Goal: Task Accomplishment & Management: Complete application form

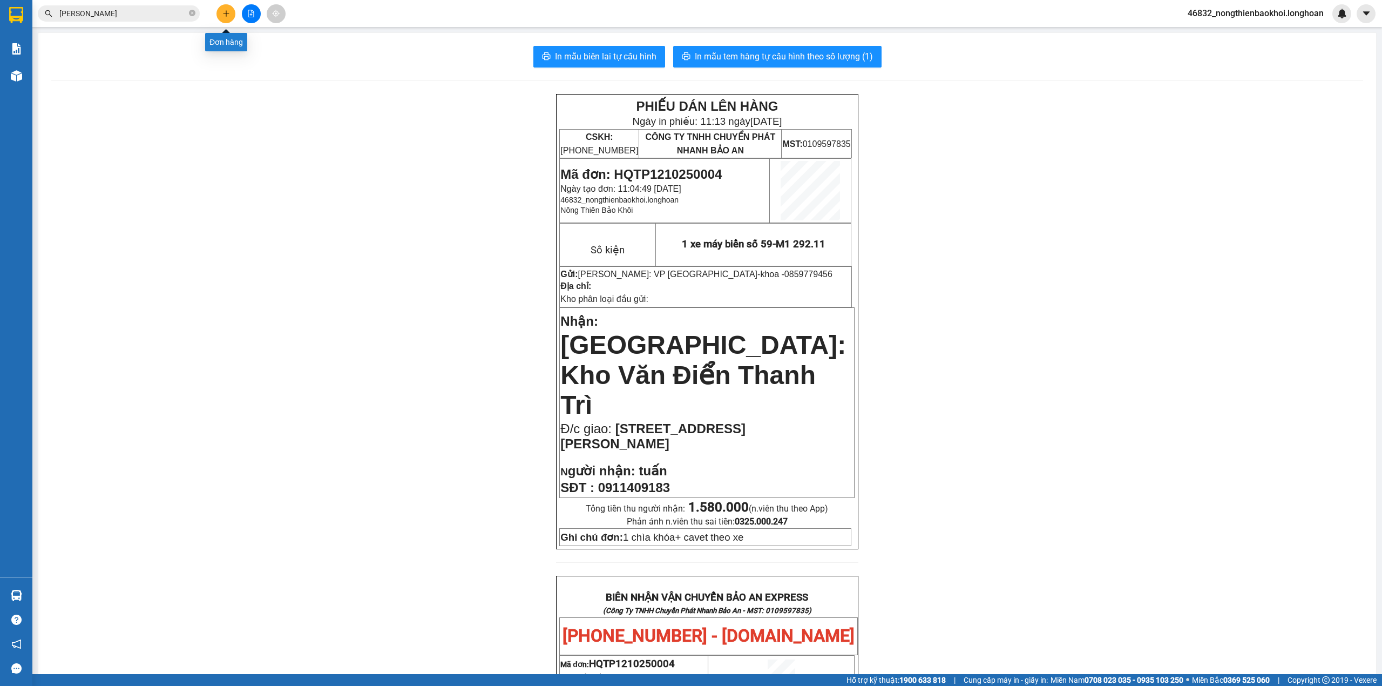
click at [225, 11] on icon "plus" at bounding box center [226, 14] width 8 height 8
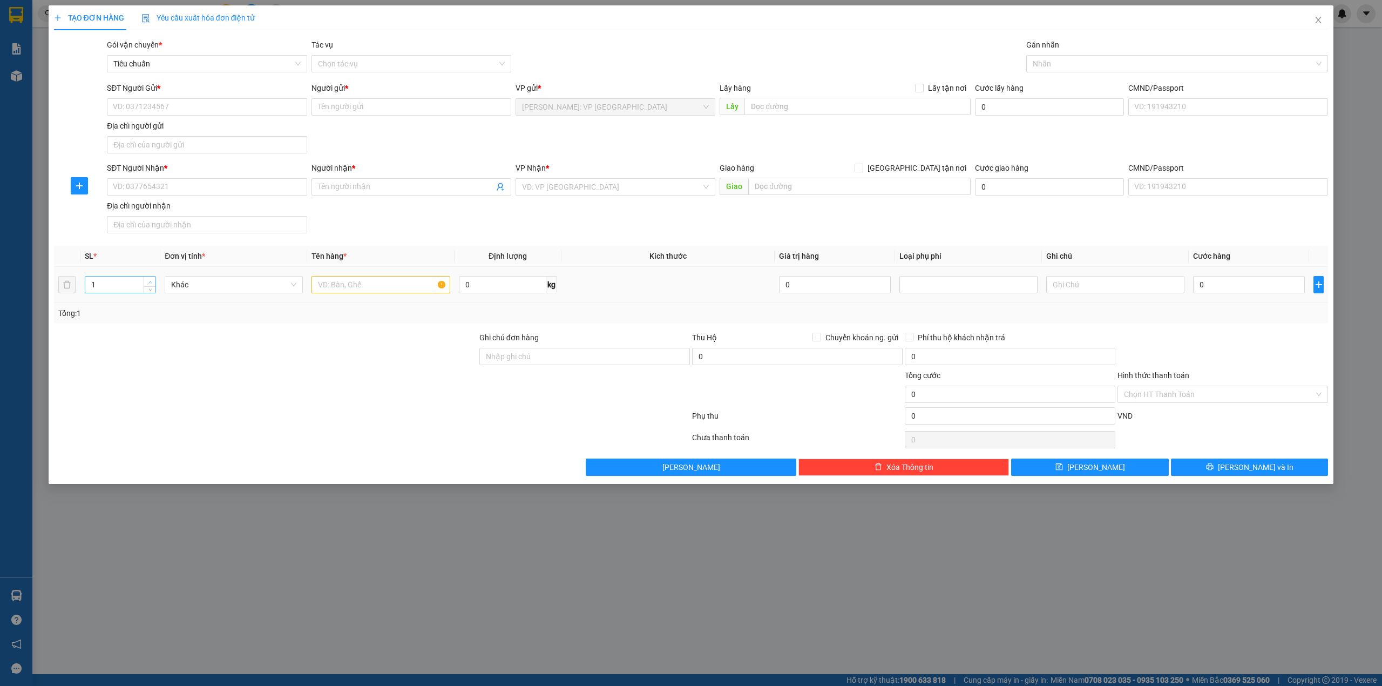
type input "2"
click at [151, 281] on icon "up" at bounding box center [150, 282] width 4 height 4
click at [340, 290] on input "text" at bounding box center [380, 284] width 138 height 17
type input "2 thùng giấy (lọc nước)"
click at [316, 365] on div at bounding box center [265, 350] width 425 height 38
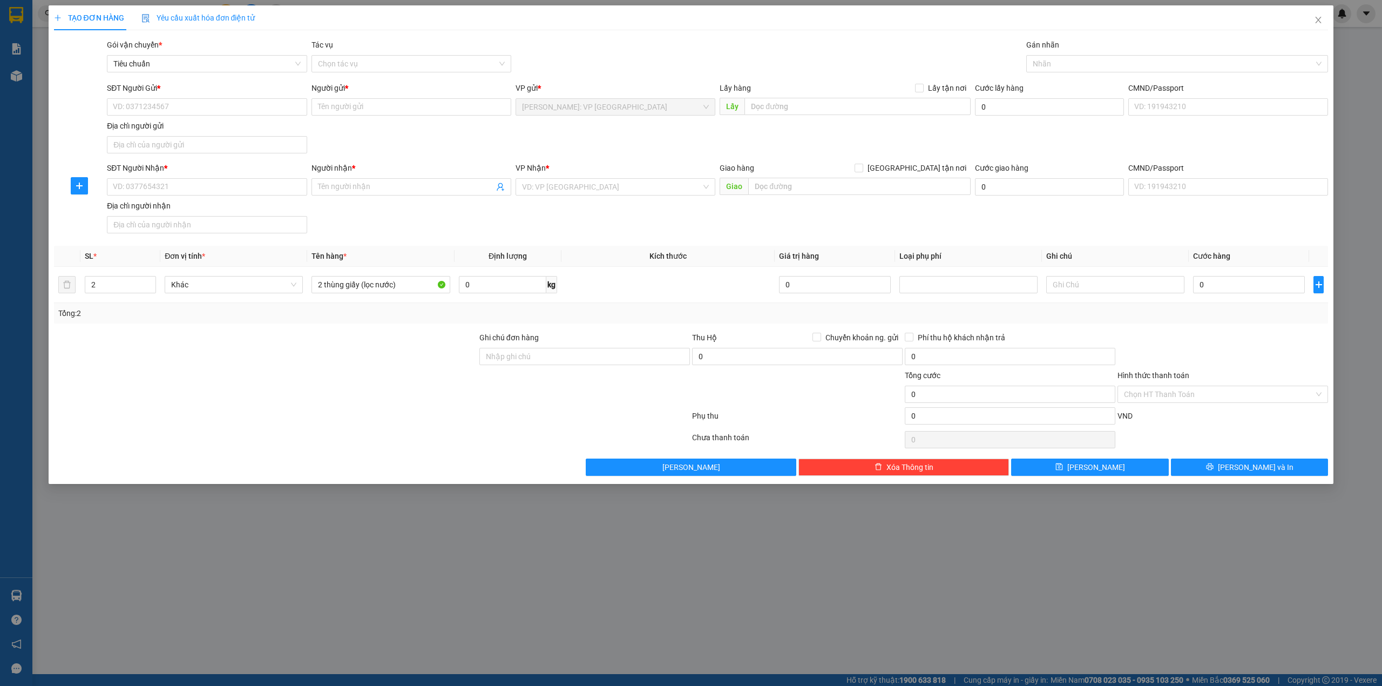
click at [199, 178] on div "SĐT Người Nhận *" at bounding box center [207, 170] width 200 height 16
click at [199, 182] on input "SĐT Người Nhận *" at bounding box center [207, 186] width 200 height 17
click at [199, 191] on input "SĐT Người Nhận *" at bounding box center [207, 186] width 200 height 17
type input "0388159965"
click at [264, 212] on div "0388159965 - A HUY" at bounding box center [206, 210] width 187 height 12
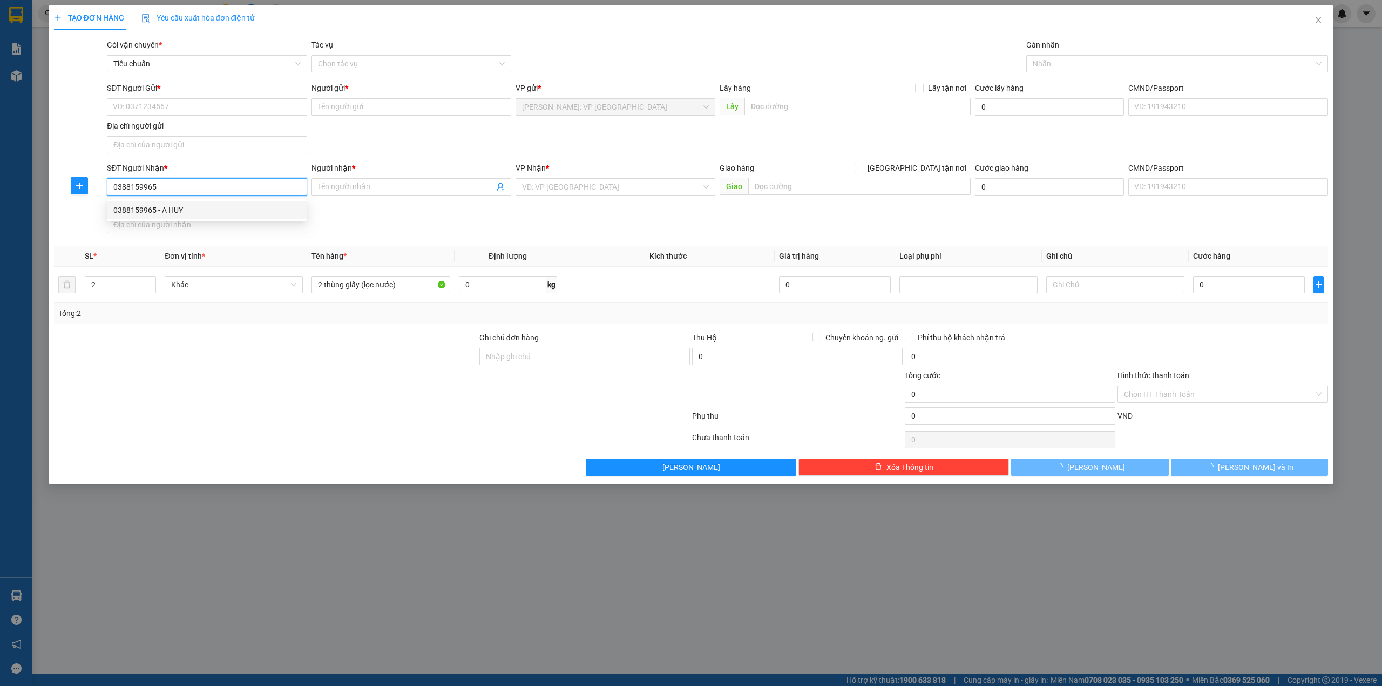
type input "A HUY"
checkbox input "true"
type input "lk 26.77,kdt hinode lai xá,hoài đức,hà nội"
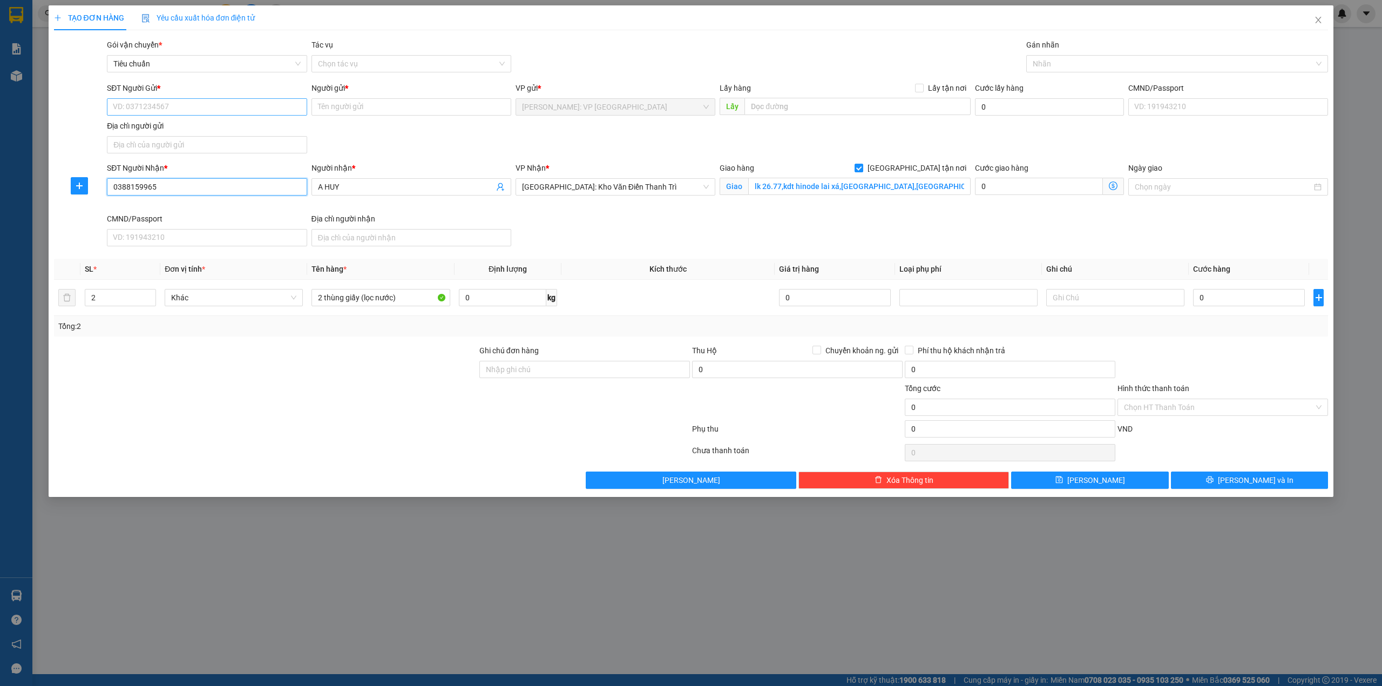
type input "0388159965"
click at [255, 112] on input "SĐT Người Gửi *" at bounding box center [207, 106] width 200 height 17
click at [216, 128] on div "0908220706 - CHỊ LINH" at bounding box center [206, 129] width 187 height 12
type input "0908220706"
type input "CHỊ LINH"
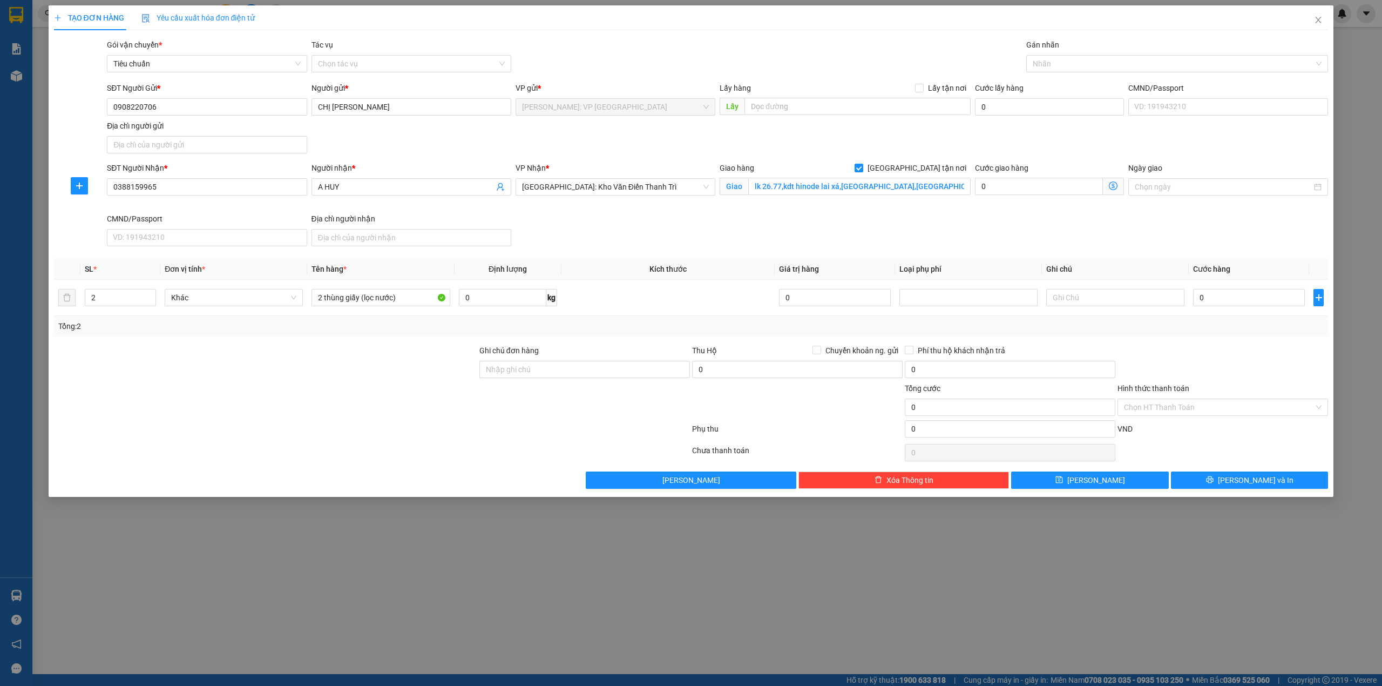
click at [328, 133] on div "SĐT Người Gửi * 0908220706 0908220706 Người gửi * CHỊ LINH VP gửi * Hồ Chí Minh…" at bounding box center [717, 120] width 1225 height 76
click at [884, 220] on div "SĐT Người Nhận * 0388159965 Người nhận * A HUY VP Nhận * Hà Nội: Kho Văn Điển T…" at bounding box center [717, 206] width 1225 height 89
click at [1084, 67] on div at bounding box center [1172, 63] width 286 height 13
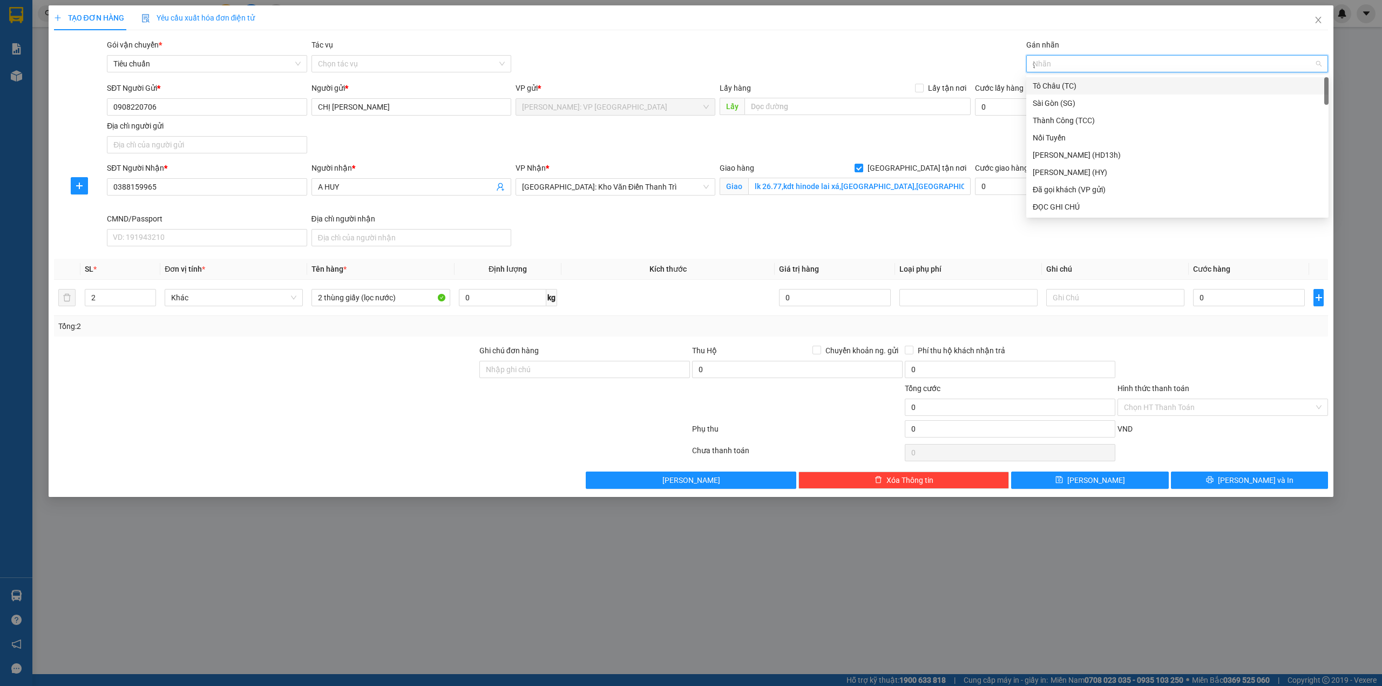
type input "gi"
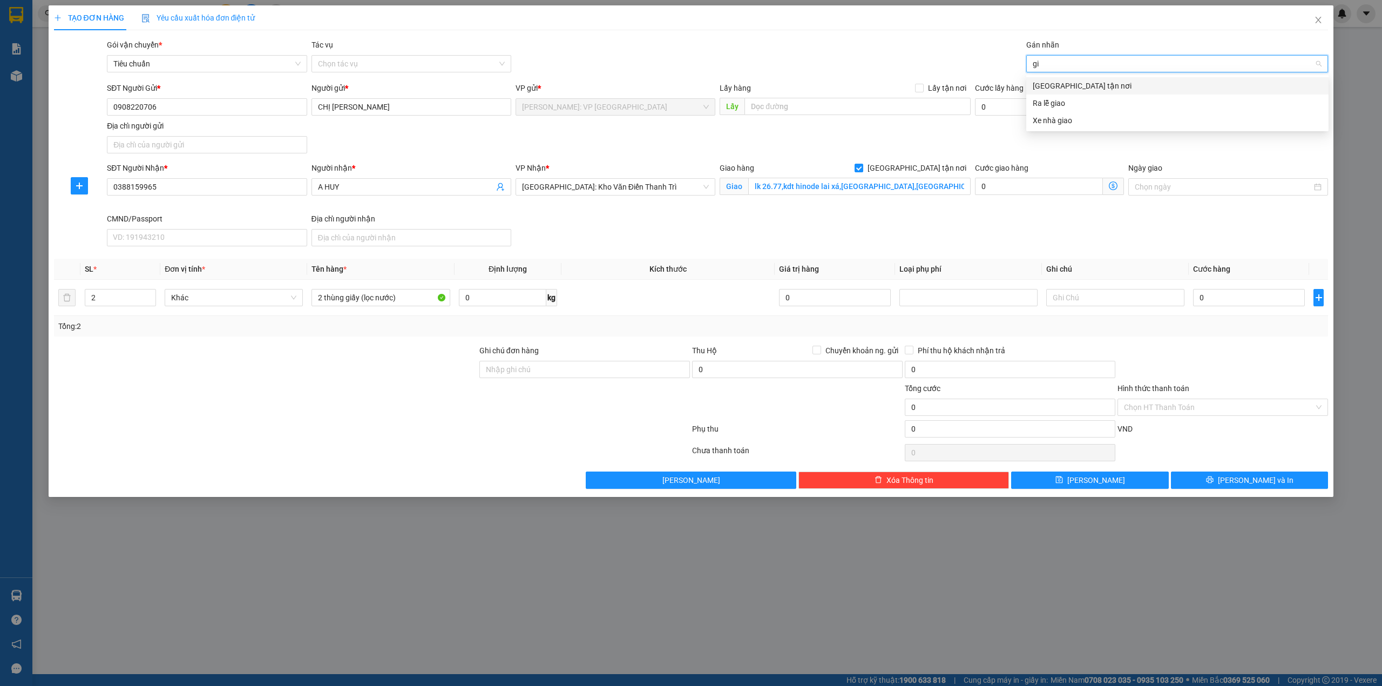
click at [1080, 82] on div "[GEOGRAPHIC_DATA] tận nơi" at bounding box center [1177, 86] width 289 height 12
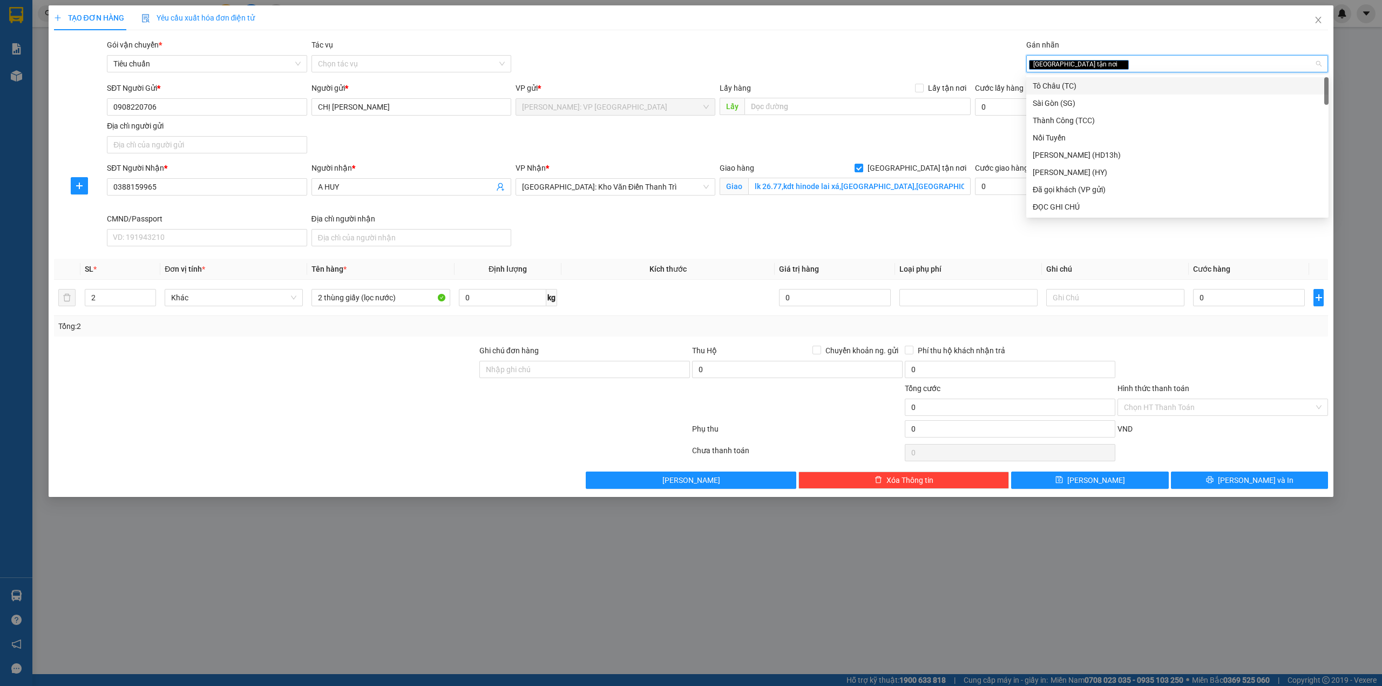
click at [899, 52] on div "Gói vận chuyển * Tiêu chuẩn Tác vụ Chọn tác vụ Gán nhãn Giao tận nơi" at bounding box center [717, 58] width 1225 height 38
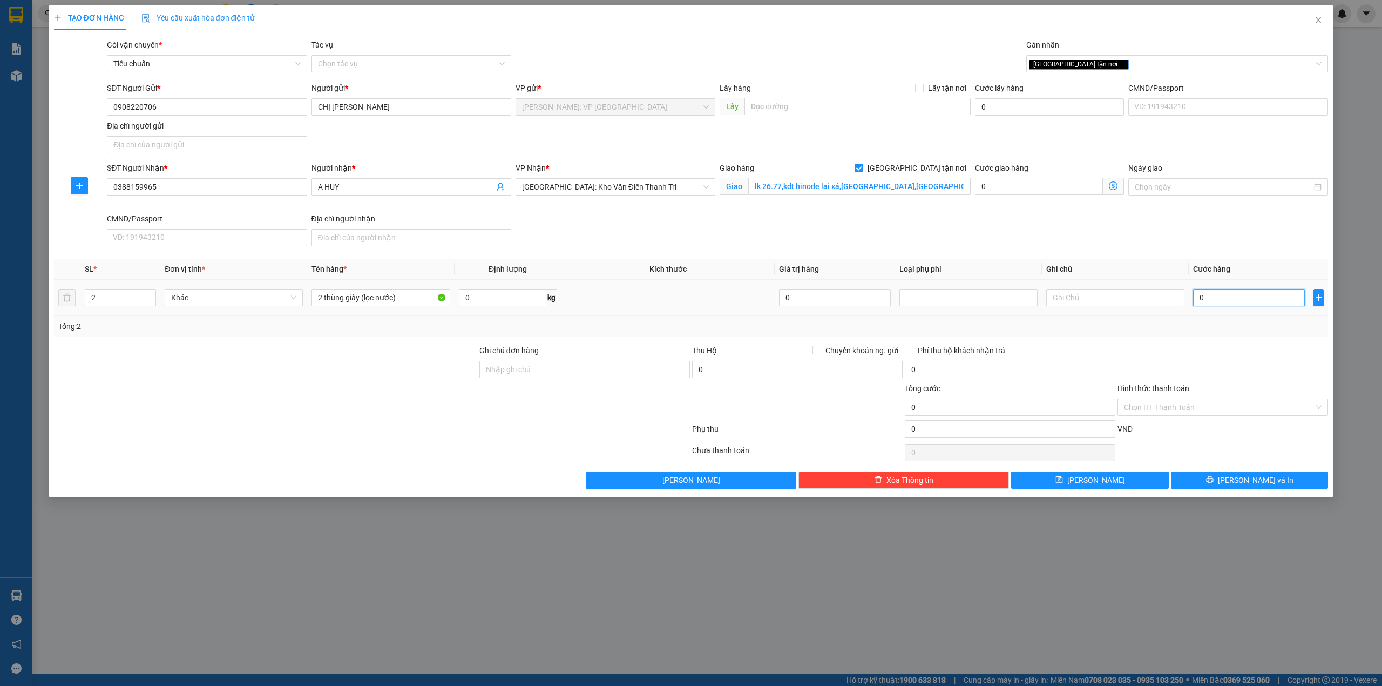
click at [1212, 299] on input "0" at bounding box center [1249, 297] width 112 height 17
type input "3"
type input "33"
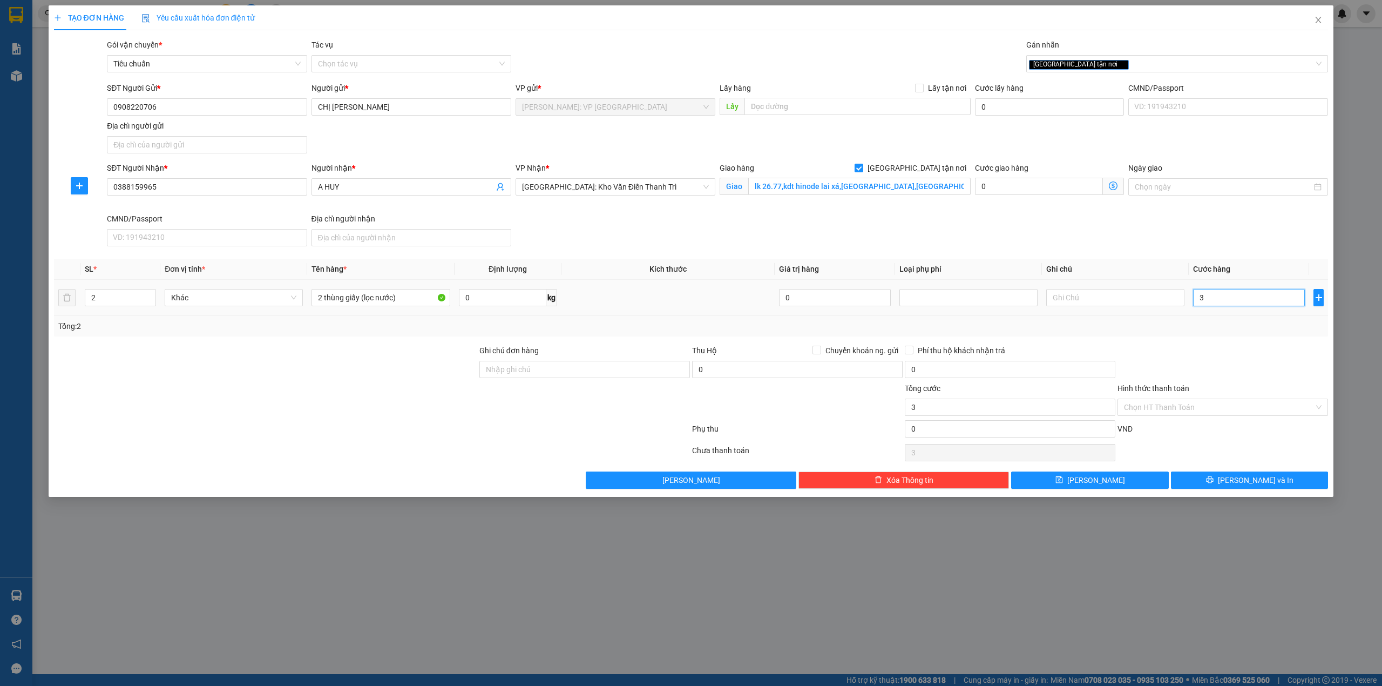
type input "33"
type input "330"
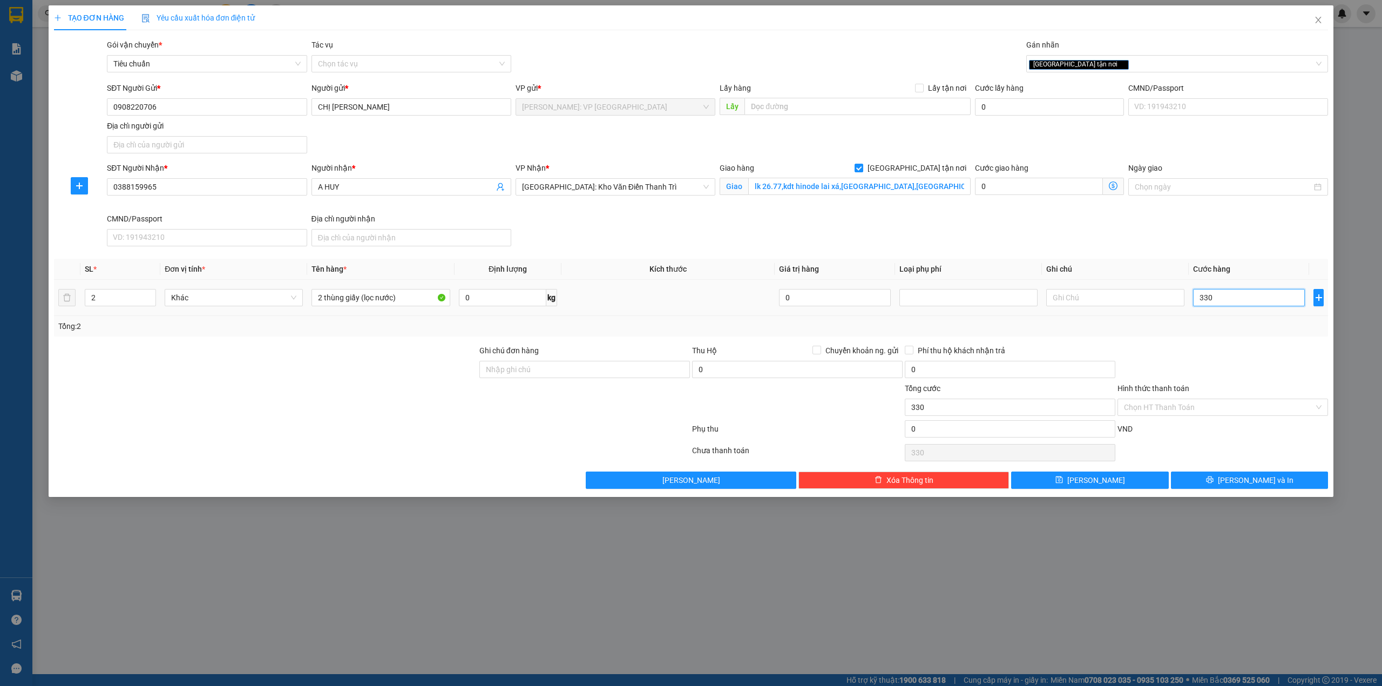
type input "3.300"
type input "33.000"
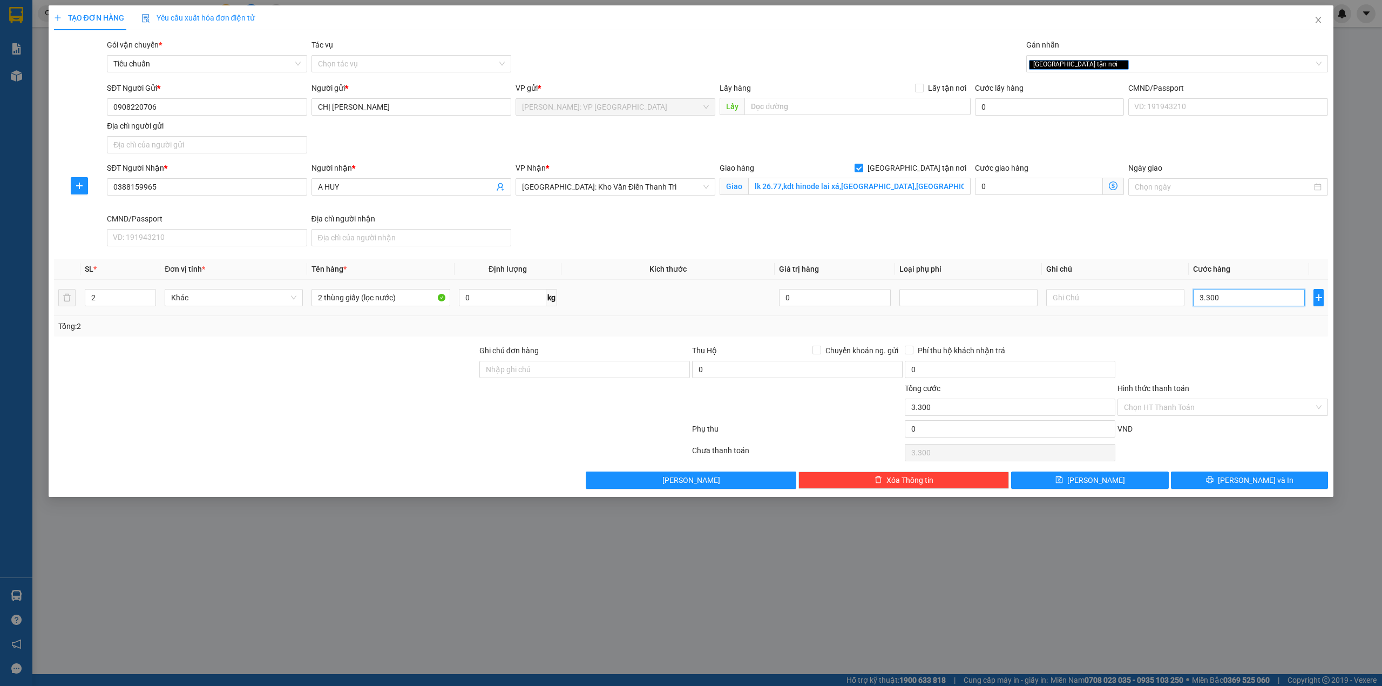
type input "33.000"
type input "330.000"
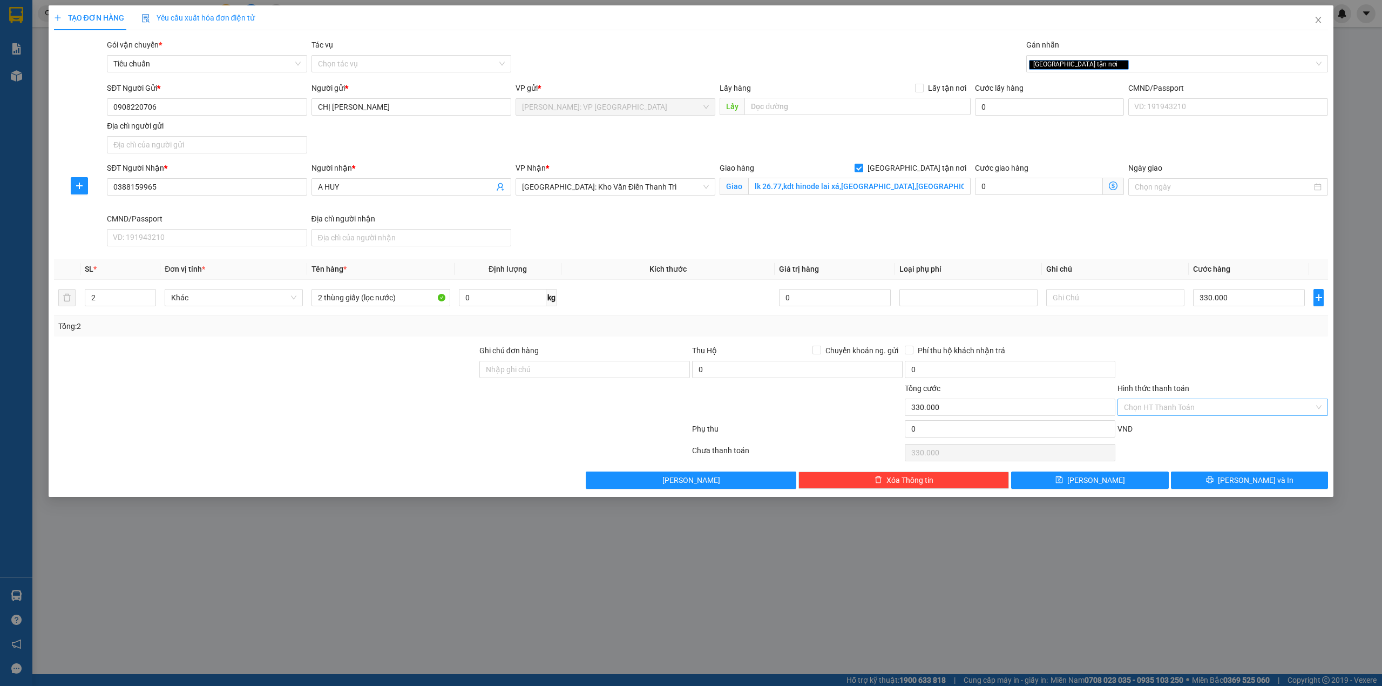
click at [1194, 412] on input "Hình thức thanh toán" at bounding box center [1219, 407] width 190 height 16
click at [1177, 435] on div "Tại văn phòng" at bounding box center [1223, 431] width 198 height 12
type input "0"
click at [1217, 361] on div at bounding box center [1222, 363] width 213 height 38
click at [1205, 482] on button "[PERSON_NAME] và In" at bounding box center [1250, 479] width 158 height 17
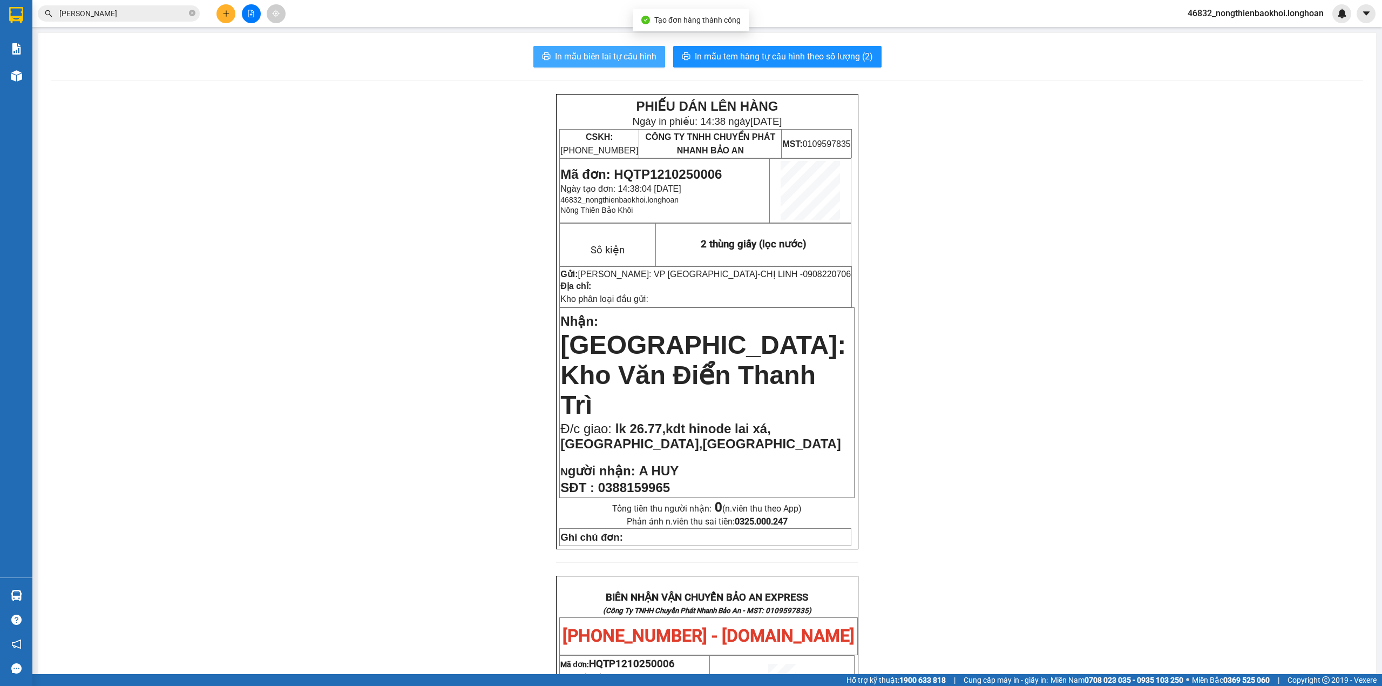
click at [586, 62] on span "In mẫu biên lai tự cấu hình" at bounding box center [605, 56] width 101 height 13
click at [353, 341] on div "PHIẾU DÁN LÊN HÀNG Ngày in phiếu: 14:38 ngày 12-10-2025 CSKH: 1900.06.88.33 CÔN…" at bounding box center [707, 641] width 1312 height 1094
click at [391, 262] on div "PHIẾU DÁN LÊN HÀNG Ngày in phiếu: 14:38 ngày 12-10-2025 CSKH: 1900.06.88.33 CÔN…" at bounding box center [707, 641] width 1312 height 1094
click at [630, 58] on span "In mẫu biên lai tự cấu hình" at bounding box center [605, 56] width 101 height 13
click at [733, 50] on span "In mẫu tem hàng tự cấu hình theo số lượng (2)" at bounding box center [784, 56] width 178 height 13
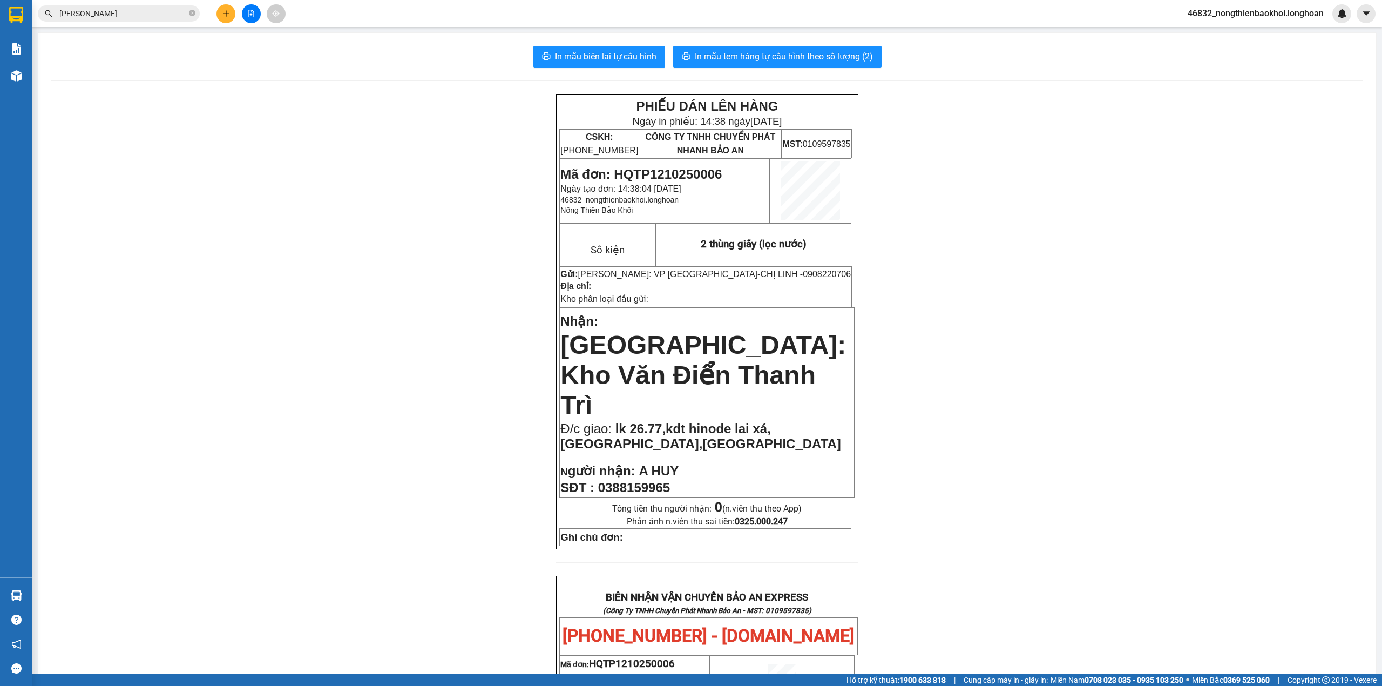
click at [443, 342] on div "PHIẾU DÁN LÊN HÀNG Ngày in phiếu: 14:38 ngày 12-10-2025 CSKH: 1900.06.88.33 CÔN…" at bounding box center [707, 641] width 1312 height 1094
click at [485, 156] on div "PHIẾU DÁN LÊN HÀNG Ngày in phiếu: 14:38 ngày 12-10-2025 CSKH: 1900.06.88.33 CÔN…" at bounding box center [707, 641] width 1312 height 1094
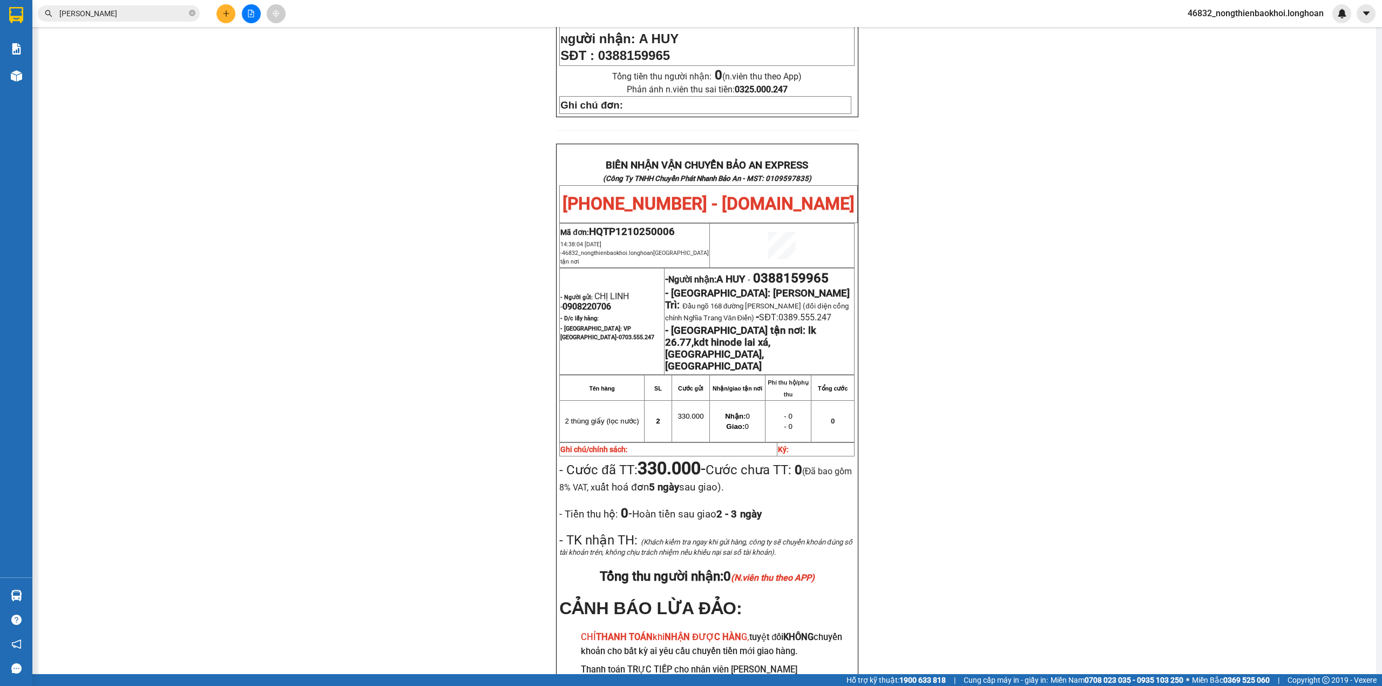
scroll to position [499, 0]
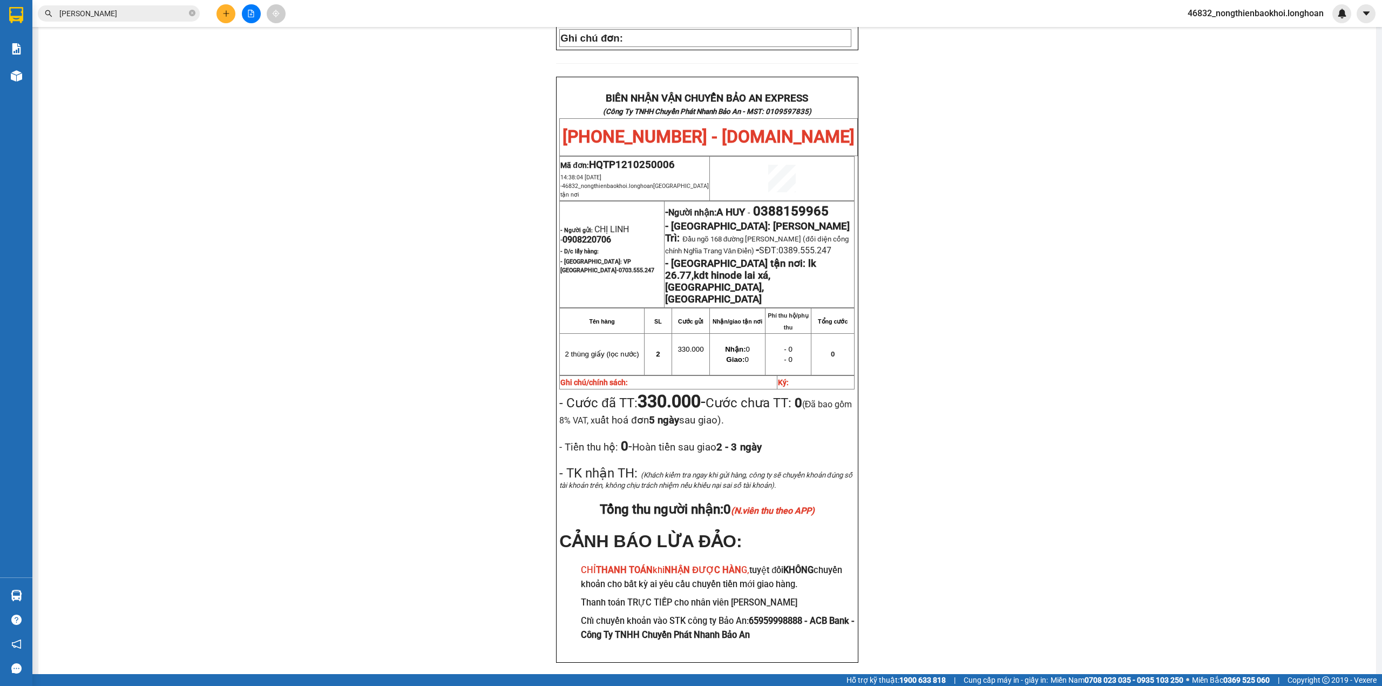
click at [778, 245] on span "0389.555.247" at bounding box center [804, 250] width 53 height 10
click at [790, 203] on span "0388159965" at bounding box center [791, 210] width 76 height 15
copy span "0388159965"
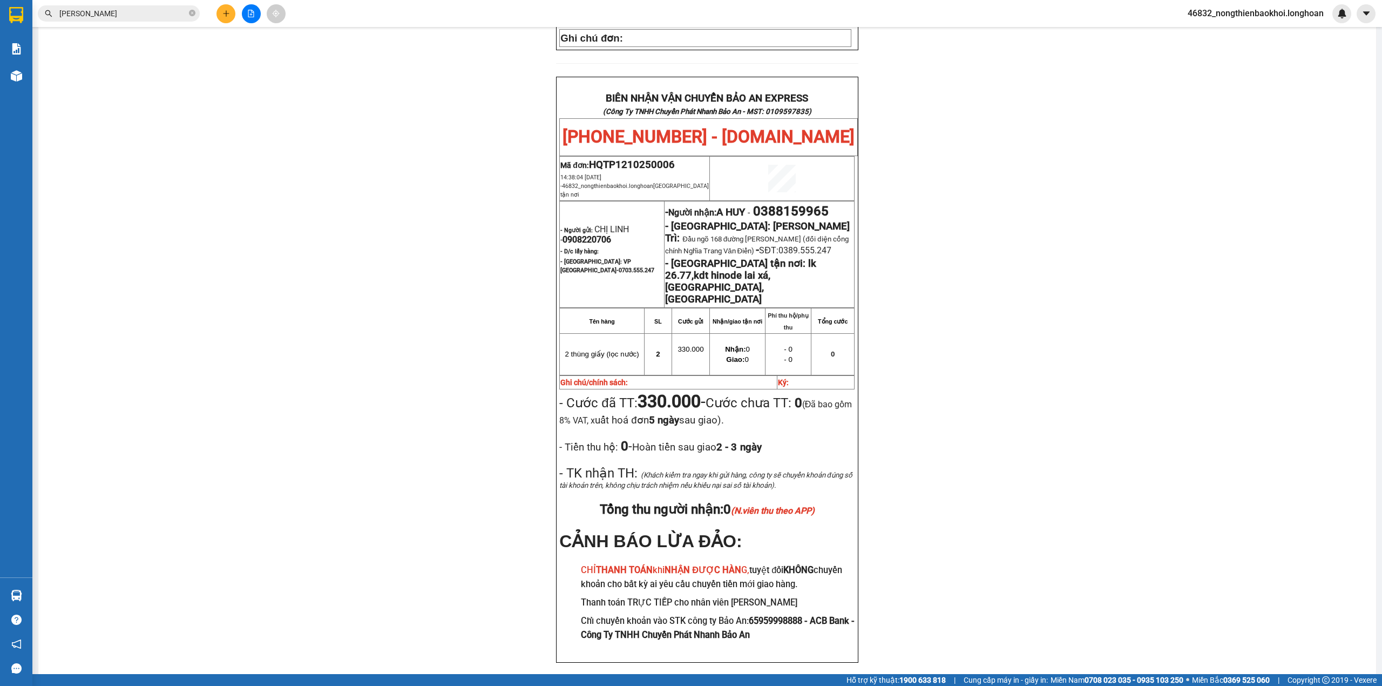
drag, startPoint x: 450, startPoint y: 453, endPoint x: 447, endPoint y: 461, distance: 8.0
click at [448, 457] on div "PHIẾU DÁN LÊN HÀNG Ngày in phiếu: 14:38 ngày 12-10-2025 CSKH: 1900.06.88.33 CÔN…" at bounding box center [707, 142] width 1312 height 1094
click at [473, 411] on div "PHIẾU DÁN LÊN HÀNG Ngày in phiếu: 14:38 ngày 12-10-2025 CSKH: 1900.06.88.33 CÔN…" at bounding box center [707, 142] width 1312 height 1094
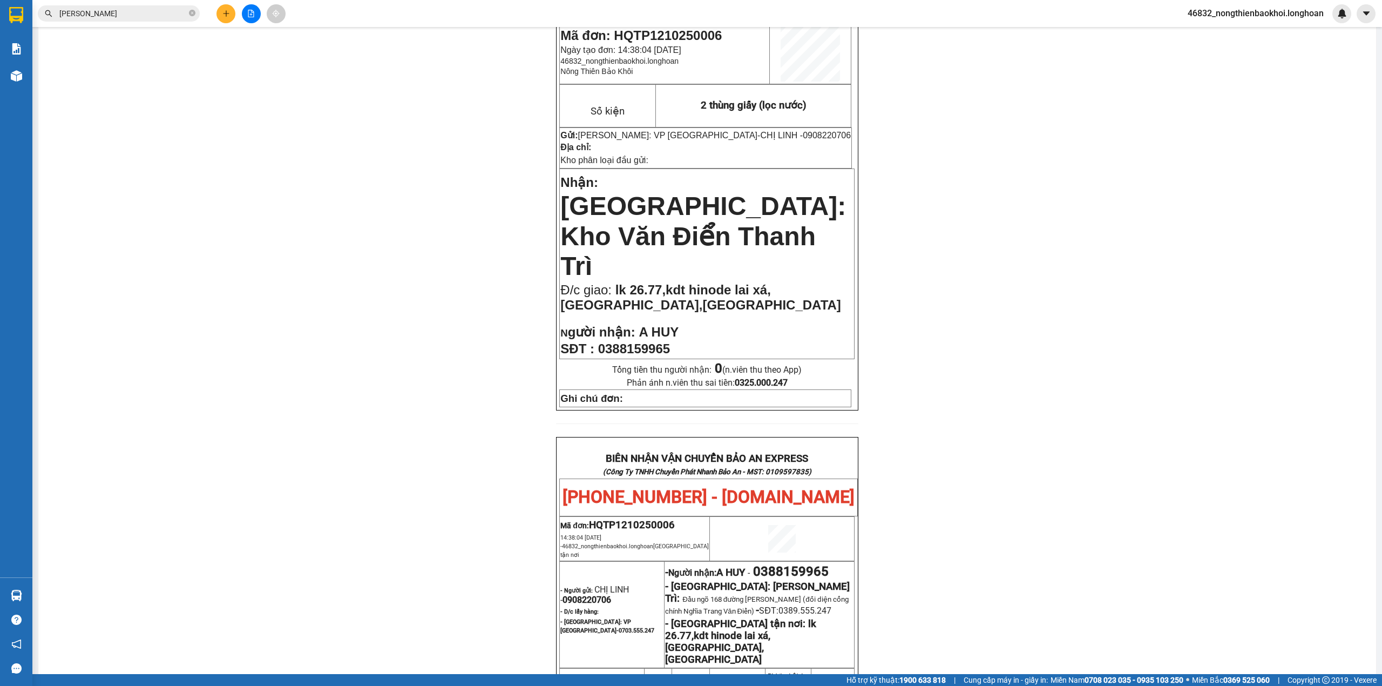
scroll to position [0, 0]
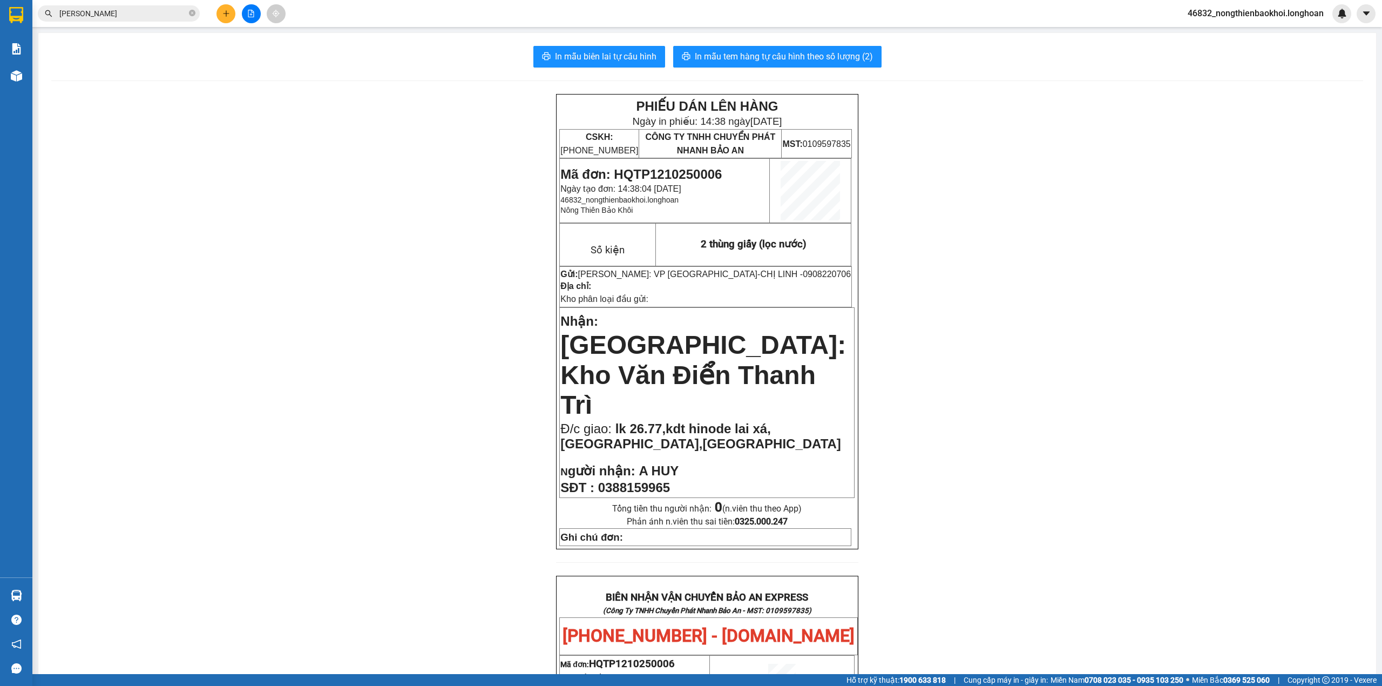
click at [376, 307] on div "PHIẾU DÁN LÊN HÀNG Ngày in phiếu: 14:38 ngày 12-10-2025 CSKH: 1900.06.88.33 CÔN…" at bounding box center [707, 641] width 1312 height 1094
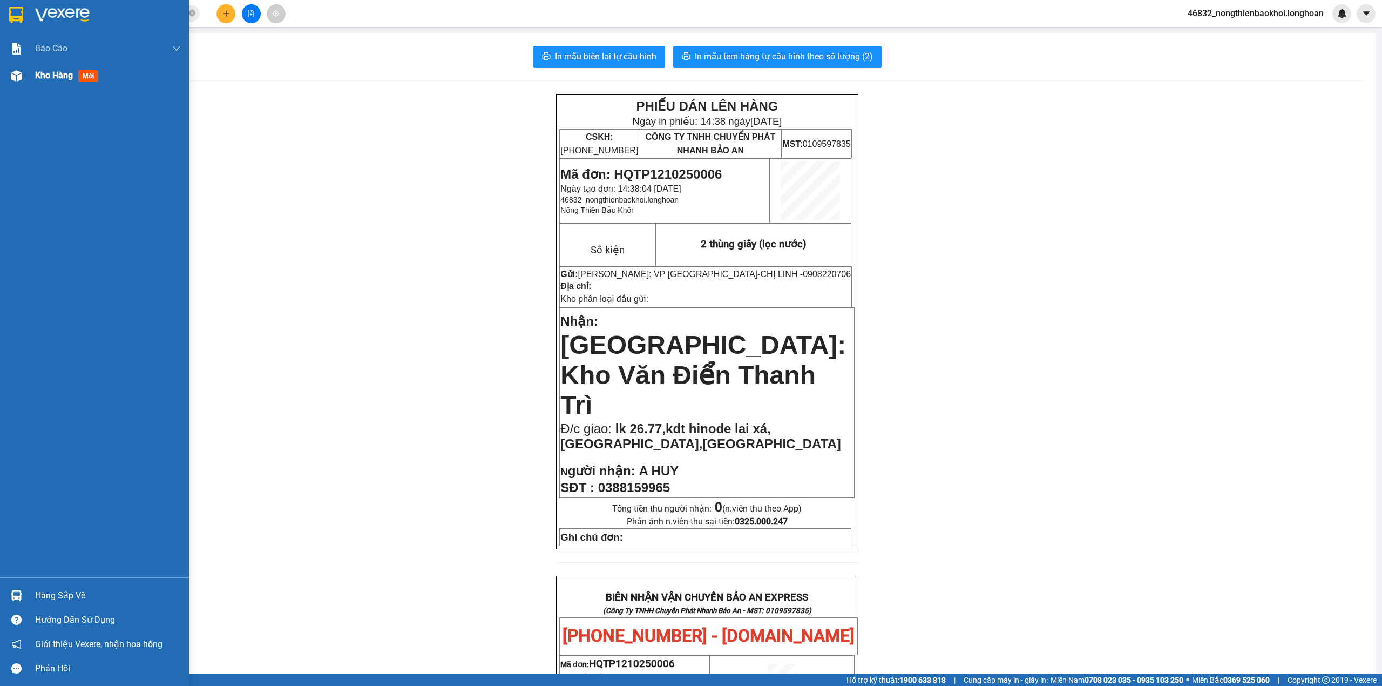
click at [18, 78] on img at bounding box center [16, 75] width 11 height 11
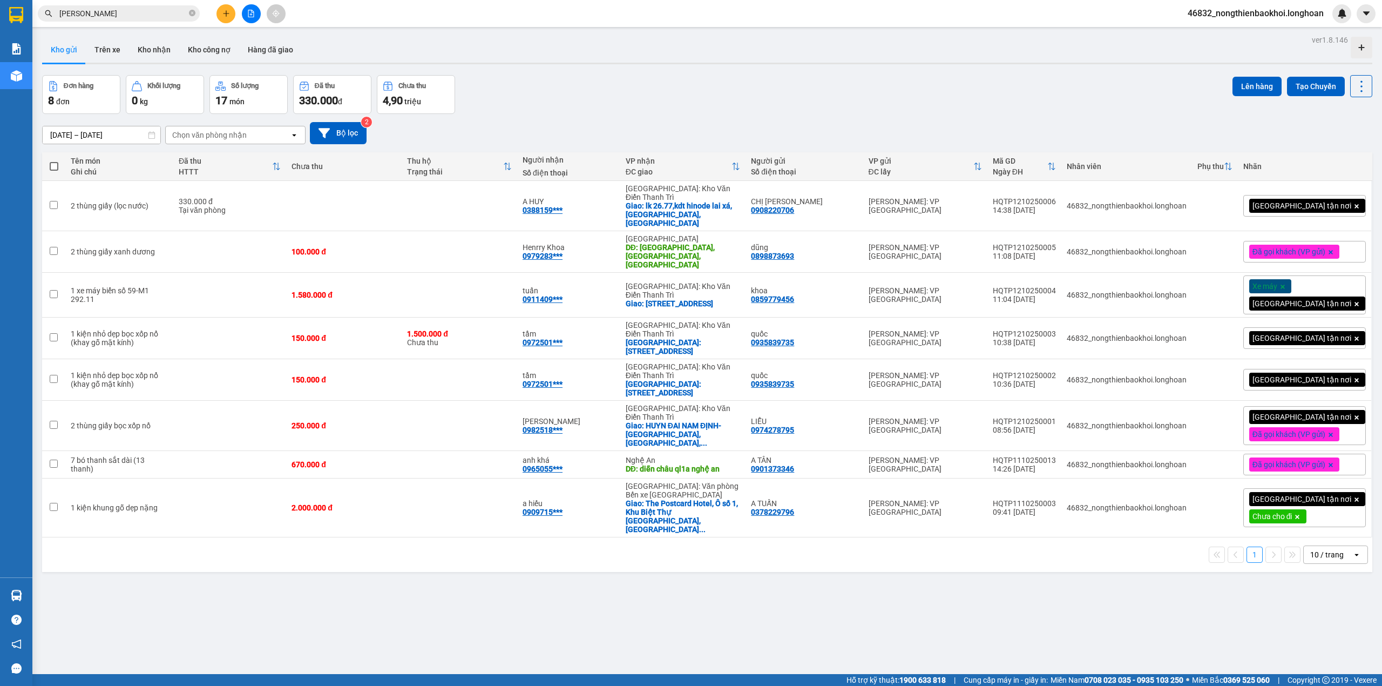
click at [603, 114] on div "[DATE] – [DATE] Press the down arrow key to interact with the calendar and sele…" at bounding box center [707, 133] width 1330 height 38
click at [1301, 203] on button at bounding box center [1308, 205] width 15 height 19
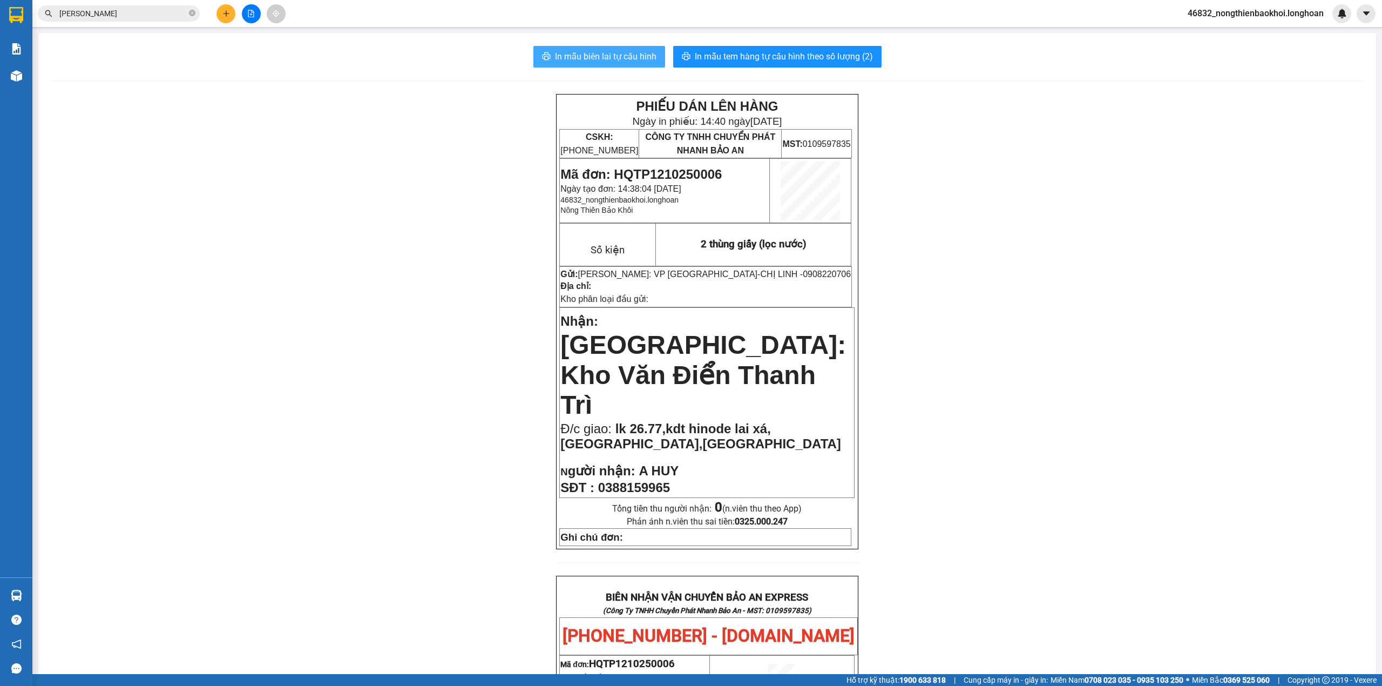
click at [630, 57] on span "In mẫu biên lai tự cấu hình" at bounding box center [605, 56] width 101 height 13
click at [151, 11] on input "nguyễn trung hiếu" at bounding box center [122, 14] width 127 height 12
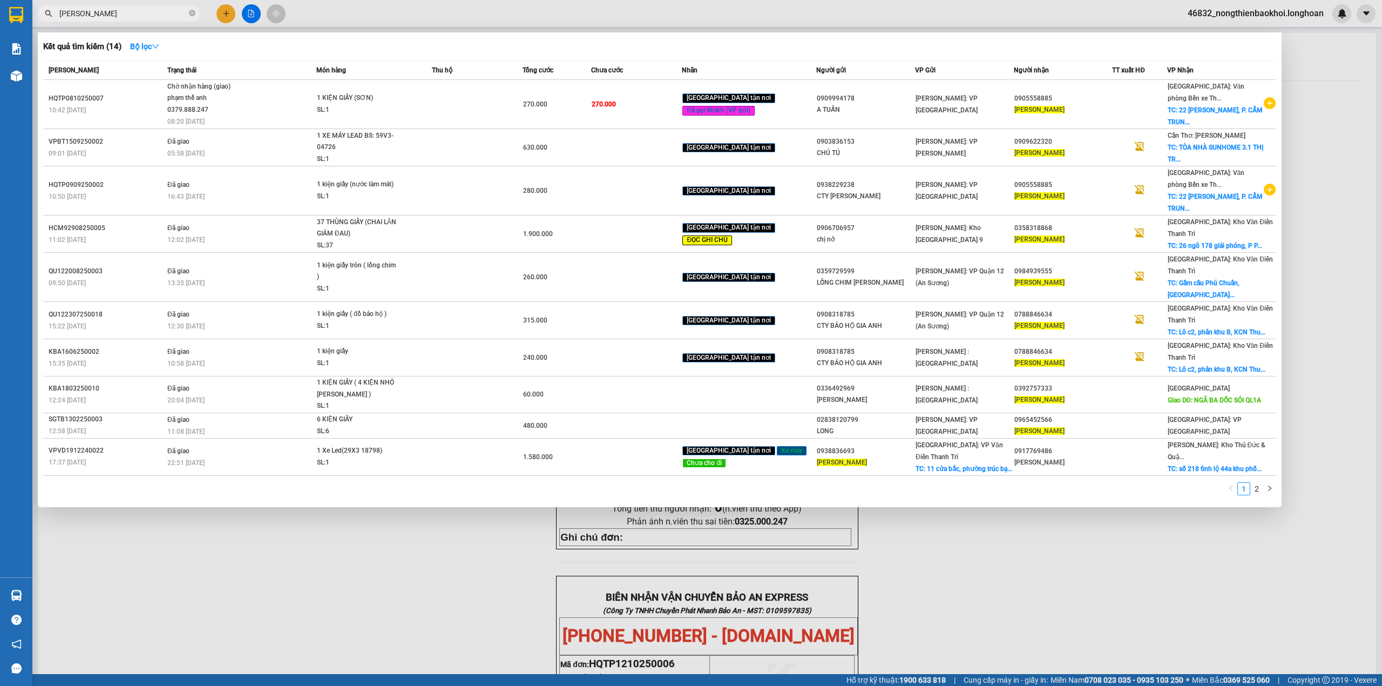
click at [151, 11] on input "nguyễn trung hiếu" at bounding box center [122, 14] width 127 height 12
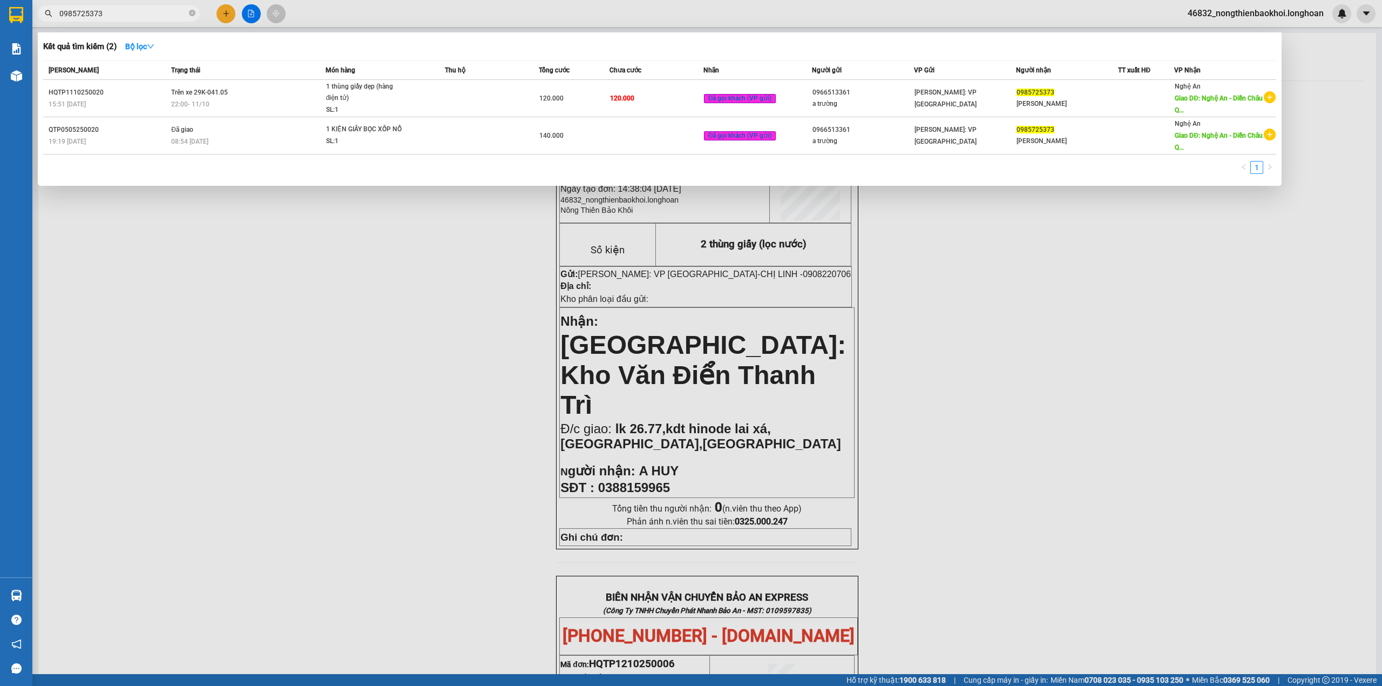
type input "0985725373"
click at [423, 499] on div at bounding box center [691, 343] width 1382 height 686
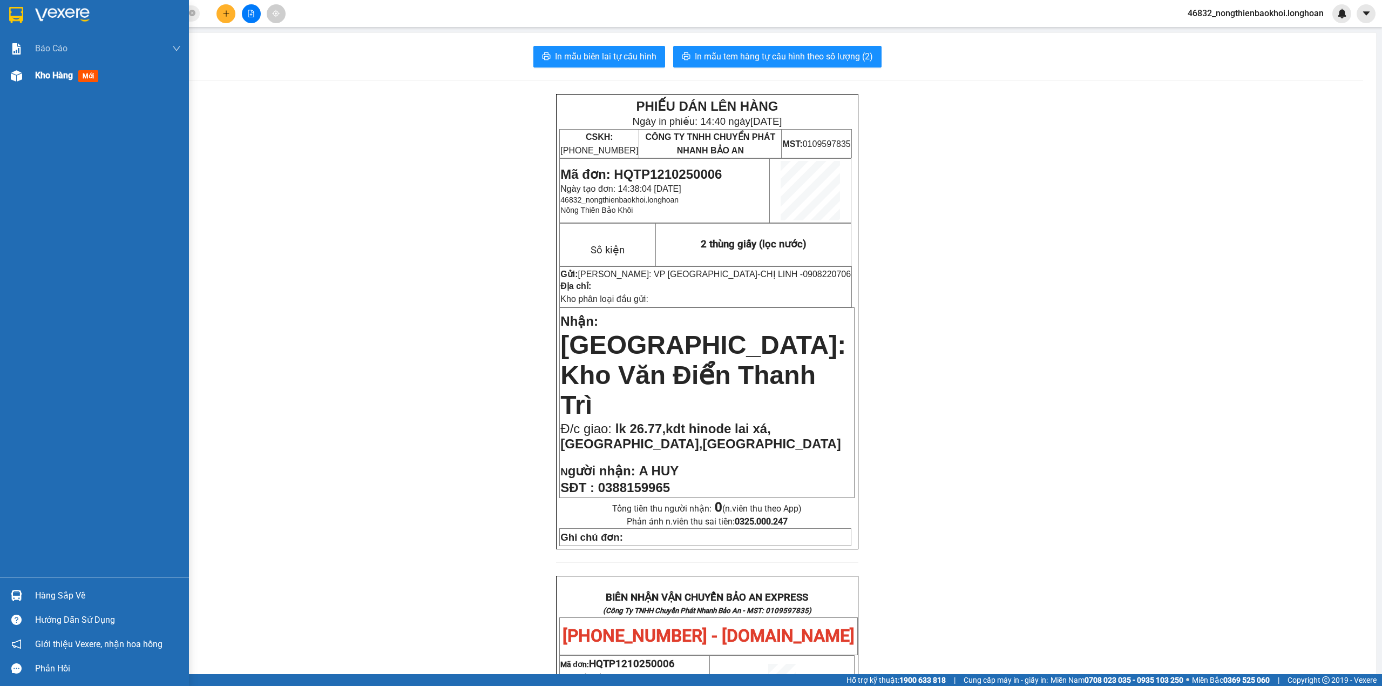
click at [1, 77] on div "Kho hàng mới" at bounding box center [94, 75] width 189 height 27
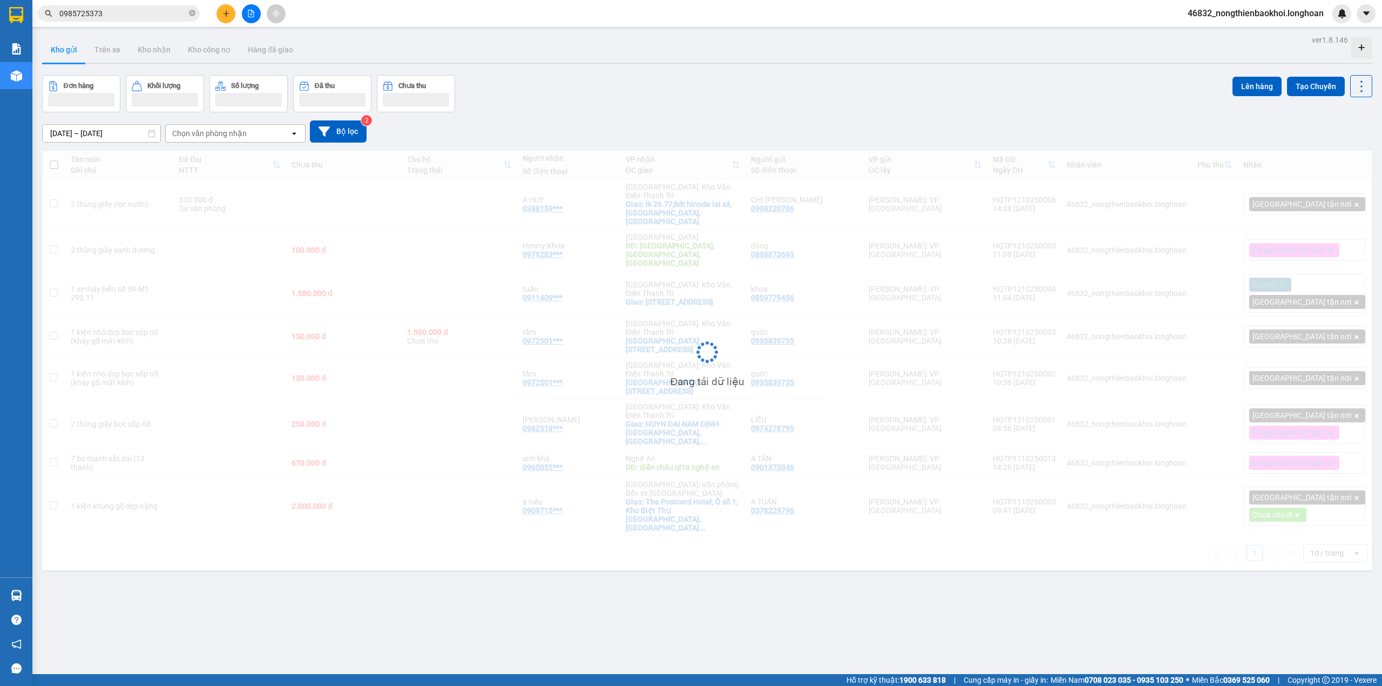
click at [782, 123] on div "[DATE] – [DATE] Press the down arrow key to interact with the calendar and sele…" at bounding box center [707, 131] width 1330 height 22
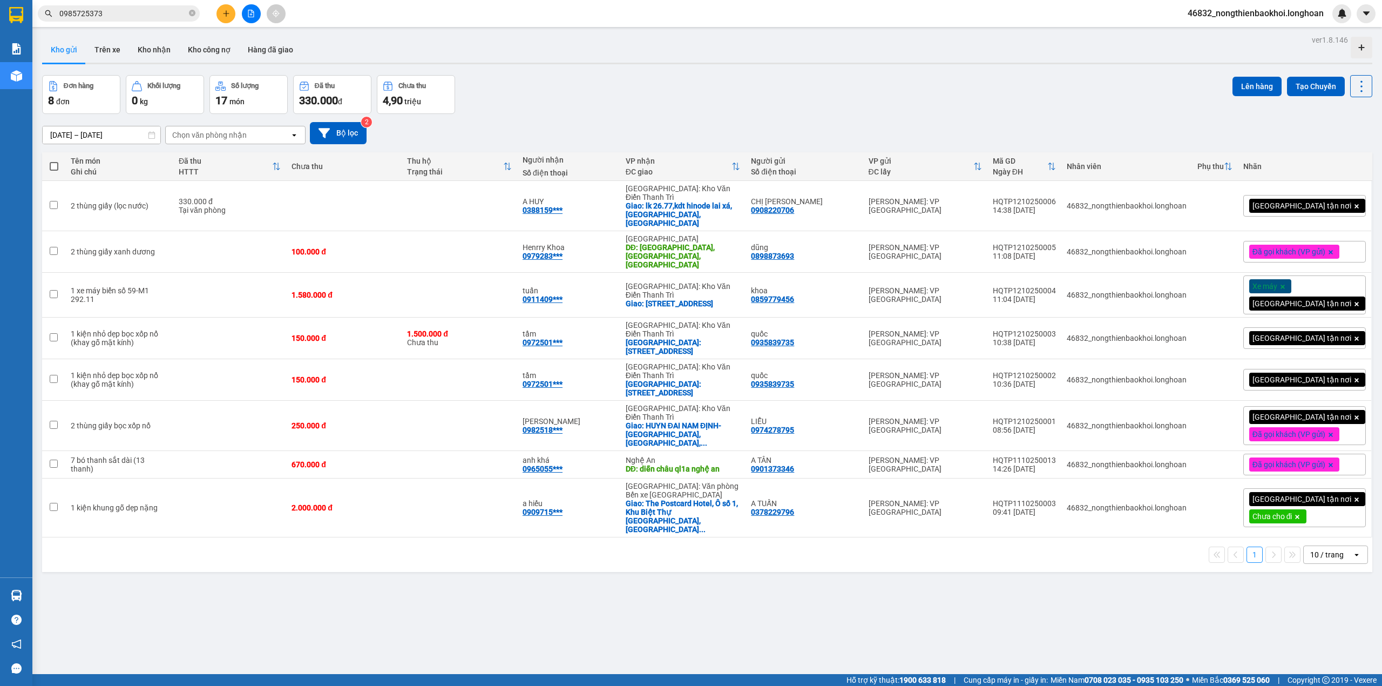
click at [758, 120] on div "[DATE] – [DATE] Press the down arrow key to interact with the calendar and sele…" at bounding box center [707, 133] width 1330 height 38
click at [684, 150] on div "[DATE] – [DATE] Press the down arrow key to interact with the calendar and sele…" at bounding box center [707, 133] width 1330 height 38
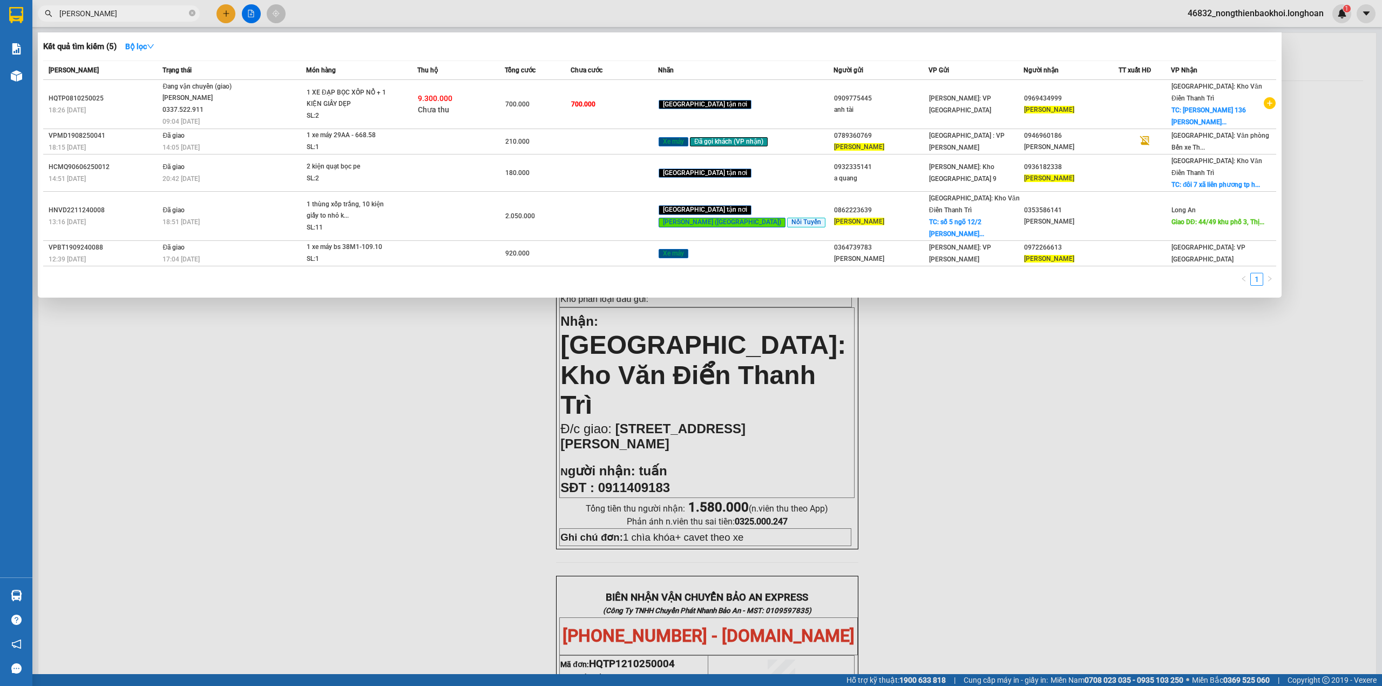
click at [130, 15] on input "[PERSON_NAME]" at bounding box center [122, 14] width 127 height 12
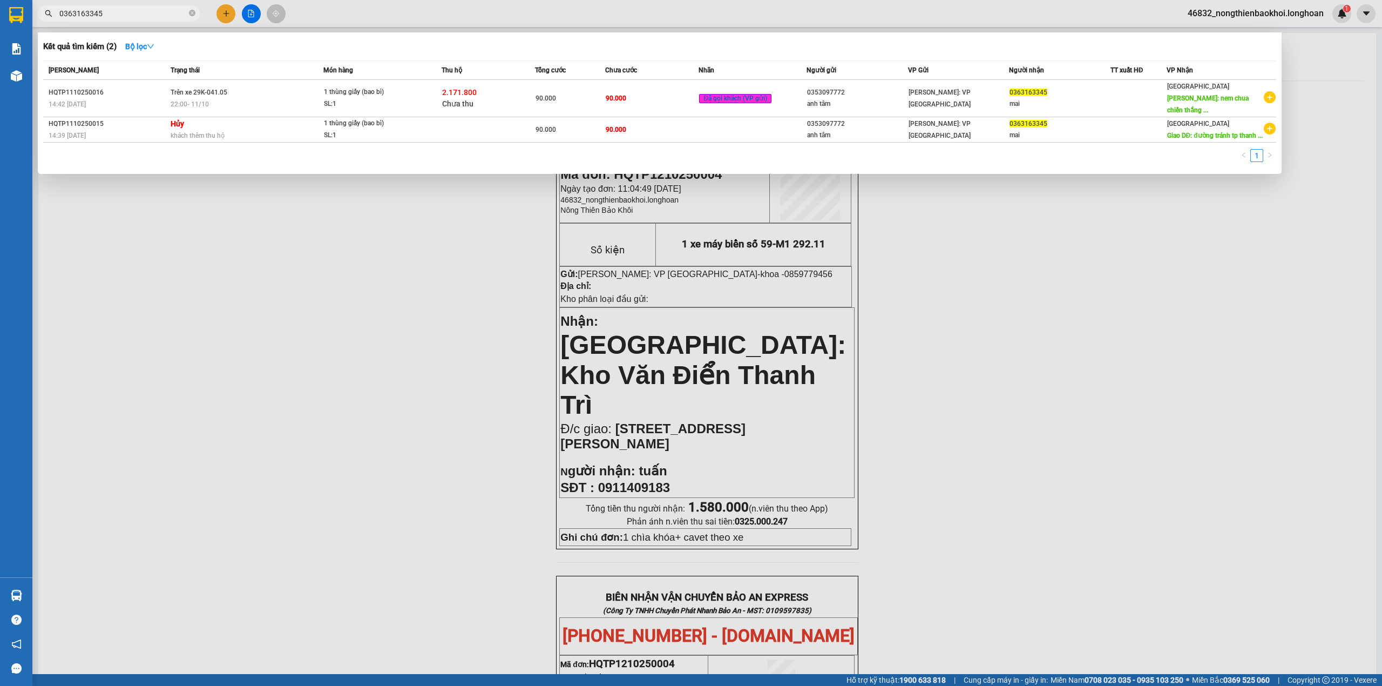
drag, startPoint x: 341, startPoint y: 416, endPoint x: 328, endPoint y: 426, distance: 16.5
click at [341, 417] on div at bounding box center [691, 343] width 1382 height 686
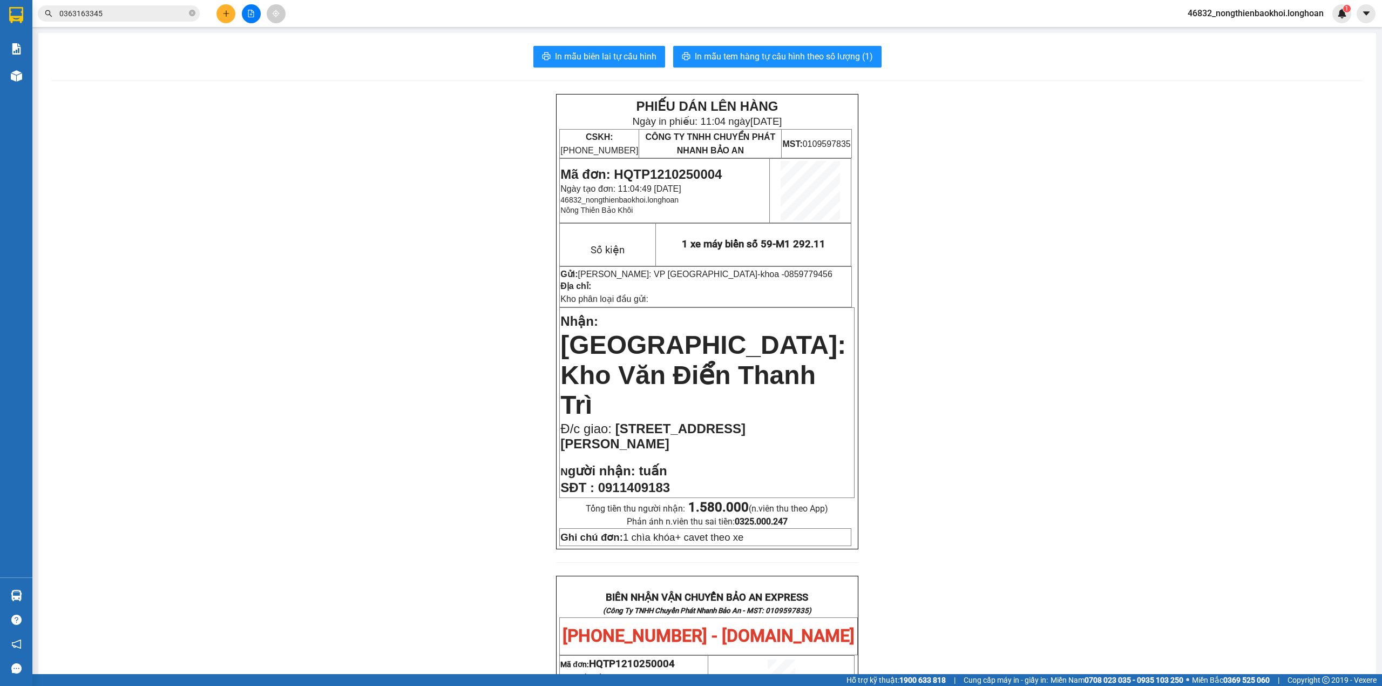
click at [144, 9] on input "0363163345" at bounding box center [122, 14] width 127 height 12
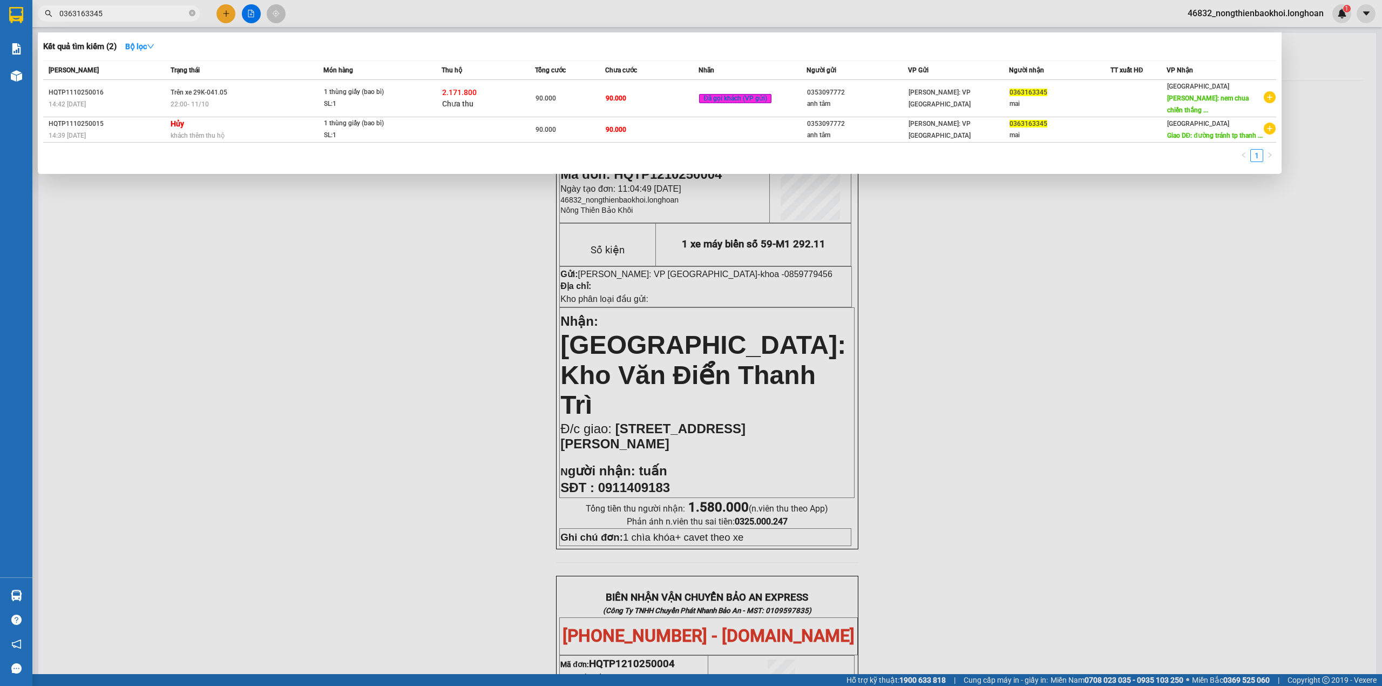
click at [144, 18] on input "0363163345" at bounding box center [122, 14] width 127 height 12
click at [242, 284] on div at bounding box center [691, 343] width 1382 height 686
click at [169, 13] on input "0363163345" at bounding box center [122, 14] width 127 height 12
click at [207, 245] on div at bounding box center [691, 343] width 1382 height 686
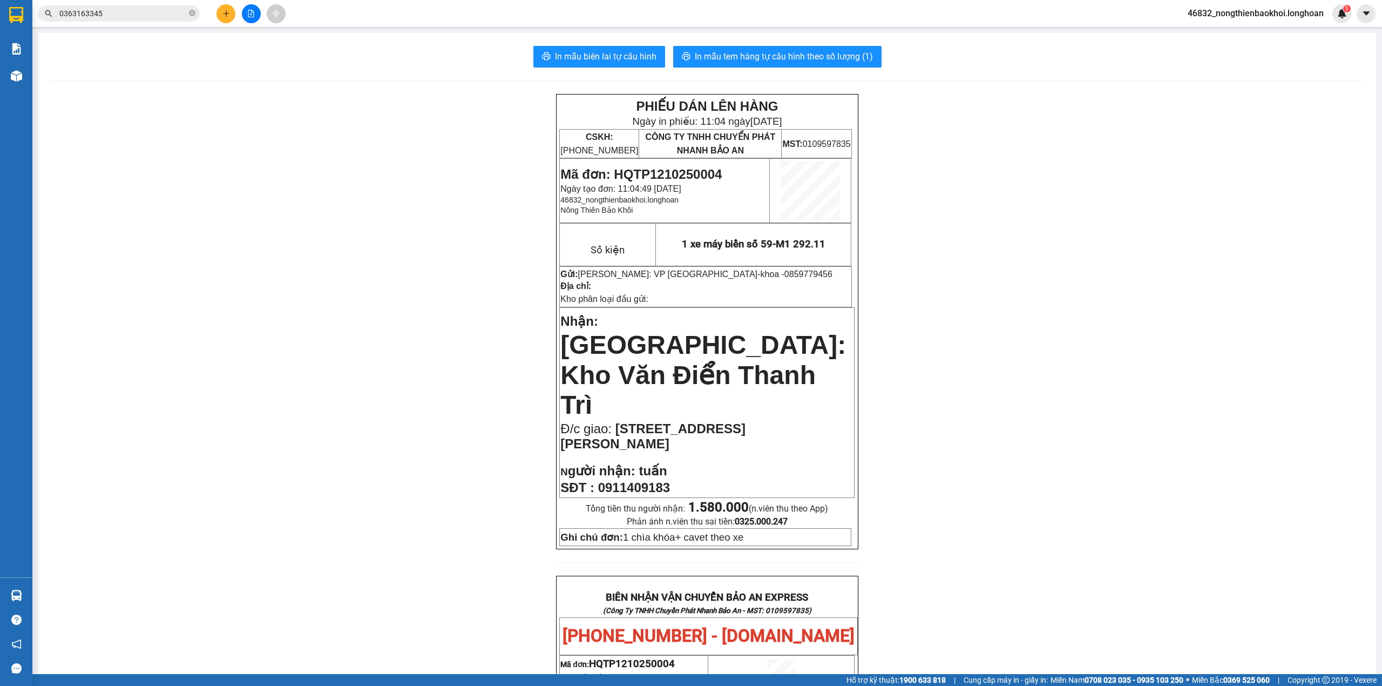
click at [186, 89] on div "In mẫu biên lai tự cấu hình In mẫu tem hàng tự cấu hình theo số lượng (1) PHIẾU…" at bounding box center [707, 600] width 1338 height 1135
click at [562, 421] on span "Đ/c giao:" at bounding box center [587, 428] width 55 height 15
click at [456, 352] on div "PHIẾU DÁN LÊN HÀNG Ngày in phiếu: 11:04 ngày 12-10-2025 CSKH: 1900.06.88.33 CÔN…" at bounding box center [707, 624] width 1312 height 1061
click at [613, 62] on span "In mẫu biên lai tự cấu hình" at bounding box center [605, 56] width 101 height 13
click at [311, 279] on div "PHIẾU DÁN LÊN HÀNG Ngày in phiếu: 11:04 ngày 12-10-2025 CSKH: 1900.06.88.33 CÔN…" at bounding box center [707, 624] width 1312 height 1061
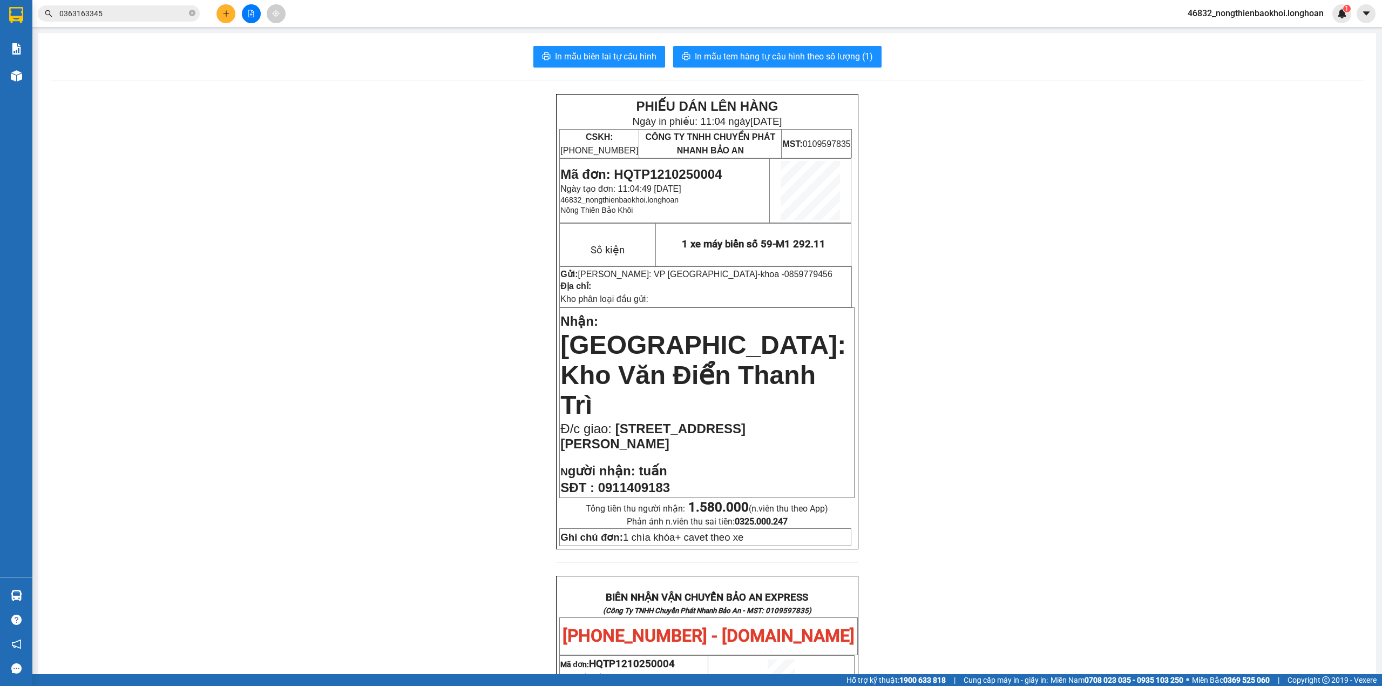
drag, startPoint x: 533, startPoint y: 279, endPoint x: 520, endPoint y: 298, distance: 22.9
click at [529, 282] on div "PHIẾU DÁN LÊN HÀNG Ngày in phiếu: 11:04 ngày 12-10-2025 CSKH: 1900.06.88.33 CÔN…" at bounding box center [707, 624] width 1312 height 1061
drag, startPoint x: 541, startPoint y: 87, endPoint x: 688, endPoint y: 127, distance: 152.3
click at [664, 127] on div "In mẫu biên lai tự cấu hình In mẫu tem hàng tự cấu hình theo số lượng (1) PHIẾU…" at bounding box center [707, 600] width 1338 height 1135
click at [516, 96] on div "PHIẾU DÁN LÊN HÀNG Ngày in phiếu: 11:04 ngày 12-10-2025 CSKH: 1900.06.88.33 CÔN…" at bounding box center [707, 624] width 1312 height 1061
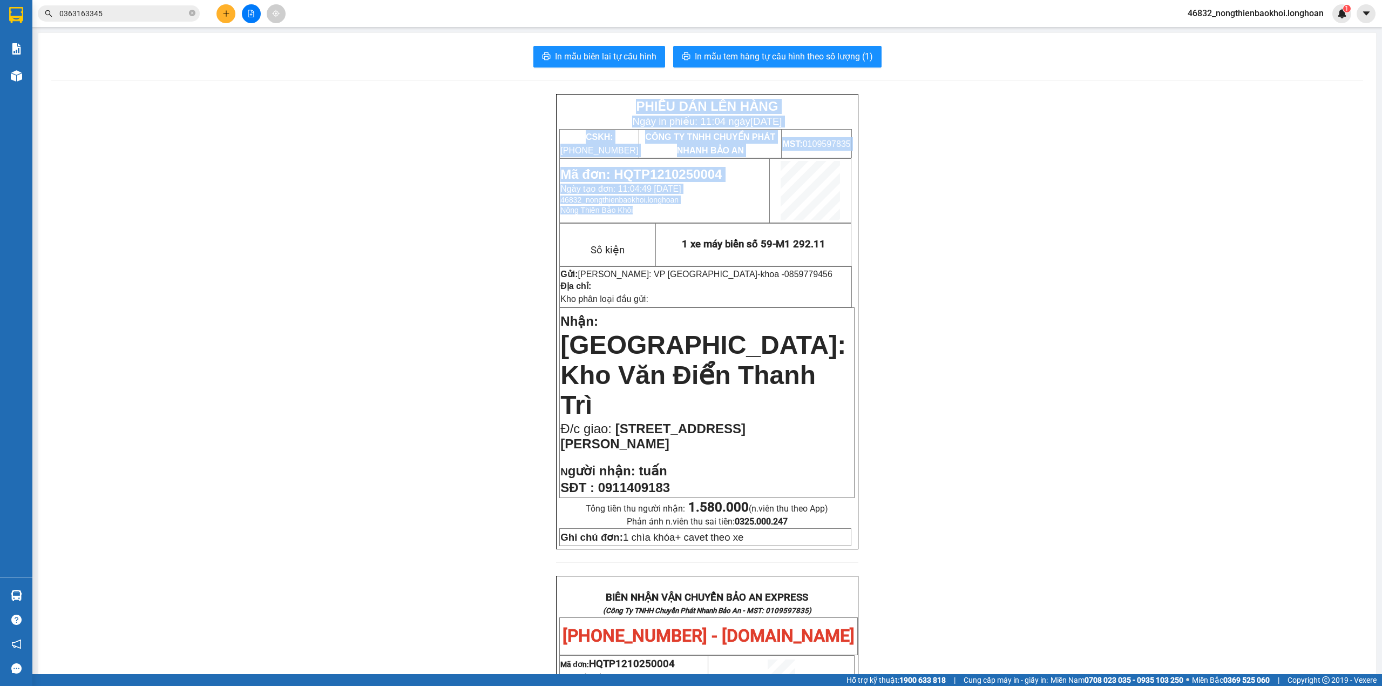
drag, startPoint x: 637, startPoint y: 131, endPoint x: 894, endPoint y: 307, distance: 311.7
click at [894, 299] on div "In mẫu biên lai tự cấu hình In mẫu tem hàng tự cấu hình theo số lượng (1) PHIẾU…" at bounding box center [707, 600] width 1338 height 1135
click at [894, 307] on div "PHIẾU DÁN LÊN HÀNG Ngày in phiếu: 11:04 ngày 12-10-2025 CSKH: 1900.06.88.33 CÔN…" at bounding box center [707, 624] width 1312 height 1061
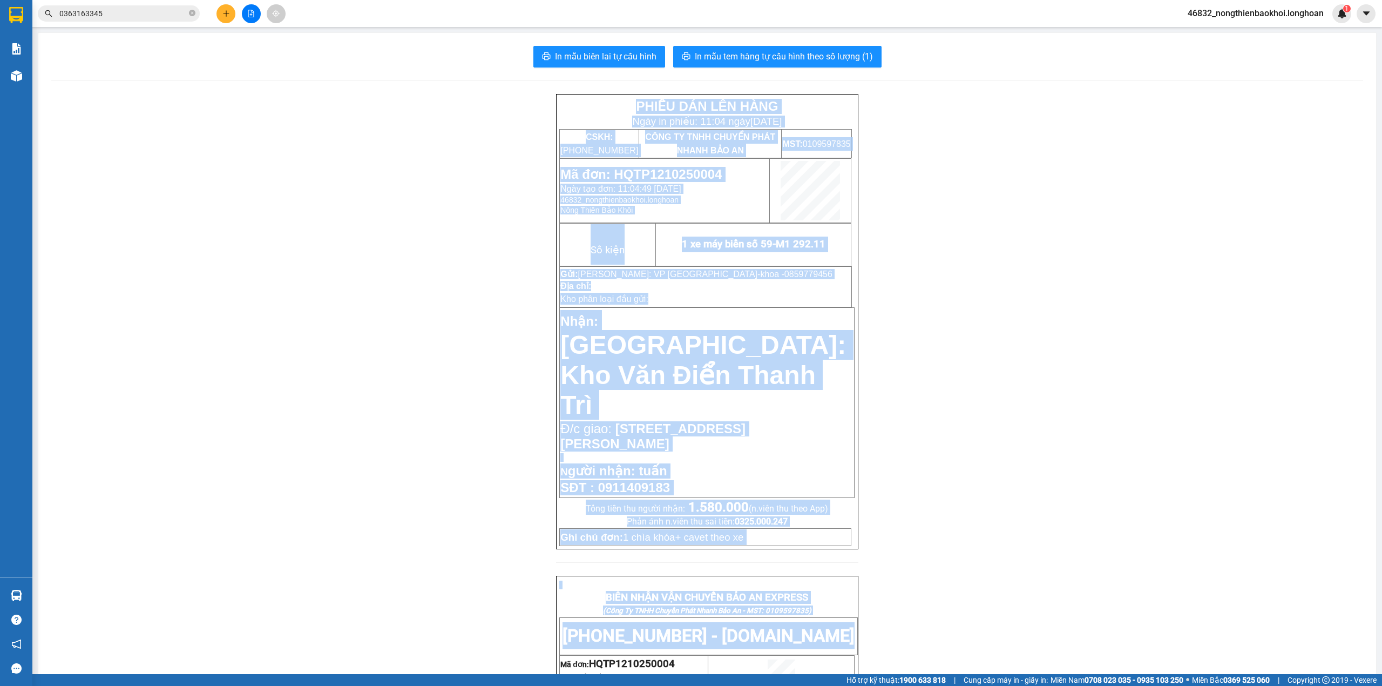
drag, startPoint x: 525, startPoint y: 86, endPoint x: 701, endPoint y: 592, distance: 534.8
click at [799, 651] on div "In mẫu biên lai tự cấu hình In mẫu tem hàng tự cấu hình theo số lượng (1) PHIẾU…" at bounding box center [707, 600] width 1338 height 1135
click at [528, 87] on div "In mẫu biên lai tự cấu hình In mẫu tem hàng tự cấu hình theo số lượng (1) PHIẾU…" at bounding box center [707, 600] width 1338 height 1135
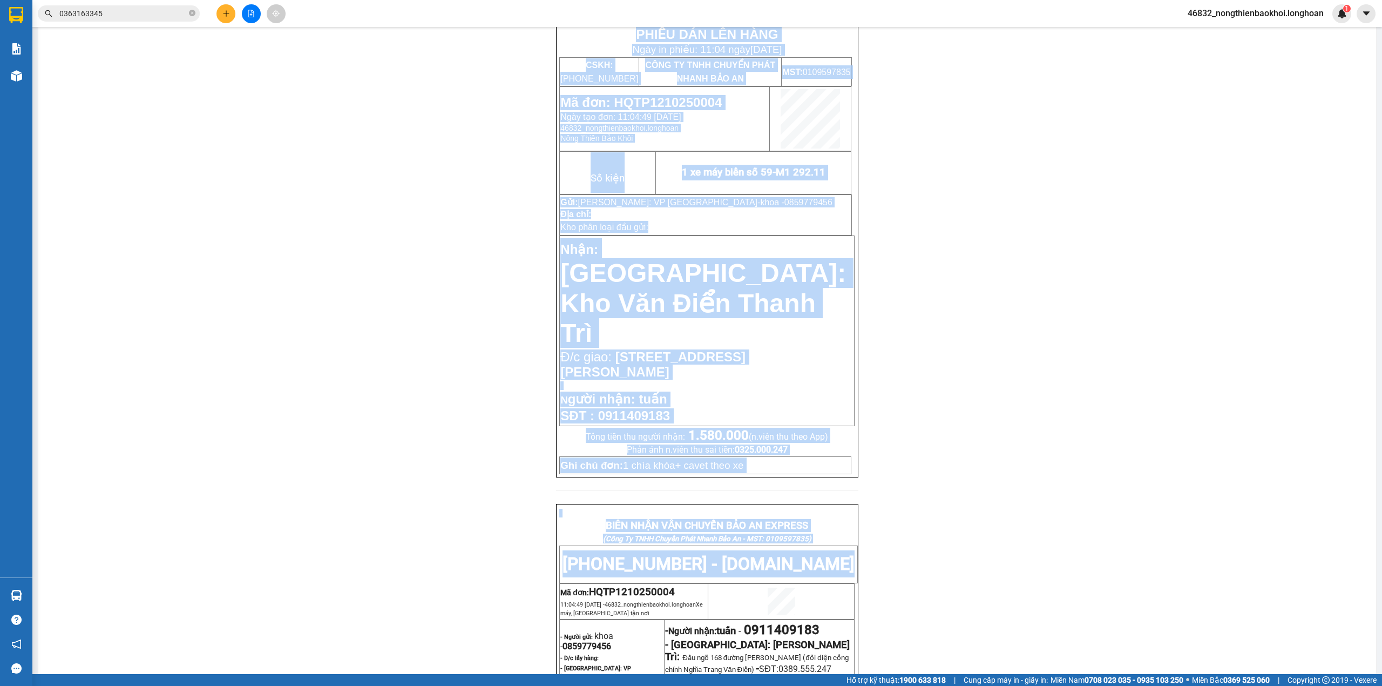
scroll to position [499, 0]
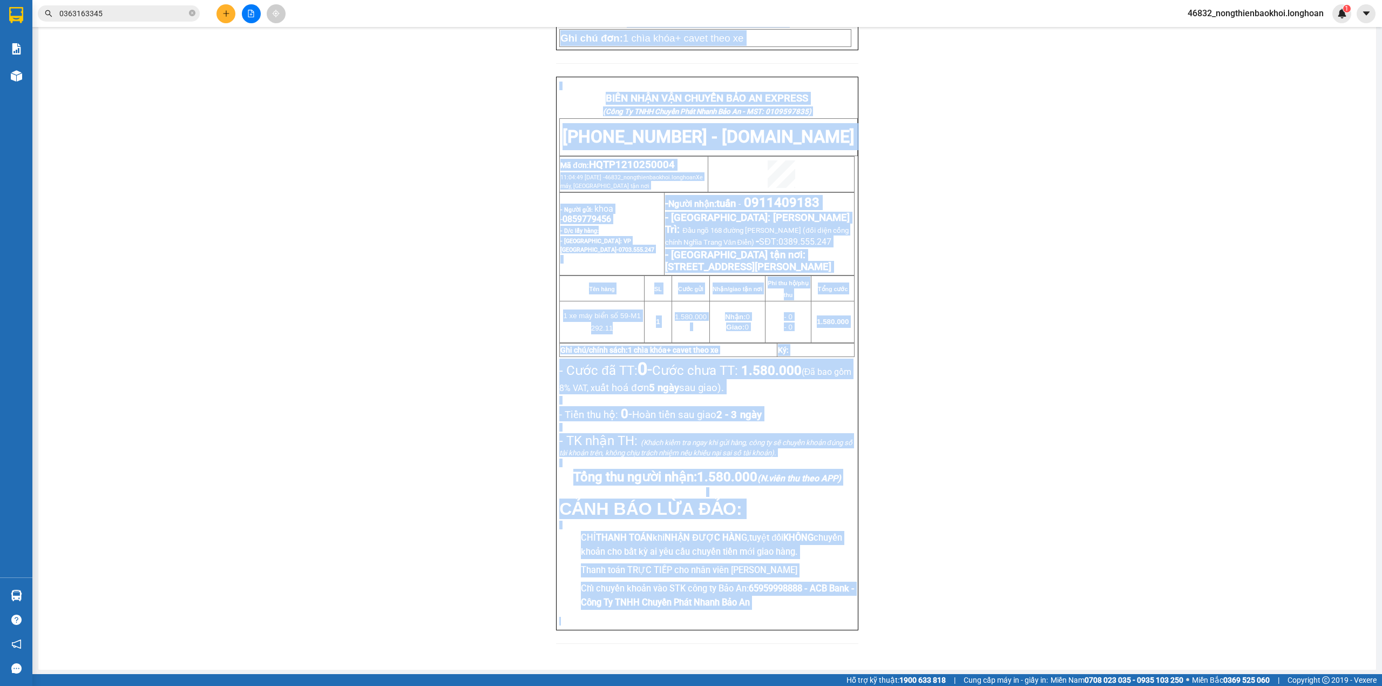
drag, startPoint x: 552, startPoint y: 85, endPoint x: 763, endPoint y: 540, distance: 501.6
click at [978, 612] on div "In mẫu biên lai tự cấu hình In mẫu tem hàng tự cấu hình theo số lượng (1) PHIẾU…" at bounding box center [707, 101] width 1338 height 1135
click at [359, 412] on div "PHIẾU DÁN LÊN HÀNG Ngày in phiếu: 11:04 ngày 12-10-2025 CSKH: 1900.06.88.33 CÔN…" at bounding box center [707, 125] width 1312 height 1061
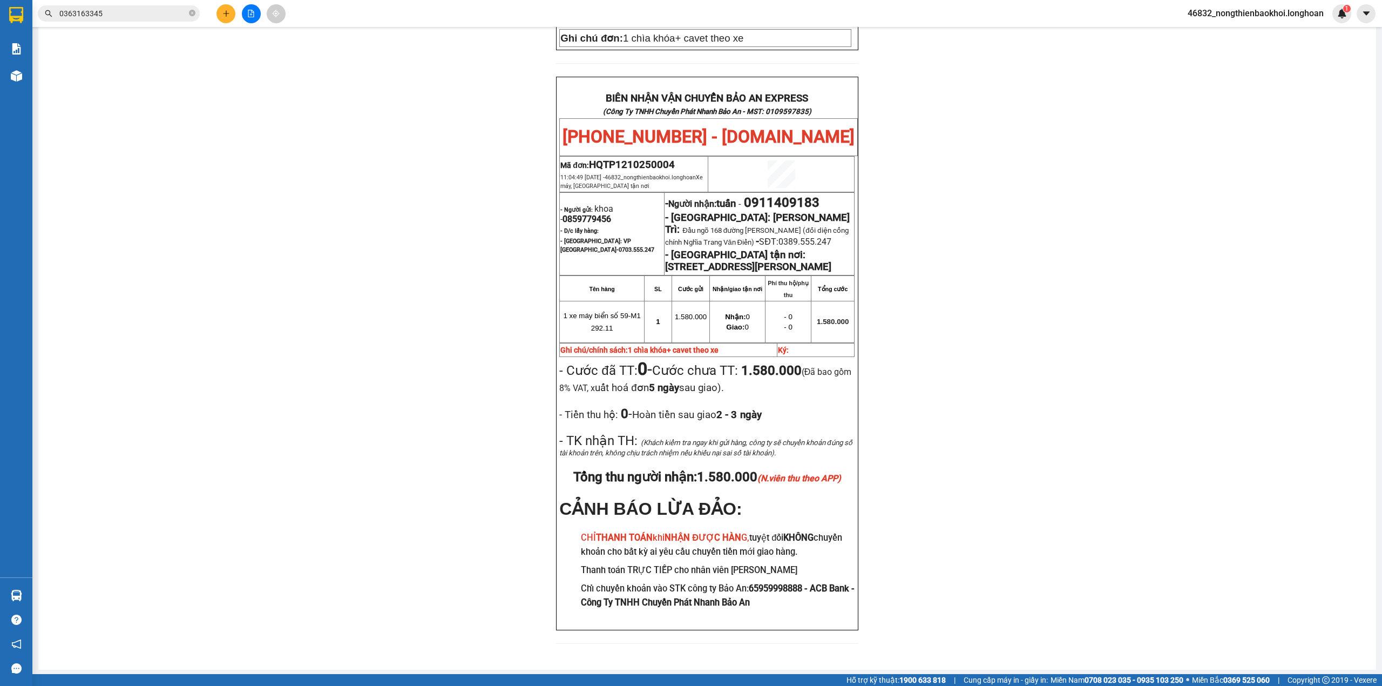
click at [130, 11] on input "0363163345" at bounding box center [122, 14] width 127 height 12
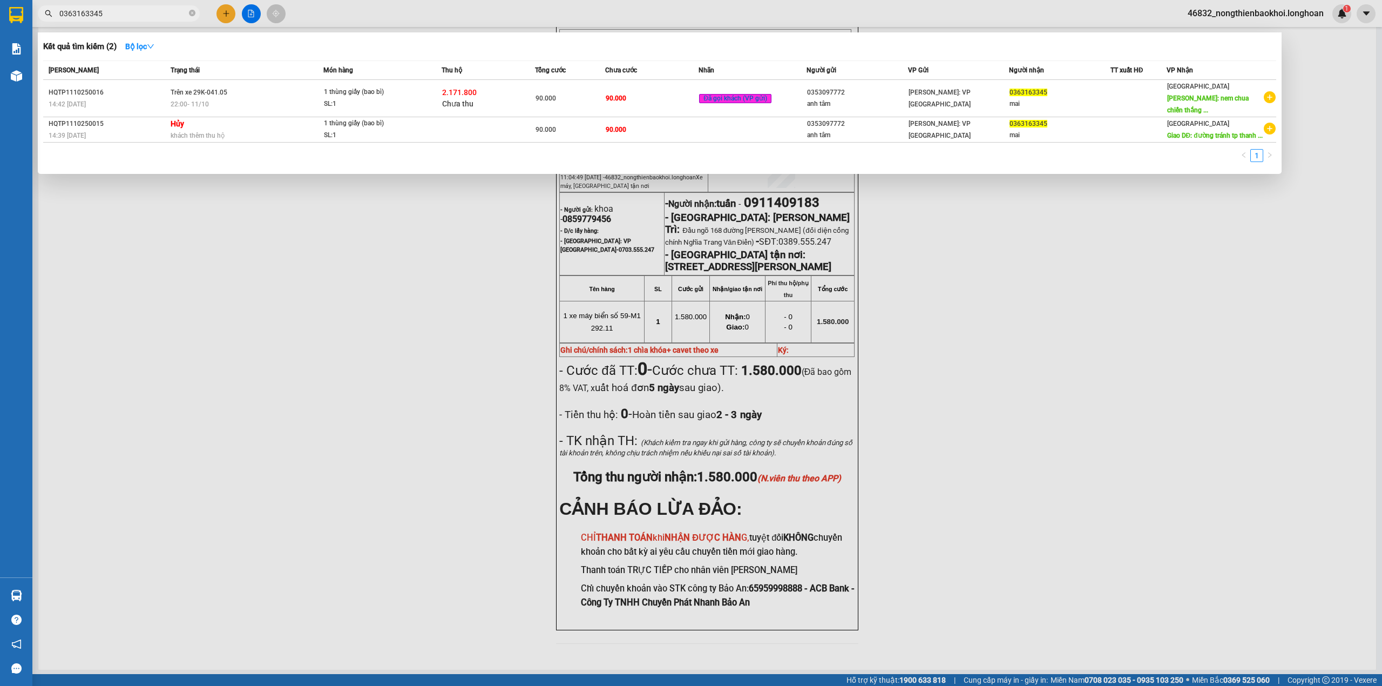
click at [130, 11] on input "0363163345" at bounding box center [122, 14] width 127 height 12
paste input "98891326"
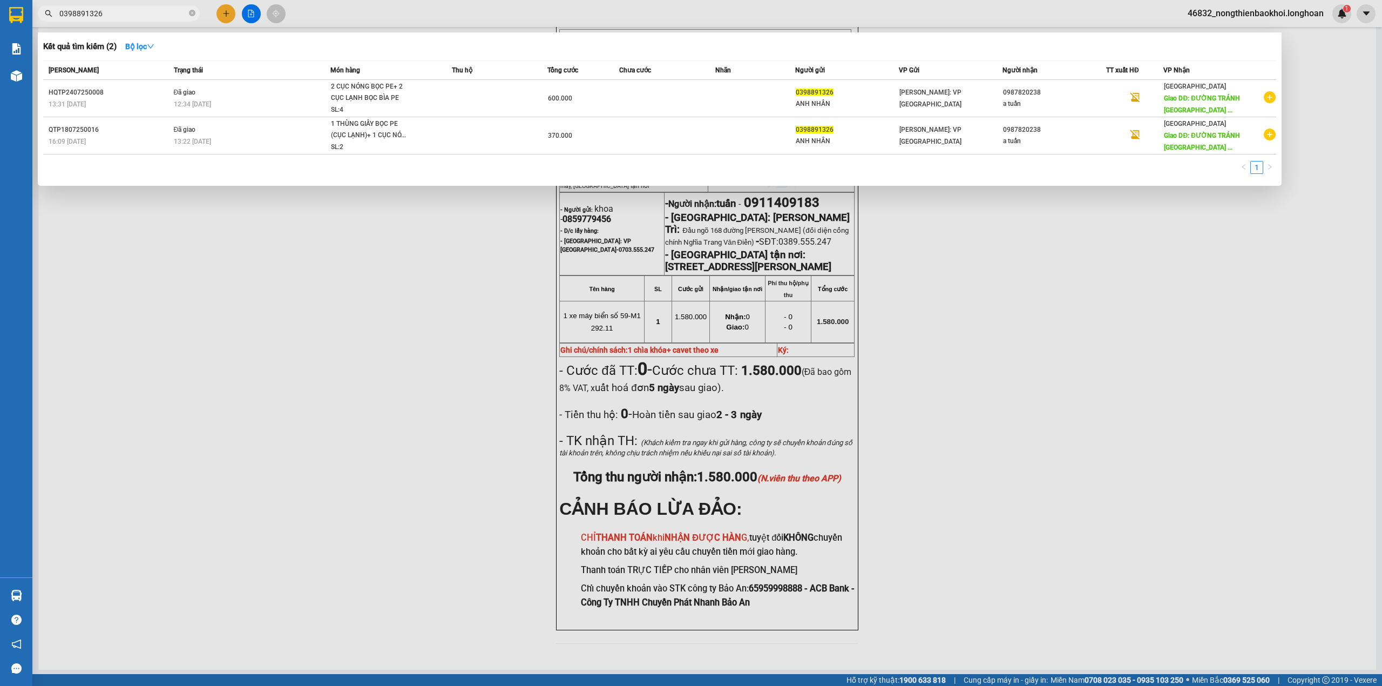
type input "0398891326"
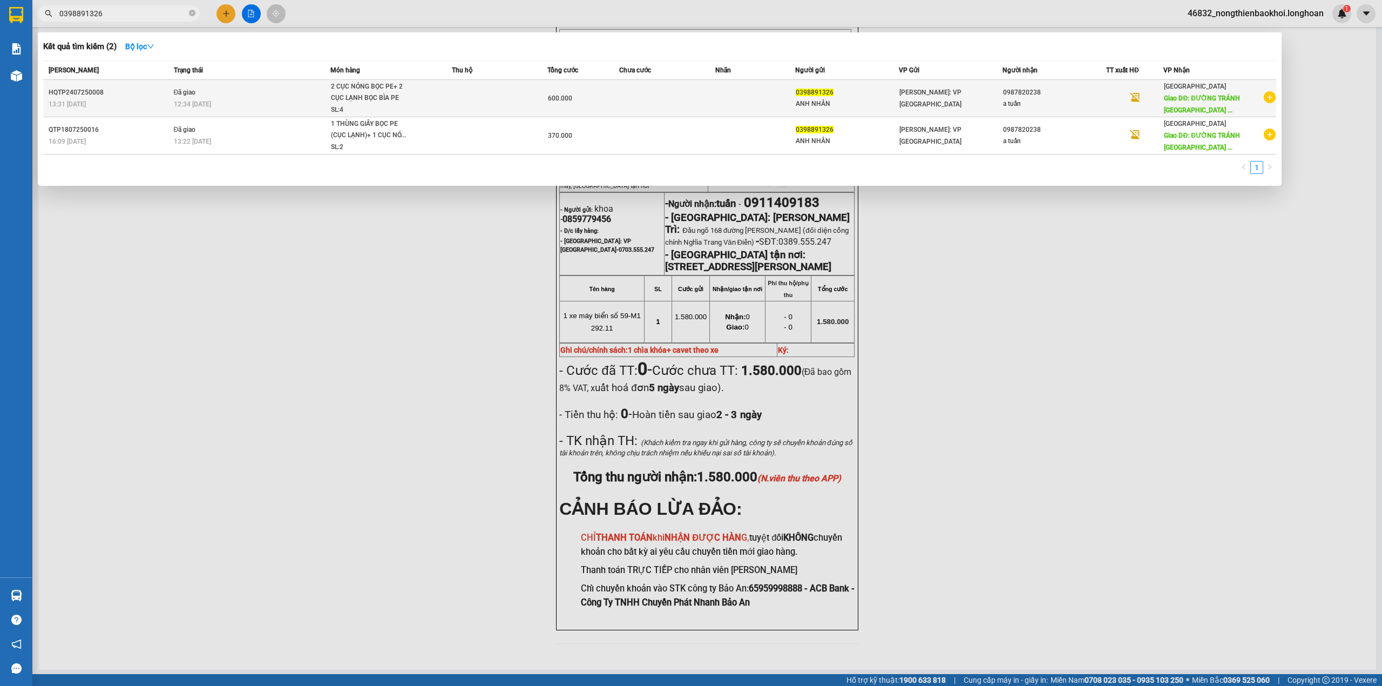
click at [451, 100] on span "2 CỤC NÓNG BỌC PE+ 2 CỤC LẠNH BỌC BÌA PE SL: 4" at bounding box center [391, 98] width 120 height 35
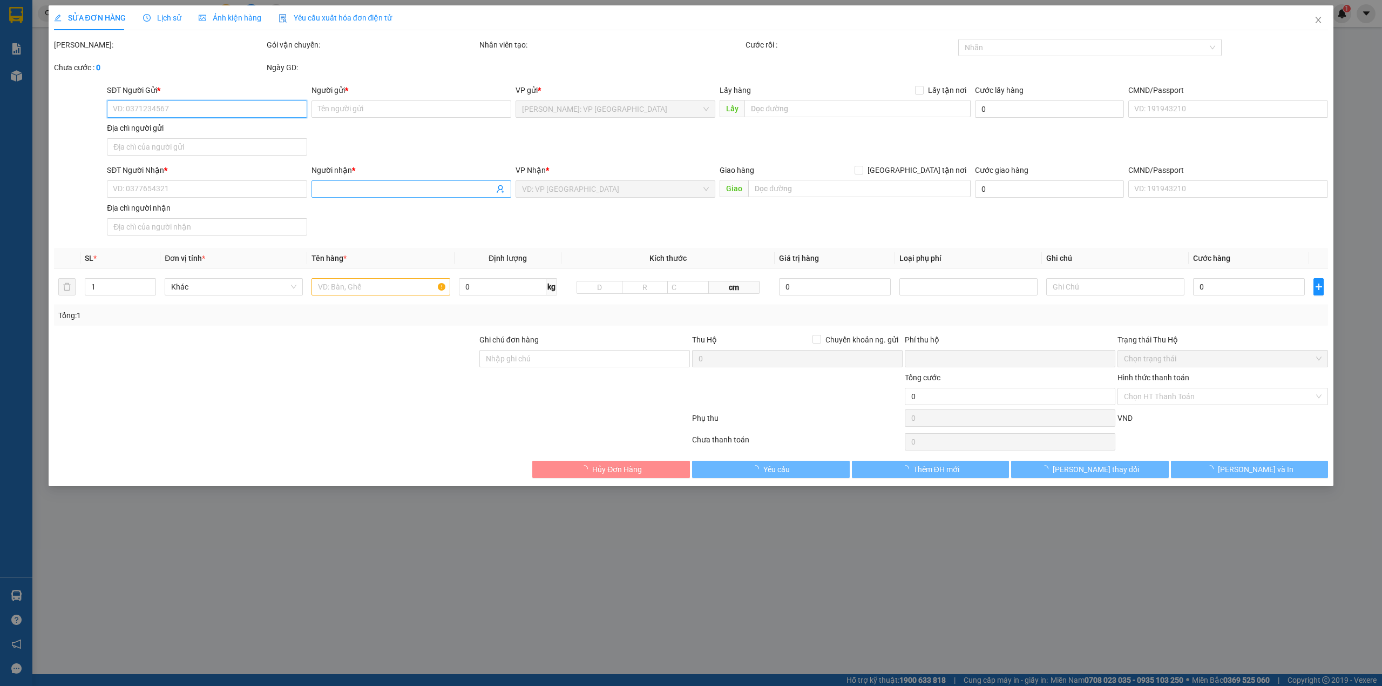
type input "0398891326"
type input "ANH NHÂN"
type input "0987820238"
type input "a tuấn"
type input "ĐƯỜNG TRÁNH [GEOGRAPHIC_DATA]"
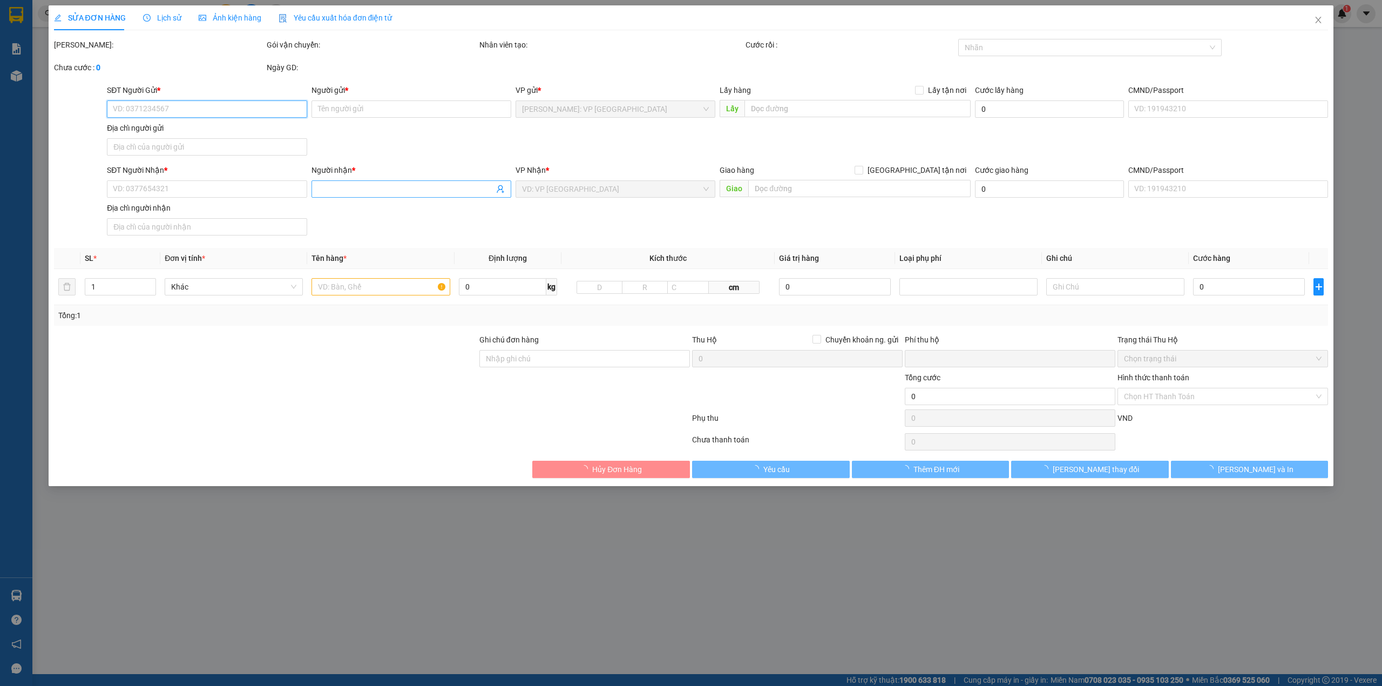
type input "KHÁCH TỰ BỌC -GIAO THEO KIỆN, BỂ XƯỚC KHÔNG ĐỀN"
type input "0"
type input "600.000"
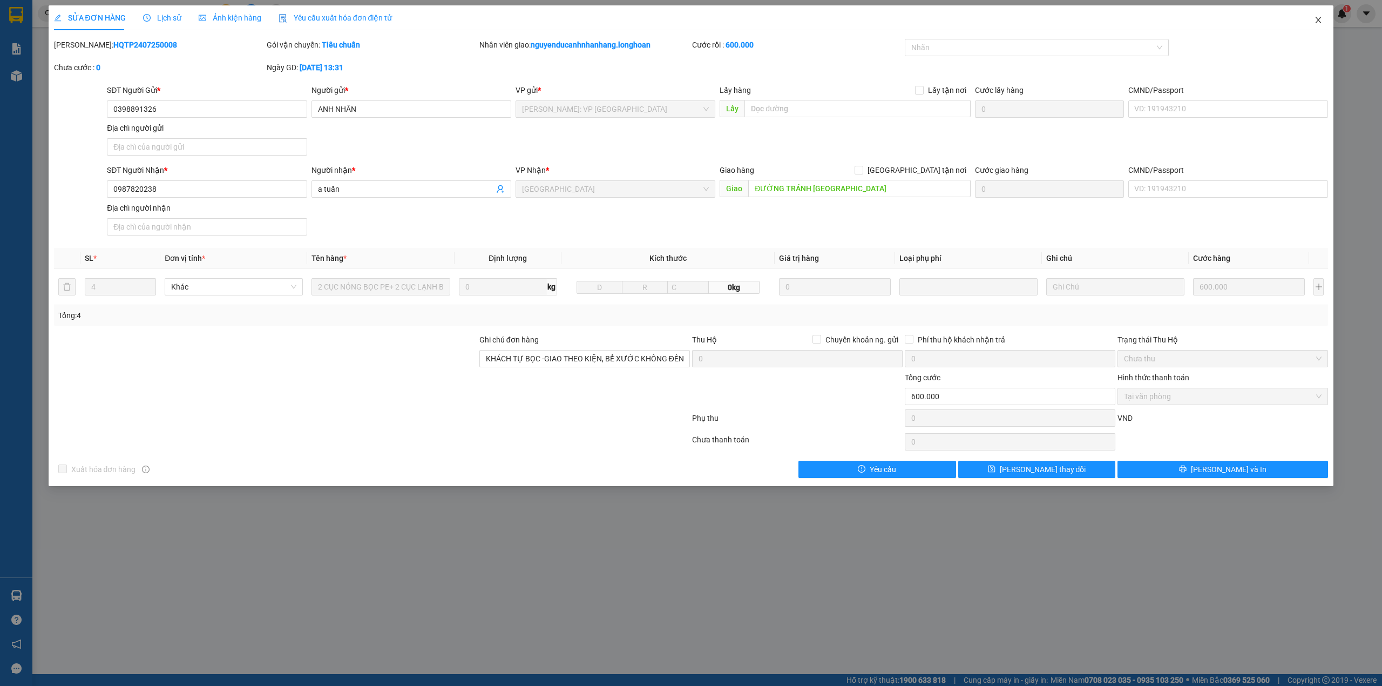
click at [1313, 15] on span "Close" at bounding box center [1318, 20] width 30 height 30
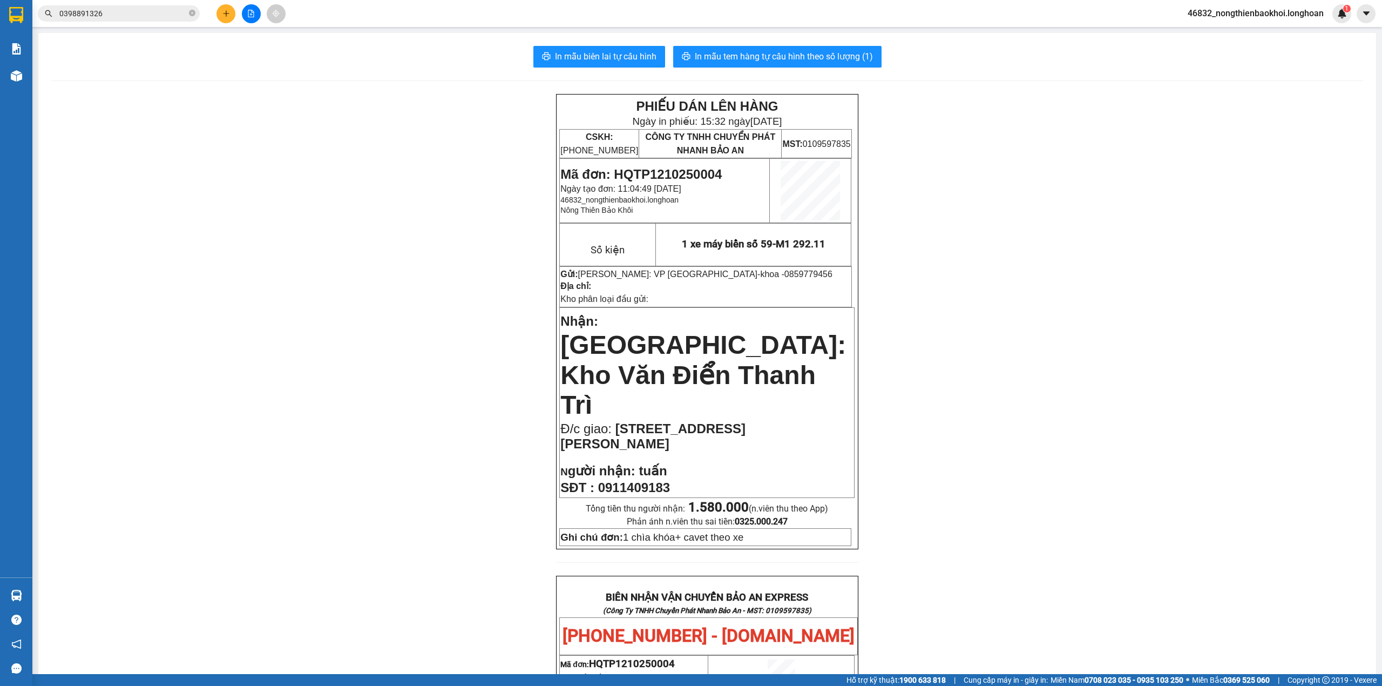
click at [128, 12] on input "0398891326" at bounding box center [122, 14] width 127 height 12
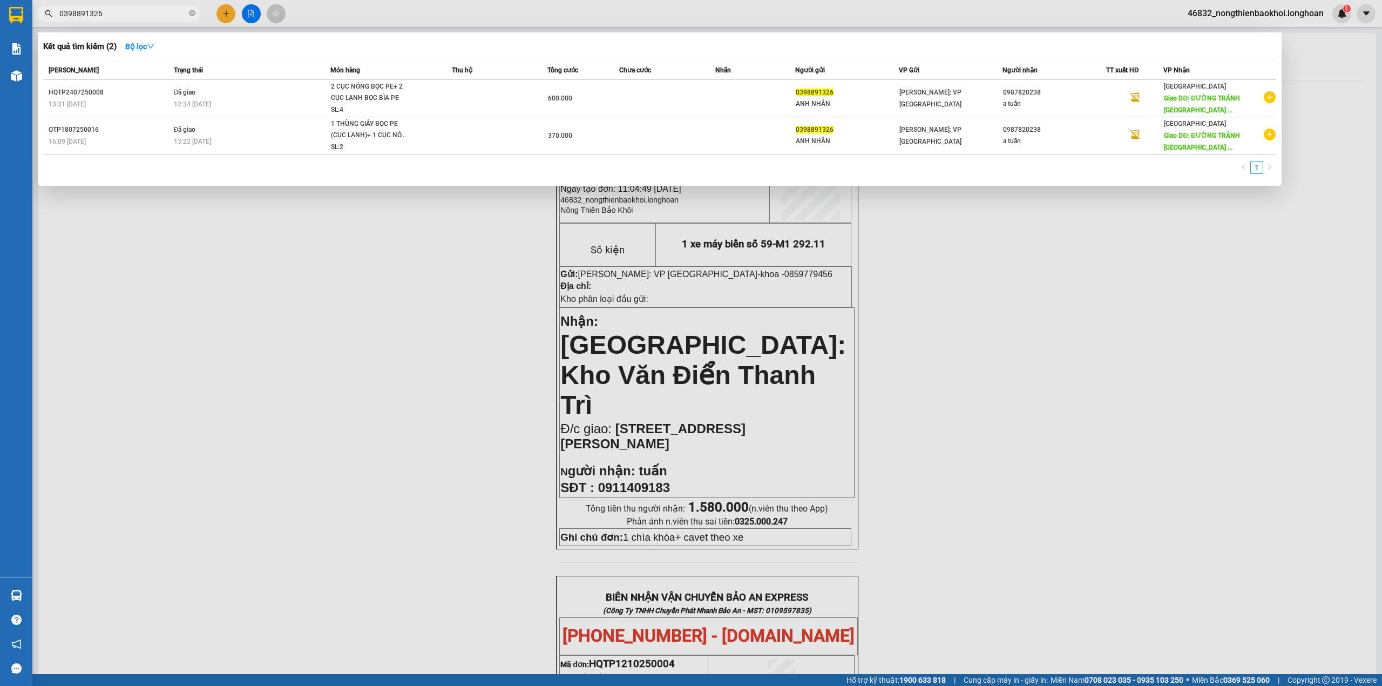
click at [128, 12] on input "0398891326" at bounding box center [122, 14] width 127 height 12
paste input "987820238"
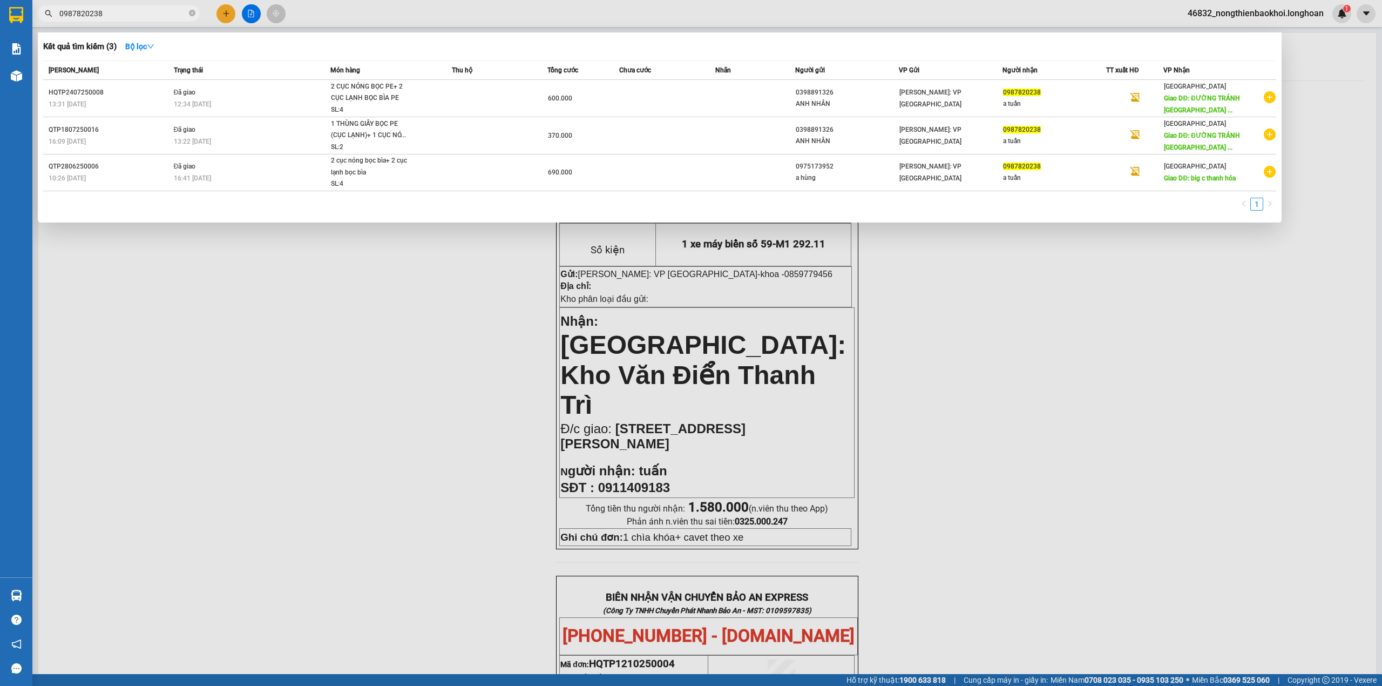
type input "0987820238"
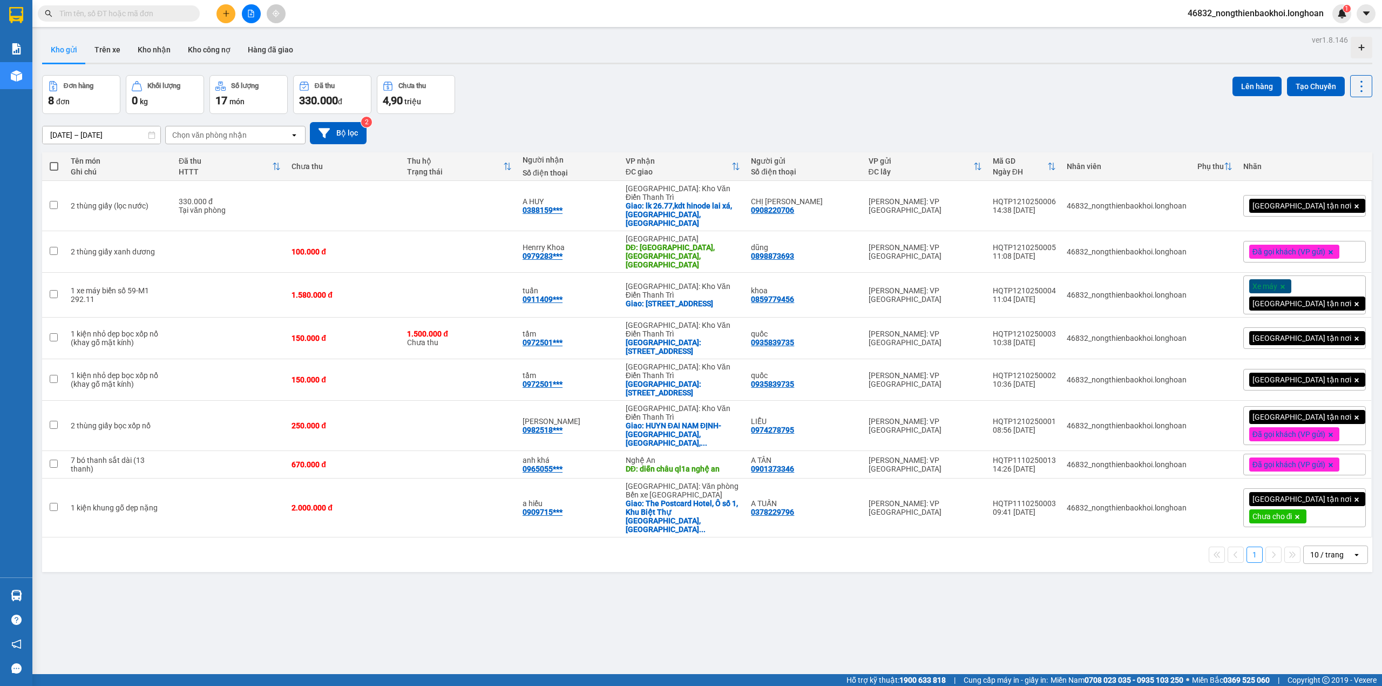
click at [696, 109] on div "Đơn hàng 8 đơn Khối lượng 0 kg Số lượng 17 món Đã thu 330.000 đ Chưa thu 4,90 t…" at bounding box center [707, 94] width 1330 height 39
click at [1335, 197] on div "[GEOGRAPHIC_DATA] tận nơi" at bounding box center [1304, 206] width 123 height 22
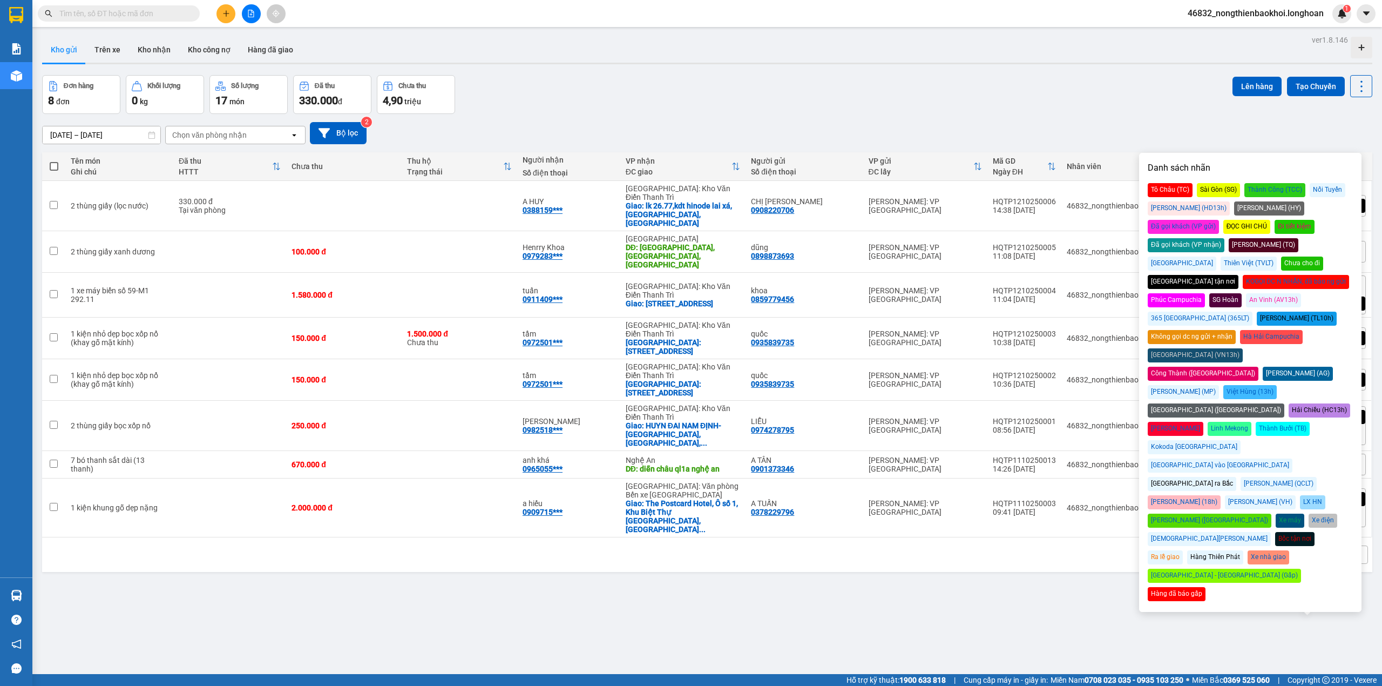
click at [1219, 220] on div "Đã gọi khách (VP gửi)" at bounding box center [1183, 227] width 71 height 14
click at [827, 124] on div "13/09/2025 – 12/10/2025 Press the down arrow key to interact with the calendar …" at bounding box center [707, 133] width 1330 height 22
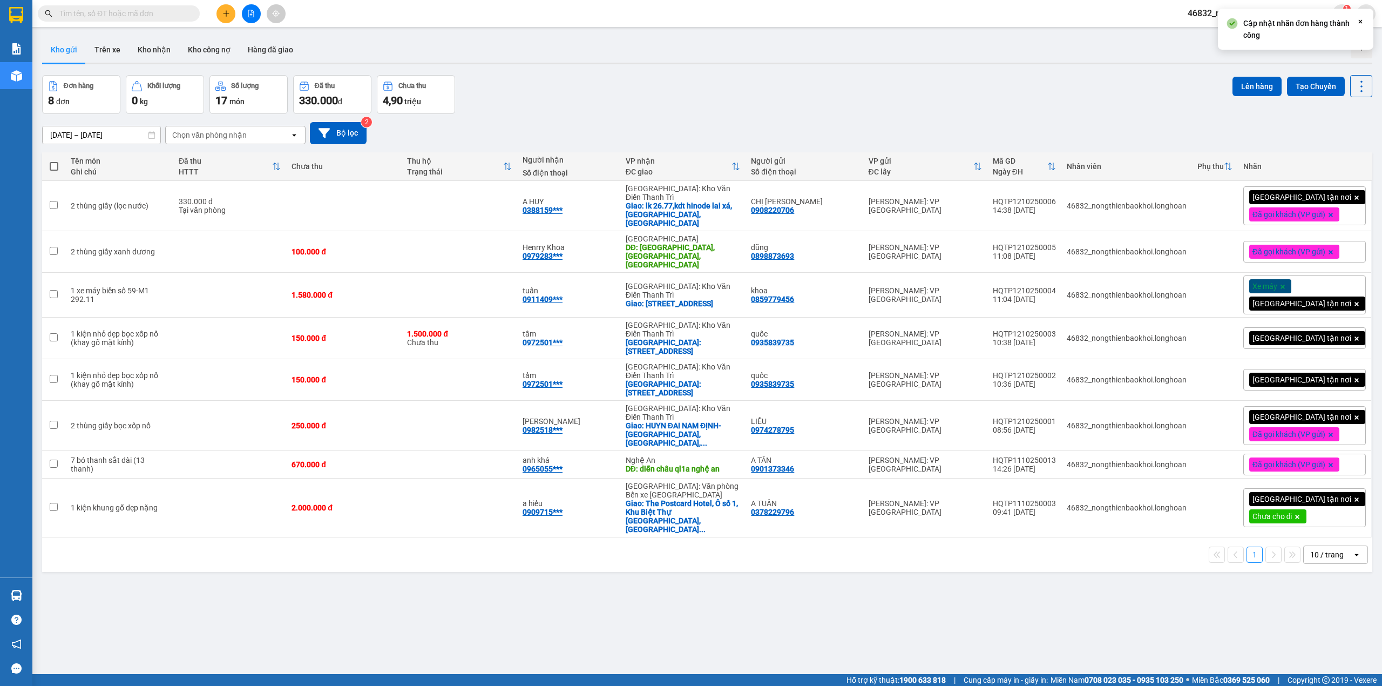
click at [524, 587] on div "ver 1.8.146 Kho gửi Trên xe Kho nhận Kho công nợ Hàng đã giao Đơn hàng 8 đơn Kh…" at bounding box center [707, 375] width 1339 height 686
click at [441, 620] on div "ver 1.8.146 Kho gửi Trên xe Kho nhận Kho công nợ Hàng đã giao Đơn hàng 8 đơn Kh…" at bounding box center [707, 375] width 1339 height 686
click at [453, 610] on div "ver 1.8.146 Kho gửi Trên xe Kho nhận Kho công nợ Hàng đã giao Đơn hàng 8 đơn Kh…" at bounding box center [707, 375] width 1339 height 686
click at [581, 92] on div "Đơn hàng 8 đơn Khối lượng 0 kg Số lượng 17 món Đã thu 330.000 đ Chưa thu 4,90 t…" at bounding box center [707, 94] width 1330 height 39
drag, startPoint x: 232, startPoint y: 11, endPoint x: 238, endPoint y: 11, distance: 5.9
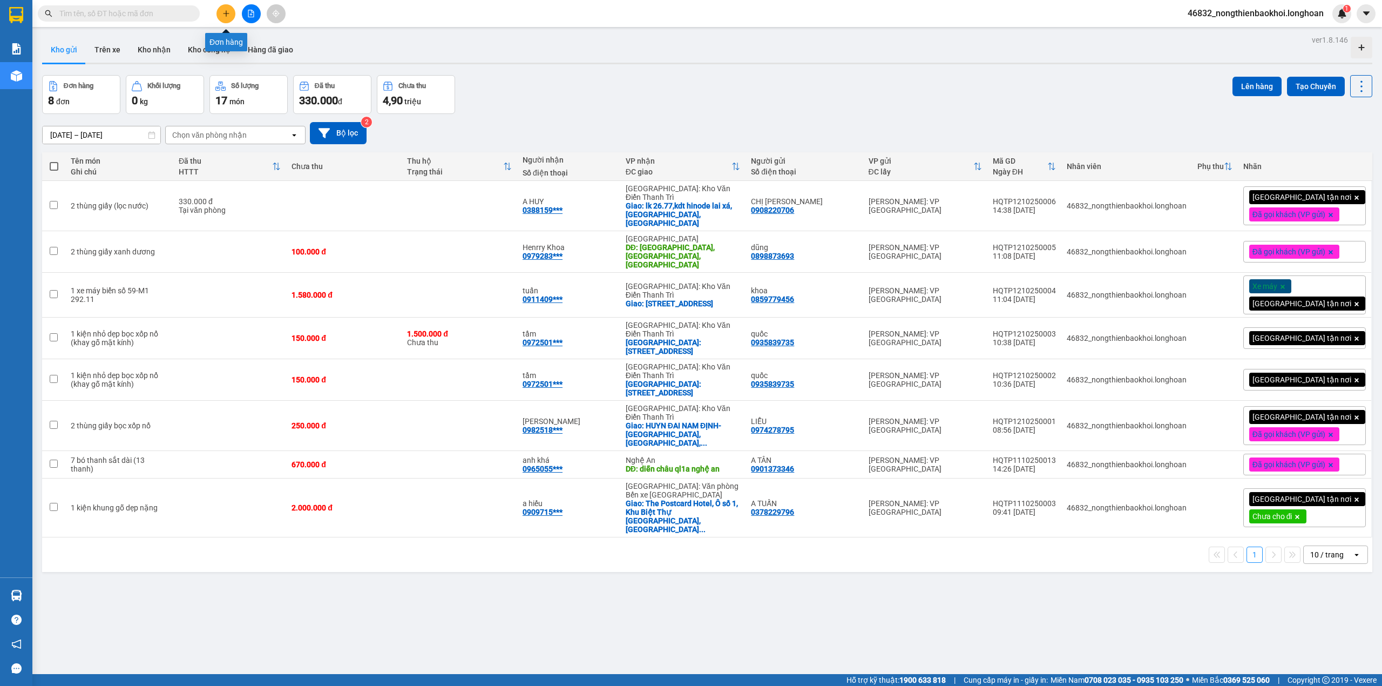
click at [230, 11] on button at bounding box center [225, 13] width 19 height 19
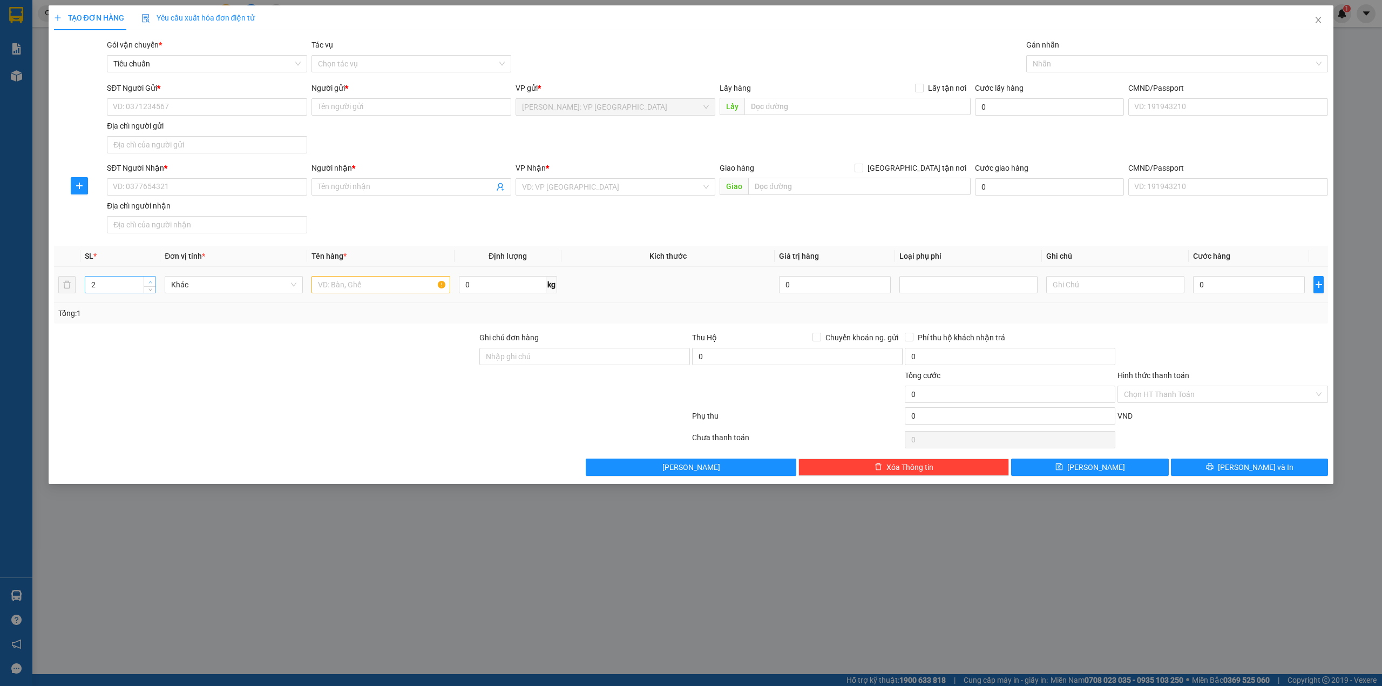
click at [150, 281] on span "up" at bounding box center [150, 282] width 6 height 6
type input "4"
click at [149, 281] on span "up" at bounding box center [150, 282] width 6 height 6
click at [377, 293] on input "text" at bounding box center [380, 284] width 138 height 17
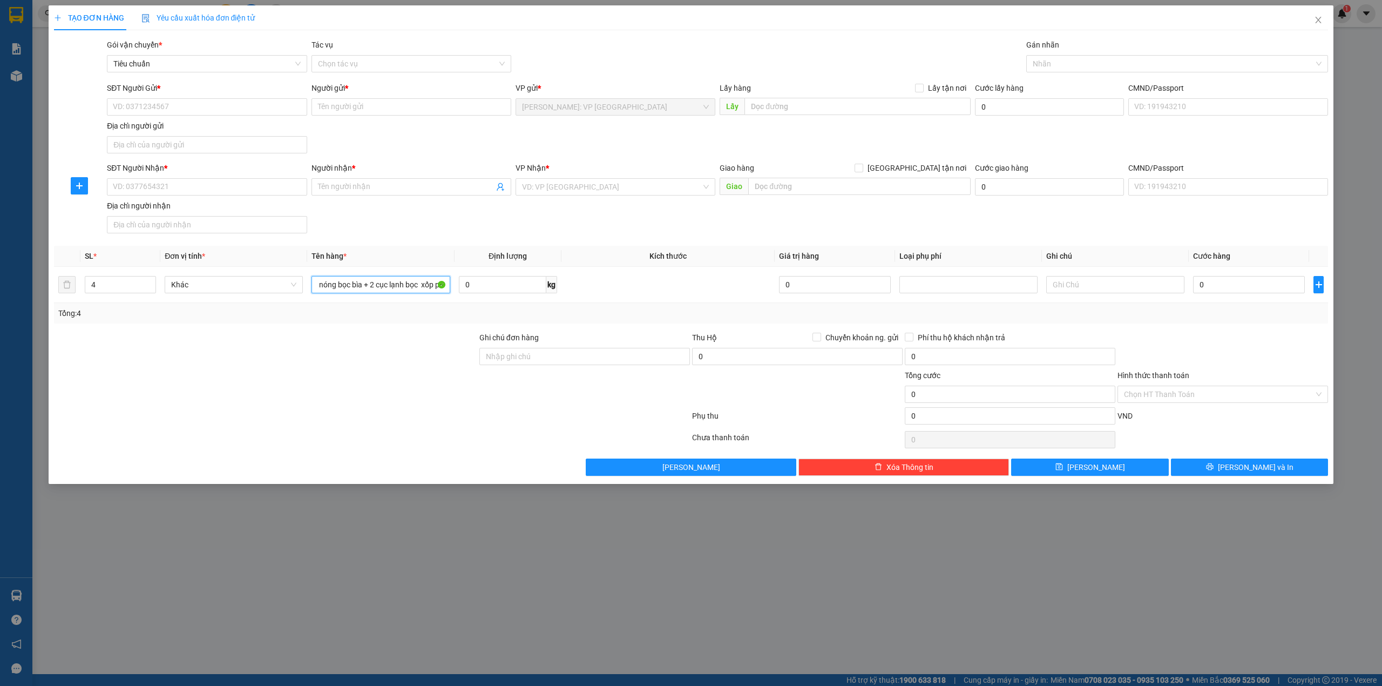
scroll to position [0, 23]
click at [357, 285] on input "2 cục nóng bọc bìa + 2 cục lạnh bọc xốp pe" at bounding box center [380, 284] width 138 height 17
type input "2 cục nóng bọc pe + 2 cục lạnh bọc xốp pe"
click at [413, 226] on div "SĐT Người Nhận * VD: 0377654321 Người nhận * Tên người nhận VP Nhận * VD: VP [G…" at bounding box center [717, 200] width 1225 height 76
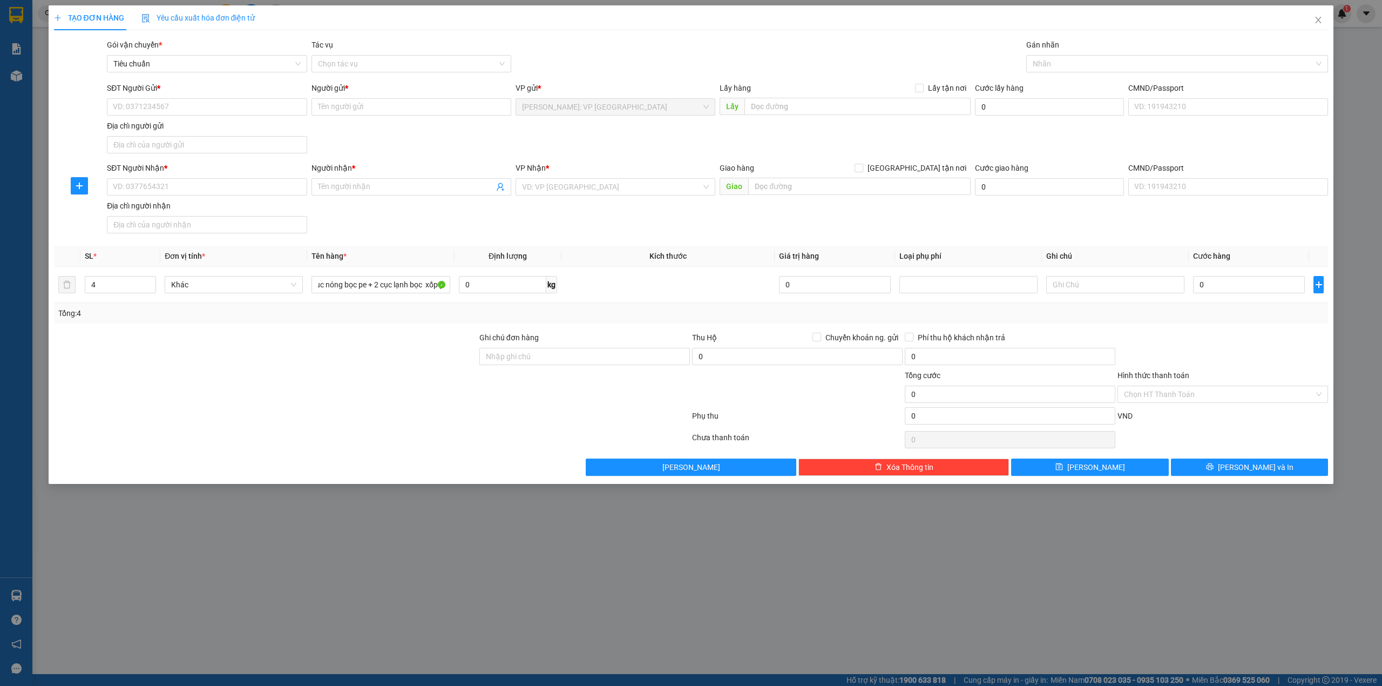
scroll to position [0, 0]
click at [515, 140] on div "SĐT Người Gửi * VD: 0371234567 Người gửi * Tên người gửi VP gửi * [GEOGRAPHIC_D…" at bounding box center [717, 120] width 1225 height 76
click at [584, 186] on input "search" at bounding box center [611, 187] width 179 height 16
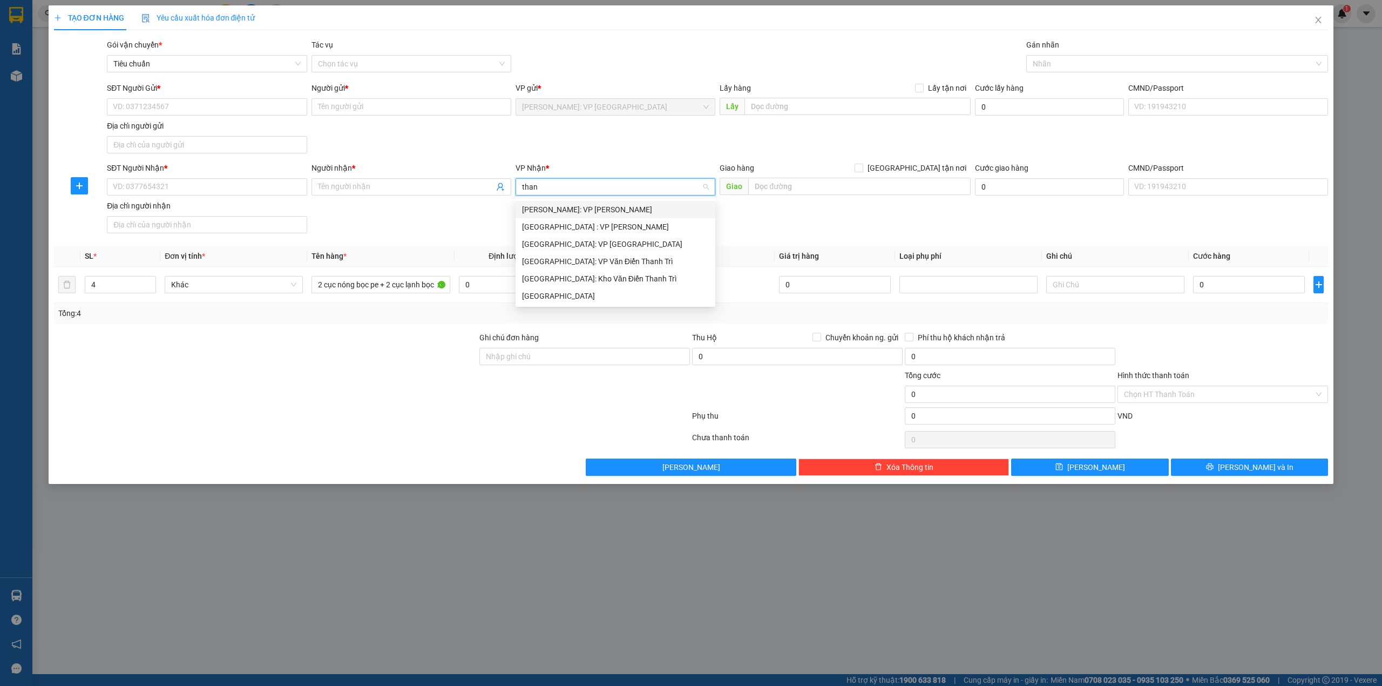
type input "thanh"
click at [579, 296] on div "[GEOGRAPHIC_DATA]" at bounding box center [615, 296] width 187 height 12
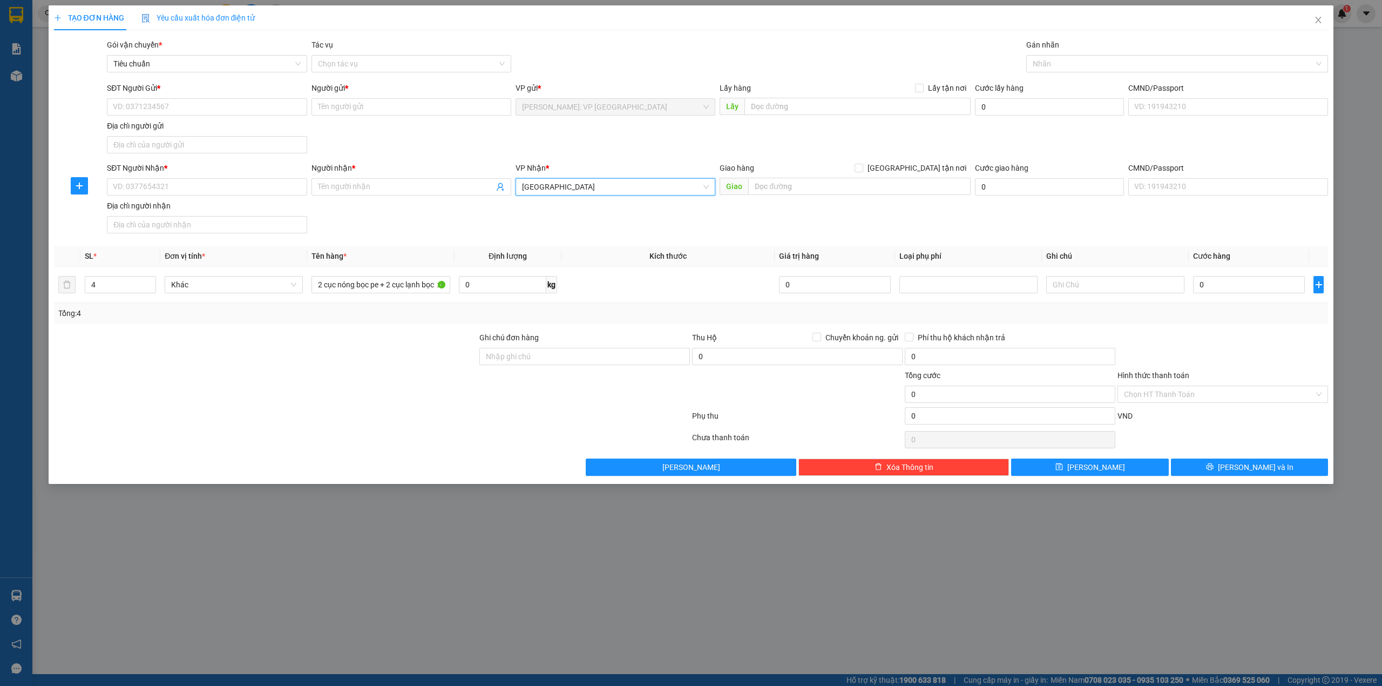
click at [495, 231] on div "SĐT Người Nhận * VD: 0377654321 Người nhận * Tên người nhận VP Nhận * Thanh Hóa…" at bounding box center [717, 200] width 1225 height 76
click at [504, 156] on div "SĐT Người Gửi * VD: 0371234567 Người gửi * Tên người gửi VP gửi * [GEOGRAPHIC_D…" at bounding box center [717, 120] width 1225 height 76
click at [370, 211] on div "SĐT Người Nhận * VD: 0377654321 Người nhận * Tên người nhận VP Nhận * Thanh Hóa…" at bounding box center [717, 200] width 1225 height 76
click at [181, 190] on input "SĐT Người Nhận *" at bounding box center [207, 186] width 200 height 17
click at [176, 184] on input "0398891326" at bounding box center [207, 186] width 200 height 17
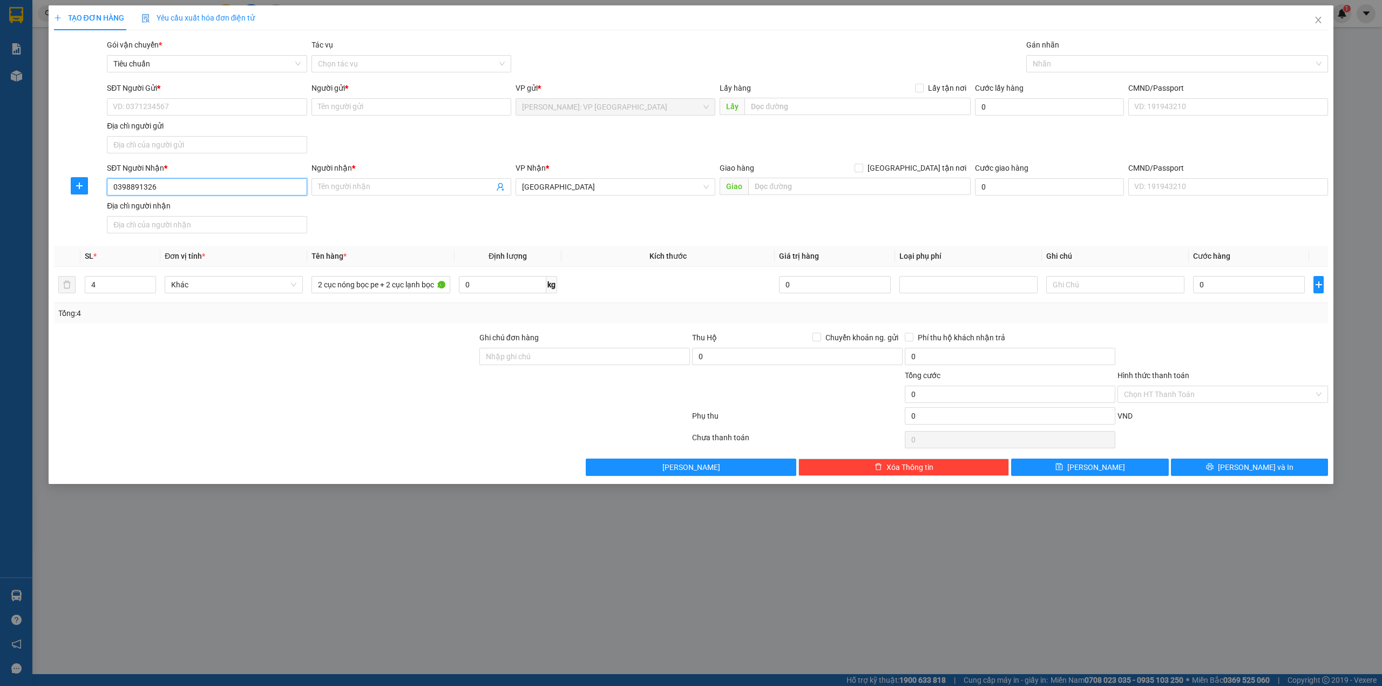
click at [176, 184] on input "0398891326" at bounding box center [207, 186] width 200 height 17
type input "0398891326"
click at [206, 108] on input "SĐT Người Gửi *" at bounding box center [207, 106] width 200 height 17
paste input "0398891326"
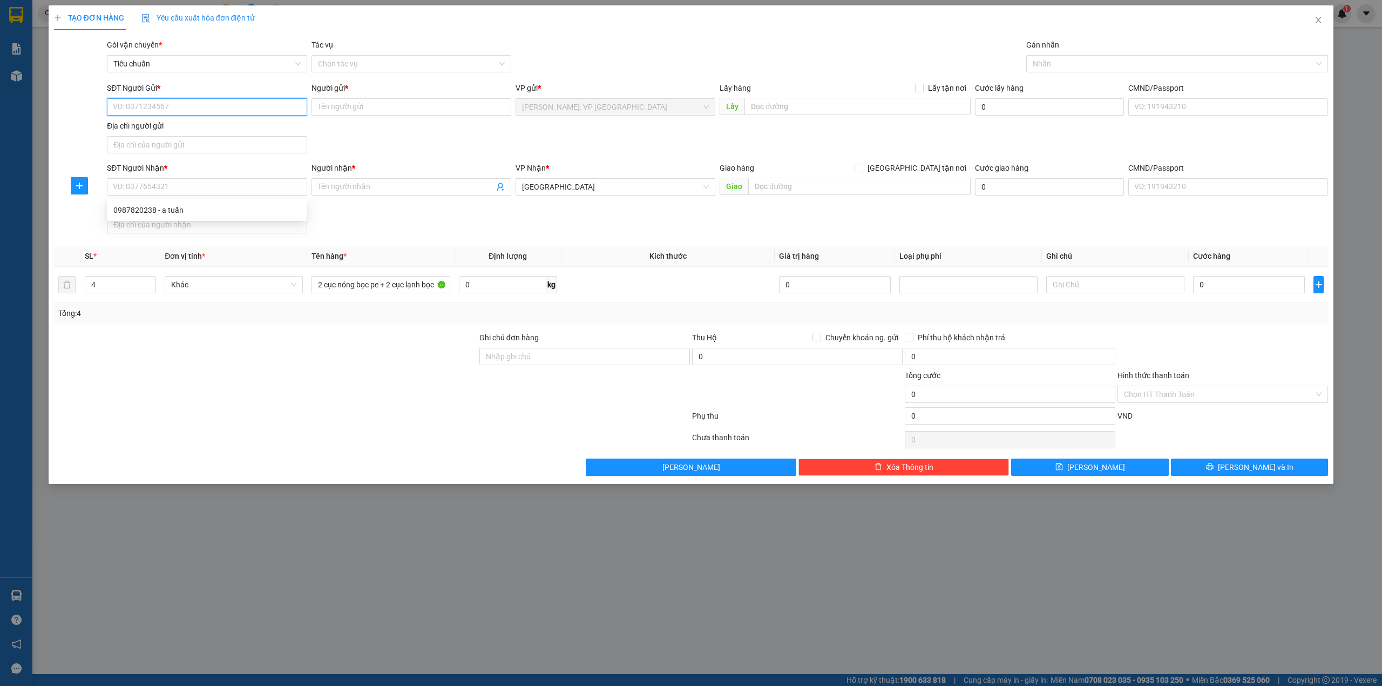
type input "0398891326"
click at [195, 134] on div "0398891326 - ANH NHÂN" at bounding box center [206, 129] width 187 height 12
type input "ANH NHÂN"
type input "0398891326"
click at [216, 182] on input "SĐT Người Nhận *" at bounding box center [207, 186] width 200 height 17
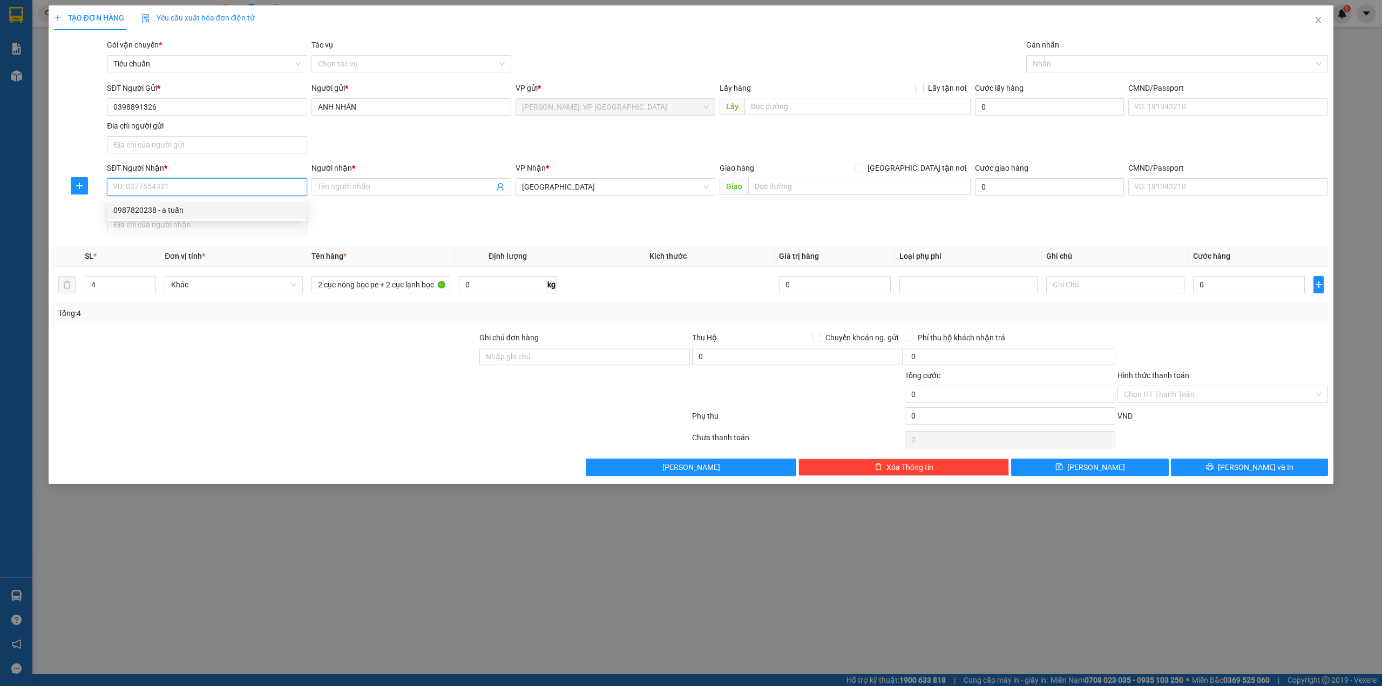
click at [203, 213] on div "0987820238 - a tuấn" at bounding box center [206, 210] width 187 height 12
type input "0987820238"
type input "a tuấn"
type input "ĐƯỜNG TRÁNH TP THANH HÓA"
click at [652, 222] on div "SĐT Người Nhận * 0987820238 0987820238 Người nhận * a tuấn VP Nhận * Thanh Hóa …" at bounding box center [717, 200] width 1225 height 76
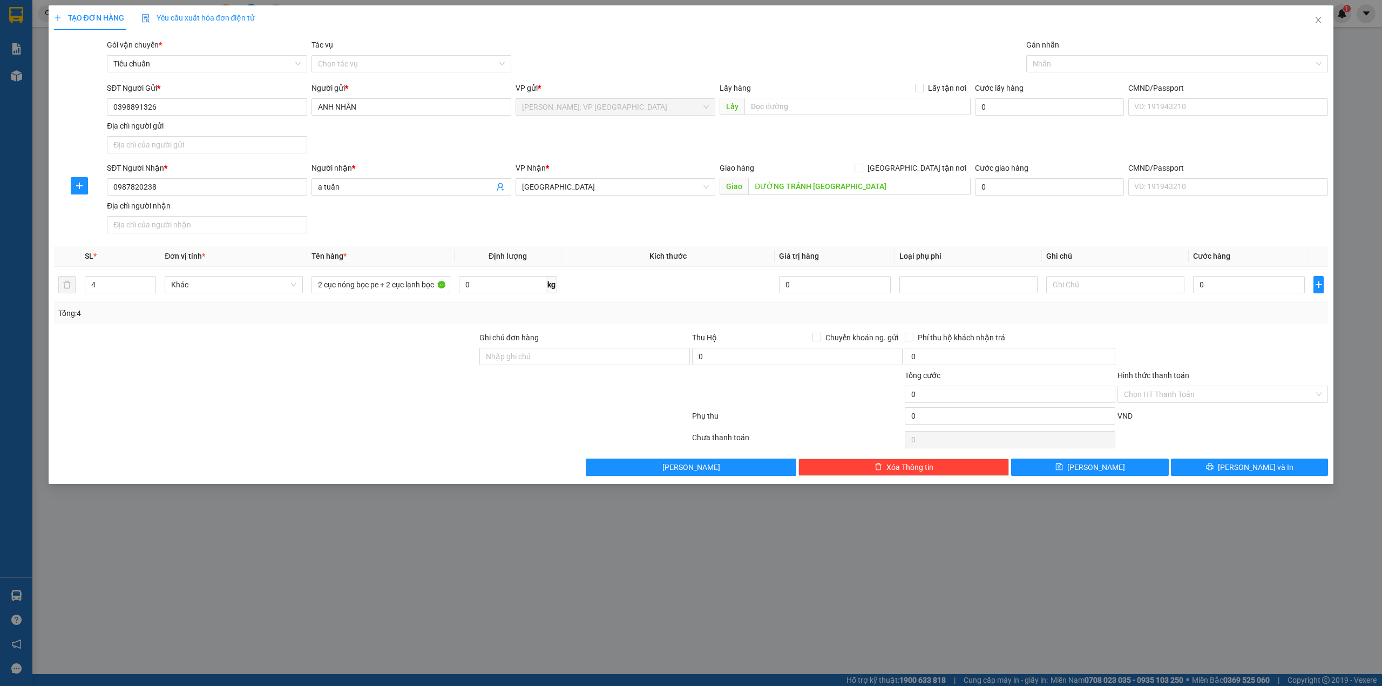
click at [888, 135] on div "SĐT Người Gửi * 0398891326 Người gửi * ANH NHÂN VP gửi * Hồ Chí Minh: VP Quận T…" at bounding box center [717, 120] width 1225 height 76
click at [482, 231] on div "SĐT Người Nhận * 0987820238 Người nhận * a tuấn VP Nhận * Thanh Hóa Giao hàng G…" at bounding box center [717, 200] width 1225 height 76
click at [828, 231] on div "SĐT Người Nhận * 0987820238 Người nhận * a tuấn VP Nhận * Thanh Hóa Giao hàng G…" at bounding box center [717, 200] width 1225 height 76
click at [598, 227] on div "SĐT Người Nhận * 0987820238 Người nhận * a tuấn VP Nhận * Thanh Hóa Giao hàng G…" at bounding box center [717, 200] width 1225 height 76
click at [309, 368] on div at bounding box center [265, 350] width 425 height 38
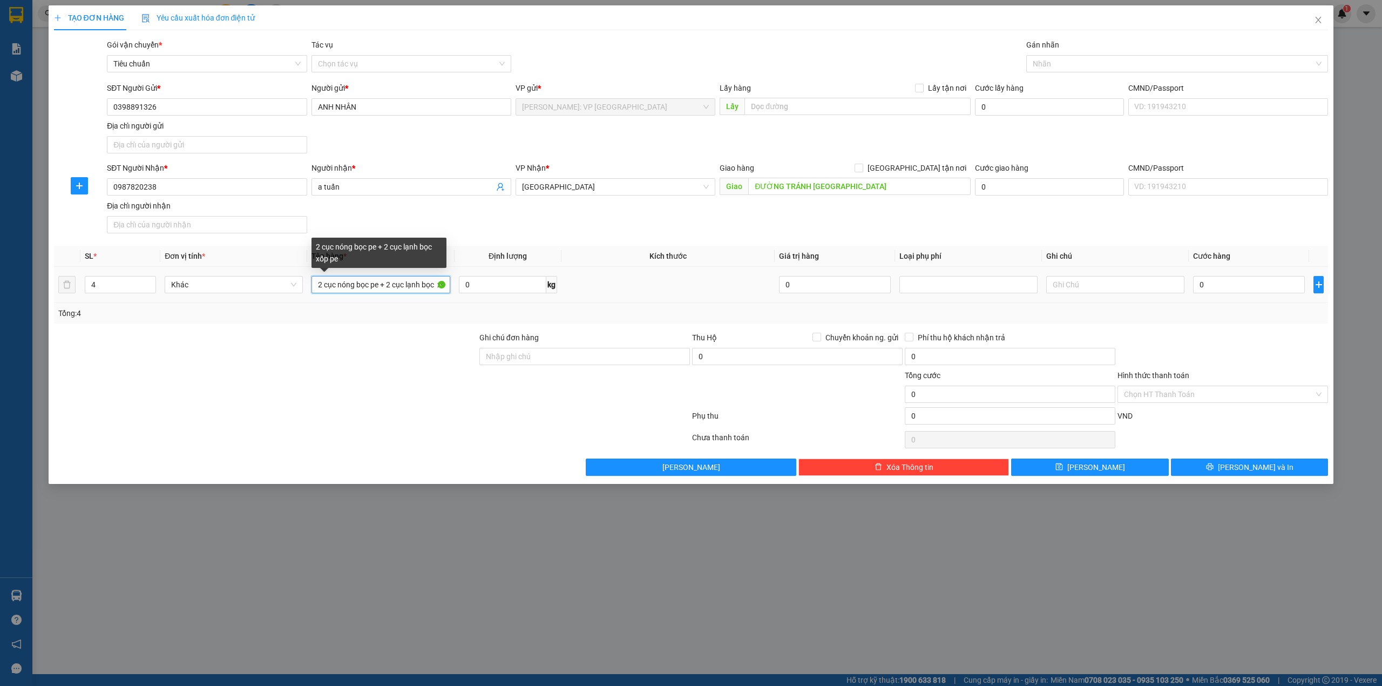
click at [377, 284] on input "2 cục nóng bọc pe + 2 cục lạnh bọc xốp pe" at bounding box center [380, 284] width 138 height 17
click at [379, 282] on input "2 cục nóng bọc pe + 2 cục lạnh bọc xốp pe" at bounding box center [380, 284] width 138 height 17
type input "2 cục nóng bọc pe bọc + 2 cục lạnh bọc xốp pe"
click at [363, 393] on div at bounding box center [265, 388] width 425 height 38
click at [422, 222] on div "SĐT Người Nhận * 0987820238 Người nhận * a tuấn VP Nhận * Thanh Hóa Giao hàng G…" at bounding box center [717, 200] width 1225 height 76
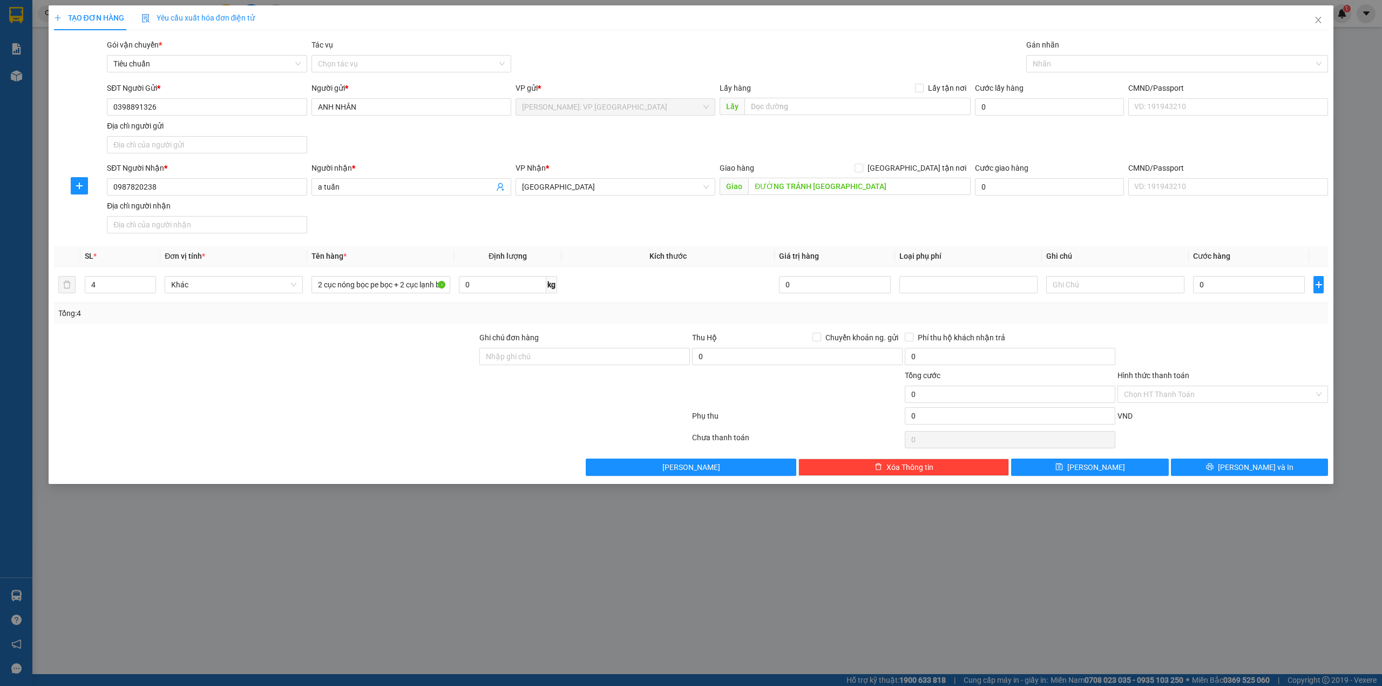
click at [416, 323] on div "Tổng: 4" at bounding box center [691, 313] width 1274 height 21
click at [612, 225] on div "SĐT Người Nhận * 0987820238 Người nhận * a tuấn VP Nhận * Thanh Hóa Giao hàng G…" at bounding box center [717, 200] width 1225 height 76
drag, startPoint x: 357, startPoint y: 363, endPoint x: 351, endPoint y: 368, distance: 8.0
click at [355, 364] on div at bounding box center [265, 350] width 425 height 38
click at [713, 240] on div "Transit Pickup Surcharge Ids Transit Deliver Surcharge Ids Transit Deliver Surc…" at bounding box center [691, 257] width 1274 height 437
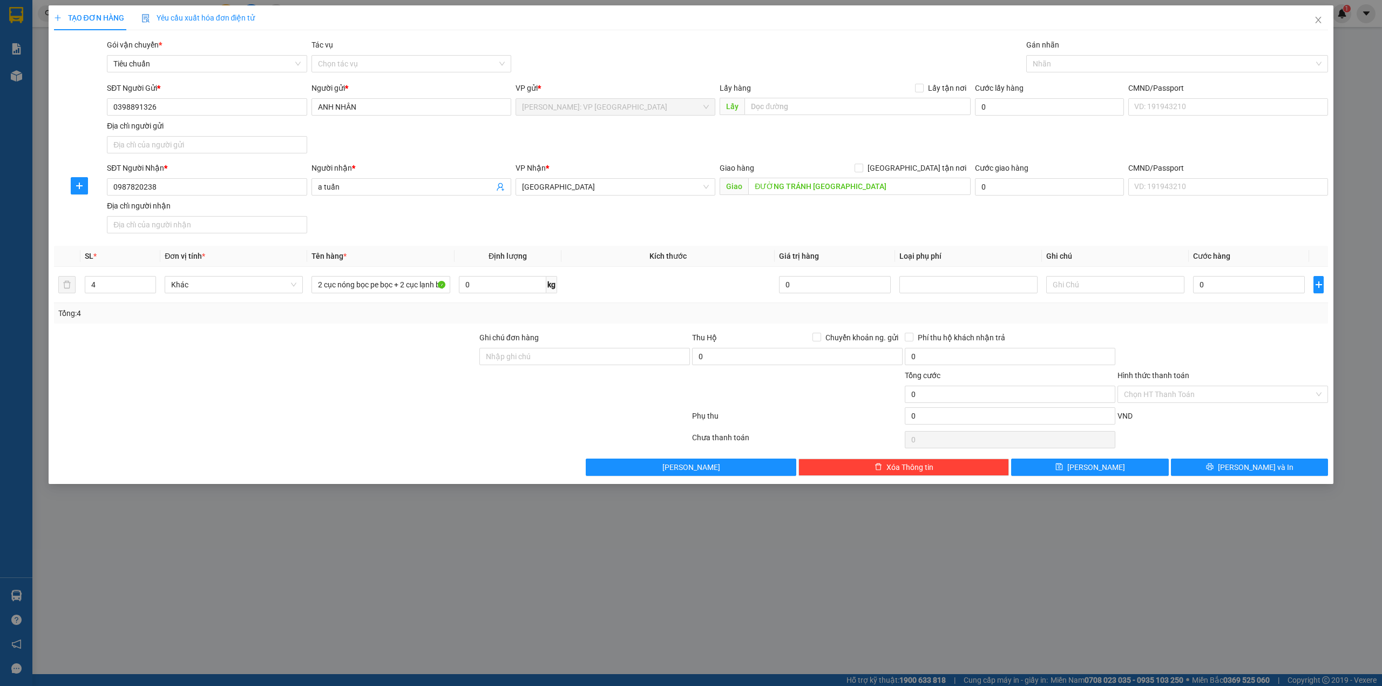
click at [846, 50] on div "Gói vận chuyển * Tiêu chuẩn Tác vụ Chọn tác vụ Gán nhãn Nhãn" at bounding box center [717, 58] width 1225 height 38
drag, startPoint x: 1249, startPoint y: 294, endPoint x: 1216, endPoint y: 266, distance: 43.6
click at [1248, 293] on input "0" at bounding box center [1249, 284] width 112 height 17
type input "6"
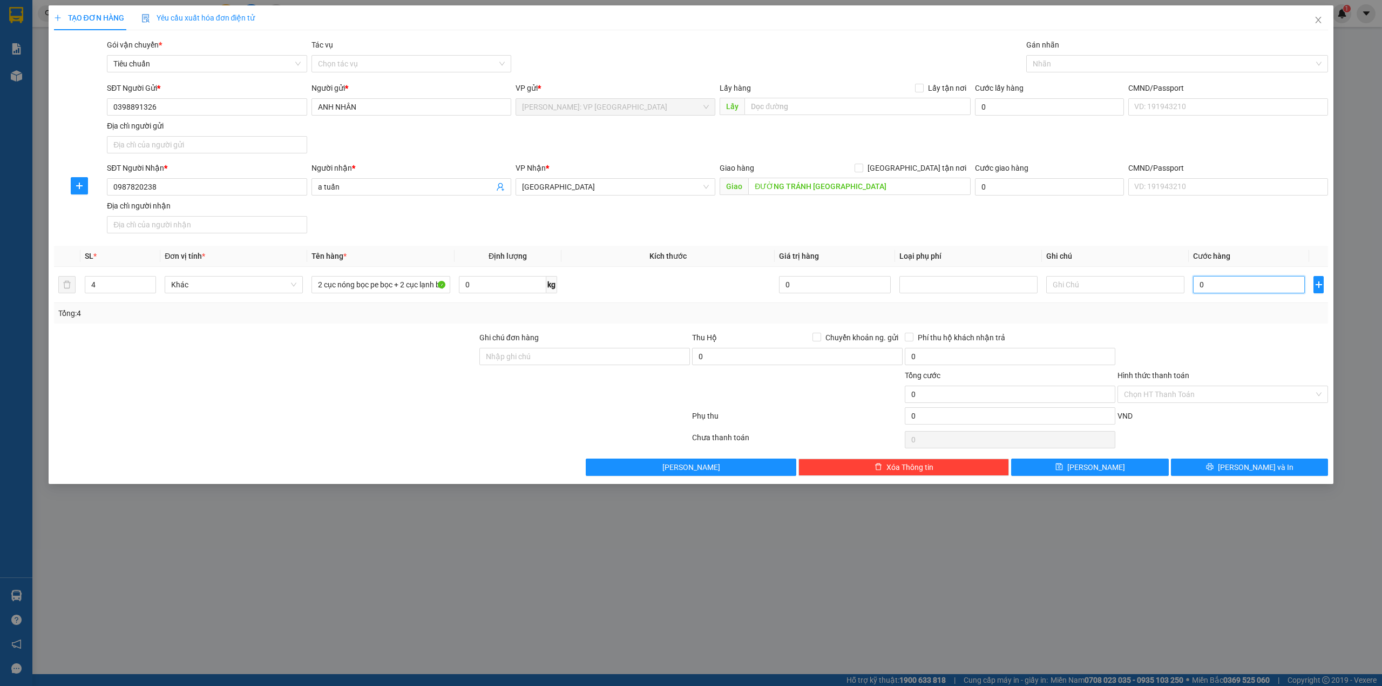
type input "6"
type input "64"
type input "640"
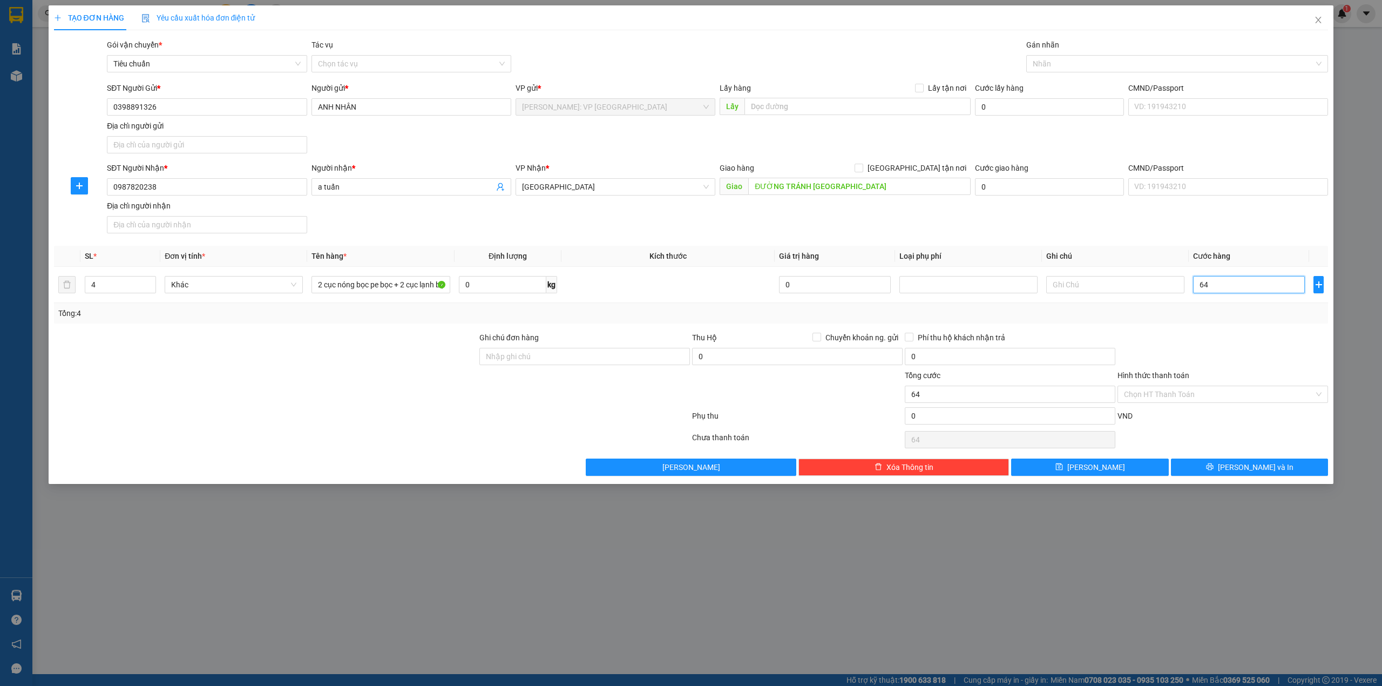
type input "640"
type input "64"
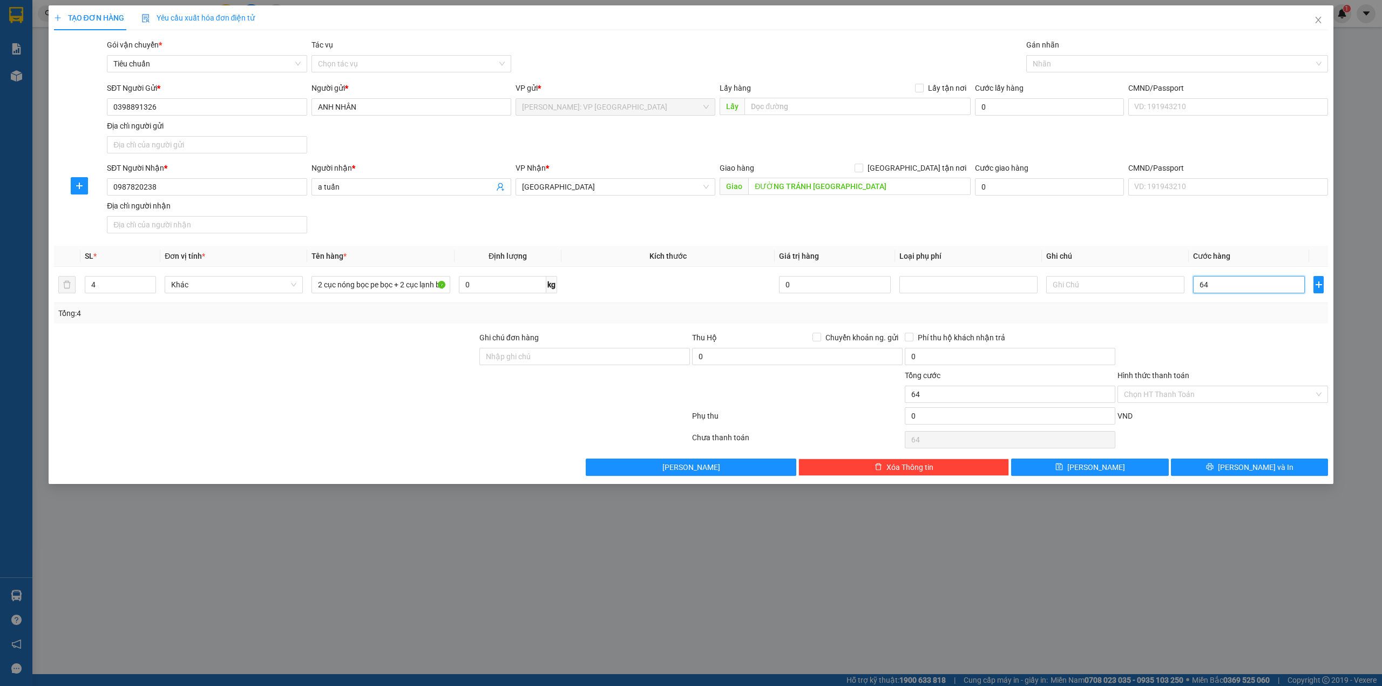
type input "6"
type input "65"
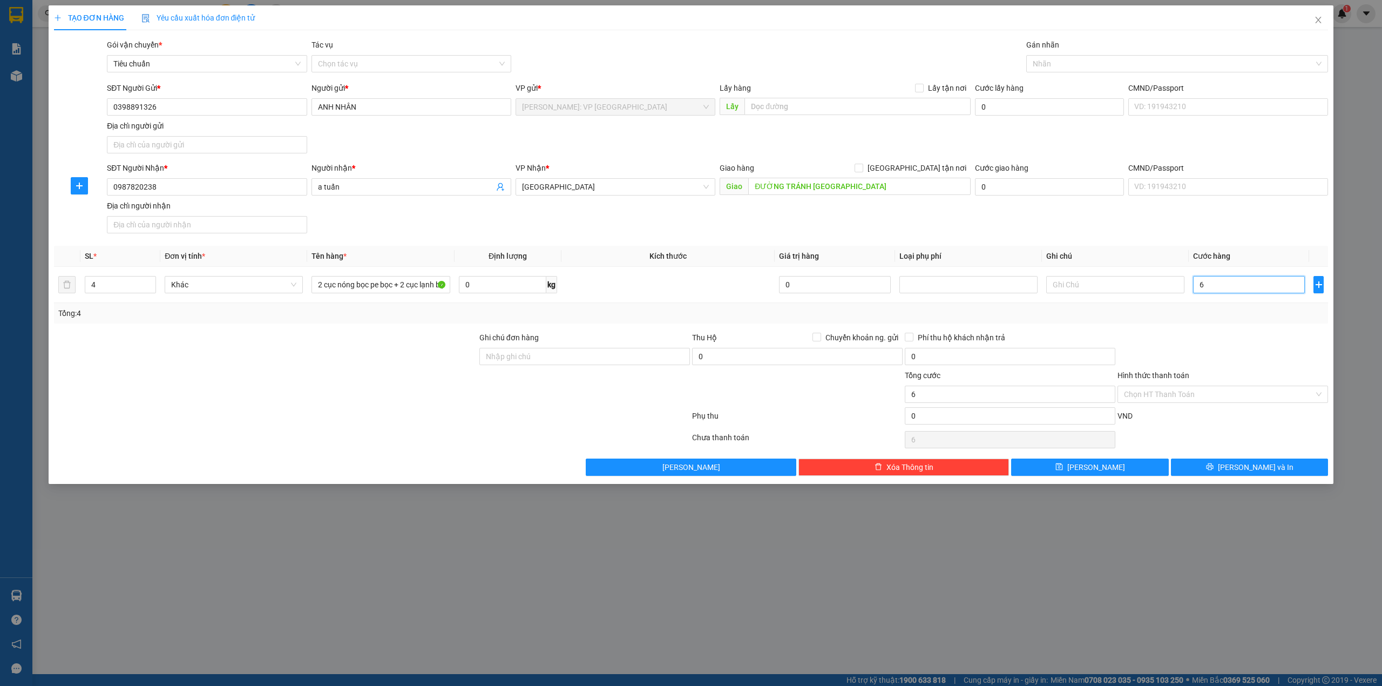
type input "65"
type input "650"
type input "6.500"
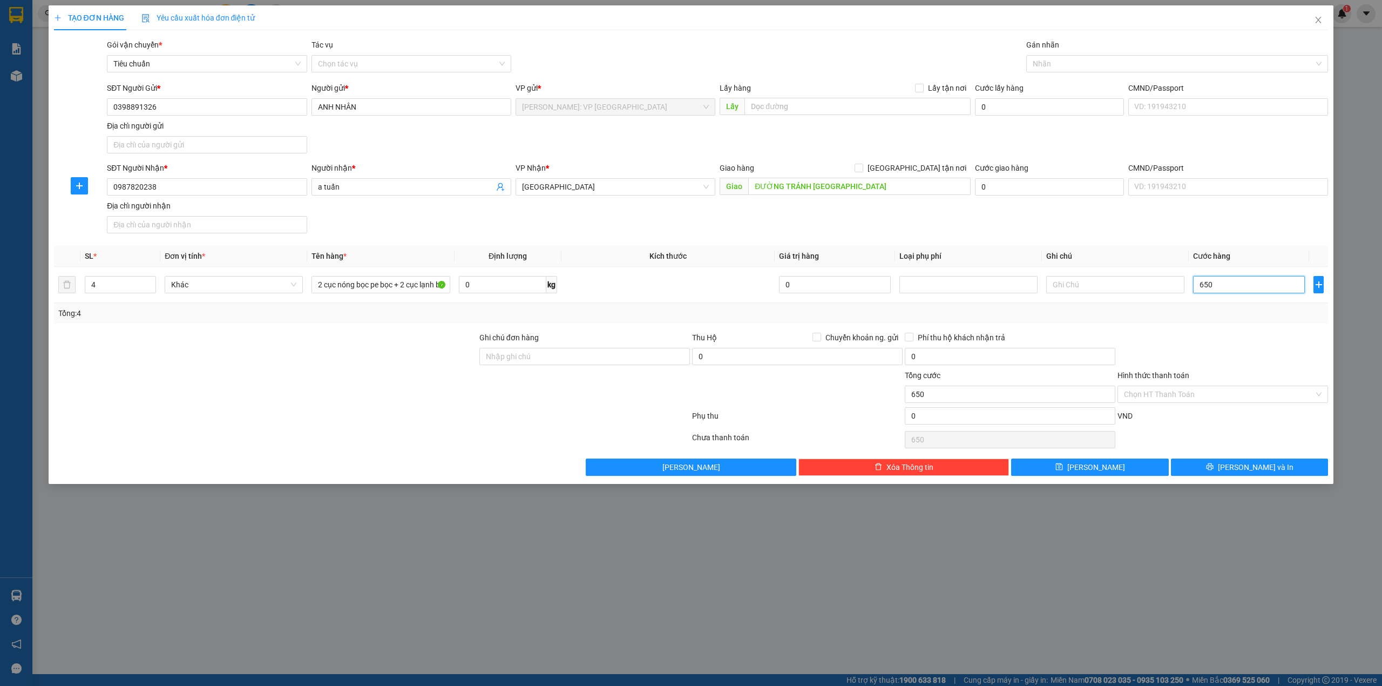
type input "6.500"
type input "65.000"
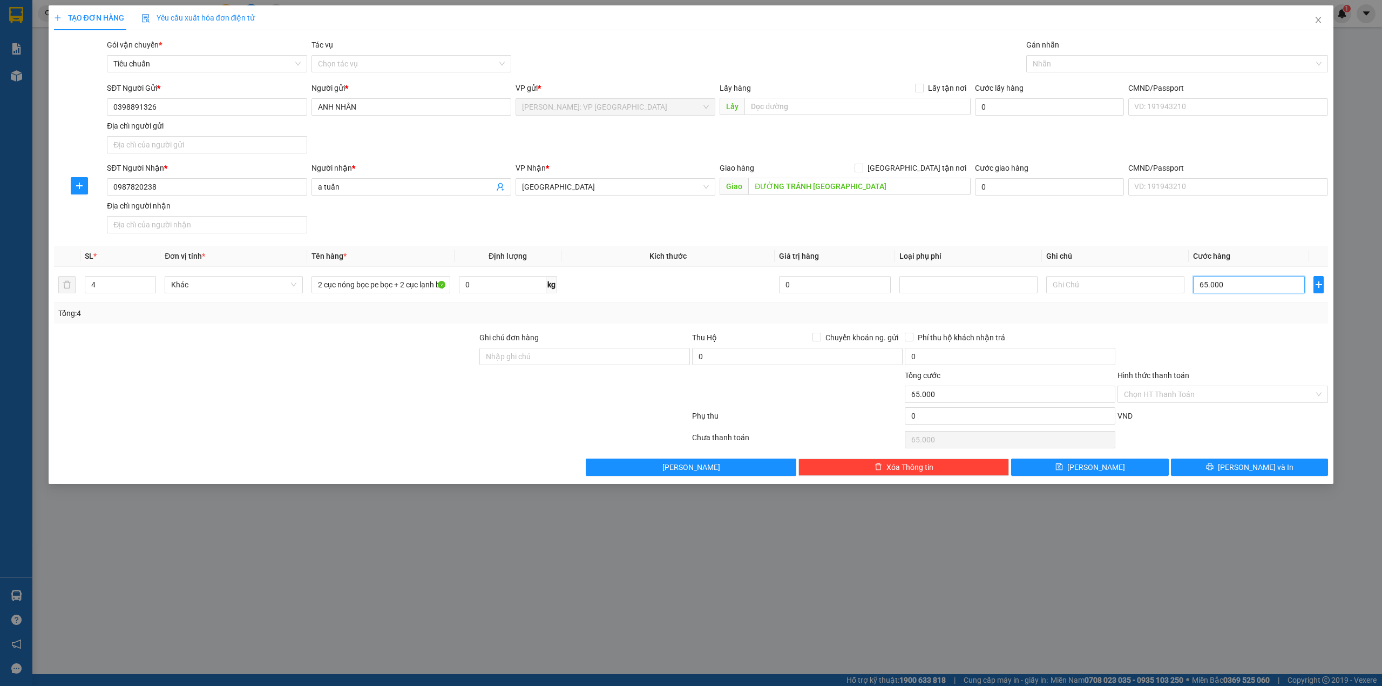
type input "650.000"
click at [922, 421] on input "0" at bounding box center [1010, 415] width 211 height 17
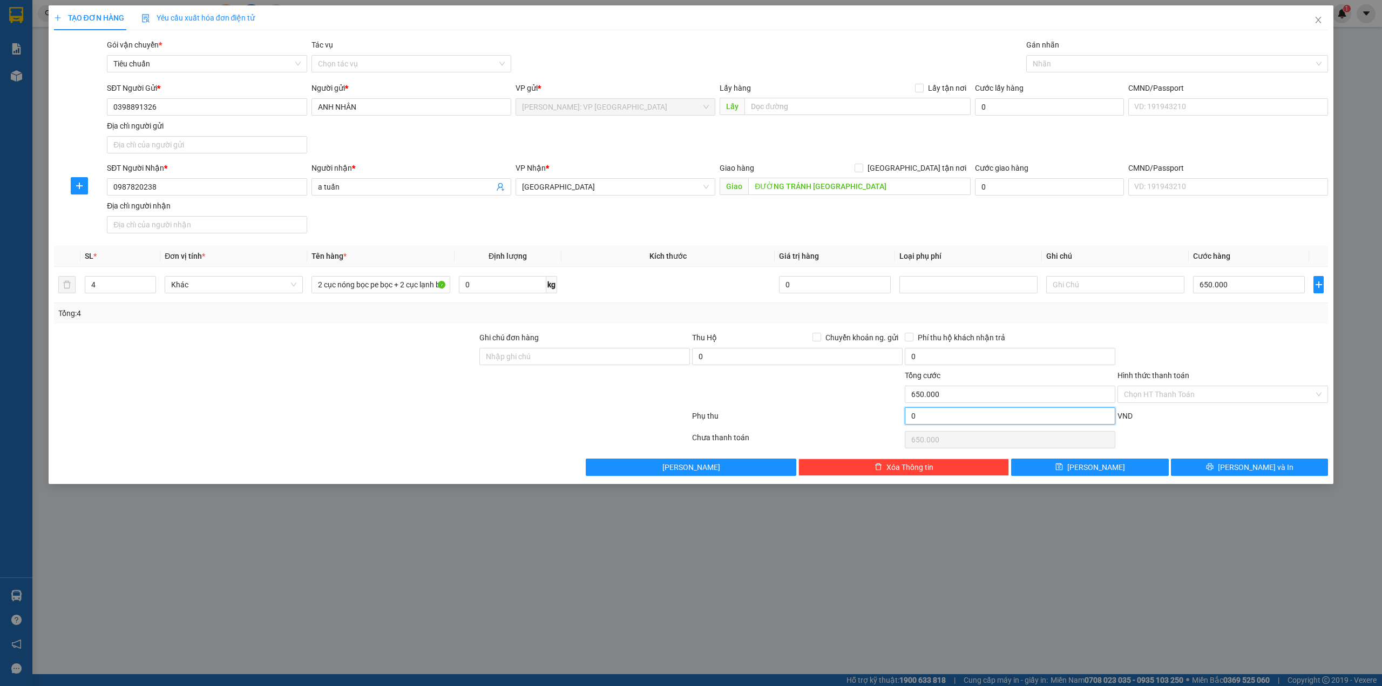
type input "650.006"
type input "6"
type input "650.006"
type input "650.060"
type input "60"
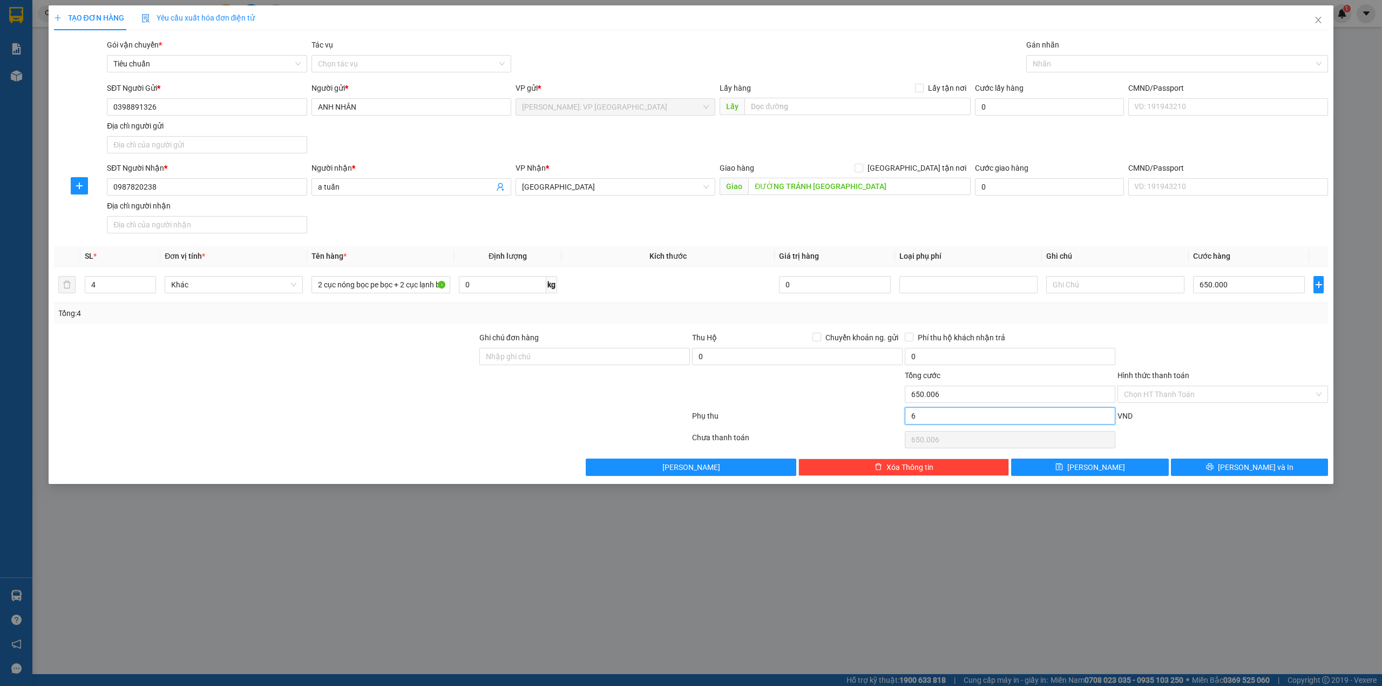
type input "650.060"
type input "650.600"
type input "600"
type input "650.600"
type input "656.000"
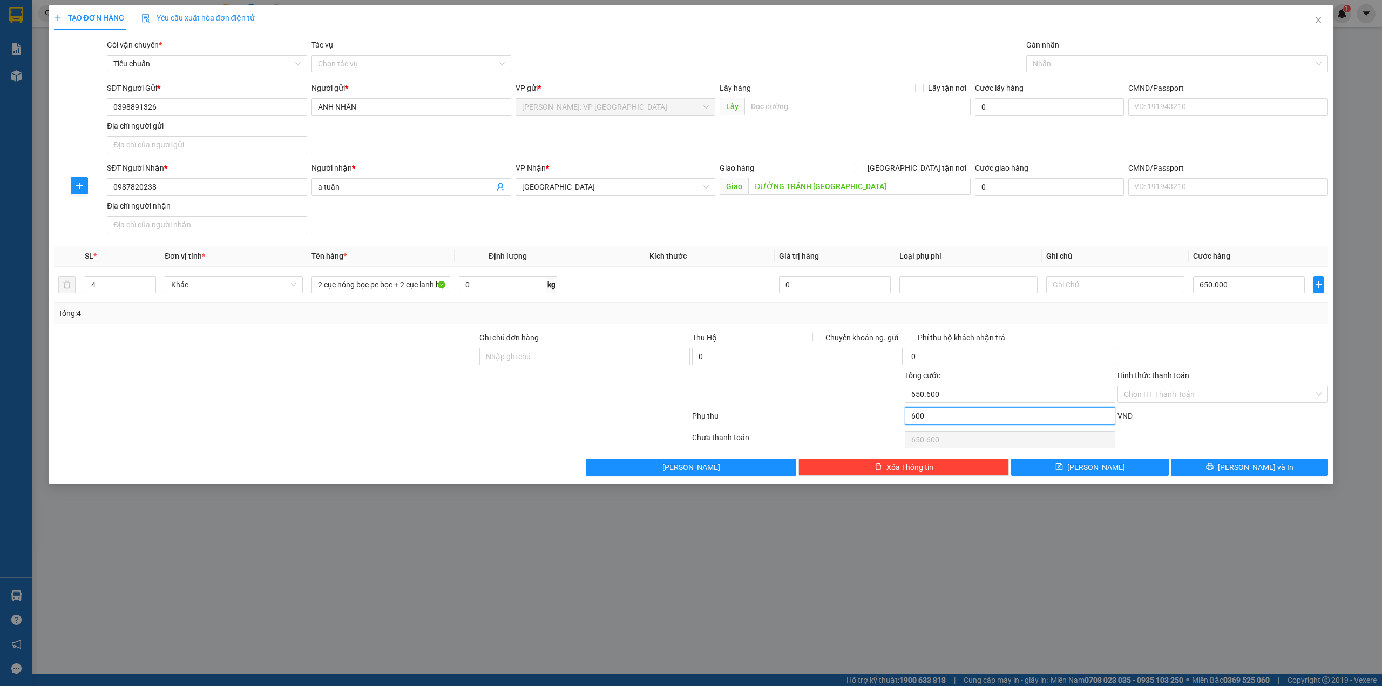
type input "6.000"
type input "656.000"
type input "710.000"
type input "60.000"
type input "710.000"
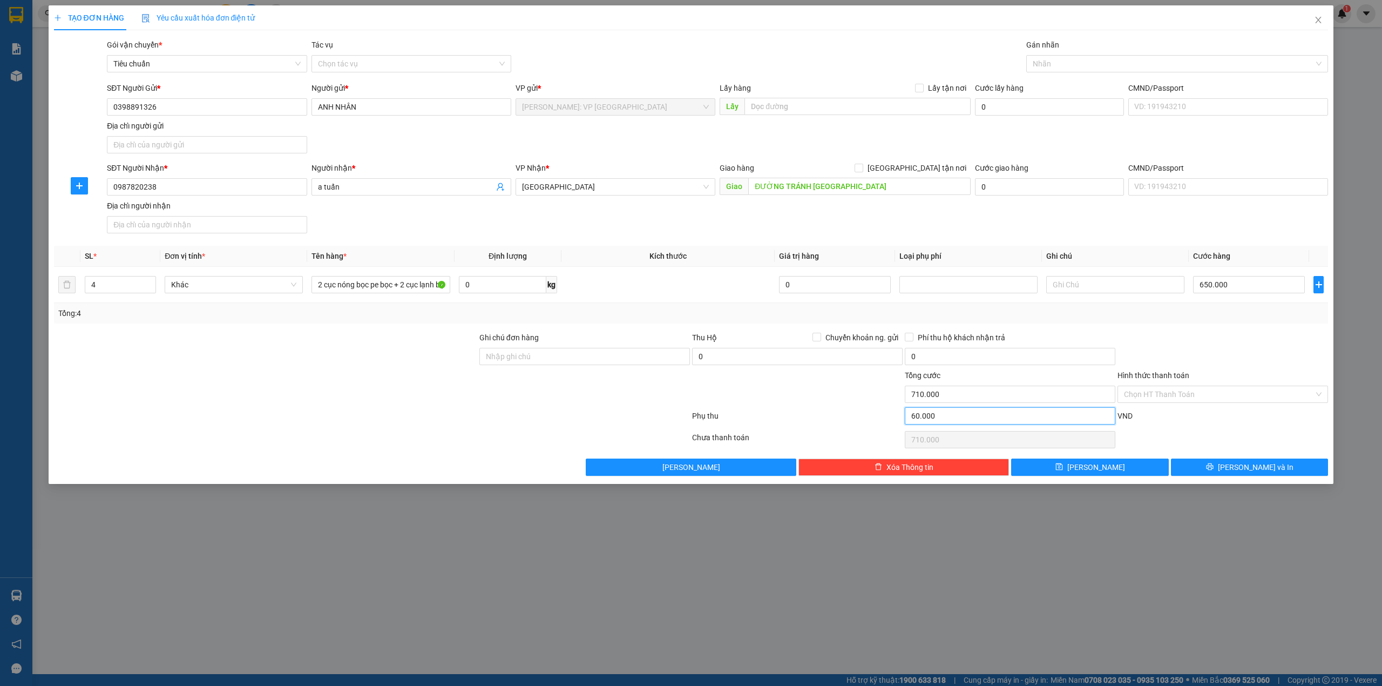
type input "60.000"
click at [1183, 338] on div at bounding box center [1222, 350] width 213 height 38
click at [1233, 281] on input "650.000" at bounding box center [1249, 284] width 112 height 17
click at [1231, 287] on input "650.000" at bounding box center [1249, 284] width 112 height 17
type input "65.000"
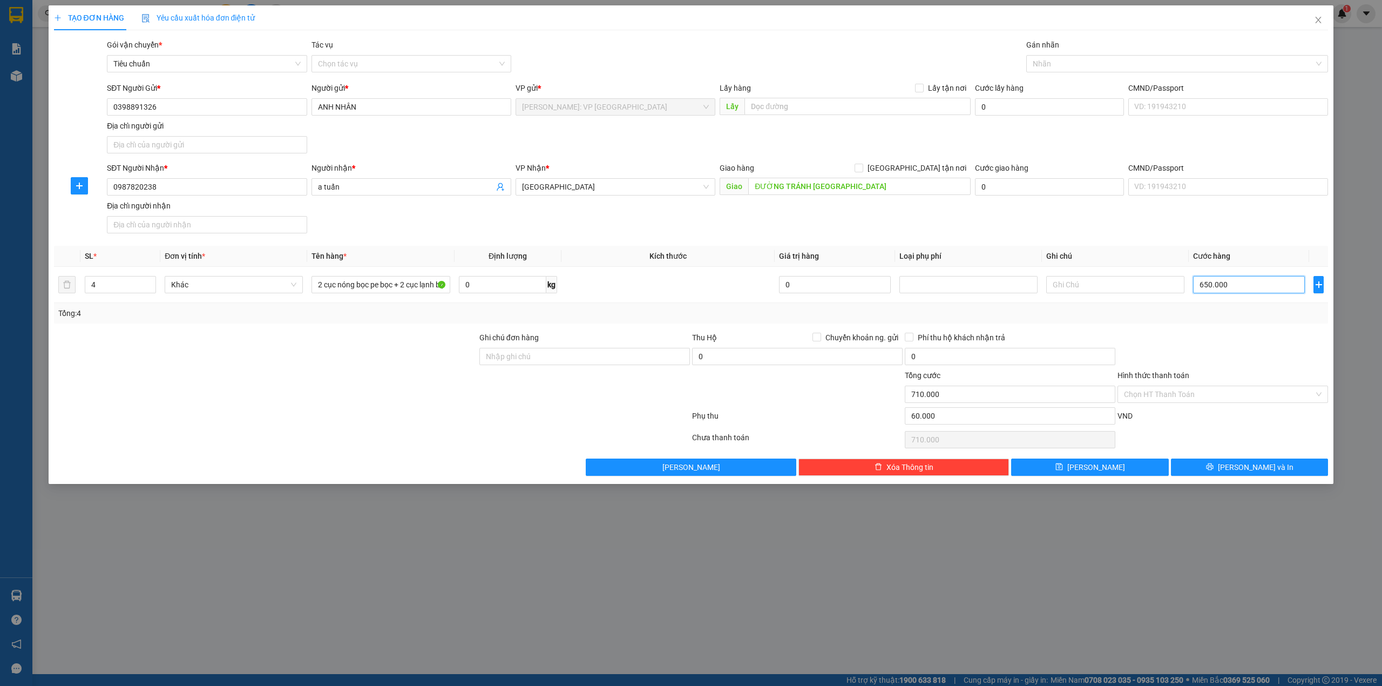
type input "125.000"
type input "6.500"
type input "66.500"
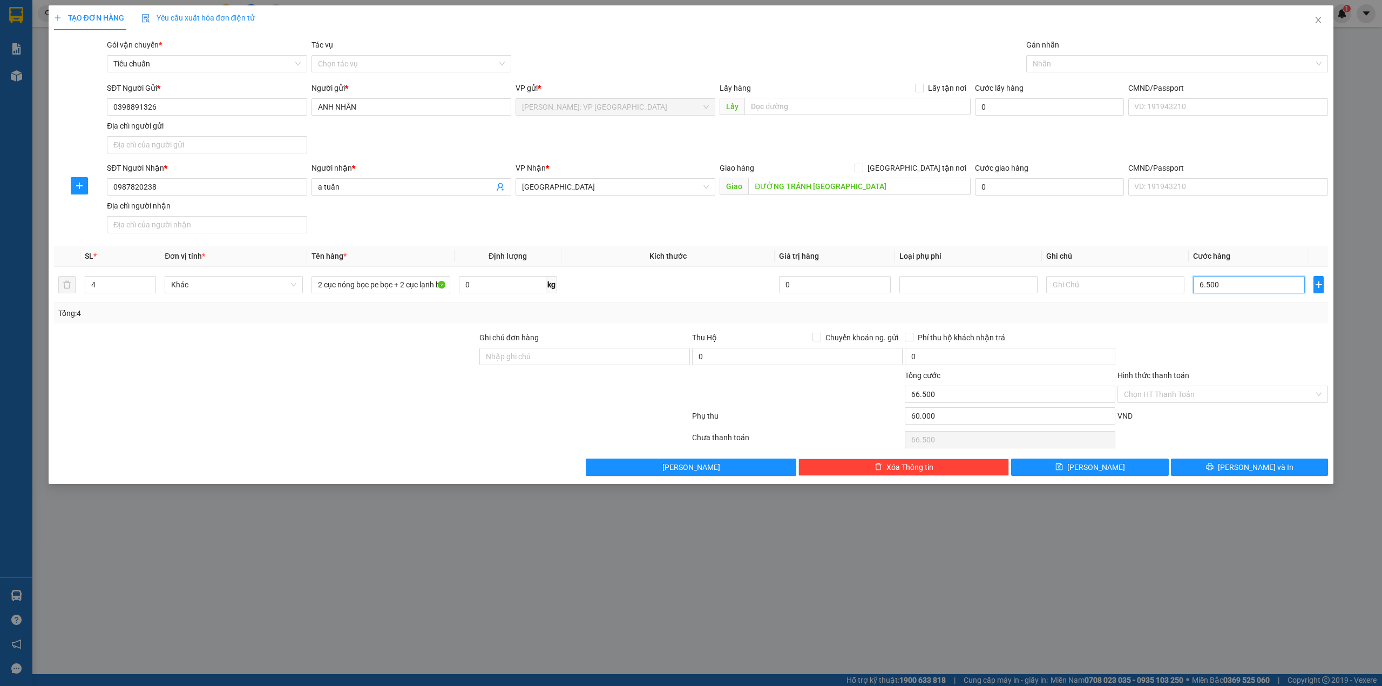
type input "650"
type input "60.650"
type input "65"
type input "60.065"
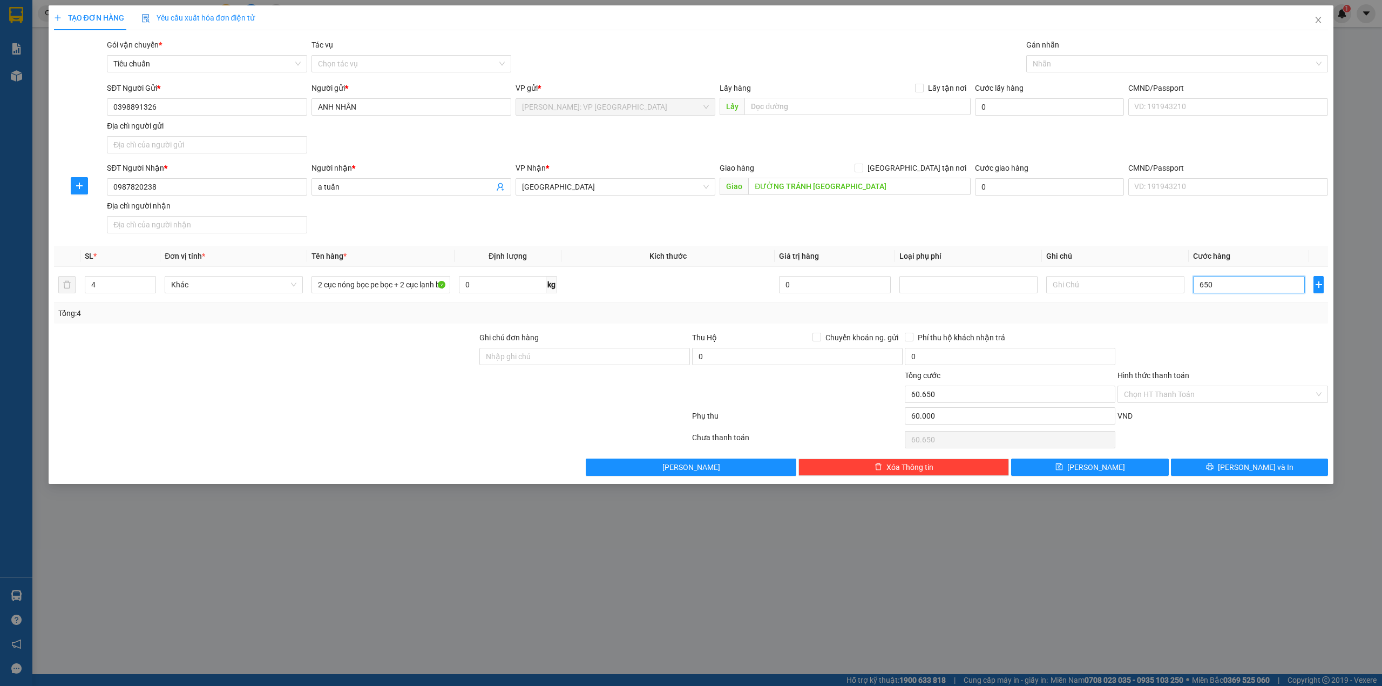
type input "60.065"
type input "6"
type input "60.006"
type input "64"
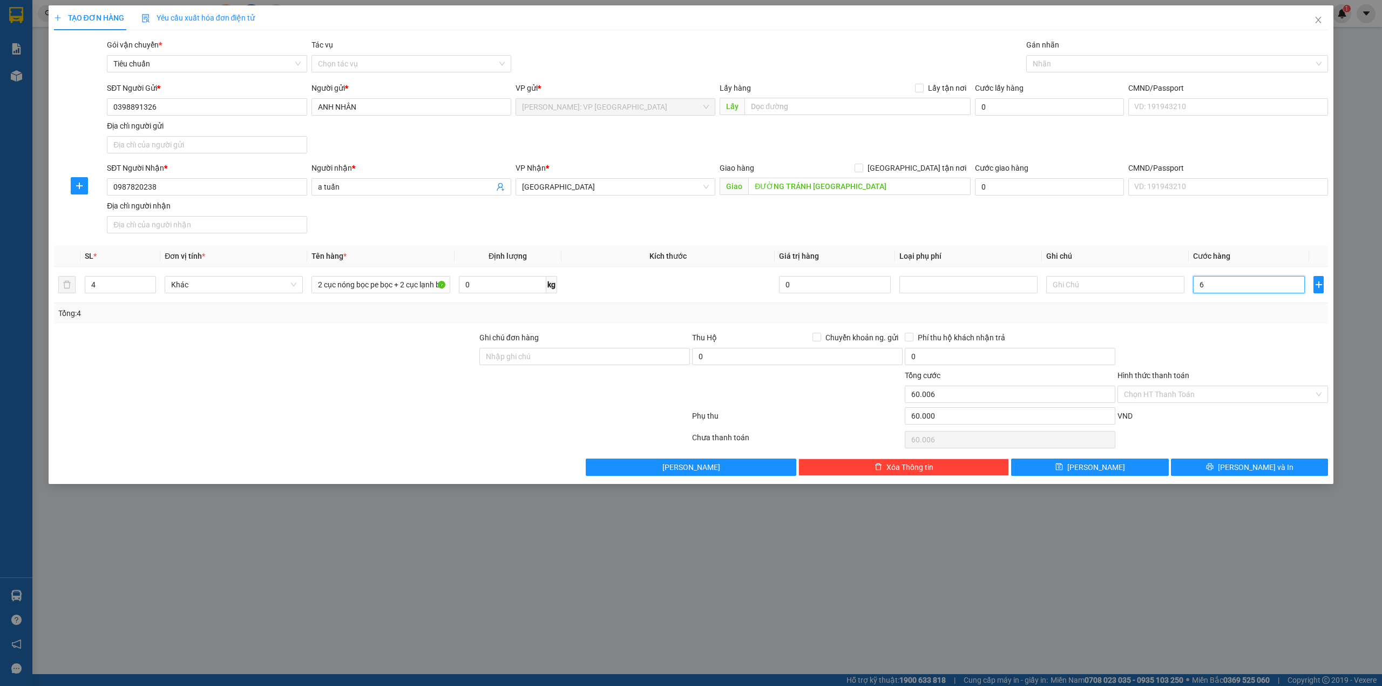
type input "60.064"
type input "640"
type input "60.640"
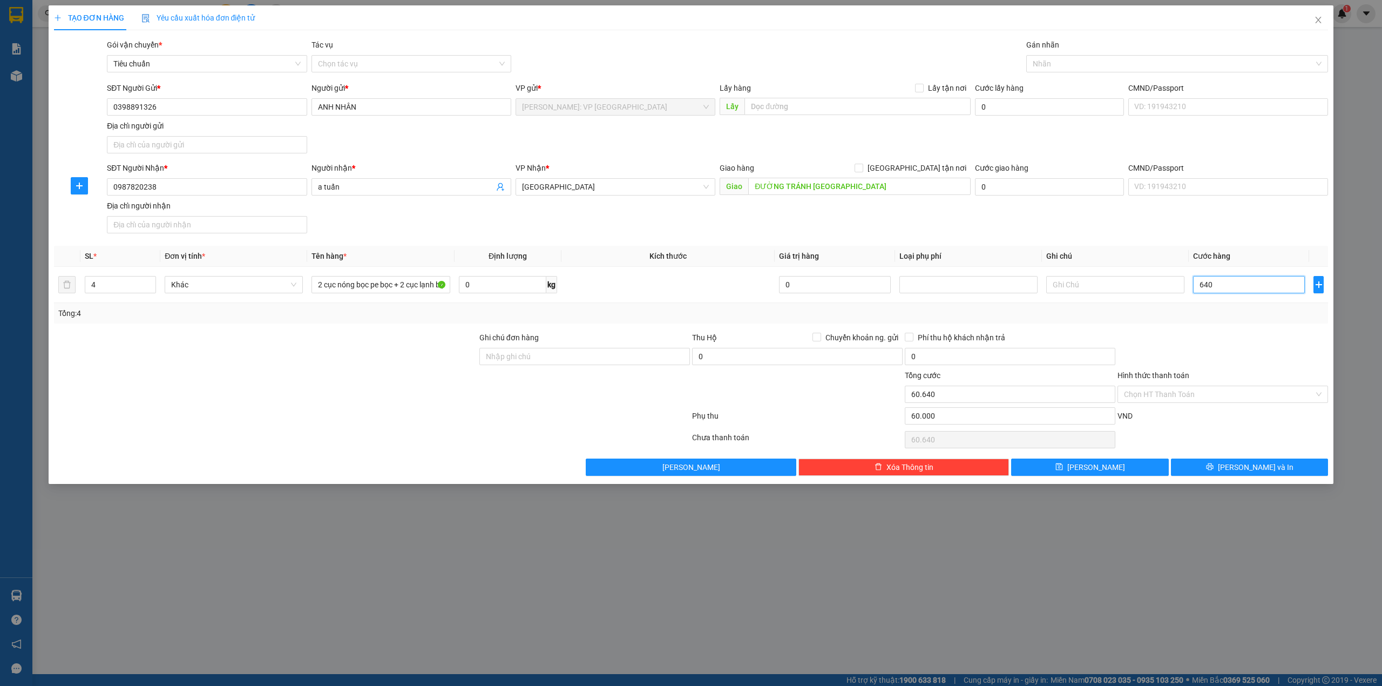
type input "6.400"
type input "66.400"
type input "64.000"
type input "124.000"
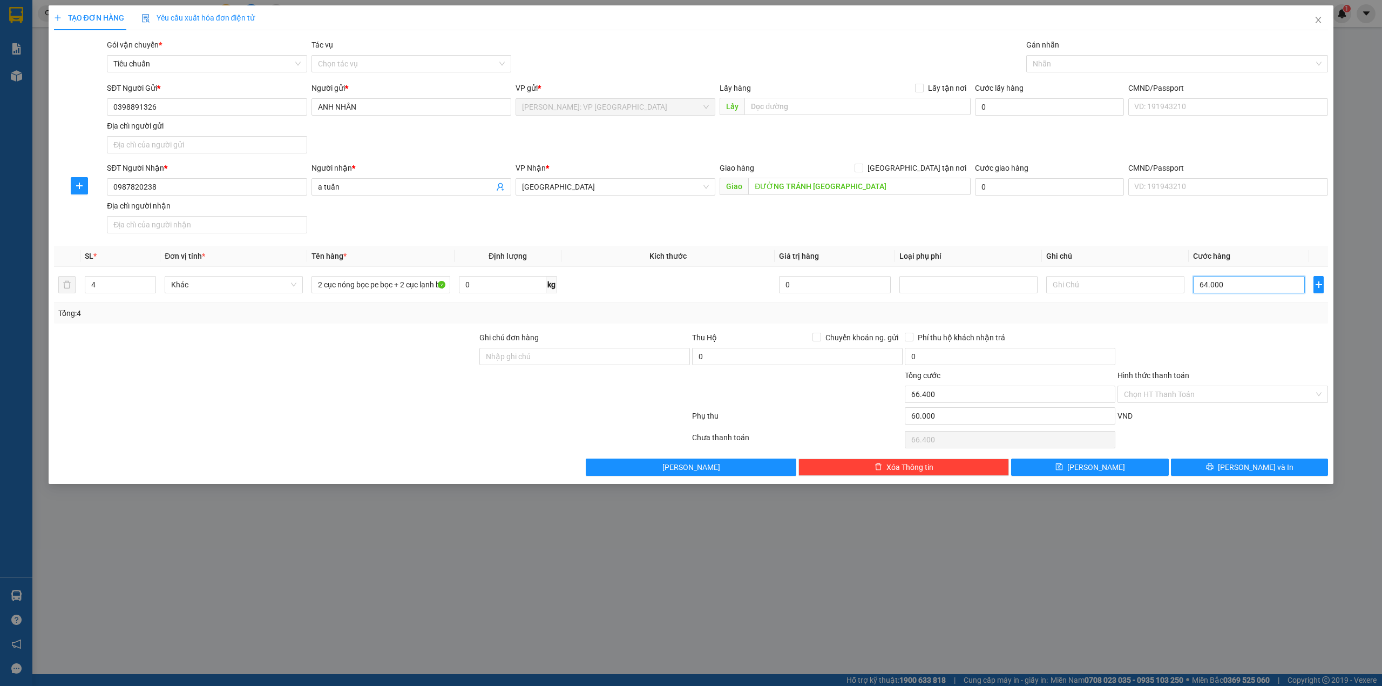
type input "124.000"
type input "640.000"
type input "700.000"
type input "640.000"
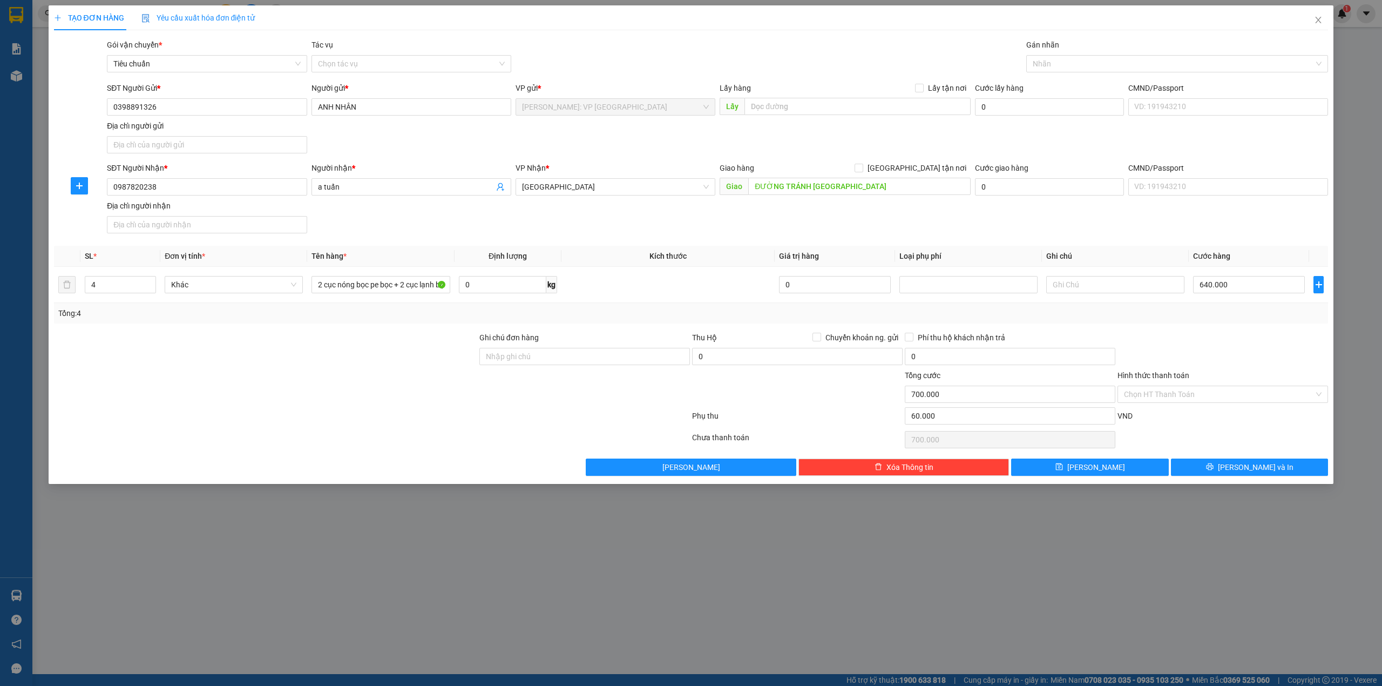
drag, startPoint x: 742, startPoint y: 221, endPoint x: 594, endPoint y: 232, distance: 147.8
click at [735, 221] on div "SĐT Người Nhận * 0987820238 Người nhận * a tuấn VP Nhận * Thanh Hóa Giao hàng G…" at bounding box center [717, 200] width 1225 height 76
click at [208, 188] on input "0987820238" at bounding box center [207, 186] width 200 height 17
click at [642, 254] on th "Kích thước" at bounding box center [668, 256] width 214 height 21
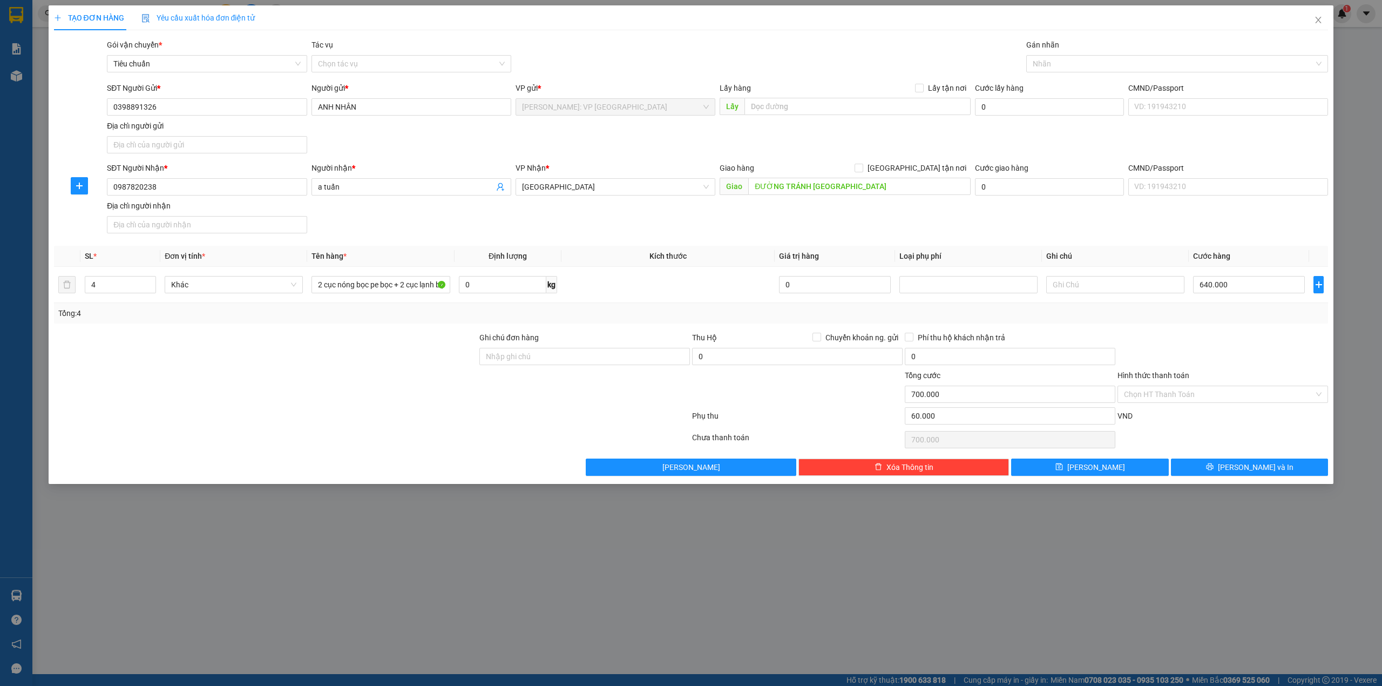
click at [687, 242] on div "Transit Pickup Surcharge Ids Transit Deliver Surcharge Ids Transit Deliver Surc…" at bounding box center [691, 257] width 1274 height 437
click at [552, 238] on div "SĐT Người Nhận * 0987820238 Người nhận * a tuấn VP Nhận * Thanh Hóa Giao hàng G…" at bounding box center [717, 200] width 1225 height 76
click at [402, 429] on div at bounding box center [372, 418] width 638 height 22
click at [1199, 358] on div at bounding box center [1222, 350] width 213 height 38
click at [1225, 443] on div "Chọn HT Thanh Toán" at bounding box center [1222, 440] width 213 height 22
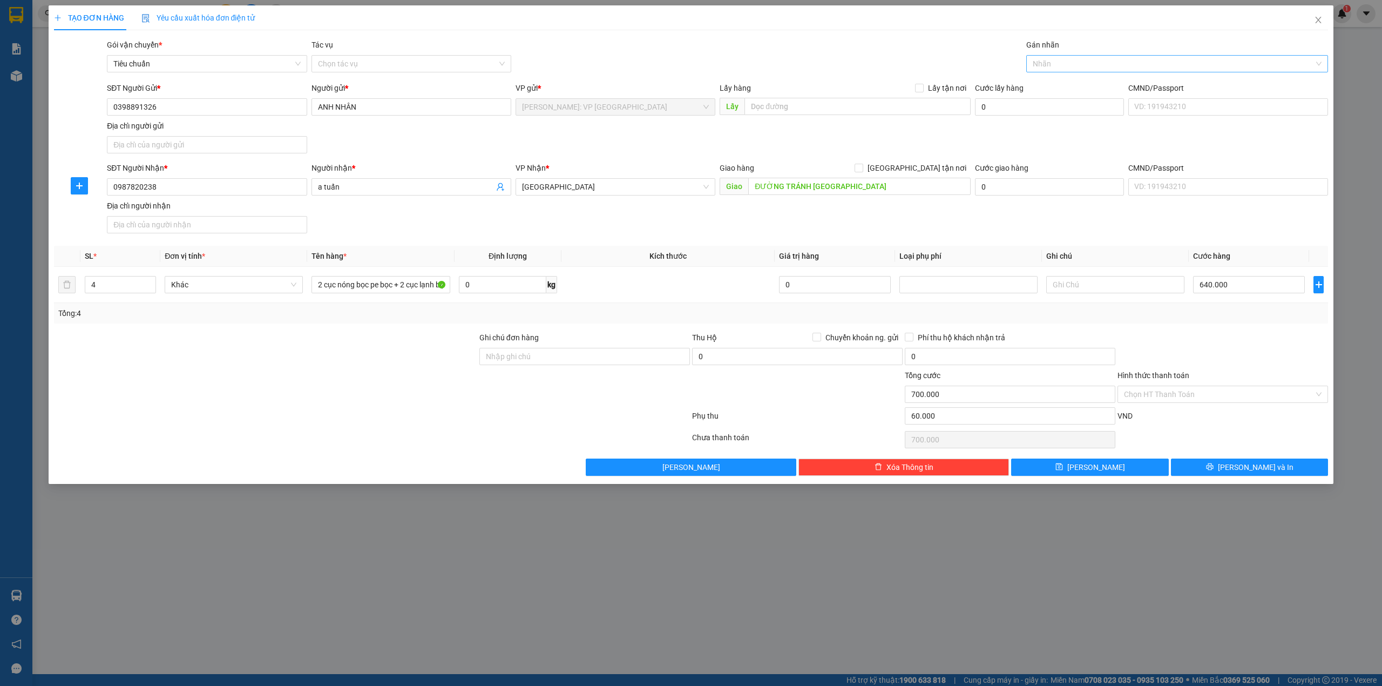
click at [1076, 59] on div at bounding box center [1172, 63] width 286 height 13
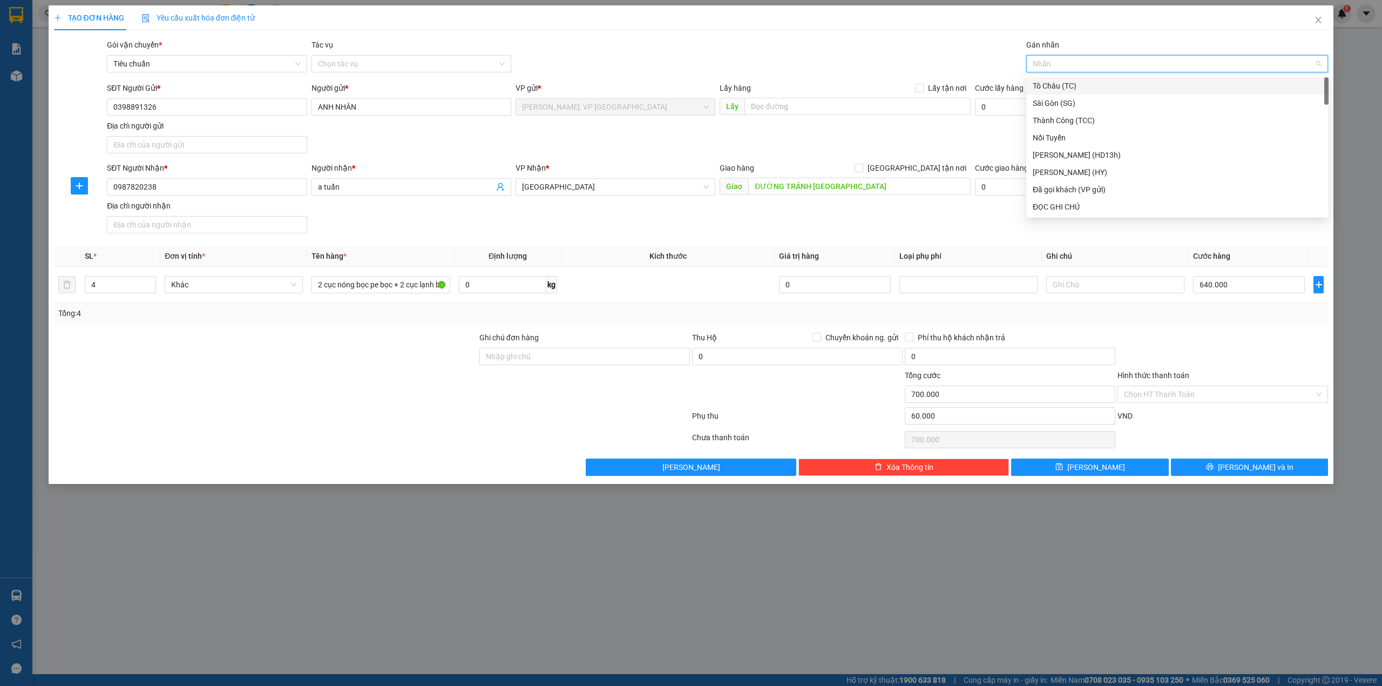
click at [851, 29] on div "TẠO ĐƠN HÀNG Yêu cầu xuất hóa đơn điện tử" at bounding box center [691, 17] width 1274 height 25
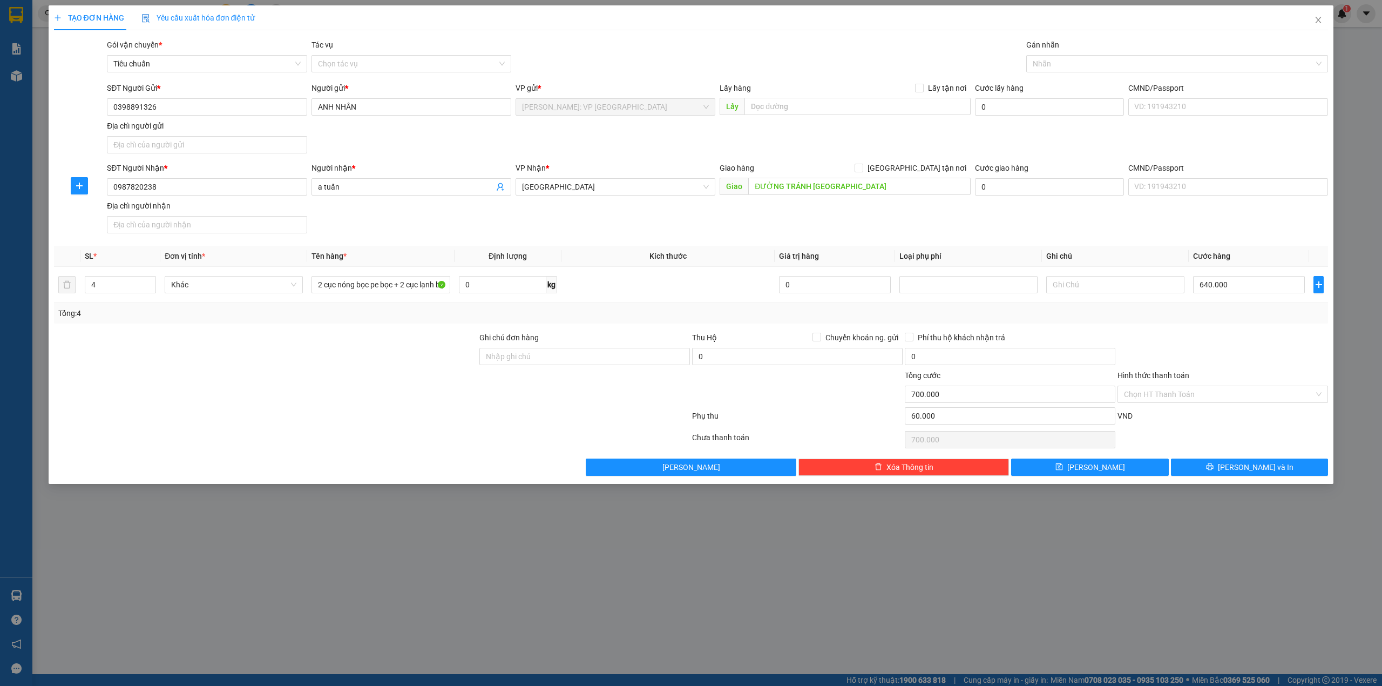
click at [1238, 459] on div "Transit Pickup Surcharge Ids Transit Deliver Surcharge Ids Transit Deliver Surc…" at bounding box center [691, 257] width 1274 height 437
click at [1242, 473] on span "[PERSON_NAME] và In" at bounding box center [1256, 467] width 76 height 12
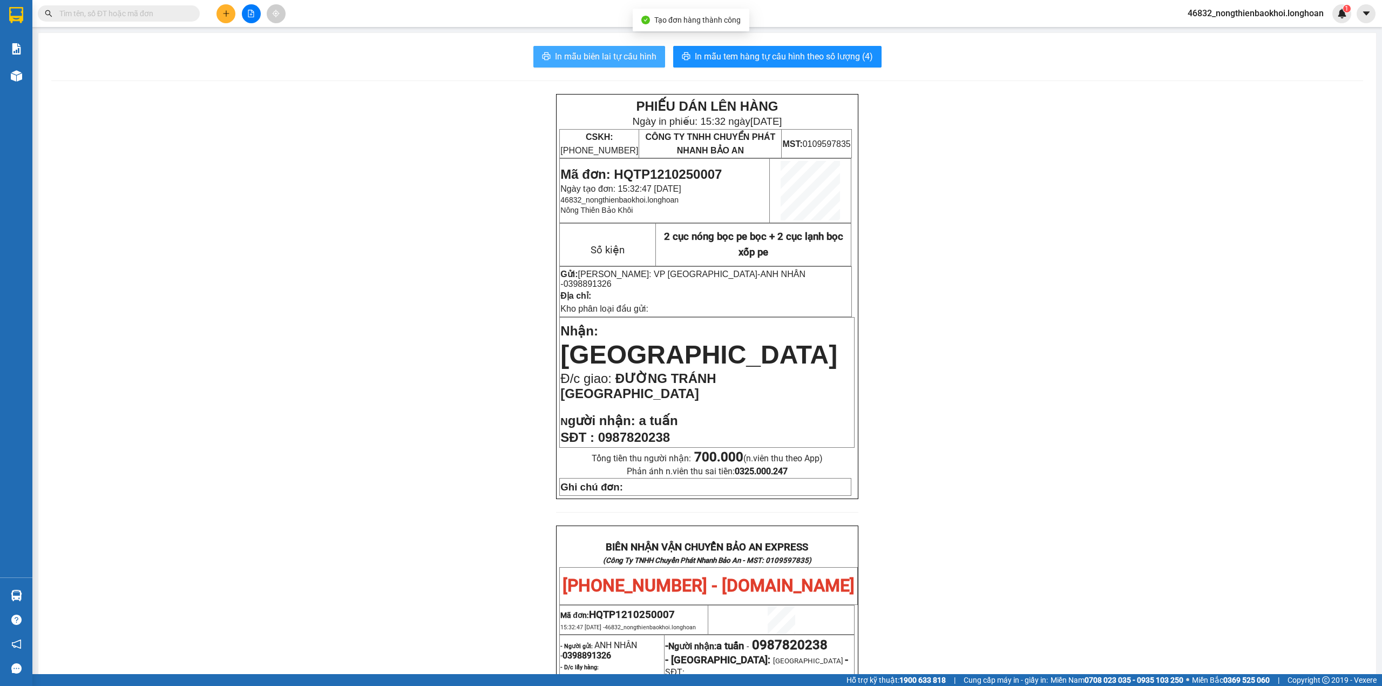
click at [588, 52] on span "In mẫu biên lai tự cấu hình" at bounding box center [605, 56] width 101 height 13
click at [1073, 587] on div "PHIẾU DÁN LÊN HÀNG Ngày in phiếu: 15:32 ngày 12-10-2025 CSKH: 1900.06.88.33 CÔN…" at bounding box center [707, 590] width 1312 height 993
click at [441, 353] on div "PHIẾU DÁN LÊN HÀNG Ngày in phiếu: 15:32 ngày 12-10-2025 CSKH: 1900.06.88.33 CÔN…" at bounding box center [707, 590] width 1312 height 993
click at [438, 274] on div "PHIẾU DÁN LÊN HÀNG Ngày in phiếu: 15:32 ngày 12-10-2025 CSKH: 1900.06.88.33 CÔN…" at bounding box center [707, 590] width 1312 height 993
click at [409, 207] on div "PHIẾU DÁN LÊN HÀNG Ngày in phiếu: 15:32 ngày 12-10-2025 CSKH: 1900.06.88.33 CÔN…" at bounding box center [707, 590] width 1312 height 993
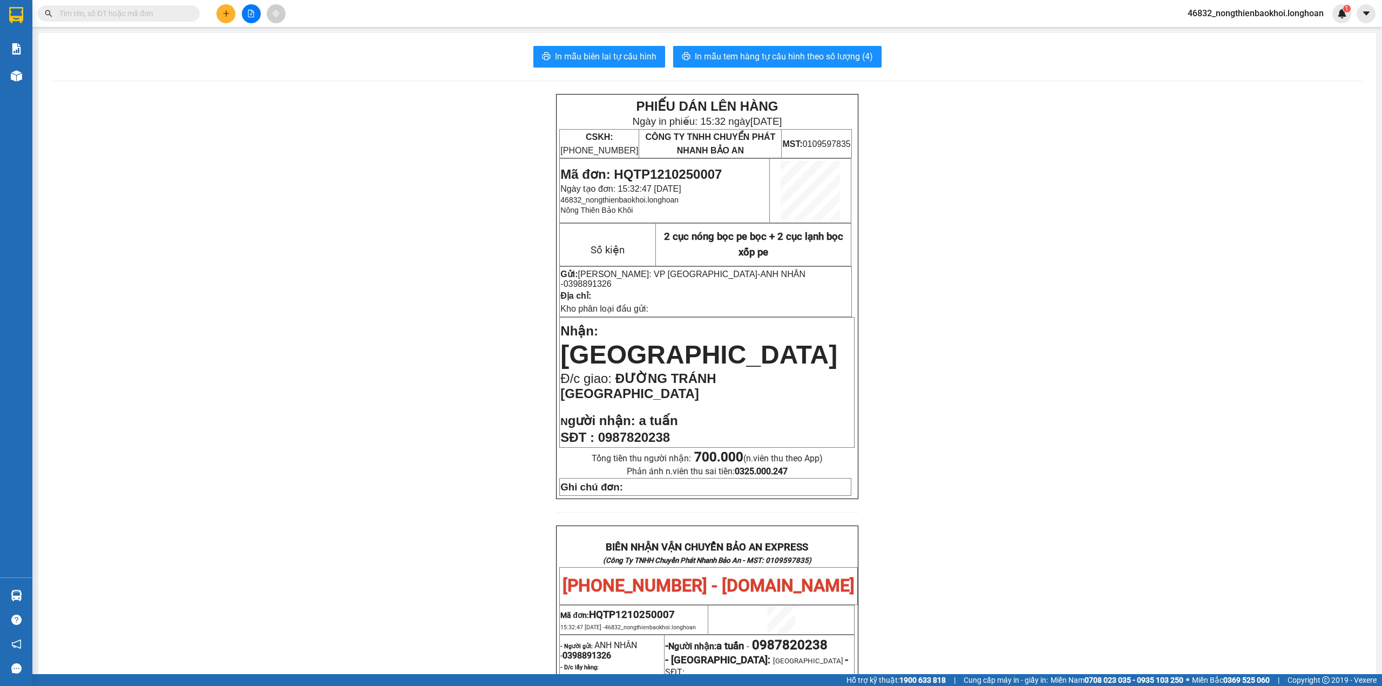
click at [227, 14] on icon "plus" at bounding box center [226, 14] width 8 height 8
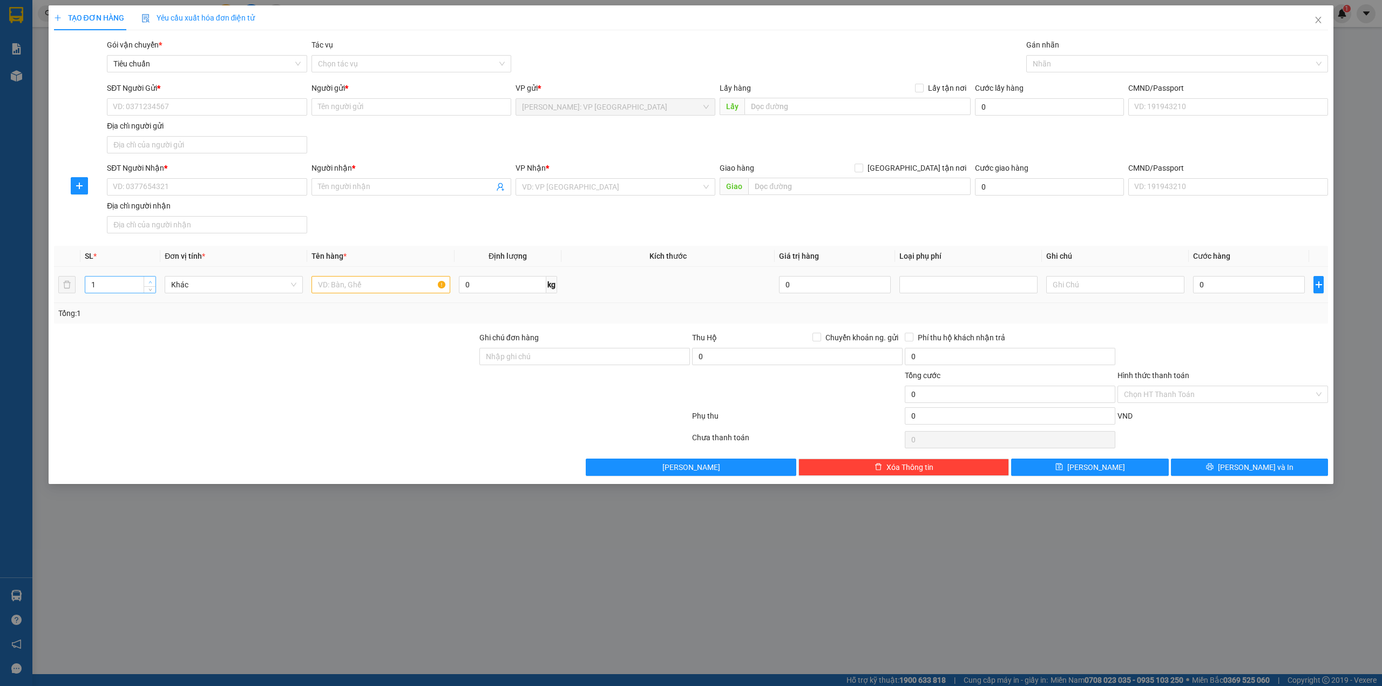
type input "2"
click at [151, 282] on icon "up" at bounding box center [150, 282] width 4 height 4
click at [389, 284] on input "text" at bounding box center [380, 284] width 138 height 17
type input "2"
type input "1 thùng giấy + 1 thùng xốp vàng"
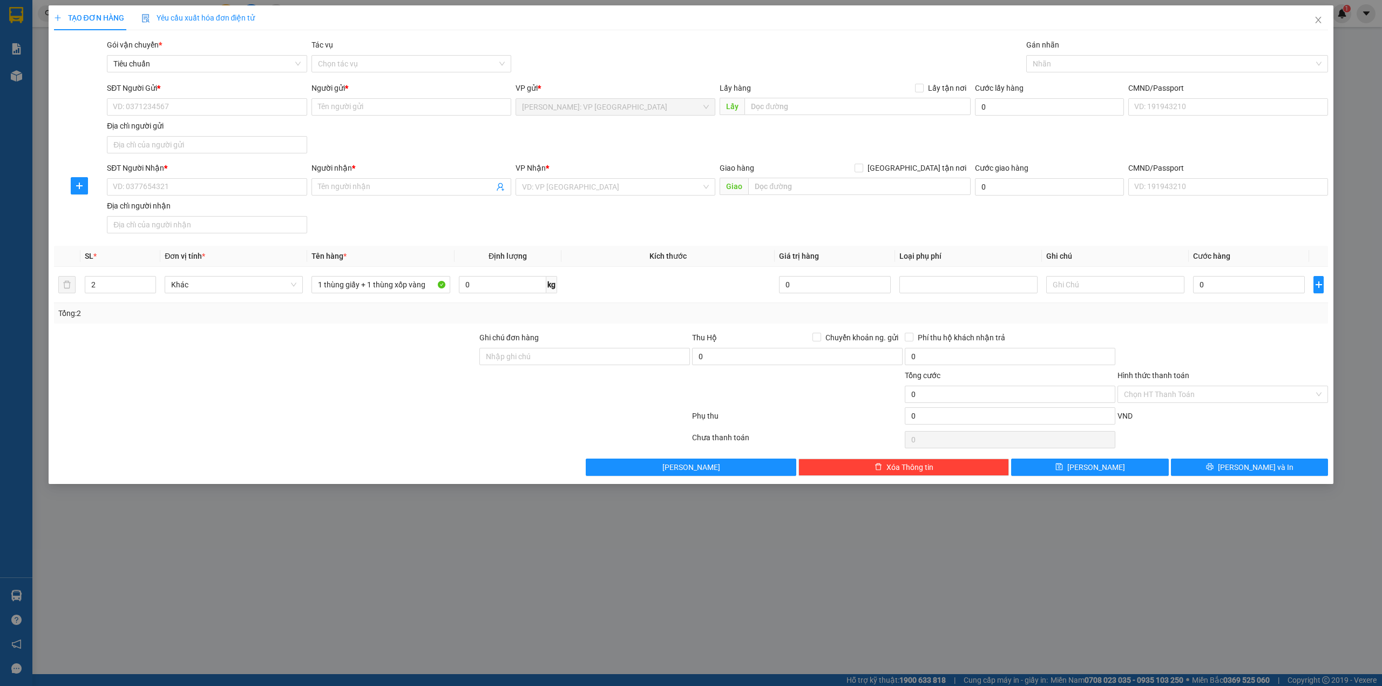
click at [120, 389] on div at bounding box center [265, 388] width 425 height 38
click at [162, 184] on input "SĐT Người Nhận *" at bounding box center [207, 186] width 200 height 17
type input "0905896648"
click at [343, 188] on input "Người nhận *" at bounding box center [406, 187] width 176 height 12
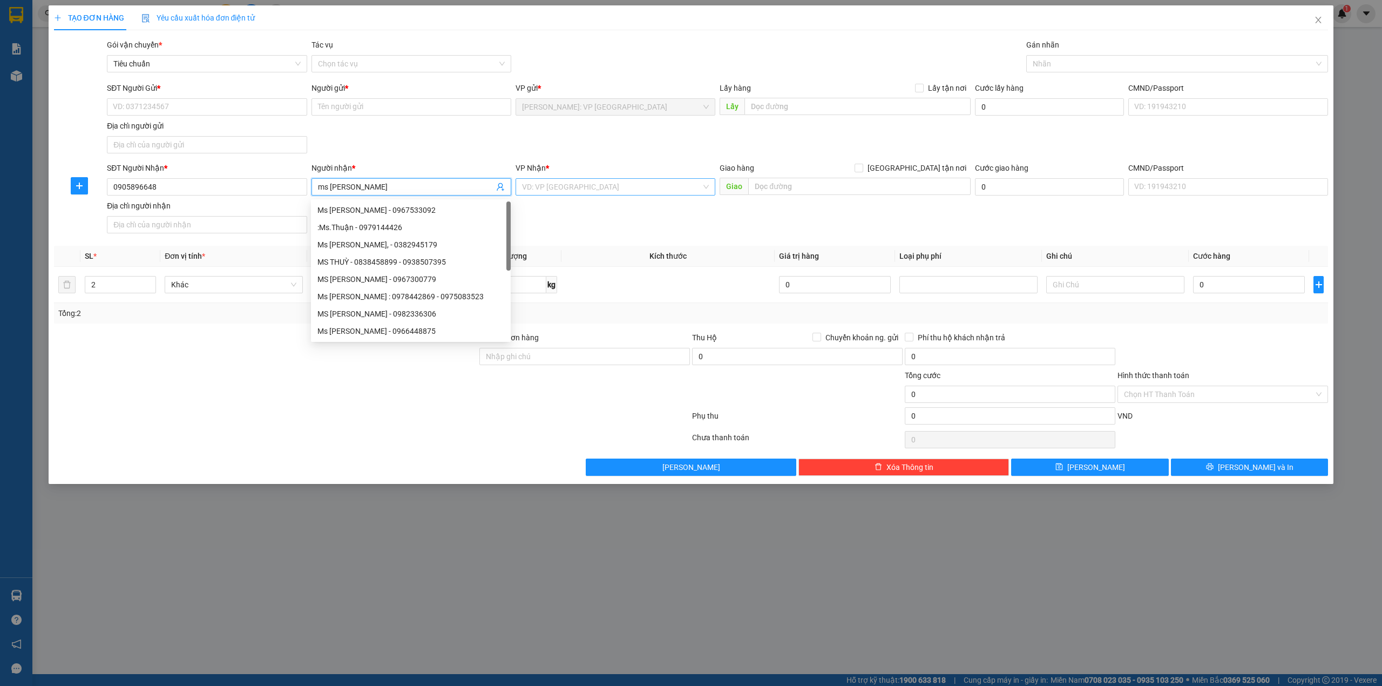
type input "ms thu"
click at [581, 194] on input "search" at bounding box center [611, 187] width 179 height 16
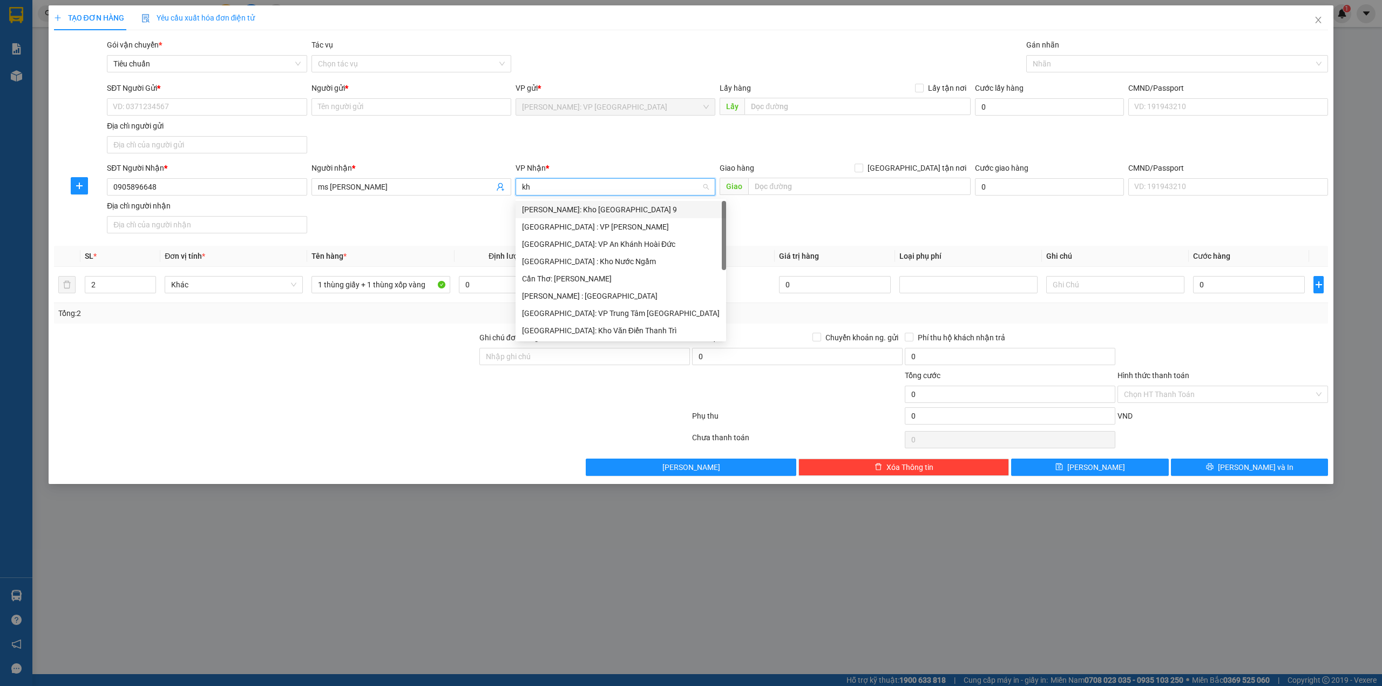
type input "khê"
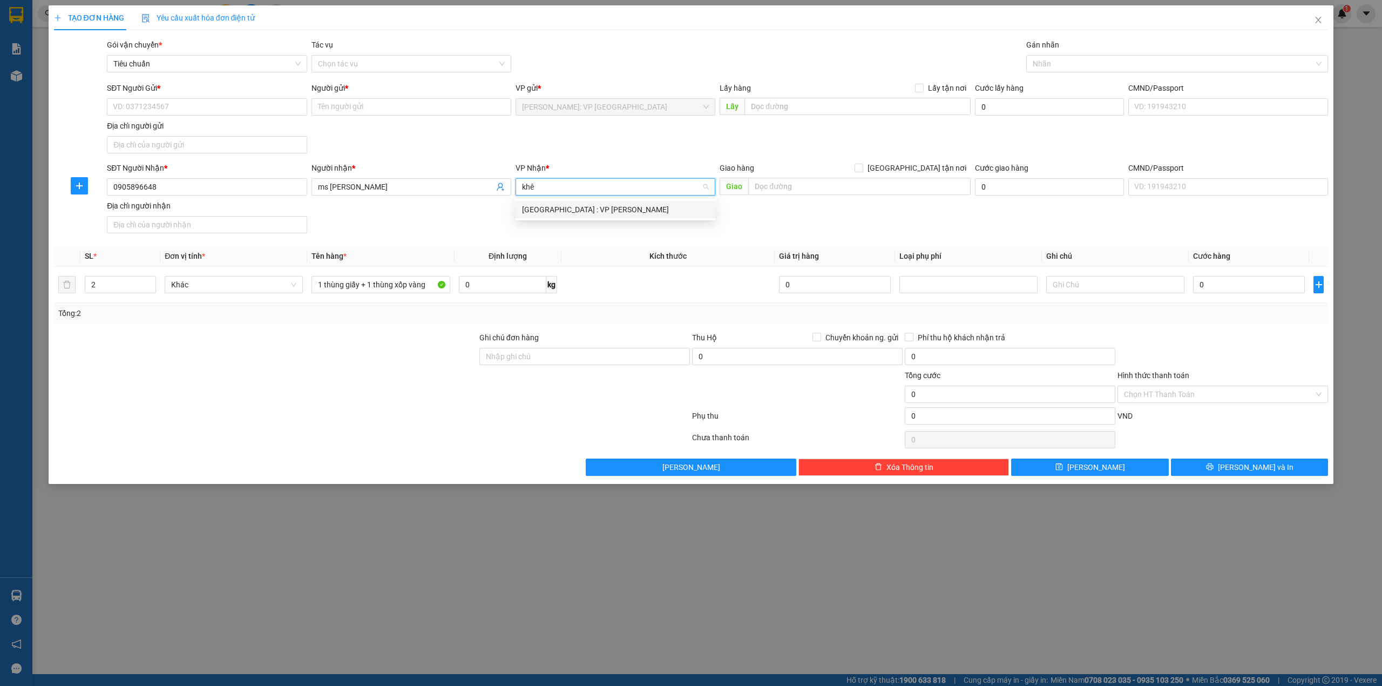
click at [588, 205] on div "[GEOGRAPHIC_DATA] : VP [PERSON_NAME]" at bounding box center [615, 209] width 187 height 12
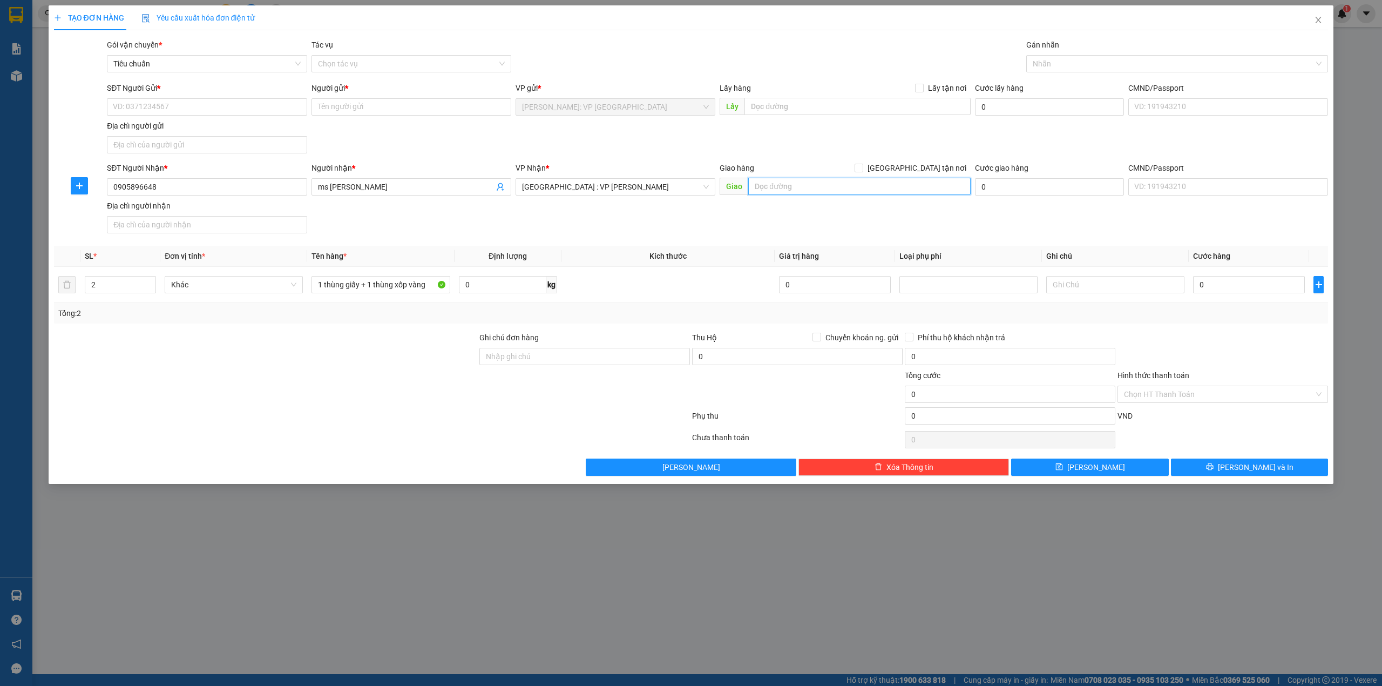
click at [761, 190] on input "text" at bounding box center [859, 186] width 222 height 17
type input "k266/14 hoàng diệu, hải châu, đà nẵng"
click at [863, 172] on span at bounding box center [858, 168] width 9 height 9
click at [862, 171] on input "[GEOGRAPHIC_DATA] tận nơi" at bounding box center [858, 168] width 8 height 8
checkbox input "true"
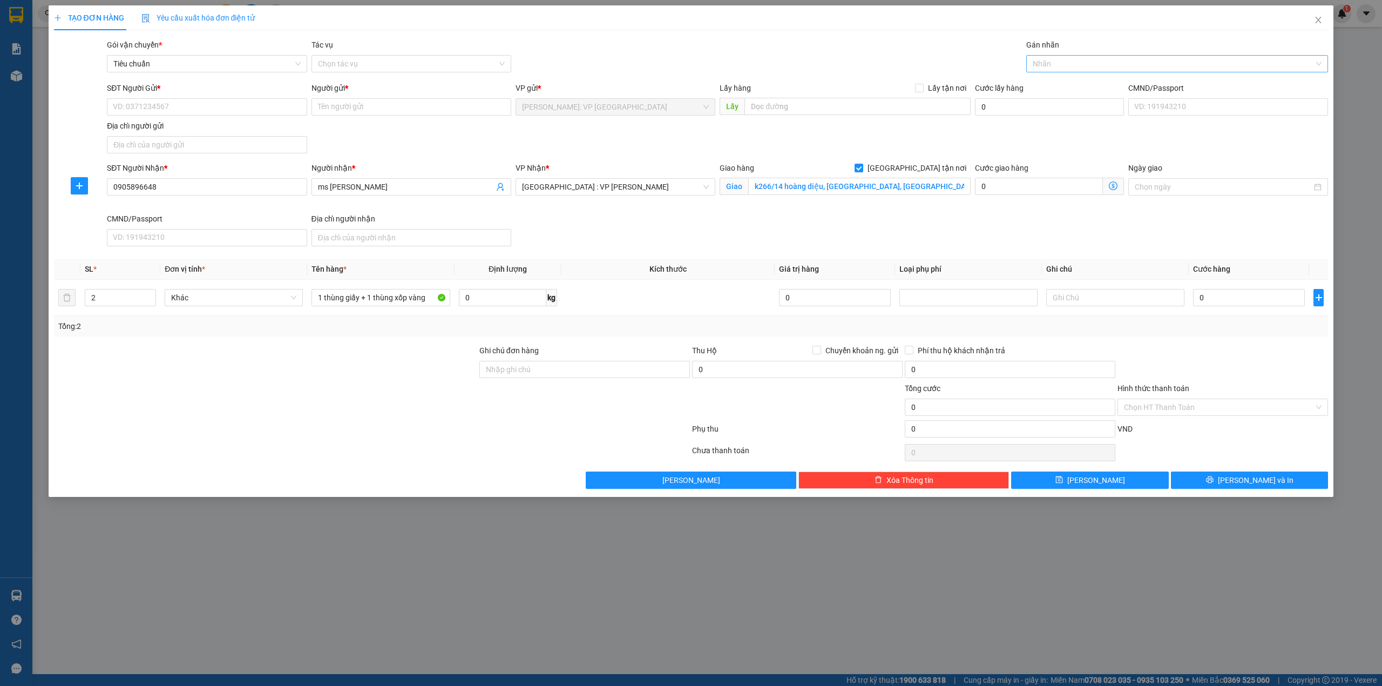
click at [1050, 59] on div at bounding box center [1172, 63] width 286 height 13
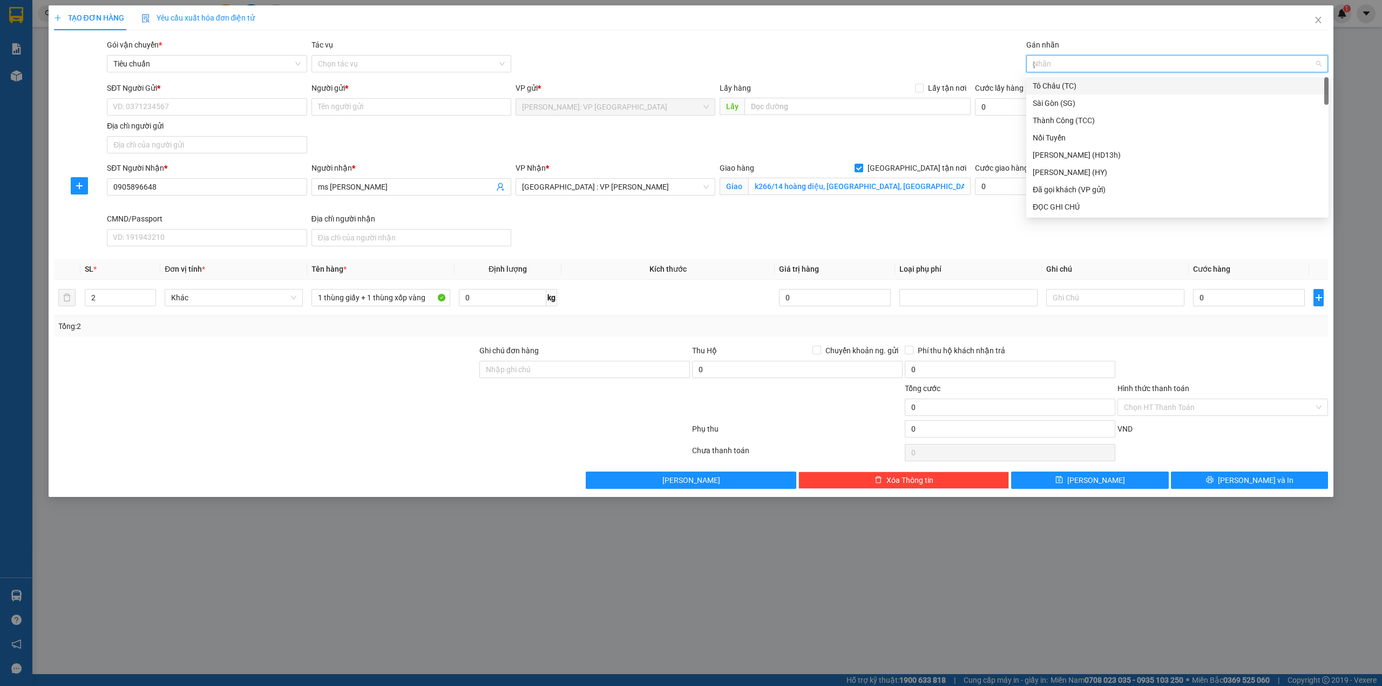
type input "gi"
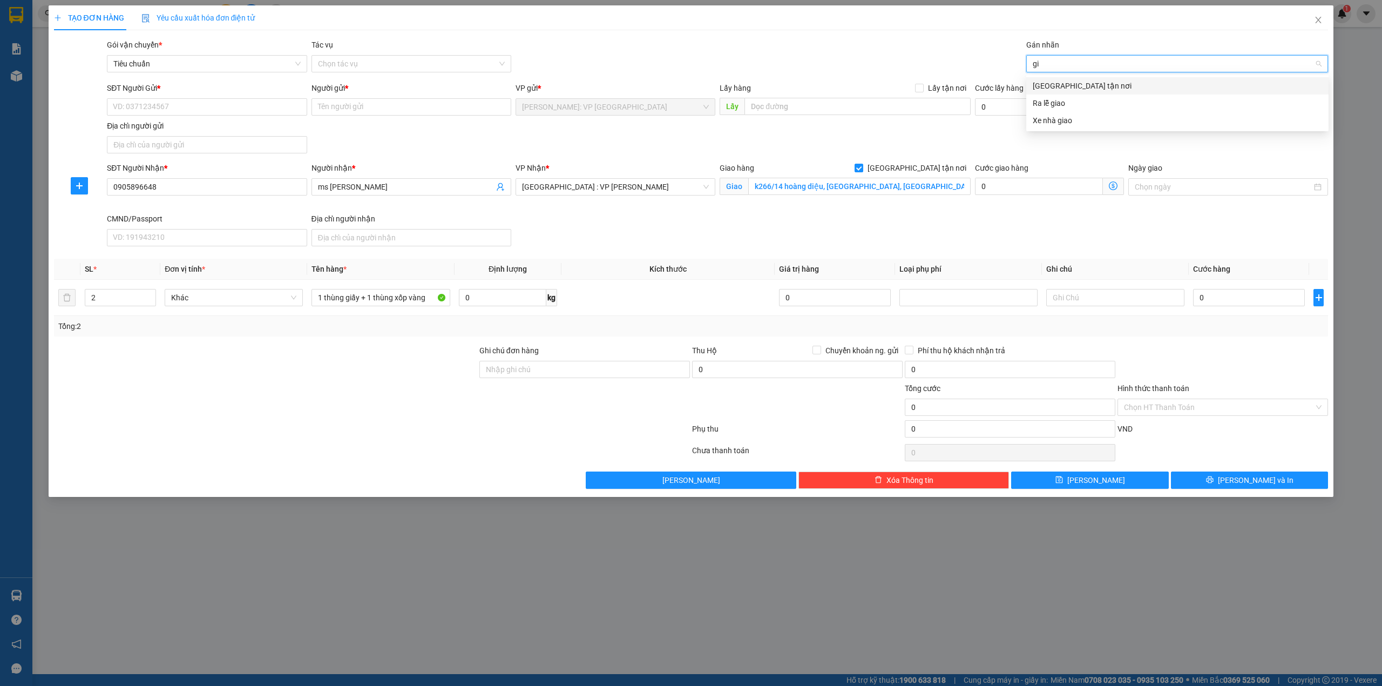
click at [1057, 78] on div "[GEOGRAPHIC_DATA] tận nơi" at bounding box center [1177, 85] width 302 height 17
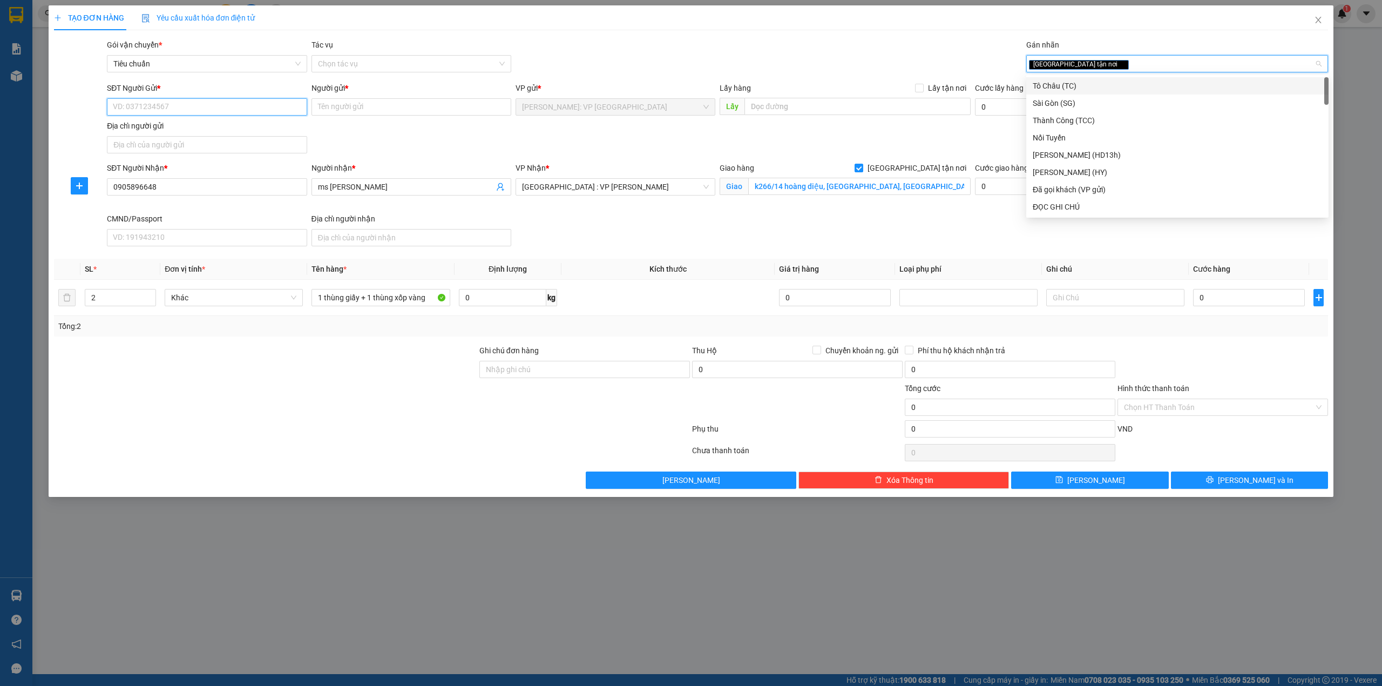
click at [246, 99] on input "SĐT Người Gửi *" at bounding box center [207, 106] width 200 height 17
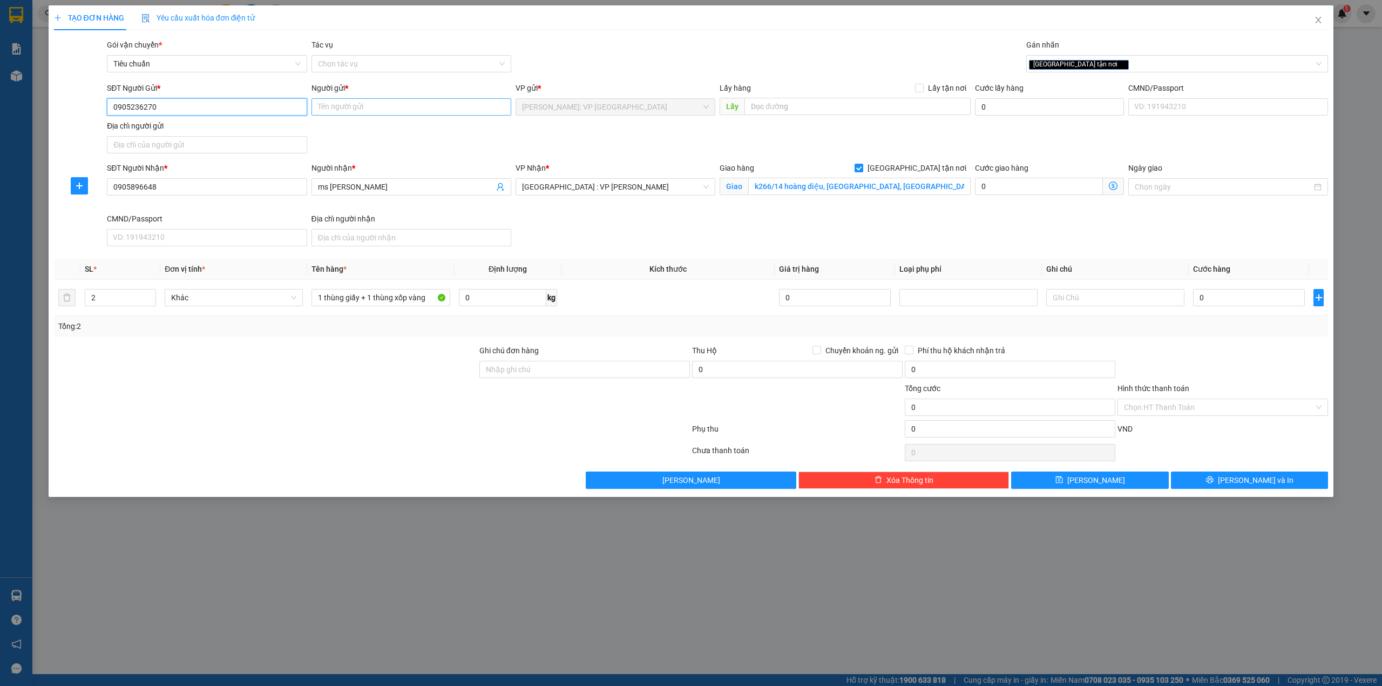
type input "0905236270"
click at [349, 110] on input "Người gửi *" at bounding box center [411, 106] width 200 height 17
type input "mr thông"
click at [356, 391] on div at bounding box center [265, 401] width 425 height 38
drag, startPoint x: 605, startPoint y: 376, endPoint x: 597, endPoint y: 379, distance: 8.0
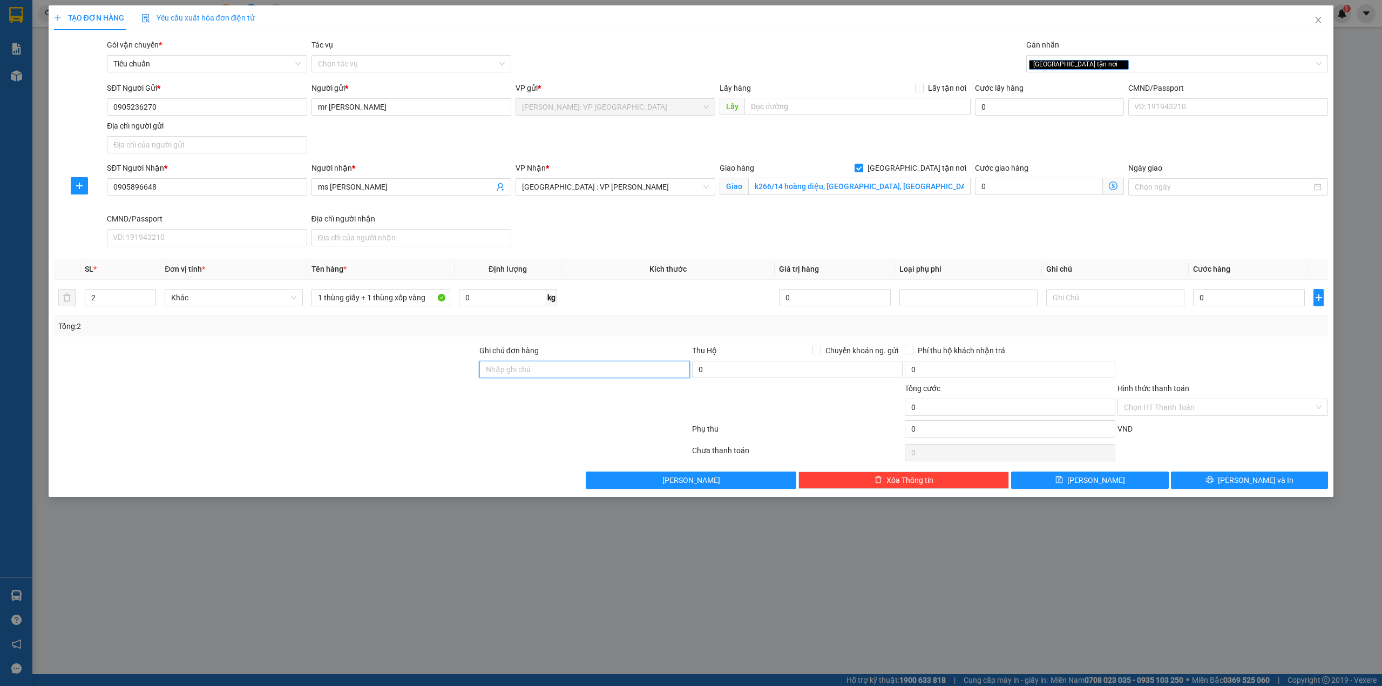
click at [605, 376] on input "Ghi chú đơn hàng" at bounding box center [584, 369] width 211 height 17
type input "HÀNG DỄ VỠ NHẸ TAY- HƯ VỠ KHÔNG ĐỀN"
click at [331, 378] on div at bounding box center [265, 363] width 425 height 38
drag, startPoint x: 804, startPoint y: 331, endPoint x: 1155, endPoint y: 359, distance: 352.5
click at [804, 331] on div "Tổng: 2" at bounding box center [691, 326] width 1266 height 12
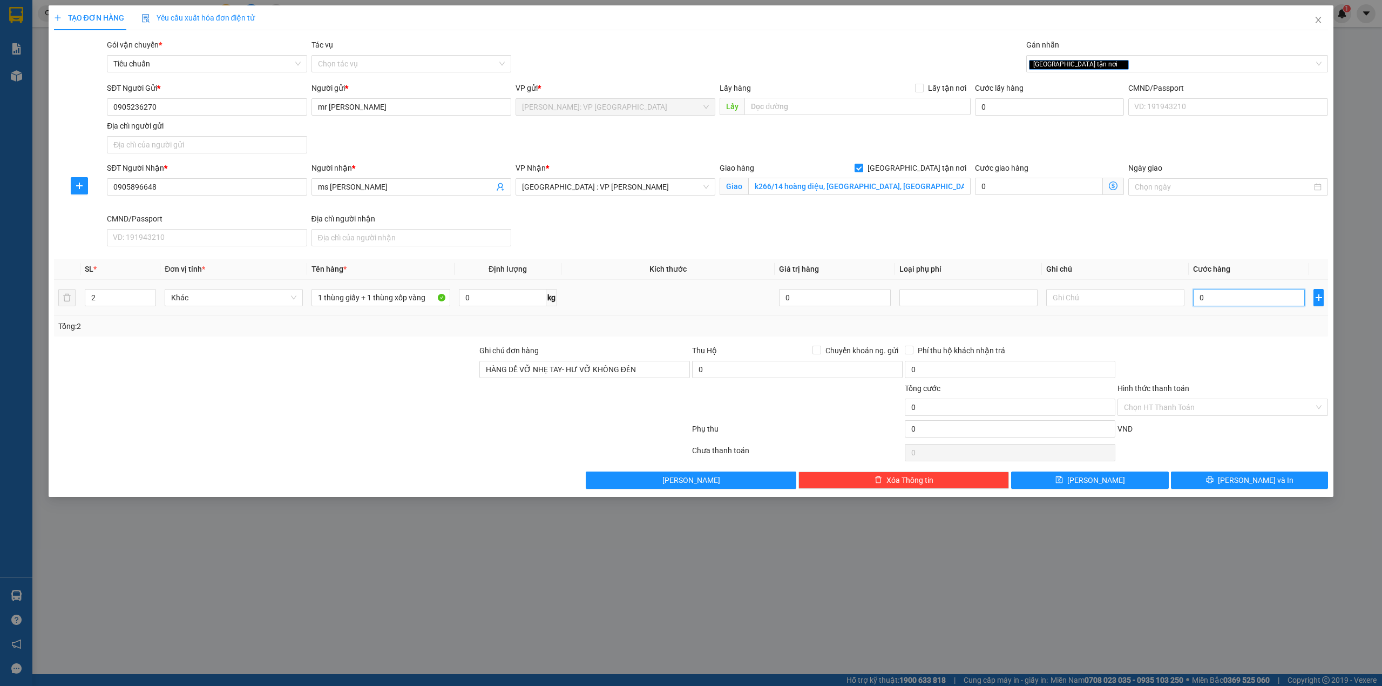
click at [1253, 299] on input "0" at bounding box center [1249, 297] width 112 height 17
type input "2"
type input "25"
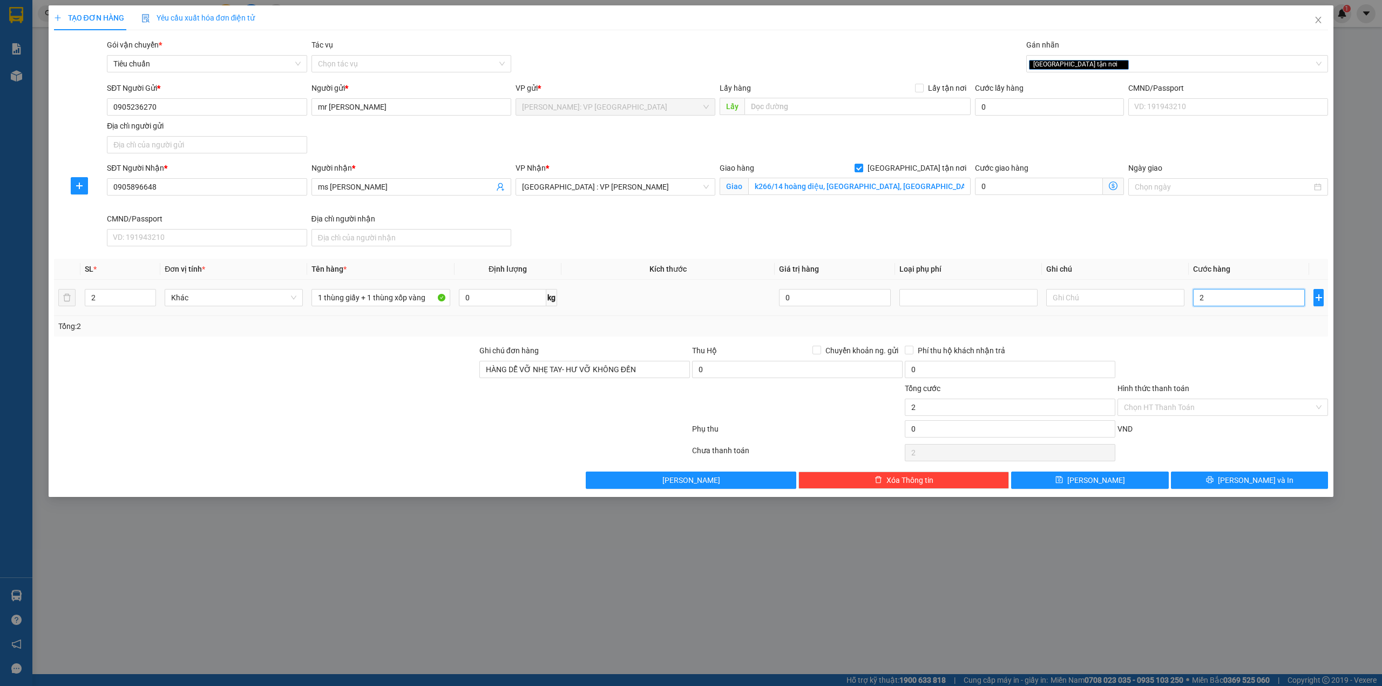
type input "25"
type input "2"
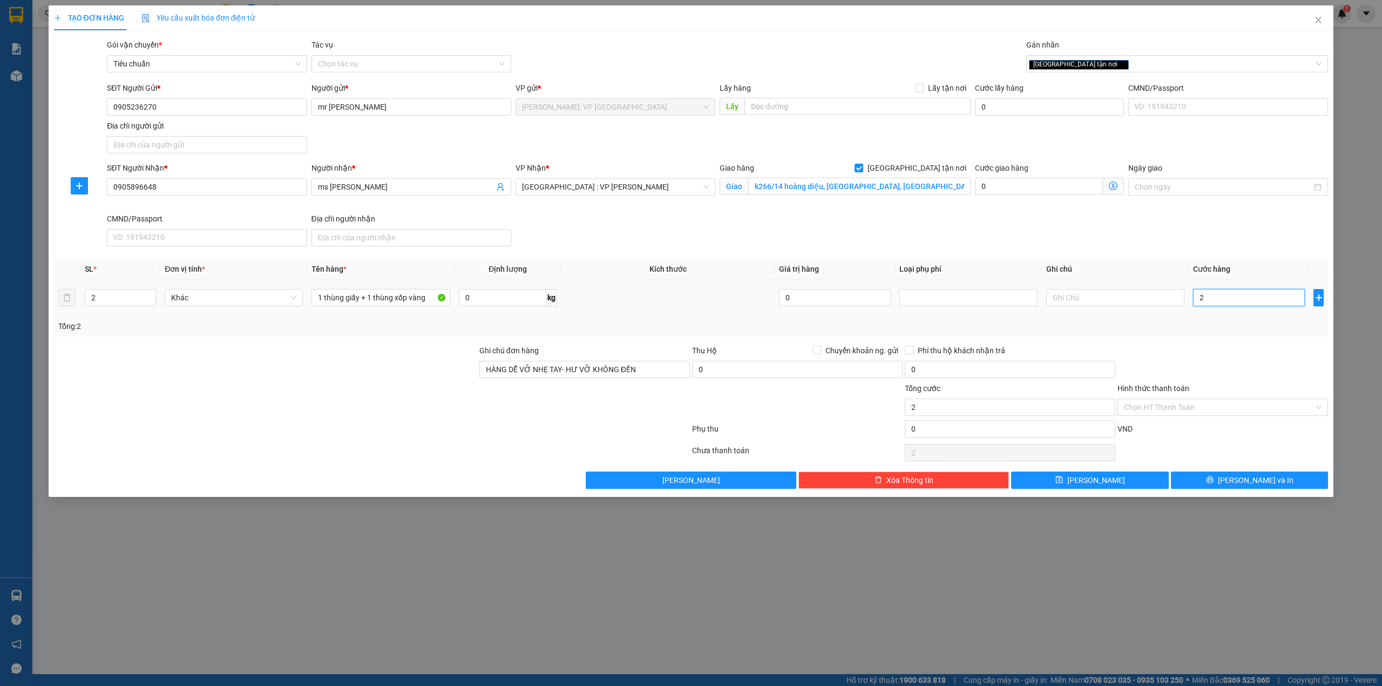
type input "28"
type input "280"
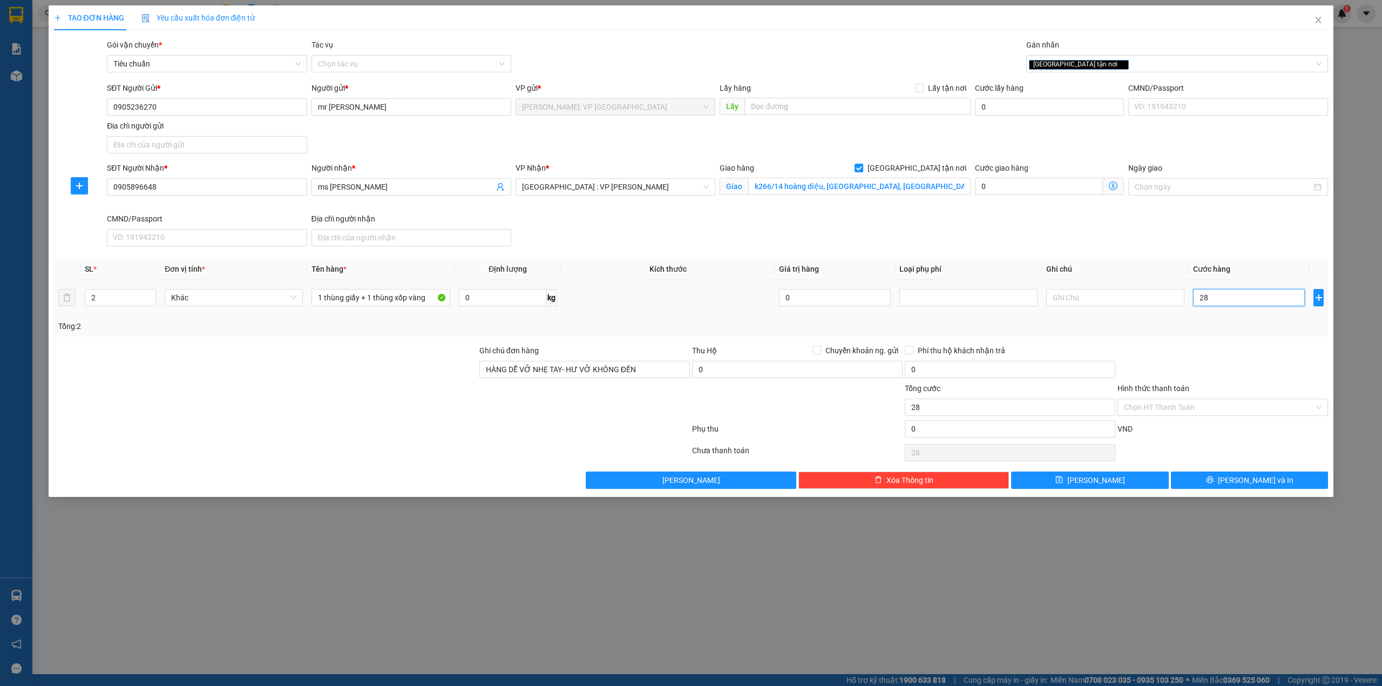
type input "280"
type input "2.800"
type input "28.000"
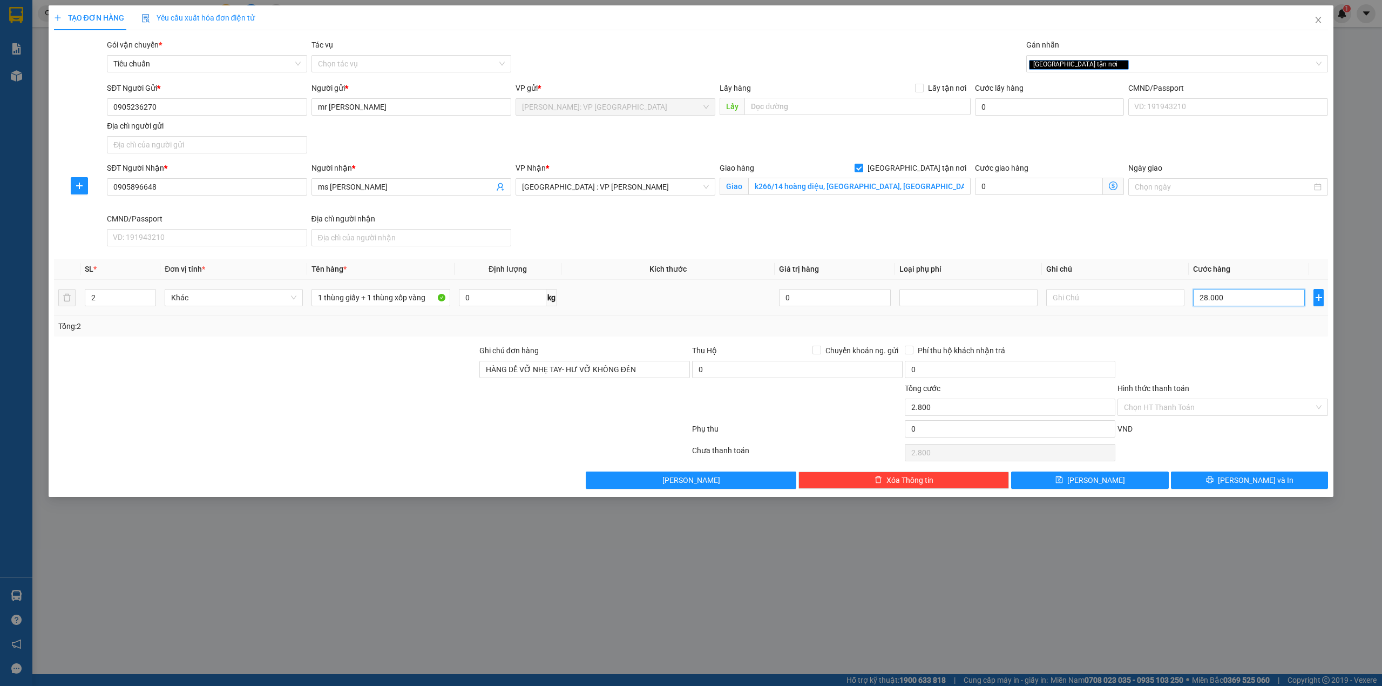
type input "28.000"
type input "280.000"
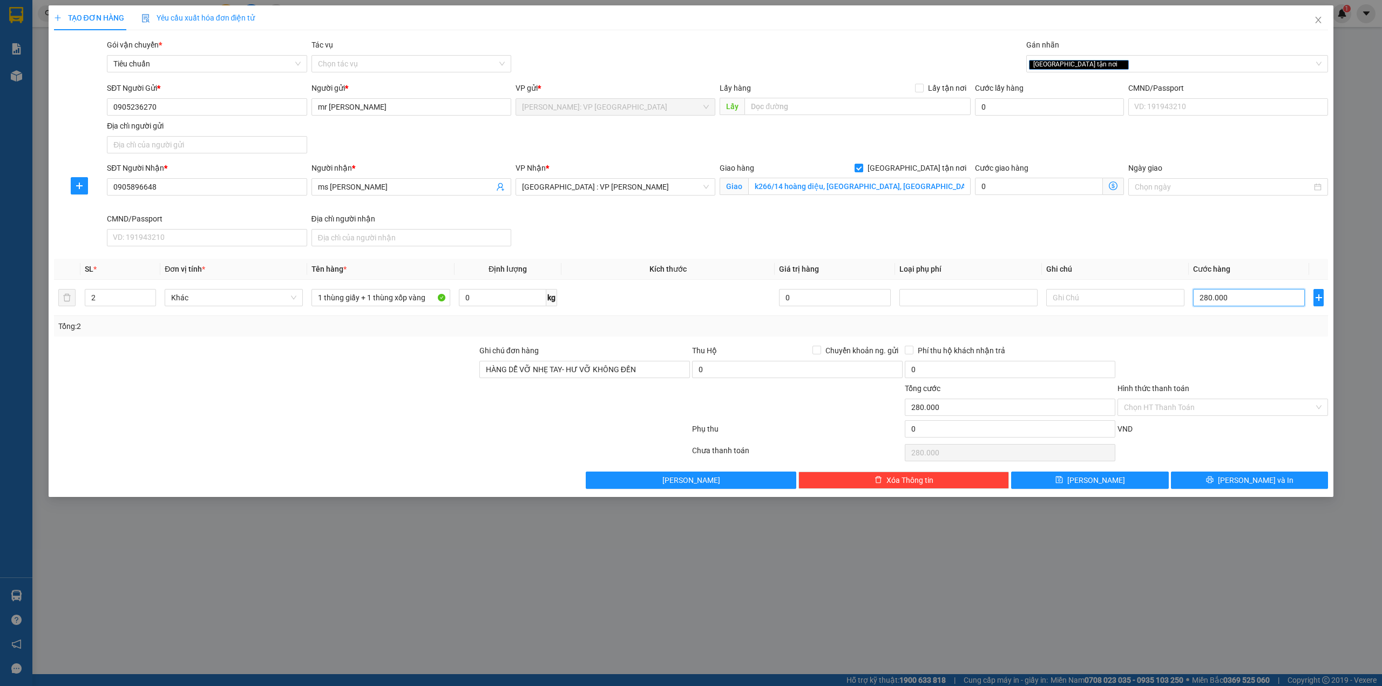
type input "280.000"
click at [274, 424] on div at bounding box center [372, 431] width 638 height 22
click at [276, 420] on div at bounding box center [265, 401] width 425 height 38
click at [273, 411] on div at bounding box center [265, 401] width 425 height 38
click at [1286, 412] on input "Hình thức thanh toán" at bounding box center [1219, 407] width 190 height 16
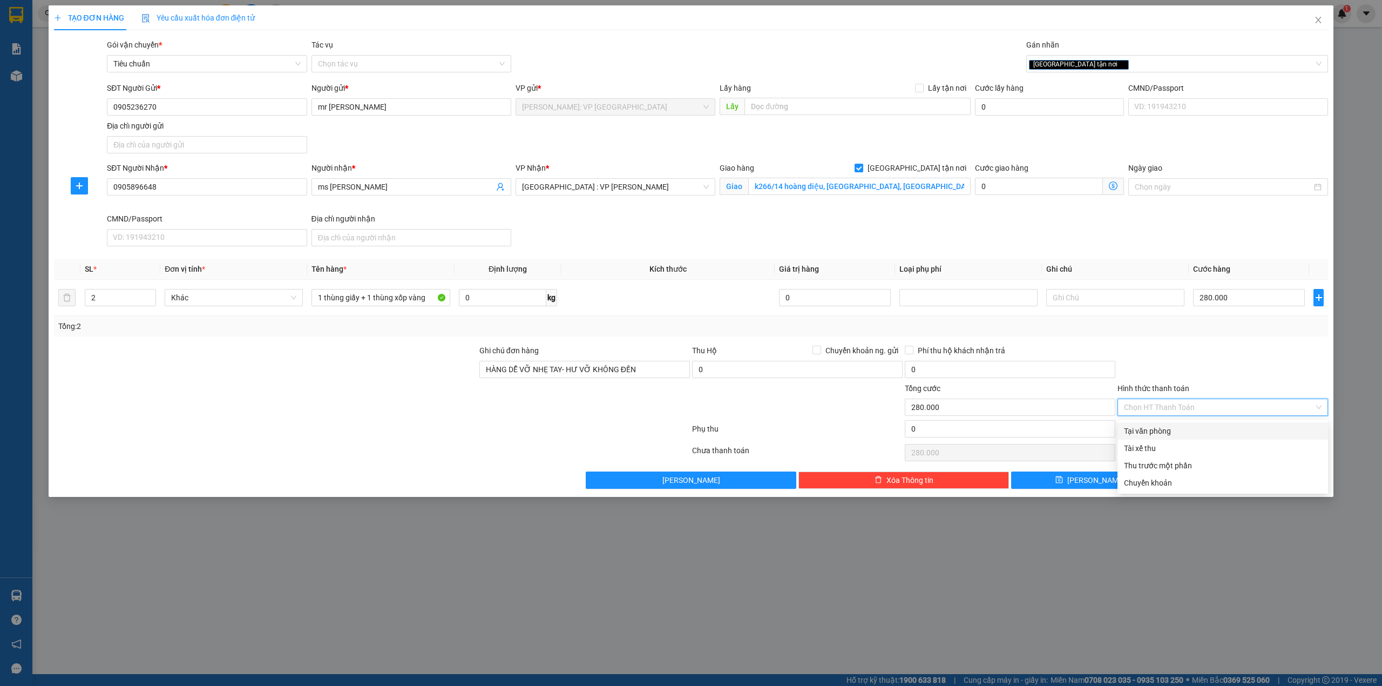
click at [1162, 430] on div "Tại văn phòng" at bounding box center [1223, 431] width 198 height 12
type input "0"
click at [1197, 365] on div at bounding box center [1222, 363] width 213 height 38
click at [317, 417] on div at bounding box center [265, 401] width 425 height 38
click at [715, 217] on div "SĐT Người Nhận * 0905896648 Người nhận * ms thu VP Nhận * Đà Nẵng : VP Thanh Kh…" at bounding box center [717, 206] width 1225 height 89
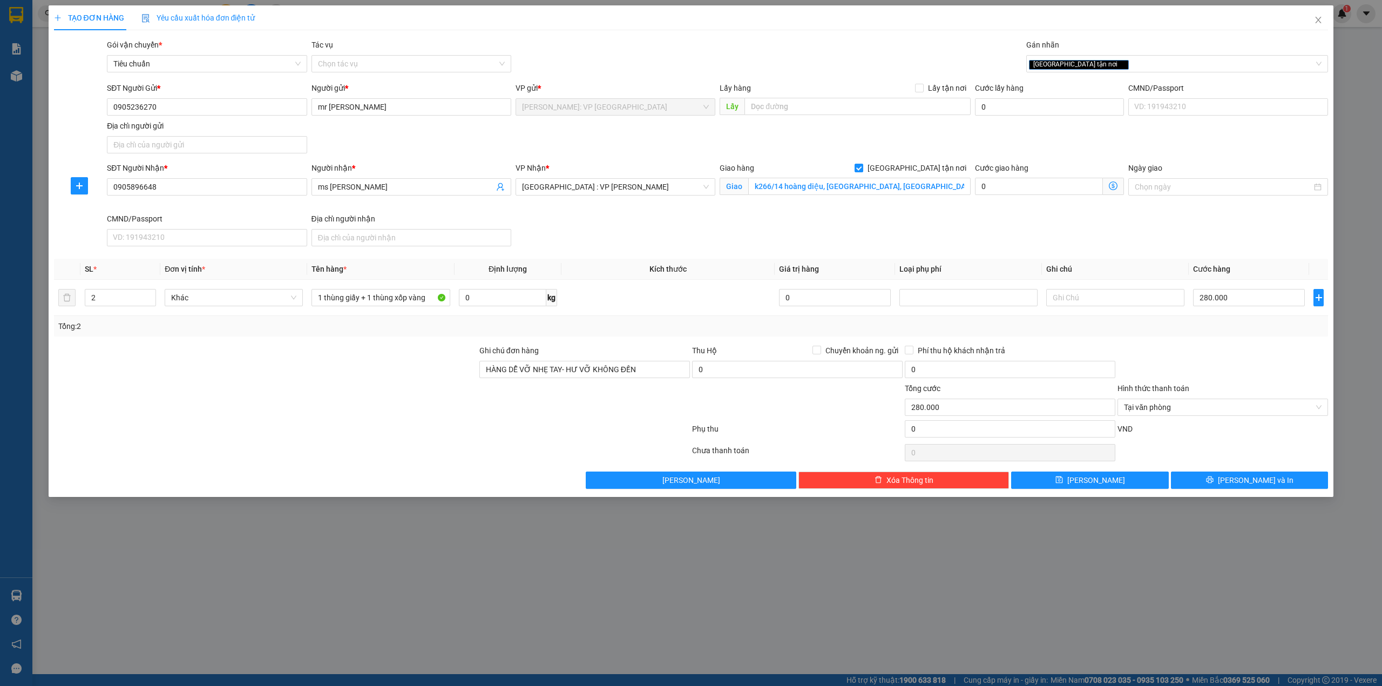
click at [540, 234] on div "SĐT Người Nhận * 0905896648 Người nhận * ms thu VP Nhận * Đà Nẵng : VP Thanh Kh…" at bounding box center [717, 206] width 1225 height 89
click at [405, 389] on div at bounding box center [265, 401] width 425 height 38
drag, startPoint x: 597, startPoint y: 239, endPoint x: 602, endPoint y: 238, distance: 5.4
click at [598, 238] on div "SĐT Người Nhận * 0905896648 Người nhận * ms thu VP Nhận * Đà Nẵng : VP Thanh Kh…" at bounding box center [717, 206] width 1225 height 89
click at [379, 384] on form "Ghi chú đơn hàng HÀNG DỄ VỠ NHẸ TAY- HƯ VỠ KHÔNG ĐỀN Thu Hộ Chuyển khoản ng. gử…" at bounding box center [691, 392] width 1274 height 97
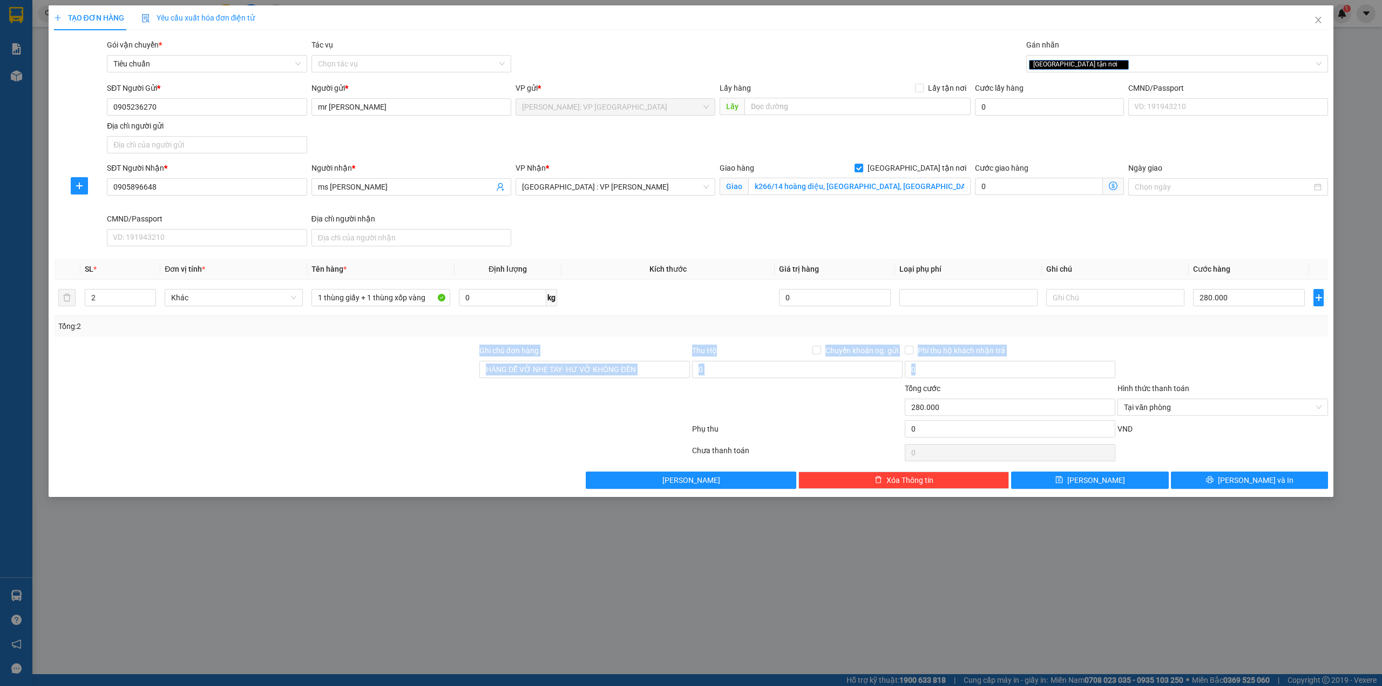
click at [314, 415] on div at bounding box center [265, 401] width 425 height 38
click at [399, 137] on div "SĐT Người Gửi * 0905236270 Người gửi * mr thông VP gửi * Hồ Chí Minh: VP Quận T…" at bounding box center [717, 120] width 1225 height 76
click at [199, 104] on input "0905236270" at bounding box center [207, 106] width 200 height 17
click at [365, 184] on input "ms thu" at bounding box center [406, 187] width 176 height 12
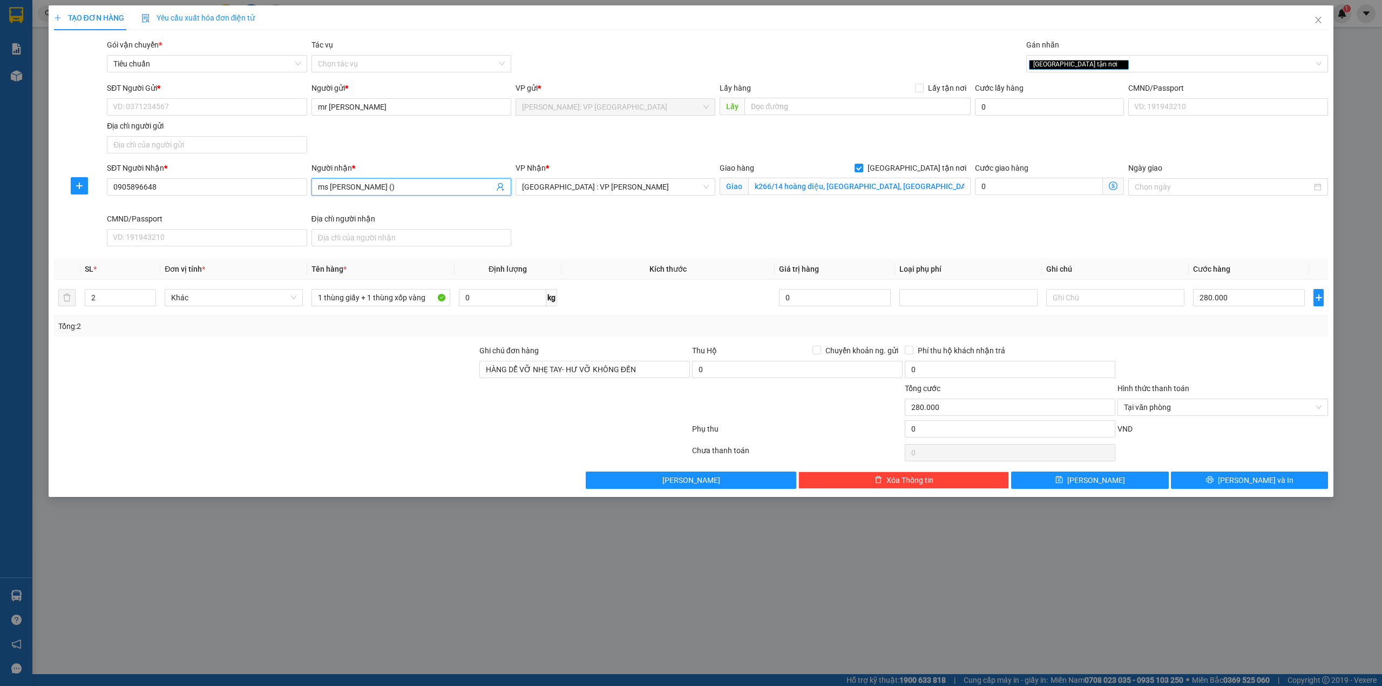
paste input "0905236270"
type input "ms thu (0905236270-mr thông)"
click at [364, 108] on input "mr thông" at bounding box center [411, 106] width 200 height 17
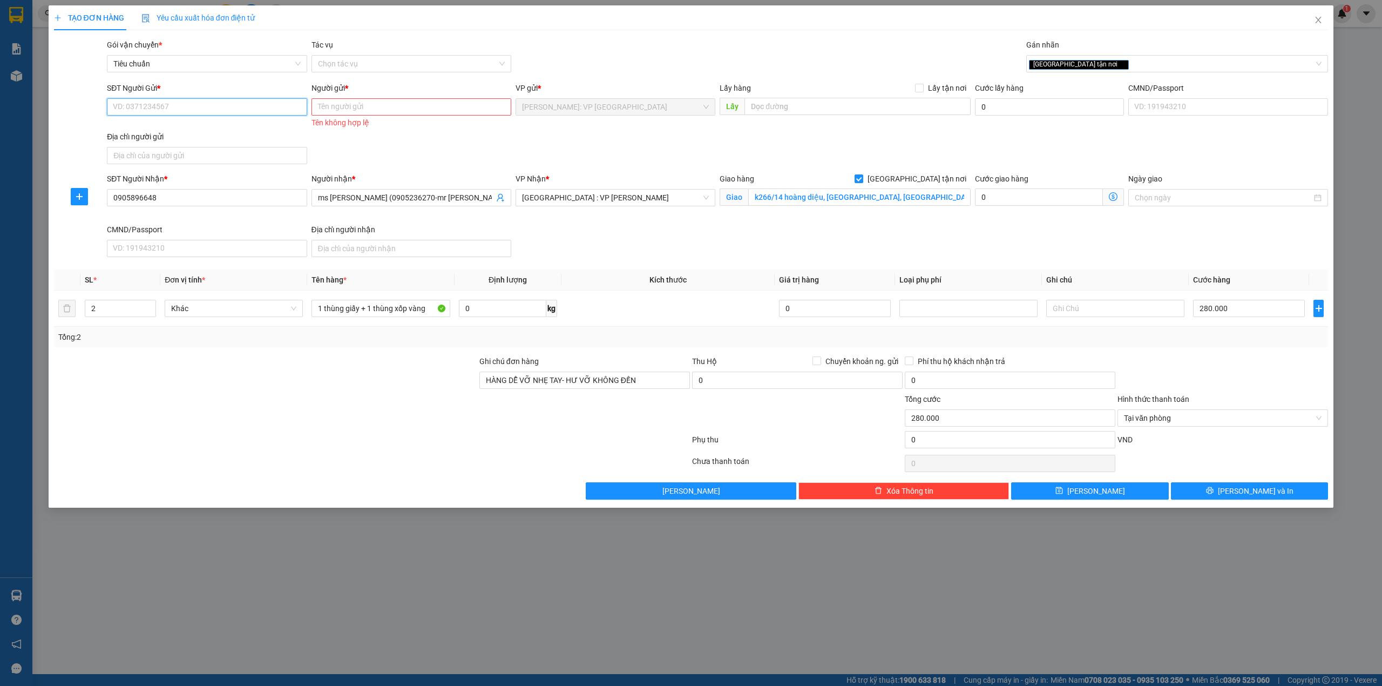
click at [228, 113] on input "SĐT Người Gửi *" at bounding box center [207, 106] width 200 height 17
type input "0903780178"
click at [329, 100] on input "Người gửi *" at bounding box center [411, 106] width 200 height 17
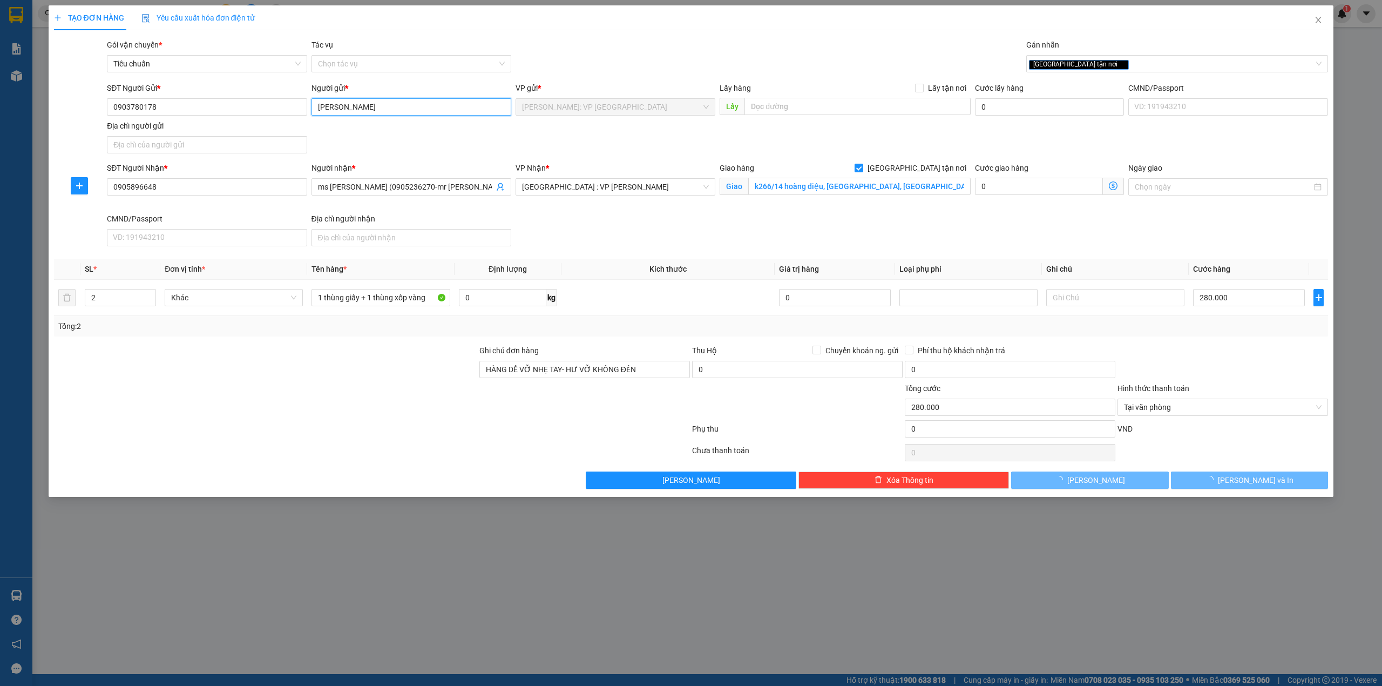
type input "[PERSON_NAME]"
click at [571, 57] on div "Gói vận chuyển * Tiêu chuẩn Tác vụ Chọn tác vụ Gán nhãn Giao tận nơi" at bounding box center [717, 58] width 1225 height 38
click at [1236, 365] on div at bounding box center [1222, 363] width 213 height 38
click at [1225, 480] on button "[PERSON_NAME] và In" at bounding box center [1250, 479] width 158 height 17
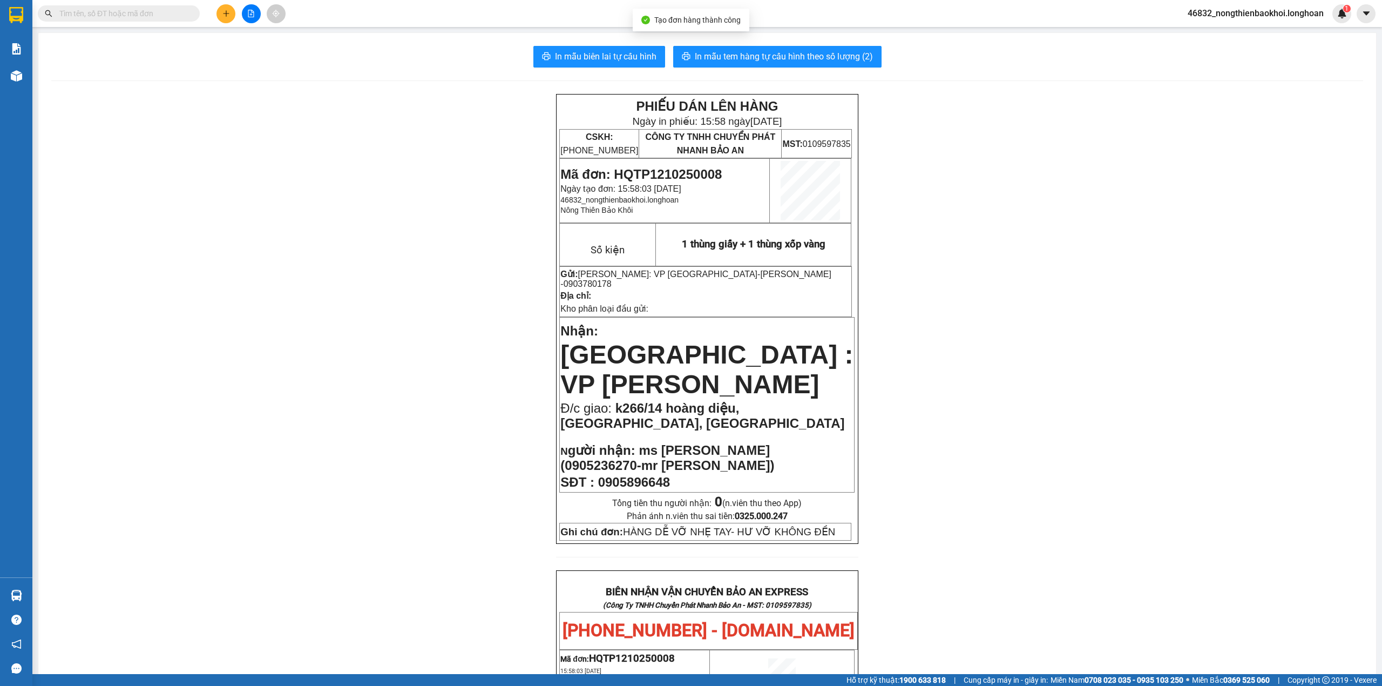
click at [433, 165] on div "PHIẾU DÁN LÊN HÀNG Ngày in phiếu: 15:58 ngày 12-10-2025 CSKH: 1900.06.88.33 CÔN…" at bounding box center [707, 650] width 1312 height 1112
click at [616, 57] on span "In mẫu biên lai tự cấu hình" at bounding box center [605, 56] width 101 height 13
click at [417, 453] on div "PHIẾU DÁN LÊN HÀNG Ngày in phiếu: 15:58 ngày 12-10-2025 CSKH: 1900.06.88.33 CÔN…" at bounding box center [707, 650] width 1312 height 1112
click at [413, 450] on div "PHIẾU DÁN LÊN HÀNG Ngày in phiếu: 15:58 ngày 12-10-2025 CSKH: 1900.06.88.33 CÔN…" at bounding box center [707, 650] width 1312 height 1112
click at [442, 384] on div "PHIẾU DÁN LÊN HÀNG Ngày in phiếu: 15:58 ngày 12-10-2025 CSKH: 1900.06.88.33 CÔN…" at bounding box center [707, 650] width 1312 height 1112
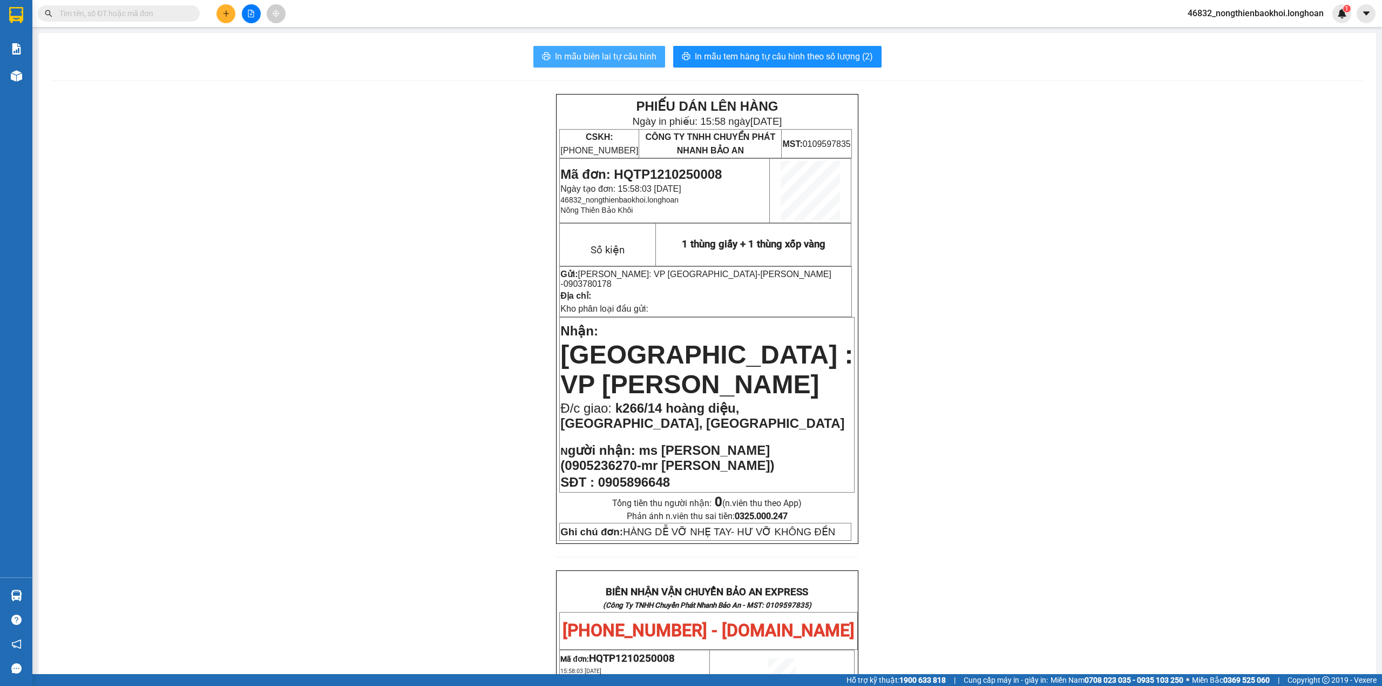
click at [621, 59] on span "In mẫu biên lai tự cấu hình" at bounding box center [605, 56] width 101 height 13
click at [763, 56] on span "In mẫu tem hàng tự cấu hình theo số lượng (2)" at bounding box center [784, 56] width 178 height 13
click at [393, 329] on div "PHIẾU DÁN LÊN HÀNG Ngày in phiếu: 15:59 ngày 12-10-2025 CSKH: 1900.06.88.33 CÔN…" at bounding box center [707, 650] width 1312 height 1112
click at [225, 11] on icon "plus" at bounding box center [226, 14] width 8 height 8
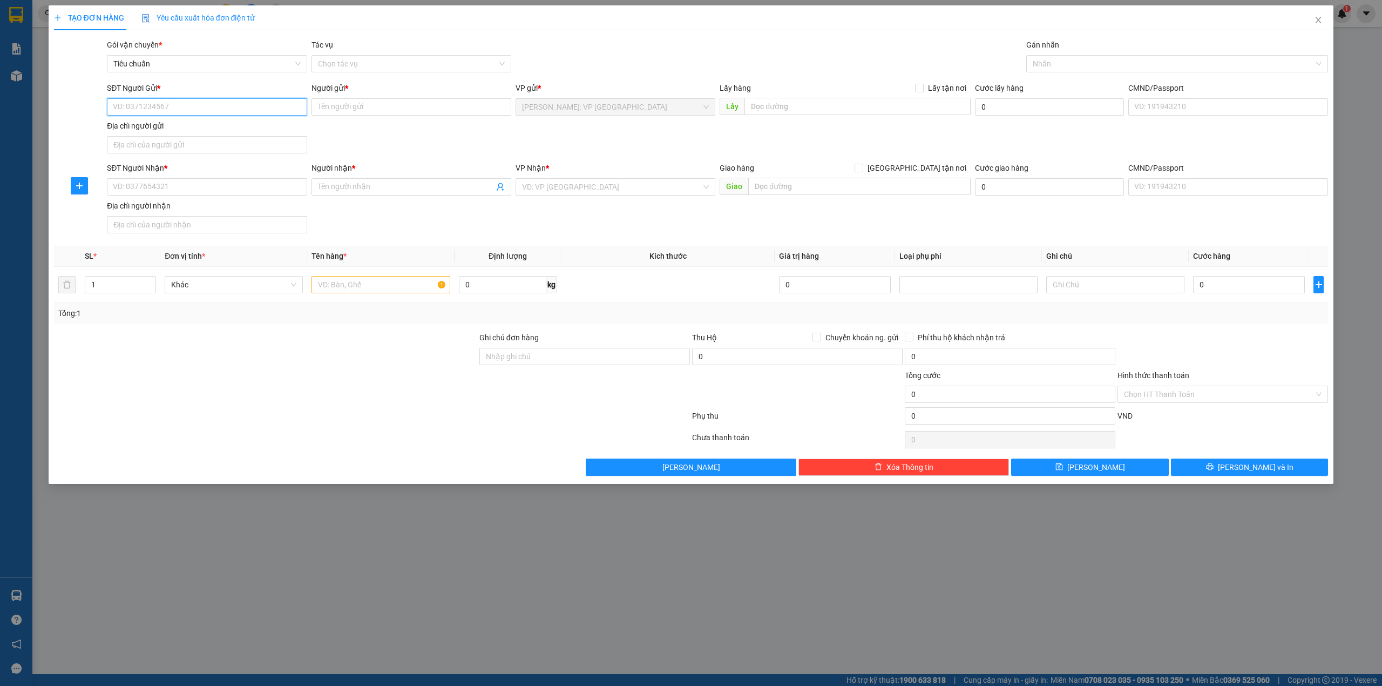
click at [186, 113] on input "SĐT Người Gửi *" at bounding box center [207, 106] width 200 height 17
click at [161, 130] on div "0901373346 - A TÂN" at bounding box center [206, 129] width 187 height 12
type input "0901373346"
type input "A TÂN"
type input "0901373346"
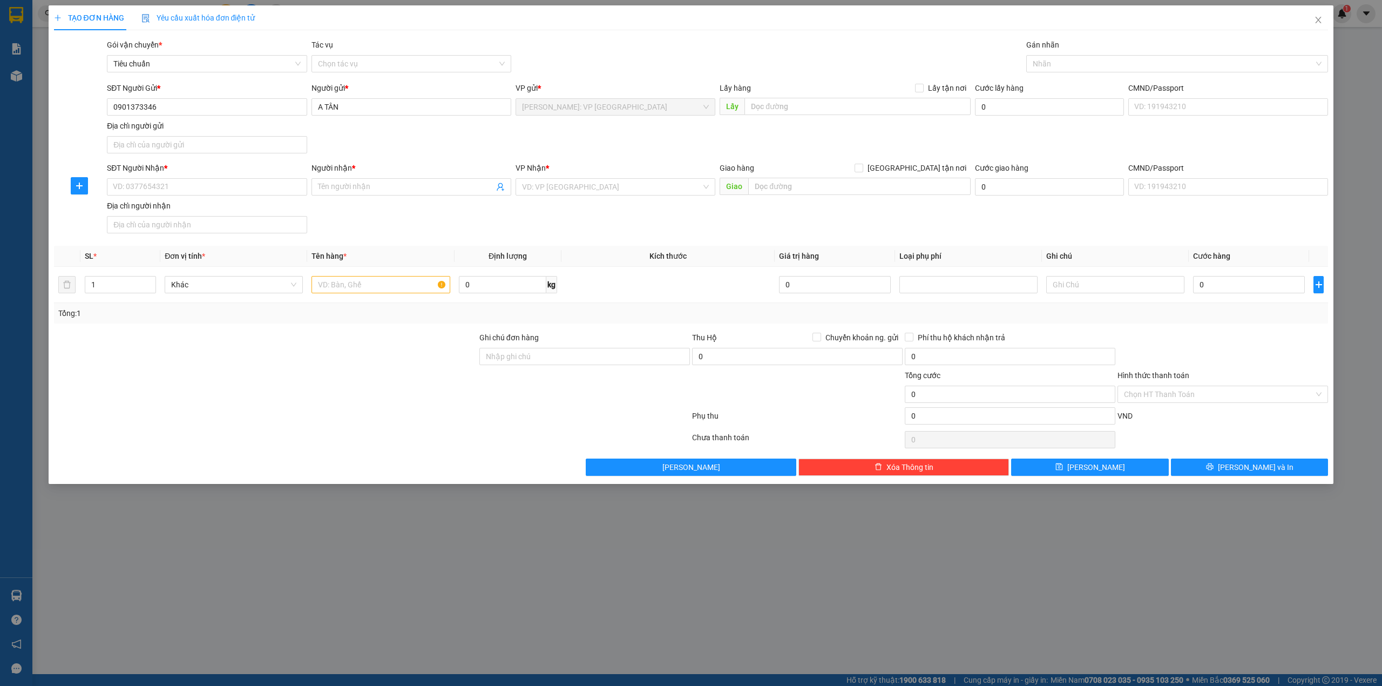
click at [416, 146] on div "SĐT Người Gửi * 0901373346 0901373346 Người gửi * A TÂN VP gửi * Hồ Chí Minh: V…" at bounding box center [717, 120] width 1225 height 76
click at [145, 383] on div at bounding box center [265, 388] width 425 height 38
click at [340, 288] on input "text" at bounding box center [380, 284] width 138 height 17
type input "1 BÓ SẮT BỌC PE"
drag, startPoint x: 298, startPoint y: 372, endPoint x: 298, endPoint y: 439, distance: 66.9
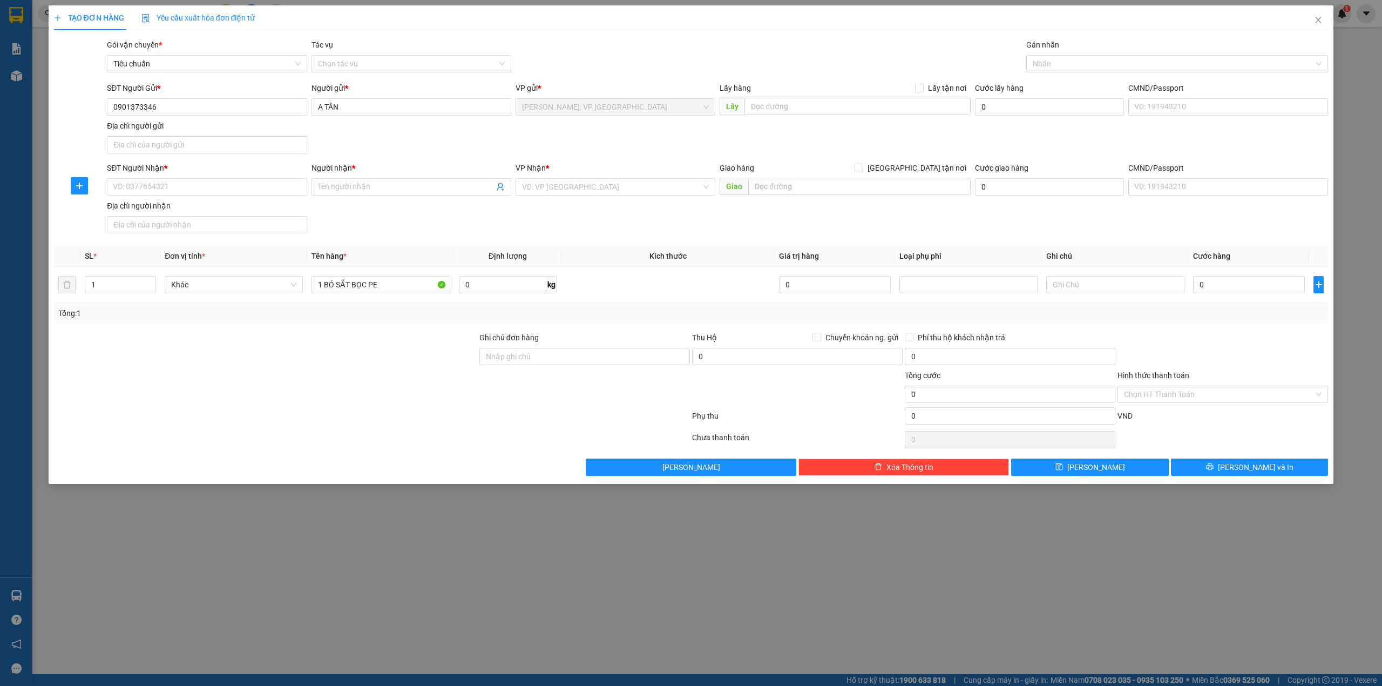
click at [298, 372] on div at bounding box center [265, 388] width 425 height 38
click at [361, 151] on div "SĐT Người Gửi * 0901373346 Người gửi * A TÂN VP gửi * Hồ Chí Minh: VP Quận Tân …" at bounding box center [717, 120] width 1225 height 76
click at [202, 185] on input "SĐT Người Nhận *" at bounding box center [207, 186] width 200 height 17
paste input "0943362779"
click at [223, 193] on input "0943362779" at bounding box center [207, 186] width 200 height 17
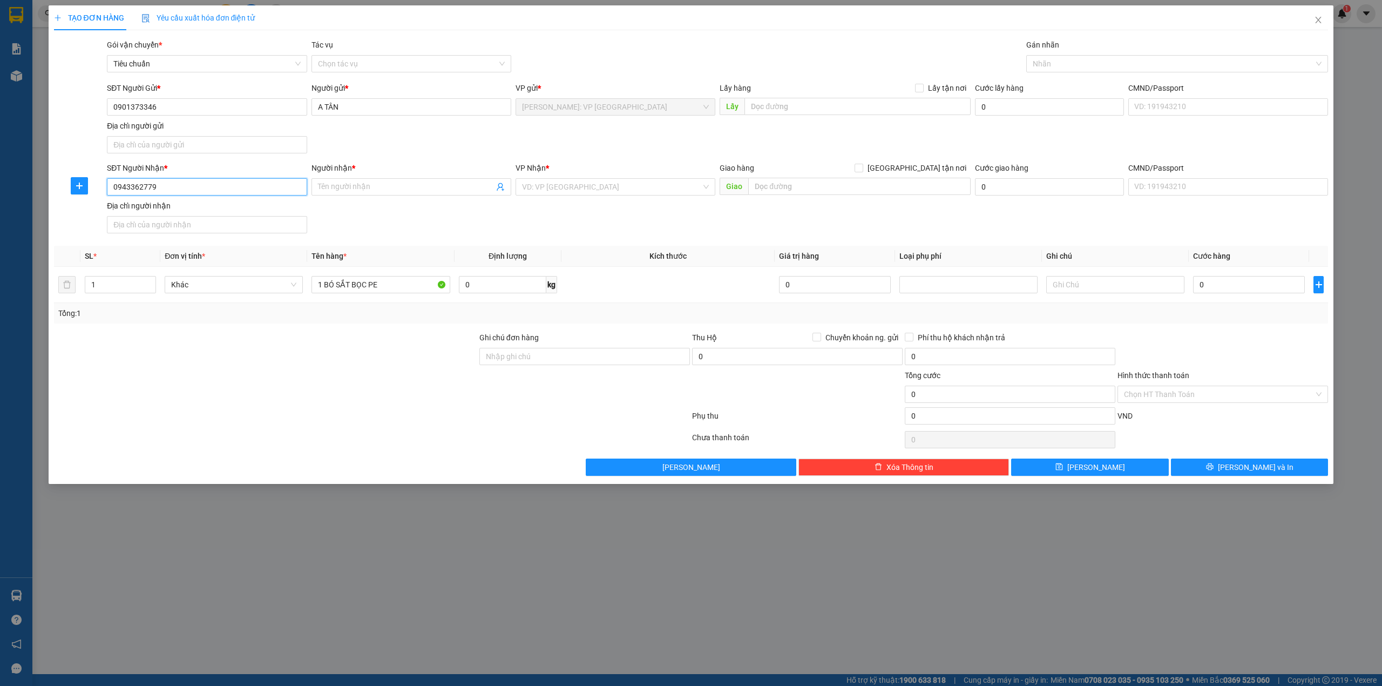
type input "0943362779"
click at [389, 143] on div "SĐT Người Gửi * 0901373346 Người gửi * A TÂN VP gửi * Hồ Chí Minh: VP Quận Tân …" at bounding box center [717, 120] width 1225 height 76
click at [391, 145] on div "SĐT Người Gửi * 0901373346 Người gửi * A TÂN VP gửi * Hồ Chí Minh: VP Quận Tân …" at bounding box center [717, 120] width 1225 height 76
click at [388, 144] on div "SĐT Người Gửi * 0901373346 Người gửi * A TÂN VP gửi * Hồ Chí Minh: VP Quận Tân …" at bounding box center [717, 120] width 1225 height 76
click at [371, 182] on input "Người nhận *" at bounding box center [406, 187] width 176 height 12
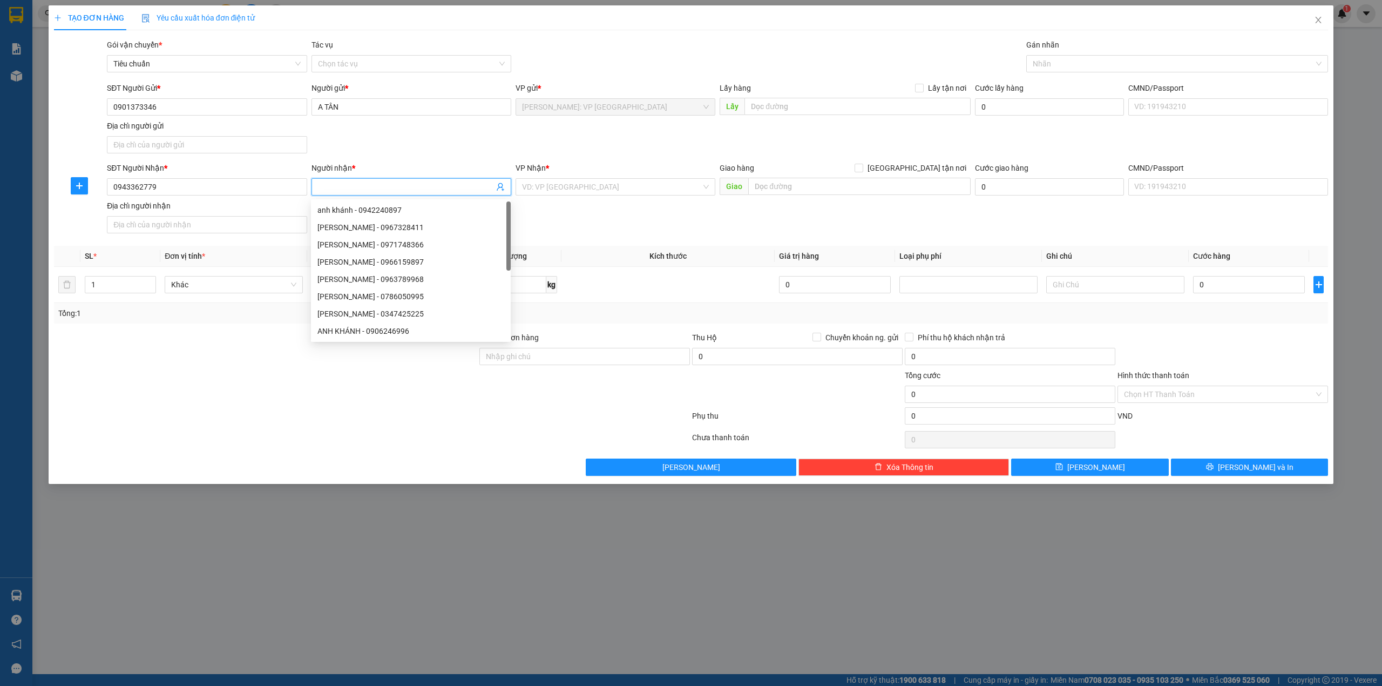
click at [352, 139] on div "SĐT Người Gửi * 0901373346 Người gửi * A TÂN VP gửi * Hồ Chí Minh: VP Quận Tân …" at bounding box center [717, 120] width 1225 height 76
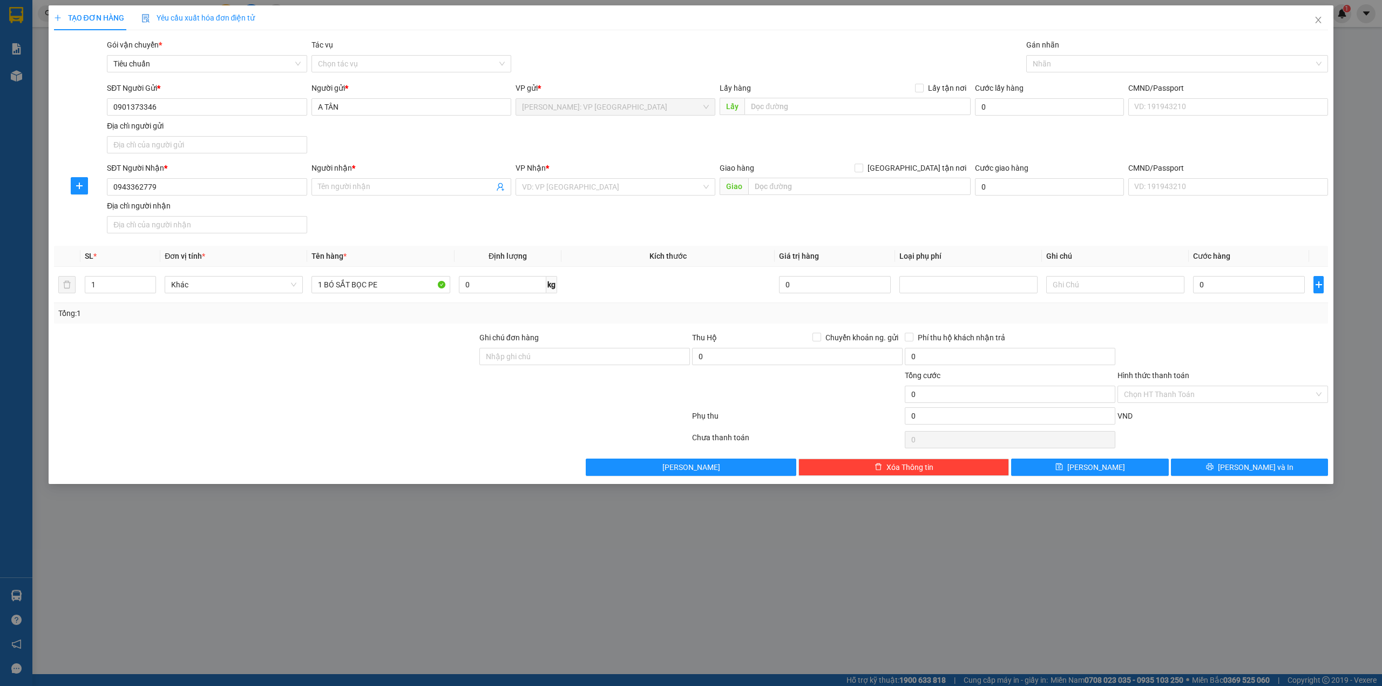
click at [391, 138] on div "SĐT Người Gửi * 0901373346 Người gửi * A TÂN VP gửi * Hồ Chí Minh: VP Quận Tân …" at bounding box center [717, 120] width 1225 height 76
click at [382, 143] on div "SĐT Người Gửi * 0901373346 Người gửi * A TÂN VP gửi * Hồ Chí Minh: VP Quận Tân …" at bounding box center [717, 120] width 1225 height 76
click at [247, 382] on div at bounding box center [265, 388] width 425 height 38
click at [378, 122] on div "SĐT Người Gửi * 0901373346 Người gửi * A TÂN VP gửi * Hồ Chí Minh: VP Quận Tân …" at bounding box center [717, 120] width 1225 height 76
click at [367, 150] on div "SĐT Người Gửi * 0901373346 Người gửi * A TÂN VP gửi * Hồ Chí Minh: VP Quận Tân …" at bounding box center [717, 120] width 1225 height 76
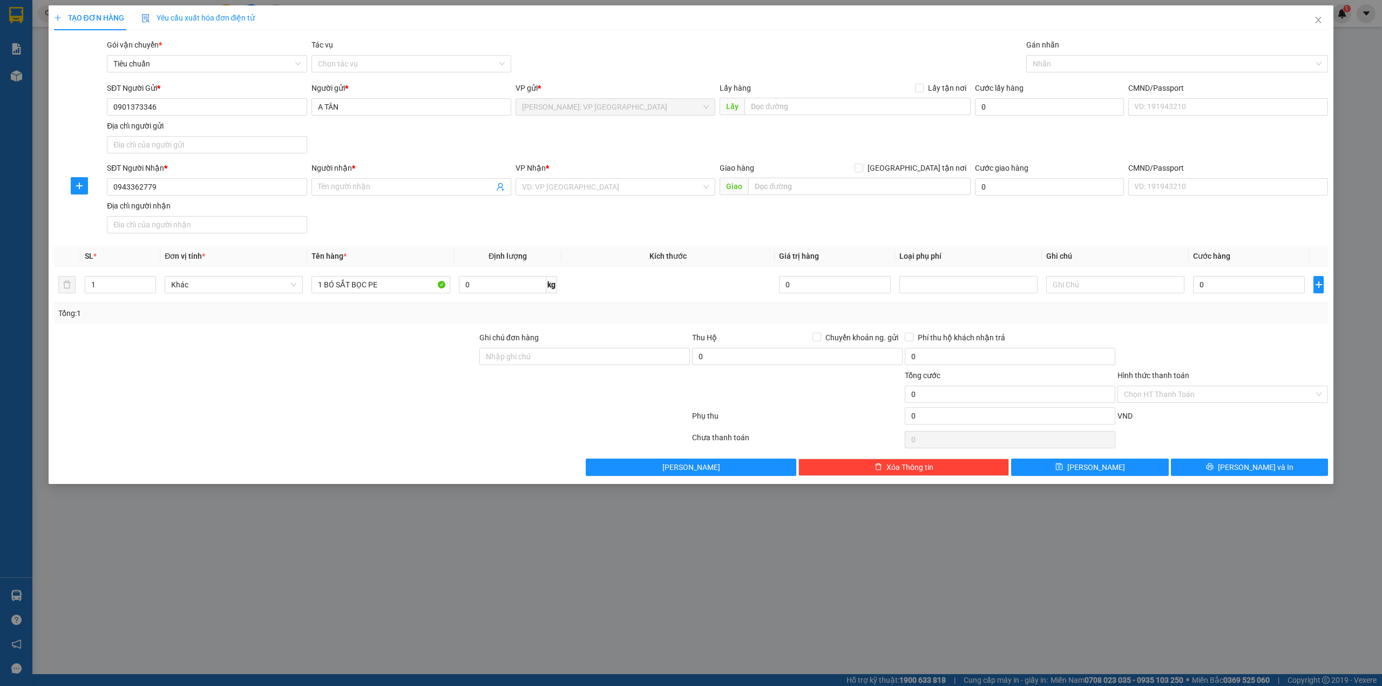
click at [255, 394] on div at bounding box center [265, 388] width 425 height 38
click at [395, 144] on div "SĐT Người Gửi * 0901373346 Người gửi * A TÂN VP gửi * Hồ Chí Minh: VP Quận Tân …" at bounding box center [717, 120] width 1225 height 76
click at [395, 150] on div "SĐT Người Gửi * 0901373346 Người gửi * A TÂN VP gửi * Hồ Chí Minh: VP Quận Tân …" at bounding box center [717, 120] width 1225 height 76
click at [297, 394] on div at bounding box center [265, 388] width 425 height 38
click at [301, 383] on div at bounding box center [265, 388] width 425 height 38
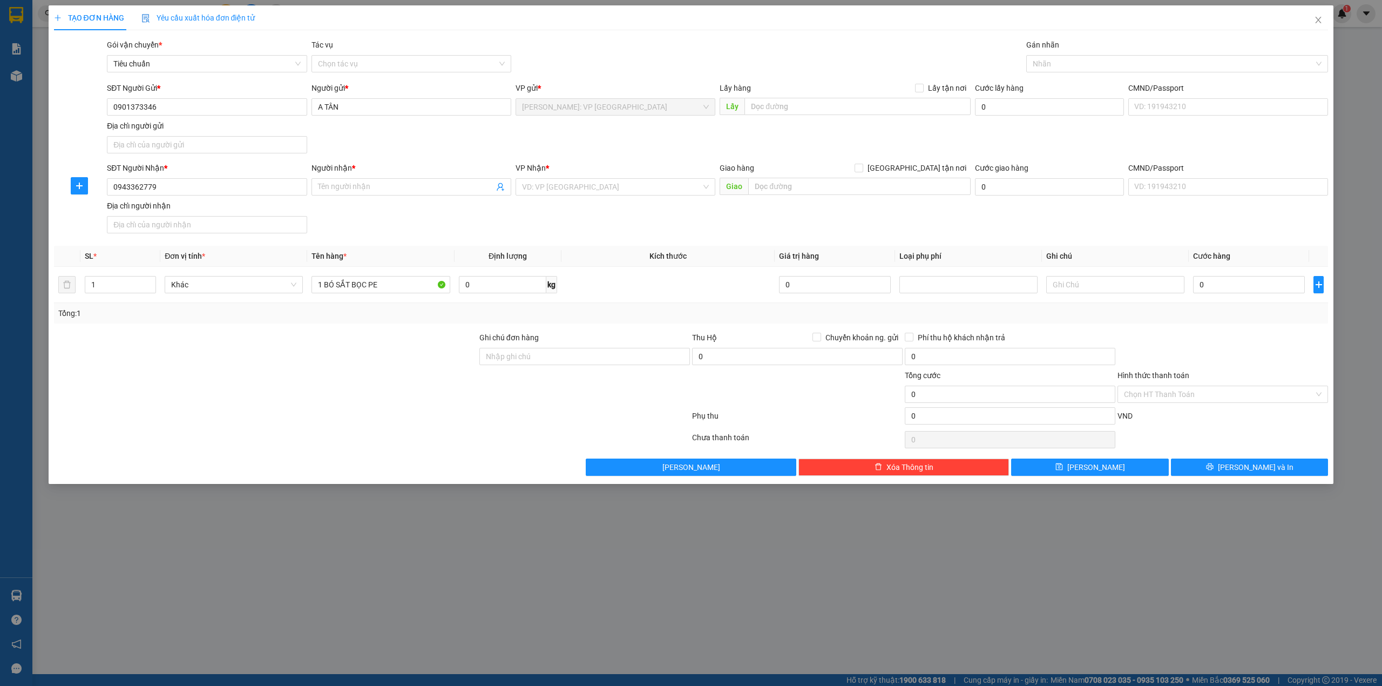
click at [333, 359] on div at bounding box center [265, 350] width 425 height 38
click at [393, 140] on div "SĐT Người Gửi * 0901373346 Người gửi * A TÂN VP gửi * Hồ Chí Minh: VP Quận Tân …" at bounding box center [717, 120] width 1225 height 76
click at [418, 211] on div "SĐT Người Nhận * 0943362779 Người nhận * Tên người nhận VP Nhận * VD: VP Sài Gò…" at bounding box center [717, 200] width 1225 height 76
click at [342, 389] on div at bounding box center [265, 388] width 425 height 38
click at [199, 191] on input "0943362779" at bounding box center [207, 186] width 200 height 17
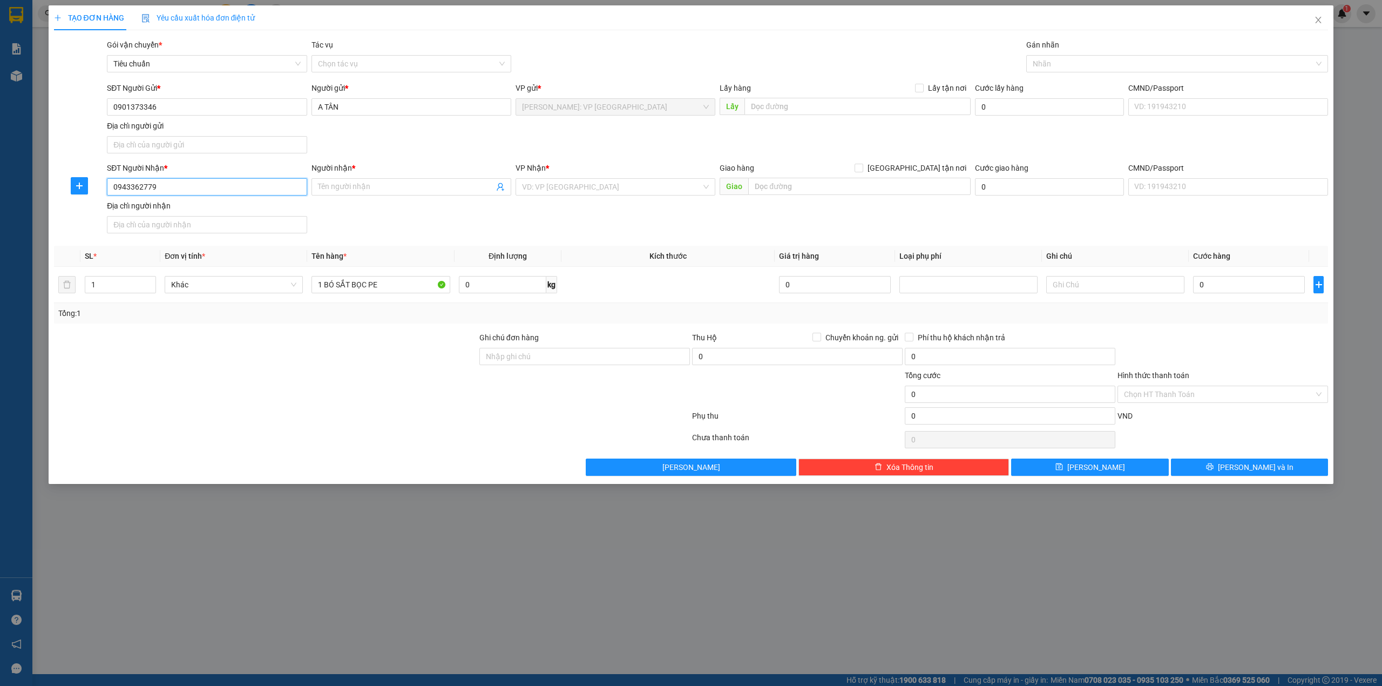
click at [199, 191] on input "0943362779" at bounding box center [207, 186] width 200 height 17
drag, startPoint x: 242, startPoint y: 429, endPoint x: 288, endPoint y: 533, distance: 114.1
click at [243, 429] on div at bounding box center [372, 418] width 638 height 22
click at [771, 186] on input "text" at bounding box center [859, 186] width 222 height 17
paste input "133 cát linh, tổ 3 tràng cát phường Hải An Hải phòng"
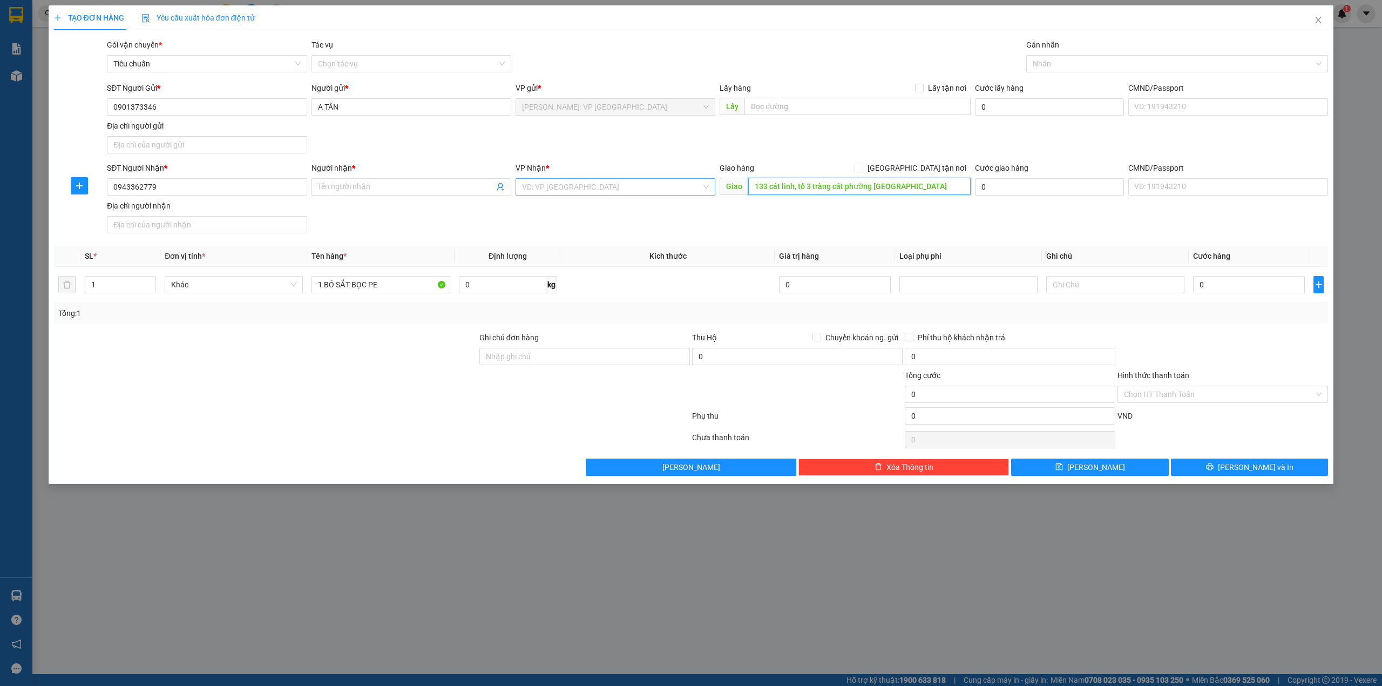
type input "133 cát linh, tổ 3 tràng cát phường Hải An Hải phòng"
click at [612, 186] on input "search" at bounding box center [611, 187] width 179 height 16
type input "LÝ"
click at [612, 210] on div "[GEOGRAPHIC_DATA]: Văn phòng Bến xe [GEOGRAPHIC_DATA]" at bounding box center [627, 209] width 211 height 12
click at [374, 187] on input "Người nhận *" at bounding box center [406, 187] width 176 height 12
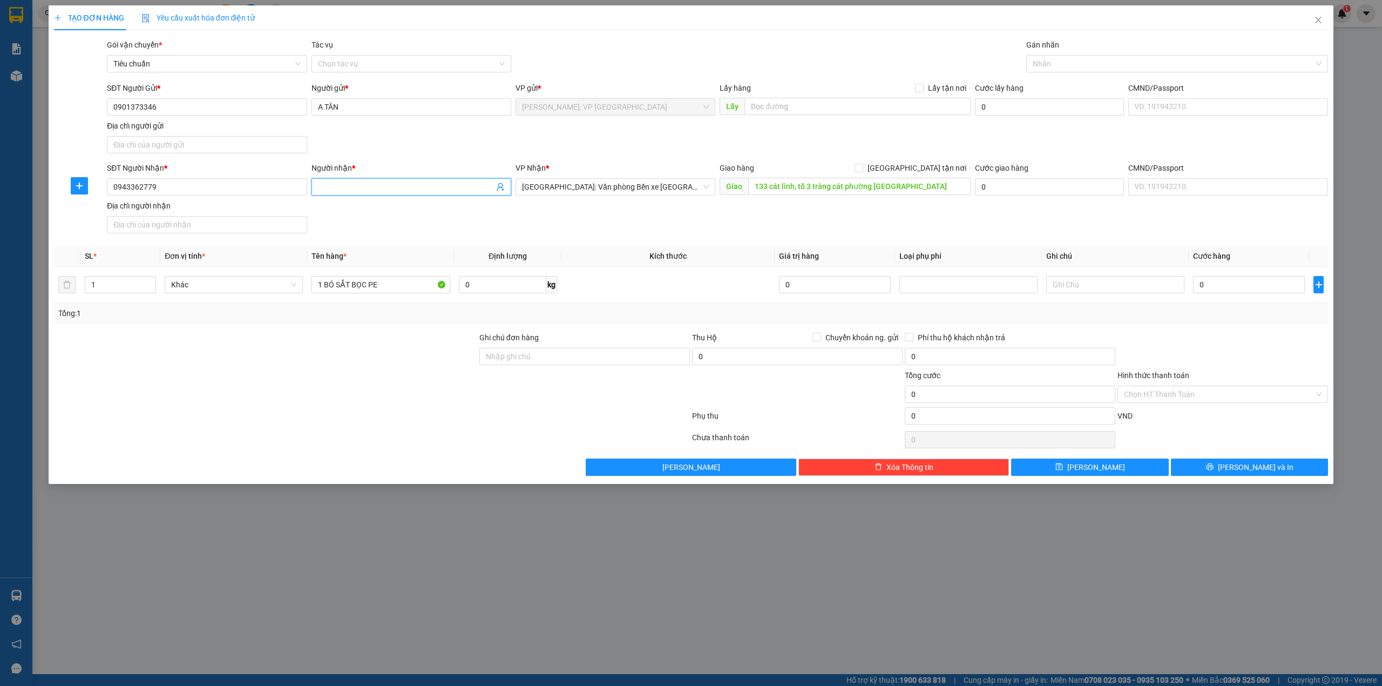
click at [381, 191] on input "Người nhận *" at bounding box center [406, 187] width 176 height 12
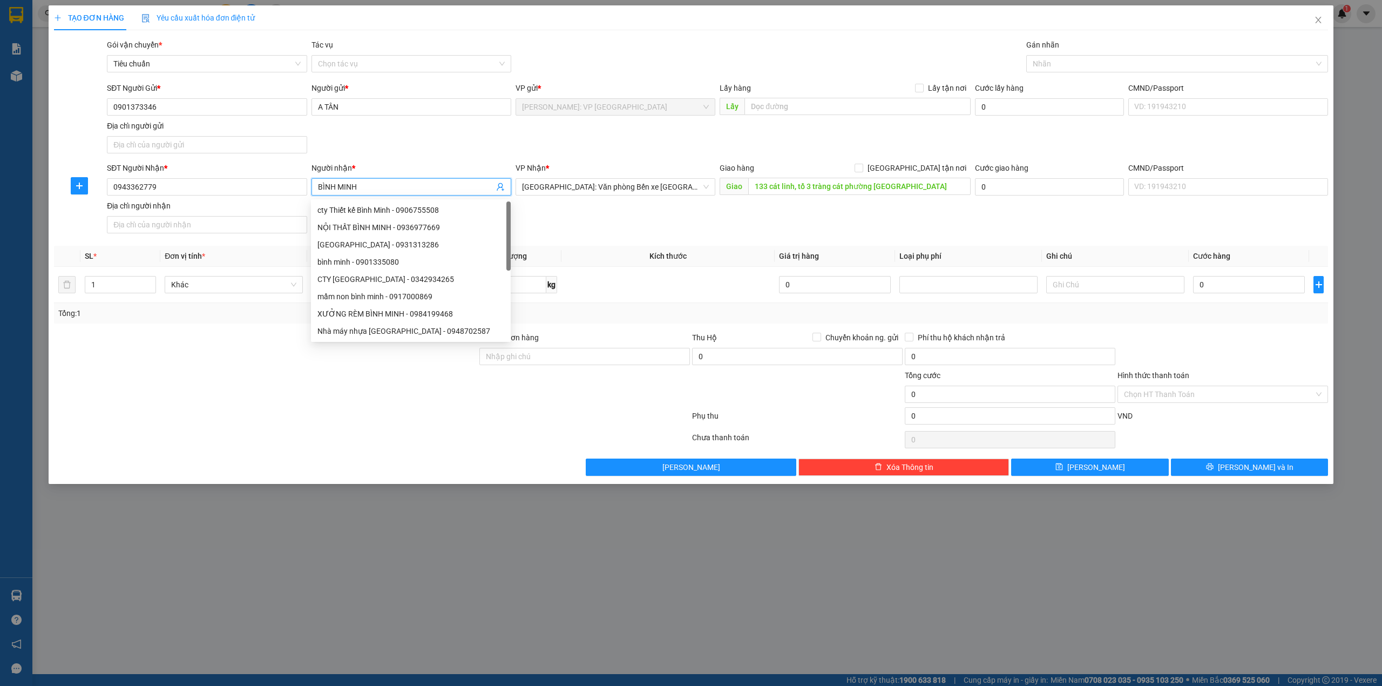
type input "BÌNH MINH"
click at [591, 135] on div "SĐT Người Gửi * 0901373346 Người gửi * A TÂN VP gửi * Hồ Chí Minh: VP Quận Tân …" at bounding box center [717, 120] width 1225 height 76
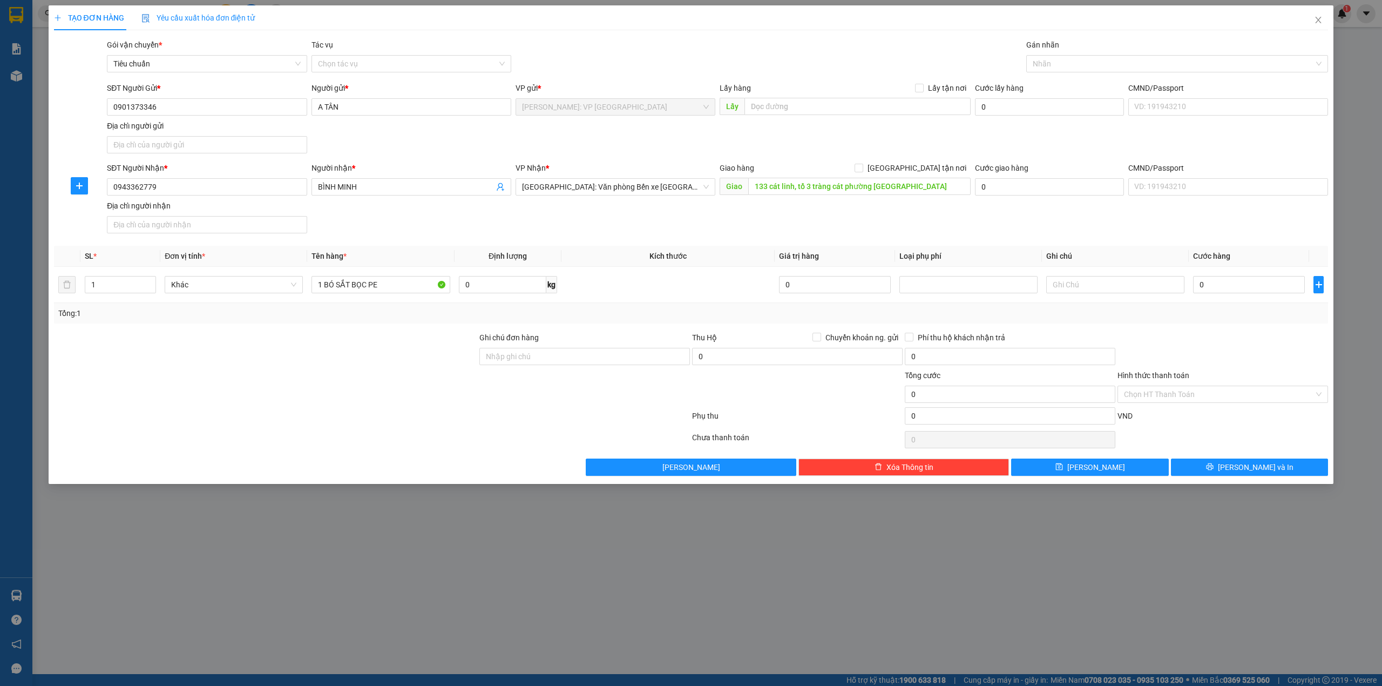
click at [960, 169] on span "[GEOGRAPHIC_DATA] tận nơi" at bounding box center [916, 168] width 107 height 12
click at [862, 169] on input "[GEOGRAPHIC_DATA] tận nơi" at bounding box center [858, 168] width 8 height 8
checkbox input "true"
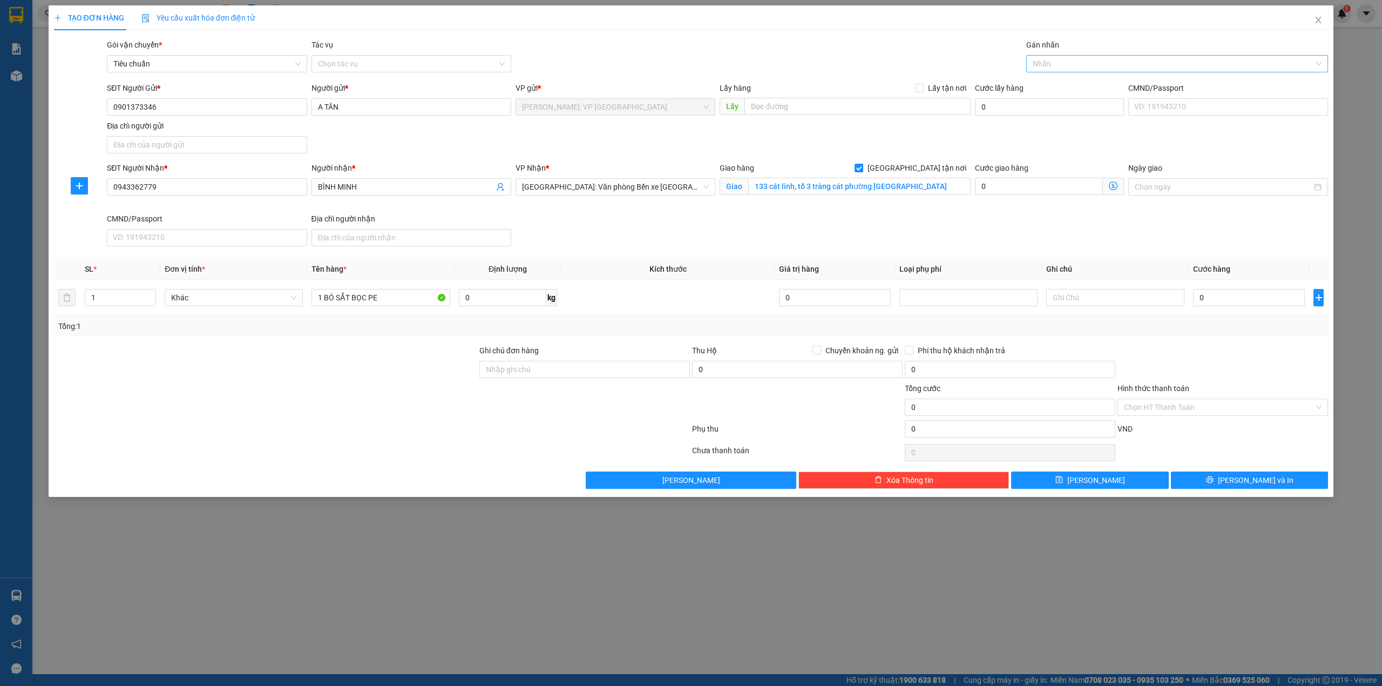
click at [1123, 61] on div at bounding box center [1172, 63] width 286 height 13
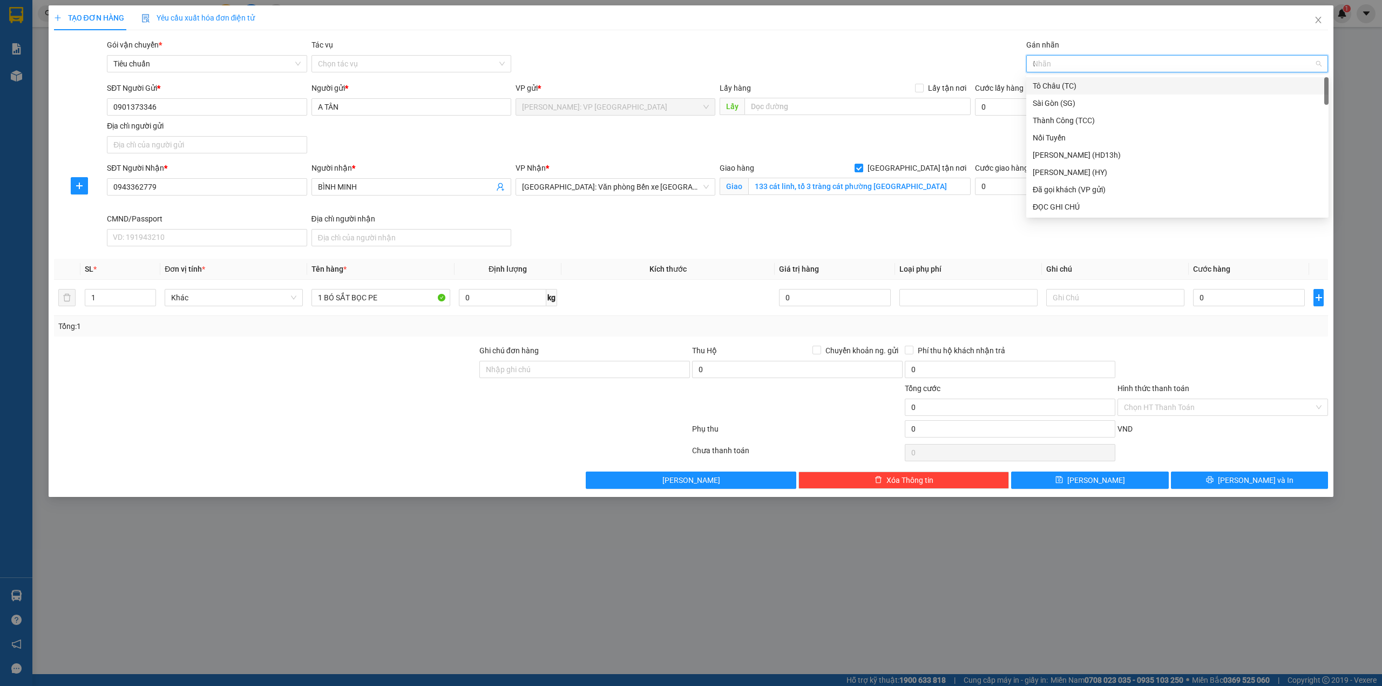
type input "GI"
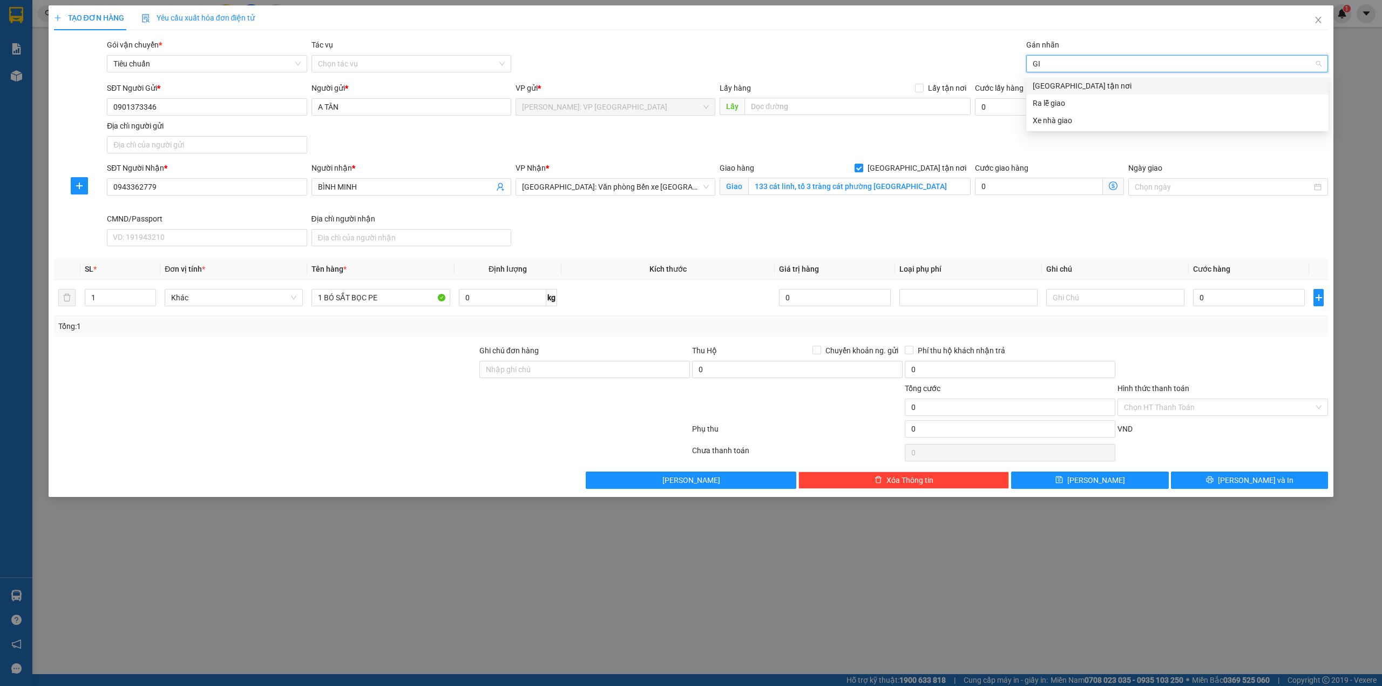
click at [1121, 81] on div "[GEOGRAPHIC_DATA] tận nơi" at bounding box center [1177, 86] width 289 height 12
click at [927, 59] on div "Gói vận chuyển * Tiêu chuẩn Tác vụ Chọn tác vụ Gán nhãn Giao tận nơi" at bounding box center [717, 58] width 1225 height 38
click at [831, 138] on div "SĐT Người Gửi * 0901373346 Người gửi * A TÂN VP gửi * Hồ Chí Minh: VP Quận Tân …" at bounding box center [717, 120] width 1225 height 76
click at [624, 238] on div "SĐT Người Nhận * 0943362779 Người nhận * BÌNH MINH VP Nhận * Hải Phòng: Văn phò…" at bounding box center [717, 206] width 1225 height 89
click at [324, 359] on div at bounding box center [265, 363] width 425 height 38
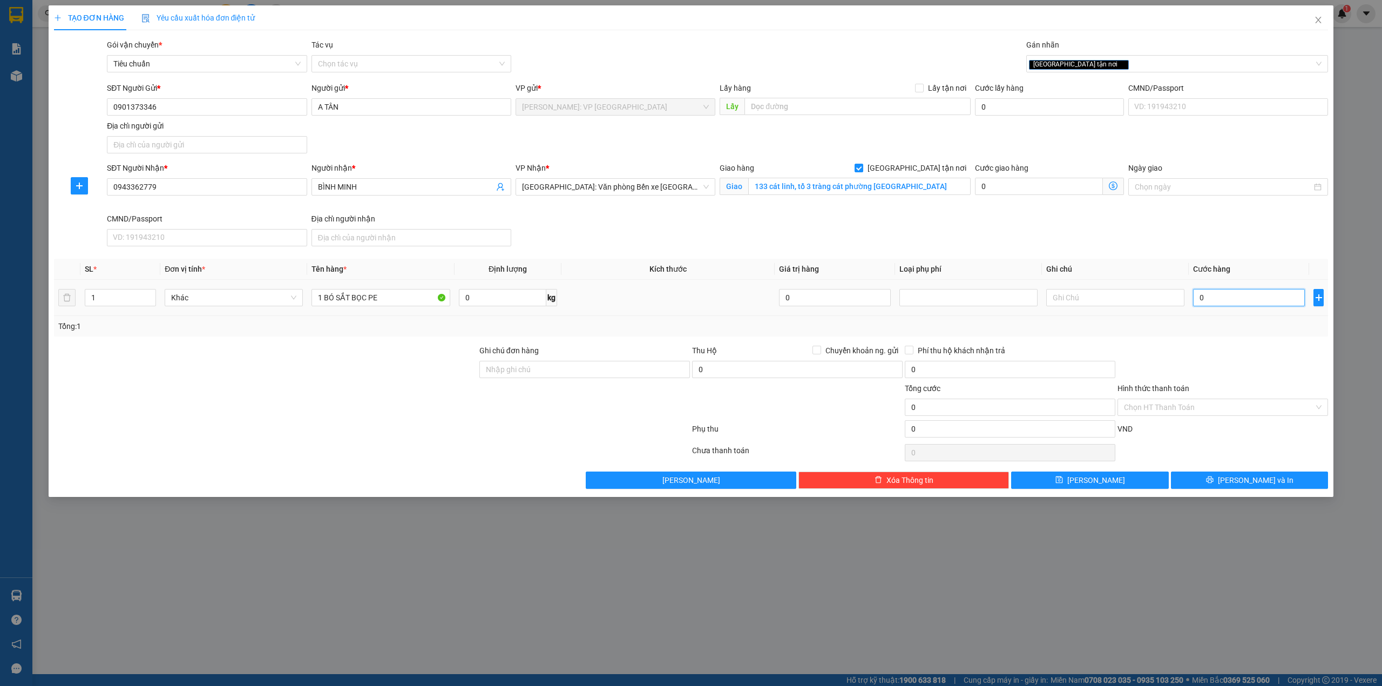
click at [1233, 293] on input "0" at bounding box center [1249, 297] width 112 height 17
type input "3"
type input "34"
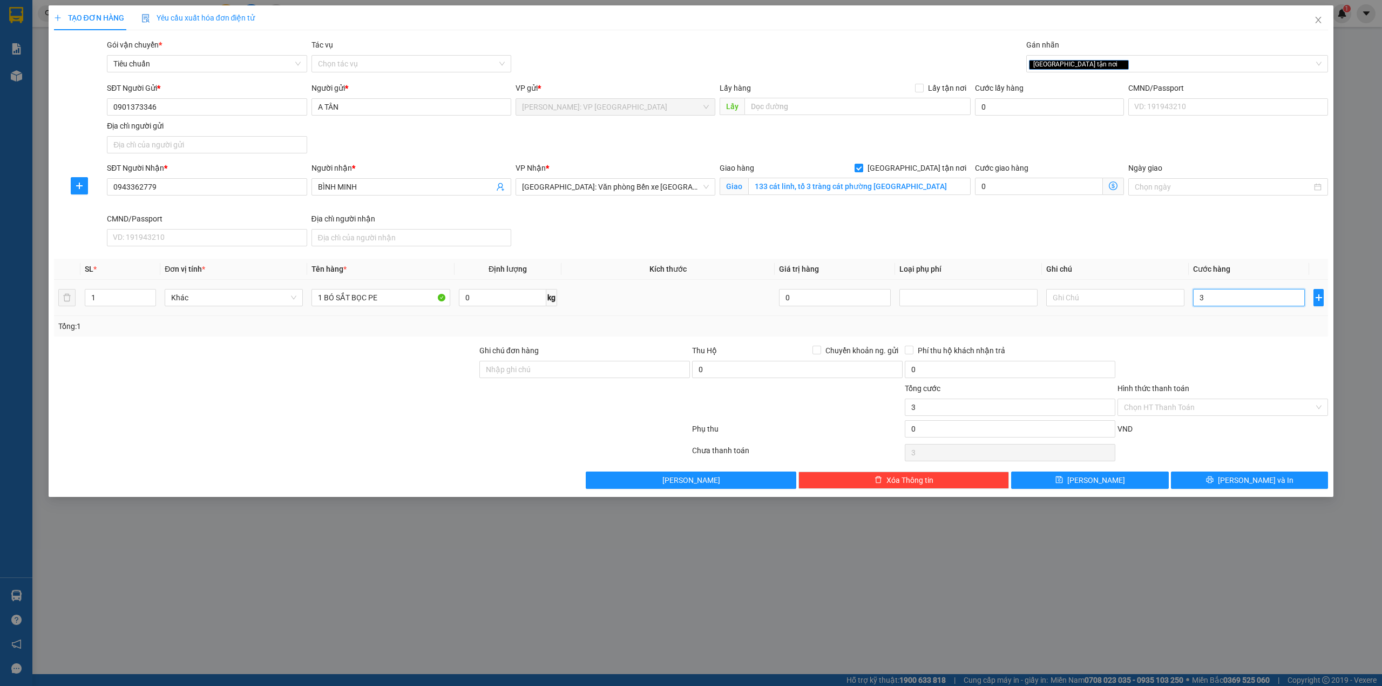
type input "34"
type input "340"
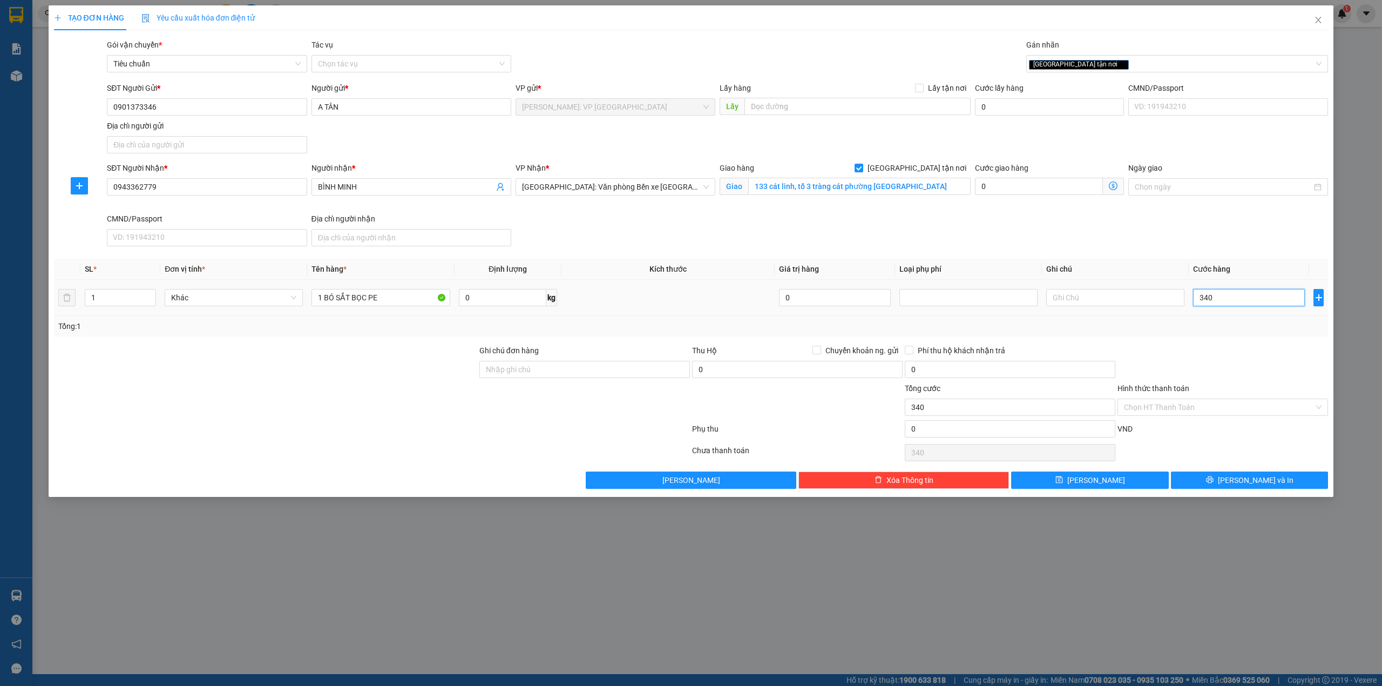
type input "3.400"
type input "34.000"
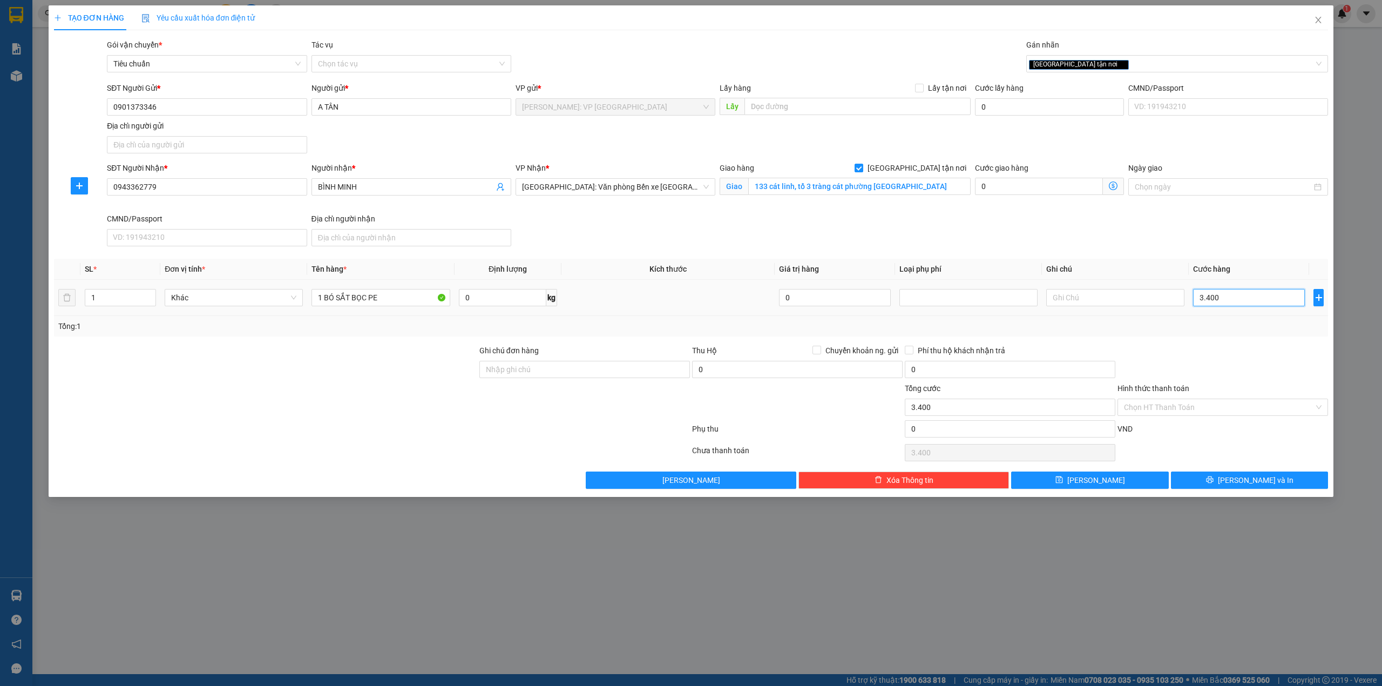
type input "34.000"
type input "340.000"
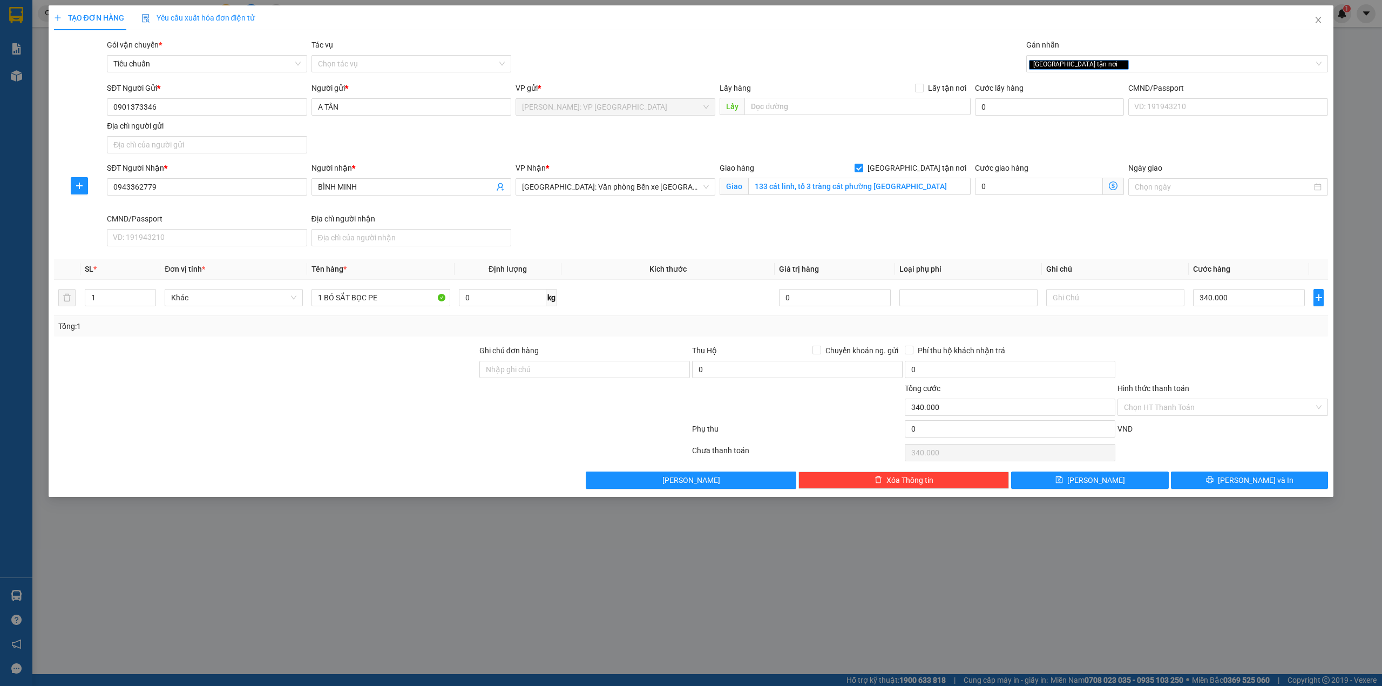
click at [407, 402] on div at bounding box center [265, 401] width 425 height 38
click at [818, 358] on div "Thu Hộ Chuyển khoản ng. gửi" at bounding box center [797, 352] width 211 height 16
click at [817, 353] on input "Chuyển khoản ng. gửi" at bounding box center [816, 349] width 8 height 8
checkbox input "true"
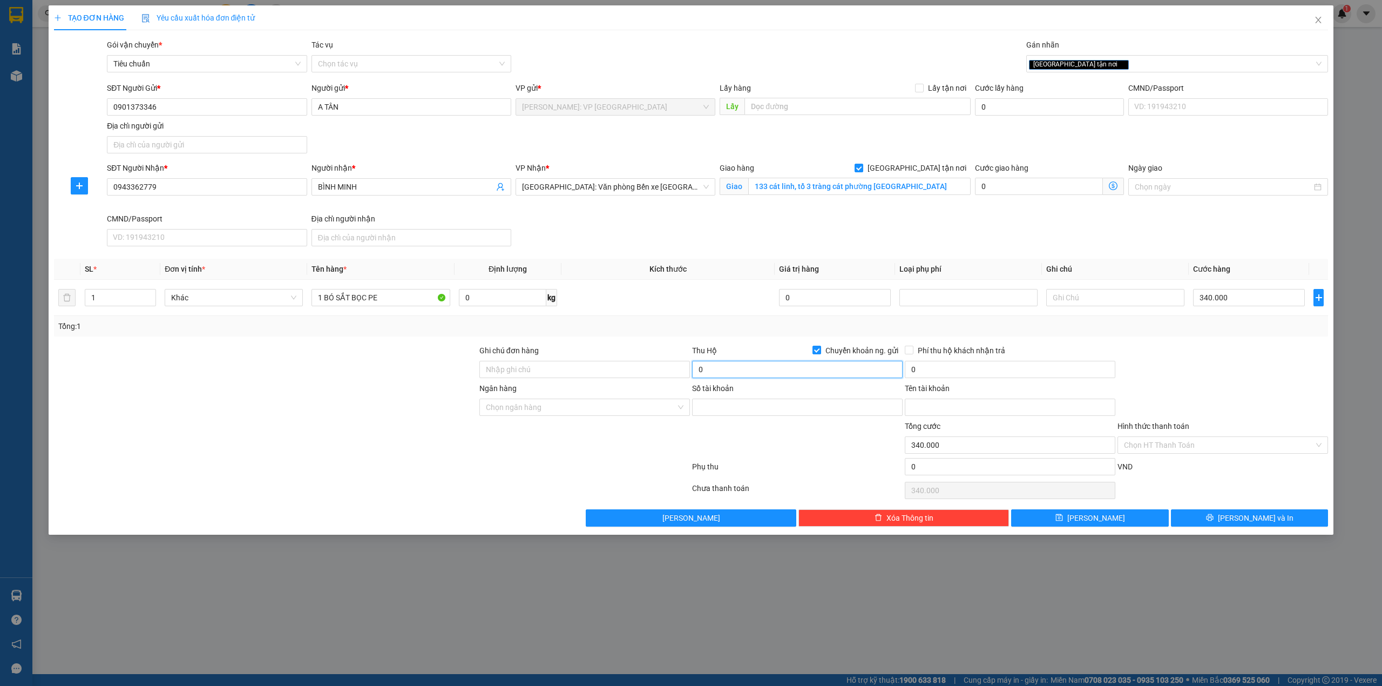
click at [766, 372] on input "0" at bounding box center [797, 369] width 211 height 17
type input "3.650.000"
click at [318, 391] on div at bounding box center [265, 401] width 425 height 38
click at [493, 406] on input "Ngân hàng" at bounding box center [581, 407] width 190 height 16
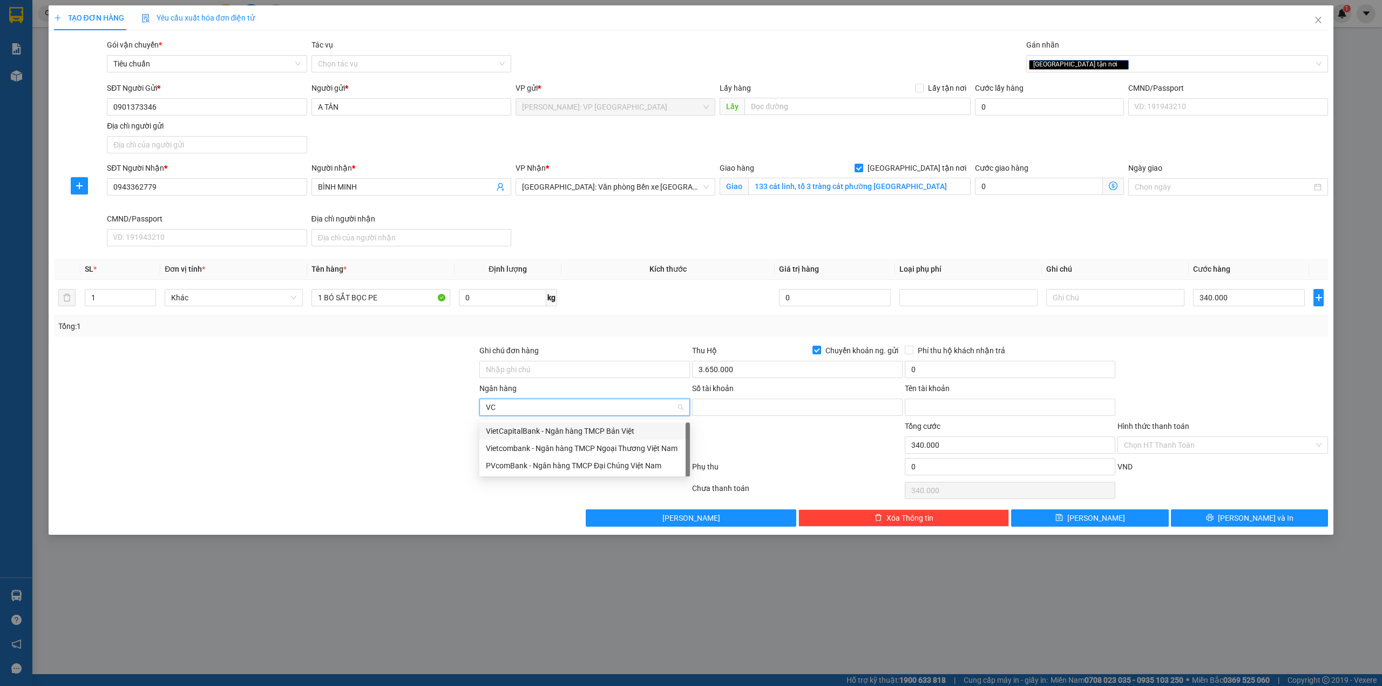
type input "VCB"
click at [504, 426] on div "Vietcombank - Ngân hàng TMCP Ngoại Thương Việt Nam" at bounding box center [585, 431] width 198 height 12
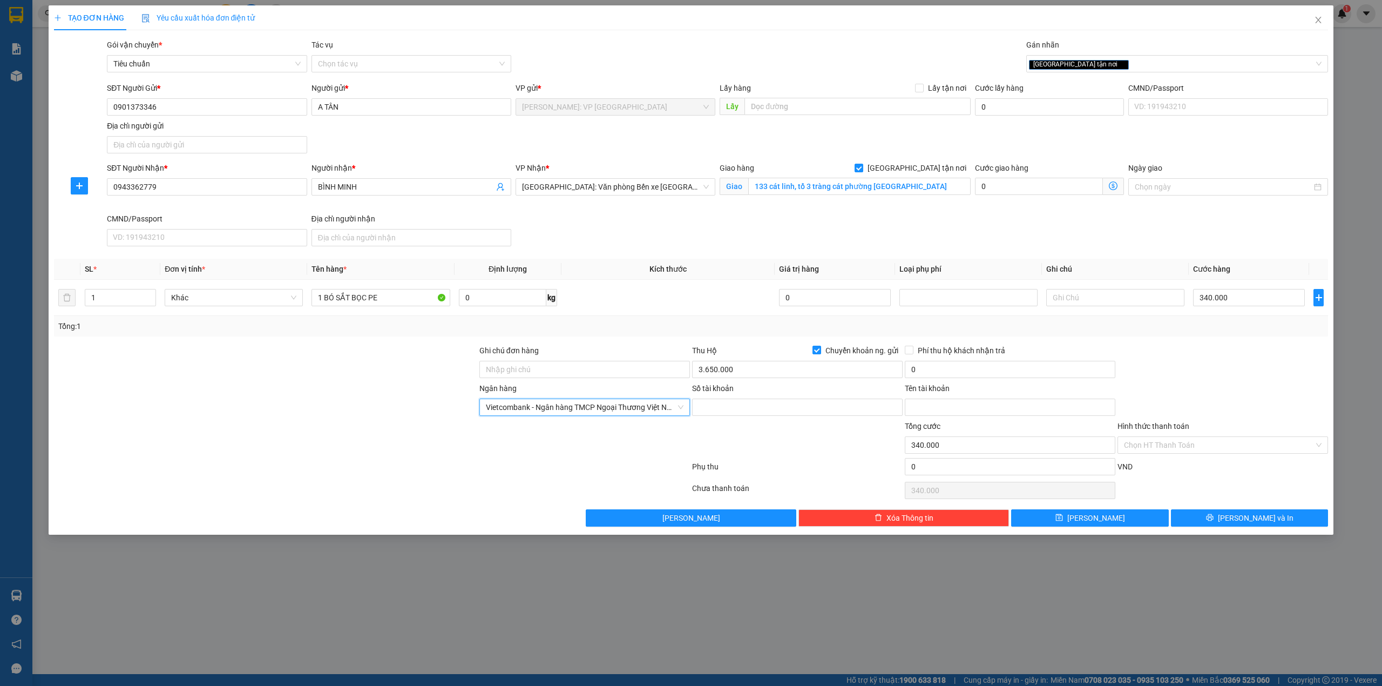
click at [389, 428] on div at bounding box center [265, 439] width 425 height 38
click at [387, 417] on div at bounding box center [265, 401] width 425 height 38
click at [960, 376] on input "0" at bounding box center [1010, 369] width 211 height 17
type input "20.000"
click at [186, 113] on input "0901373346" at bounding box center [207, 106] width 200 height 17
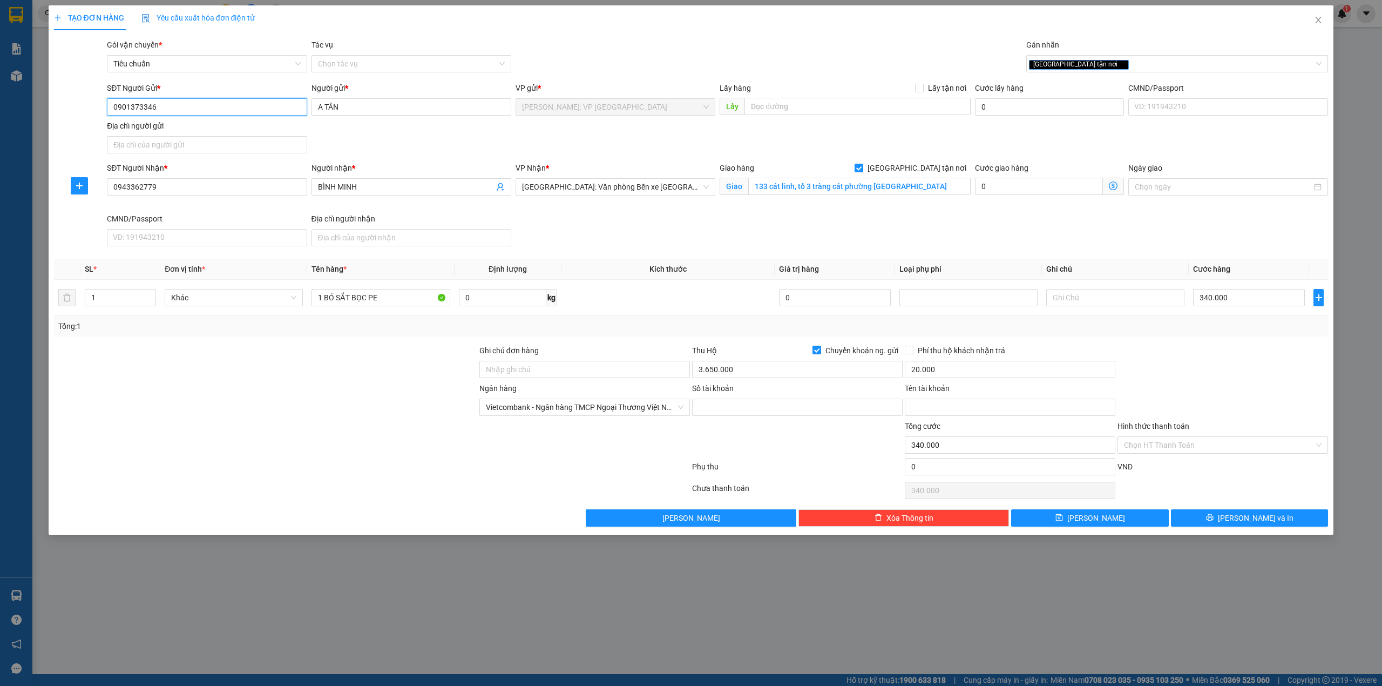
click at [186, 113] on input "0901373346" at bounding box center [207, 106] width 200 height 17
click at [734, 400] on input "Số tài khoản" at bounding box center [797, 406] width 211 height 17
paste input "1042345346"
type input "1042345346"
click at [933, 407] on input "Tên tài khoản" at bounding box center [1010, 406] width 211 height 17
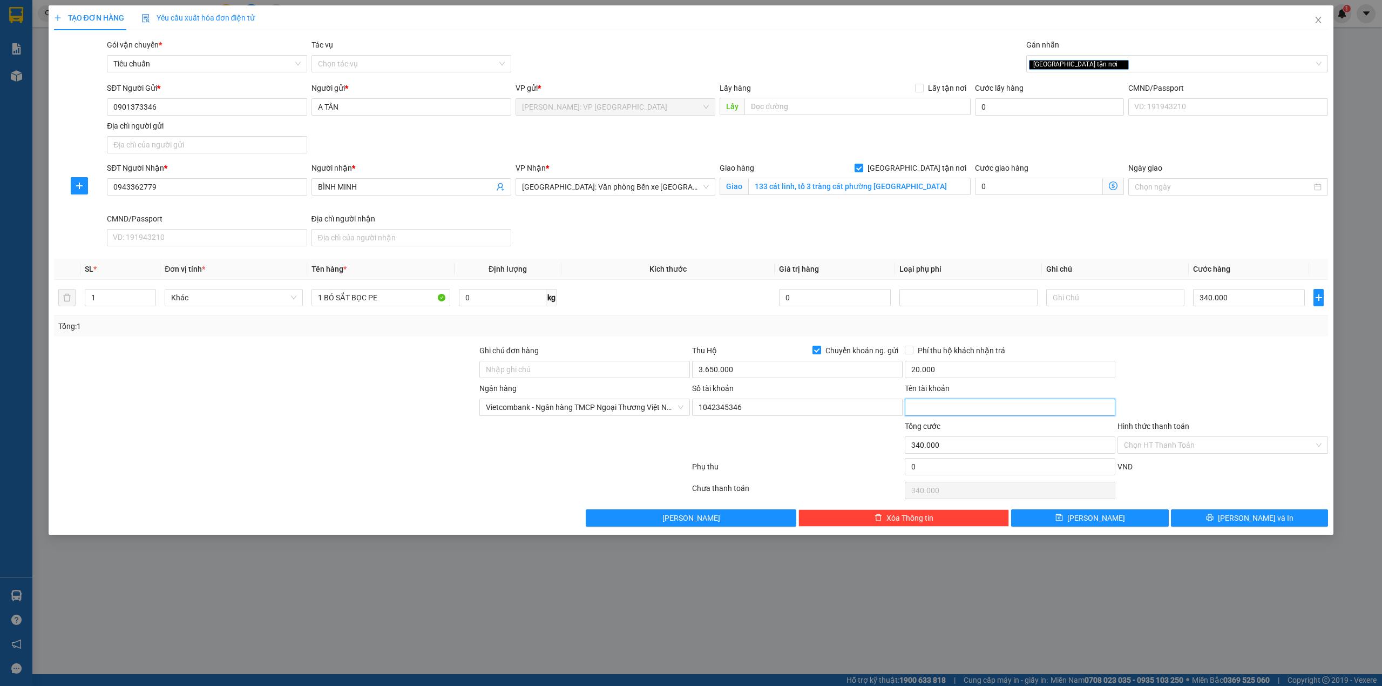
paste input "phạm tài tân"
type input "phạm tài tân"
click at [348, 471] on div at bounding box center [372, 469] width 638 height 22
click at [1208, 382] on div at bounding box center [1222, 363] width 213 height 38
click at [1201, 382] on div at bounding box center [1222, 363] width 213 height 38
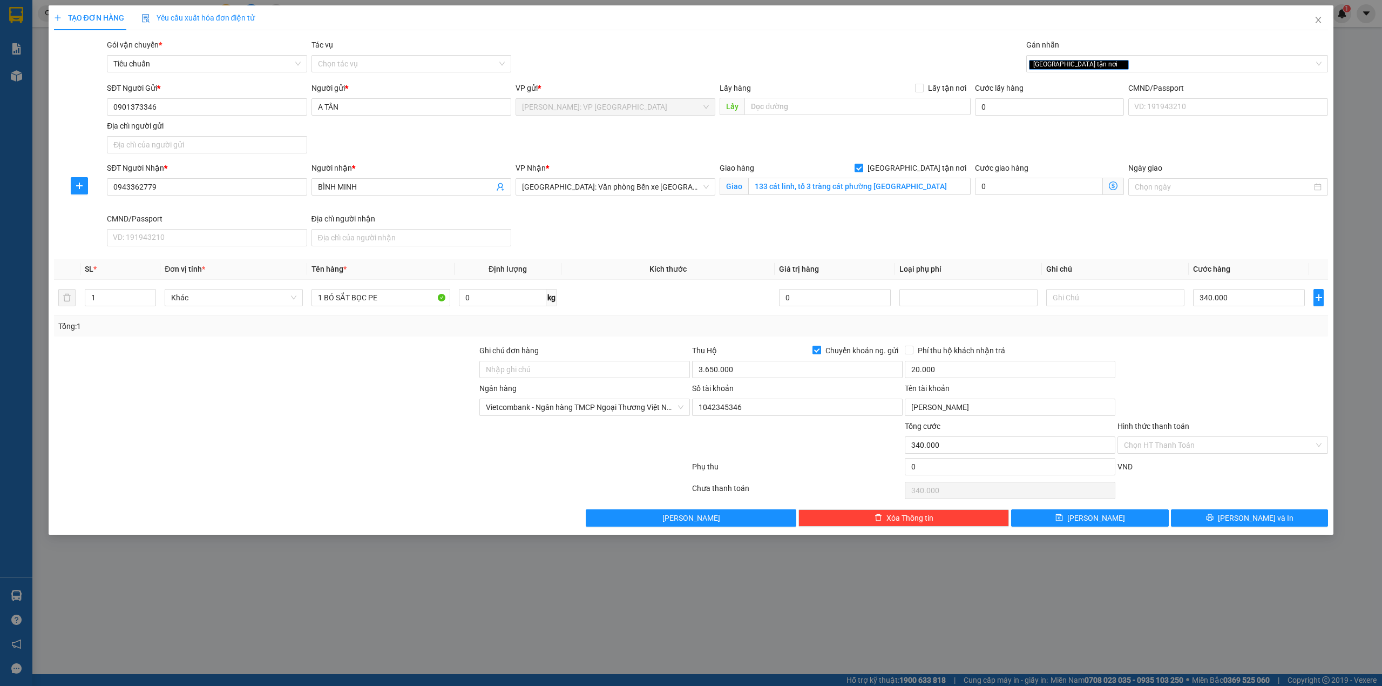
click at [294, 467] on div at bounding box center [372, 469] width 638 height 22
click at [1211, 518] on button "[PERSON_NAME] và In" at bounding box center [1250, 517] width 158 height 17
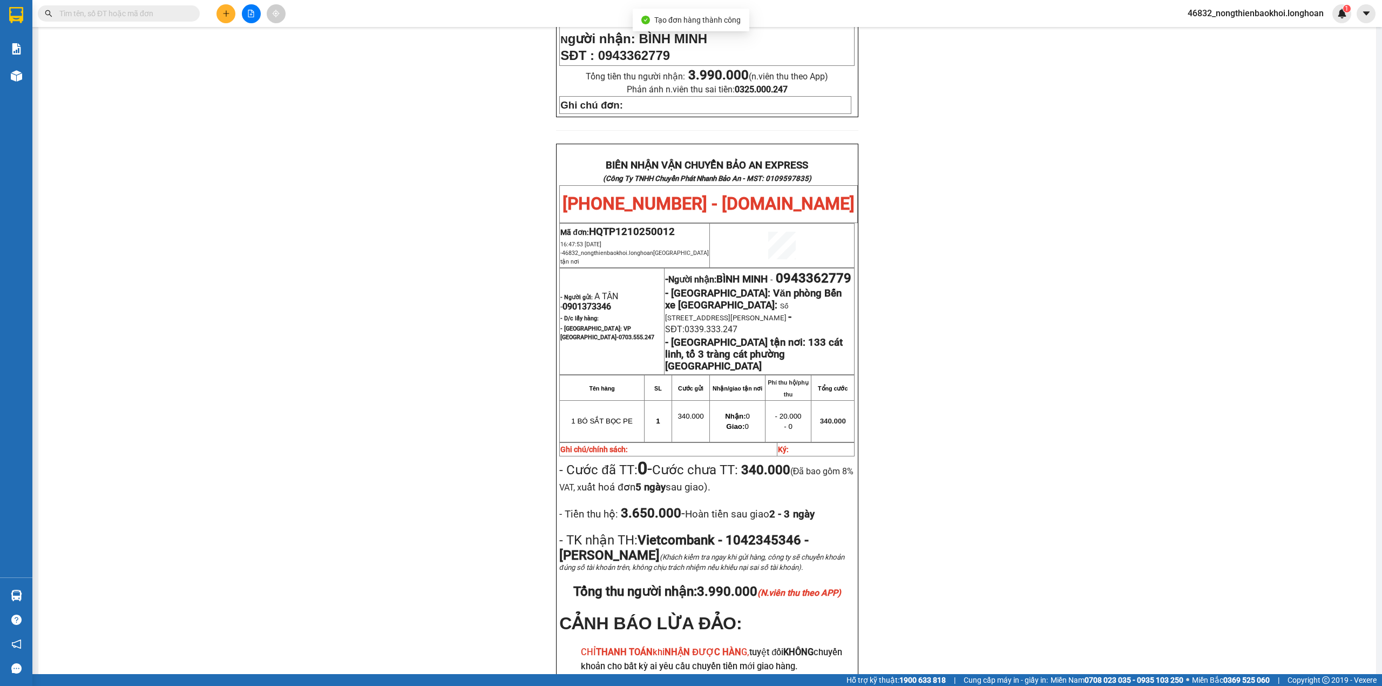
scroll to position [504, 0]
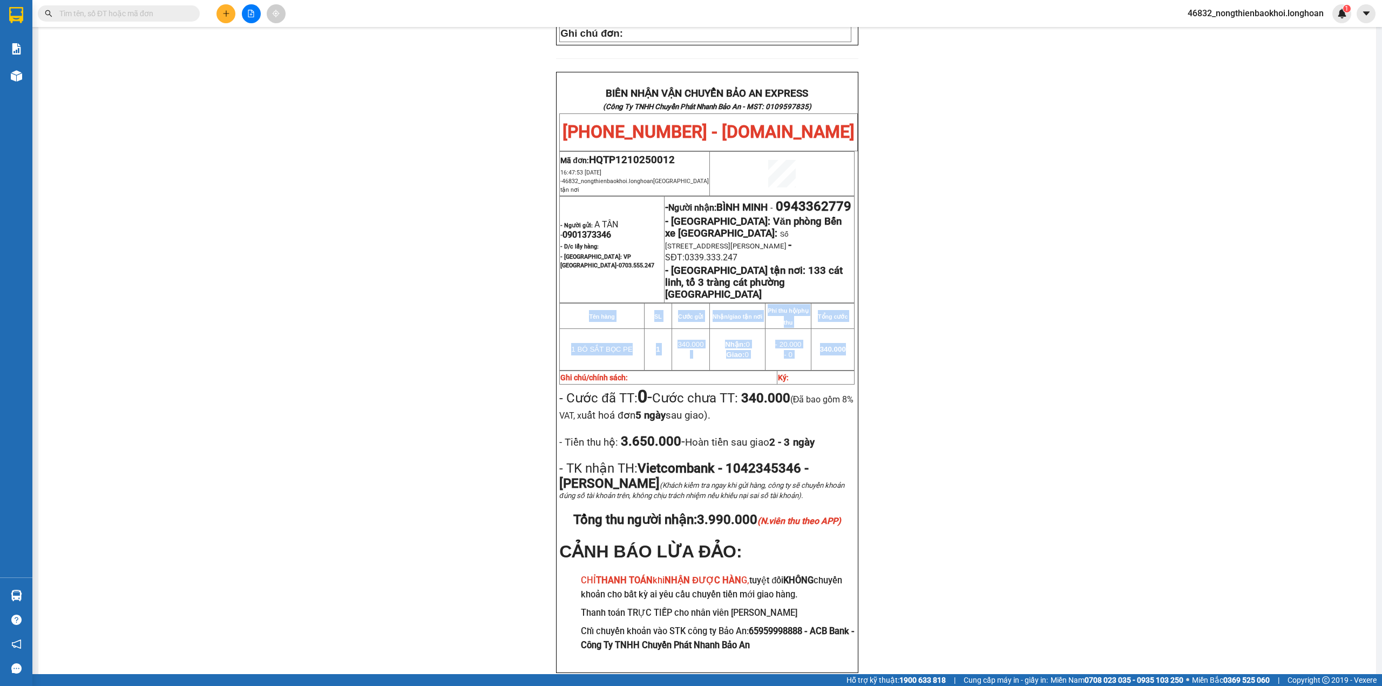
drag, startPoint x: 1368, startPoint y: 355, endPoint x: 1370, endPoint y: 367, distance: 12.6
click at [1370, 367] on main "In mẫu biên lai tự cấu hình In mẫu tem hàng tự cấu hình theo số lượng (1) PHIẾU…" at bounding box center [691, 337] width 1382 height 674
click at [1301, 355] on div "PHIẾU DÁN LÊN HÀNG Ngày in phiếu: 16:47 ngày 12-10-2025 CSKH: 1900.06.88.33 CÔN…" at bounding box center [707, 144] width 1312 height 1109
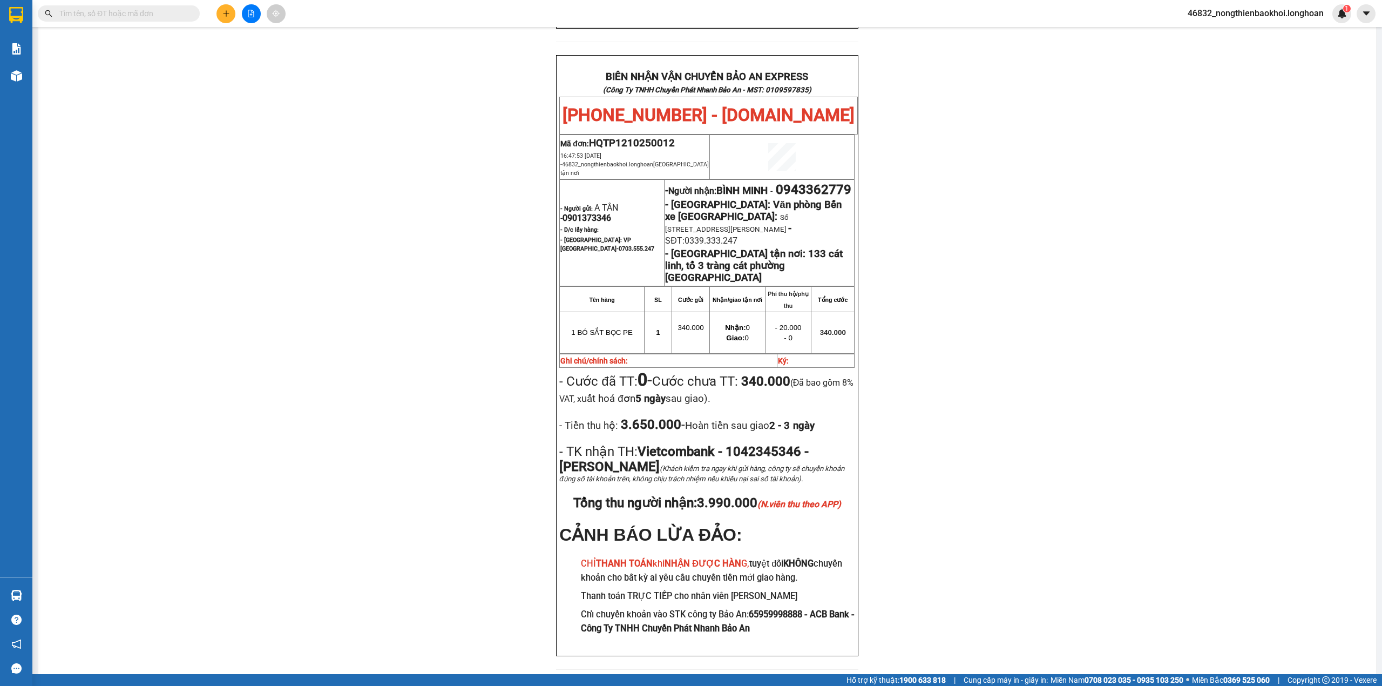
scroll to position [521, 0]
click at [478, 121] on div "PHIẾU DÁN LÊN HÀNG Ngày in phiếu: 16:47 ngày 12-10-2025 CSKH: 1900.06.88.33 CÔN…" at bounding box center [707, 126] width 1312 height 1109
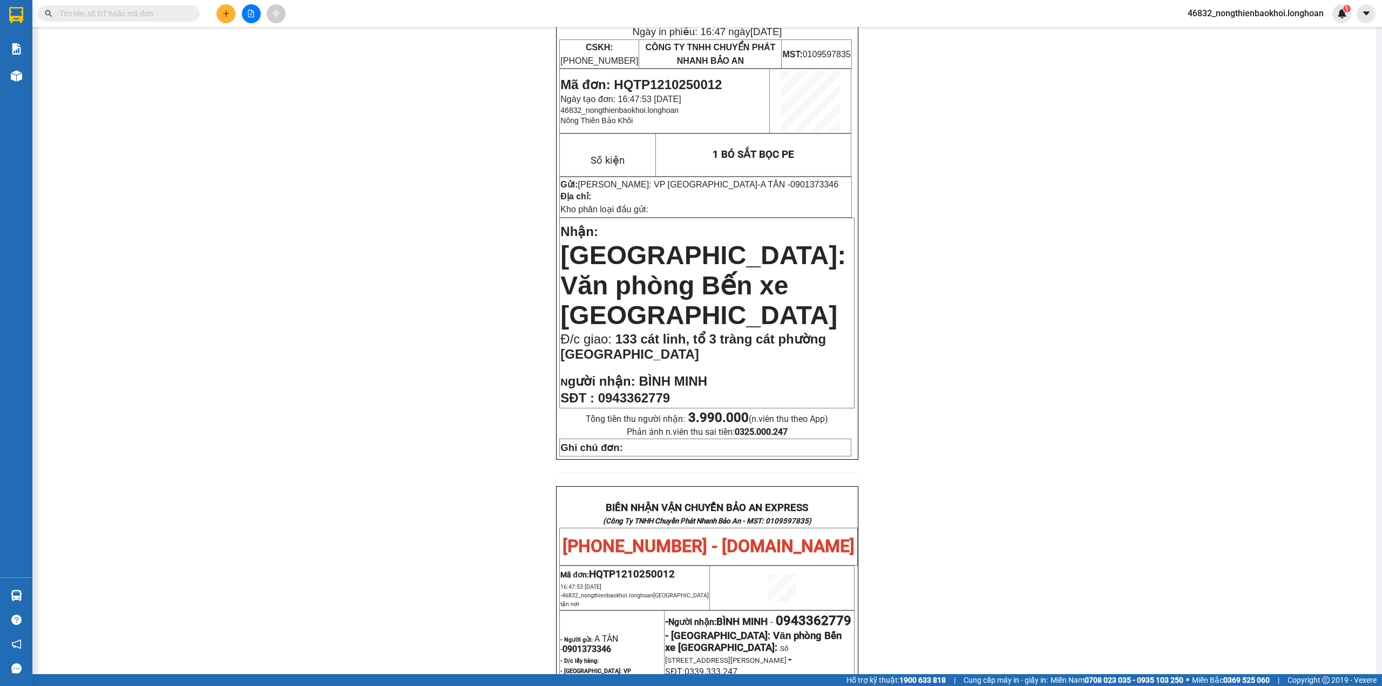
scroll to position [0, 0]
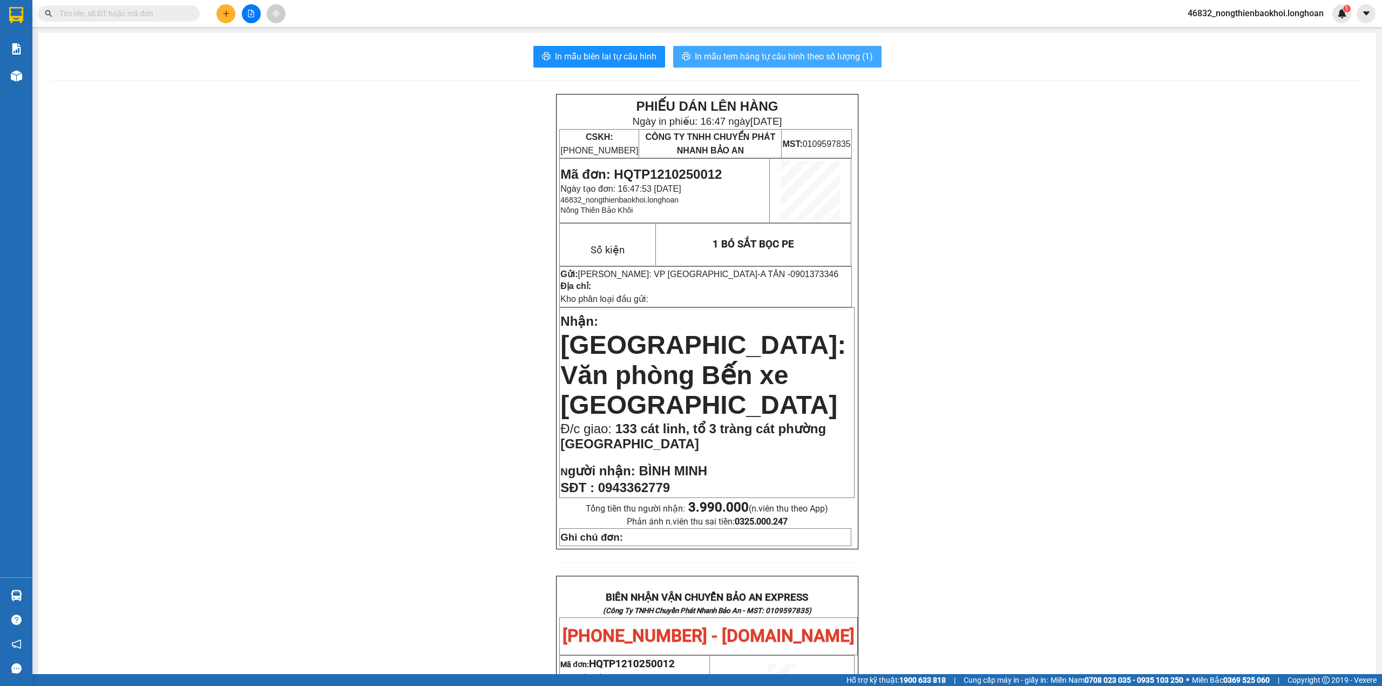
click at [703, 64] on button "In mẫu tem hàng tự cấu hình theo số lượng (1)" at bounding box center [777, 57] width 208 height 22
click at [370, 315] on div "PHIẾU DÁN LÊN HÀNG Ngày in phiếu: 16:48 ngày 12-10-2025 CSKH: 1900.06.88.33 CÔN…" at bounding box center [707, 648] width 1312 height 1109
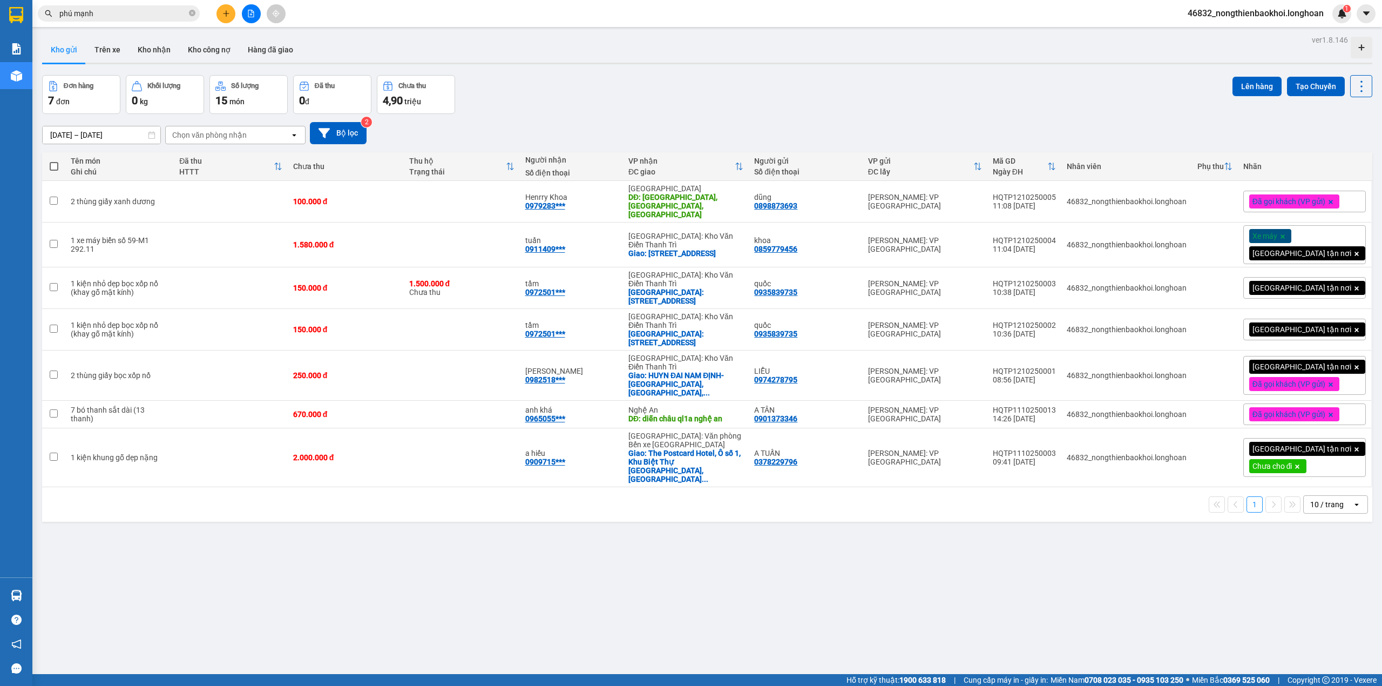
click at [476, 72] on div "ver 1.8.146 Kho gửi Trên xe Kho nhận Kho công nợ Hàng đã giao Đơn hàng 7 đơn Kh…" at bounding box center [707, 375] width 1339 height 686
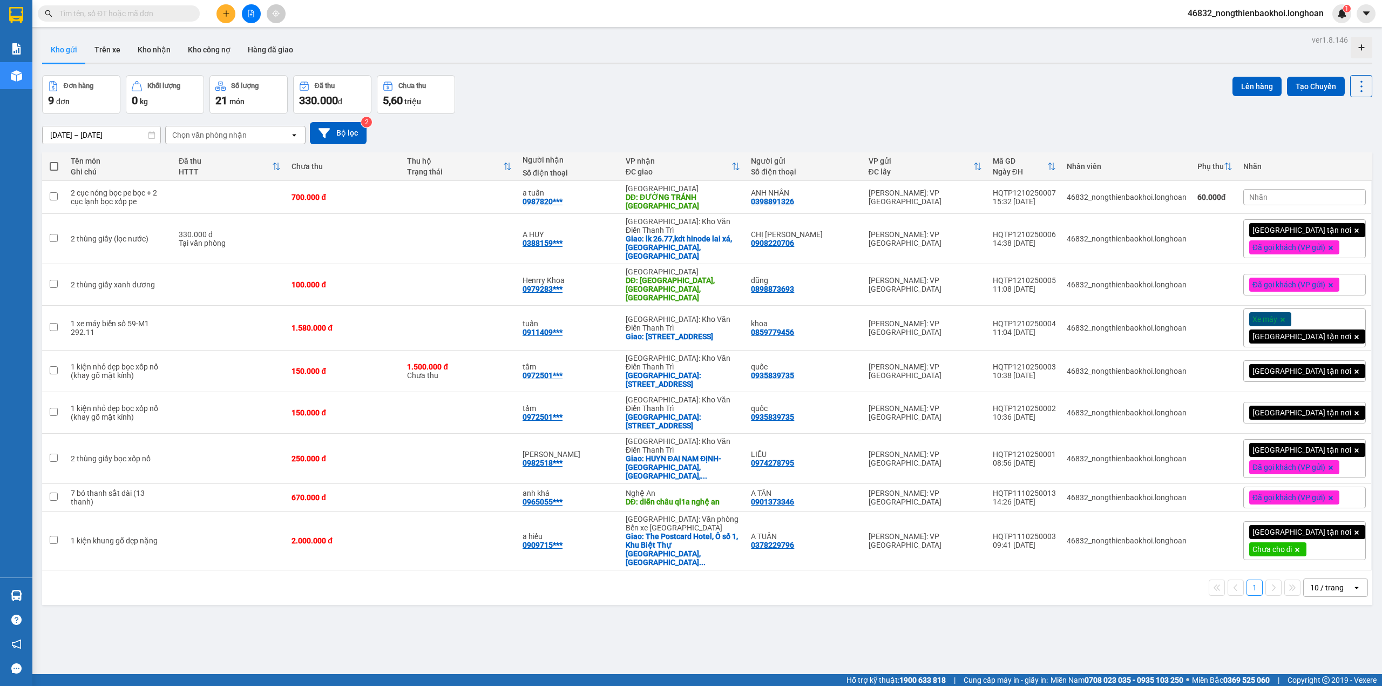
click at [648, 93] on div "Đơn hàng 9 đơn Khối lượng 0 kg Số lượng 21 món Đã thu 330.000 đ Chưa thu 5,60 t…" at bounding box center [707, 94] width 1330 height 39
click at [612, 94] on div "Đơn hàng 9 đơn Khối lượng 0 kg Số lượng 21 món Đã thu 330.000 đ Chưa thu 5,60 t…" at bounding box center [707, 94] width 1330 height 39
click at [586, 93] on div "Đơn hàng 9 đơn Khối lượng 0 kg Số lượng 21 món Đã thu 330.000 đ Chưa thu 5,60 t…" at bounding box center [707, 94] width 1330 height 39
click at [1283, 199] on icon at bounding box center [1287, 197] width 8 height 8
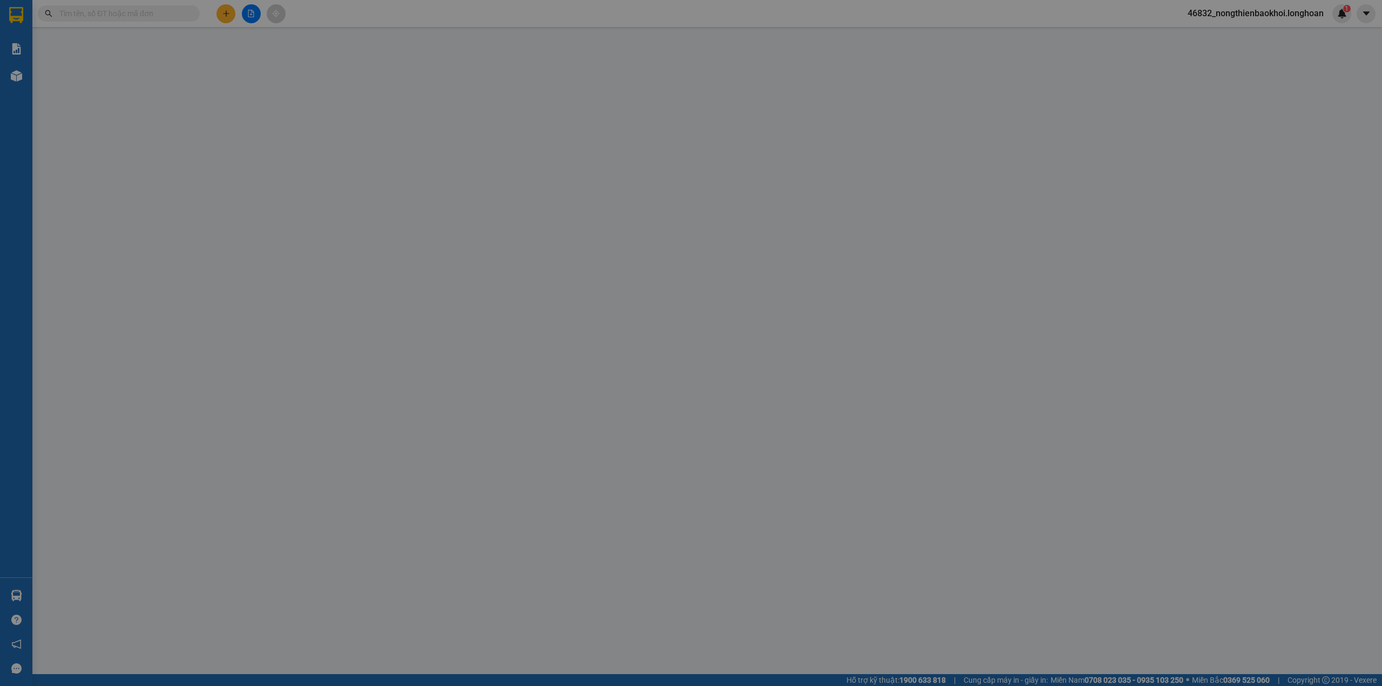
type input "0398891326"
type input "ANH NHÂN"
type input "0987820238"
type input "a tuấn"
type input "ĐƯỜNG TRÁNH TP THANH HÓA"
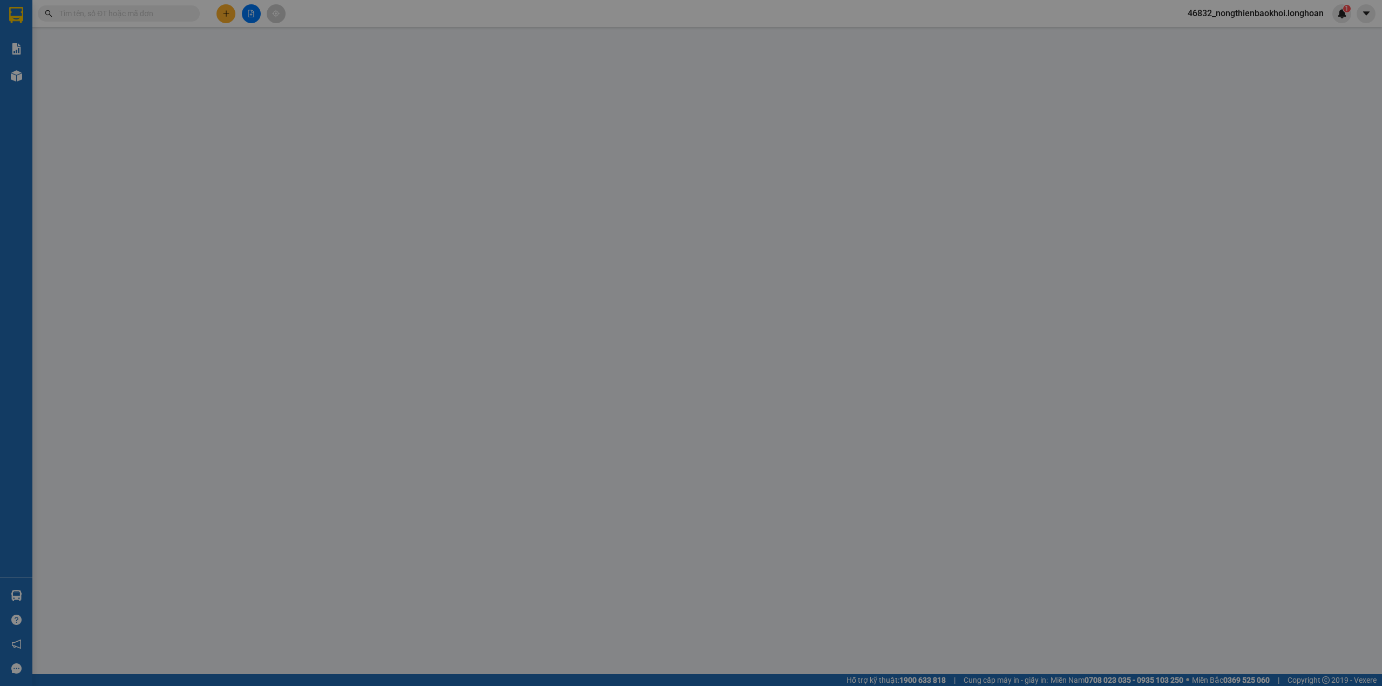
type input "0"
type input "700.000"
type input "60.000"
type input "700.000"
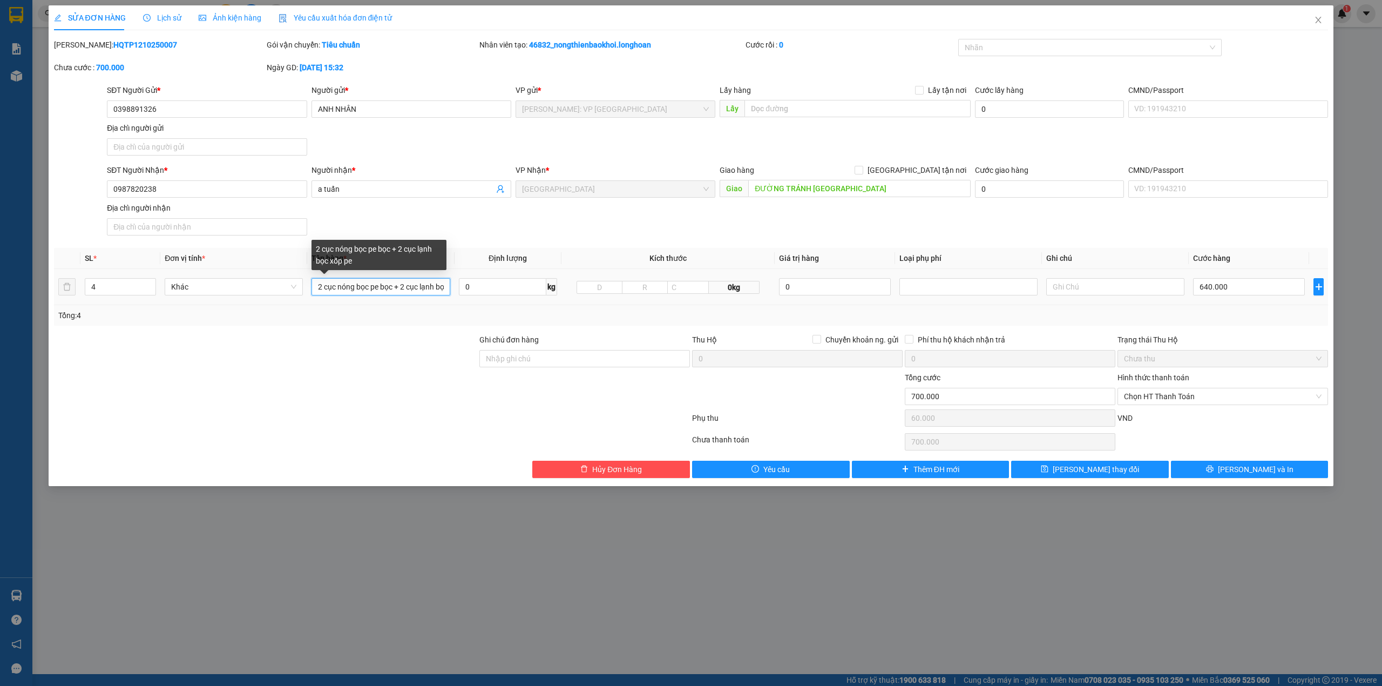
click at [394, 287] on input "2 cục nóng bọc pe bọc + 2 cục lạnh bọc xốp pe" at bounding box center [380, 286] width 138 height 17
click at [409, 344] on div at bounding box center [265, 353] width 425 height 38
click at [380, 288] on input "2 cục nóng bọc pe bọc bìa + 2 cục lạnh bọc xốp pe" at bounding box center [380, 286] width 138 height 17
click at [386, 286] on input "2 cục nóng bọc bìa + 2 cục lạnh bọc xốp pe" at bounding box center [380, 286] width 138 height 17
type input "2 cục nóng bọc bìa + 2 cục lạnh bọc xốp pe"
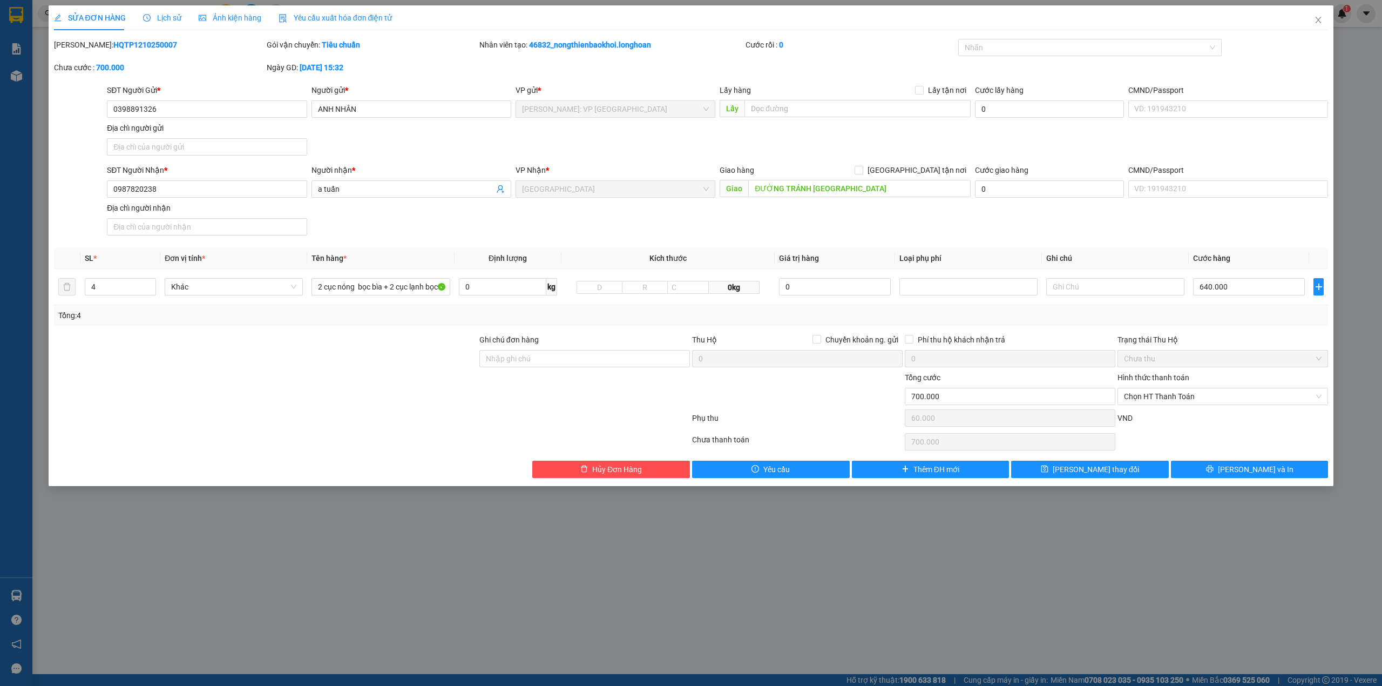
drag, startPoint x: 365, startPoint y: 389, endPoint x: 325, endPoint y: 404, distance: 43.2
click at [361, 390] on div at bounding box center [265, 390] width 425 height 38
click at [1210, 470] on button "[PERSON_NAME] và In" at bounding box center [1250, 468] width 158 height 17
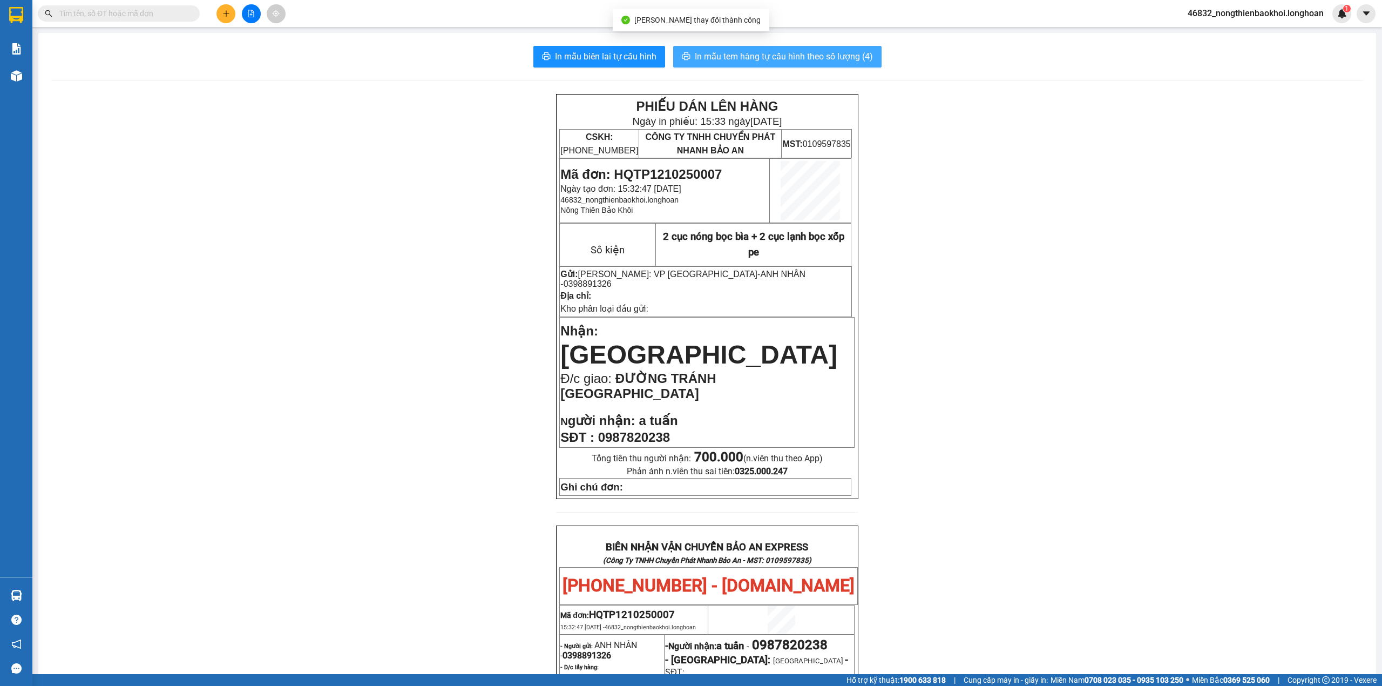
click at [695, 55] on span "In mẫu tem hàng tự cấu hình theo số lượng (4)" at bounding box center [784, 56] width 178 height 13
click at [225, 13] on icon "plus" at bounding box center [226, 14] width 8 height 8
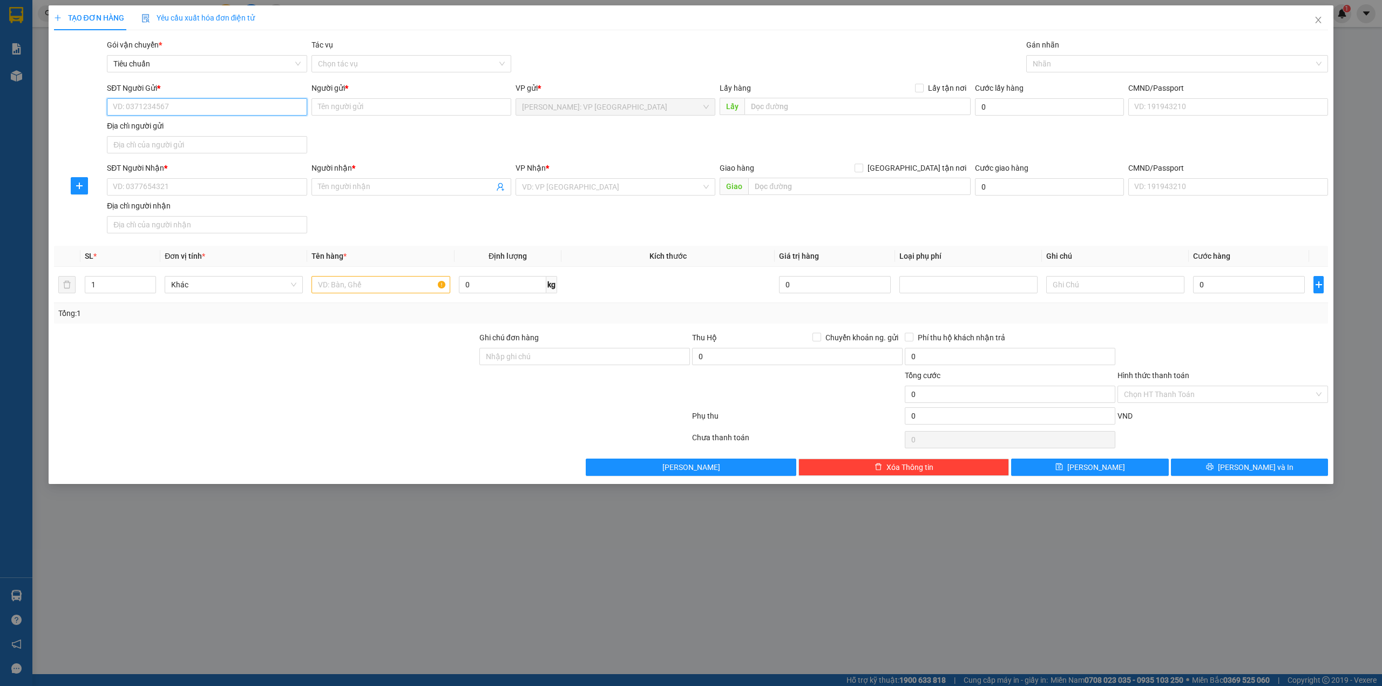
paste input "0975 295 186"
click at [147, 108] on input "0975 295 186" at bounding box center [207, 106] width 200 height 17
click at [132, 109] on input "0975 295186" at bounding box center [207, 106] width 200 height 17
type input "0975295186"
click at [148, 191] on input "SĐT Người Nhận *" at bounding box center [207, 186] width 200 height 17
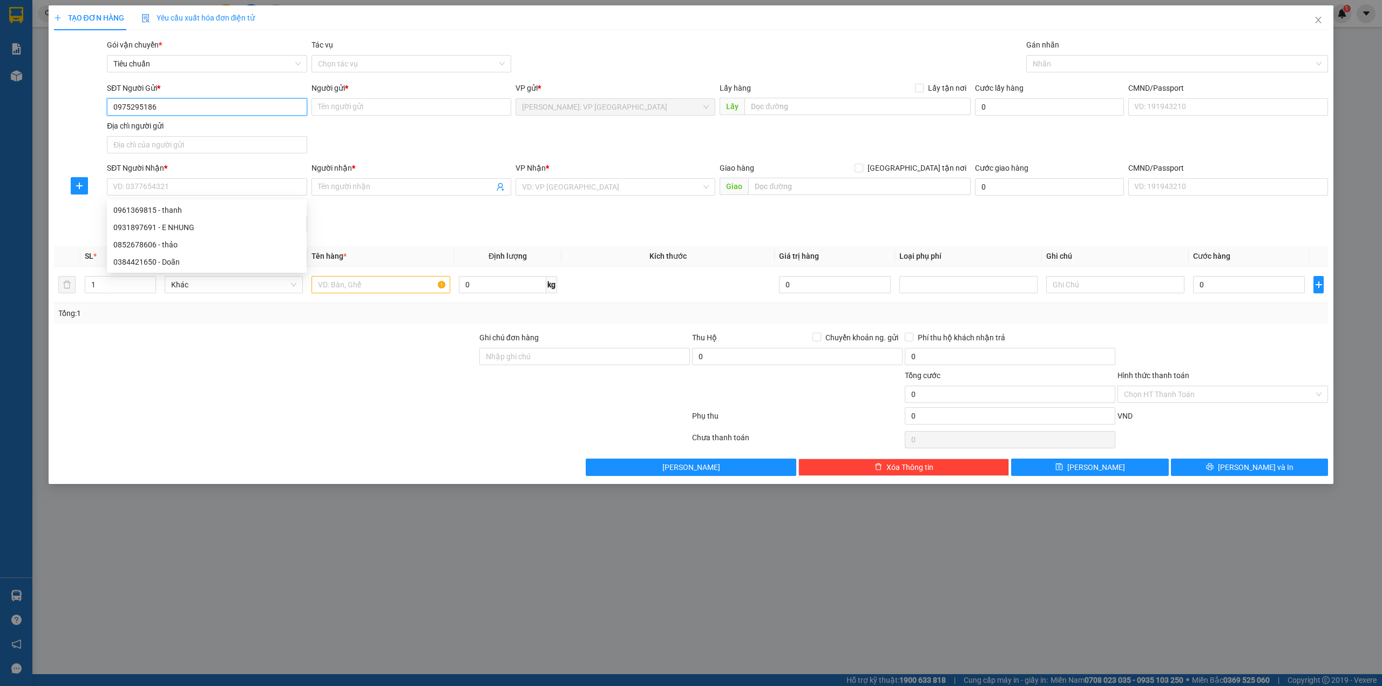
click at [193, 109] on input "0975295186" at bounding box center [207, 106] width 200 height 17
click at [178, 131] on div "0975295186 - Chị Hà" at bounding box center [206, 129] width 187 height 12
type input "Chị Hà"
click at [165, 184] on input "SĐT Người Nhận *" at bounding box center [207, 186] width 200 height 17
click at [186, 106] on input "0975295186" at bounding box center [207, 106] width 200 height 17
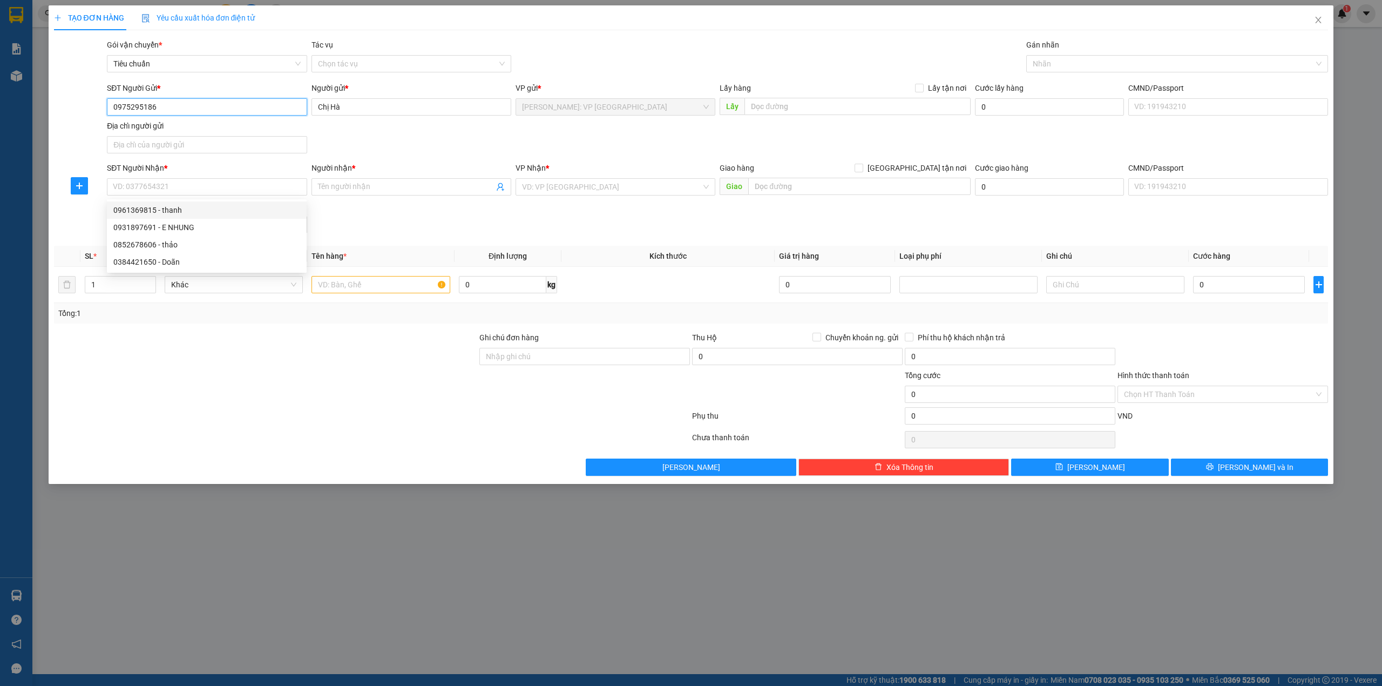
click at [186, 106] on input "0975295186" at bounding box center [207, 106] width 200 height 17
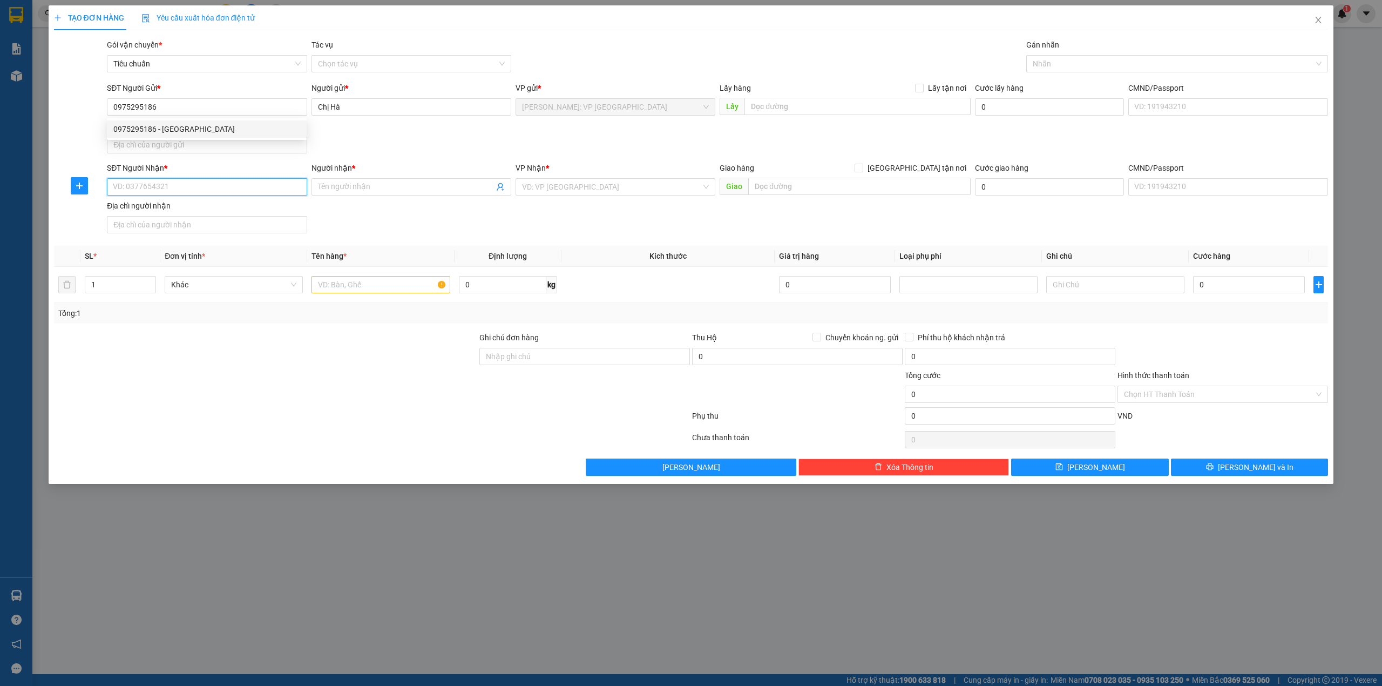
click at [203, 185] on input "SĐT Người Nhận *" at bounding box center [207, 186] width 200 height 17
paste input "0975295186"
type input "0975295186"
click at [346, 189] on input "Người nhận *" at bounding box center [406, 187] width 176 height 12
click at [372, 104] on input "Chị Hà" at bounding box center [411, 106] width 200 height 17
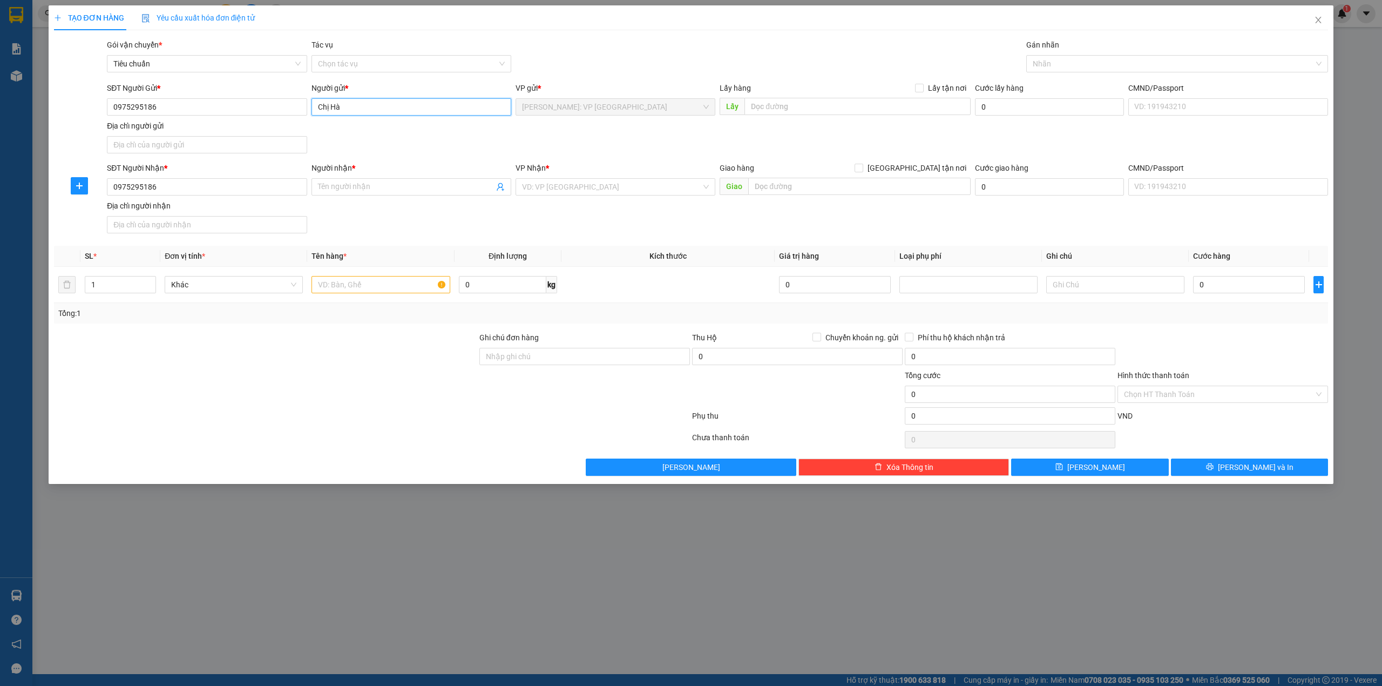
click at [372, 104] on input "Chị Hà" at bounding box center [411, 106] width 200 height 17
click at [374, 104] on input "Chị Hà" at bounding box center [411, 106] width 200 height 17
click at [395, 184] on input "Người nhận *" at bounding box center [406, 187] width 176 height 12
paste input "Chị Hà"
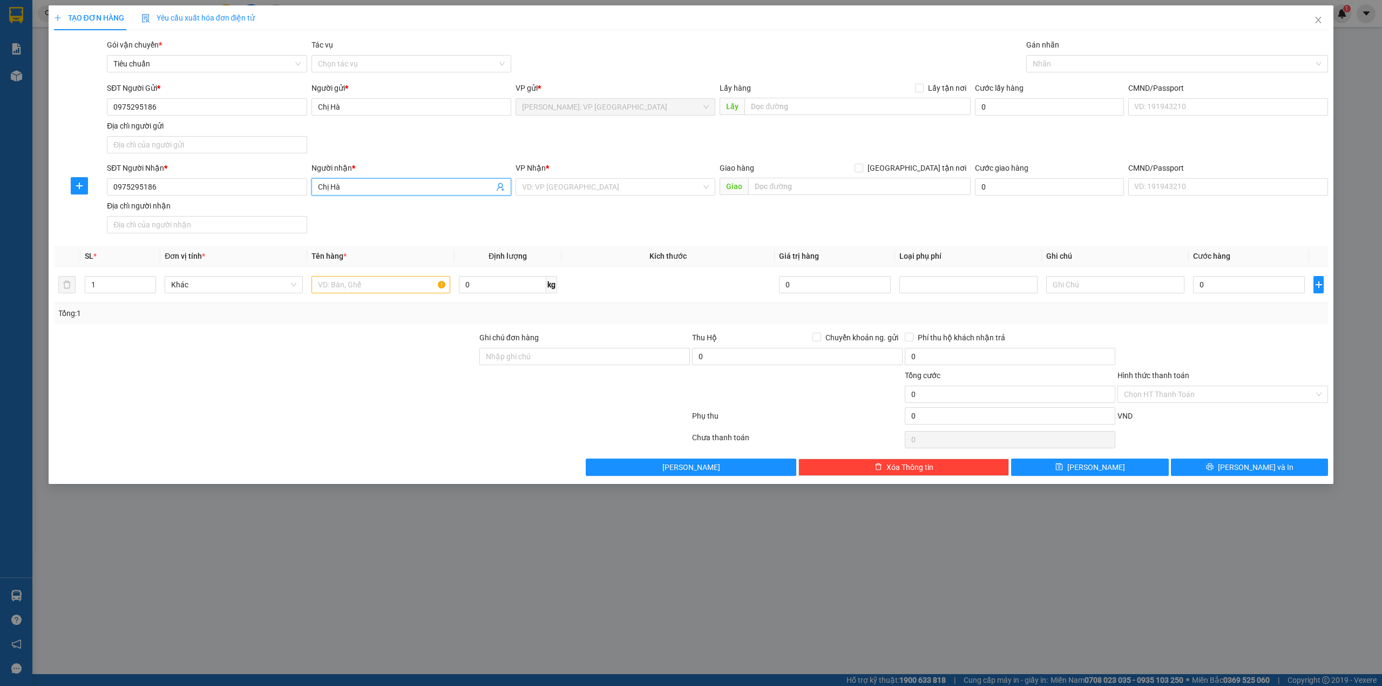
type input "Chị Hà"
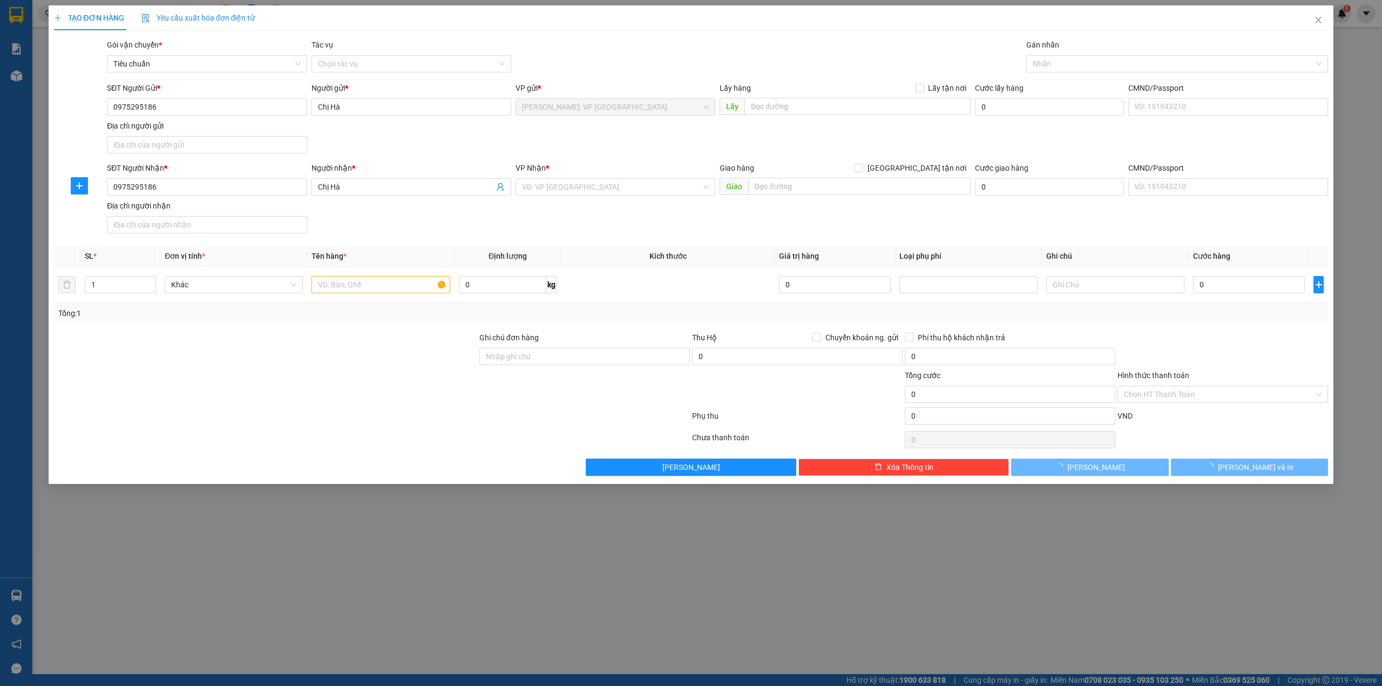
click at [564, 215] on div "SĐT Người Nhận * 0975295186 Người nhận * Chị Hà VP Nhận * VD: VP Sài Gòn Giao h…" at bounding box center [717, 200] width 1225 height 76
click at [560, 184] on input "search" at bounding box center [611, 187] width 179 height 16
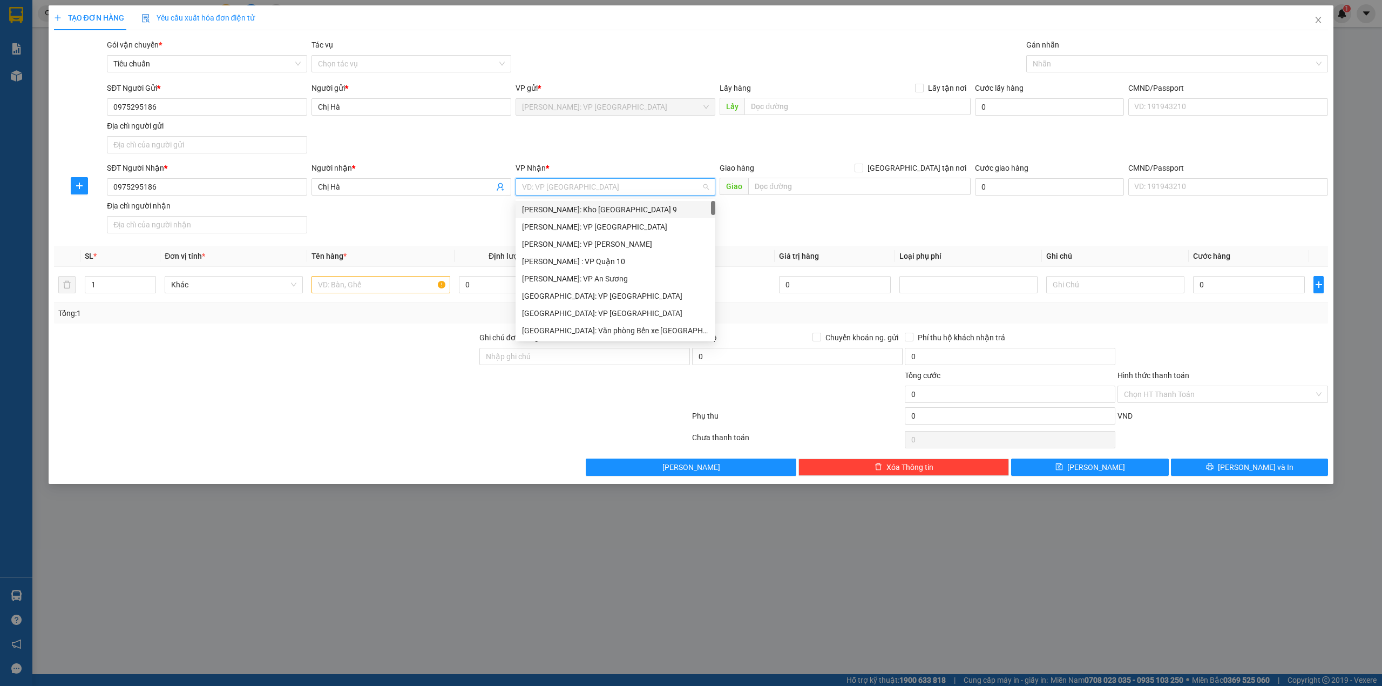
click at [560, 184] on input "search" at bounding box center [611, 187] width 179 height 16
type input "f"
type input "d"
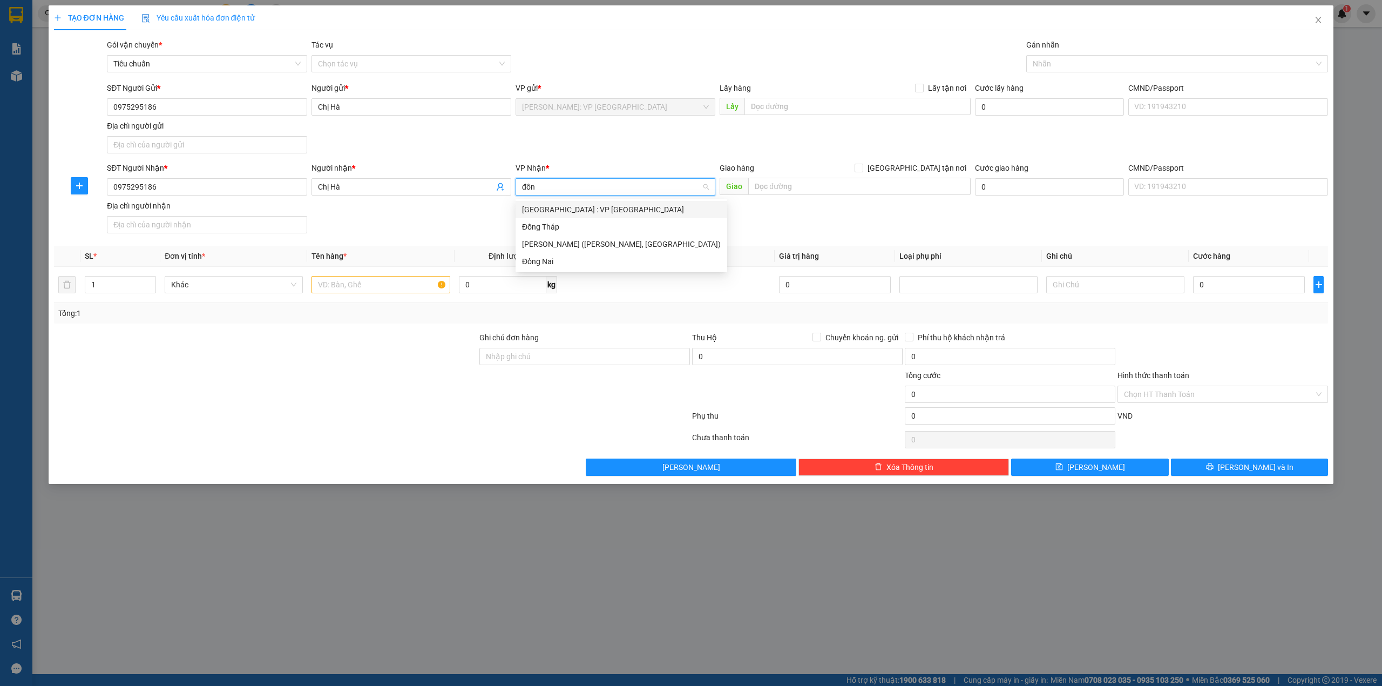
type input "đông"
click at [609, 215] on div "[GEOGRAPHIC_DATA] : VP [GEOGRAPHIC_DATA]" at bounding box center [621, 209] width 199 height 12
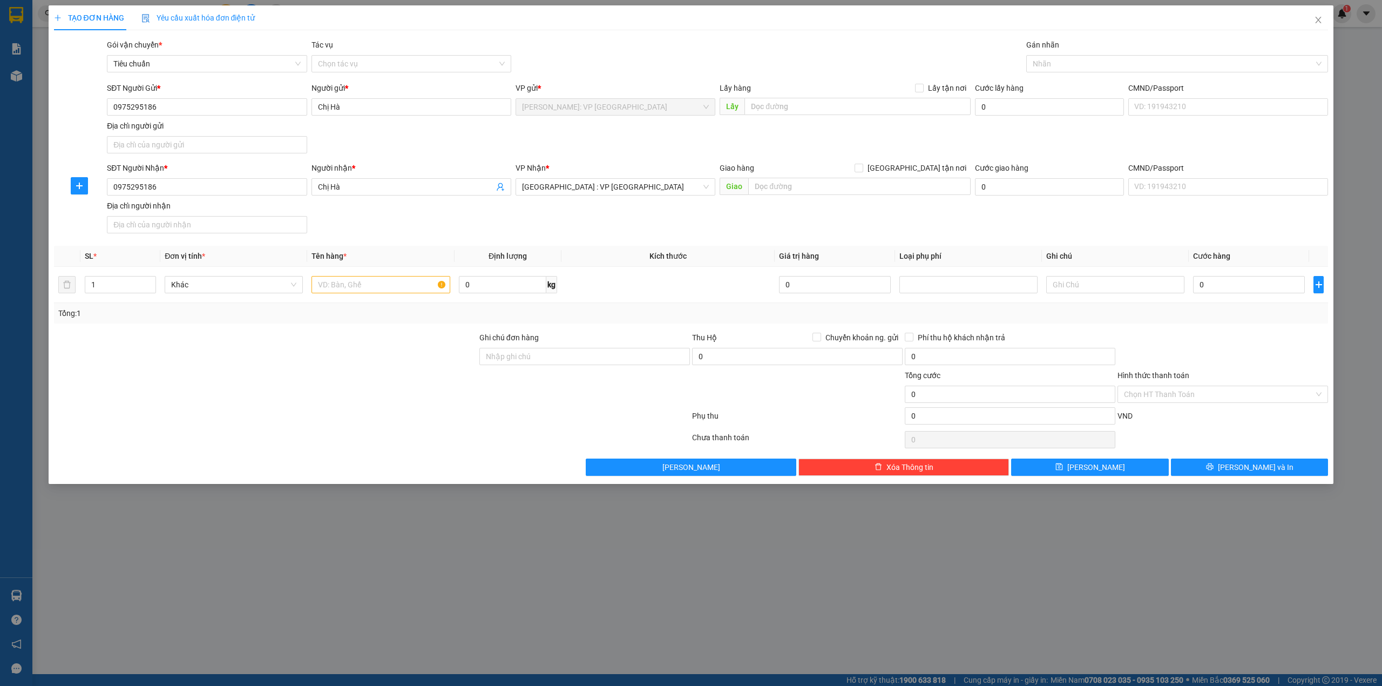
click at [562, 141] on div "SĐT Người Gửi * 0975295186 Người gửi * Chị Hà VP gửi * Hồ Chí Minh: VP Quận Tân…" at bounding box center [717, 120] width 1225 height 76
click at [460, 235] on div "SĐT Người Nhận * 0975295186 Người nhận * Chị Hà VP Nhận * Hà Nội : VP Hà Đông G…" at bounding box center [717, 200] width 1225 height 76
click at [148, 282] on icon "up" at bounding box center [150, 282] width 4 height 4
click at [214, 402] on div at bounding box center [265, 388] width 425 height 38
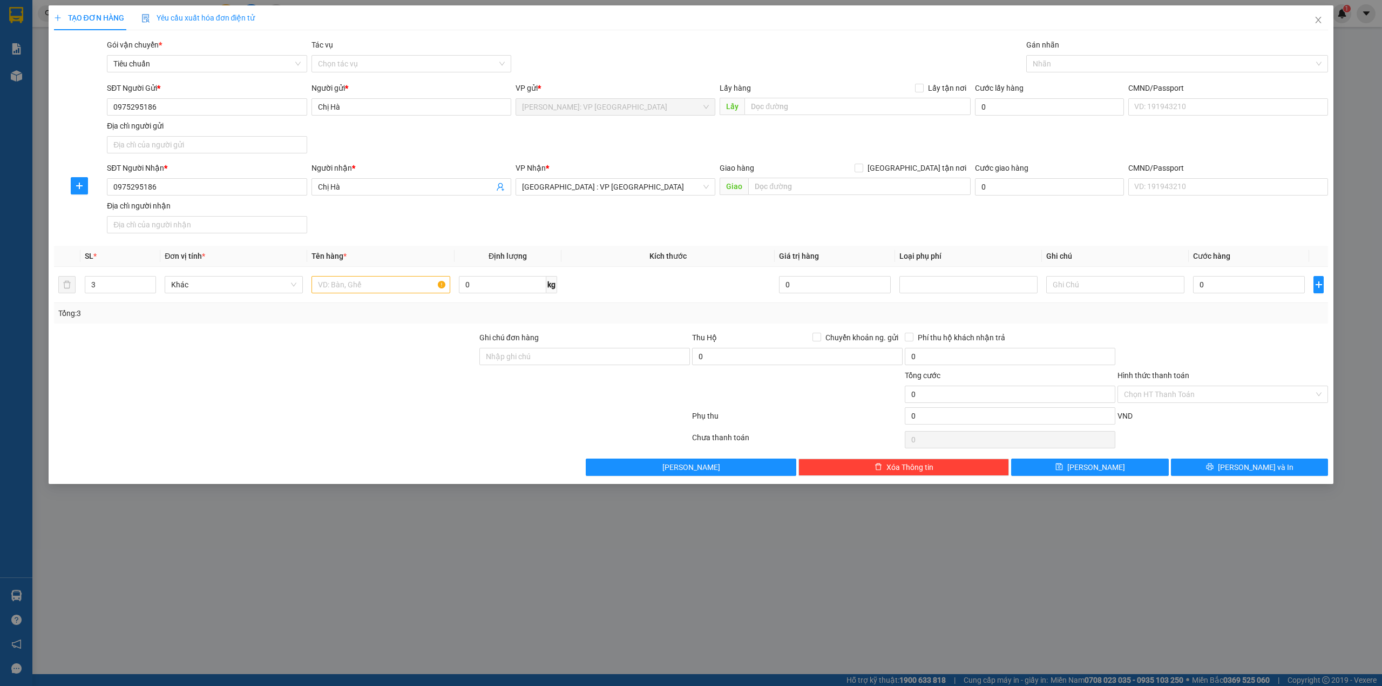
drag, startPoint x: 314, startPoint y: 359, endPoint x: 314, endPoint y: 382, distance: 22.7
click at [314, 362] on div at bounding box center [265, 350] width 425 height 38
click at [574, 58] on div "Gói vận chuyển * Tiêu chuẩn Tác vụ Chọn tác vụ Gán nhãn Nhãn" at bounding box center [717, 58] width 1225 height 38
click at [501, 214] on div "SĐT Người Nhận * 0975295186 Người nhận * Chị Hà VP Nhận * Hà Nội : VP Hà Đông G…" at bounding box center [717, 200] width 1225 height 76
type input "4"
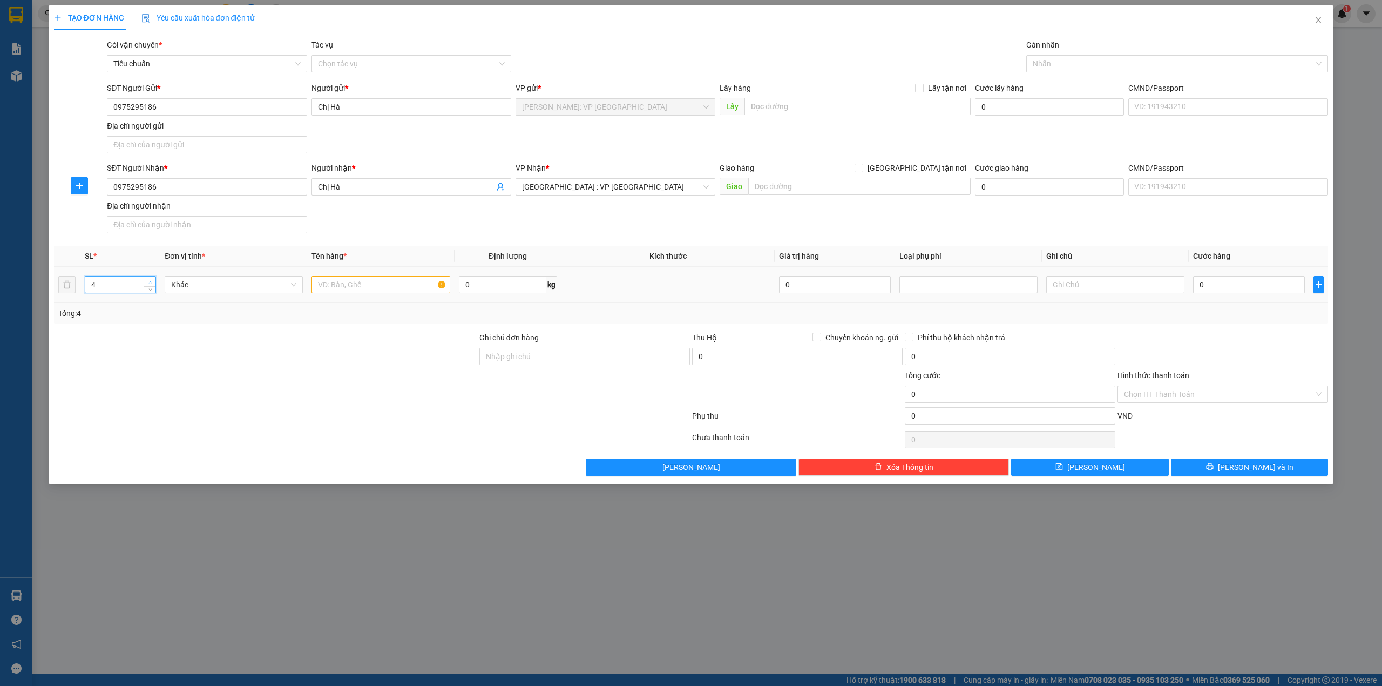
click at [147, 283] on span "up" at bounding box center [150, 282] width 6 height 6
click at [339, 281] on input "text" at bounding box center [380, 284] width 138 height 17
type input "3 tải xanh + 1 tải vàng"
click at [402, 343] on div at bounding box center [265, 350] width 425 height 38
click at [1225, 283] on input "0" at bounding box center [1249, 284] width 112 height 17
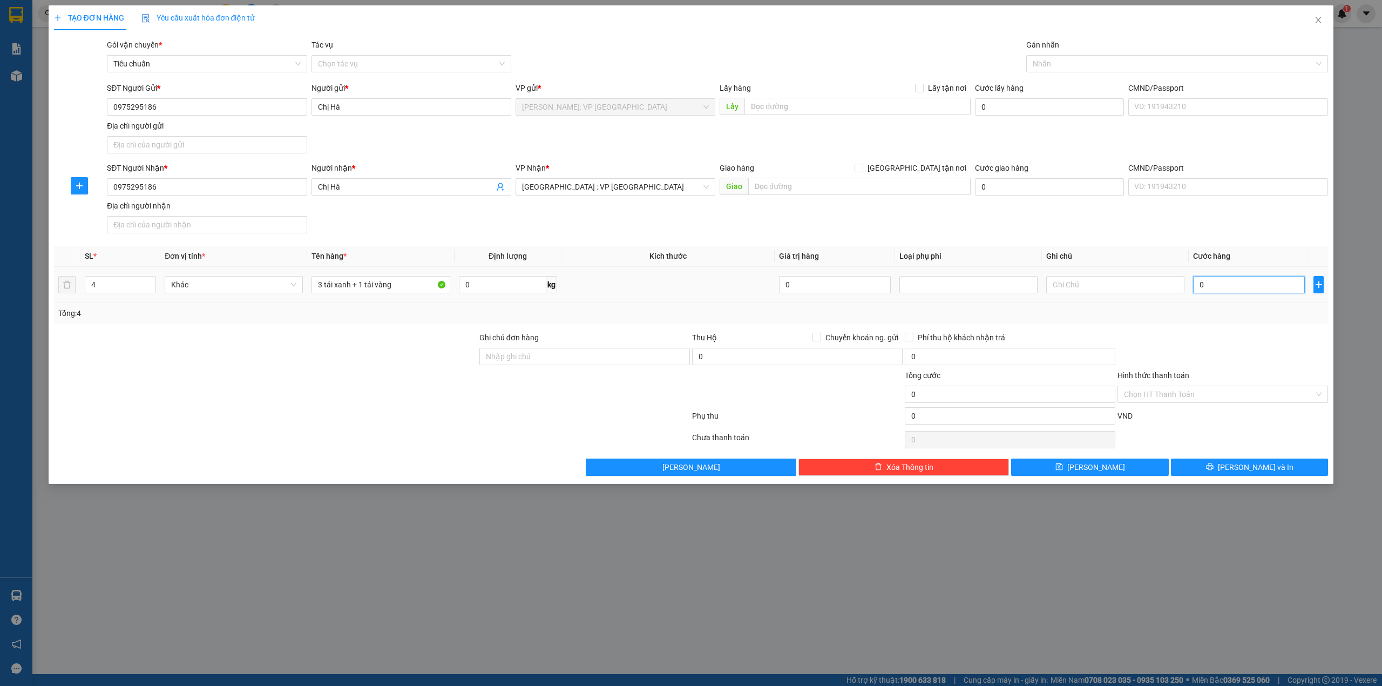
type input "5"
type input "56"
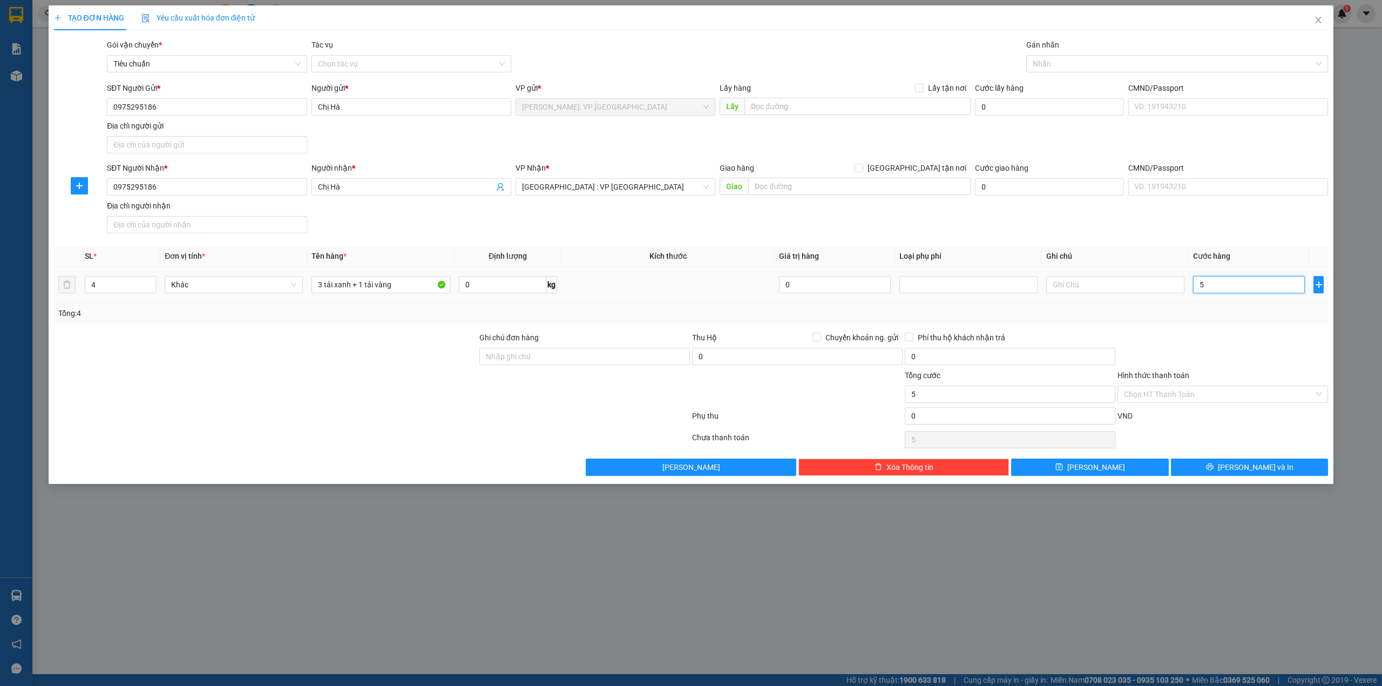
type input "56"
type input "560"
type input "5.600"
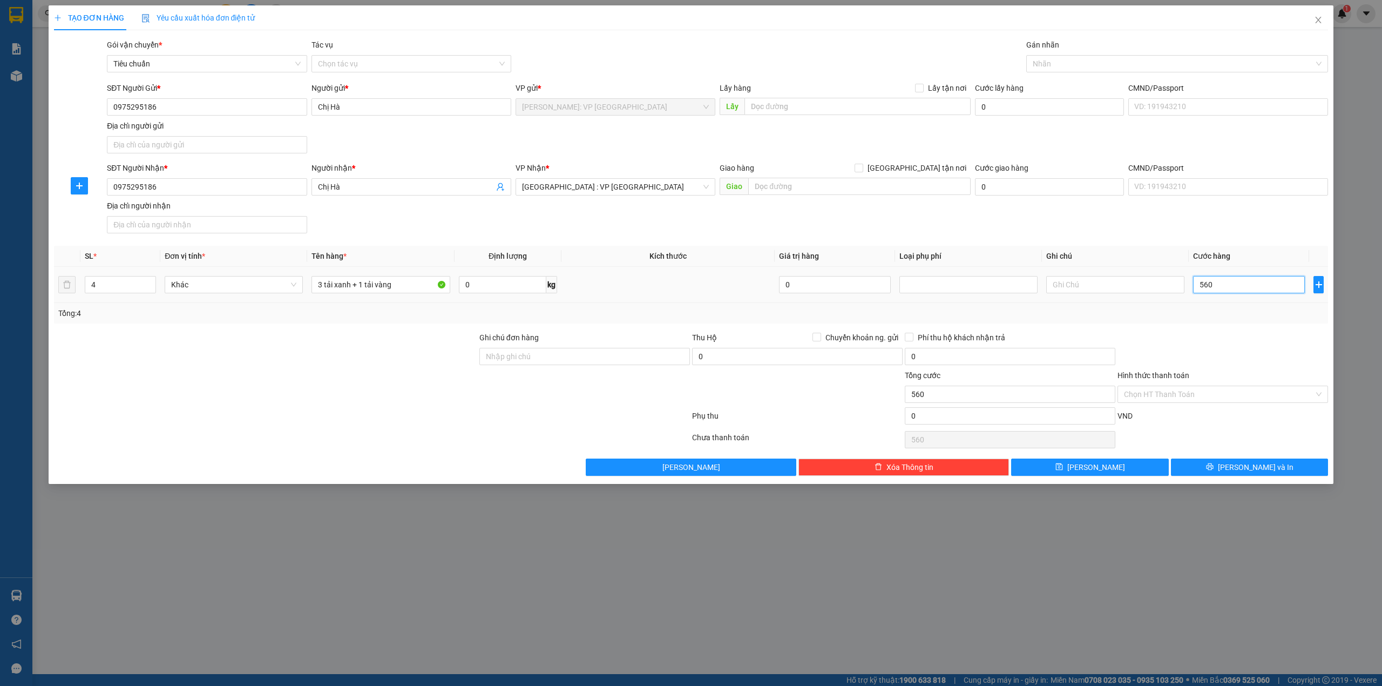
type input "5.600"
type input "56.000"
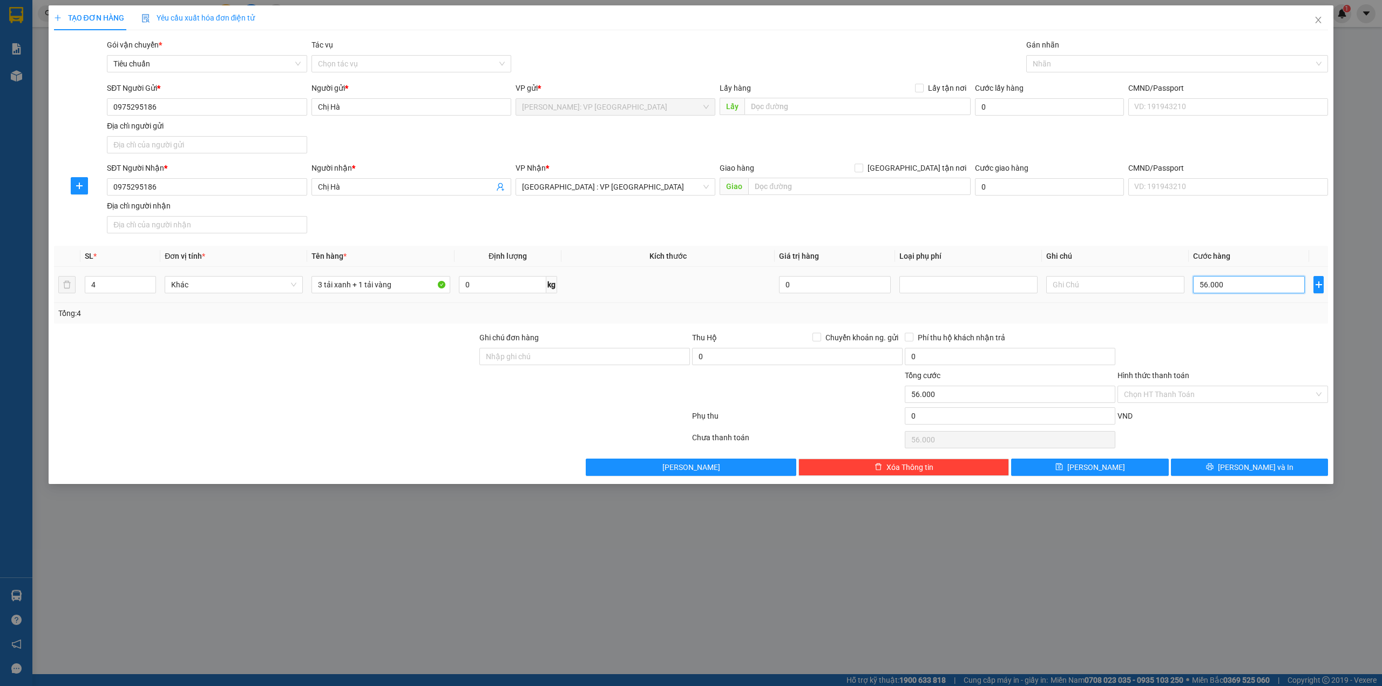
type input "560.000"
drag, startPoint x: 303, startPoint y: 379, endPoint x: 315, endPoint y: 377, distance: 12.1
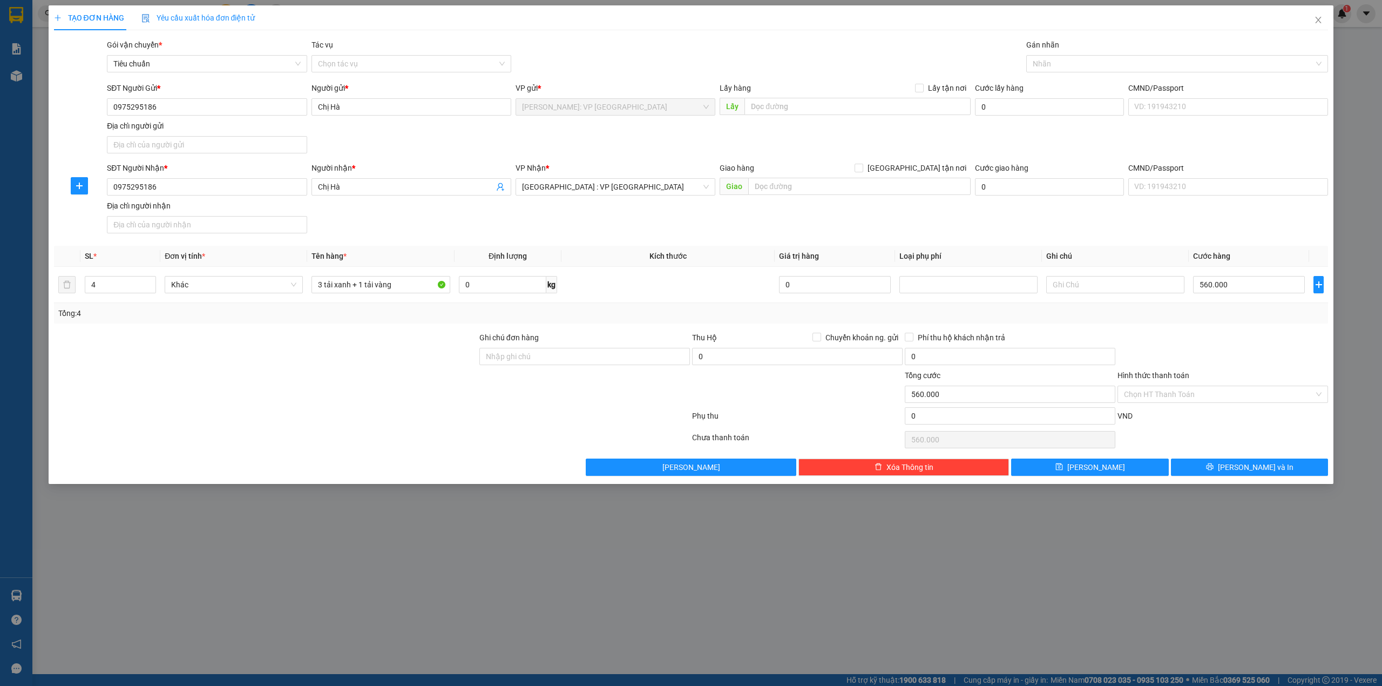
click at [302, 379] on div at bounding box center [265, 388] width 425 height 38
click at [1213, 467] on icon "printer" at bounding box center [1209, 466] width 7 height 7
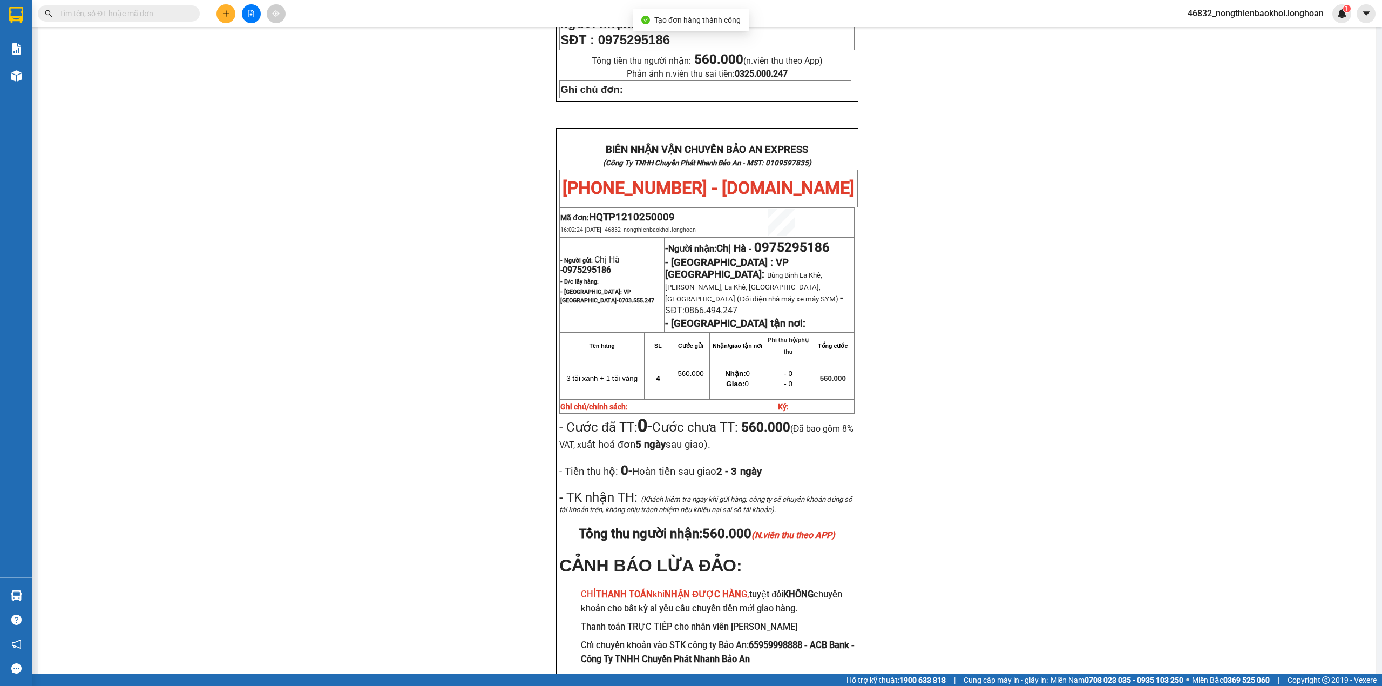
scroll to position [470, 0]
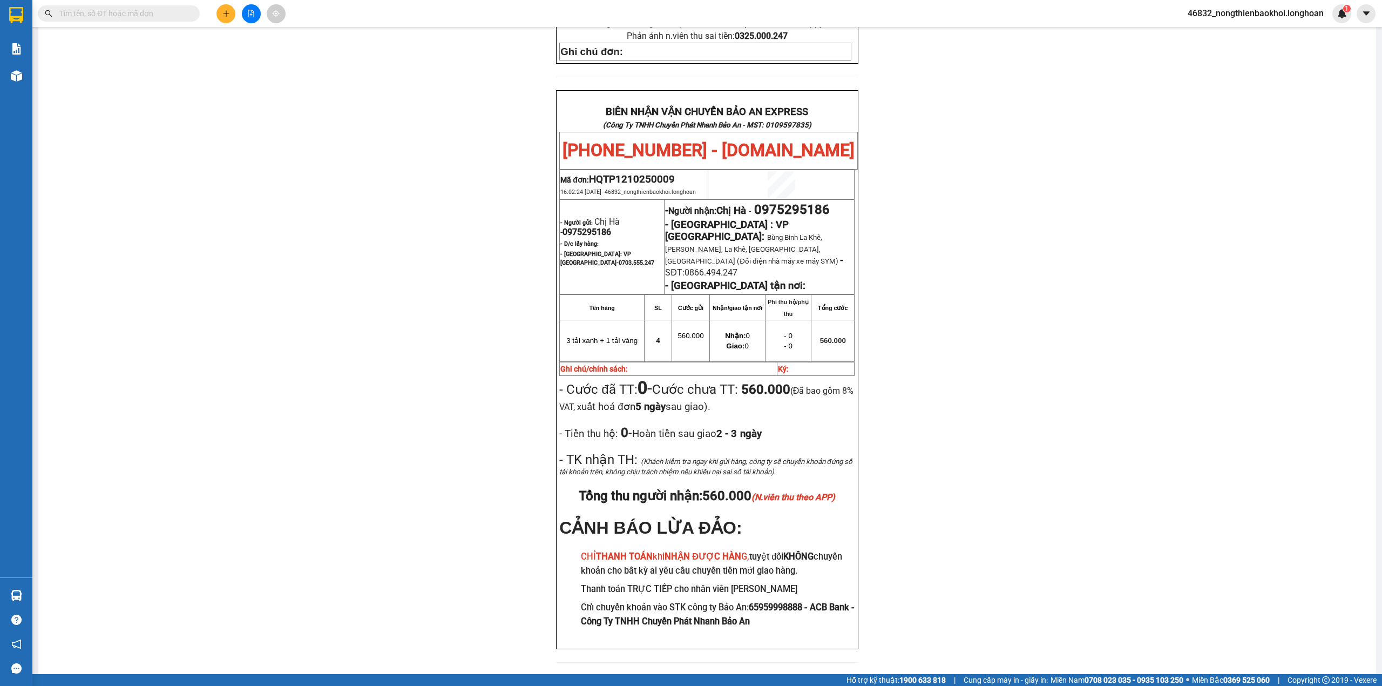
click at [501, 282] on div "PHIẾU DÁN LÊN HÀNG Ngày in phiếu: 16:02 ngày 12-10-2025 CSKH: 1900.06.88.33 CÔN…" at bounding box center [707, 149] width 1312 height 1051
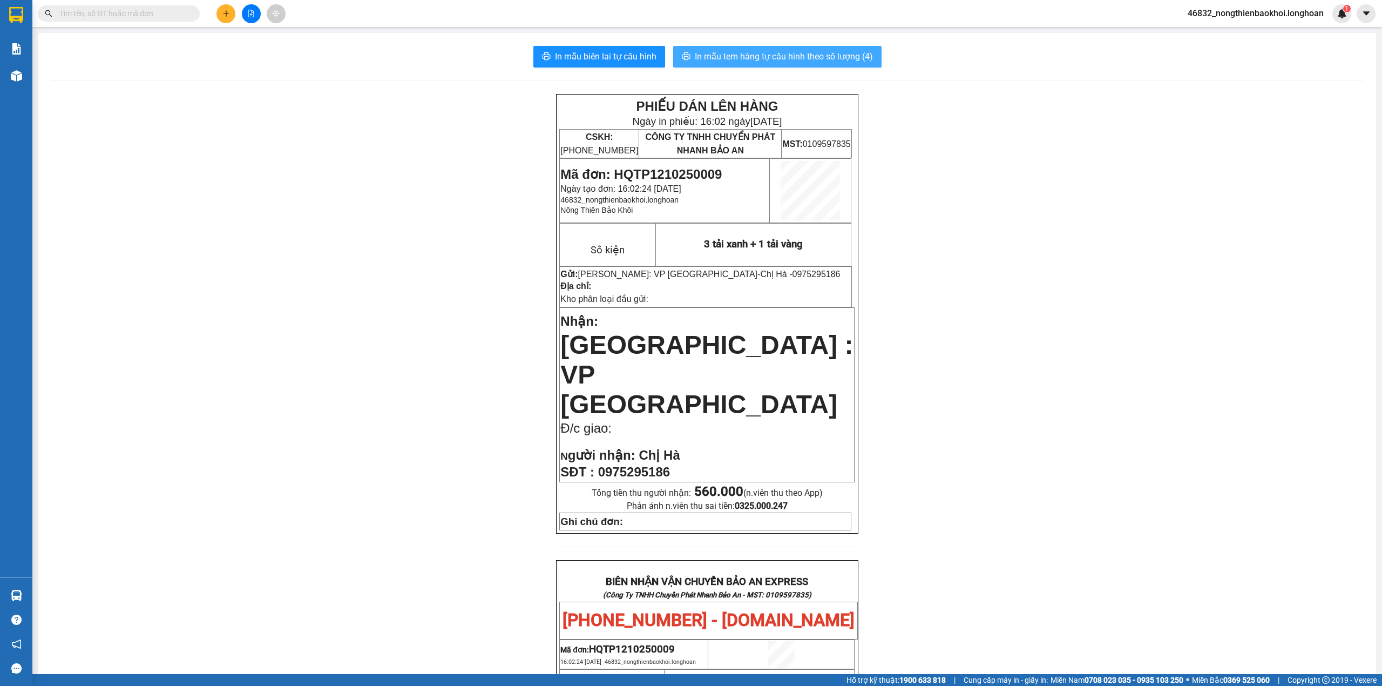
click at [843, 53] on span "In mẫu tem hàng tự cấu hình theo số lượng (4)" at bounding box center [784, 56] width 178 height 13
click at [349, 247] on div "PHIẾU DÁN LÊN HÀNG Ngày in phiếu: 16:02 ngày 12-10-2025 CSKH: 1900.06.88.33 CÔN…" at bounding box center [707, 619] width 1312 height 1051
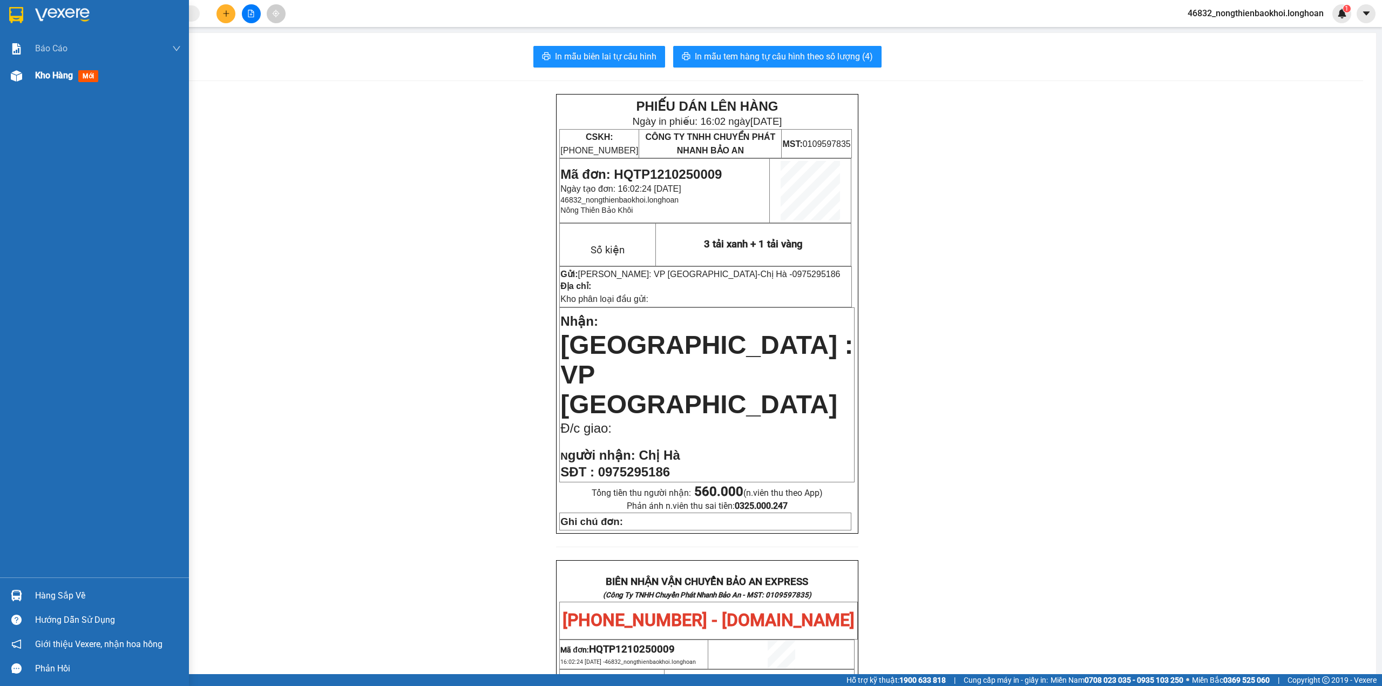
click at [18, 82] on div at bounding box center [16, 75] width 19 height 19
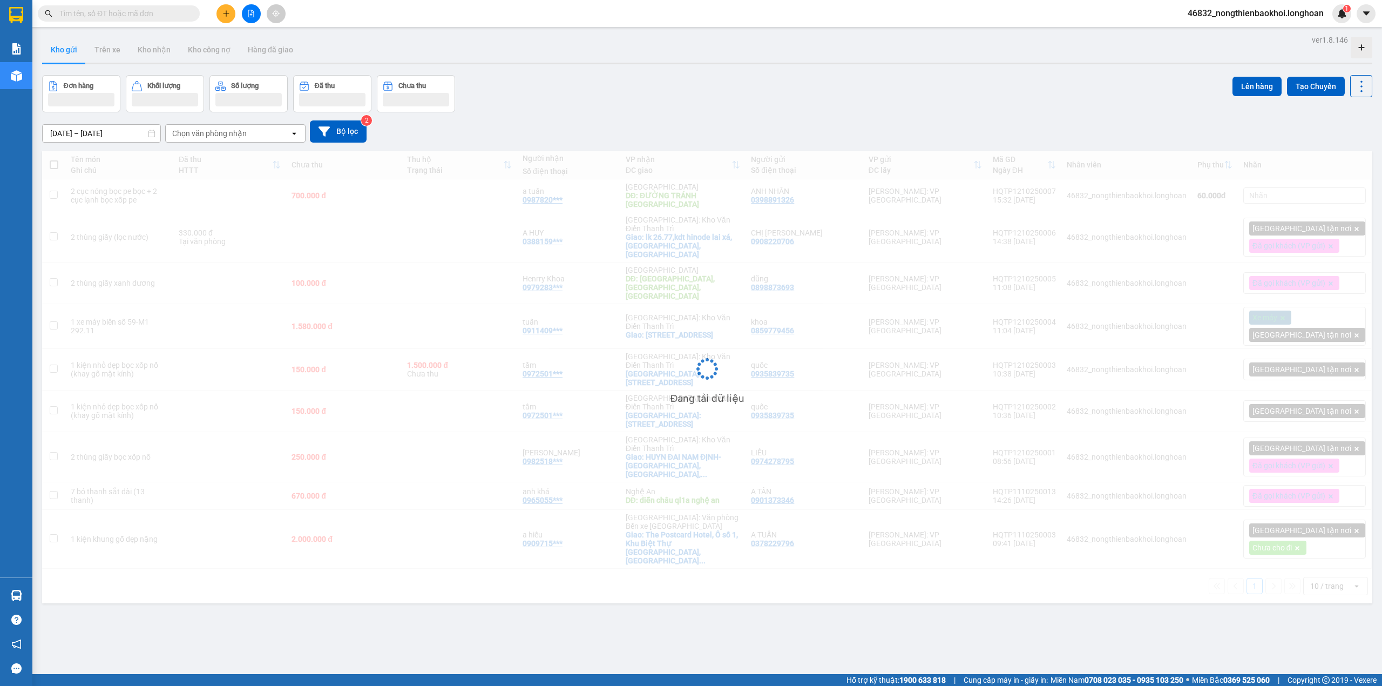
click at [545, 91] on div "Đơn hàng Khối lượng Số lượng Đã thu Chưa thu Lên hàng Tạo Chuyến" at bounding box center [707, 93] width 1330 height 37
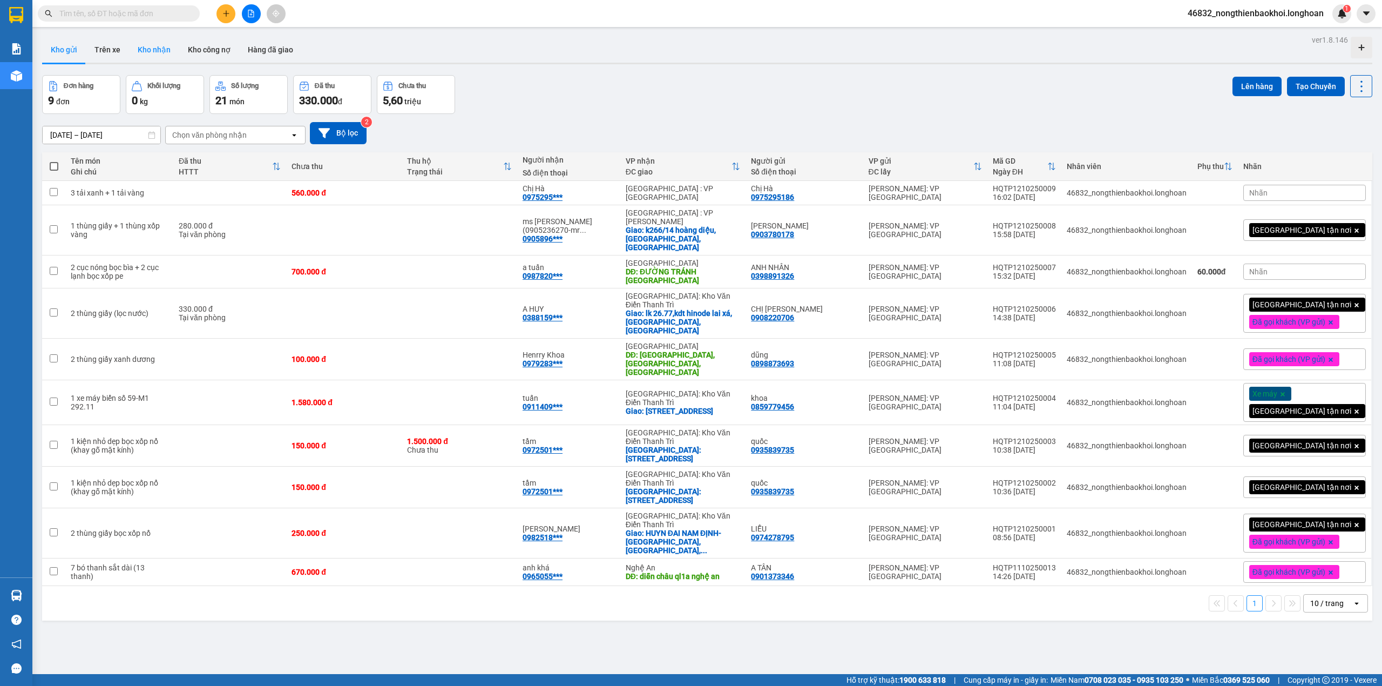
click at [166, 44] on button "Kho nhận" at bounding box center [154, 50] width 50 height 26
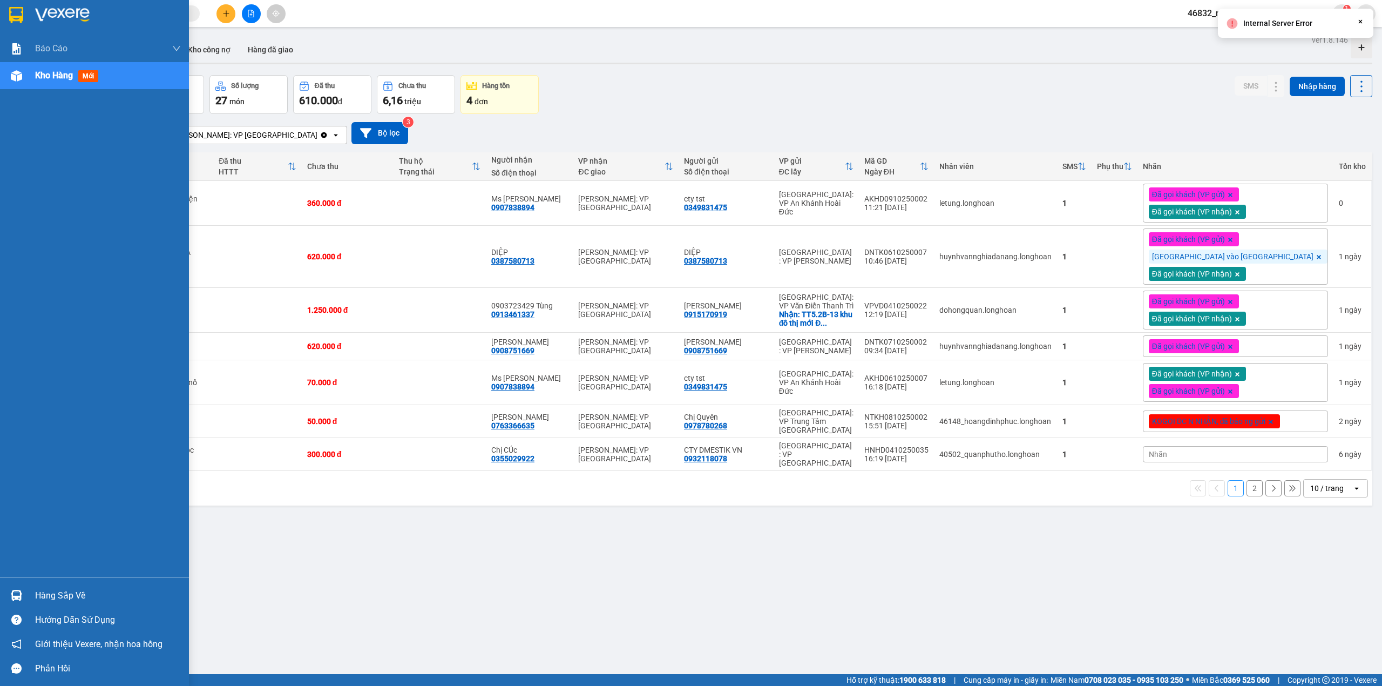
click at [19, 594] on img at bounding box center [16, 594] width 11 height 11
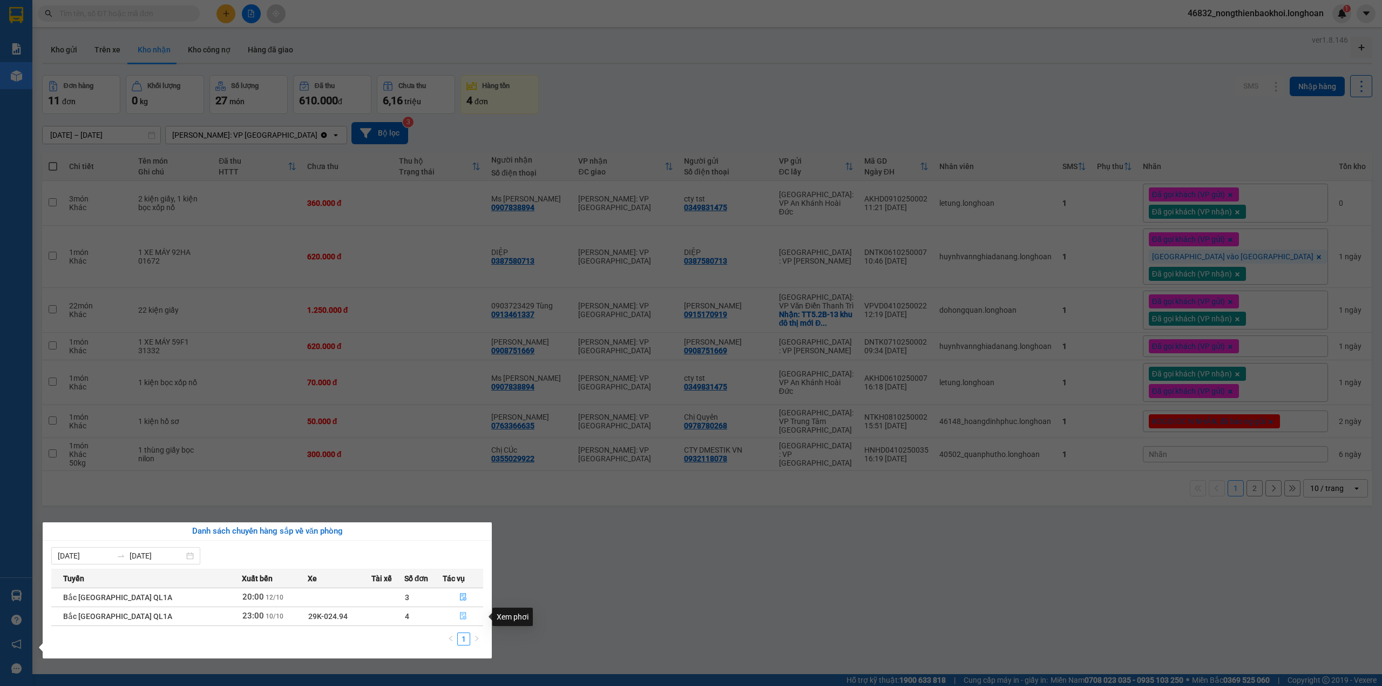
click at [463, 613] on icon "file-done" at bounding box center [463, 616] width 8 height 8
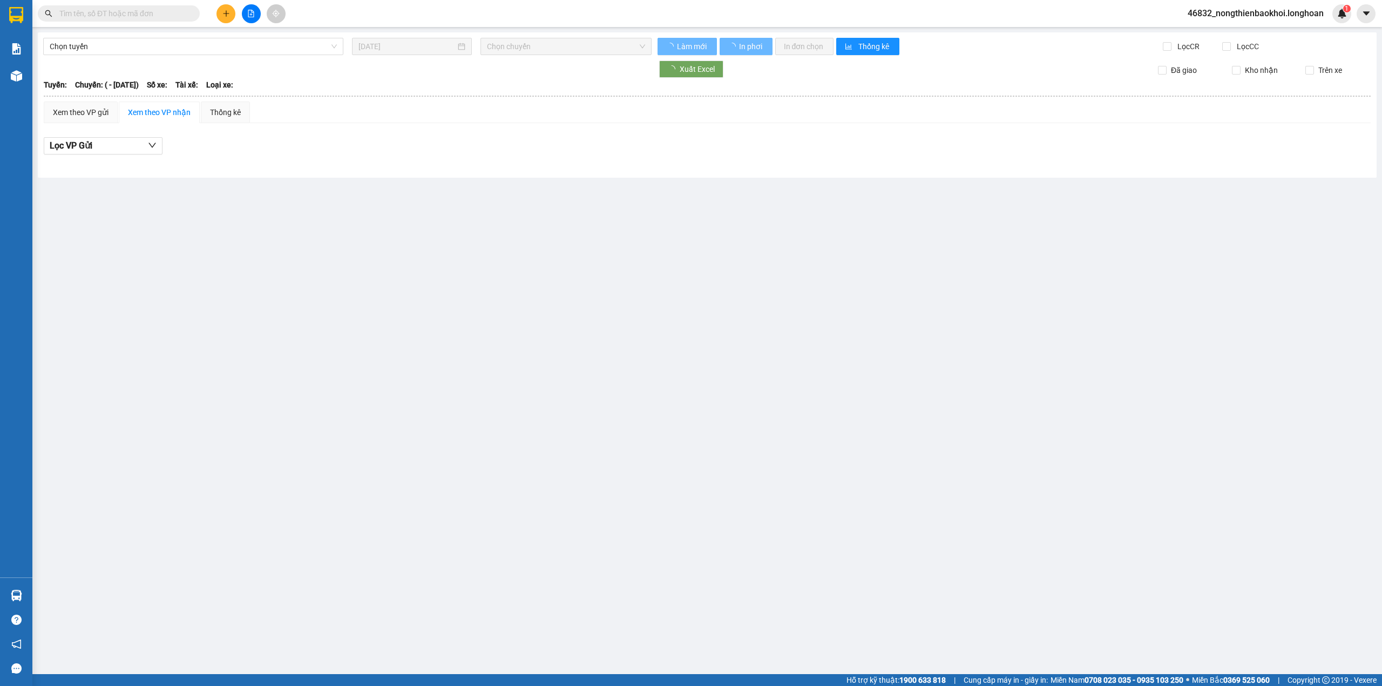
type input "[DATE]"
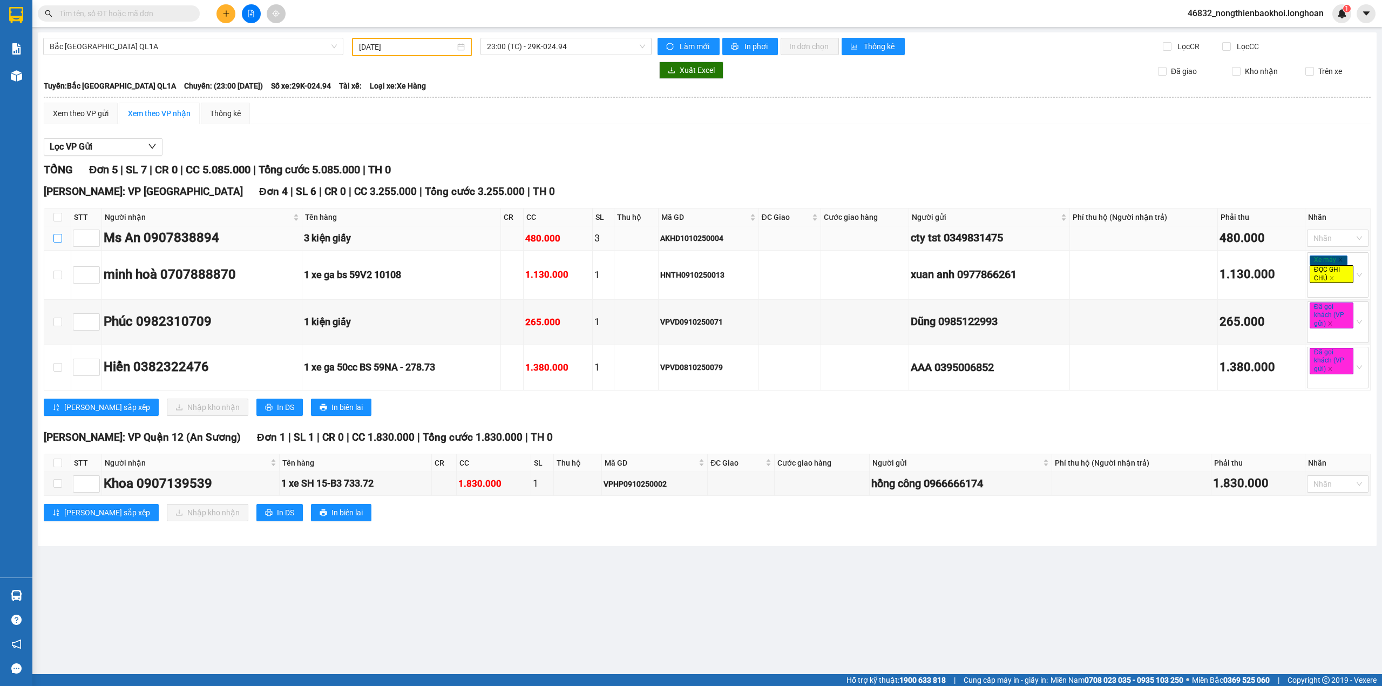
click at [53, 235] on input "checkbox" at bounding box center [57, 238] width 9 height 9
checkbox input "true"
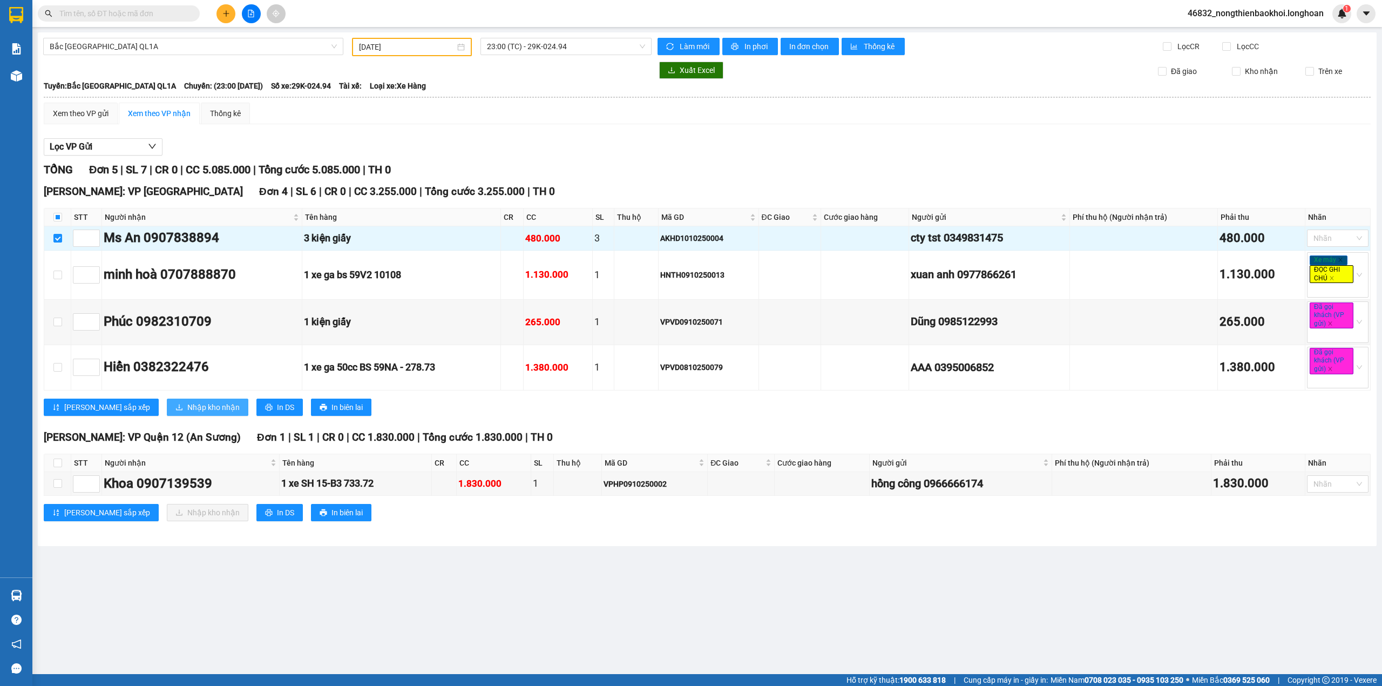
click at [187, 412] on span "Nhập kho nhận" at bounding box center [213, 407] width 52 height 12
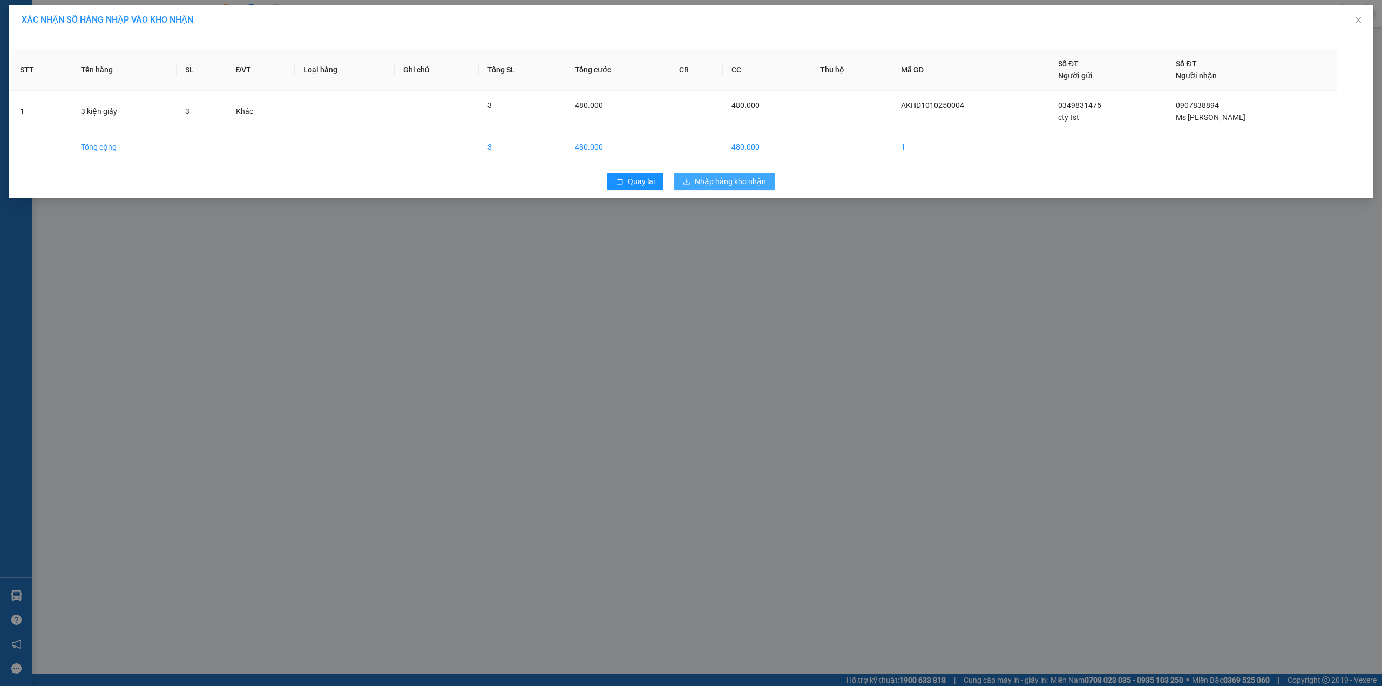
drag, startPoint x: 718, startPoint y: 186, endPoint x: 724, endPoint y: 186, distance: 5.9
click at [720, 186] on span "Nhập hàng kho nhận" at bounding box center [730, 181] width 71 height 12
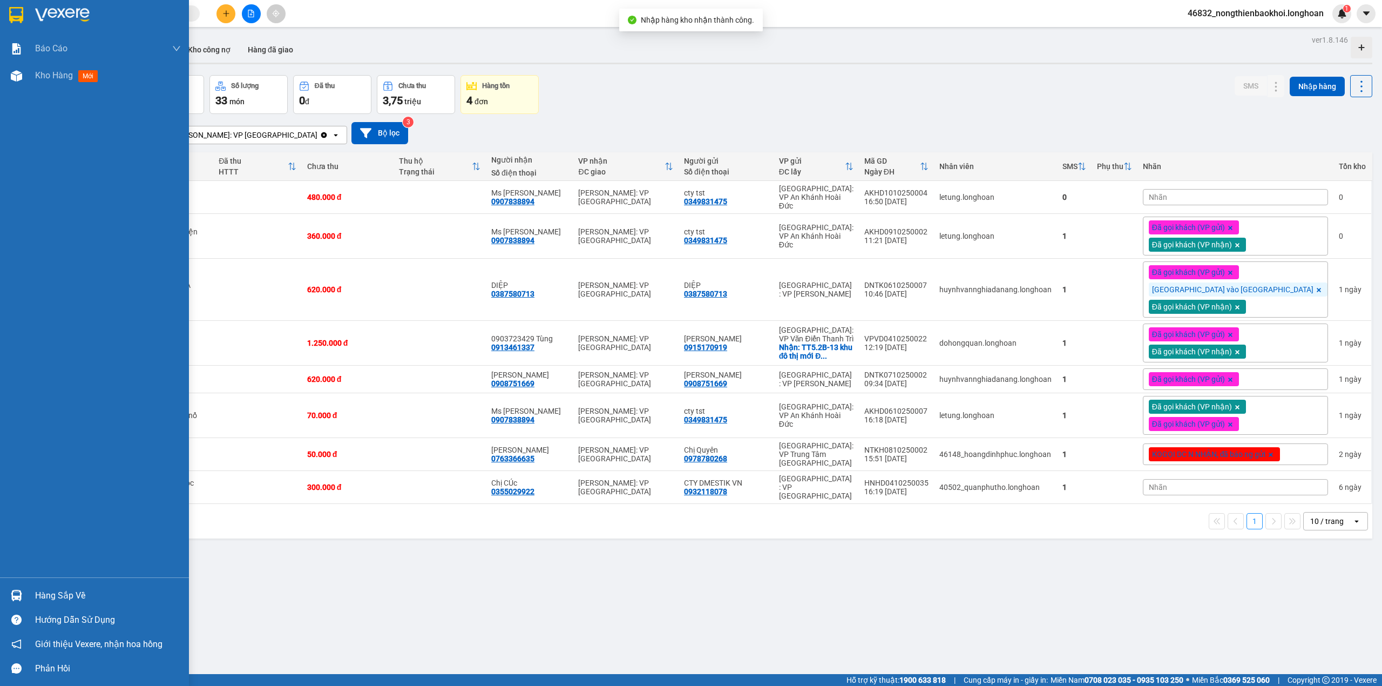
click at [11, 592] on img at bounding box center [16, 594] width 11 height 11
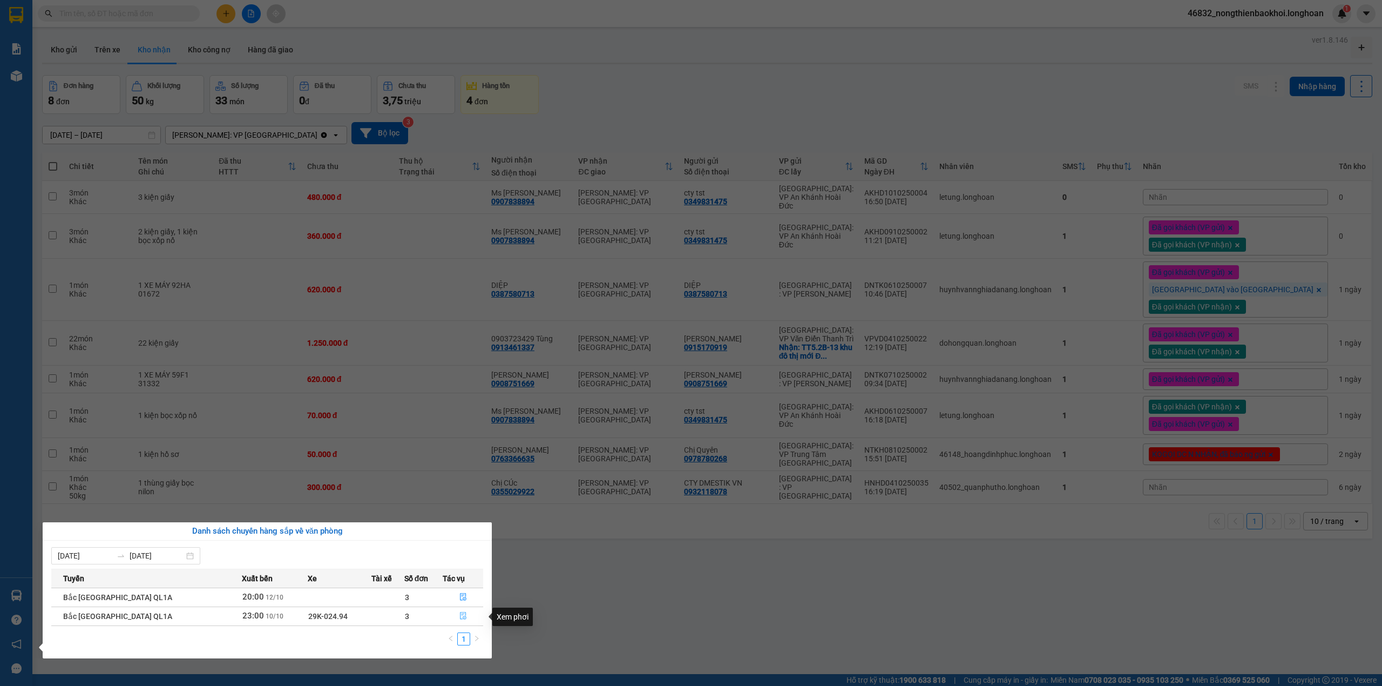
click at [456, 612] on button "button" at bounding box center [462, 615] width 39 height 17
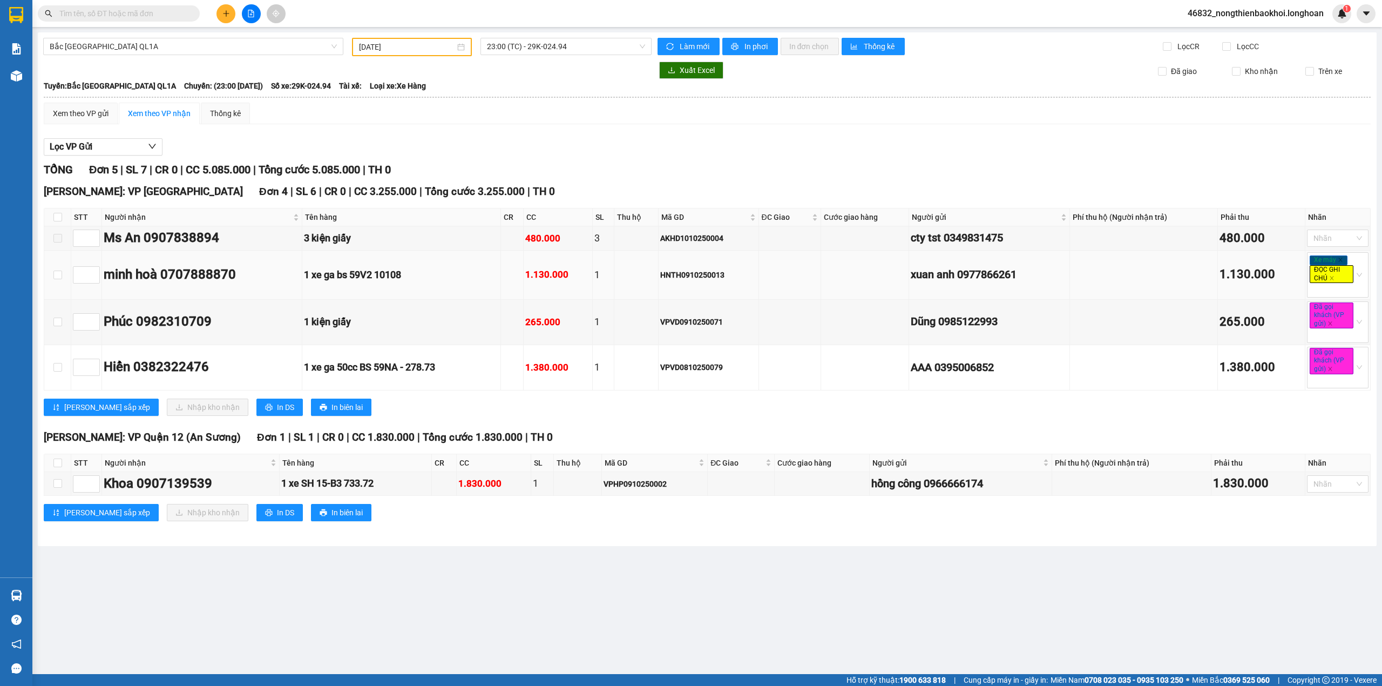
click at [484, 281] on div "1 xe ga bs 59V2 10108" at bounding box center [401, 274] width 195 height 15
click at [416, 280] on div "1 xe ga bs 59V2 10108" at bounding box center [401, 274] width 195 height 15
click at [59, 273] on input "checkbox" at bounding box center [57, 274] width 9 height 9
checkbox input "true"
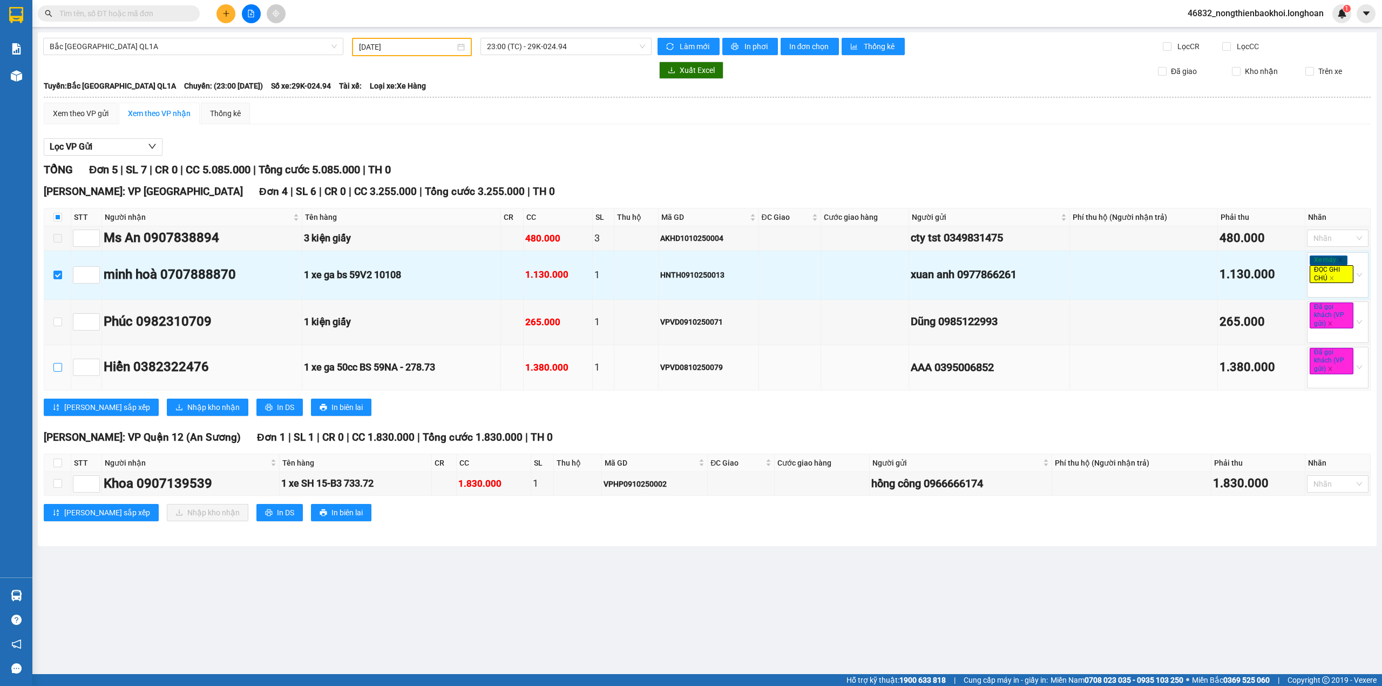
click at [55, 368] on input "checkbox" at bounding box center [57, 367] width 9 height 9
checkbox input "true"
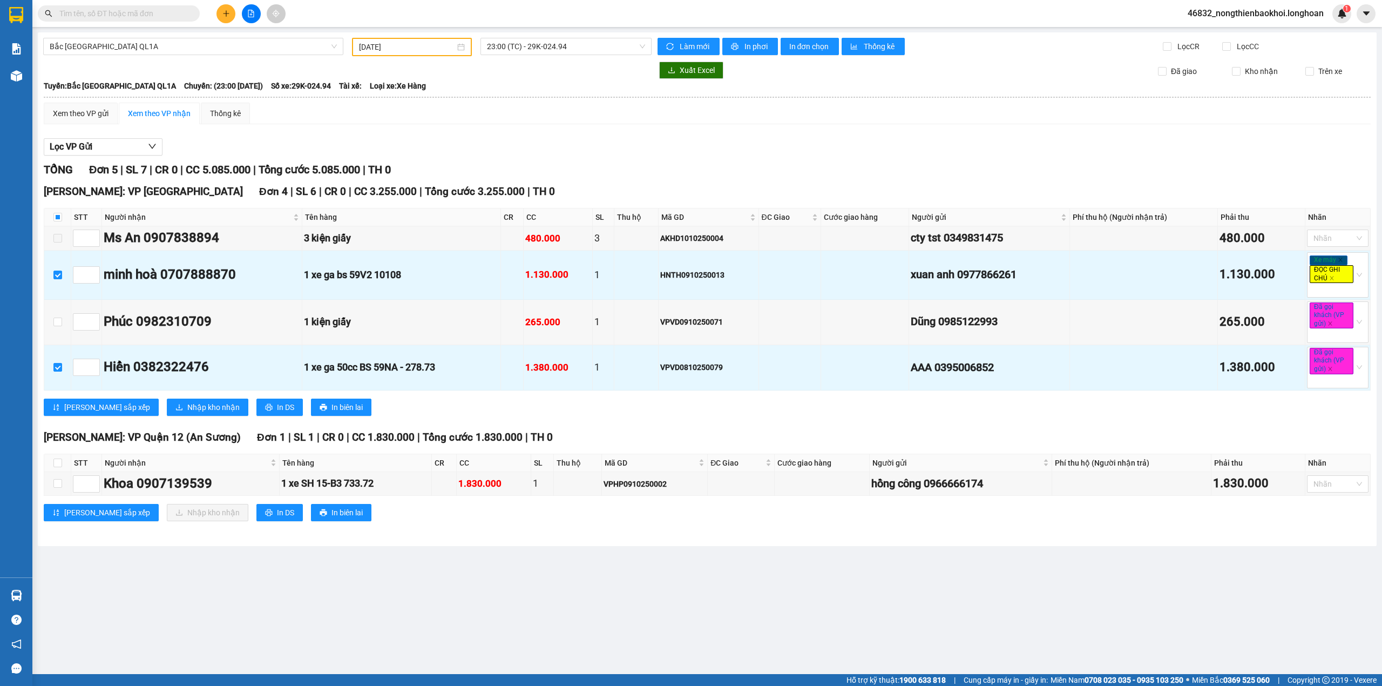
click at [160, 527] on div "Hồ Chí Minh: VP Quận 12 (An Sương) Đơn 1 | SL 1 | CR 0 | CC 1.830.000 | Tổng cư…" at bounding box center [707, 479] width 1327 height 100
click at [187, 413] on span "Nhập kho nhận" at bounding box center [213, 407] width 52 height 12
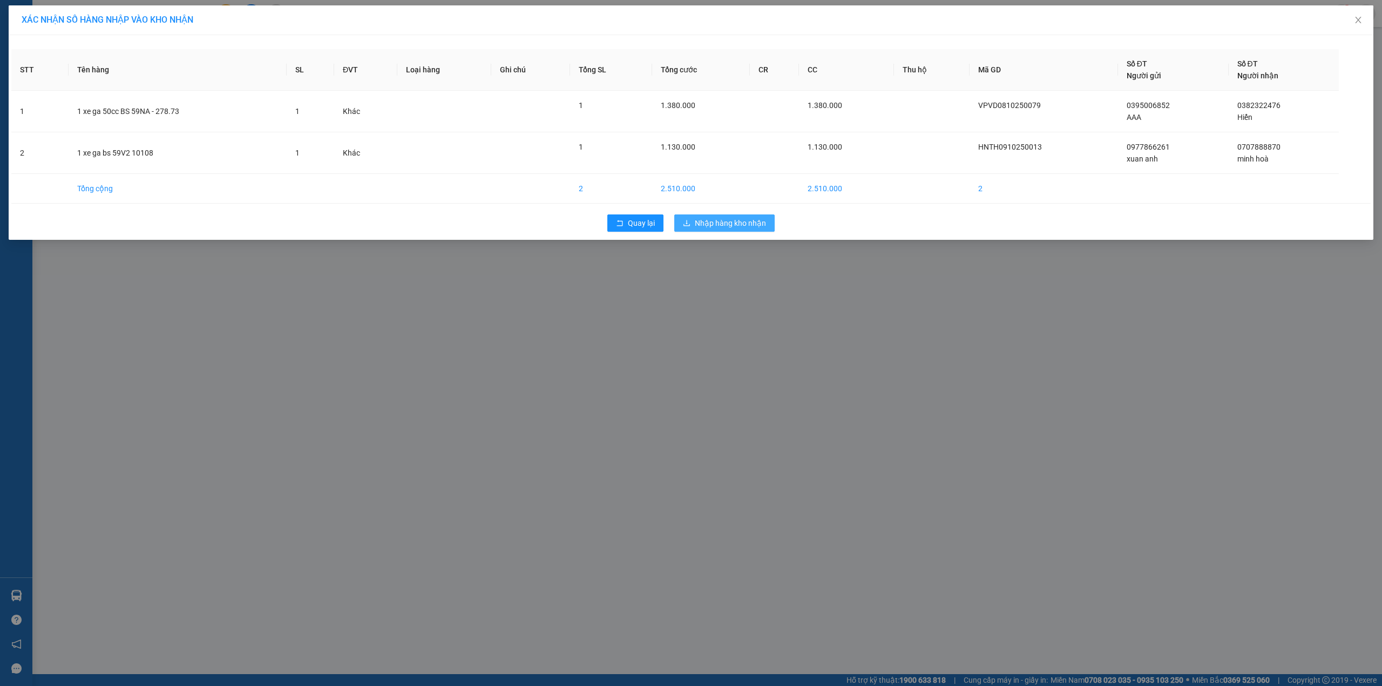
click at [698, 223] on span "Nhập hàng kho nhận" at bounding box center [730, 223] width 71 height 12
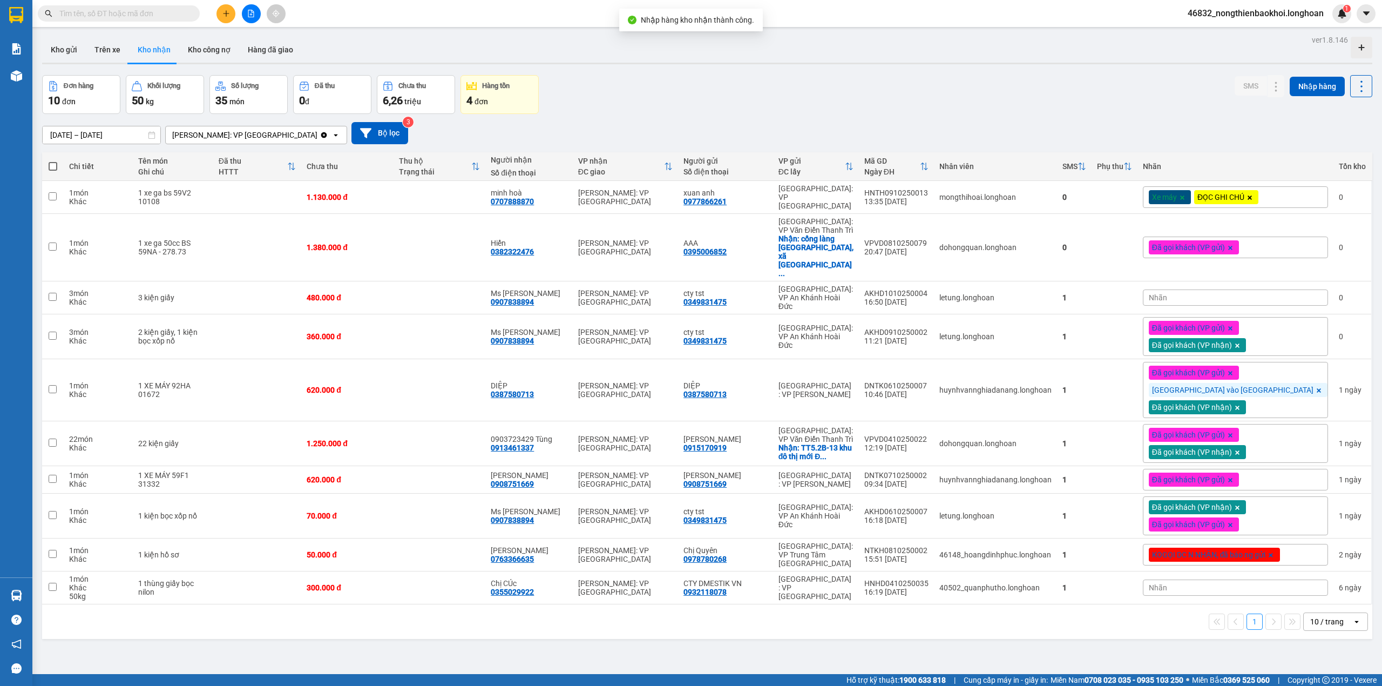
click at [765, 87] on div "Đơn hàng 10 đơn Khối lượng 50 kg Số lượng 35 món Đã thu 0 đ Chưa thu 6,26 triệu…" at bounding box center [707, 94] width 1330 height 39
click at [1251, 193] on icon at bounding box center [1255, 197] width 8 height 8
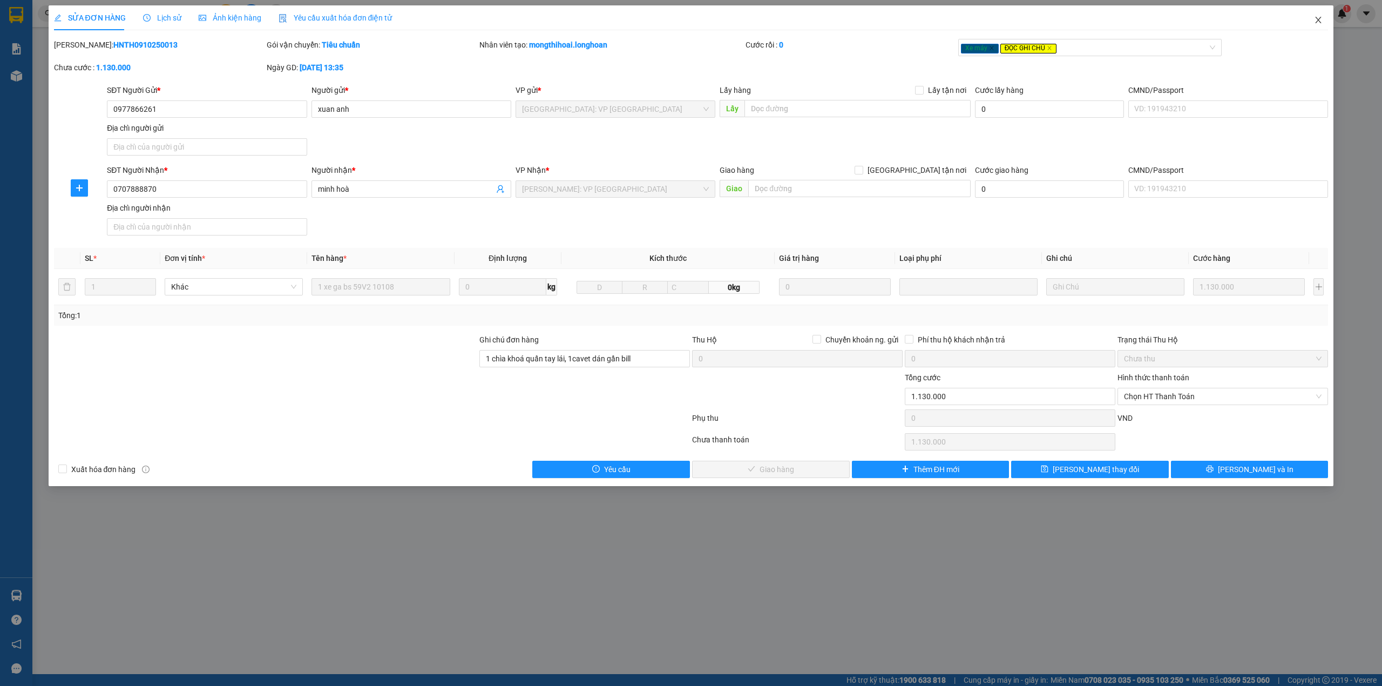
click at [1318, 22] on icon "close" at bounding box center [1318, 20] width 9 height 9
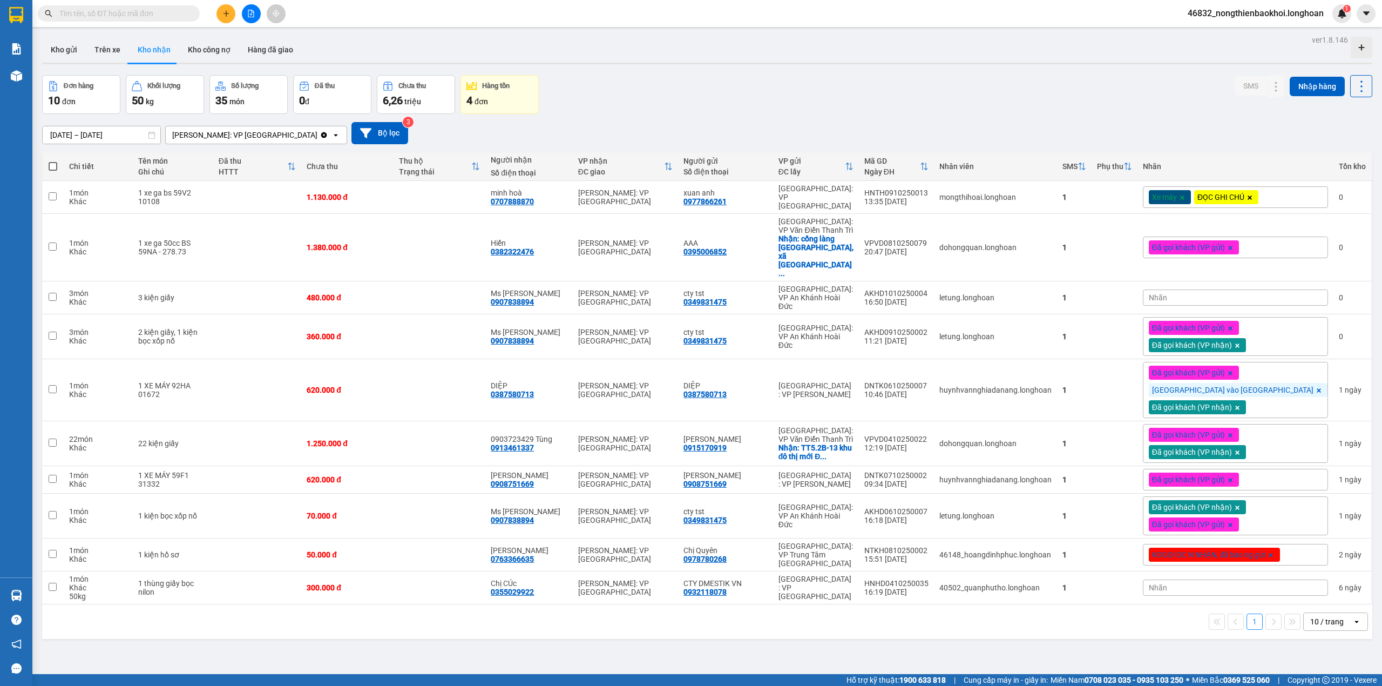
drag, startPoint x: 711, startPoint y: 104, endPoint x: 700, endPoint y: 112, distance: 13.9
click at [711, 111] on div "Đơn hàng 10 đơn Khối lượng 50 kg Số lượng 35 món Đã thu 0 đ Chưa thu 6,26 triệu…" at bounding box center [707, 94] width 1330 height 39
click at [713, 106] on div "Đơn hàng 10 đơn Khối lượng 50 kg Số lượng 35 món Đã thu 0 đ Chưa thu 6,26 triệu…" at bounding box center [707, 94] width 1330 height 39
drag, startPoint x: 817, startPoint y: 63, endPoint x: 801, endPoint y: 63, distance: 15.7
click at [815, 63] on div at bounding box center [707, 64] width 1330 height 2
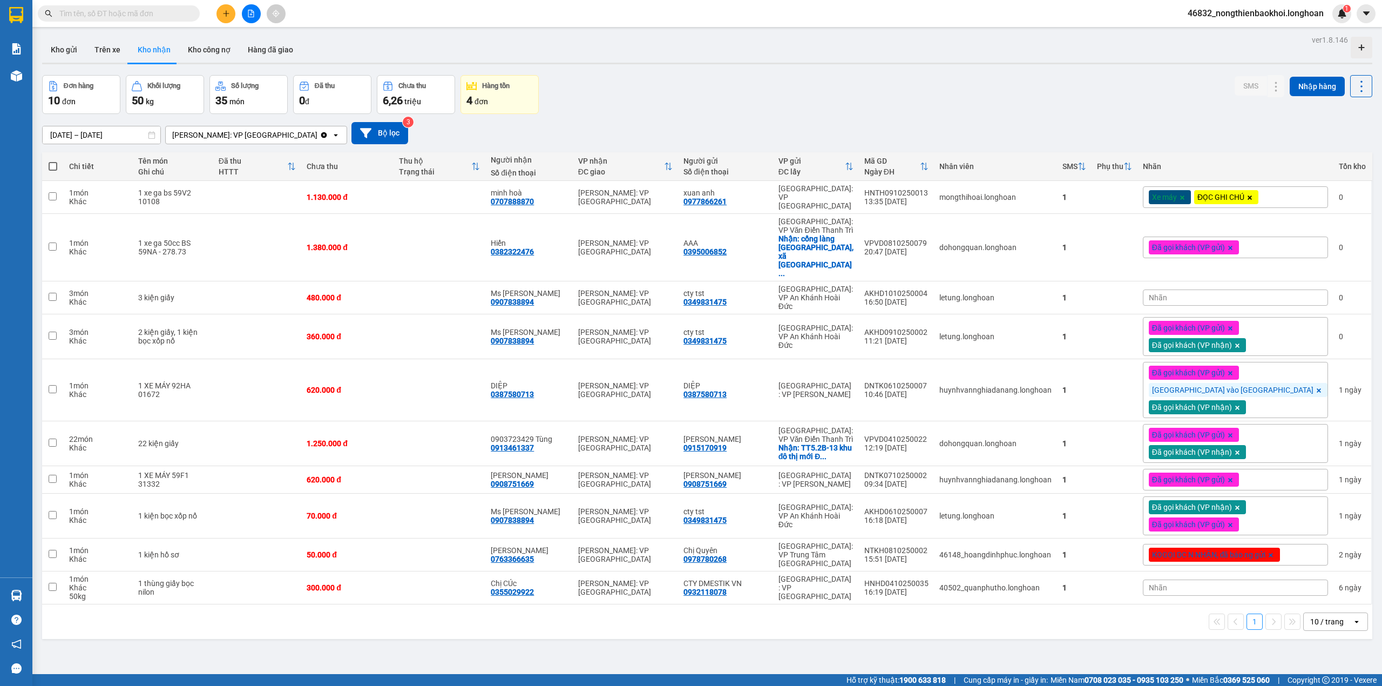
click at [1305, 199] on div "Xe máy ĐỌC GHI CHÚ" at bounding box center [1235, 197] width 185 height 22
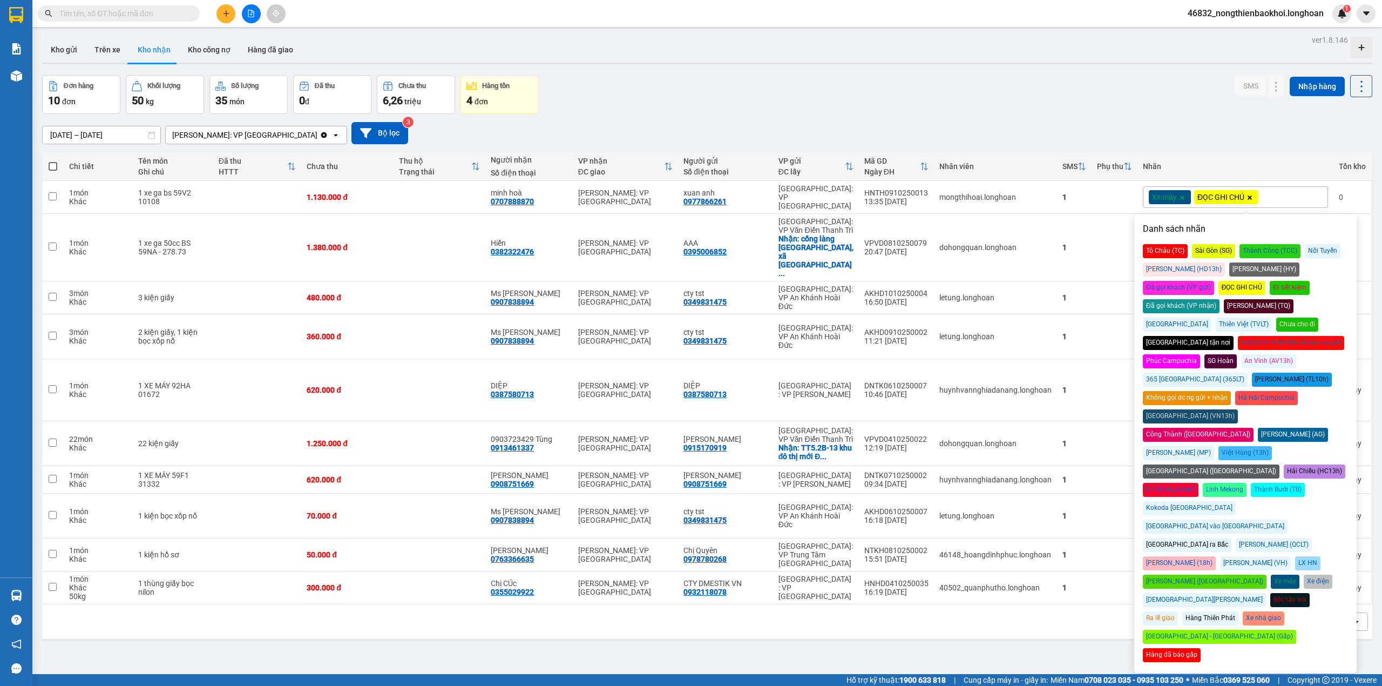
click at [1219, 299] on div "Đã gọi khách (VP nhận)" at bounding box center [1181, 306] width 77 height 14
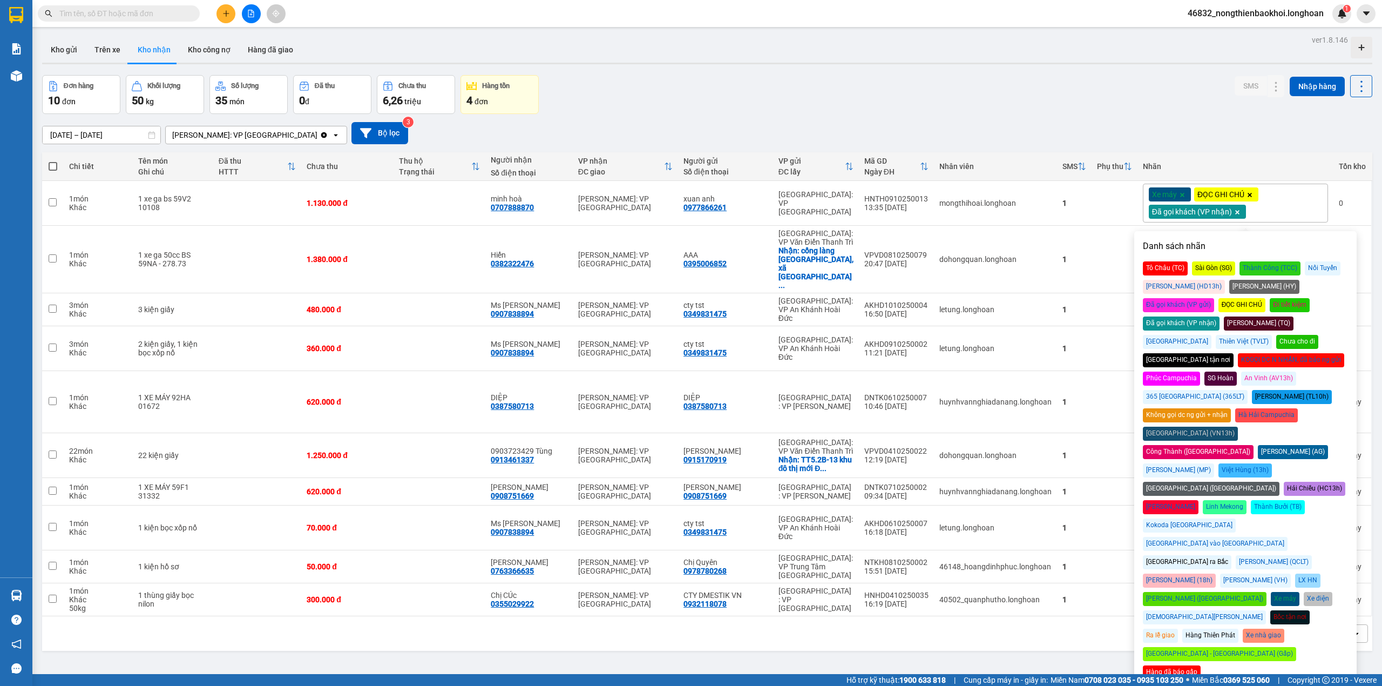
click at [785, 124] on div "[DATE] – [DATE] Press the down arrow key to interact with the calendar and sele…" at bounding box center [707, 133] width 1330 height 22
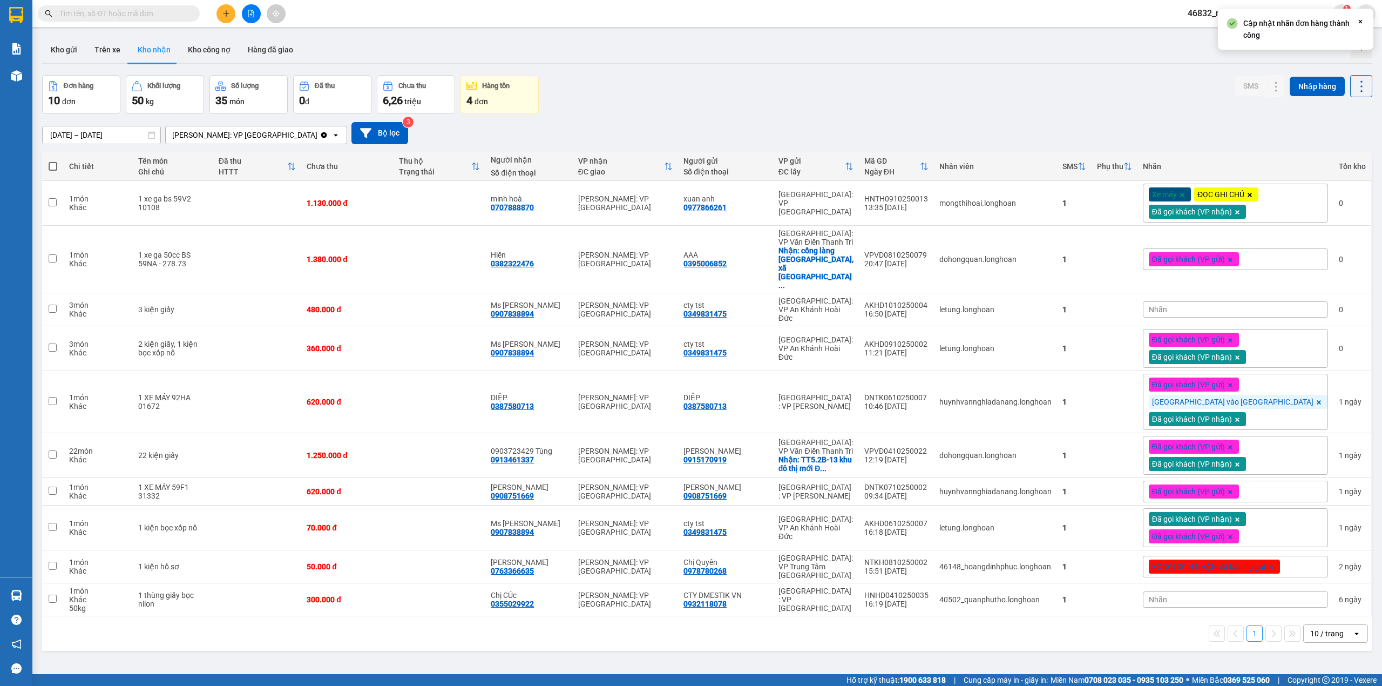
click at [785, 122] on div "[DATE] – [DATE] Press the down arrow key to interact with the calendar and sele…" at bounding box center [707, 133] width 1330 height 22
click at [119, 15] on input "text" at bounding box center [122, 14] width 127 height 12
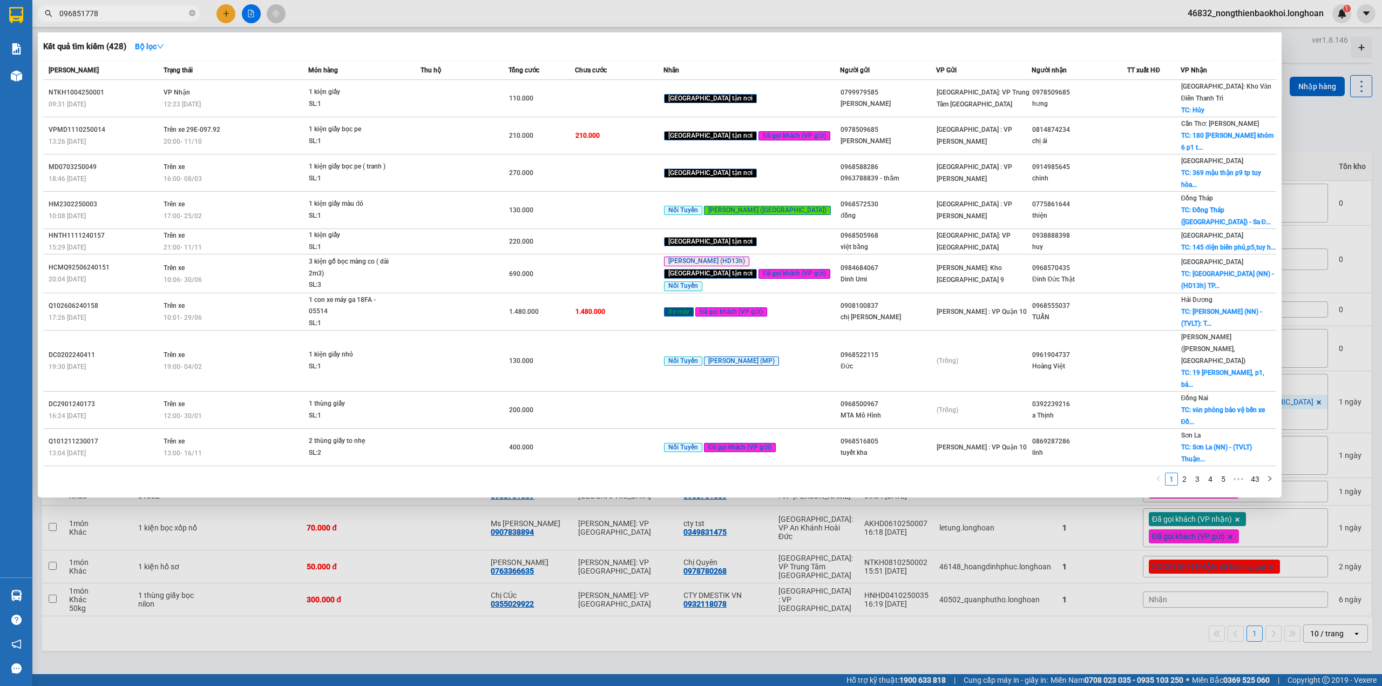
type input "0968517788"
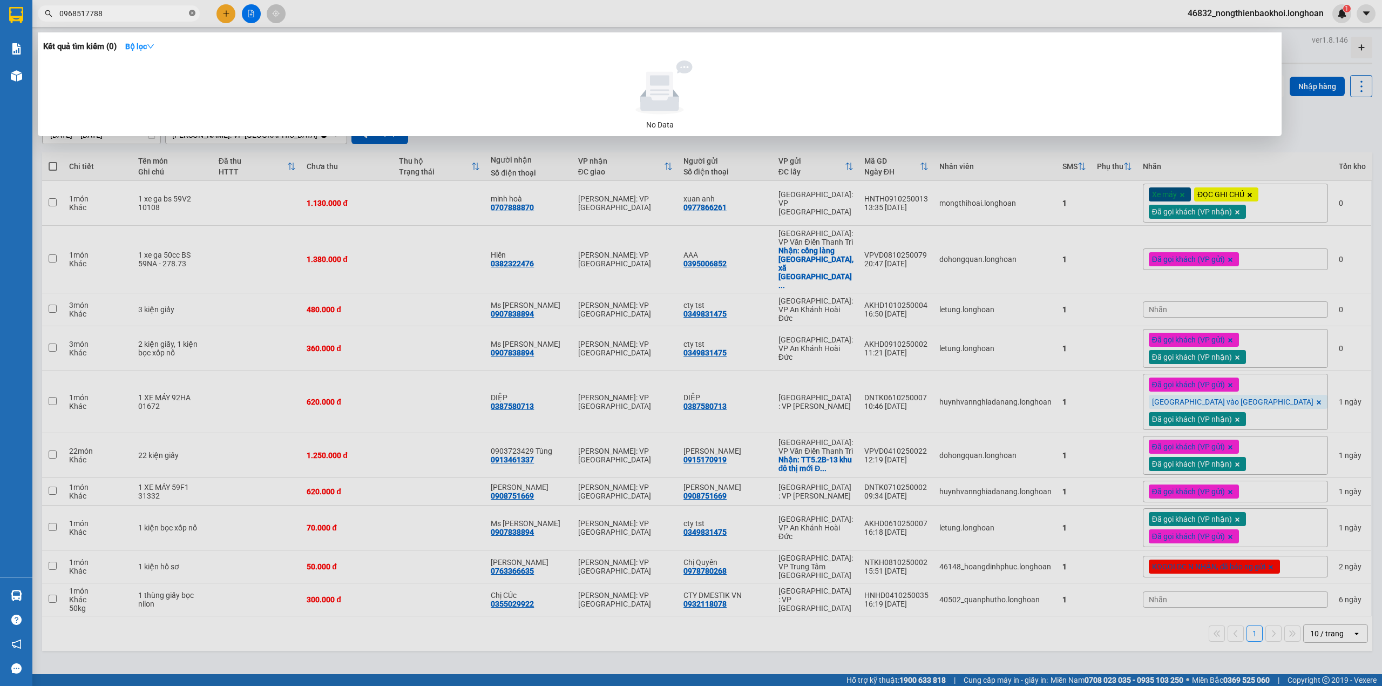
click at [191, 10] on icon "close-circle" at bounding box center [192, 13] width 6 height 6
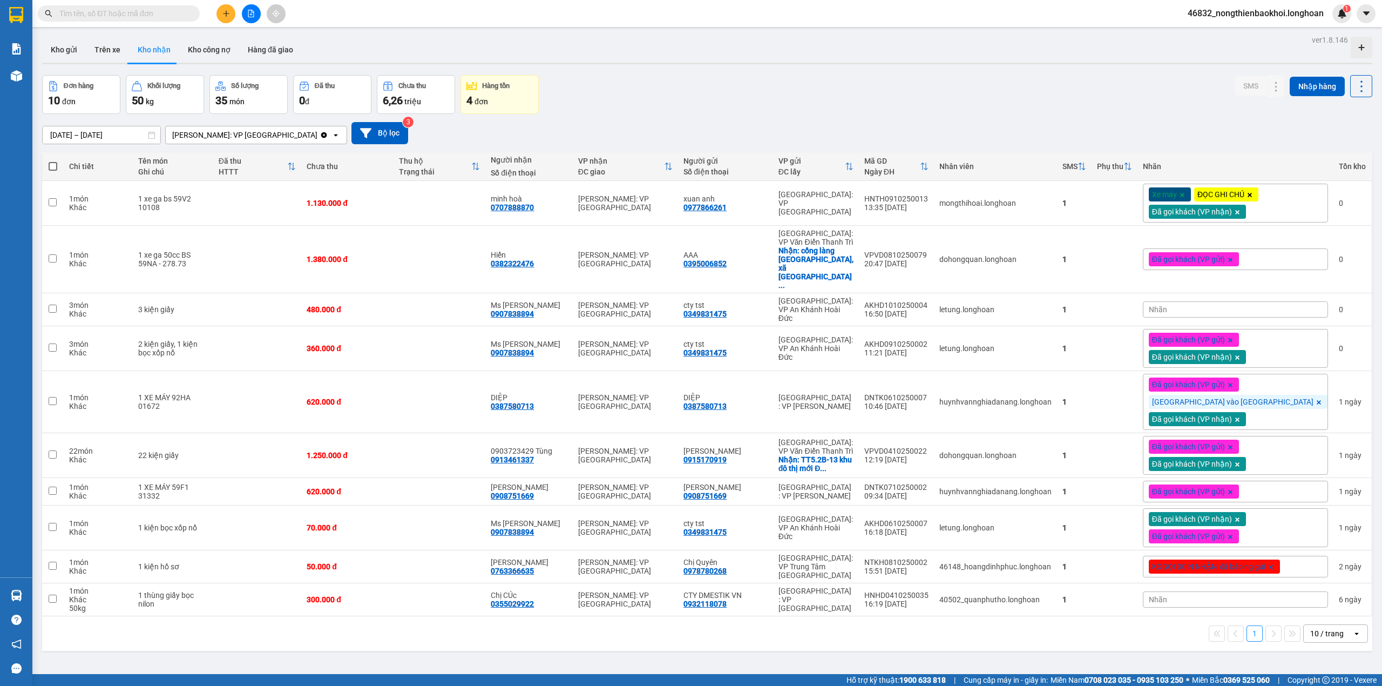
click at [622, 78] on div "Đơn hàng 10 đơn Khối lượng 50 kg Số lượng 35 món Đã thu 0 đ Chưa thu 6,26 triệu…" at bounding box center [707, 94] width 1330 height 39
click at [661, 100] on div "Đơn hàng 10 đơn Khối lượng 50 kg Số lượng 35 món Đã thu 0 đ Chưa thu 6,26 triệu…" at bounding box center [707, 94] width 1330 height 39
click at [562, 616] on div "1 10 / trang open" at bounding box center [707, 633] width 1330 height 35
click at [622, 111] on div "Đơn hàng 10 đơn Khối lượng 50 kg Số lượng 35 món Đã thu 0 đ Chưa thu 6,26 triệu…" at bounding box center [707, 94] width 1330 height 39
click at [738, 121] on div "[DATE] – [DATE] Press the down arrow key to interact with the calendar and sele…" at bounding box center [707, 133] width 1330 height 38
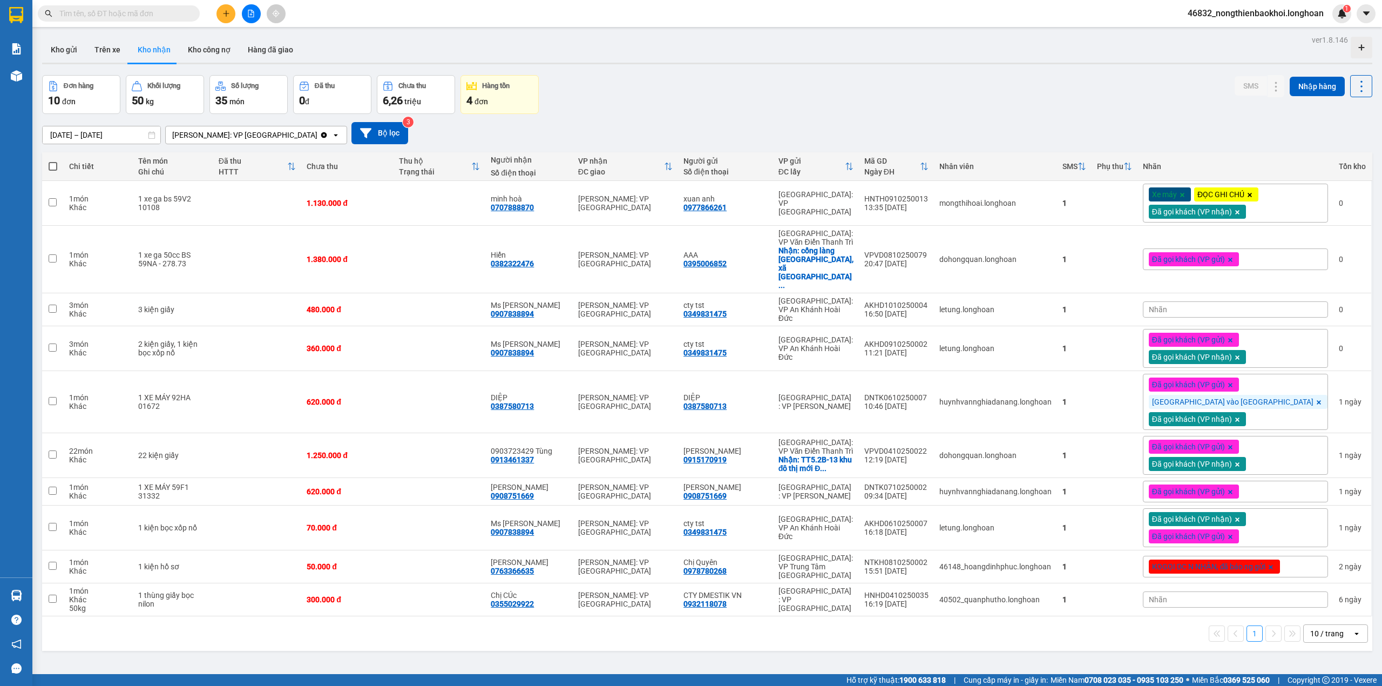
click at [808, 624] on div "1 10 / trang open" at bounding box center [706, 633] width 1321 height 18
click at [722, 99] on div "Đơn hàng 10 đơn Khối lượng 50 kg Số lượng 35 món Đã thu 0 đ Chưa thu 6,26 triệu…" at bounding box center [707, 94] width 1330 height 39
click at [647, 67] on div "ver 1.8.146 Kho gửi Trên xe Kho nhận Kho công nợ Hàng đã giao Đơn hàng 10 đơn K…" at bounding box center [707, 375] width 1339 height 686
click at [870, 109] on div "Đơn hàng 10 đơn Khối lượng 50 kg Số lượng 35 món Đã thu 0 đ Chưa thu 6,26 triệu…" at bounding box center [707, 94] width 1330 height 39
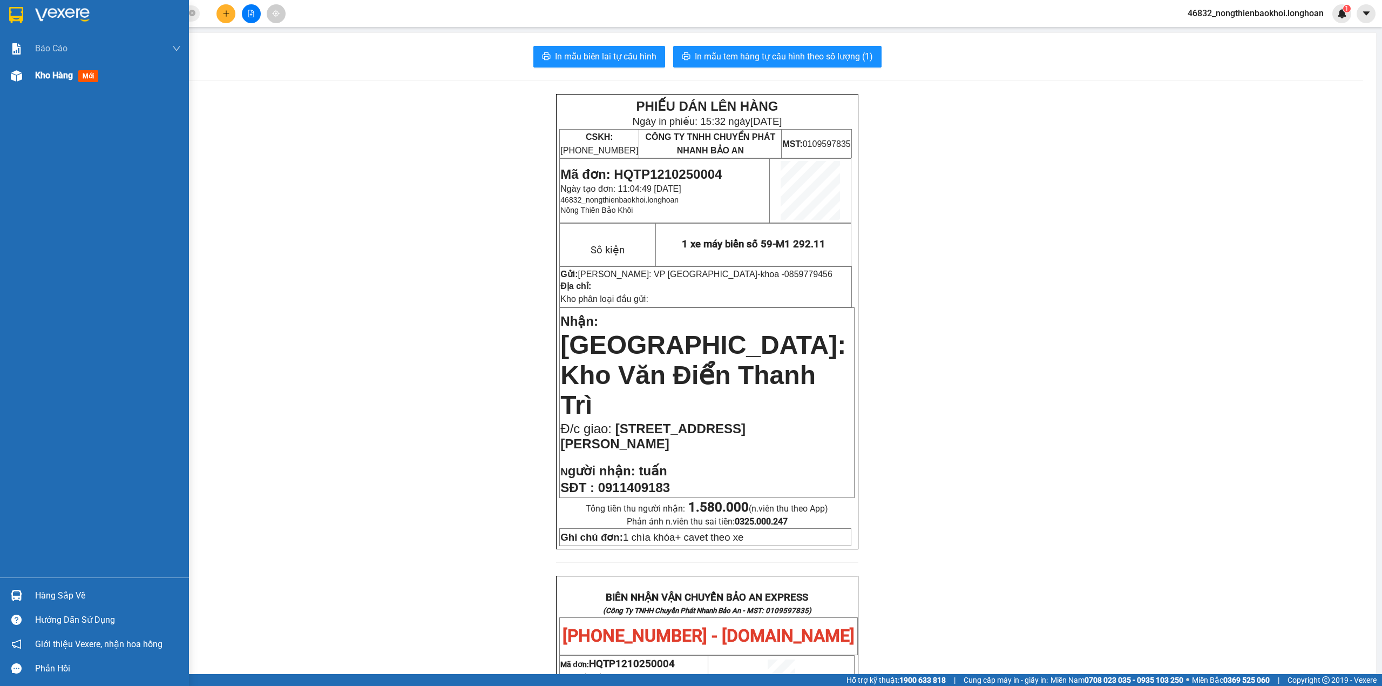
click at [11, 79] on img at bounding box center [16, 75] width 11 height 11
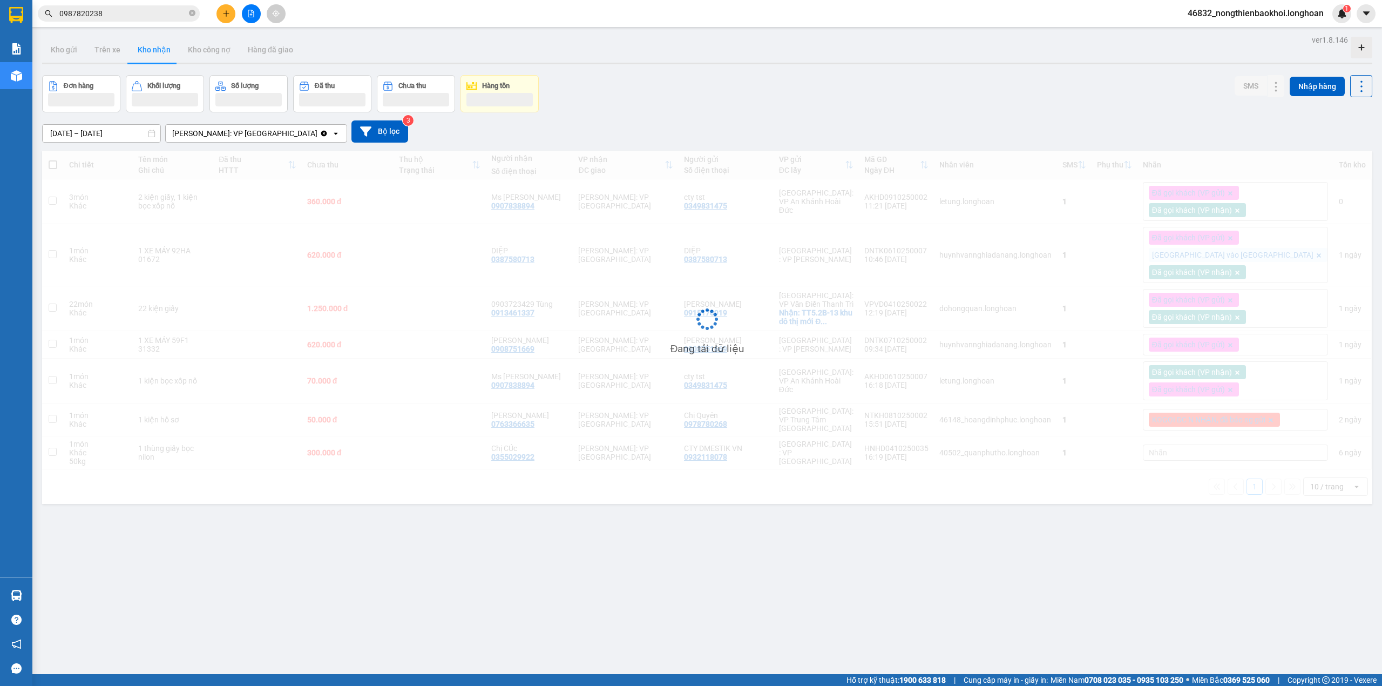
click at [607, 94] on div "Đơn hàng Khối lượng Số lượng Đã thu Chưa thu Hàng tồn SMS Nhập hàng" at bounding box center [707, 93] width 1330 height 37
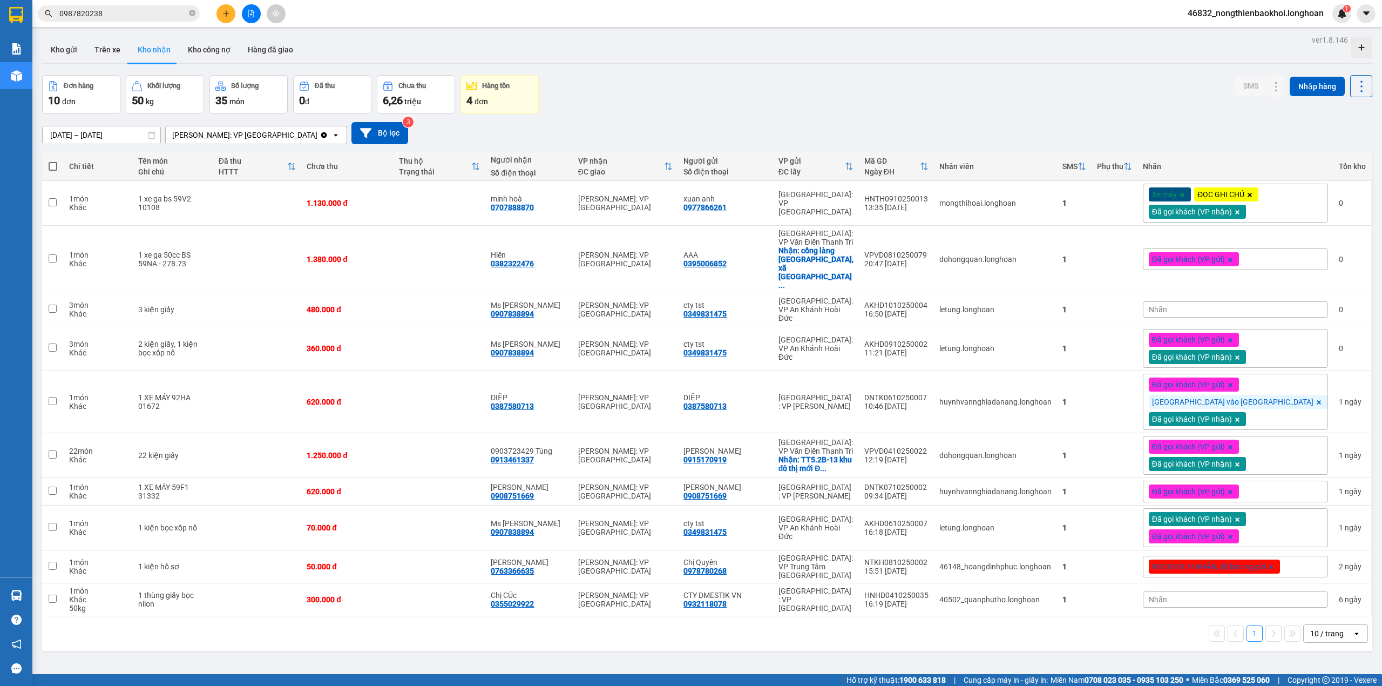
click at [682, 108] on div "Đơn hàng 10 đơn Khối lượng 50 kg Số lượng 35 món Đã thu 0 đ Chưa thu 6,26 triệu…" at bounding box center [707, 94] width 1330 height 39
click at [659, 203] on div "[PERSON_NAME]: VP [GEOGRAPHIC_DATA]" at bounding box center [625, 202] width 94 height 17
checkbox input "true"
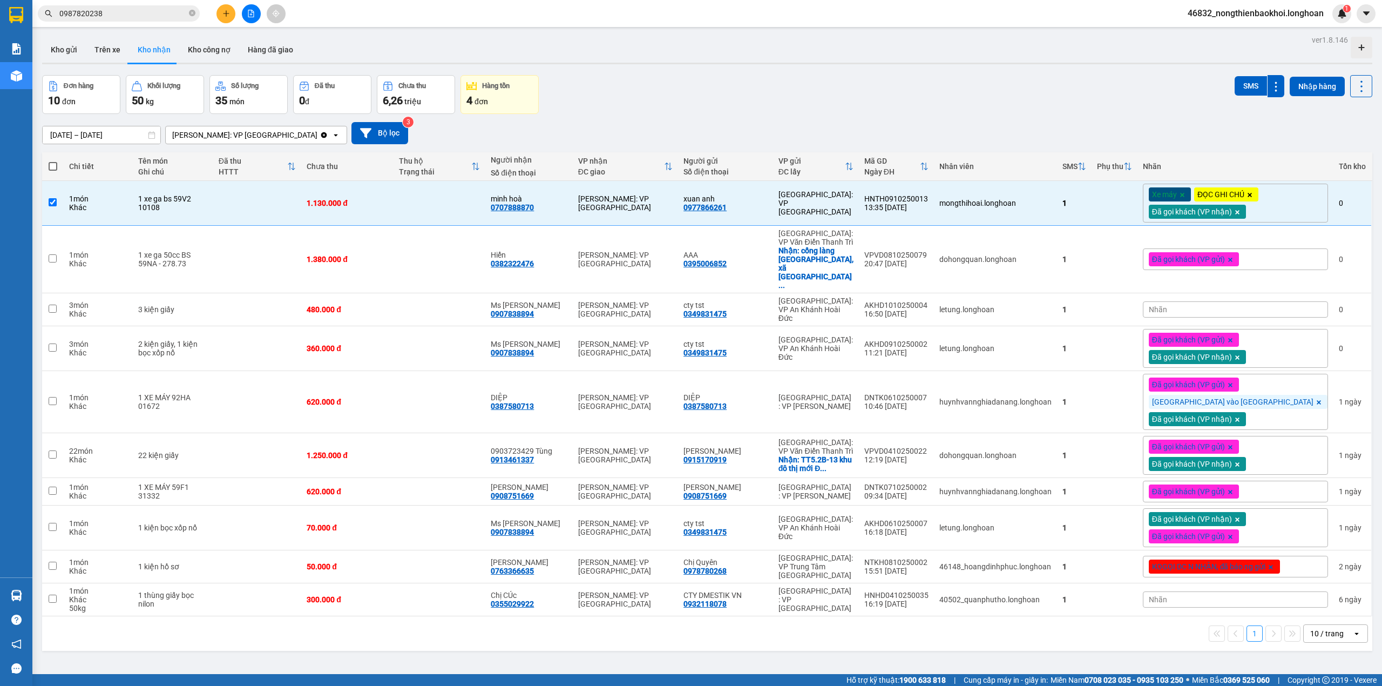
click at [752, 86] on div "Đơn hàng 10 đơn Khối lượng 50 kg Số lượng 35 món Đã thu 0 đ Chưa thu 6,26 triệu…" at bounding box center [707, 94] width 1330 height 39
click at [1022, 135] on div "[DATE] – [DATE] Press the down arrow key to interact with the calendar and sele…" at bounding box center [707, 133] width 1330 height 22
click at [732, 122] on div "[DATE] – [DATE] Press the down arrow key to interact with the calendar and sele…" at bounding box center [707, 133] width 1330 height 22
click at [231, 17] on button at bounding box center [225, 13] width 19 height 19
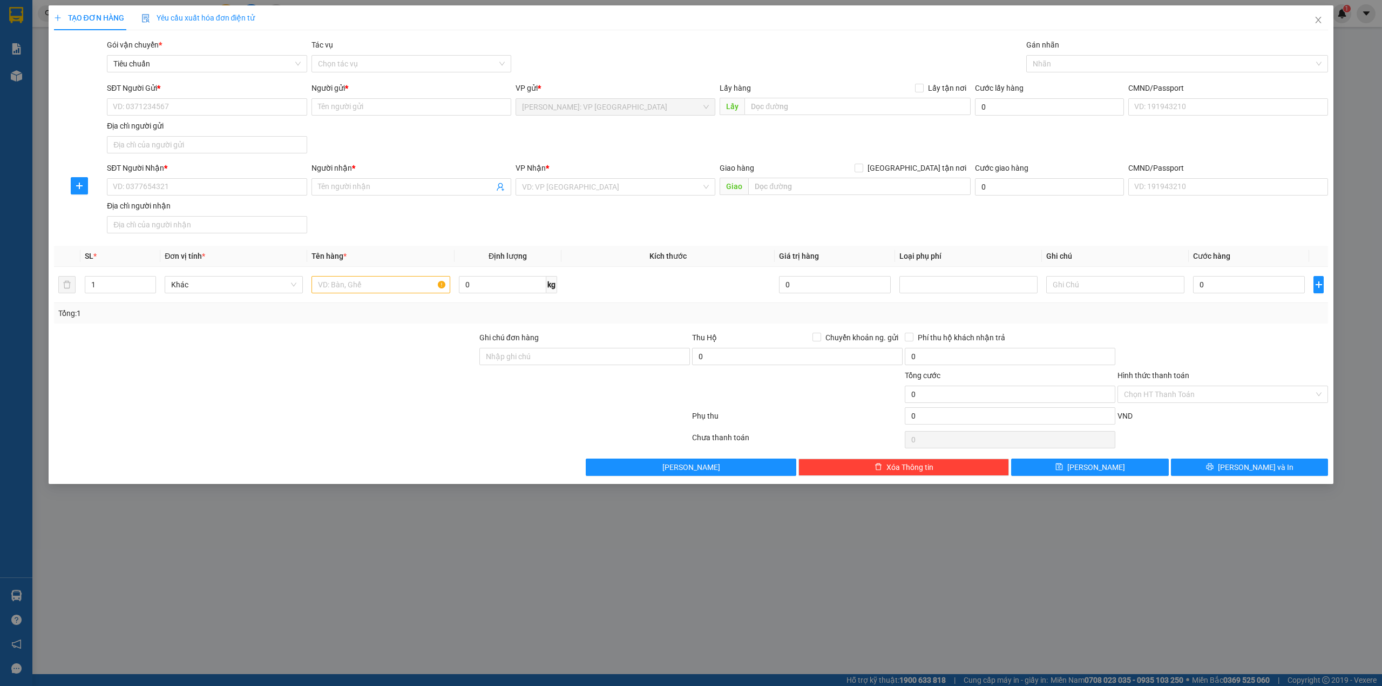
click at [469, 141] on div "SĐT Người Gửi * VD: 0371234567 Người gửi * Tên người gửi VP gửi * [GEOGRAPHIC_D…" at bounding box center [717, 120] width 1225 height 76
click at [333, 286] on input "text" at bounding box center [380, 284] width 138 height 17
click at [337, 378] on div at bounding box center [265, 388] width 425 height 38
click at [371, 283] on input "1 KIỆN GIẤY BOC NILONG ĐEN" at bounding box center [380, 284] width 138 height 17
type input "1 KIỆN GIẤY BỌC NILONG ĐEN"
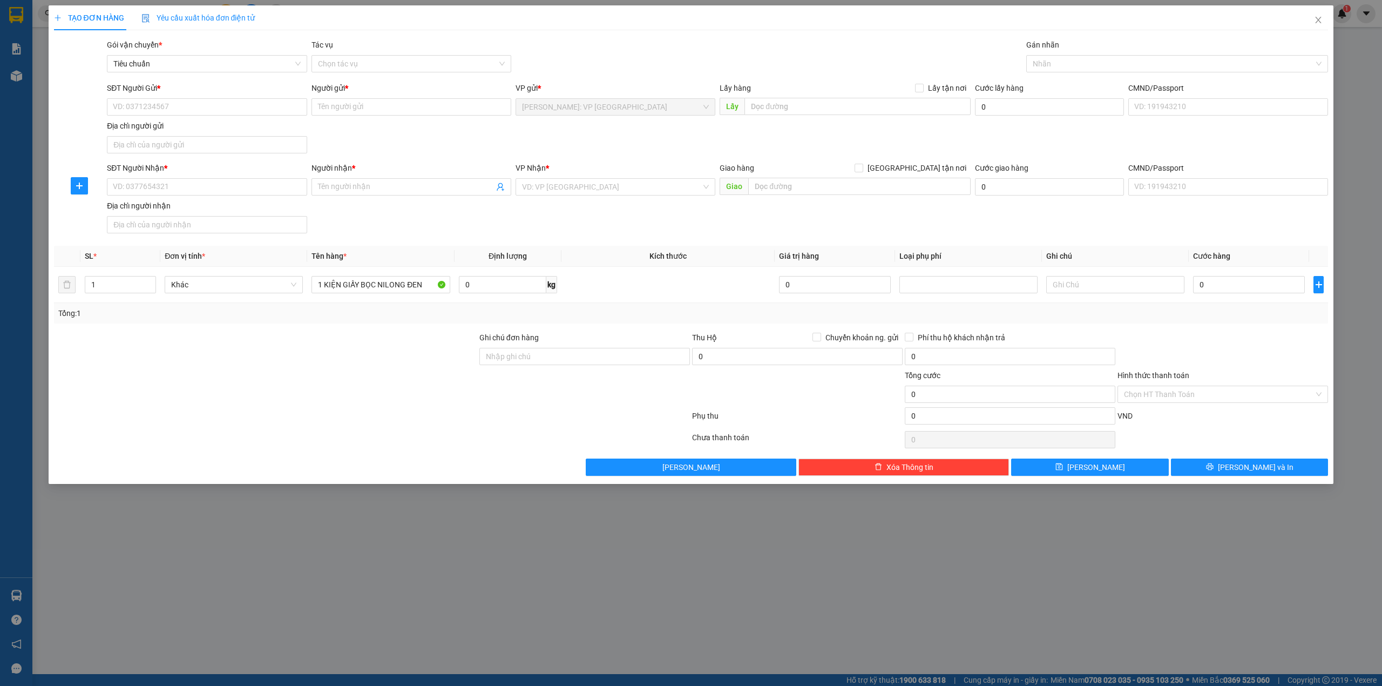
click at [473, 130] on div "SĐT Người Gửi * VD: 0371234567 Người gửi * Tên người gửi VP gửi * [GEOGRAPHIC_D…" at bounding box center [717, 120] width 1225 height 76
click at [551, 182] on input "search" at bounding box center [611, 187] width 179 height 16
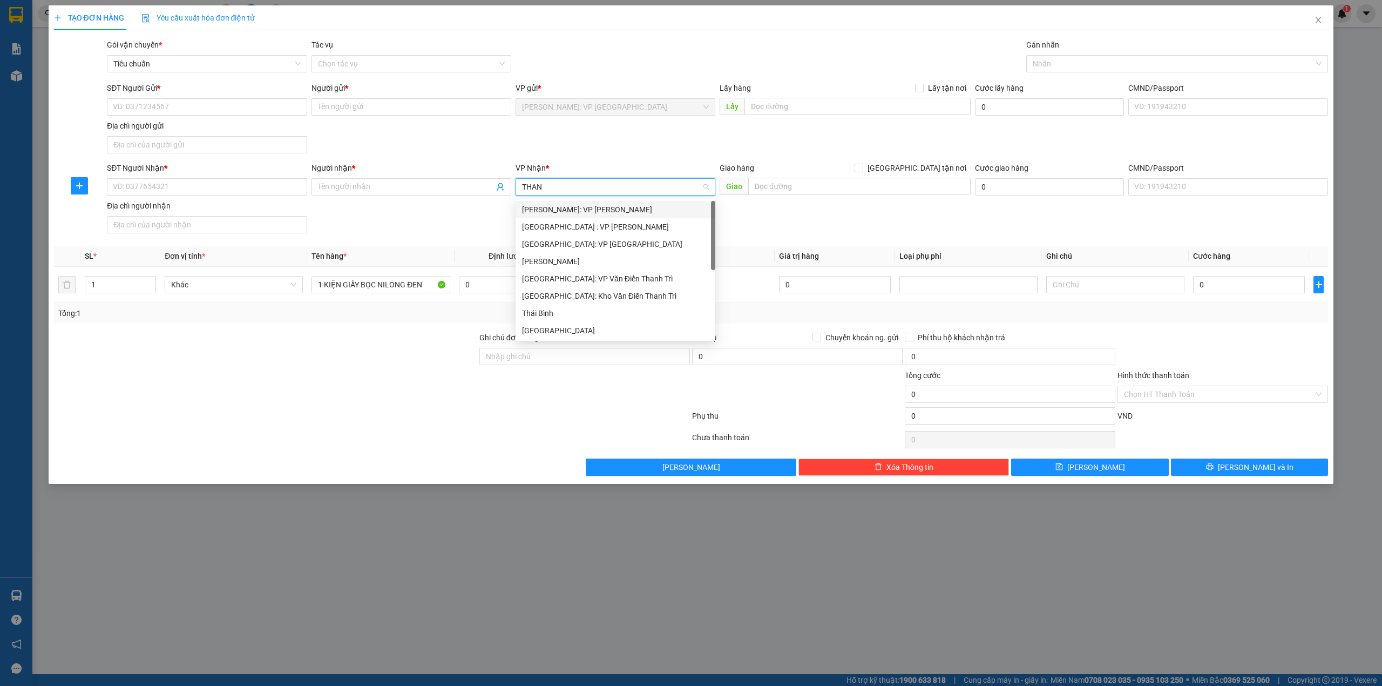
type input "THANH"
drag, startPoint x: 575, startPoint y: 298, endPoint x: 802, endPoint y: 198, distance: 247.4
click at [575, 298] on div "[GEOGRAPHIC_DATA]" at bounding box center [615, 296] width 187 height 12
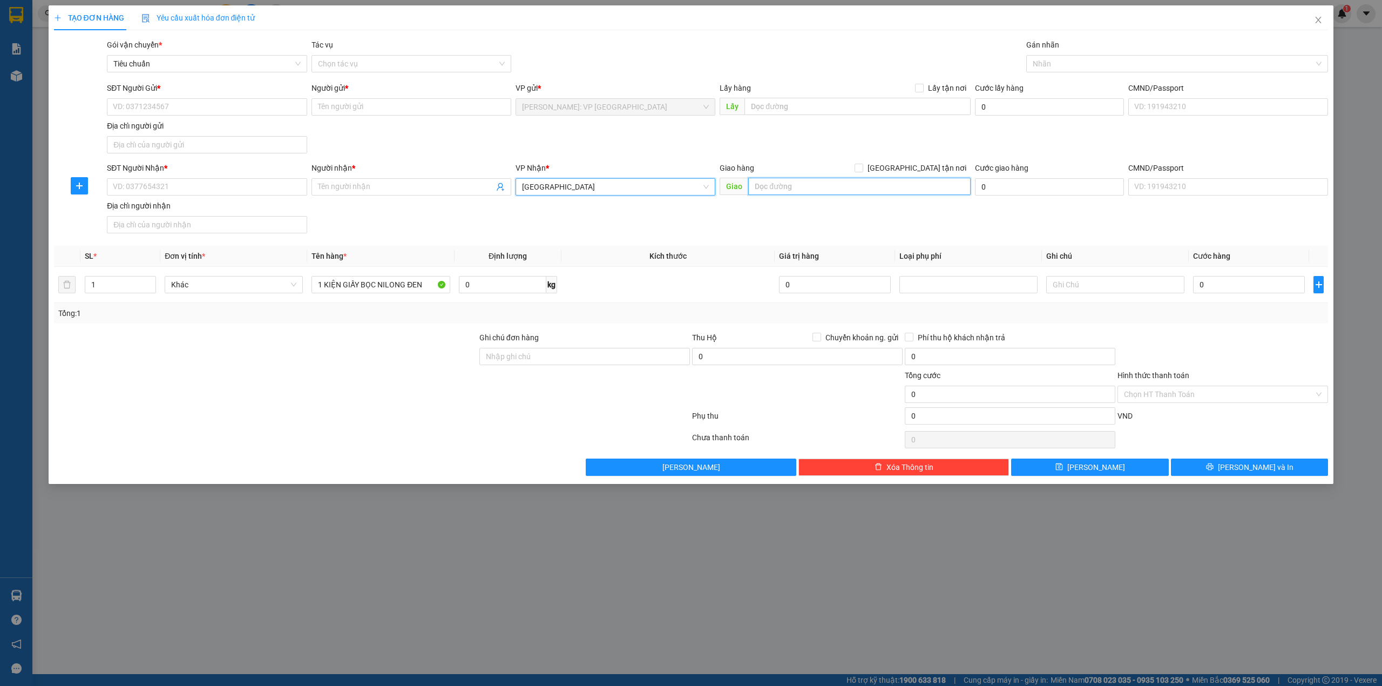
click at [809, 184] on input "text" at bounding box center [859, 186] width 222 height 17
type input "D"
type input "ĐẦU ĐƯỜNG TRÁNH TP. [GEOGRAPHIC_DATA]"
click at [562, 157] on div "SĐT Người Gửi * VD: 0371234567 Người gửi * Tên người gửi VP gửi * [GEOGRAPHIC_D…" at bounding box center [717, 120] width 1225 height 76
click at [352, 145] on div "SĐT Người Gửi * VD: 0371234567 Người gửi * Tên người gửi VP gửi * [GEOGRAPHIC_D…" at bounding box center [717, 120] width 1225 height 76
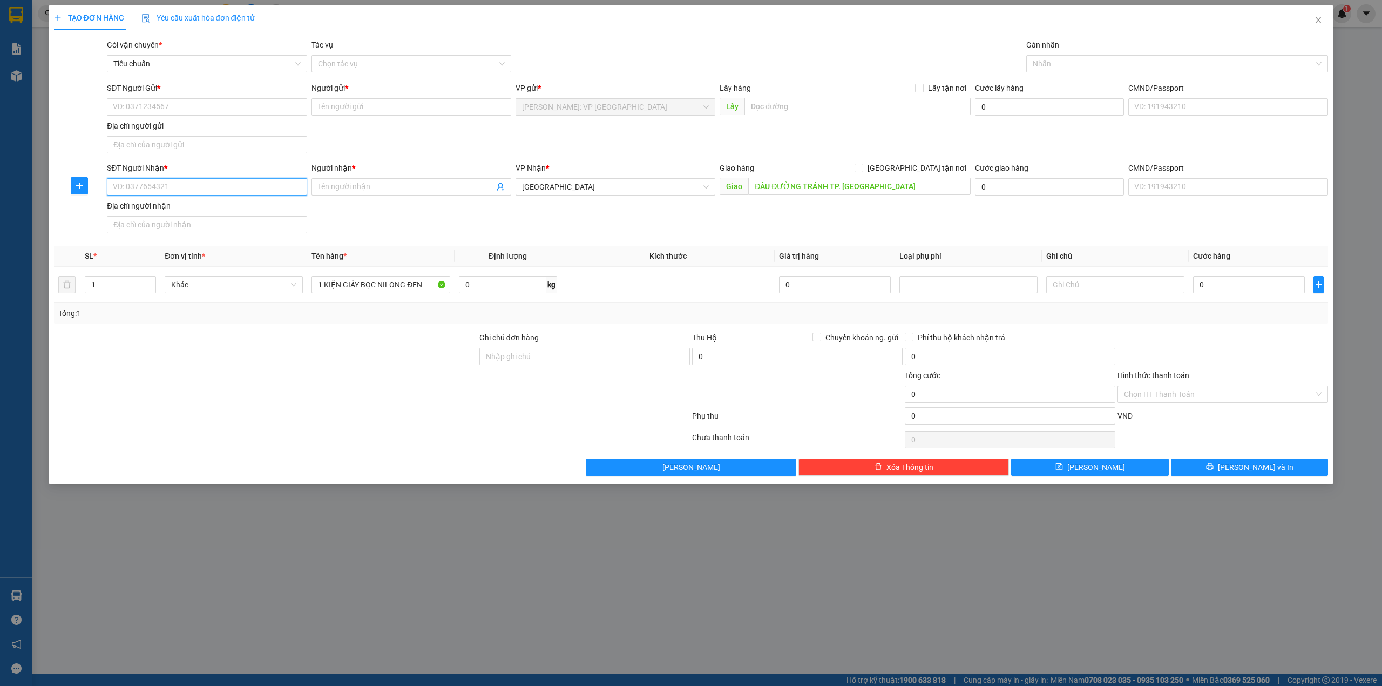
click at [181, 184] on input "SĐT Người Nhận *" at bounding box center [207, 186] width 200 height 17
click at [249, 189] on input "0968517788" at bounding box center [207, 186] width 200 height 17
type input "0968517788"
click at [260, 417] on div at bounding box center [372, 418] width 638 height 22
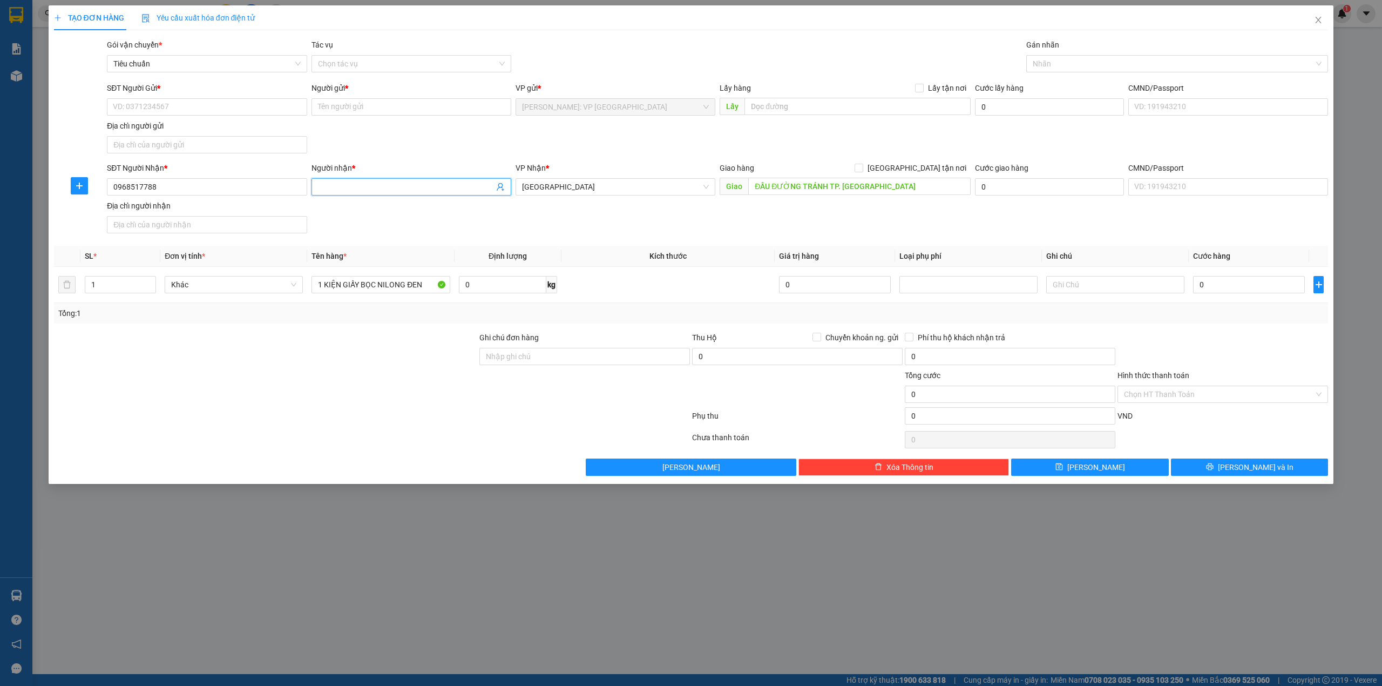
click at [396, 195] on span at bounding box center [411, 186] width 200 height 17
type input "CẨM TRÂN"
click at [128, 101] on input "SĐT Người Gửi *" at bounding box center [207, 106] width 200 height 17
type input "0329793839"
click at [334, 112] on input "Người gửi *" at bounding box center [411, 106] width 200 height 17
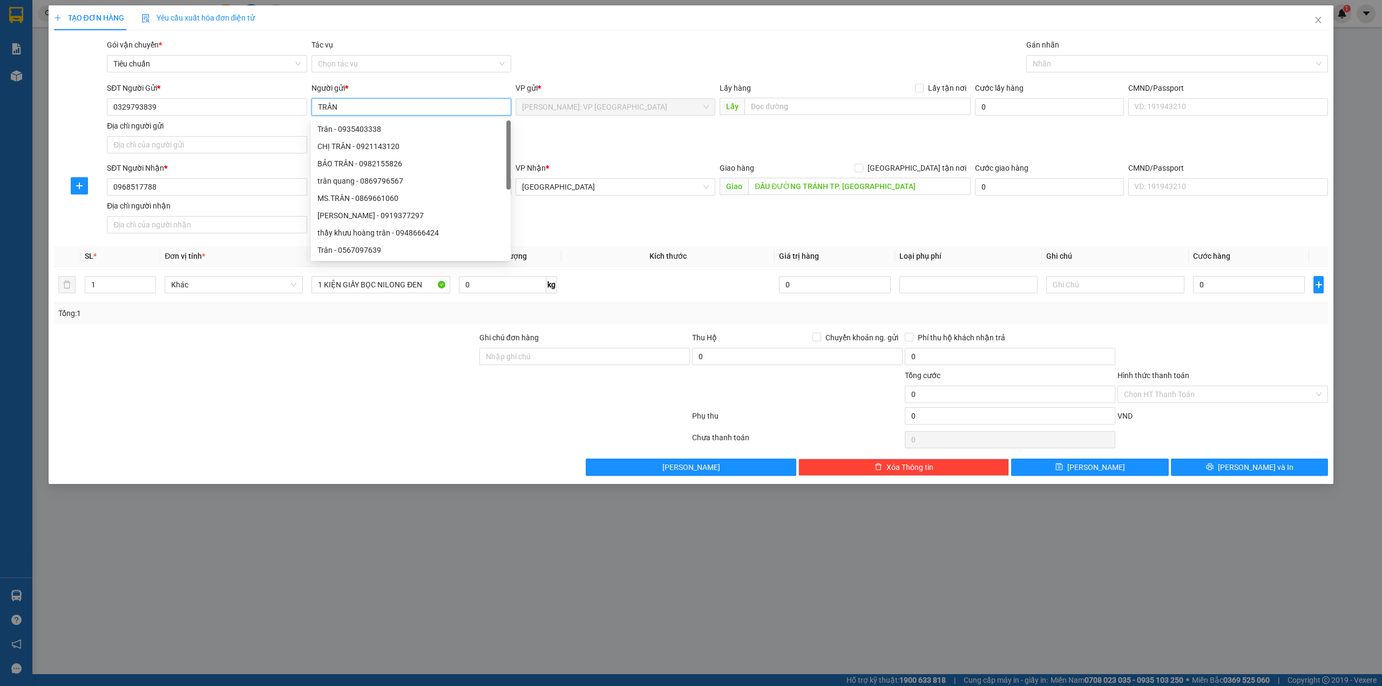
type input "TRÂN"
click at [569, 65] on div "Gói vận chuyển * Tiêu chuẩn Tác vụ Chọn tác vụ Gán nhãn Nhãn" at bounding box center [717, 58] width 1225 height 38
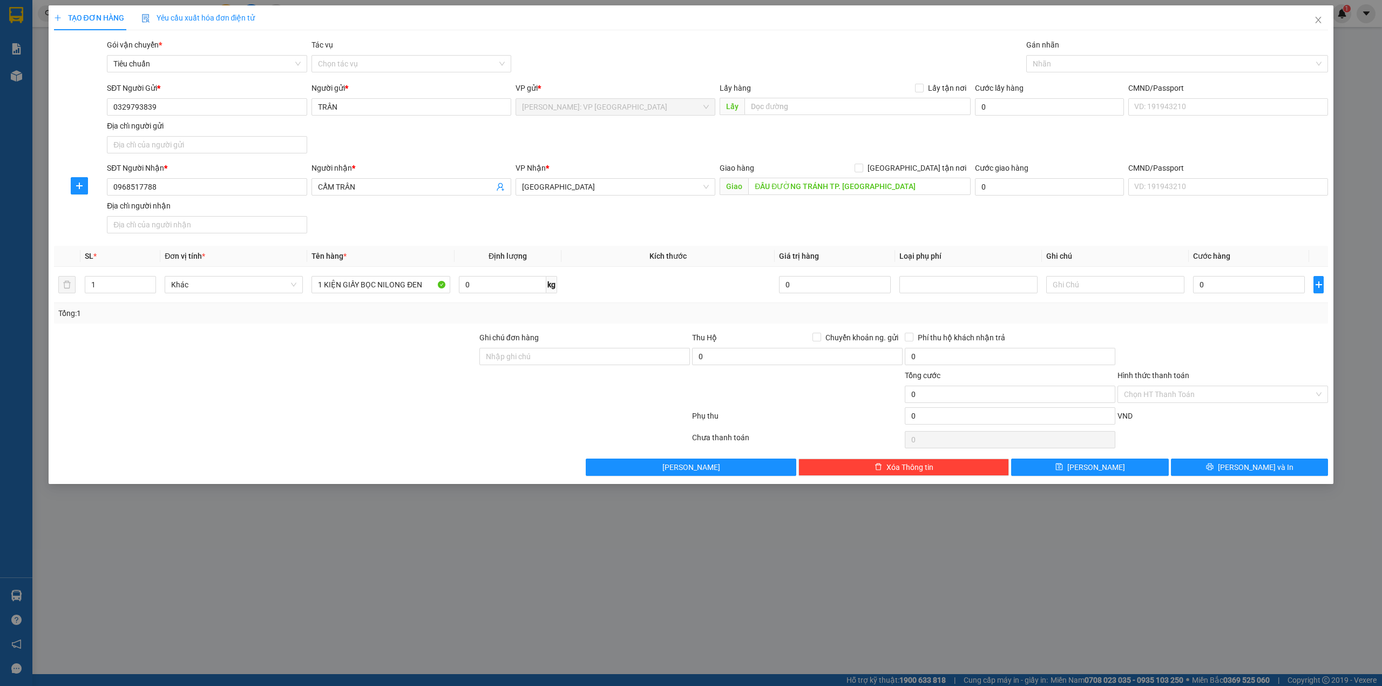
click at [600, 158] on div "SĐT Người Gửi * 0329793839 Người gửi * TRÂN VP gửi * [GEOGRAPHIC_DATA]: VP [GEO…" at bounding box center [717, 120] width 1225 height 76
click at [599, 65] on div "Gói vận chuyển * Tiêu chuẩn Tác vụ Chọn tác vụ Gán nhãn Nhãn" at bounding box center [717, 58] width 1225 height 38
click at [199, 101] on input "0329793839" at bounding box center [207, 106] width 200 height 17
click at [634, 56] on div "Gói vận chuyển * Tiêu chuẩn Tác vụ Chọn tác vụ Gán nhãn Nhãn" at bounding box center [717, 58] width 1225 height 38
click at [1245, 286] on input "0" at bounding box center [1249, 284] width 112 height 17
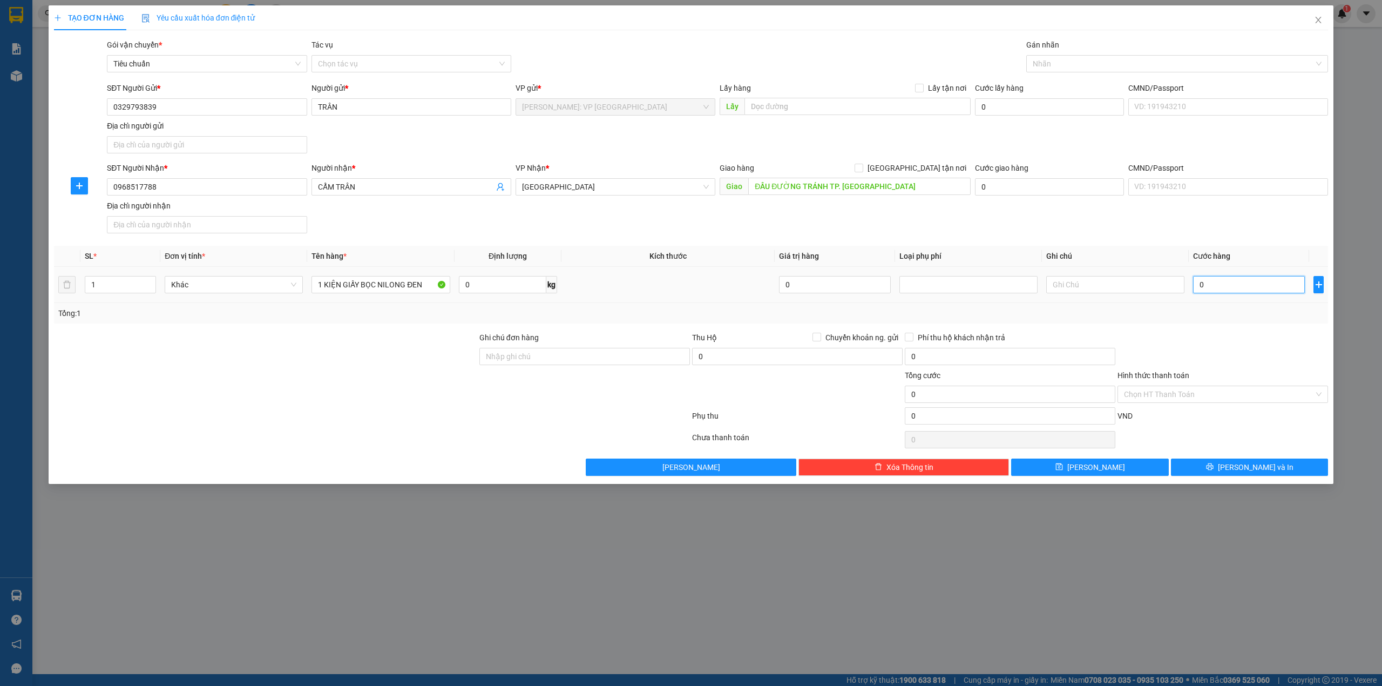
type input "7"
type input "70"
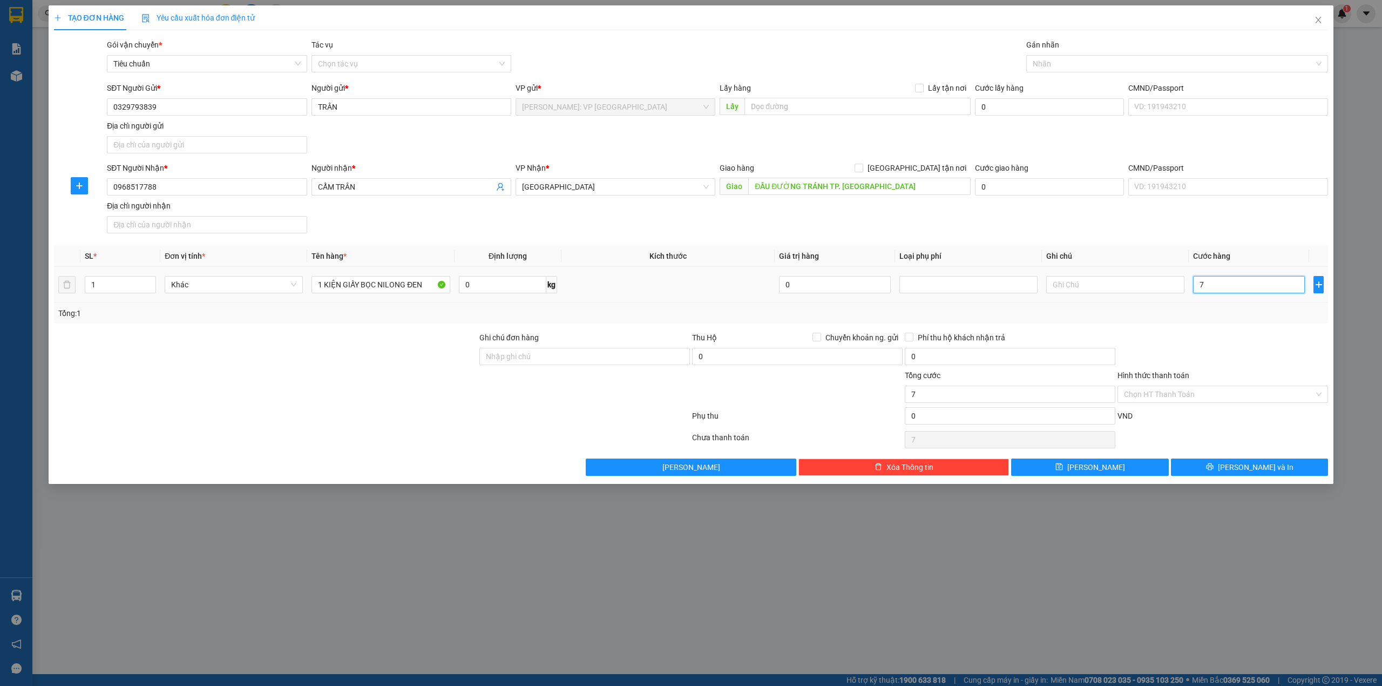
type input "70"
type input "700"
type input "7.000"
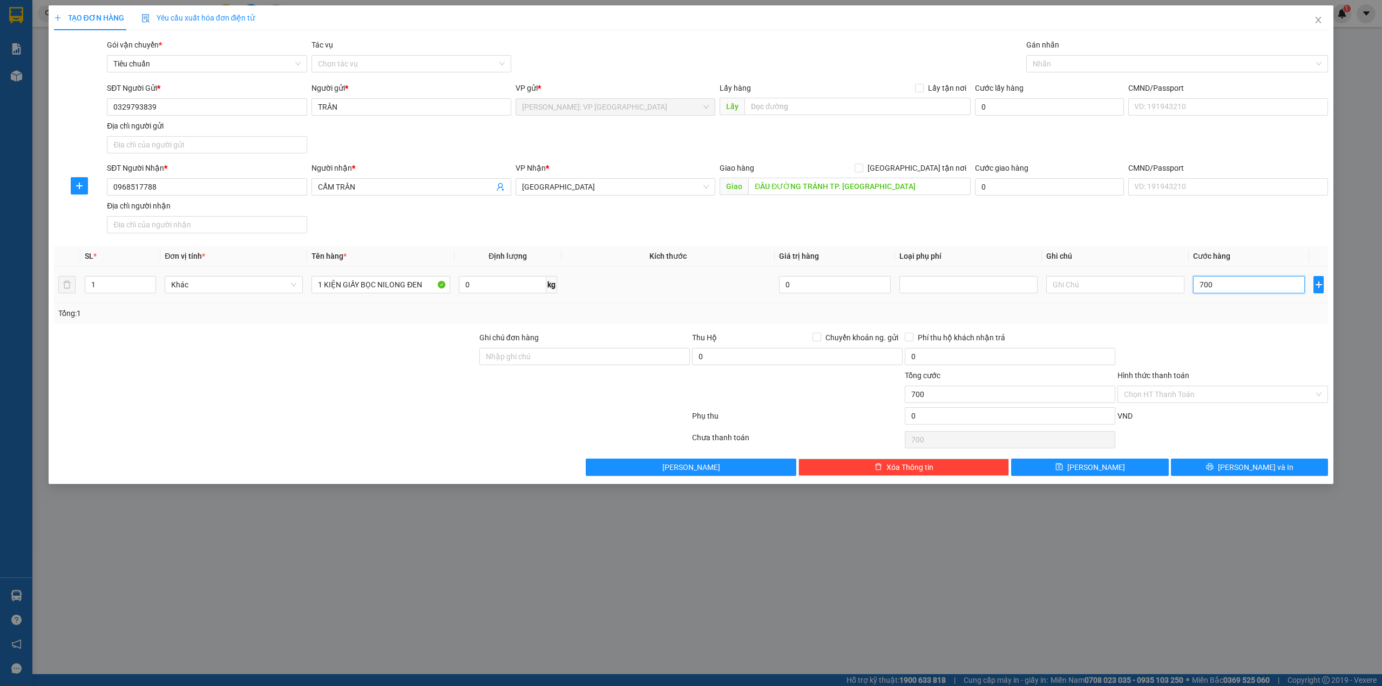
type input "7.000"
type input "70.000"
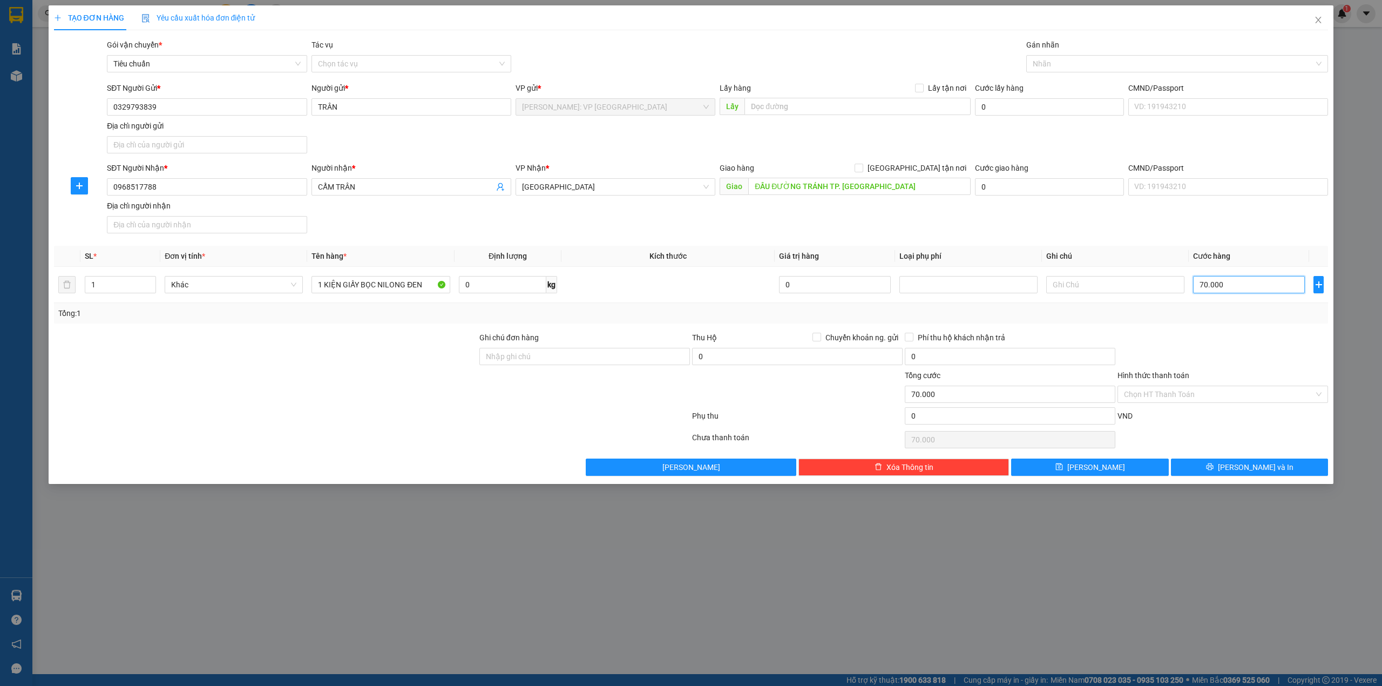
type input "70.000"
click at [701, 219] on div "SĐT Người Nhận * 0968517788 Người nhận * CẨM TRÂN VP Nhận * [GEOGRAPHIC_DATA] G…" at bounding box center [717, 200] width 1225 height 76
click at [399, 216] on div "SĐT Người Nhận * 0968517788 Người nhận * CẨM TRÂN VP Nhận * [GEOGRAPHIC_DATA] G…" at bounding box center [717, 200] width 1225 height 76
click at [291, 404] on div at bounding box center [265, 388] width 425 height 38
click at [1220, 348] on div at bounding box center [1222, 350] width 213 height 38
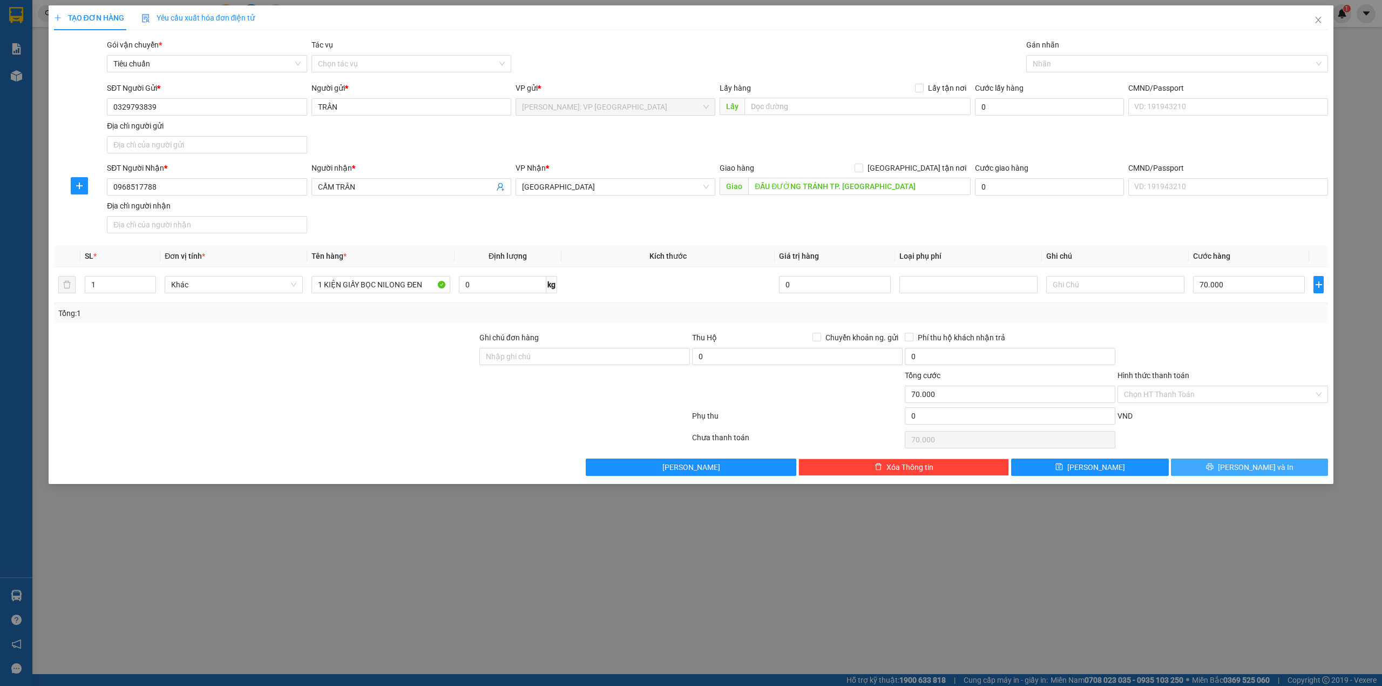
click at [1213, 466] on icon "printer" at bounding box center [1210, 467] width 8 height 8
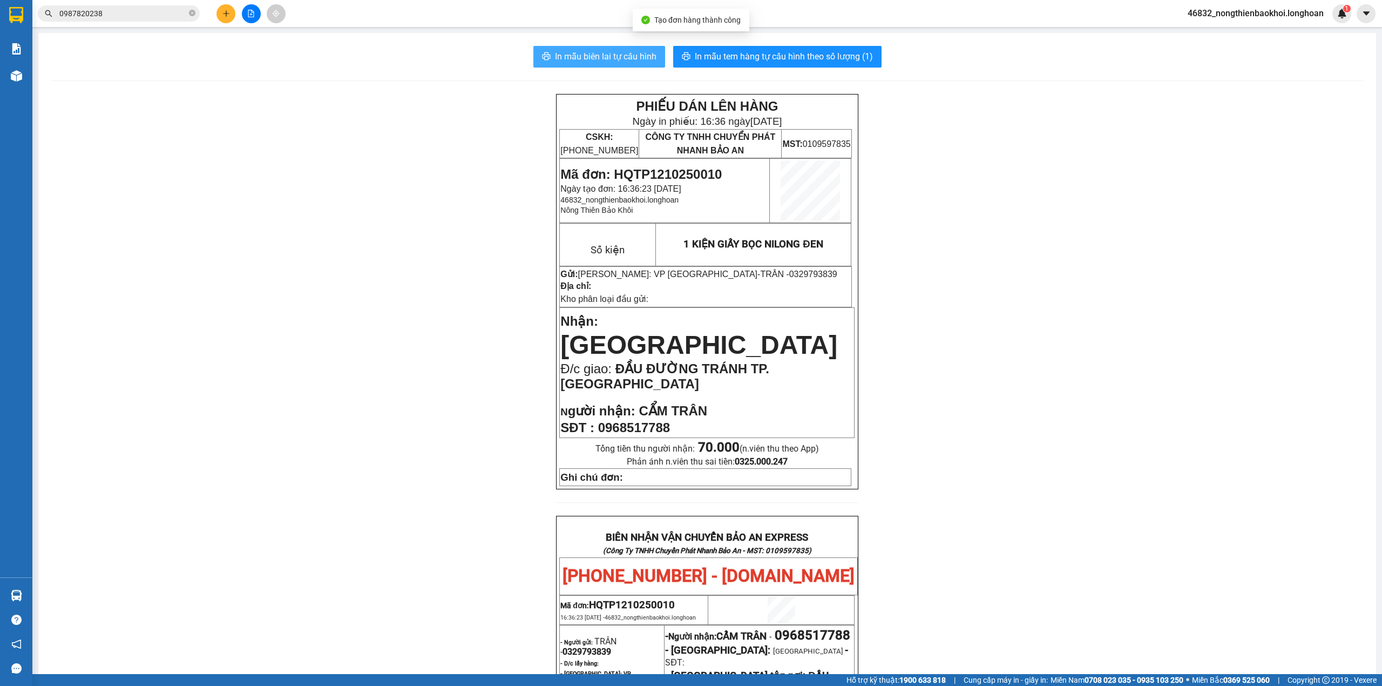
click at [564, 67] on button "In mẫu biên lai tự cấu hình" at bounding box center [599, 57] width 132 height 22
click at [317, 217] on div "PHIẾU DÁN LÊN HÀNG Ngày in phiếu: 16:36 [DATE] CSKH: [PHONE_NUMBER] CÔNG TY TNH…" at bounding box center [707, 591] width 1312 height 995
click at [316, 217] on div "PHIẾU DÁN LÊN HÀNG Ngày in phiếu: 16:36 [DATE] CSKH: [PHONE_NUMBER] CÔNG TY TNH…" at bounding box center [707, 591] width 1312 height 995
drag, startPoint x: 316, startPoint y: 220, endPoint x: 300, endPoint y: 219, distance: 15.7
click at [315, 219] on div "PHIẾU DÁN LÊN HÀNG Ngày in phiếu: 16:36 [DATE] CSKH: [PHONE_NUMBER] CÔNG TY TNH…" at bounding box center [707, 591] width 1312 height 995
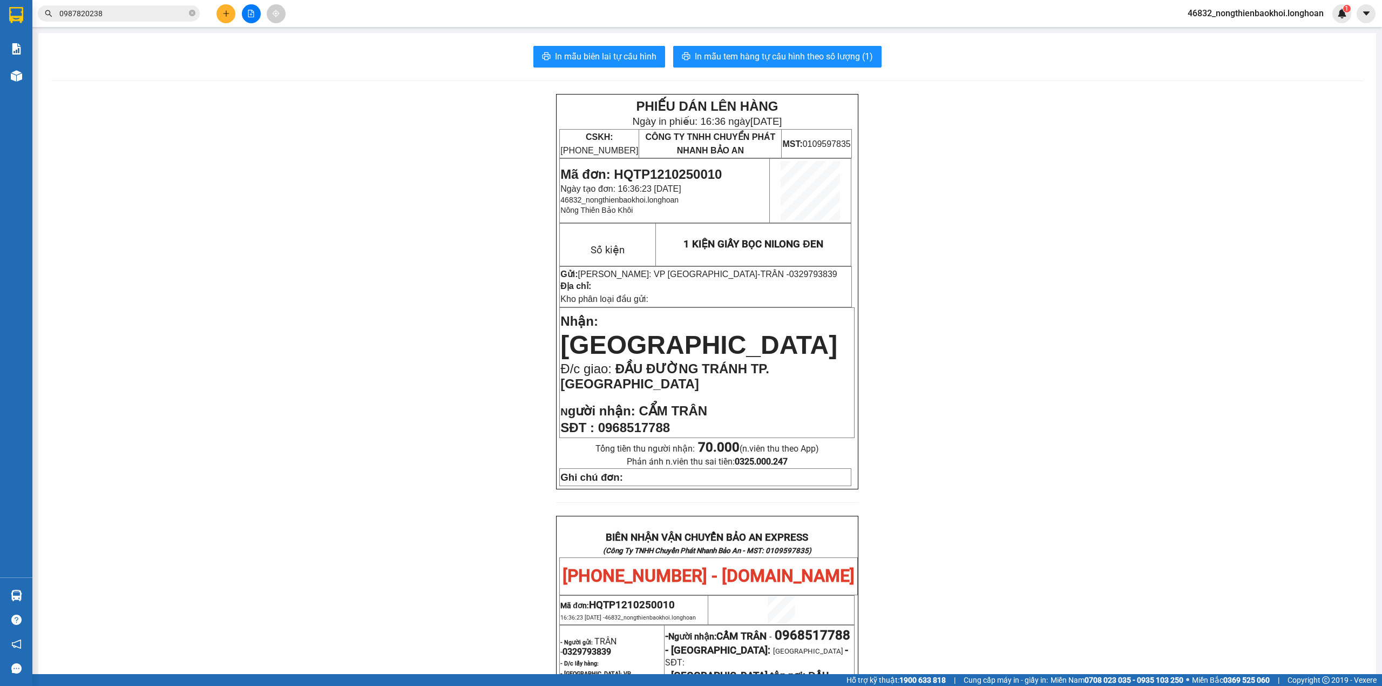
click at [519, 158] on div "PHIẾU DÁN LÊN HÀNG Ngày in phiếu: 16:36 [DATE] CSKH: [PHONE_NUMBER] CÔNG TY TNH…" at bounding box center [707, 591] width 1312 height 995
click at [756, 52] on span "In mẫu tem hàng tự cấu hình theo số lượng (1)" at bounding box center [784, 56] width 178 height 13
drag, startPoint x: 329, startPoint y: 406, endPoint x: 324, endPoint y: 412, distance: 8.1
click at [329, 409] on div "PHIẾU DÁN LÊN HÀNG Ngày in phiếu: 16:37 [DATE] CSKH: [PHONE_NUMBER] CÔNG TY TNH…" at bounding box center [707, 591] width 1312 height 995
click at [286, 329] on div "PHIẾU DÁN LÊN HÀNG Ngày in phiếu: 16:37 [DATE] CSKH: [PHONE_NUMBER] CÔNG TY TNH…" at bounding box center [707, 591] width 1312 height 995
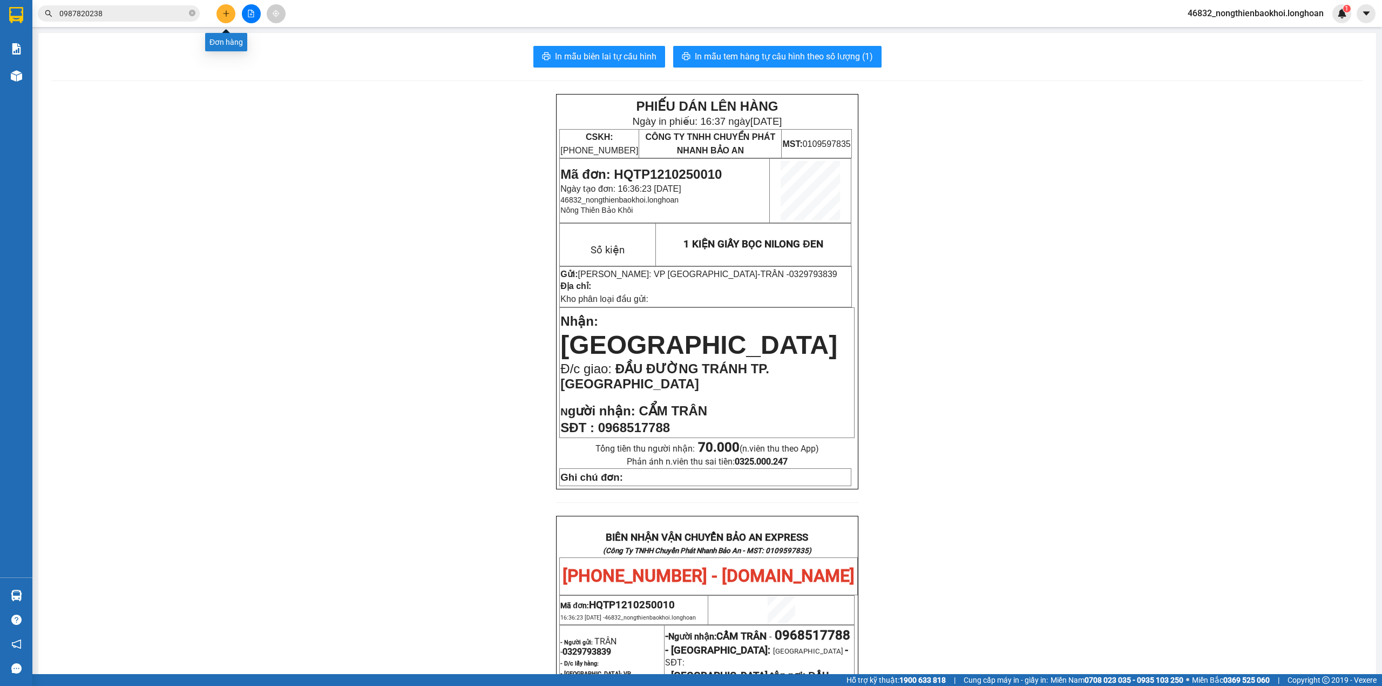
click at [222, 13] on button at bounding box center [225, 13] width 19 height 19
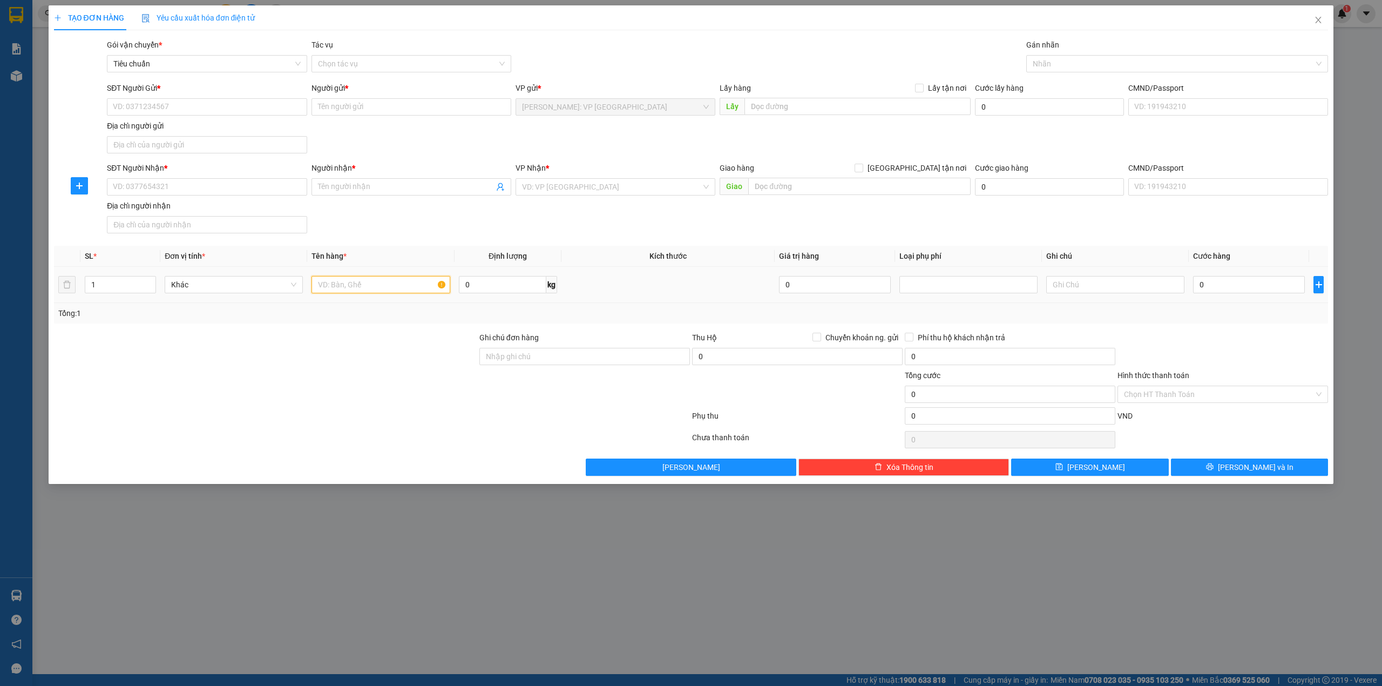
click at [397, 290] on input "text" at bounding box center [380, 284] width 138 height 17
type input "1 KIỆN ĐÀN BỌC BÌA PE ( )"
click at [1218, 281] on input "0" at bounding box center [1249, 284] width 112 height 17
type input "1"
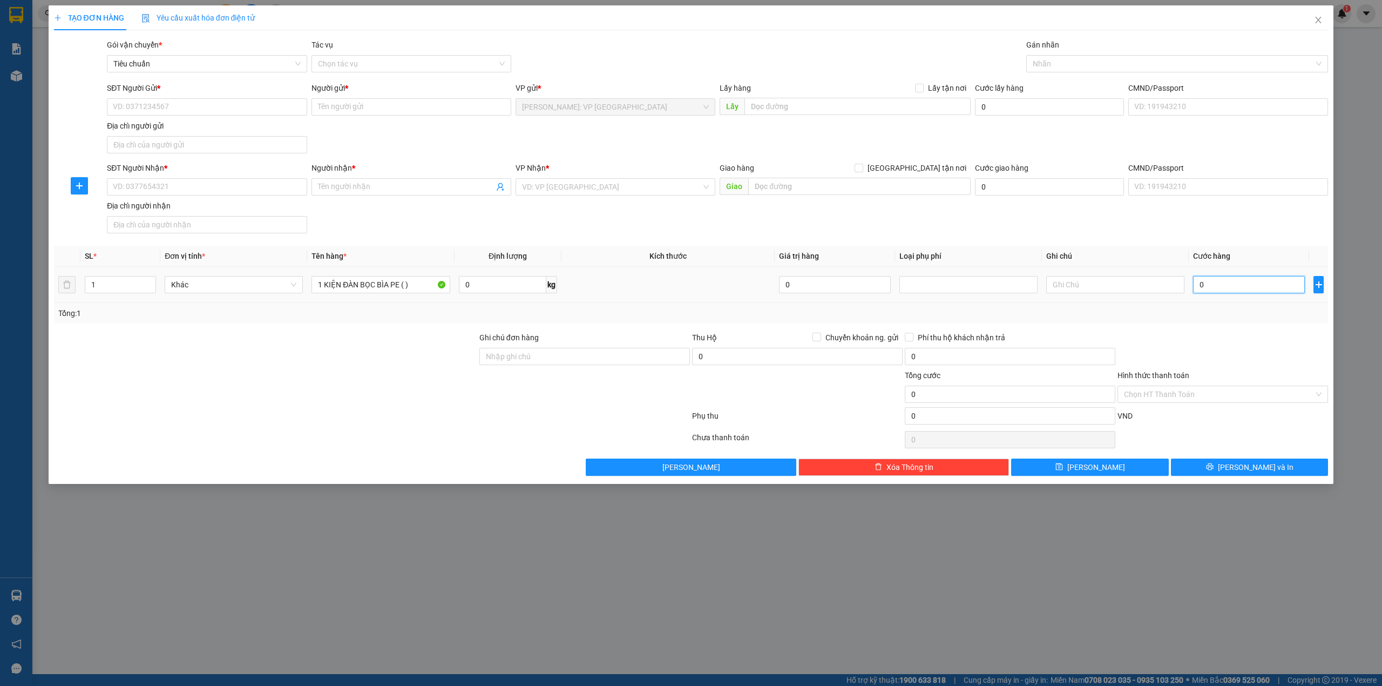
type input "1"
type input "15"
type input "150"
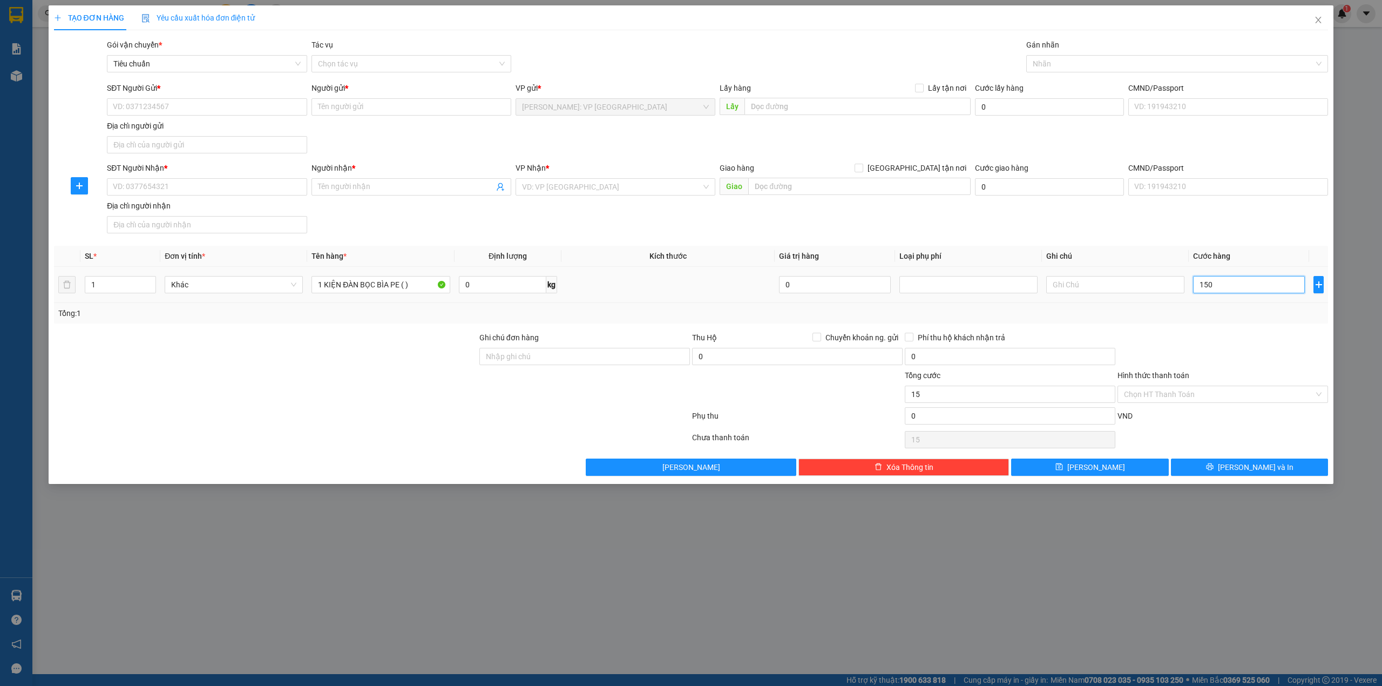
type input "150"
type input "1.500"
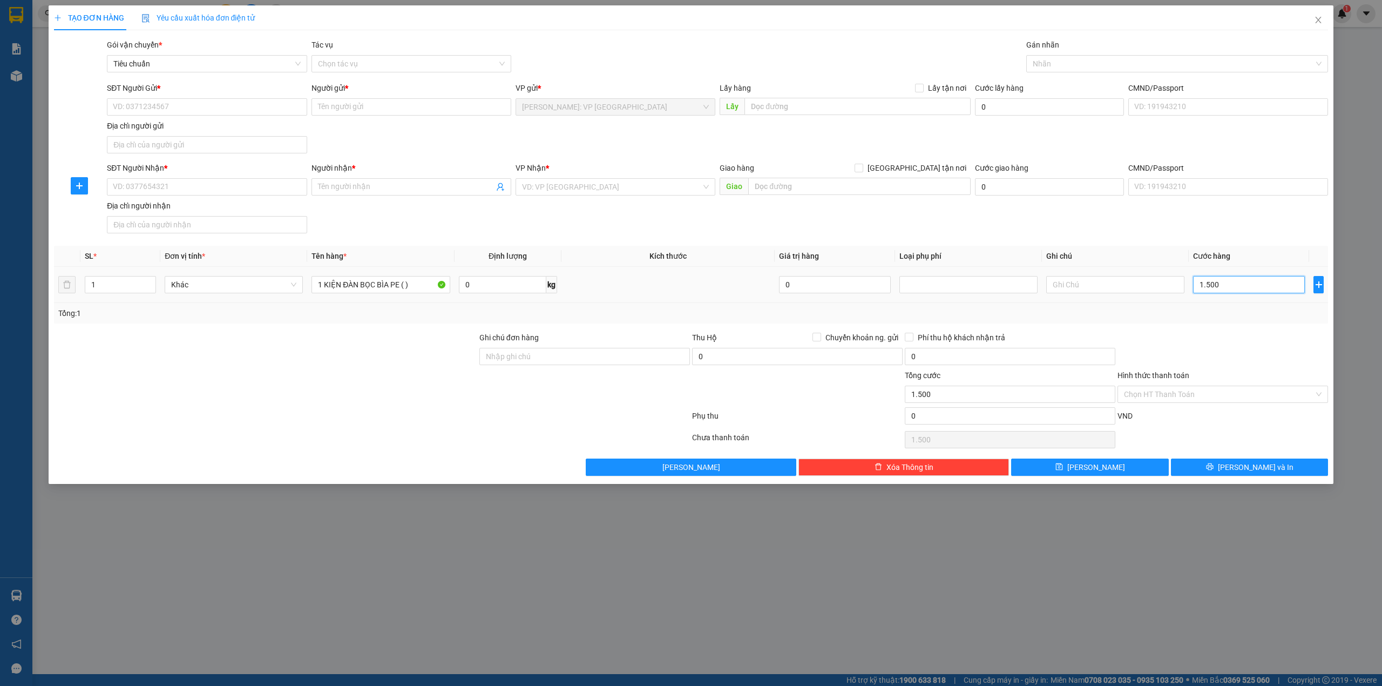
type input "15.000"
type input "150.000"
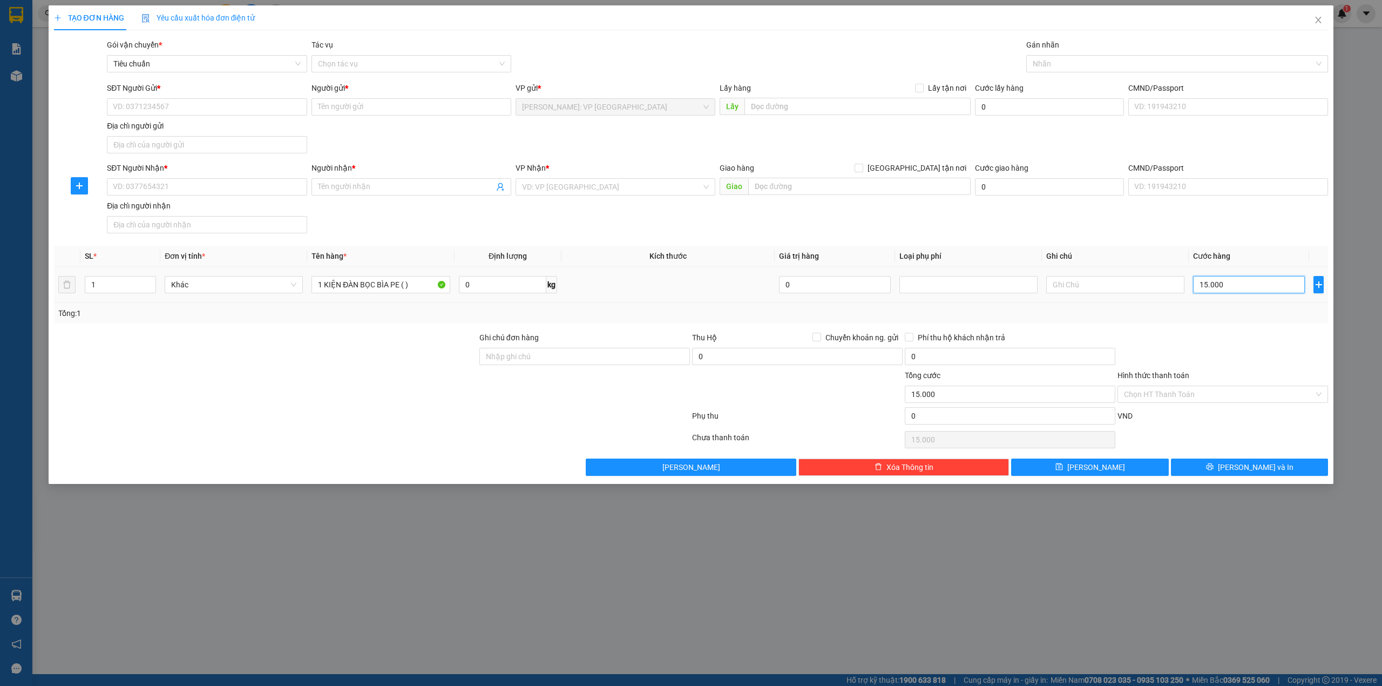
type input "150.000"
click at [657, 219] on div "SĐT Người Nhận * VD: 0377654321 Người nhận * Tên người nhận VP Nhận * VD: VP [G…" at bounding box center [717, 200] width 1225 height 76
click at [403, 288] on input "1 KIỆN ĐÀN BỌC BÌA PE ( )" at bounding box center [380, 284] width 138 height 17
type input "1 KIỆN DÀI DẸP BỌC BÌA PE (ĐÀN)"
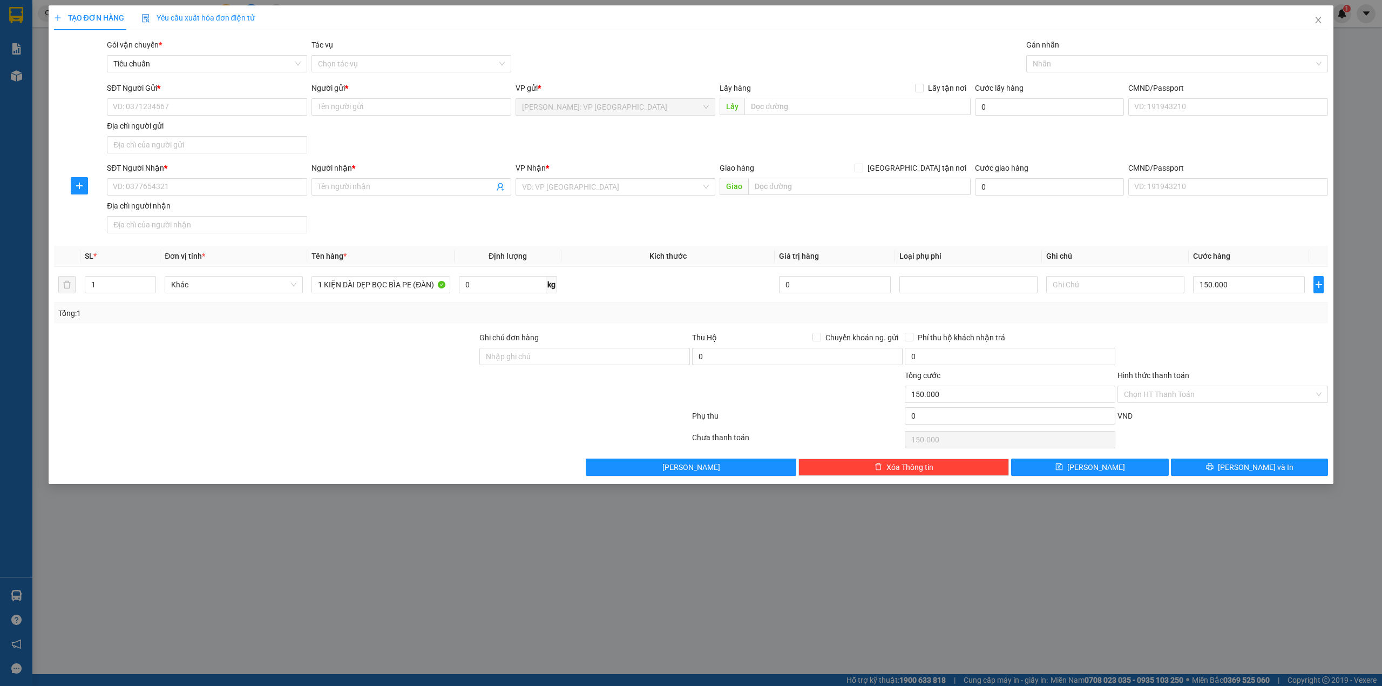
drag, startPoint x: 378, startPoint y: 344, endPoint x: 372, endPoint y: 344, distance: 6.0
click at [377, 344] on div at bounding box center [265, 350] width 425 height 38
click at [216, 186] on input "SĐT Người Nhận *" at bounding box center [207, 186] width 200 height 17
type input "0859126809"
click at [377, 187] on input "Người nhận *" at bounding box center [406, 187] width 176 height 12
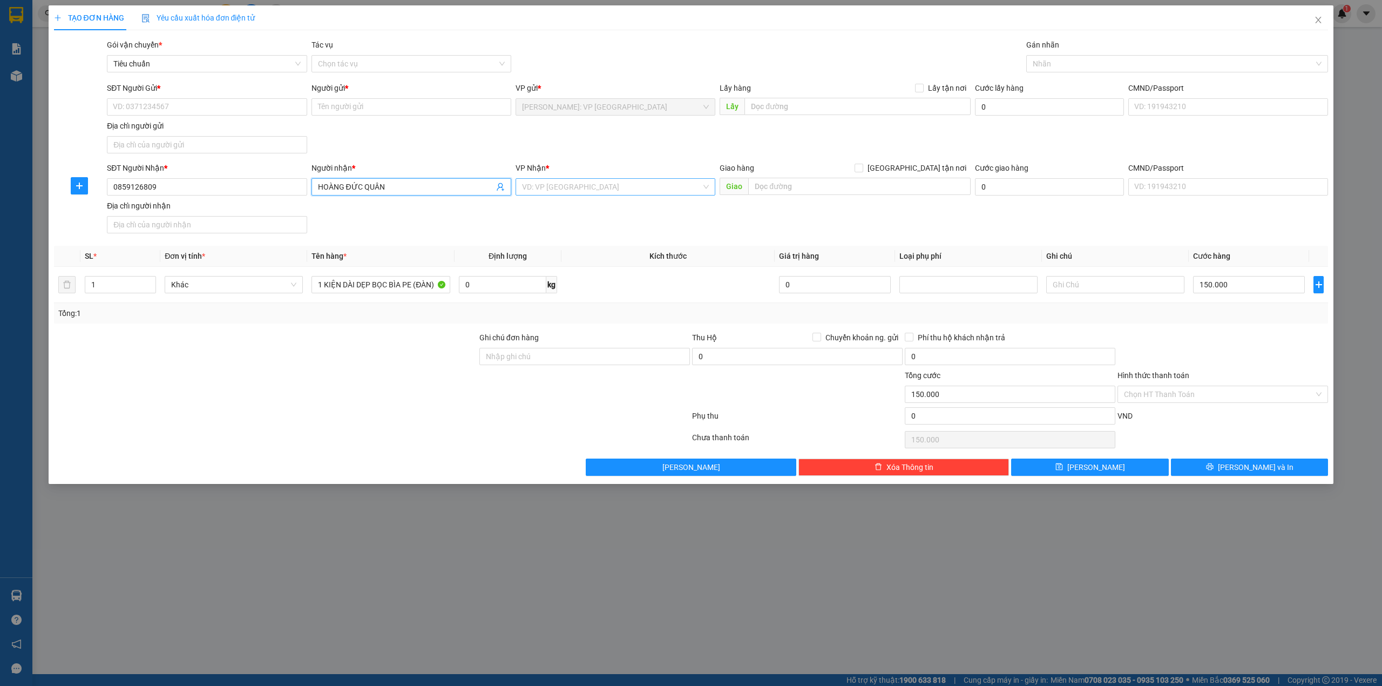
type input "HOÀNG ĐỨC QUÂN"
click at [562, 191] on input "search" at bounding box center [611, 187] width 179 height 16
type input "KHO"
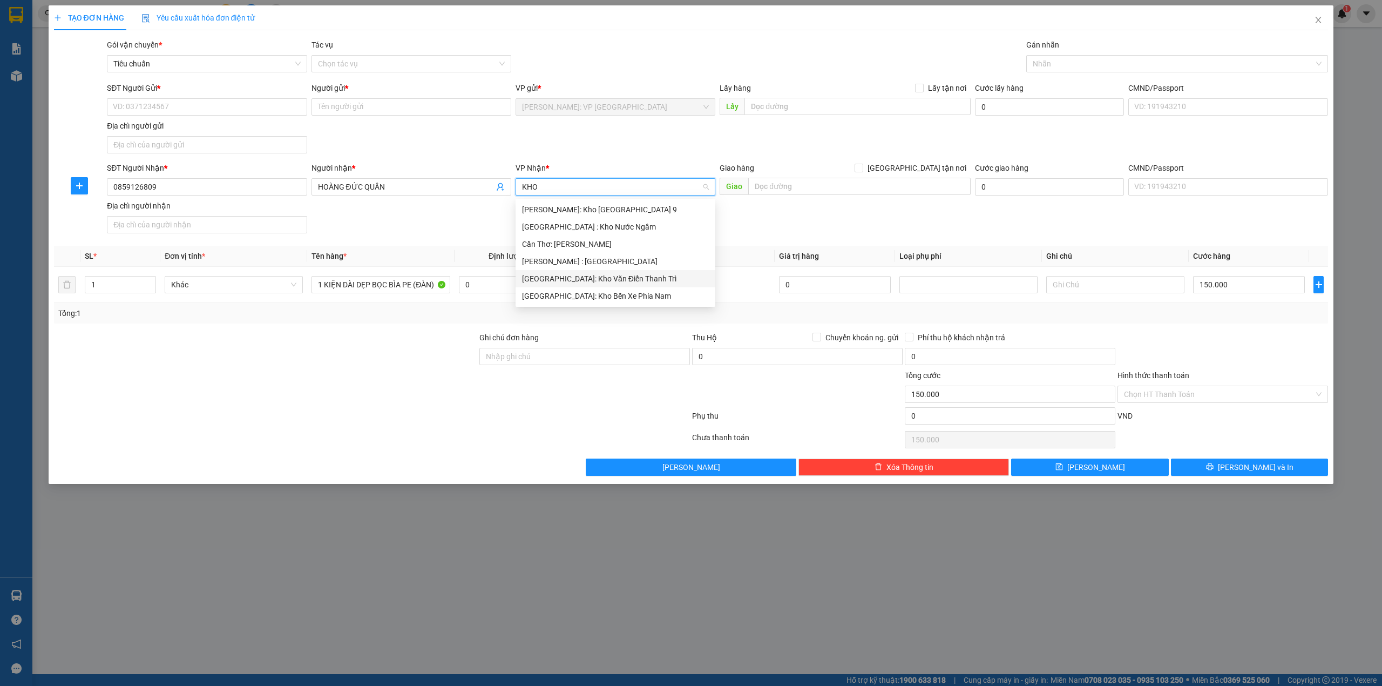
click at [610, 275] on div "[GEOGRAPHIC_DATA]: Kho Văn Điển Thanh Trì" at bounding box center [615, 279] width 187 height 12
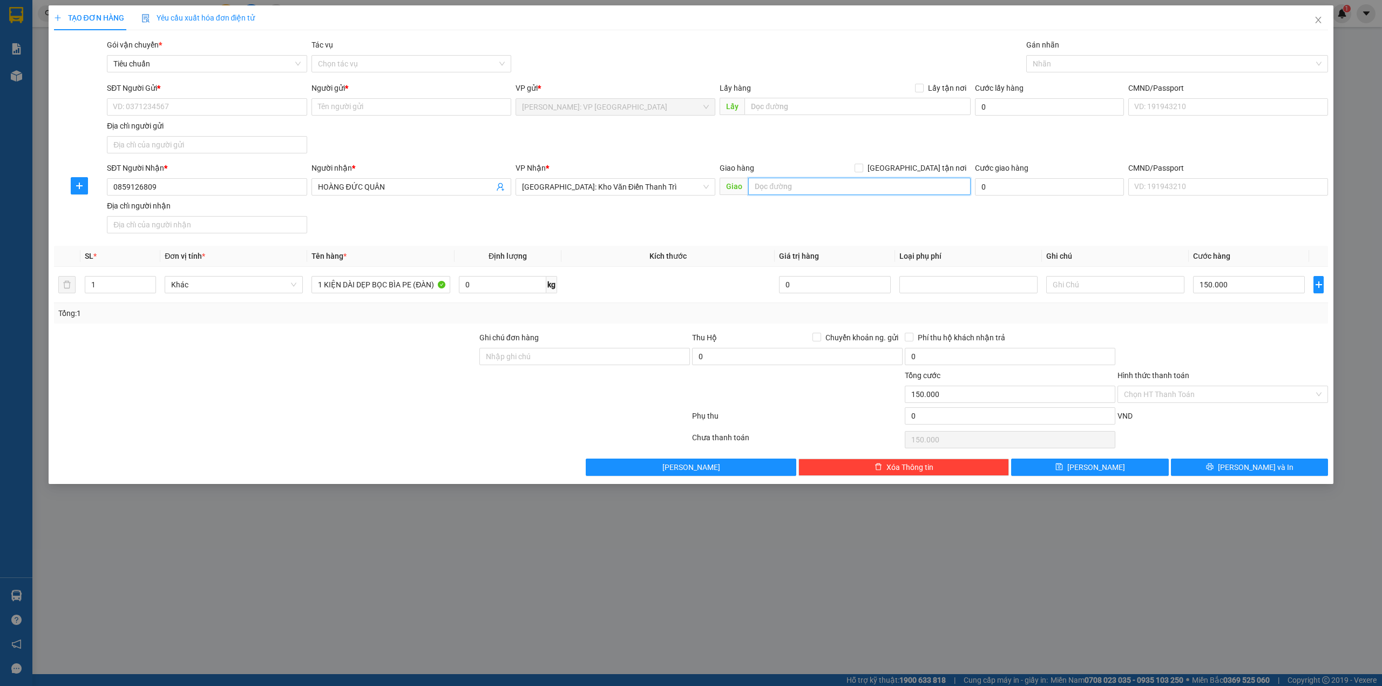
click at [779, 192] on input "text" at bounding box center [859, 186] width 222 height 17
type input "D"
type input "ĐẠI HỌC KIỂM SOÁT [GEOGRAPHIC_DATA]- [GEOGRAPHIC_DATA], [GEOGRAPHIC_DATA], [GEO…"
click at [862, 167] on input "[GEOGRAPHIC_DATA] tận nơi" at bounding box center [858, 168] width 8 height 8
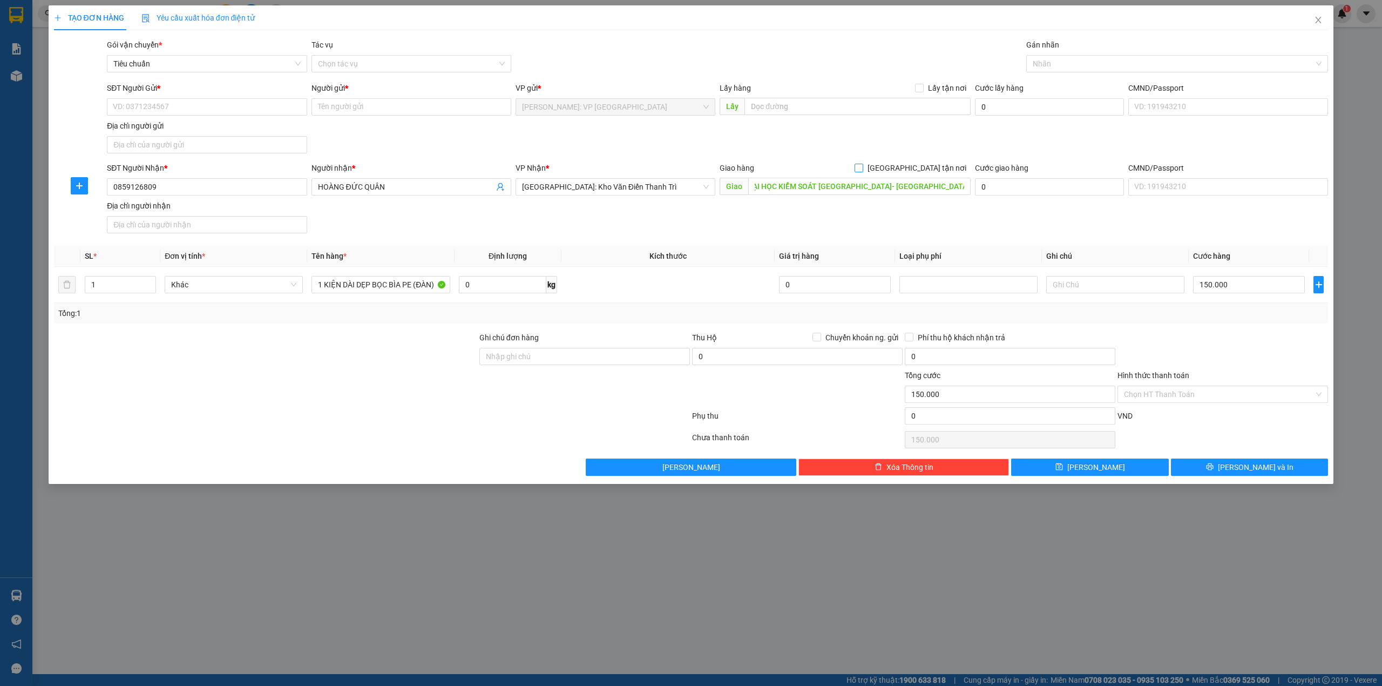
checkbox input "true"
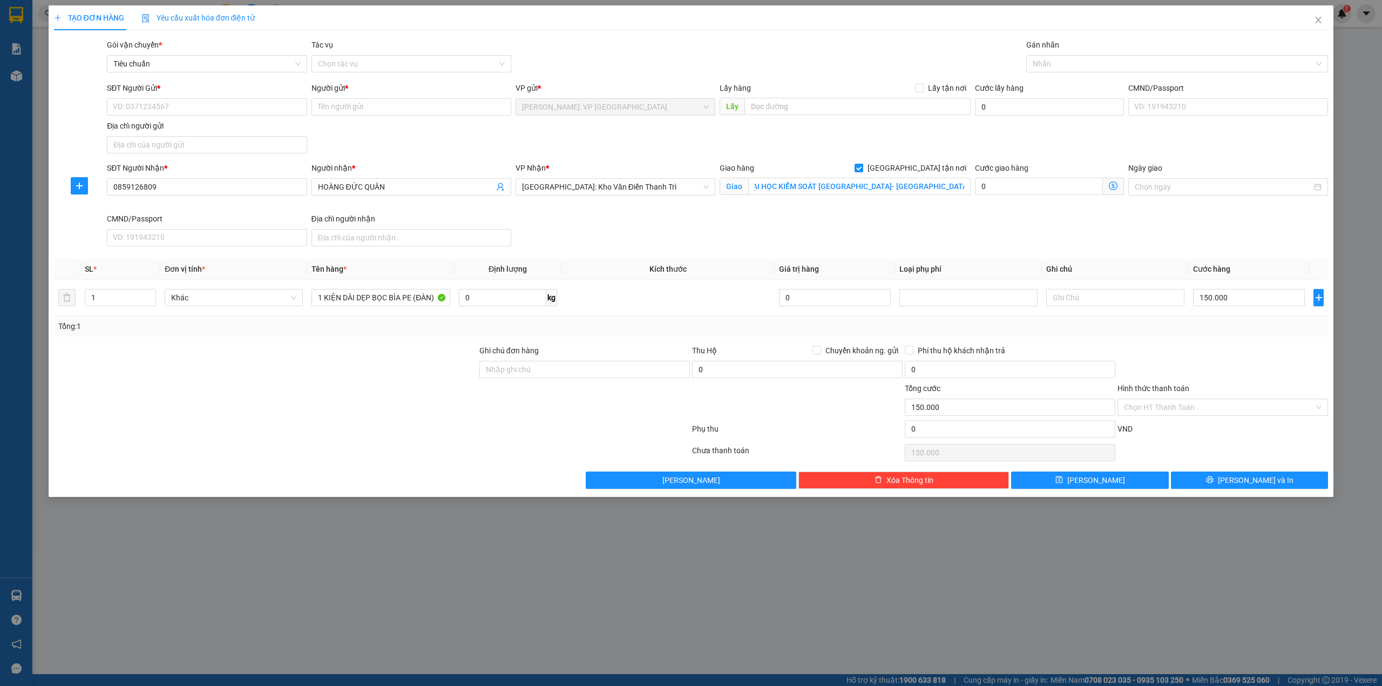
scroll to position [0, 0]
click at [1061, 70] on div at bounding box center [1172, 63] width 286 height 13
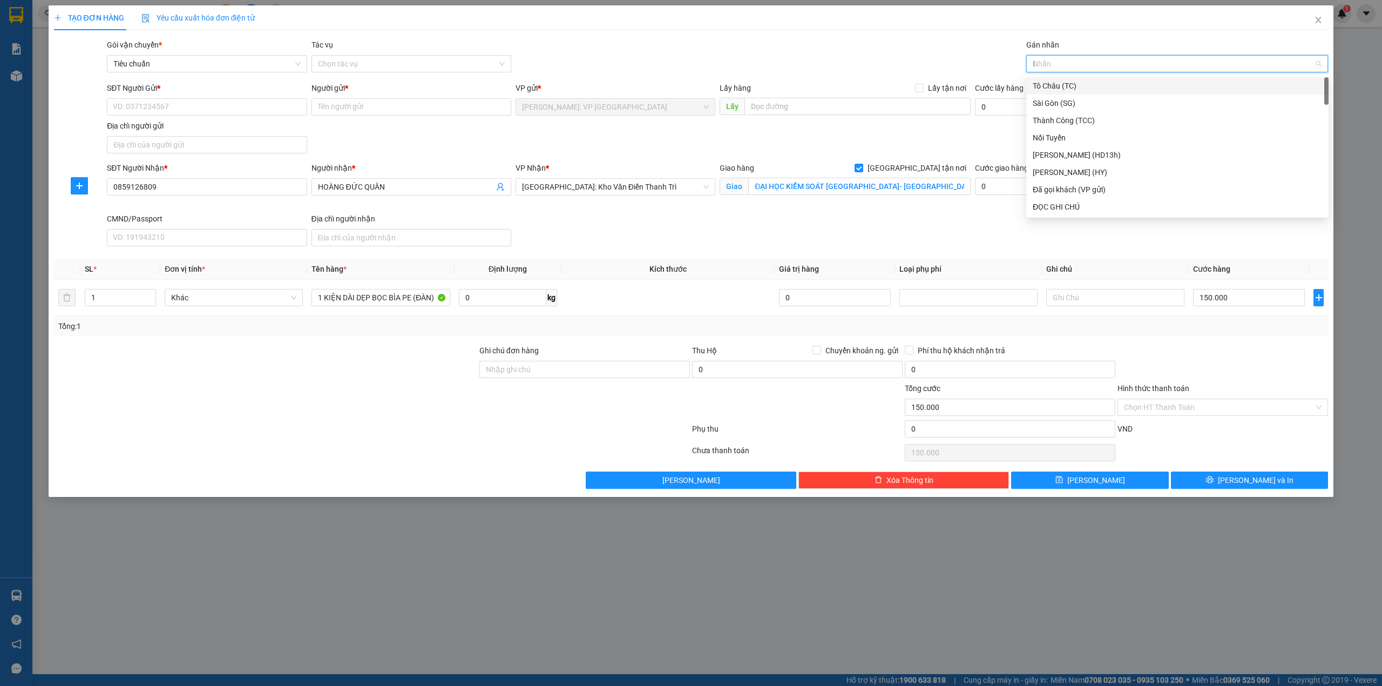
type input "GI"
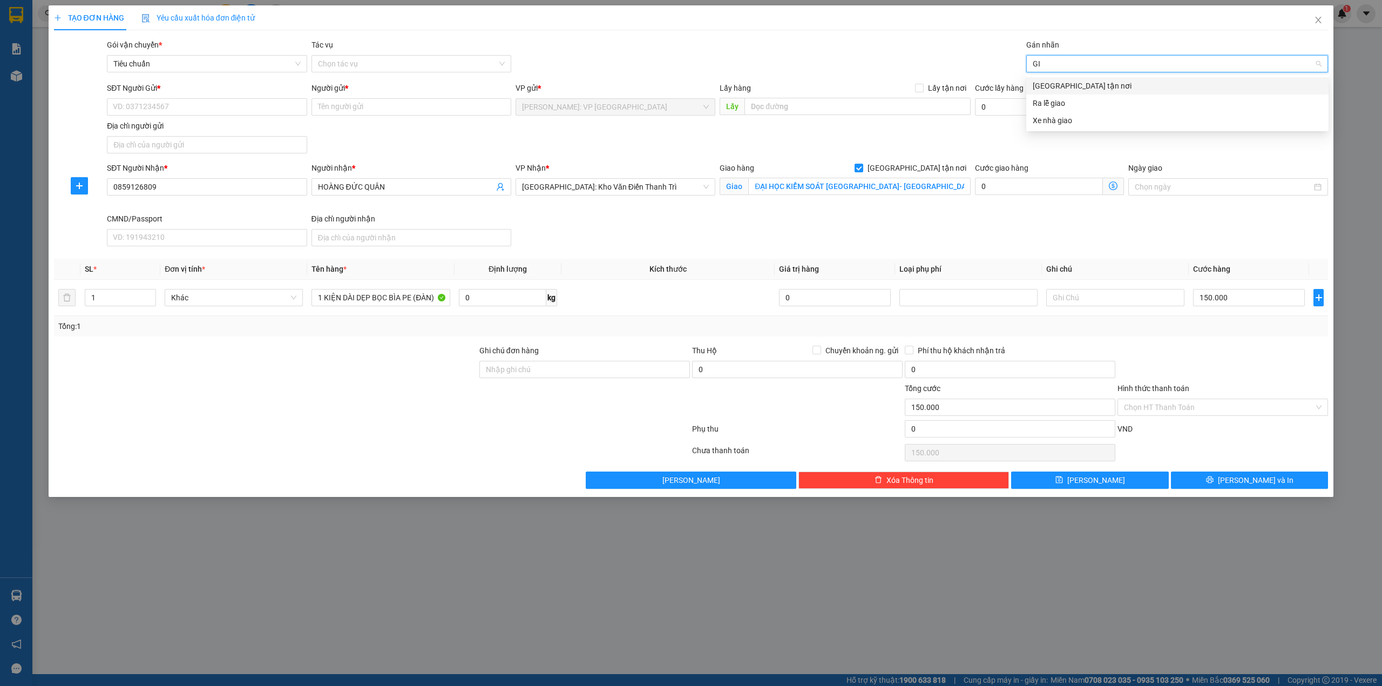
click at [1066, 85] on div "[GEOGRAPHIC_DATA] tận nơi" at bounding box center [1177, 86] width 289 height 12
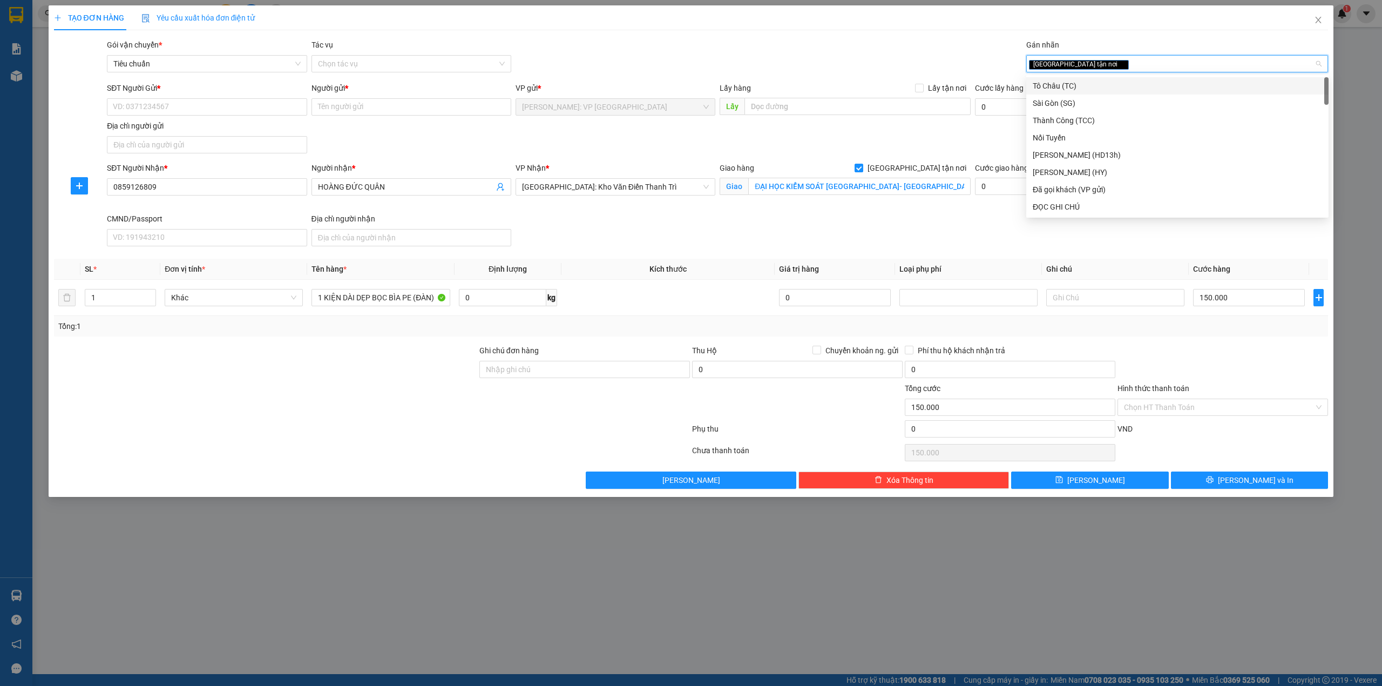
click at [787, 17] on div "TẠO ĐƠN HÀNG Yêu cầu xuất hóa đơn điện tử" at bounding box center [691, 17] width 1274 height 25
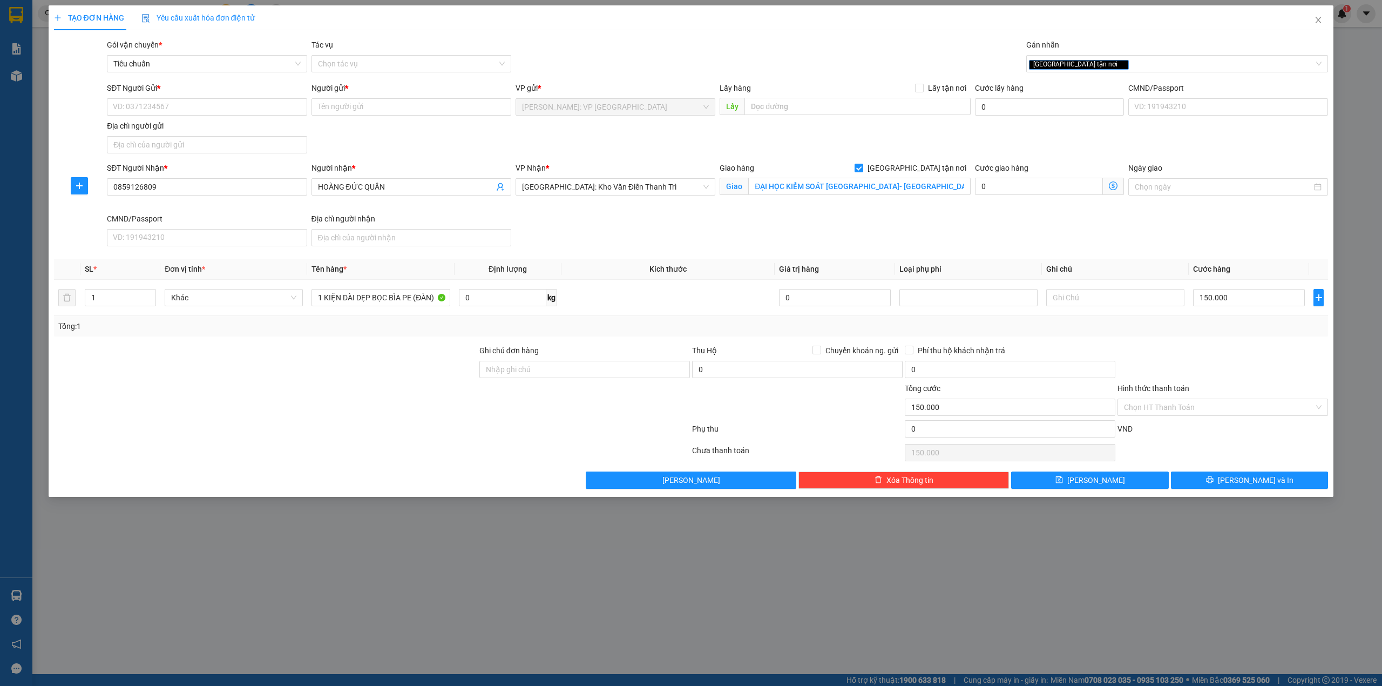
click at [750, 49] on div "Gói vận chuyển * Tiêu chuẩn Tác vụ Chọn tác vụ Gán nhãn Giao tận nơi" at bounding box center [717, 58] width 1225 height 38
drag, startPoint x: 177, startPoint y: 104, endPoint x: 162, endPoint y: 105, distance: 15.1
click at [176, 105] on input "SĐT Người Gửi *" at bounding box center [207, 106] width 200 height 17
type input "0988210070"
click at [222, 126] on div "0988210070 - [PERSON_NAME]" at bounding box center [206, 129] width 187 height 12
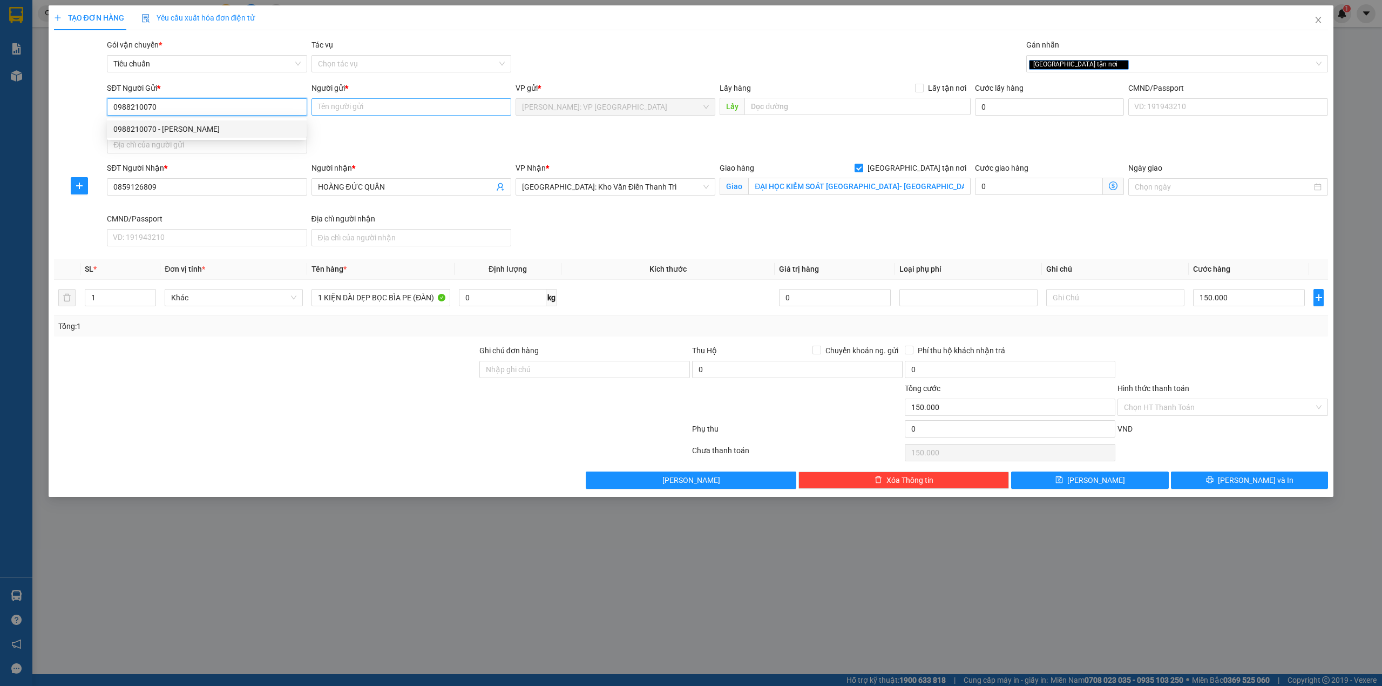
type input "[PERSON_NAME]"
type input "0988210070"
click at [620, 62] on div "Gói vận chuyển * Tiêu chuẩn Tác vụ Chọn tác vụ Gán nhãn Giao tận nơi" at bounding box center [717, 58] width 1225 height 38
click at [304, 350] on div at bounding box center [265, 363] width 425 height 38
click at [1168, 336] on div "Tổng: 1" at bounding box center [691, 326] width 1274 height 21
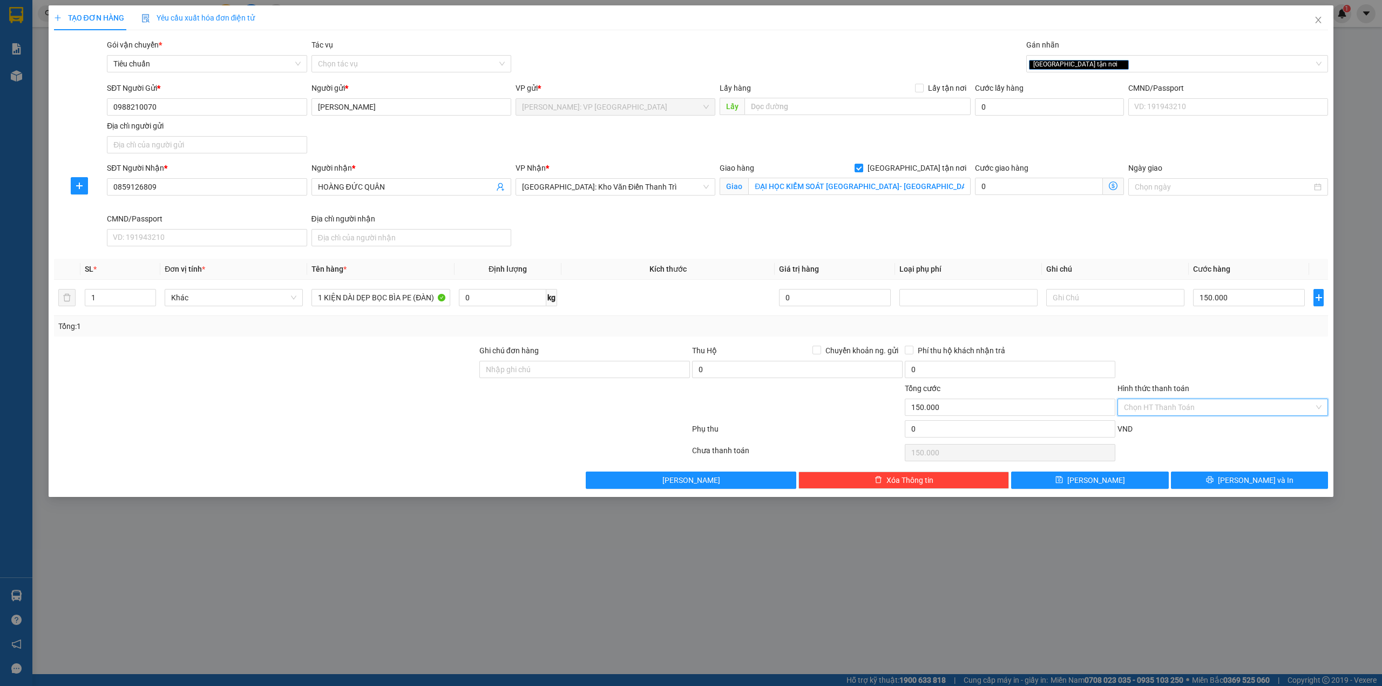
click at [1195, 409] on input "Hình thức thanh toán" at bounding box center [1219, 407] width 190 height 16
click at [1190, 431] on div "Tại văn phòng" at bounding box center [1223, 431] width 198 height 12
type input "0"
click at [1209, 361] on div at bounding box center [1222, 363] width 213 height 38
click at [549, 428] on div at bounding box center [372, 431] width 638 height 22
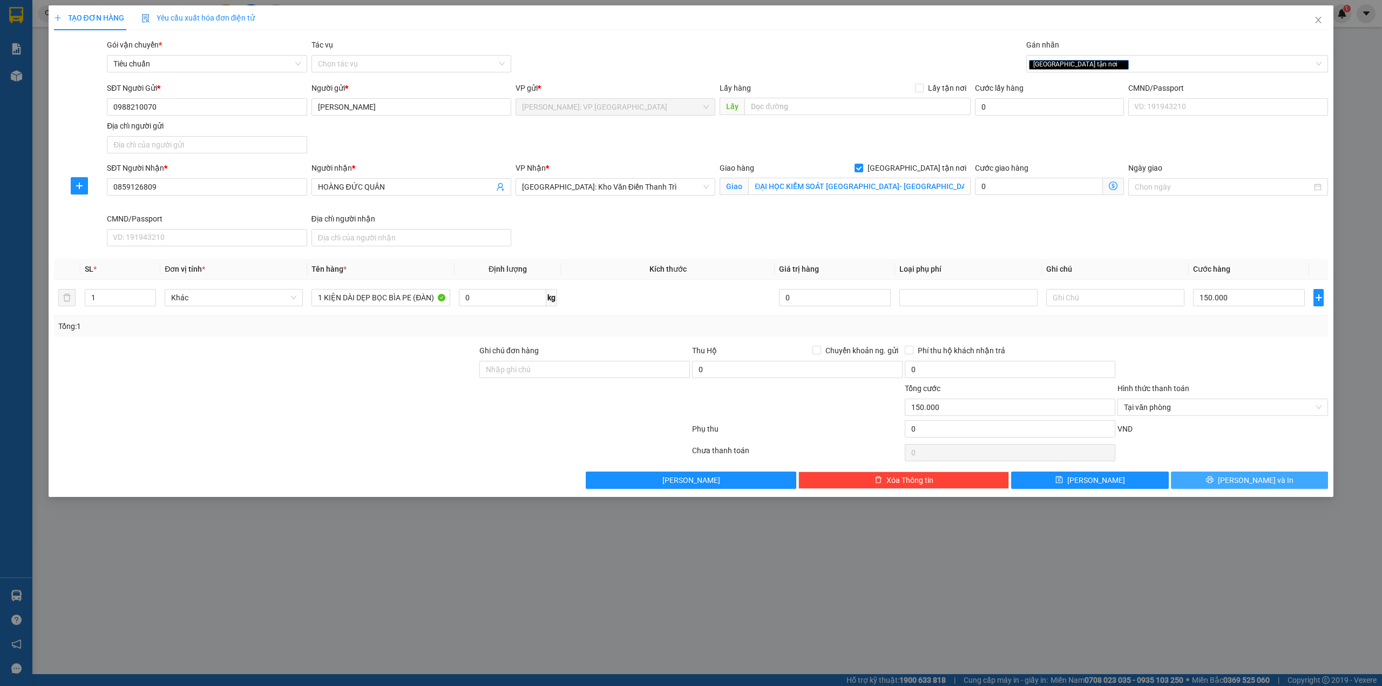
click at [1210, 482] on button "[PERSON_NAME] và In" at bounding box center [1250, 479] width 158 height 17
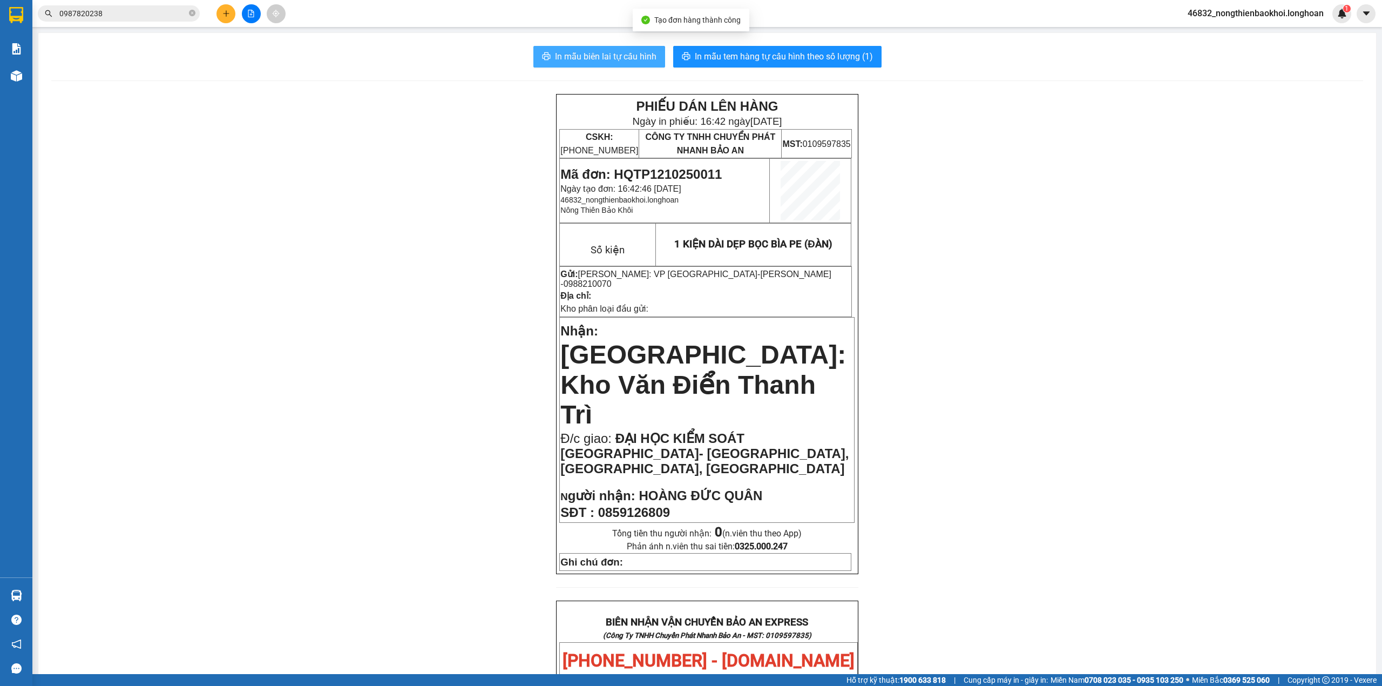
click at [588, 64] on button "In mẫu biên lai tự cấu hình" at bounding box center [599, 57] width 132 height 22
click at [534, 385] on div "PHIẾU DÁN LÊN HÀNG Ngày in phiếu: 16:42 [DATE] CSKH: [PHONE_NUMBER] CÔNG TY TNH…" at bounding box center [707, 666] width 1312 height 1145
click at [518, 368] on div "PHIẾU DÁN LÊN HÀNG Ngày in phiếu: 16:42 [DATE] CSKH: [PHONE_NUMBER] CÔNG TY TNH…" at bounding box center [707, 666] width 1312 height 1145
click at [514, 367] on div "PHIẾU DÁN LÊN HÀNG Ngày in phiếu: 16:42 [DATE] CSKH: [PHONE_NUMBER] CÔNG TY TNH…" at bounding box center [707, 666] width 1312 height 1145
click at [513, 367] on div "PHIẾU DÁN LÊN HÀNG Ngày in phiếu: 16:42 [DATE] CSKH: [PHONE_NUMBER] CÔNG TY TNH…" at bounding box center [707, 666] width 1312 height 1145
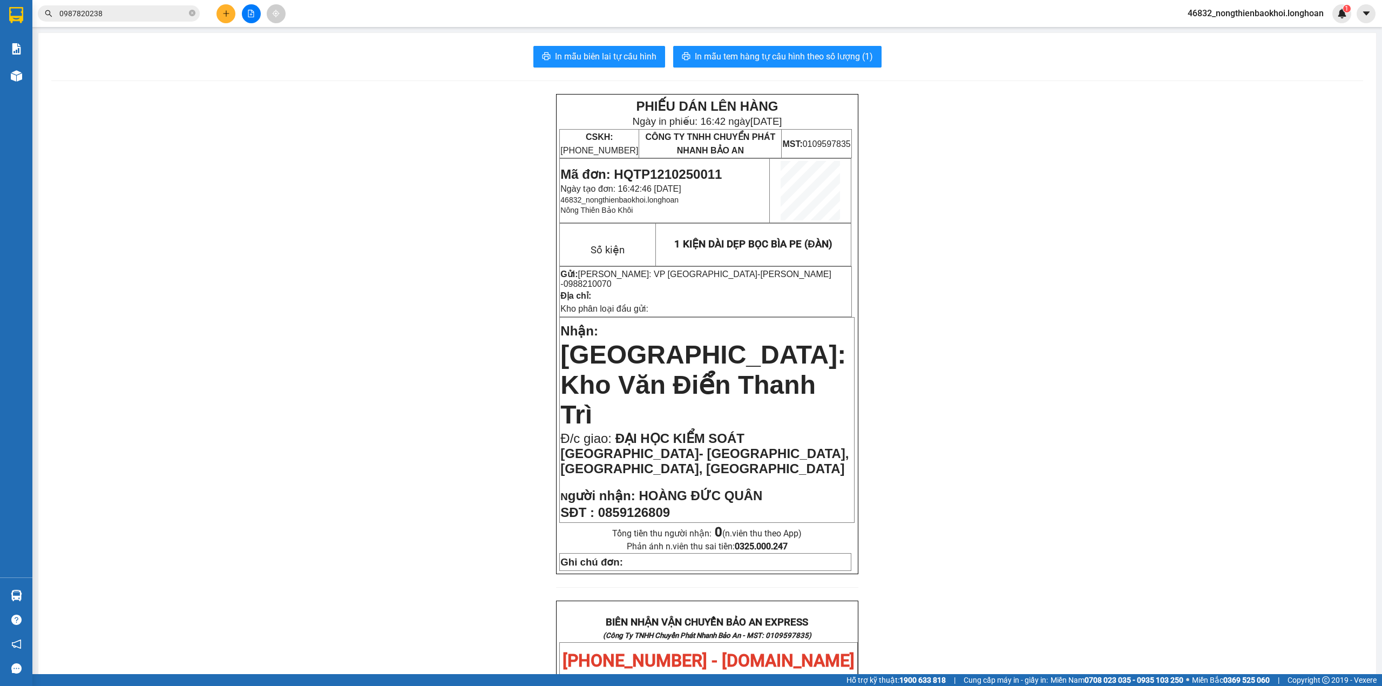
click at [512, 362] on div "PHIẾU DÁN LÊN HÀNG Ngày in phiếu: 16:42 [DATE] CSKH: [PHONE_NUMBER] CÔNG TY TNH…" at bounding box center [707, 666] width 1312 height 1145
click at [490, 368] on div "PHIẾU DÁN LÊN HÀNG Ngày in phiếu: 16:42 [DATE] CSKH: [PHONE_NUMBER] CÔNG TY TNH…" at bounding box center [707, 666] width 1312 height 1145
click at [482, 366] on div "PHIẾU DÁN LÊN HÀNG Ngày in phiếu: 16:42 [DATE] CSKH: [PHONE_NUMBER] CÔNG TY TNH…" at bounding box center [707, 666] width 1312 height 1145
drag, startPoint x: 387, startPoint y: 355, endPoint x: 394, endPoint y: 355, distance: 7.0
click at [394, 355] on div "PHIẾU DÁN LÊN HÀNG Ngày in phiếu: 16:42 [DATE] CSKH: [PHONE_NUMBER] CÔNG TY TNH…" at bounding box center [707, 666] width 1312 height 1145
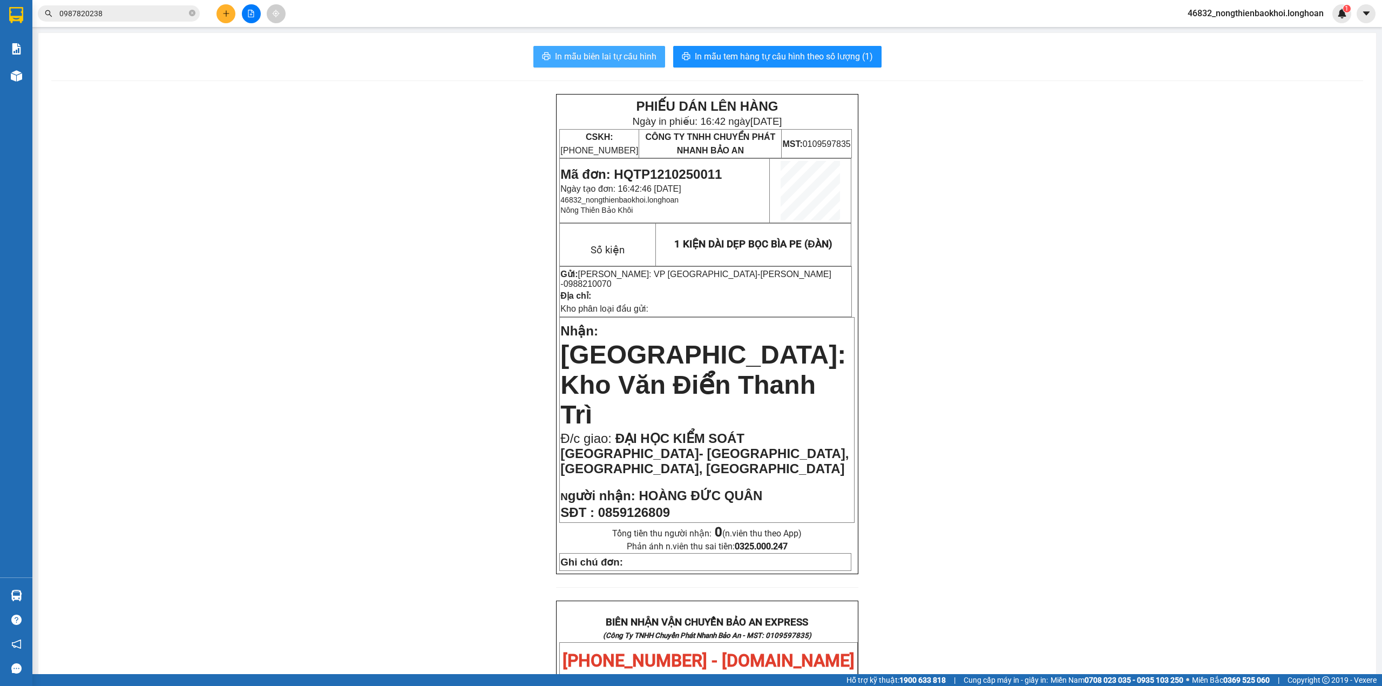
click at [644, 55] on span "In mẫu biên lai tự cấu hình" at bounding box center [605, 56] width 101 height 13
click at [730, 50] on span "In mẫu tem hàng tự cấu hình theo số lượng (1)" at bounding box center [784, 56] width 178 height 13
click at [470, 500] on div "PHIẾU DÁN LÊN HÀNG Ngày in phiếu: 16:45 [DATE] CSKH: [PHONE_NUMBER] CÔNG TY TNH…" at bounding box center [707, 666] width 1312 height 1145
drag, startPoint x: 381, startPoint y: 439, endPoint x: 380, endPoint y: 428, distance: 11.9
click at [380, 435] on div "PHIẾU DÁN LÊN HÀNG Ngày in phiếu: 16:45 [DATE] CSKH: [PHONE_NUMBER] CÔNG TY TNH…" at bounding box center [707, 666] width 1312 height 1145
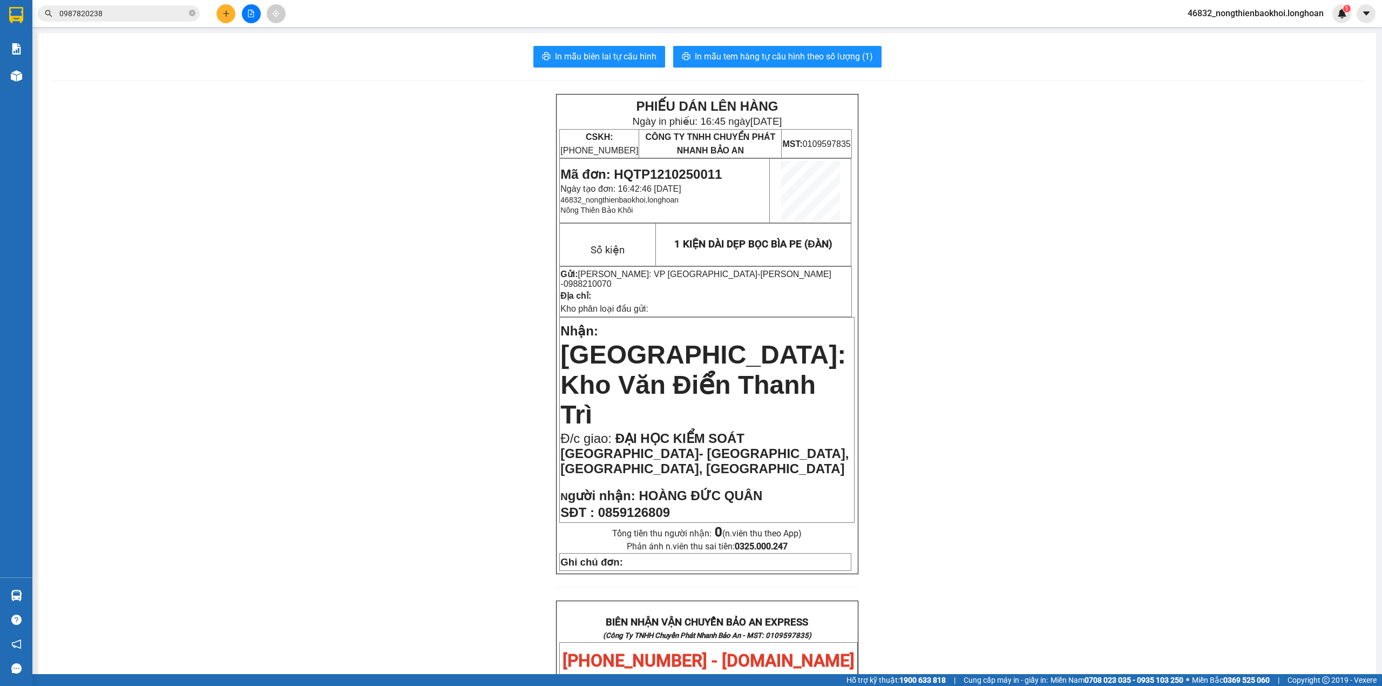
click at [151, 15] on input "0987820238" at bounding box center [122, 14] width 127 height 12
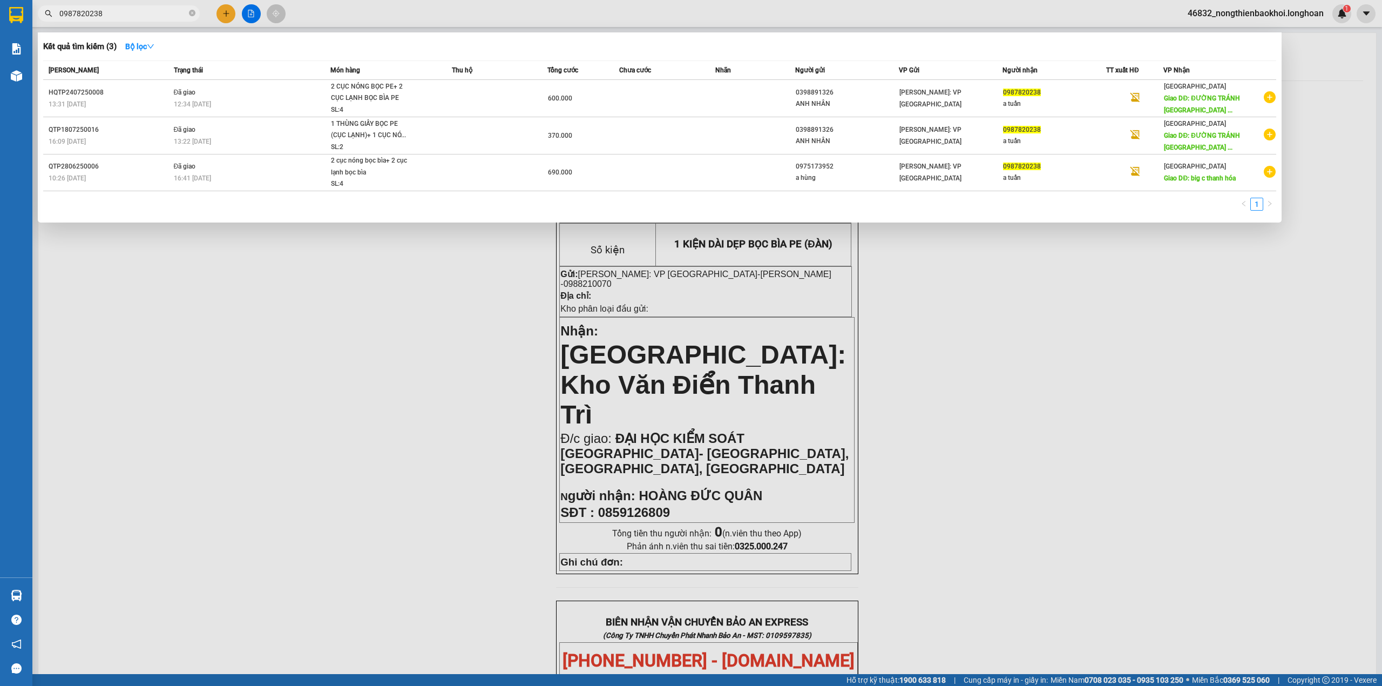
click at [151, 15] on input "0987820238" at bounding box center [122, 14] width 127 height 12
paste input "01373346"
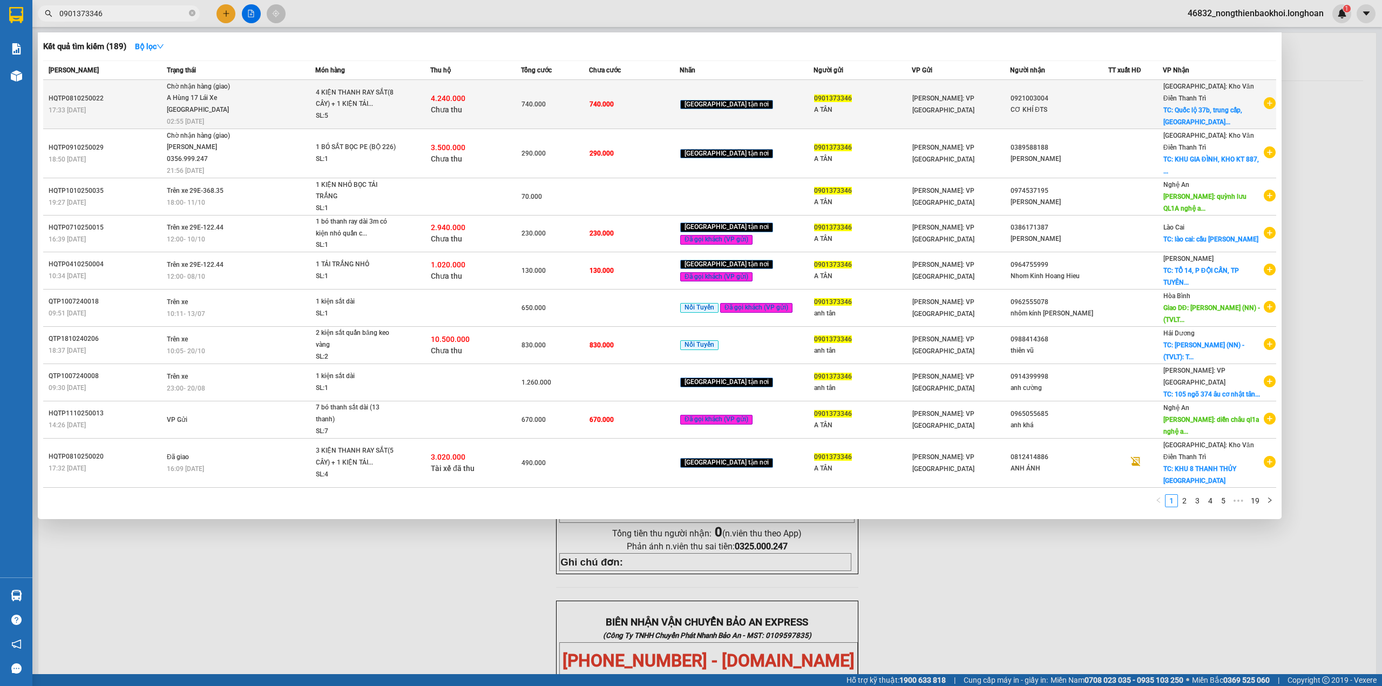
type input "0901373346"
click at [501, 102] on div "4.240.000 Chưa thu" at bounding box center [476, 104] width 90 height 23
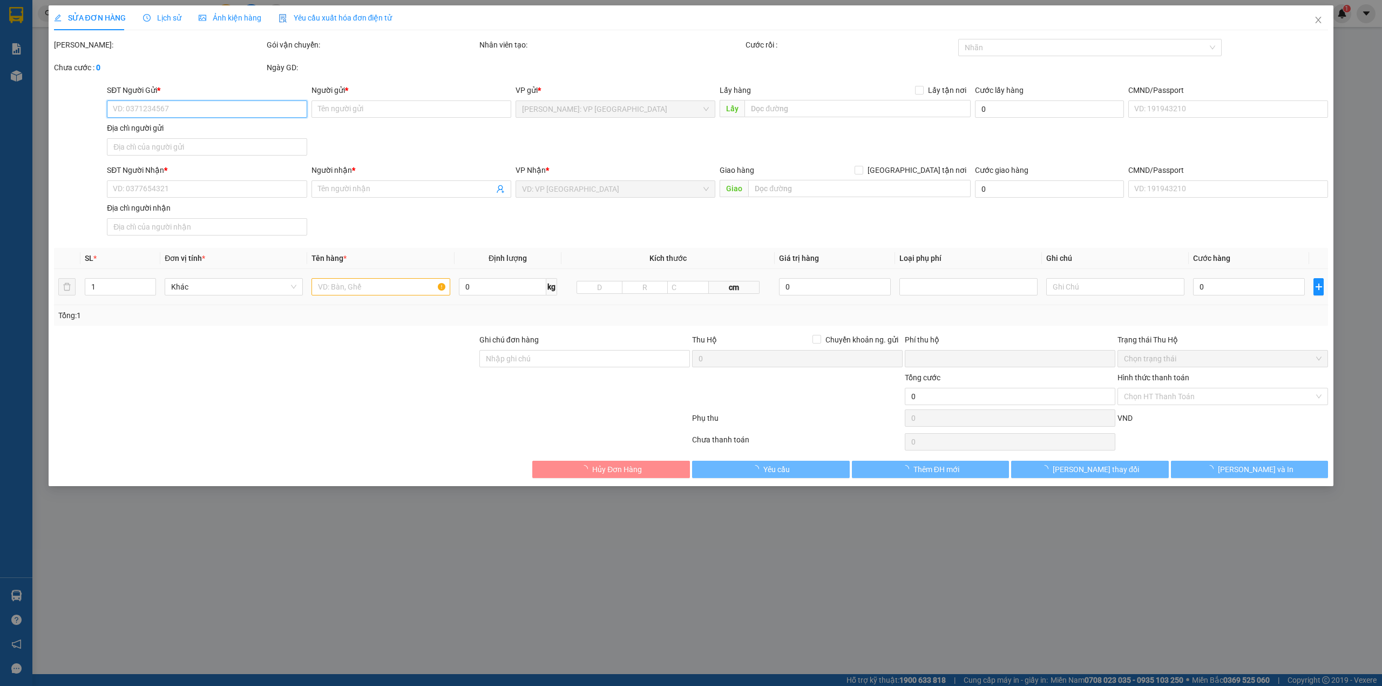
type input "0901373346"
type input "A TÂN"
type input "0921003004"
type input "CƠ KHÍ ĐTS"
checkbox input "true"
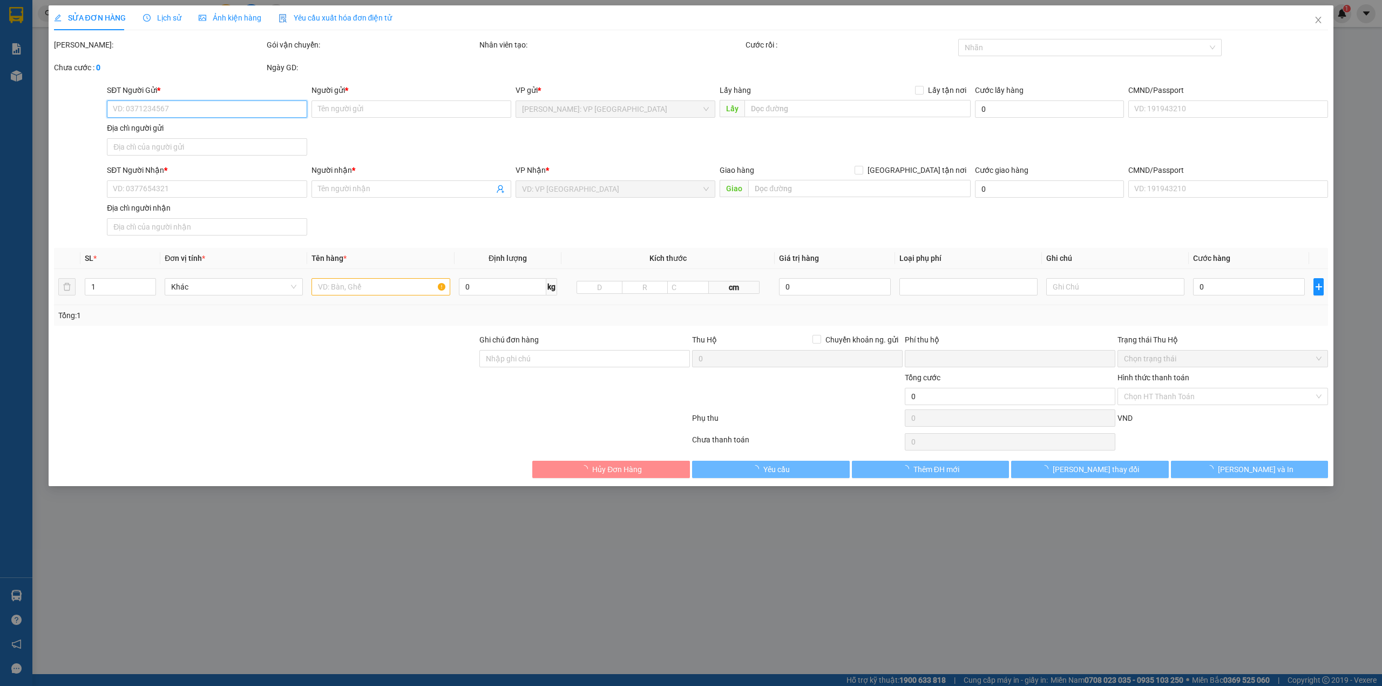
type input "Quốc lộ 37b, trung cấp, mai thanh, vụ bản, [GEOGRAPHIC_DATA]"
type input "740.000"
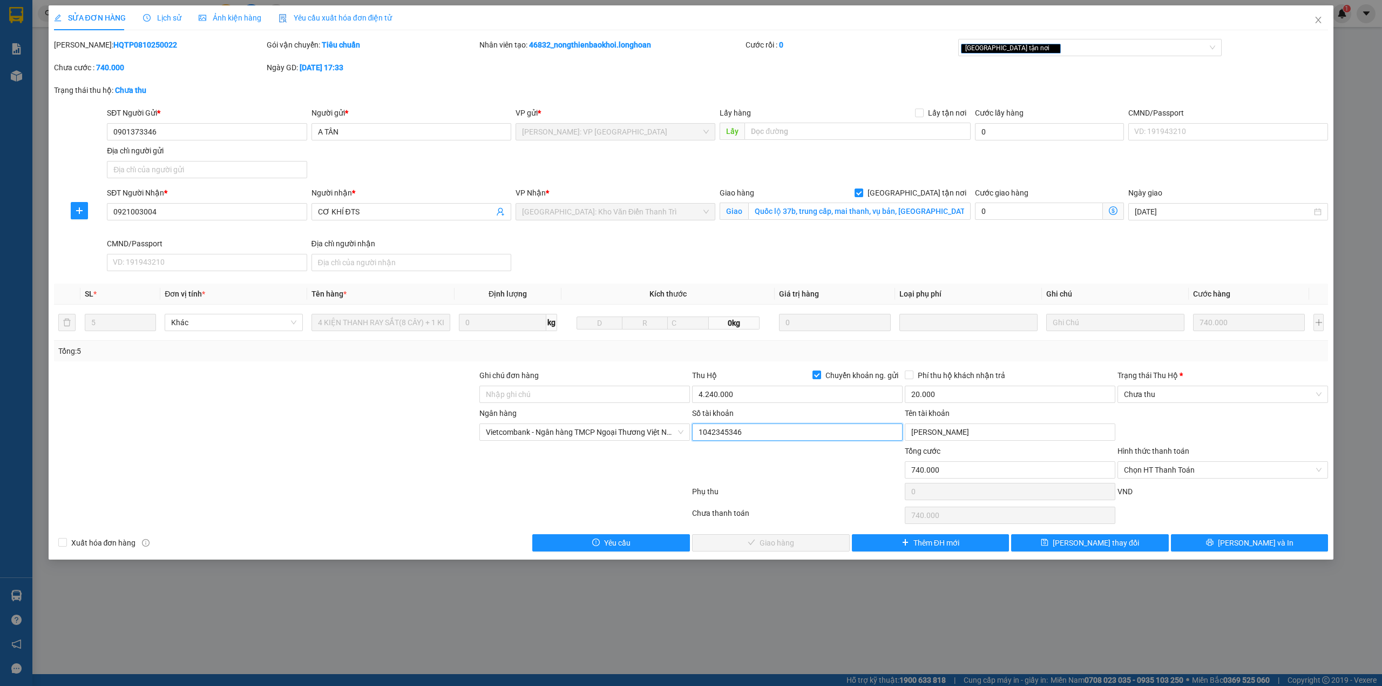
click at [727, 439] on input "1042345346" at bounding box center [797, 431] width 211 height 17
click at [288, 511] on div at bounding box center [372, 515] width 638 height 22
click at [950, 434] on input "[PERSON_NAME]" at bounding box center [1010, 431] width 211 height 17
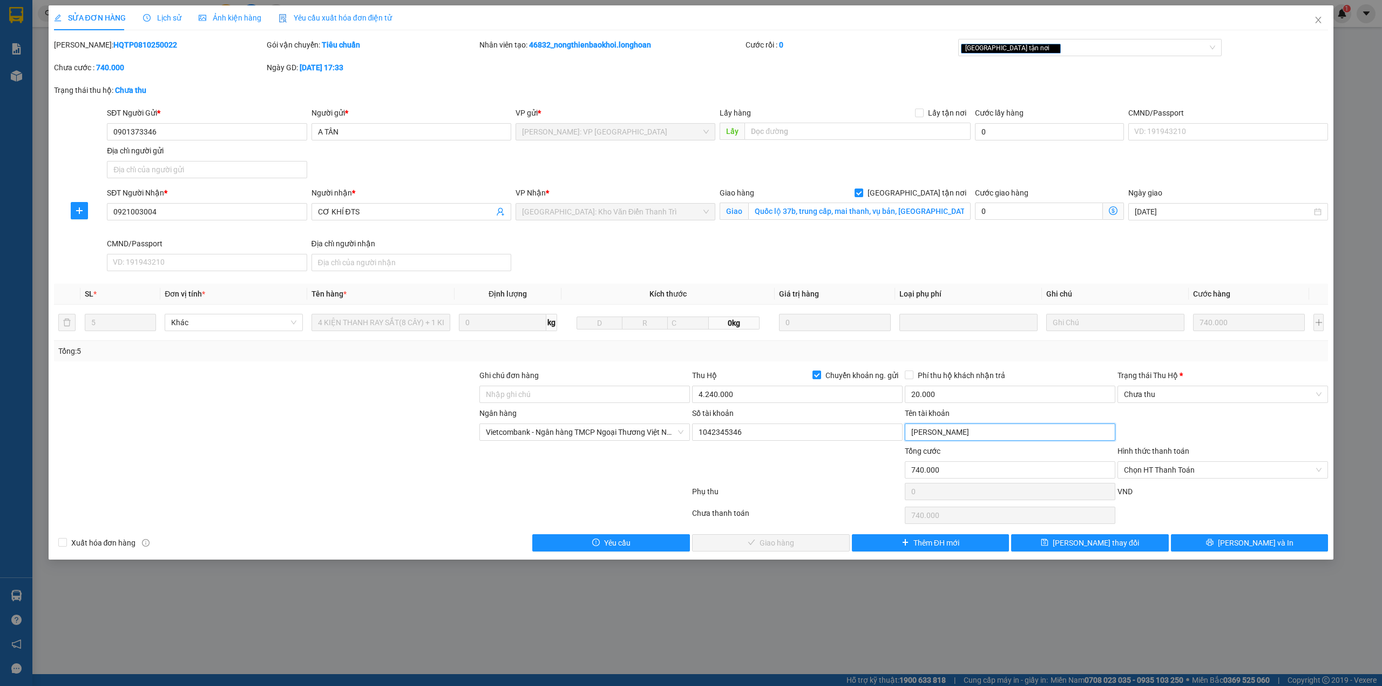
click at [950, 434] on input "[PERSON_NAME]" at bounding box center [1010, 431] width 211 height 17
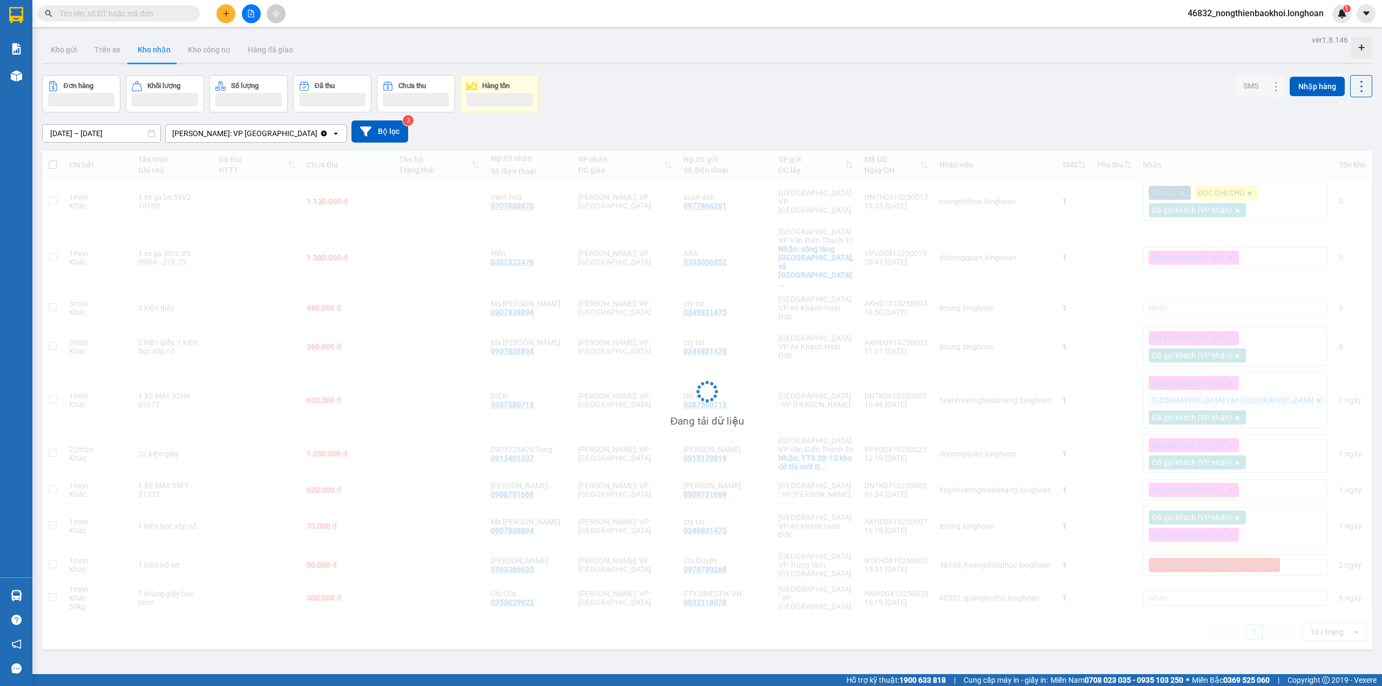
click at [816, 112] on div "Đơn hàng Khối lượng Số lượng Đã thu Chưa thu Hàng tồn SMS Nhập hàng" at bounding box center [707, 93] width 1330 height 37
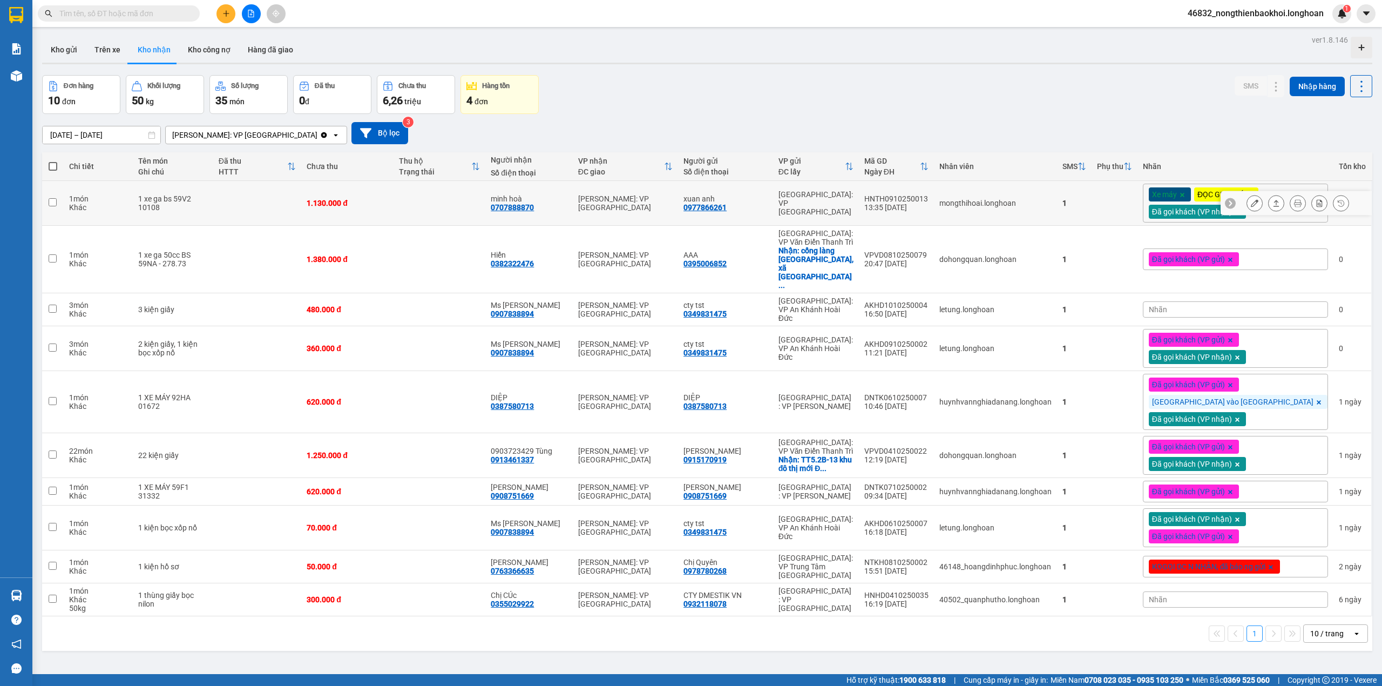
click at [1251, 206] on icon at bounding box center [1255, 203] width 8 height 8
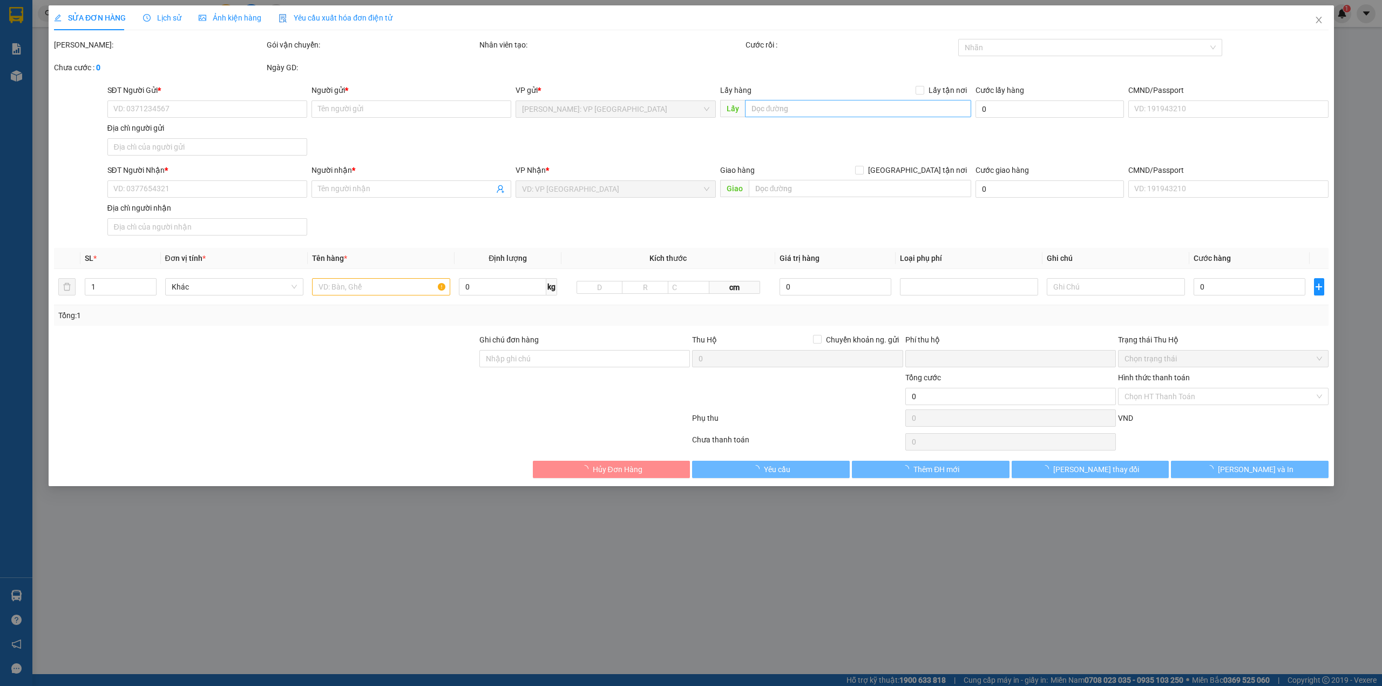
type input "0977866261"
type input "xuan anh"
type input "0707888870"
type input "minh hoà"
type input "1 chìa khoá quấn tay lái, 1cavet dán gần bill"
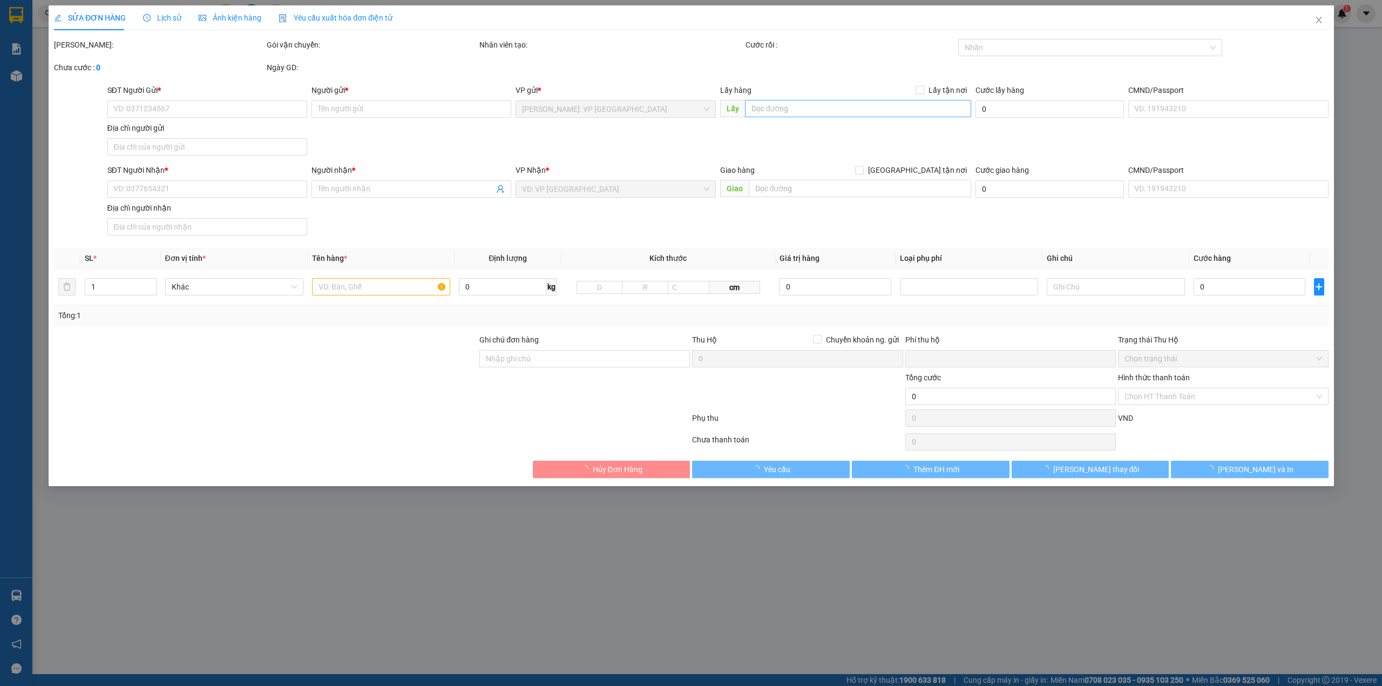
type input "0"
type input "1.130.000"
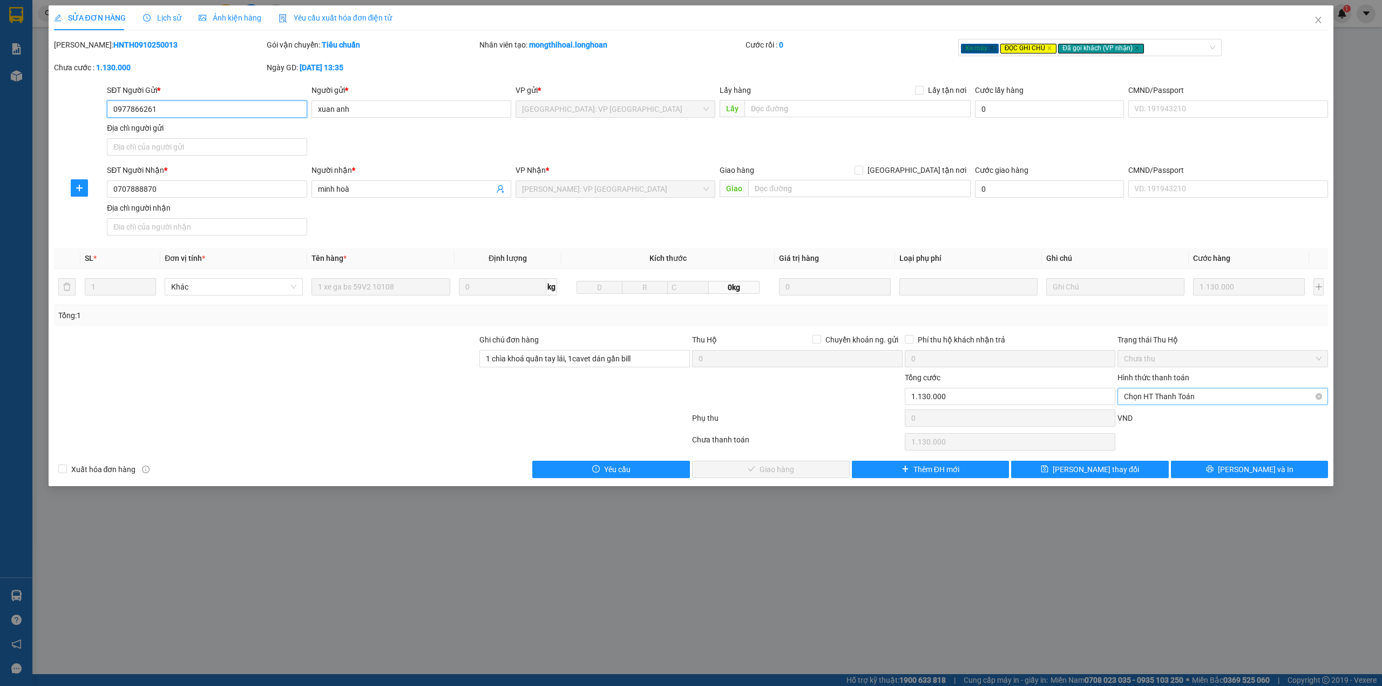
click at [1186, 395] on span "Chọn HT Thanh Toán" at bounding box center [1223, 396] width 198 height 16
click at [1165, 421] on div "Tại văn phòng" at bounding box center [1223, 420] width 198 height 12
type input "0"
click at [802, 471] on span "[PERSON_NAME] và Giao hàng" at bounding box center [777, 469] width 104 height 12
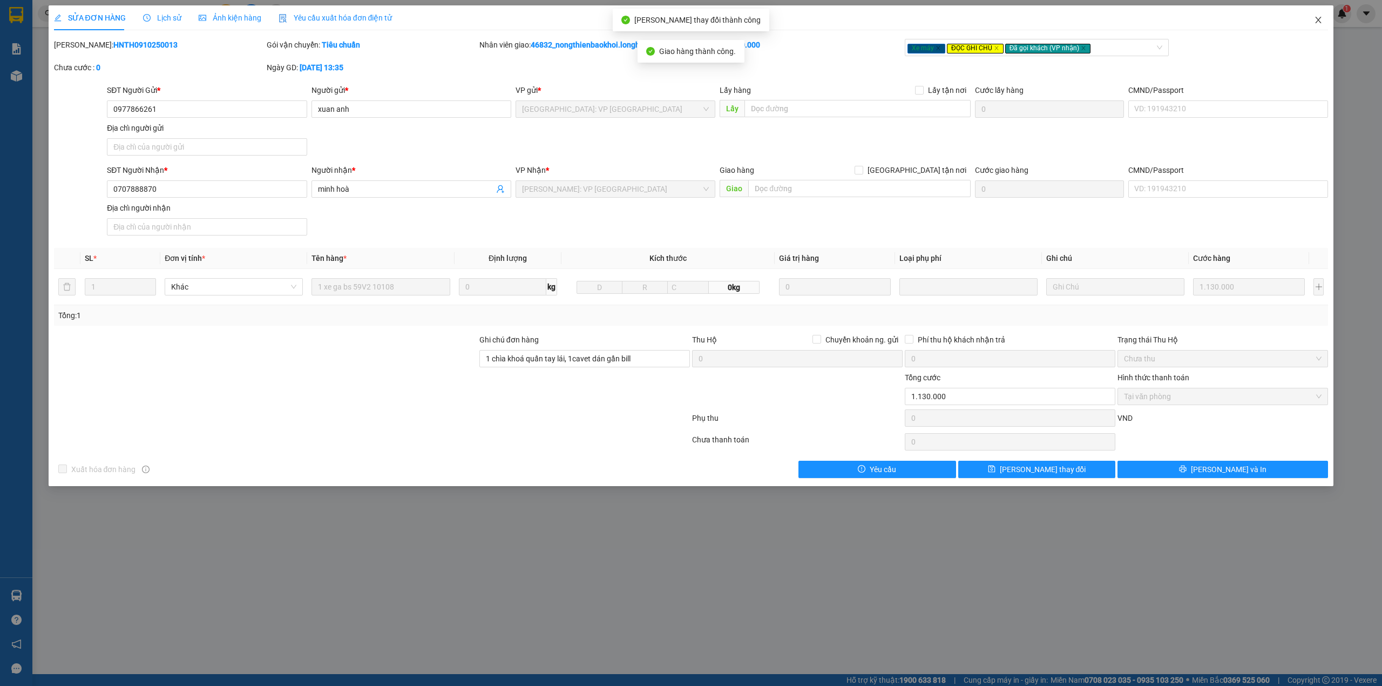
click at [1317, 18] on icon "close" at bounding box center [1318, 20] width 9 height 9
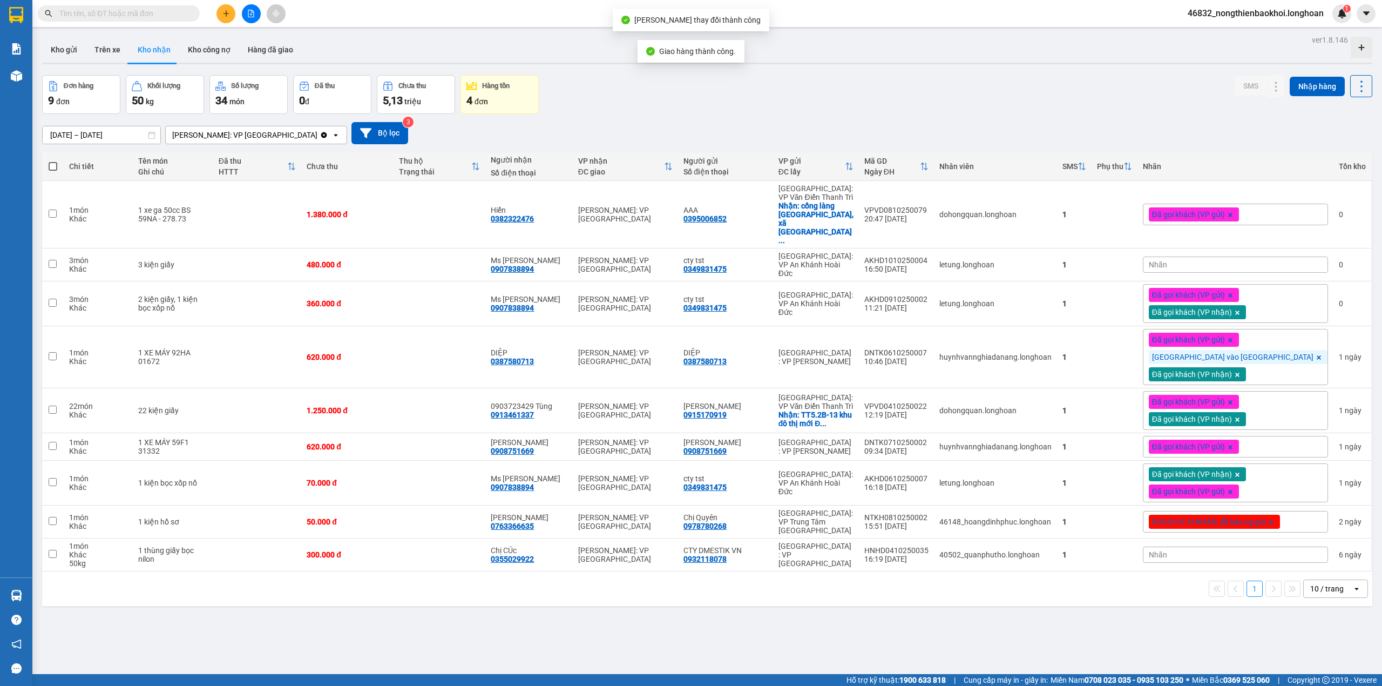
click at [782, 100] on div "Đơn hàng 9 đơn Khối lượng 50 kg Số lượng 34 món Đã thu 0 đ Chưa thu 5,13 triệu …" at bounding box center [707, 94] width 1330 height 39
click at [592, 119] on div "[DATE] – [DATE] Press the down arrow key to interact with the calendar and sele…" at bounding box center [707, 133] width 1330 height 38
click at [687, 91] on div "Đơn hàng 9 đơn Khối lượng 50 kg Số lượng 34 món Đã thu 0 đ Chưa thu 5,13 triệu …" at bounding box center [707, 94] width 1330 height 39
click at [704, 90] on div "Đơn hàng 9 đơn Khối lượng 50 kg Số lượng 34 món Đã thu 0 đ Chưa thu 5,13 triệu …" at bounding box center [707, 94] width 1330 height 39
click at [702, 91] on div "Đơn hàng 9 đơn Khối lượng 50 kg Số lượng 34 món Đã thu 0 đ Chưa thu 5,13 triệu …" at bounding box center [707, 94] width 1330 height 39
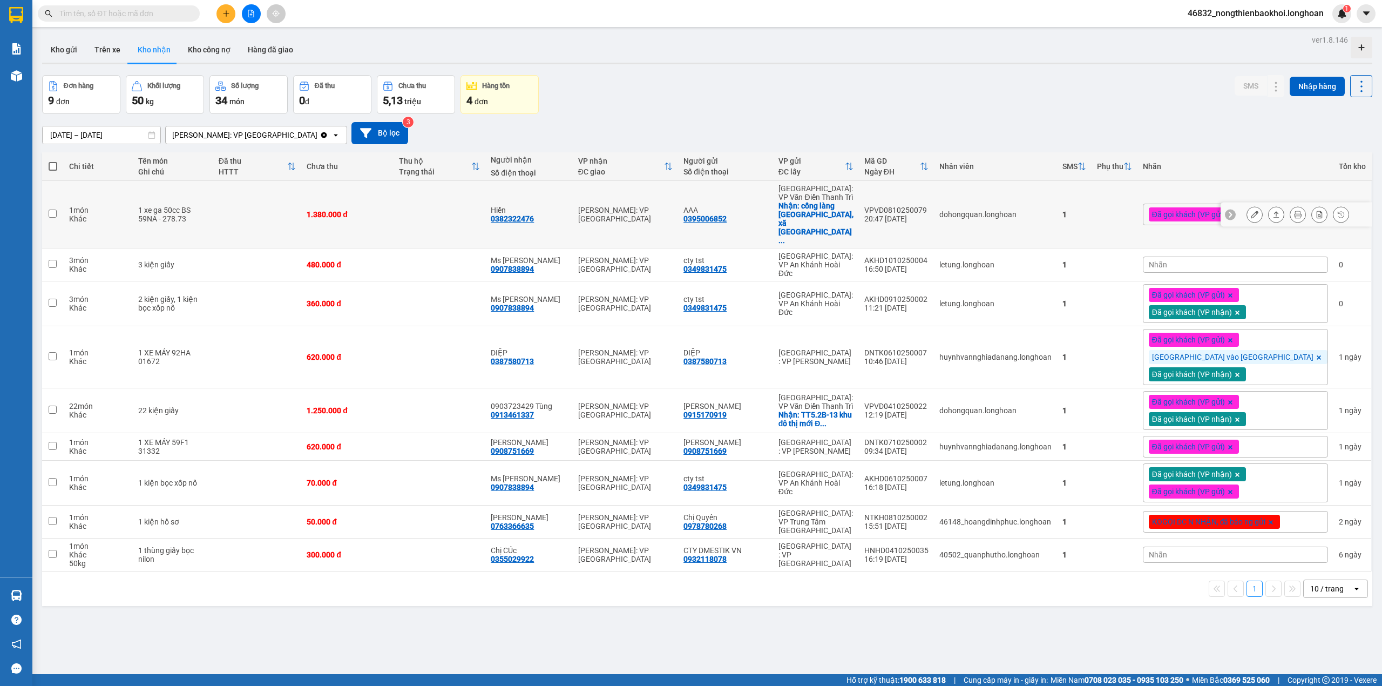
click at [819, 212] on div "Nhận: cổng làng [GEOGRAPHIC_DATA], xã [GEOGRAPHIC_DATA] ..." at bounding box center [815, 222] width 75 height 43
checkbox input "true"
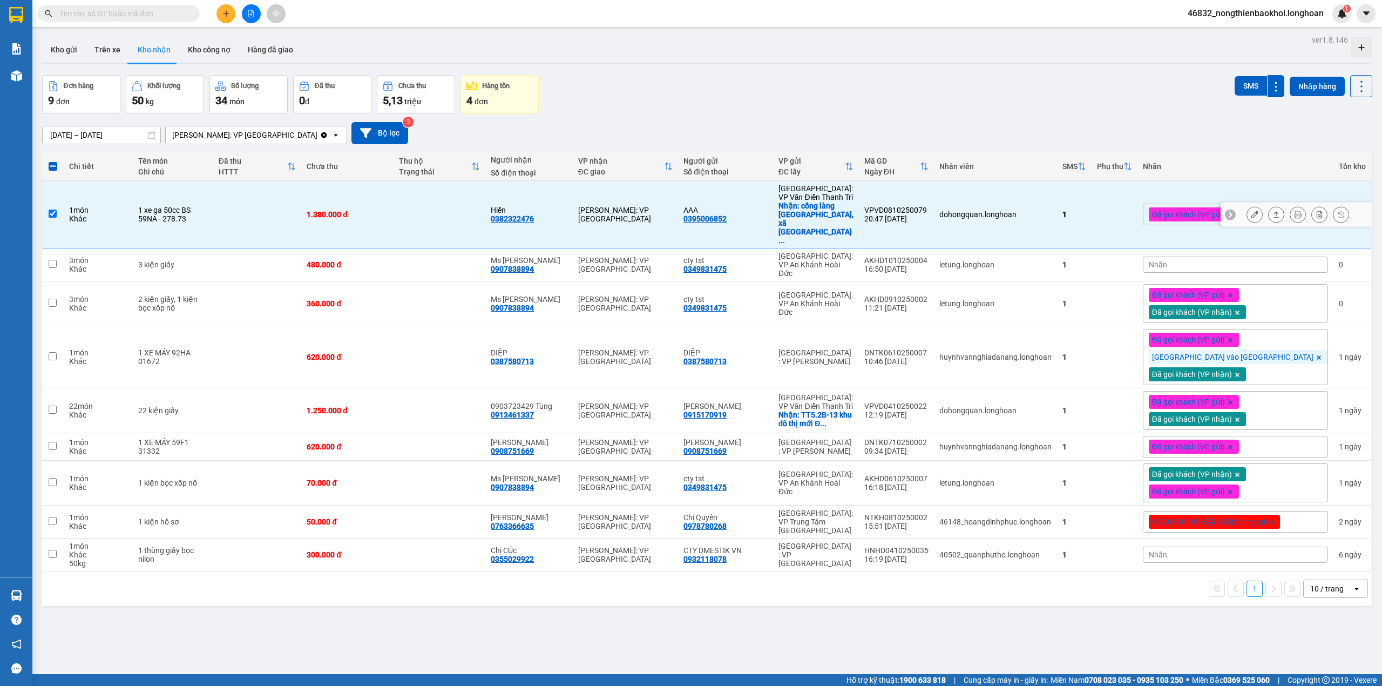
click at [1247, 205] on button at bounding box center [1254, 214] width 15 height 19
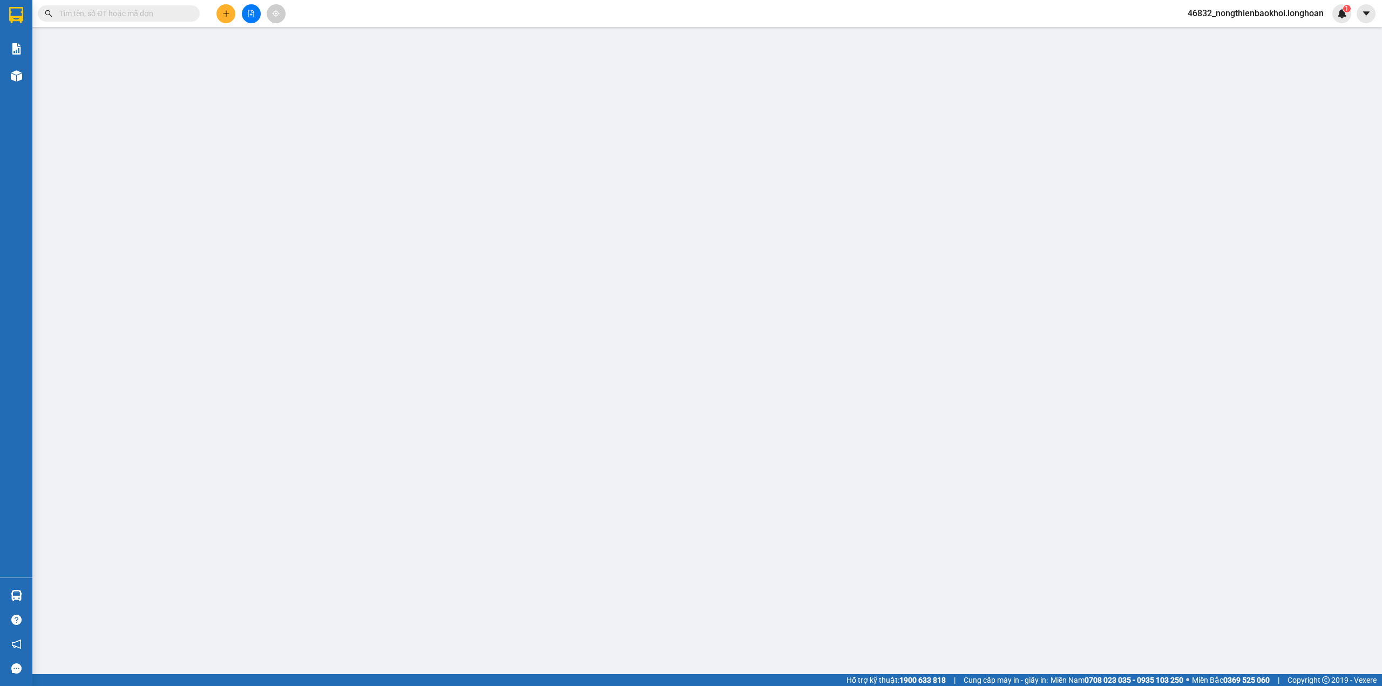
type input "0395006852"
type input "AAA"
checkbox input "true"
type input "cổng làng [GEOGRAPHIC_DATA], xã [GEOGRAPHIC_DATA], [GEOGRAPHIC_DATA] , [GEOGRAP…"
type input "0382322476"
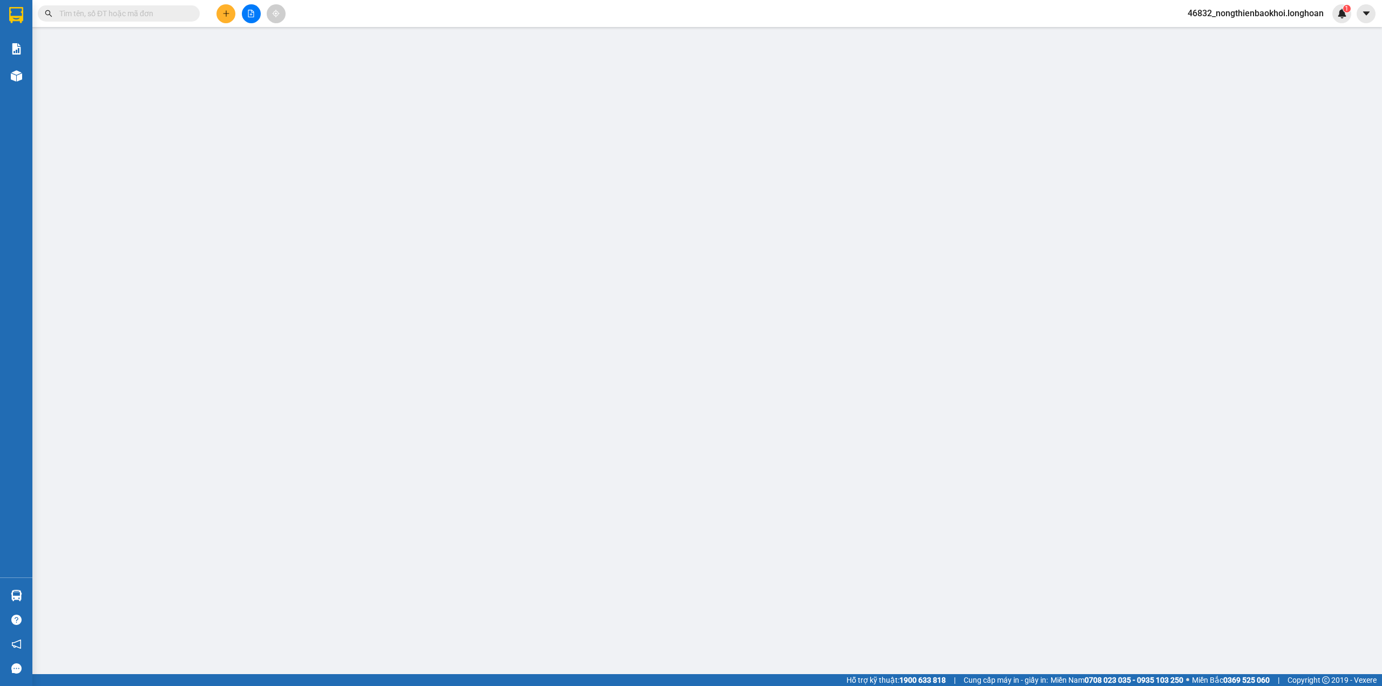
type input "Hiển"
type input "1 chìa khoá ko đăng ký"
type input "0"
type input "1.380.000"
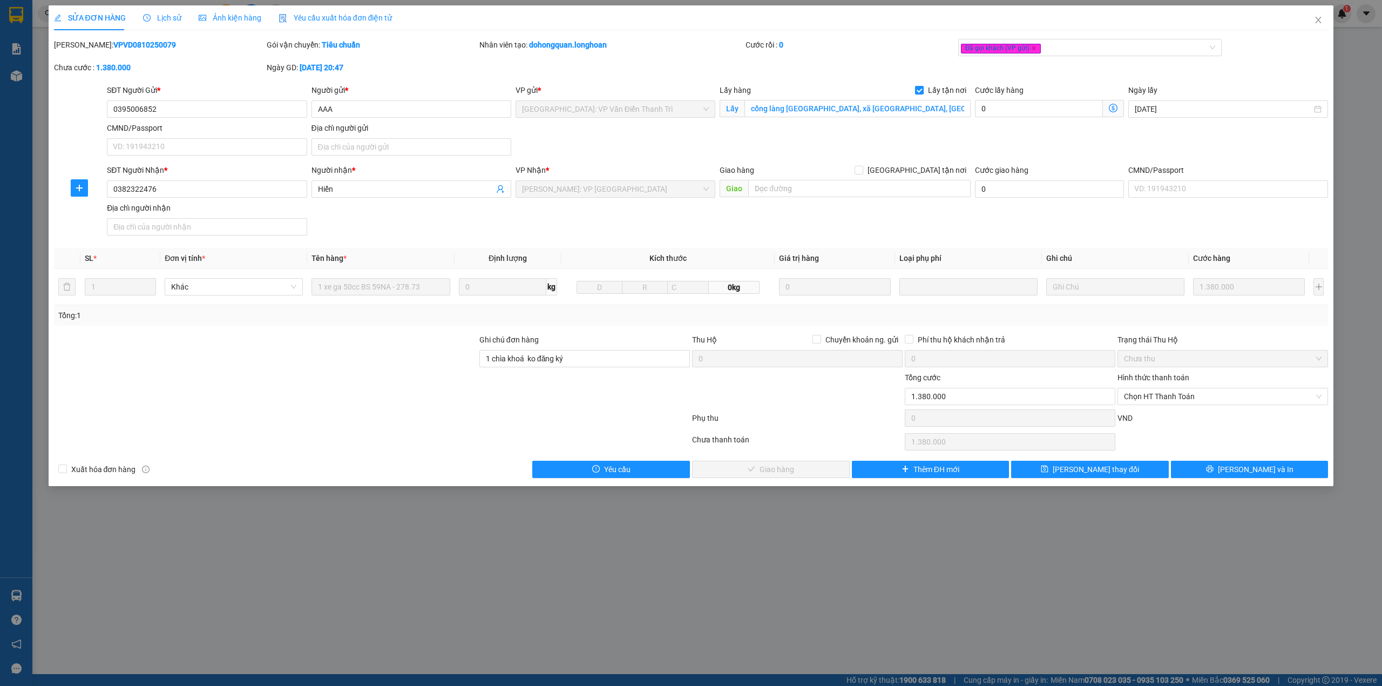
click at [567, 221] on div "SĐT Người Nhận * 0382322476 Người nhận * Hiển VP Nhận * [GEOGRAPHIC_DATA]: VP […" at bounding box center [717, 202] width 1225 height 76
click at [1005, 139] on div "SĐT Người Gửi * 0395006852 Người gửi * AAA VP gửi * [GEOGRAPHIC_DATA]: VP Văn Đ…" at bounding box center [717, 122] width 1225 height 76
click at [1127, 44] on div "Đã gọi khách (VP gửi)" at bounding box center [1085, 47] width 248 height 13
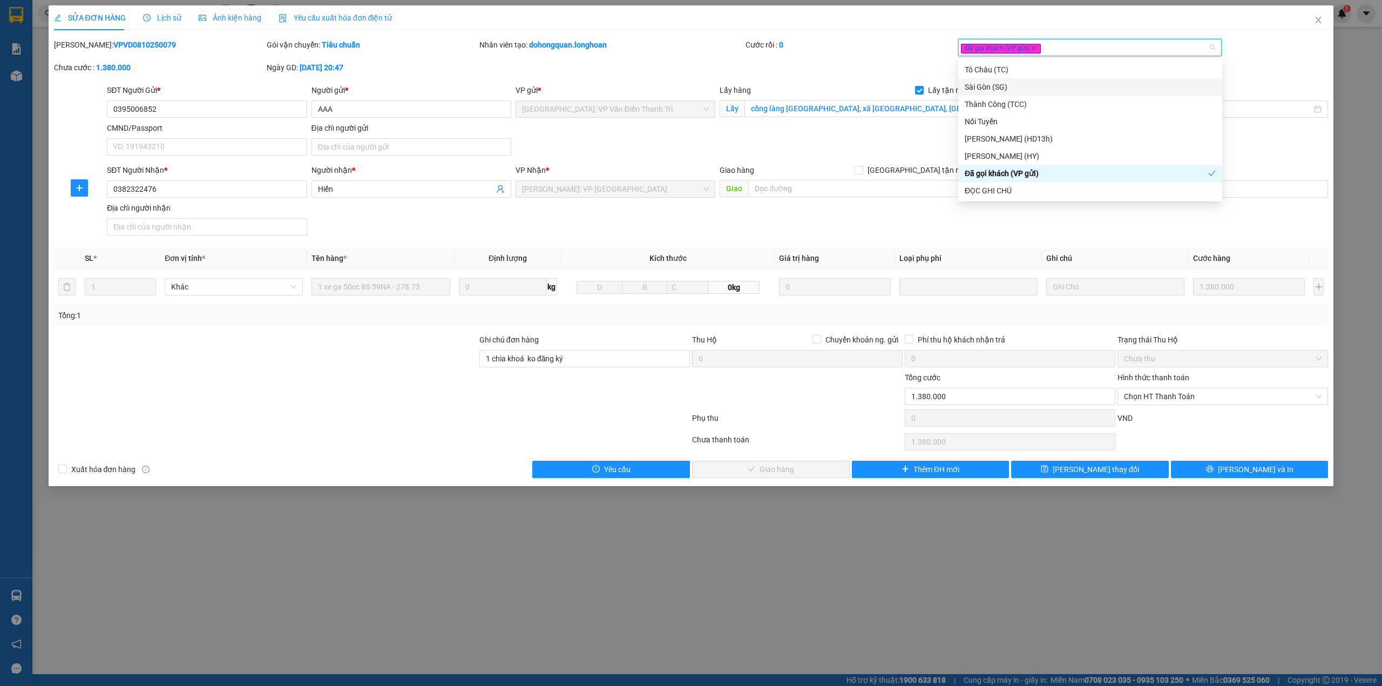
click at [836, 69] on div "[PERSON_NAME]: VPVD0810250079 Gói vận chuyển: Tiêu chuẩn Nhân viên tạo: dohongq…" at bounding box center [691, 61] width 1277 height 45
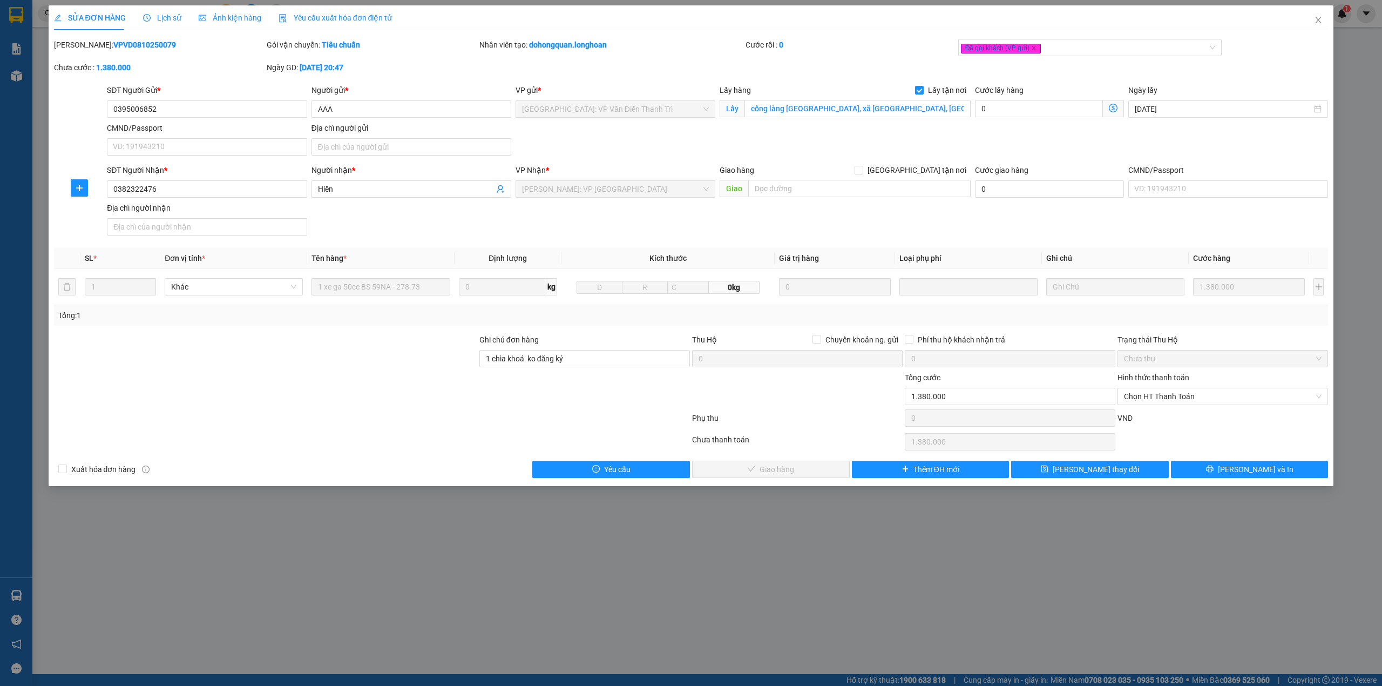
click at [728, 240] on div "SĐT Người Nhận * 0382322476 Người nhận * Hiển VP Nhận * [GEOGRAPHIC_DATA]: VP […" at bounding box center [717, 202] width 1225 height 76
click at [507, 230] on div "SĐT Người Nhận * 0382322476 Người nhận * Hiển VP Nhận * [GEOGRAPHIC_DATA]: VP […" at bounding box center [717, 202] width 1225 height 76
click at [508, 230] on div "SĐT Người Nhận * 0382322476 Người nhận * Hiển VP Nhận * [GEOGRAPHIC_DATA]: VP […" at bounding box center [717, 202] width 1225 height 76
click at [408, 352] on div at bounding box center [265, 353] width 425 height 38
click at [1083, 42] on div "Đã gọi khách (VP gửi)" at bounding box center [1085, 47] width 248 height 13
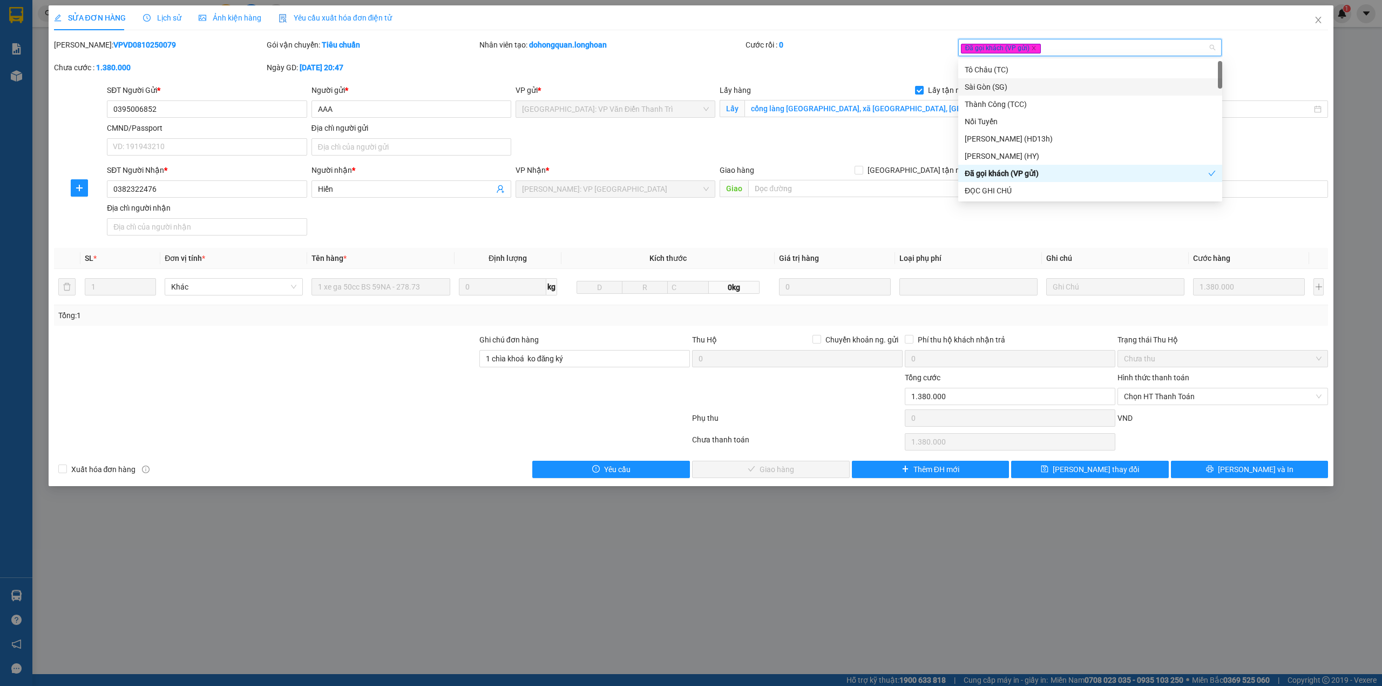
type input "D"
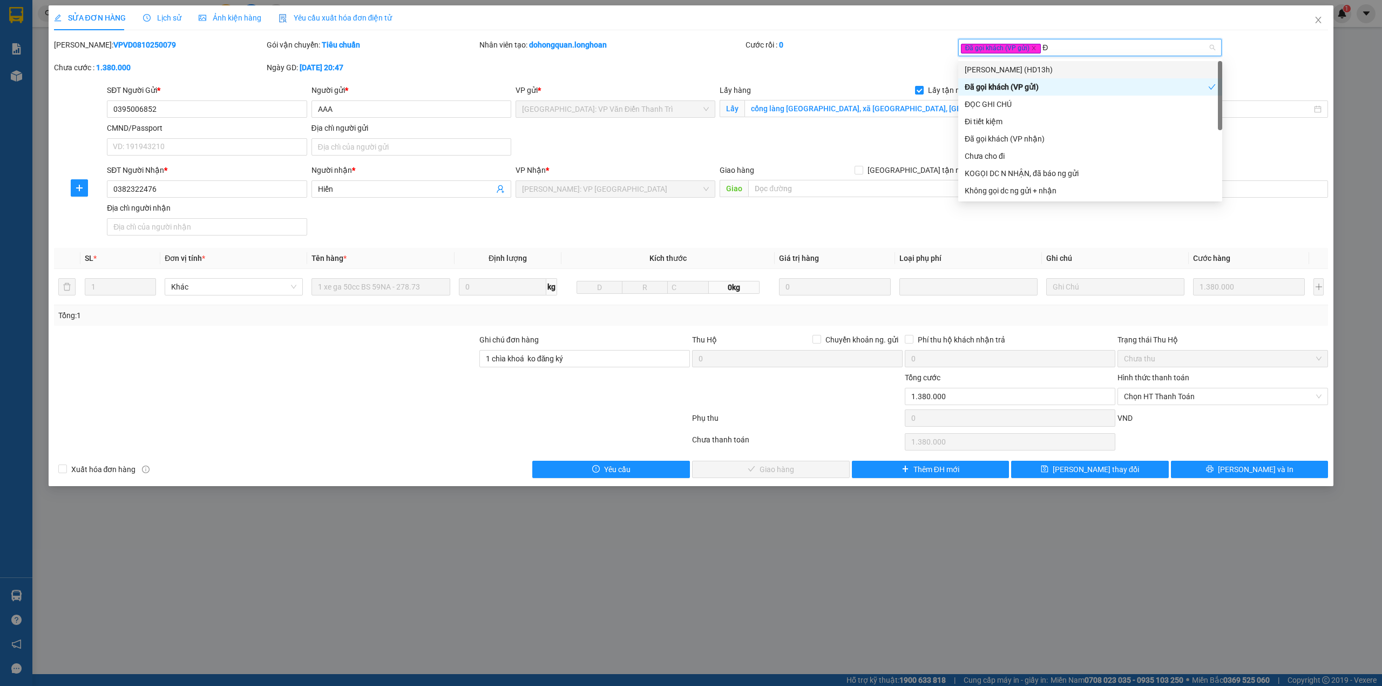
type input "ĐÃ"
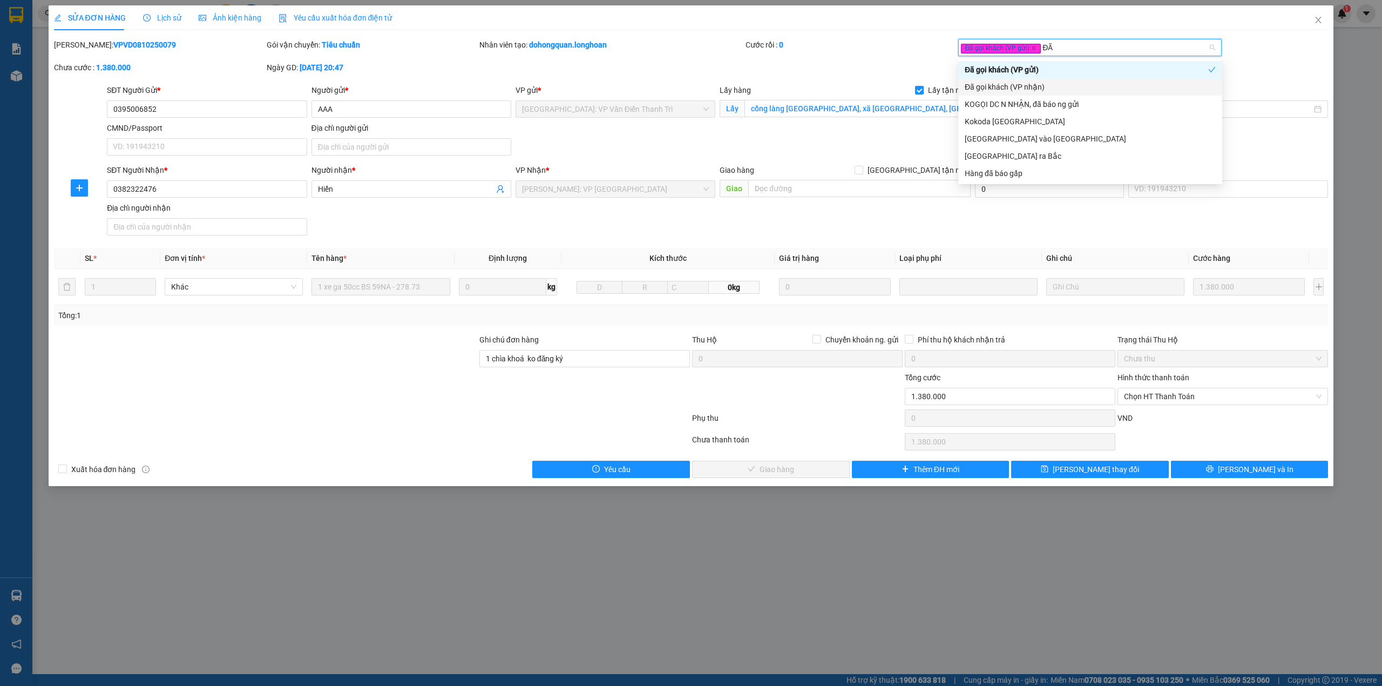
click at [1045, 83] on div "Đã gọi khách (VP nhận)" at bounding box center [1090, 87] width 251 height 12
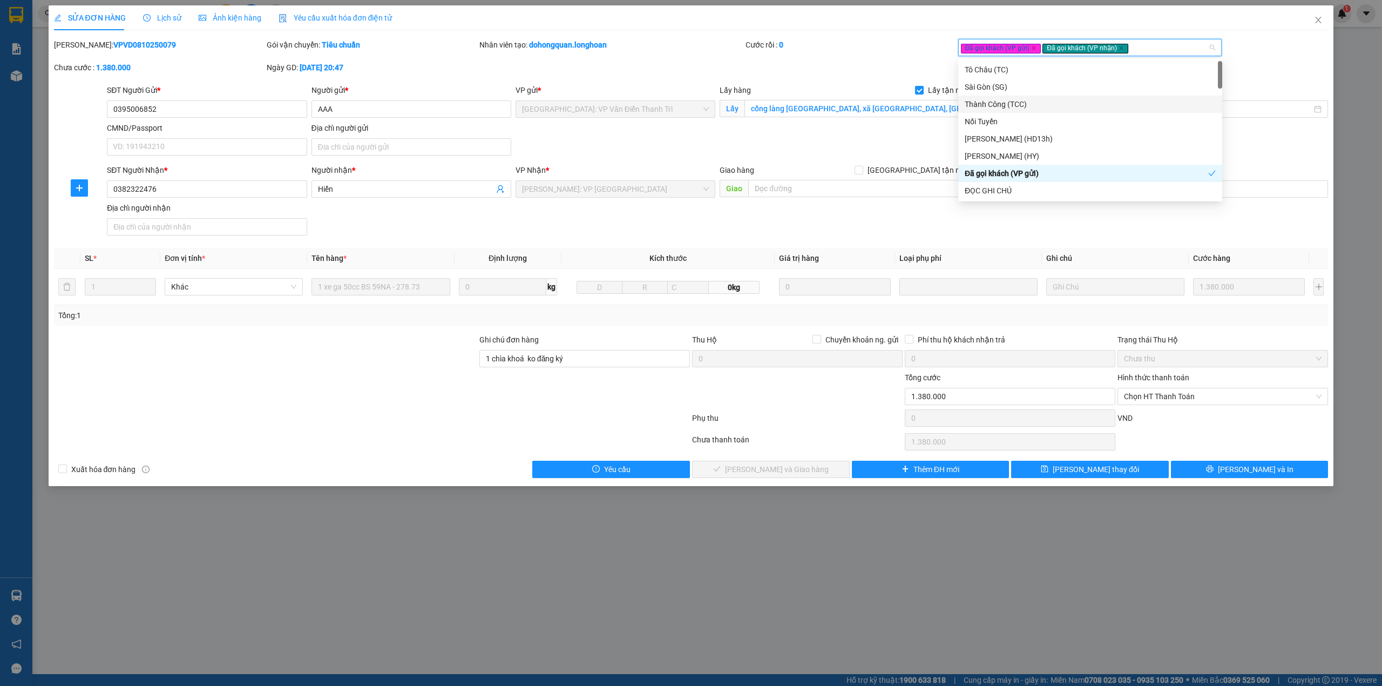
click at [720, 57] on div "Nhân viên tạo: dohongquan.longhoan" at bounding box center [611, 50] width 266 height 23
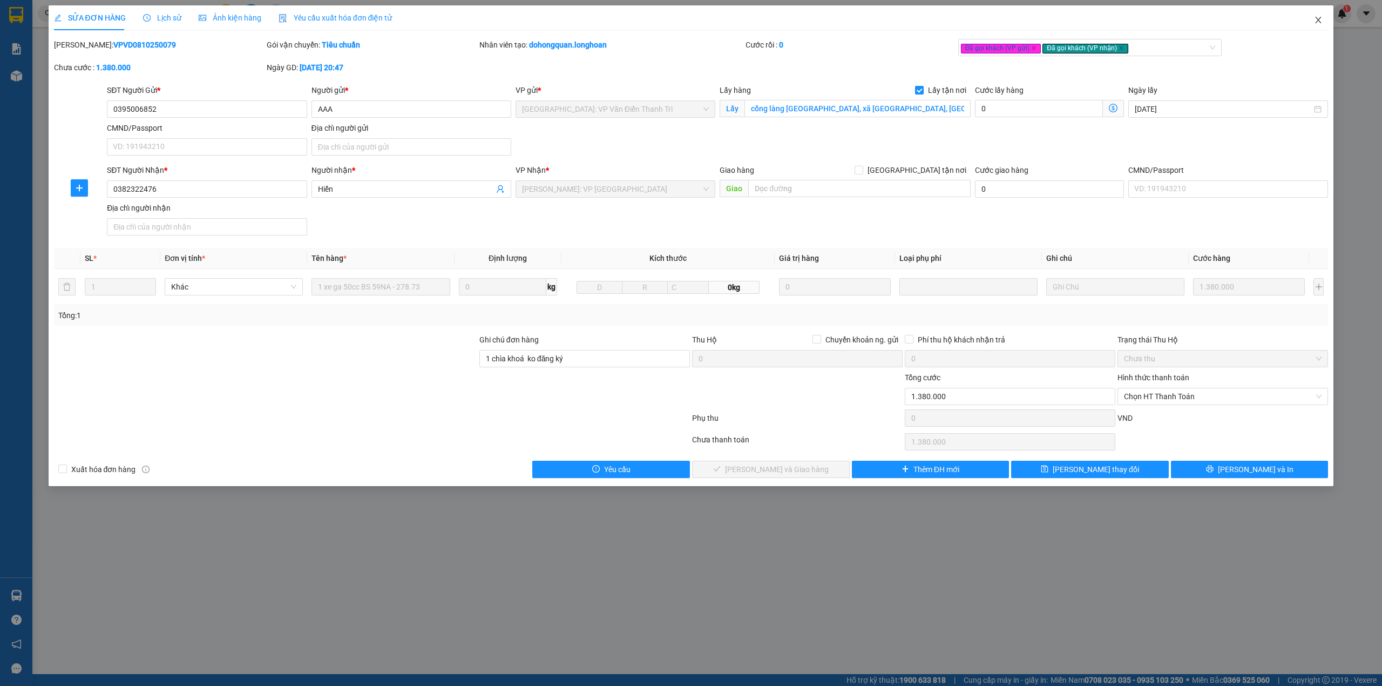
click at [1324, 22] on span "Close" at bounding box center [1318, 20] width 30 height 30
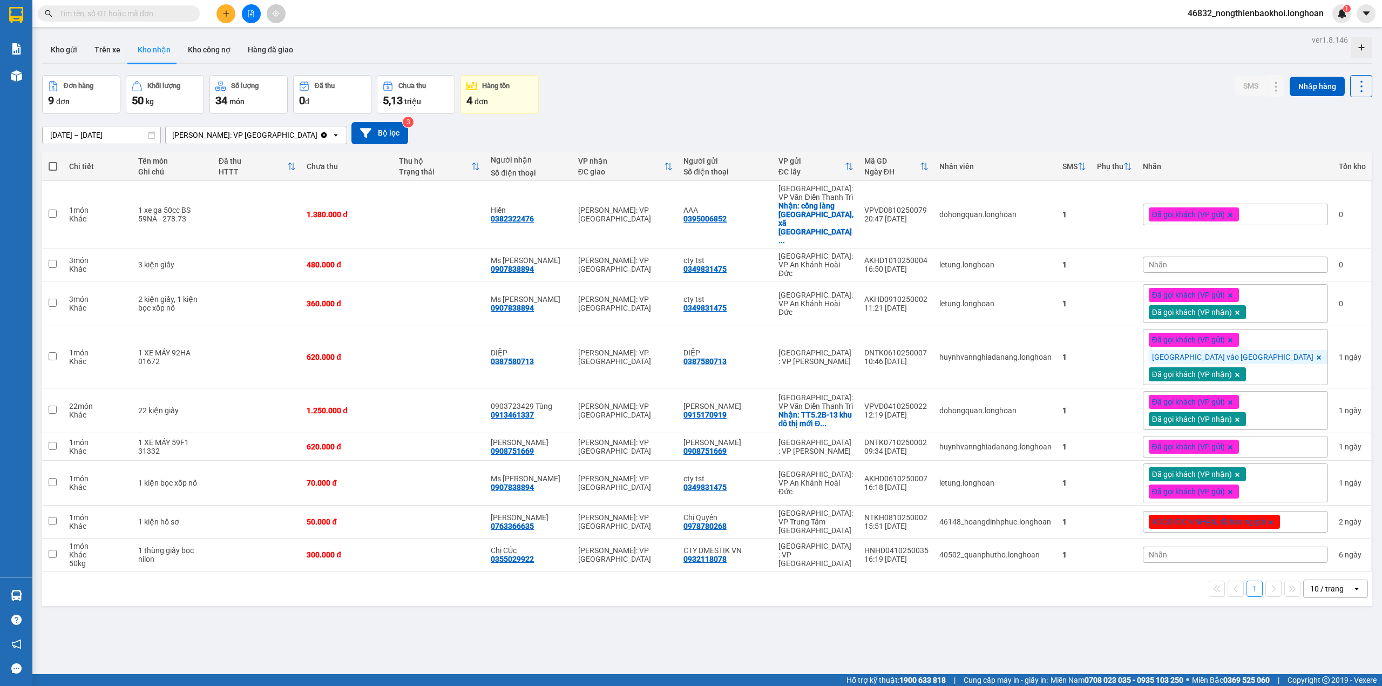
click at [653, 109] on div "Đơn hàng 9 đơn Khối lượng 50 kg Số lượng 34 món Đã thu 0 đ Chưa thu 5,13 triệu …" at bounding box center [707, 94] width 1330 height 39
click at [690, 125] on div "[DATE] – [DATE] Press the down arrow key to interact with the calendar and sele…" at bounding box center [707, 133] width 1330 height 22
click at [1280, 203] on div "Đã gọi khách (VP gửi)" at bounding box center [1235, 214] width 185 height 22
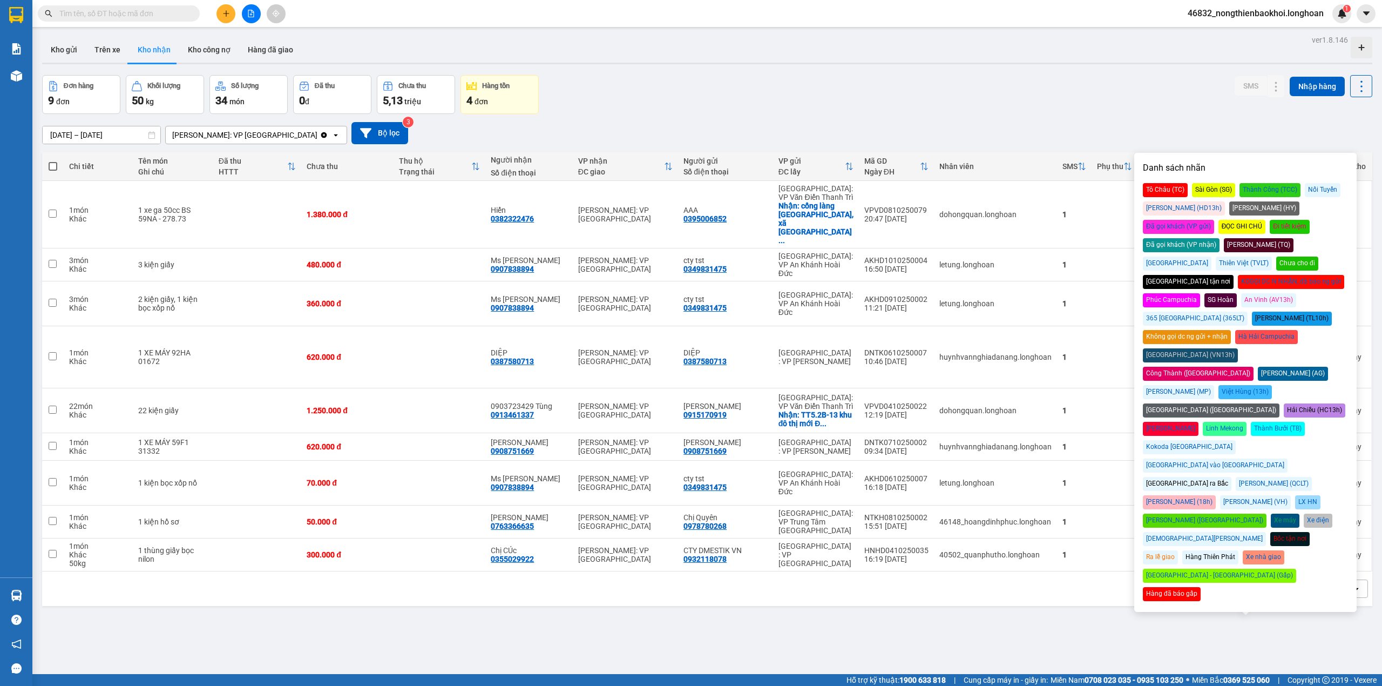
click at [1219, 238] on div "Đã gọi khách (VP nhận)" at bounding box center [1181, 245] width 77 height 14
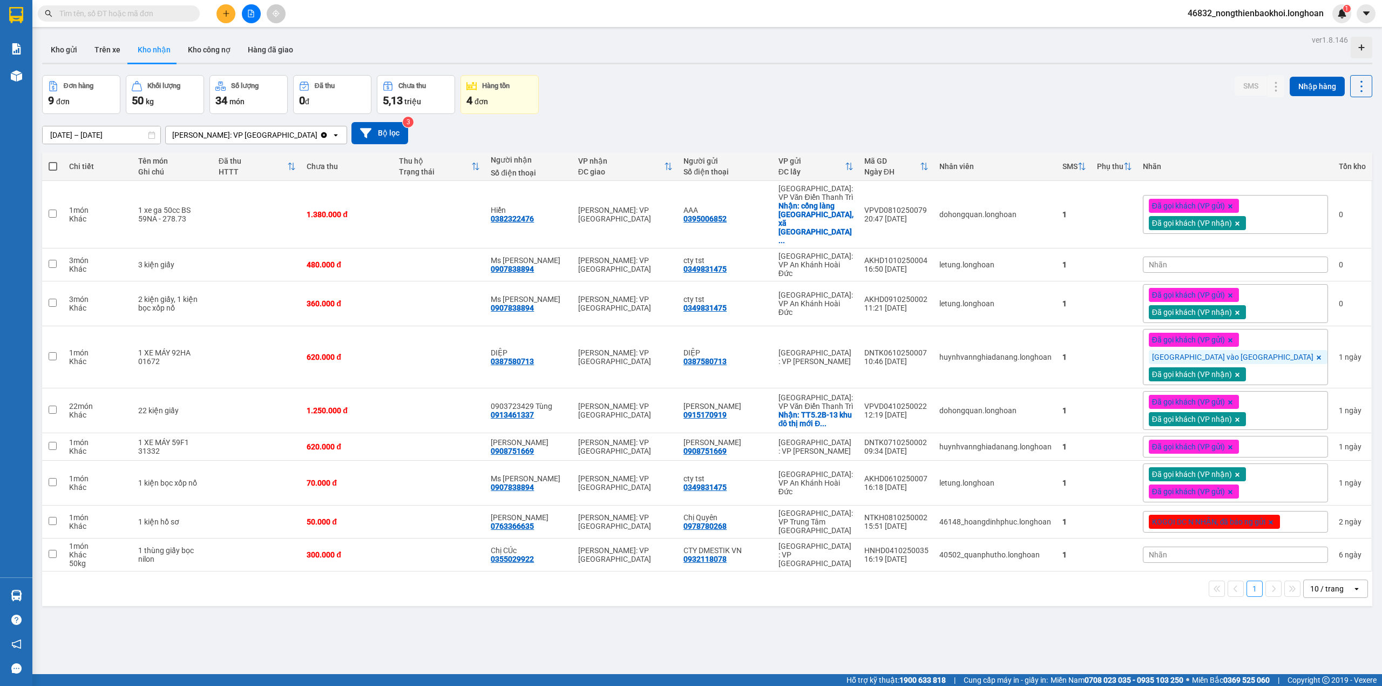
click at [1112, 126] on div "[DATE] – [DATE] Press the down arrow key to interact with the calendar and sele…" at bounding box center [707, 133] width 1330 height 22
click at [670, 109] on div "Đơn hàng 9 đơn Khối lượng 50 kg Số lượng 34 món Đã thu 0 đ Chưa thu 5,13 triệu …" at bounding box center [707, 94] width 1330 height 39
click at [819, 116] on div "[DATE] – [DATE] Press the down arrow key to interact with the calendar and sele…" at bounding box center [707, 133] width 1330 height 38
drag, startPoint x: 625, startPoint y: 78, endPoint x: 623, endPoint y: 93, distance: 15.2
click at [625, 80] on div "Đơn hàng 9 đơn Khối lượng 50 kg Số lượng 34 món Đã thu 0 đ Chưa thu 5,13 triệu …" at bounding box center [707, 94] width 1330 height 39
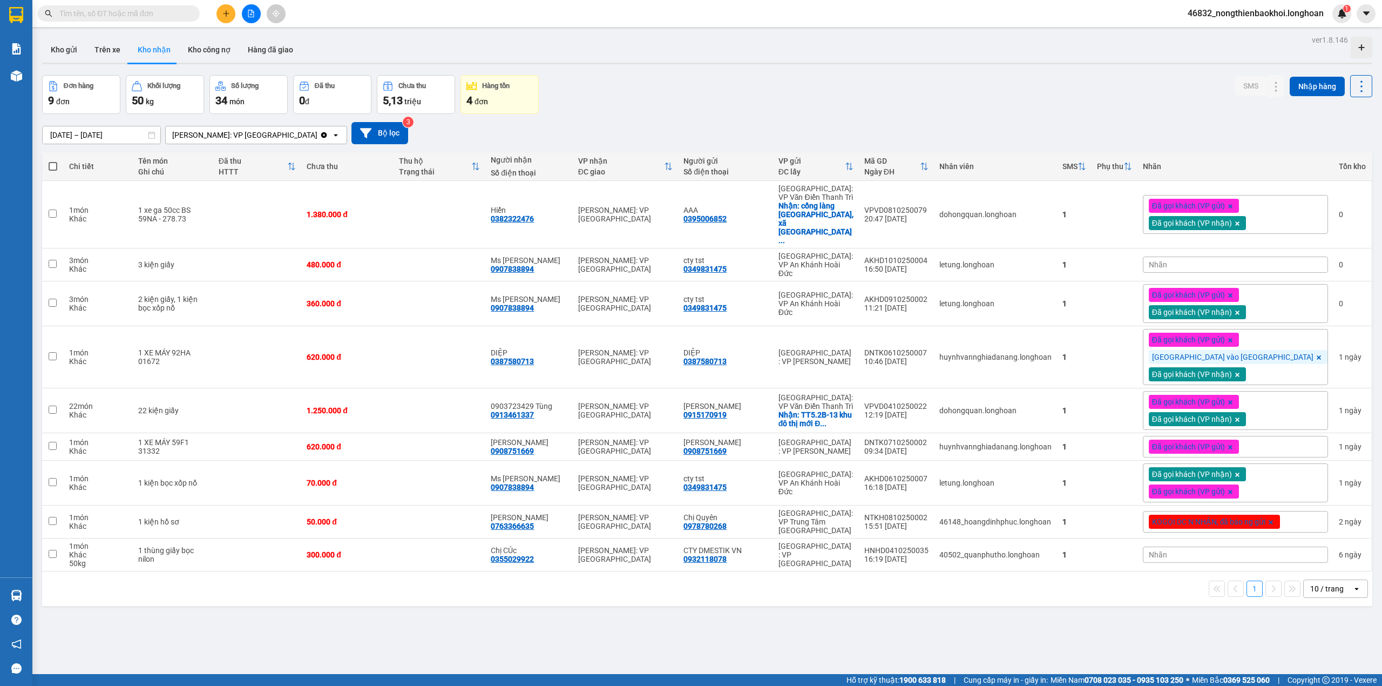
click at [640, 124] on div "[DATE] – [DATE] Press the down arrow key to interact with the calendar and sele…" at bounding box center [707, 133] width 1330 height 22
click at [686, 124] on div "[DATE] – [DATE] Press the down arrow key to interact with the calendar and sele…" at bounding box center [707, 133] width 1330 height 22
click at [534, 357] on div "0387580713" at bounding box center [512, 361] width 43 height 9
copy div "0387580713"
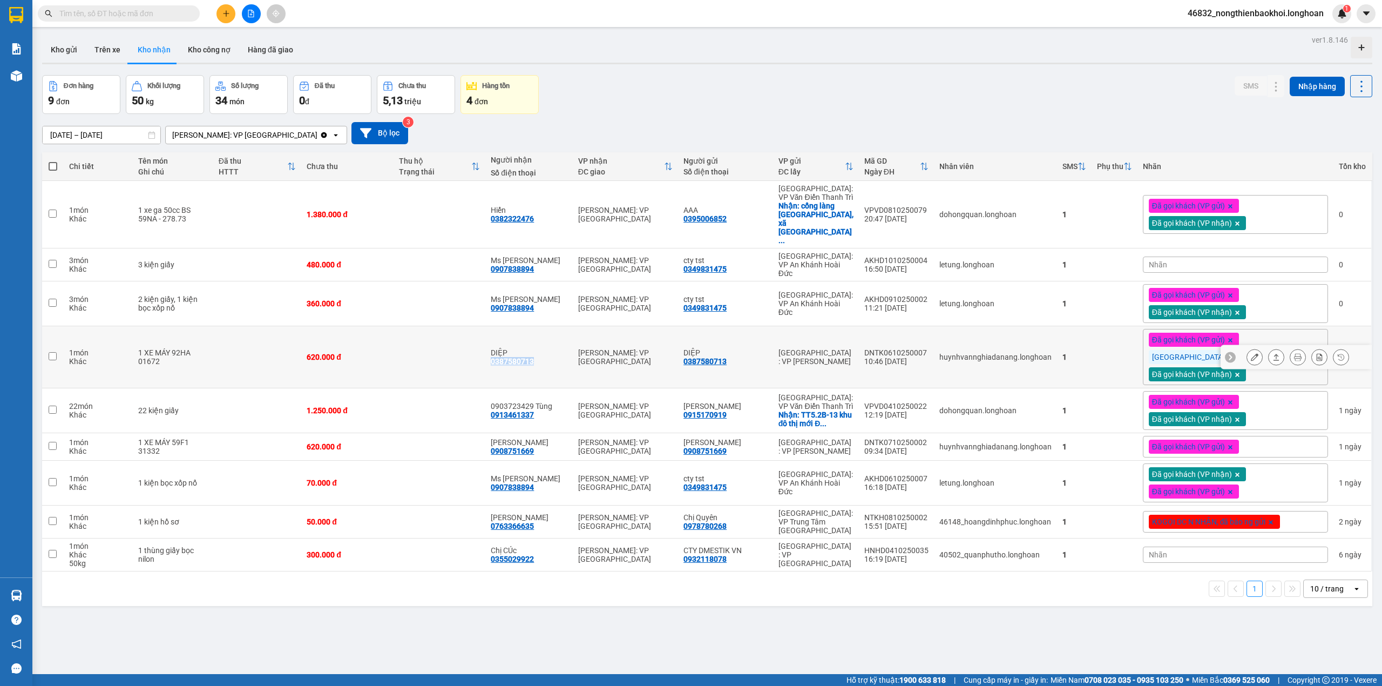
click at [1251, 353] on icon at bounding box center [1255, 357] width 8 height 8
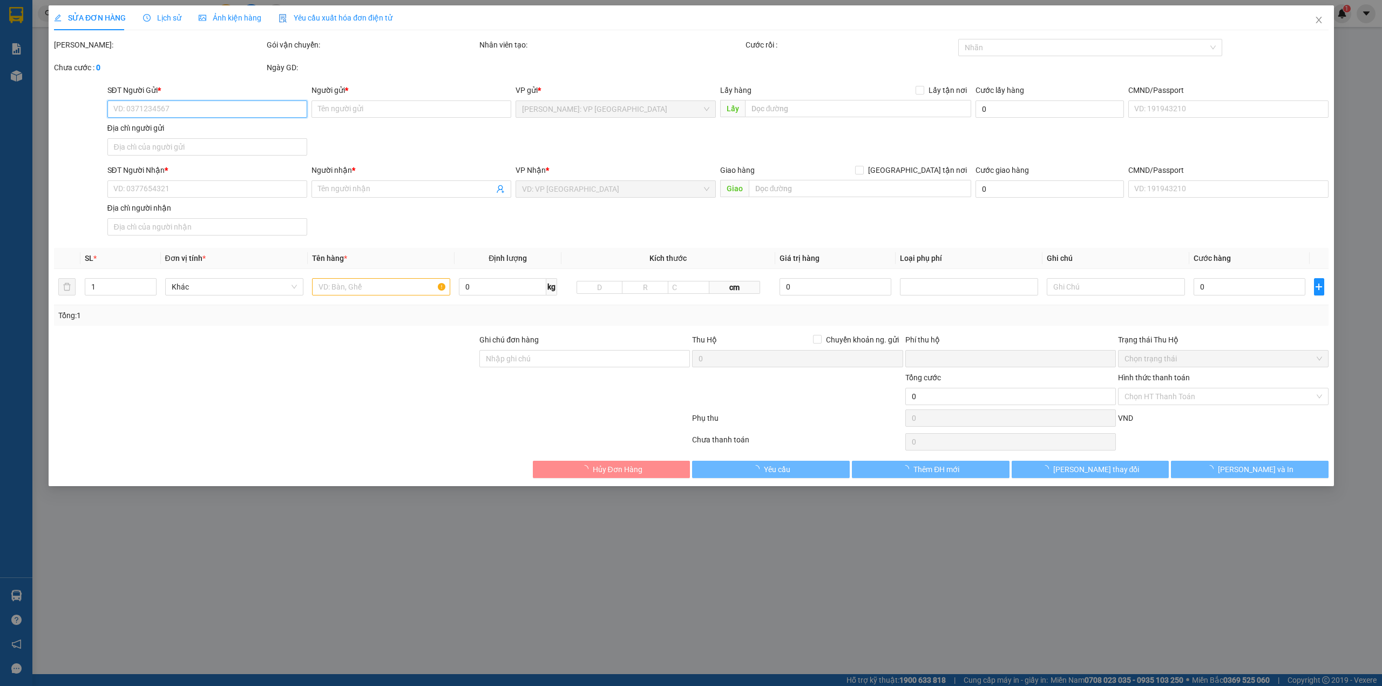
type input "0387580713"
type input "DIỆP"
type input "0387580713"
type input "DIỆP"
type input "1 CHÌA KHÓA,1 GƯƠNG"
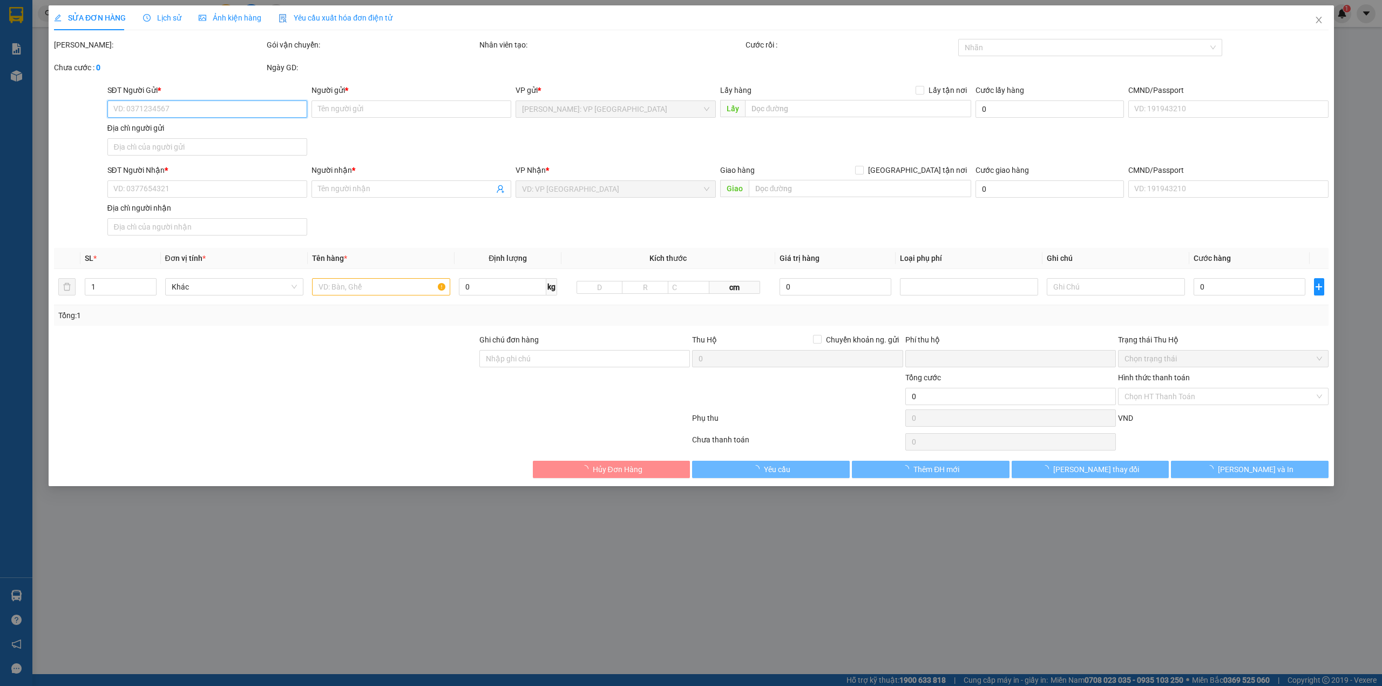
type input "0"
type input "620.000"
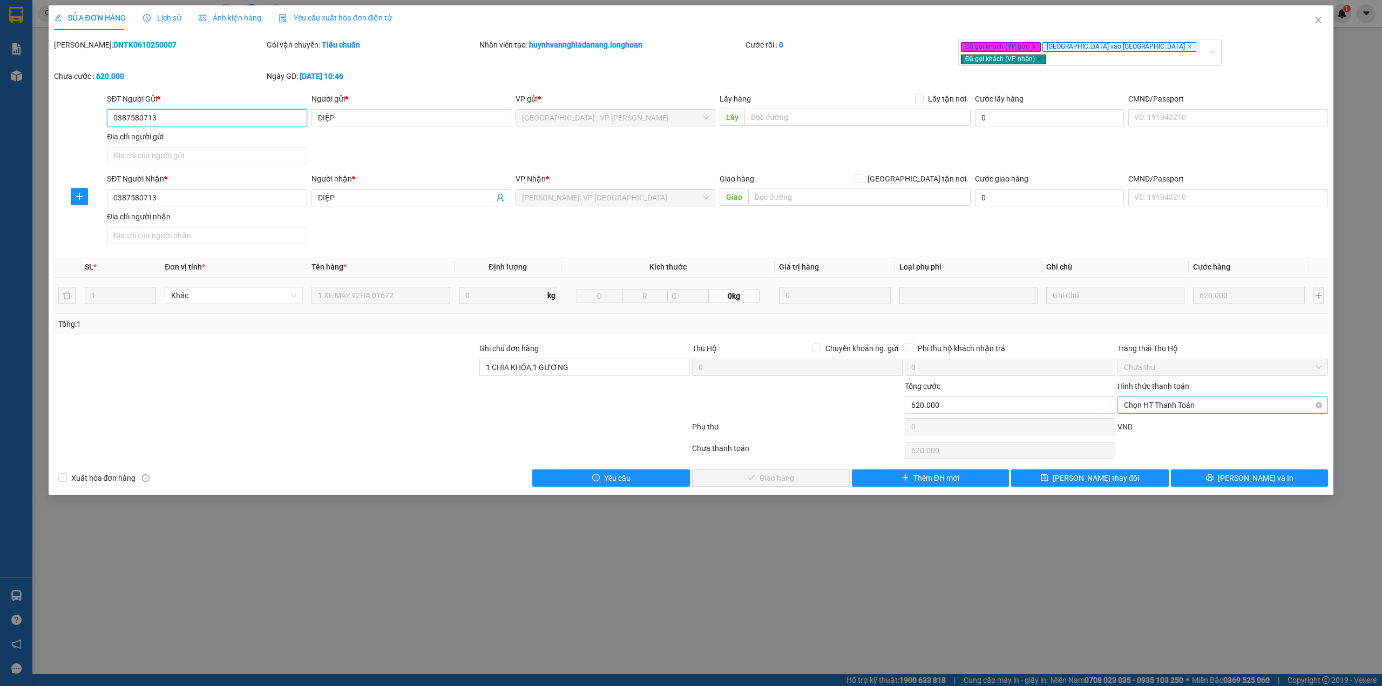
click at [1161, 397] on span "Chọn HT Thanh Toán" at bounding box center [1223, 405] width 198 height 16
click at [1145, 419] on div "Tại văn phòng" at bounding box center [1223, 420] width 198 height 12
type input "0"
click at [764, 477] on span "Lưu và Giao hàng" at bounding box center [777, 478] width 104 height 12
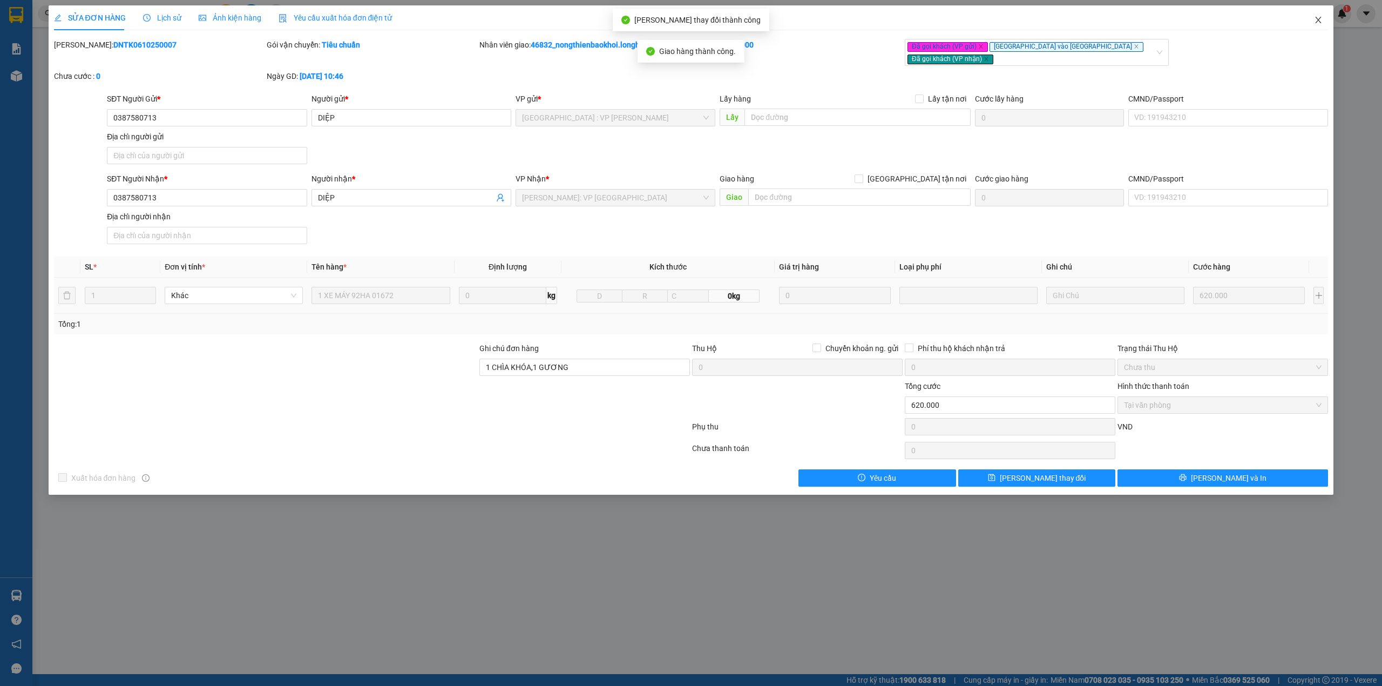
click at [1320, 16] on icon "close" at bounding box center [1318, 20] width 9 height 9
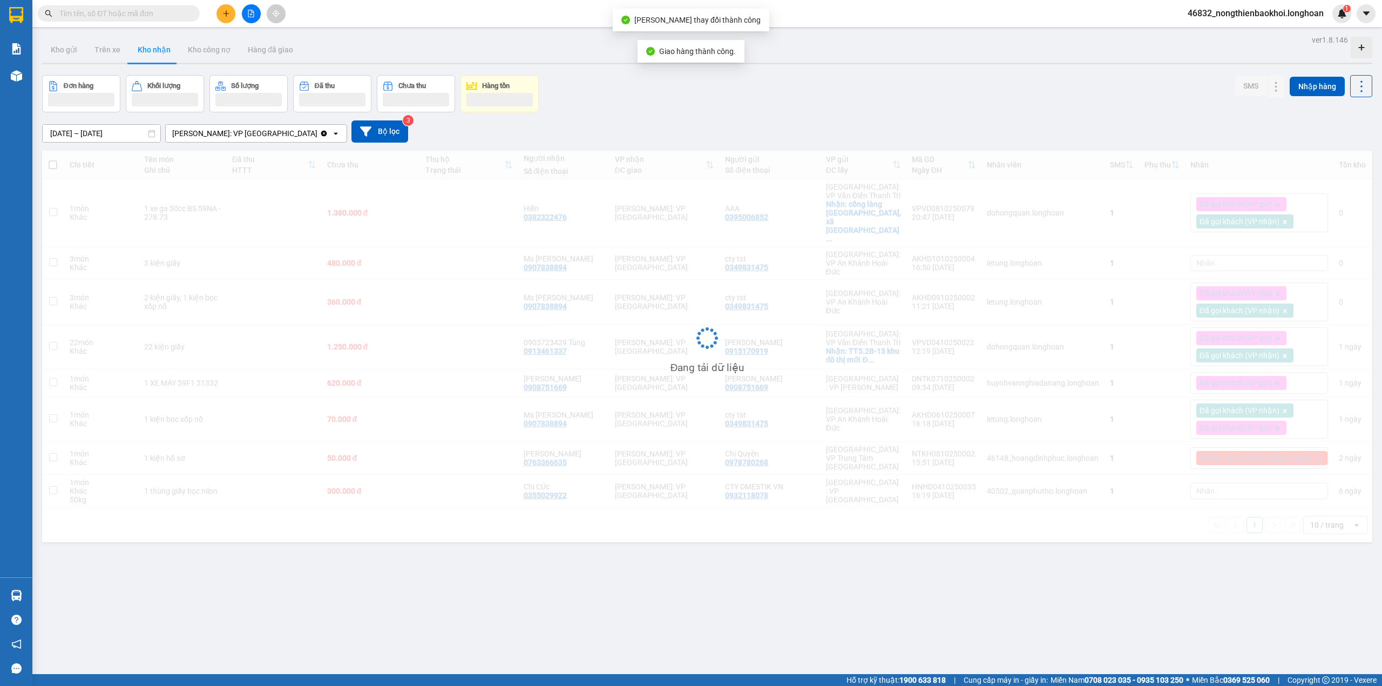
click at [651, 108] on div "Đơn hàng Khối lượng Số lượng Đã thu Chưa thu Hàng tồn SMS Nhập hàng" at bounding box center [707, 93] width 1330 height 37
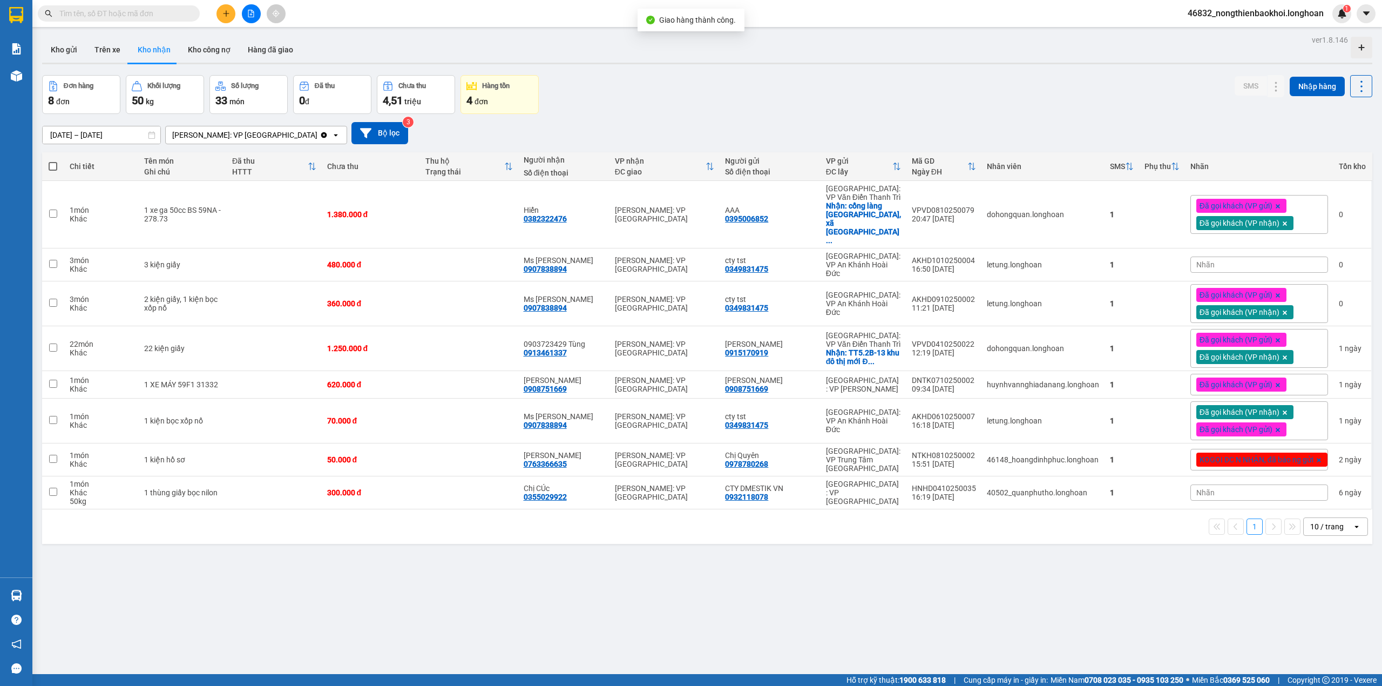
click at [420, 569] on div "ver 1.8.146 Kho gửi Trên xe Kho nhận Kho công nợ Hàng đã giao Đơn hàng 8 đơn Kh…" at bounding box center [707, 375] width 1339 height 686
click at [243, 558] on div "ver 1.8.146 Kho gửi Trên xe Kho nhận Kho công nợ Hàng đã giao Đơn hàng 8 đơn Kh…" at bounding box center [707, 375] width 1339 height 686
click at [639, 574] on div "ver 1.8.146 Kho gửi Trên xe Kho nhận Kho công nợ Hàng đã giao Đơn hàng 8 đơn Kh…" at bounding box center [707, 375] width 1339 height 686
click at [705, 121] on div "13/09/2025 – 12/10/2025 Press the down arrow key to interact with the calendar …" at bounding box center [707, 133] width 1330 height 38
click at [707, 121] on div "13/09/2025 – 12/10/2025 Press the down arrow key to interact with the calendar …" at bounding box center [707, 133] width 1330 height 38
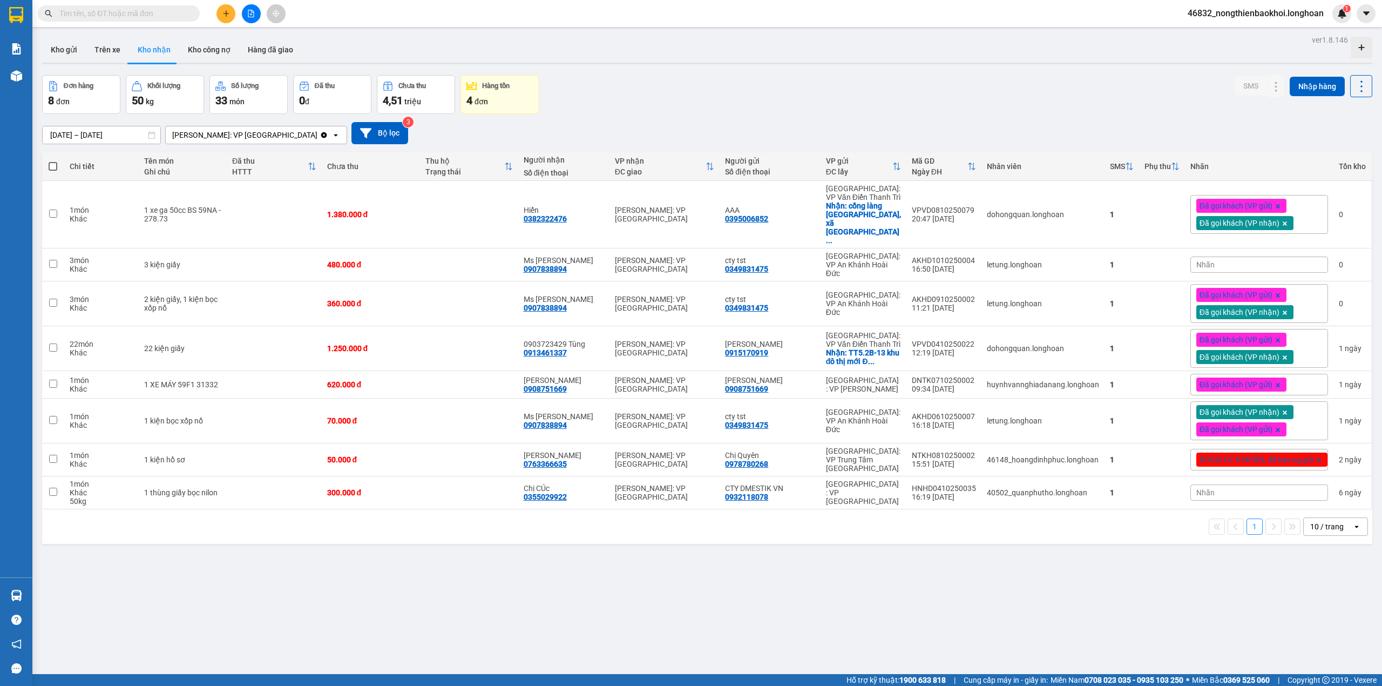
click at [825, 95] on div "Đơn hàng 8 đơn Khối lượng 50 kg Số lượng 33 món Đã thu 0 đ Chưa thu 4,51 triệu …" at bounding box center [707, 94] width 1330 height 39
click at [648, 83] on div "Đơn hàng 8 đơn Khối lượng 50 kg Số lượng 33 món Đã thu 0 đ Chưa thu 4,51 triệu …" at bounding box center [707, 94] width 1330 height 39
click at [67, 51] on button "Kho gửi" at bounding box center [64, 50] width 44 height 26
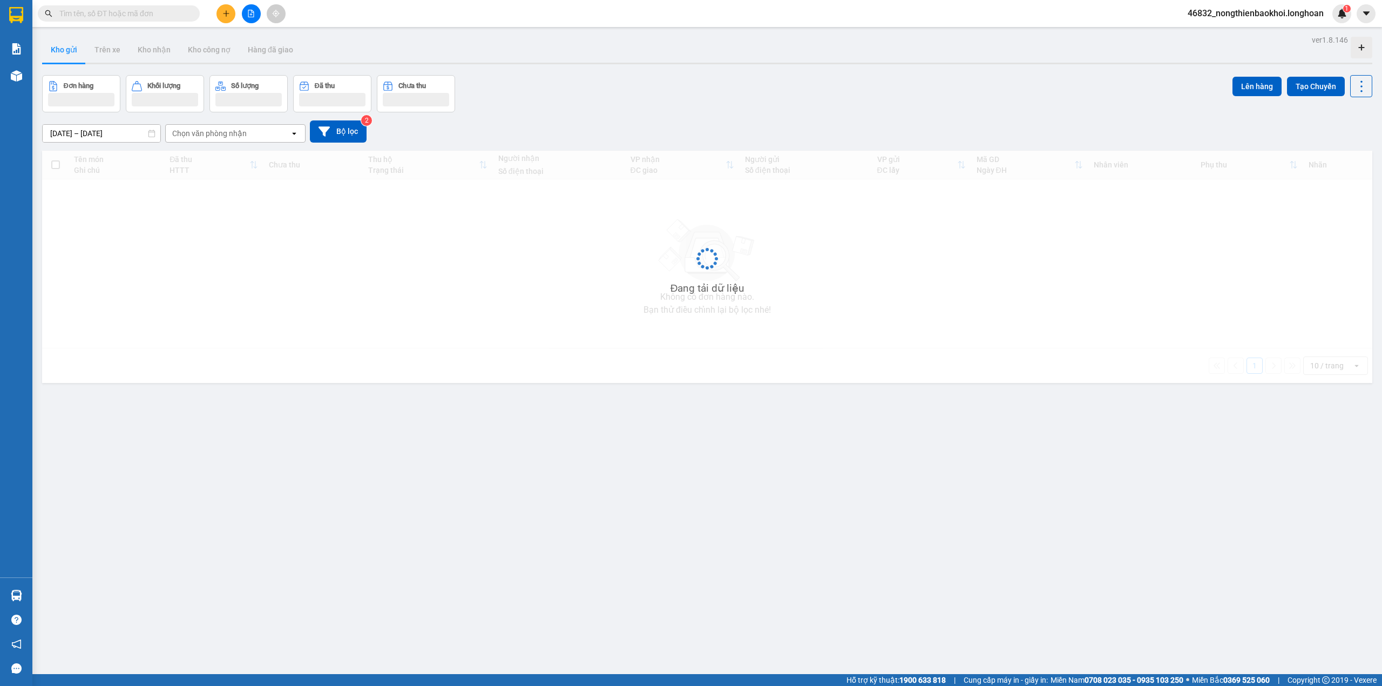
click at [700, 101] on div "Đơn hàng Khối lượng Số lượng Đã thu Chưa thu Lên hàng Tạo Chuyến" at bounding box center [707, 93] width 1330 height 37
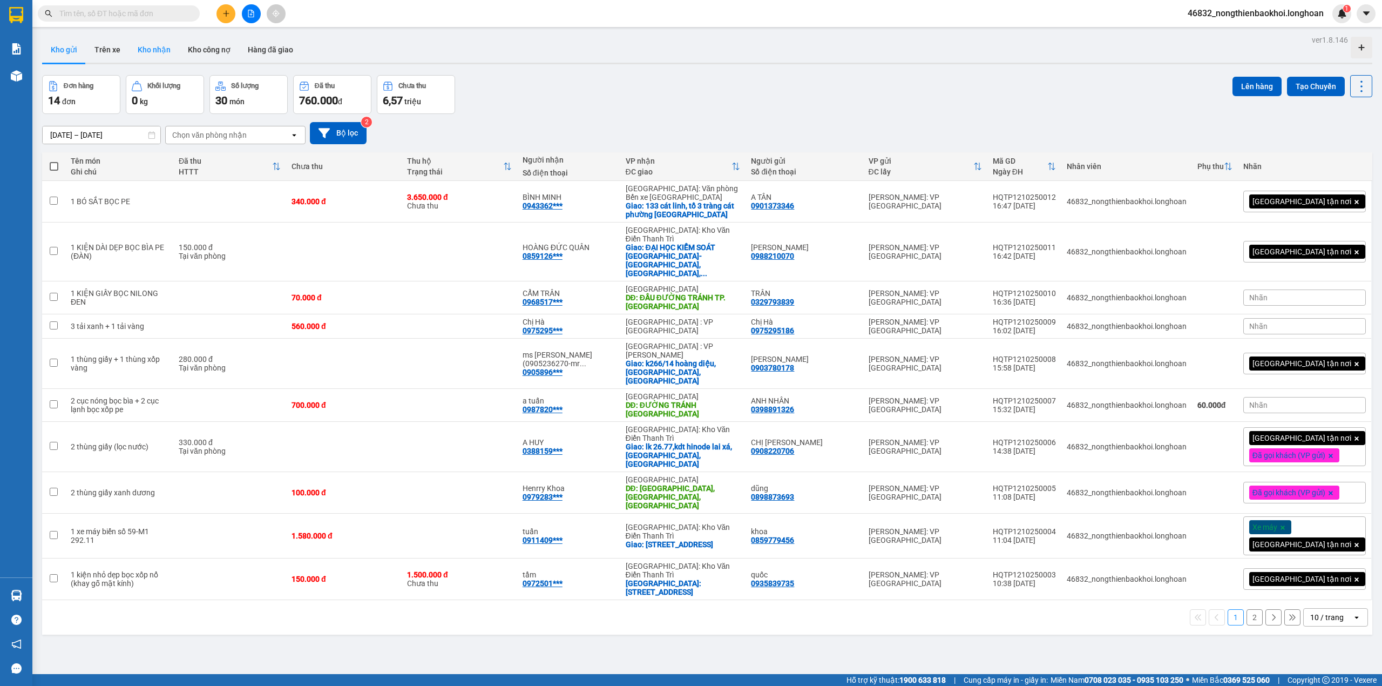
click at [154, 49] on button "Kho nhận" at bounding box center [154, 50] width 50 height 26
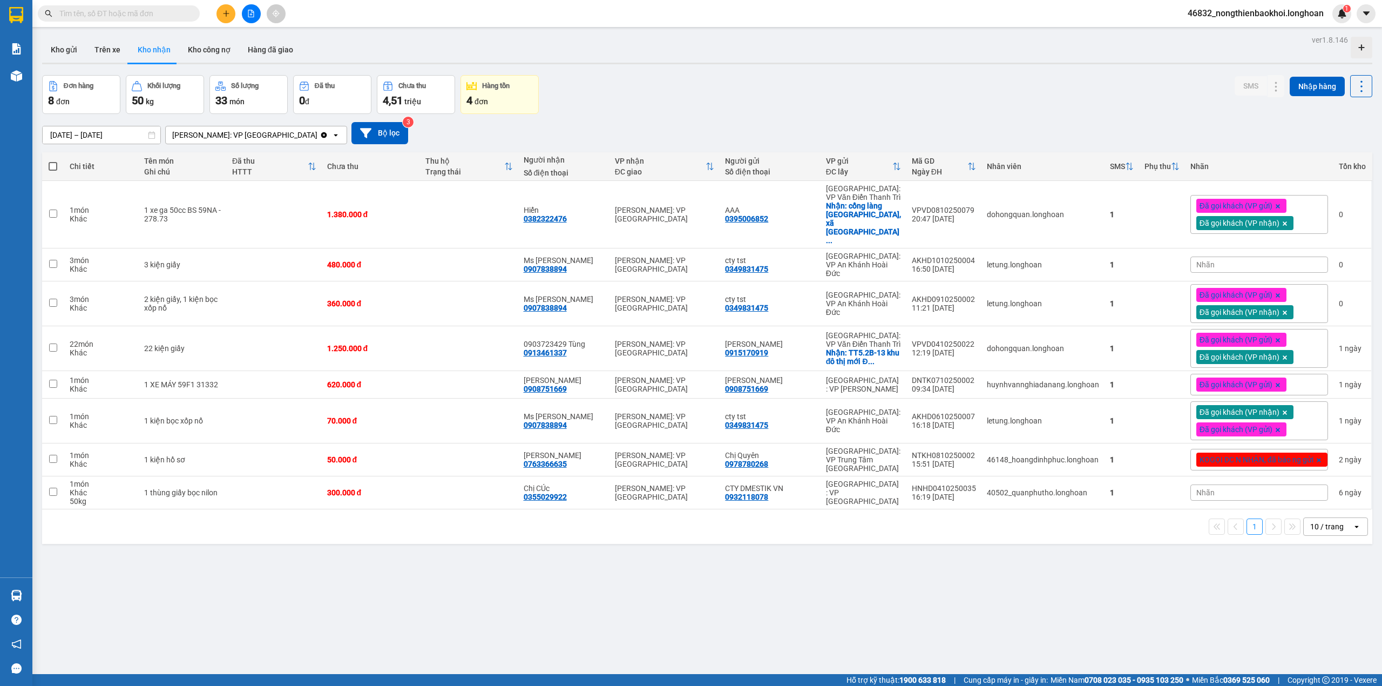
click at [646, 80] on div "Đơn hàng 8 đơn Khối lượng 50 kg Số lượng 33 món Đã thu 0 đ Chưa thu 4,51 triệu …" at bounding box center [707, 94] width 1330 height 39
click at [802, 124] on div "13/09/2025 – 12/10/2025 Press the down arrow key to interact with the calendar …" at bounding box center [707, 133] width 1330 height 22
click at [1196, 260] on span "Nhãn" at bounding box center [1205, 264] width 18 height 9
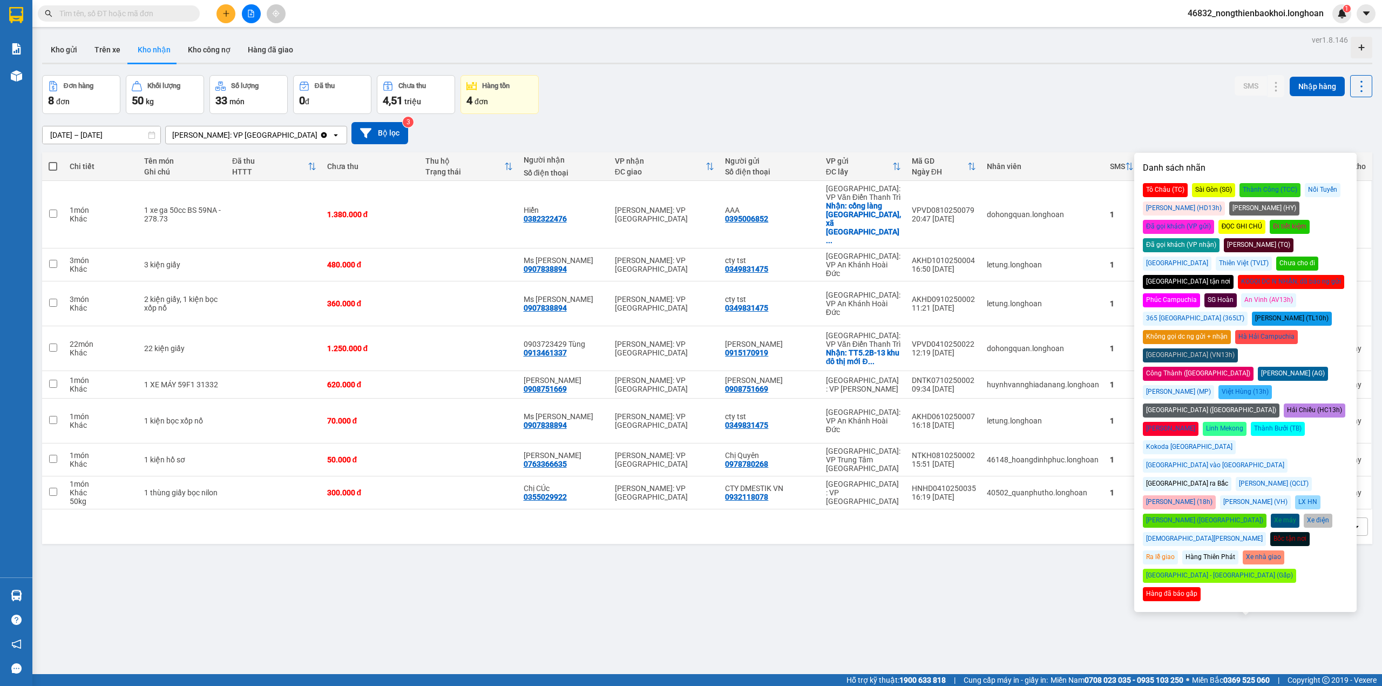
drag, startPoint x: 1277, startPoint y: 225, endPoint x: 1270, endPoint y: 222, distance: 7.3
click at [1219, 238] on div "Đã gọi khách (VP nhận)" at bounding box center [1181, 245] width 77 height 14
drag, startPoint x: 903, startPoint y: 49, endPoint x: 945, endPoint y: 93, distance: 61.1
click at [905, 57] on div "Kho gửi Trên xe Kho nhận Kho công nợ Hàng đã giao" at bounding box center [707, 51] width 1330 height 29
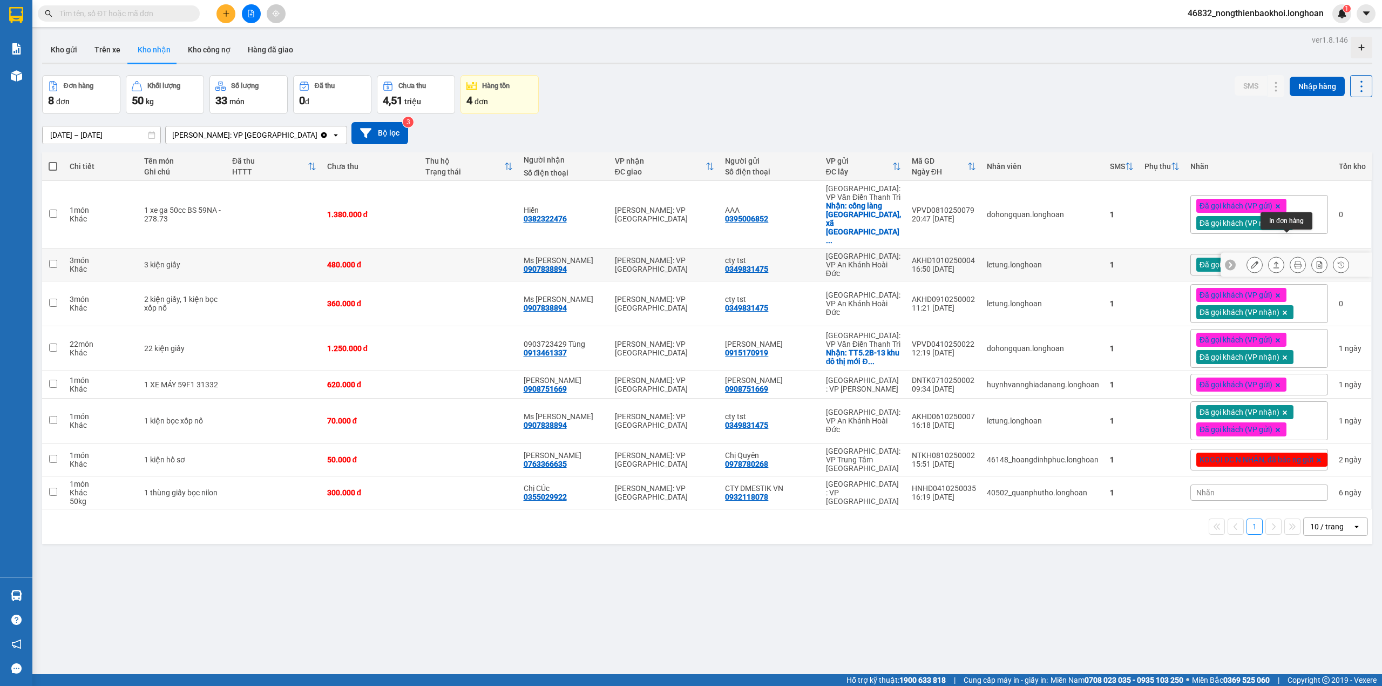
click at [1294, 261] on icon at bounding box center [1298, 265] width 8 height 8
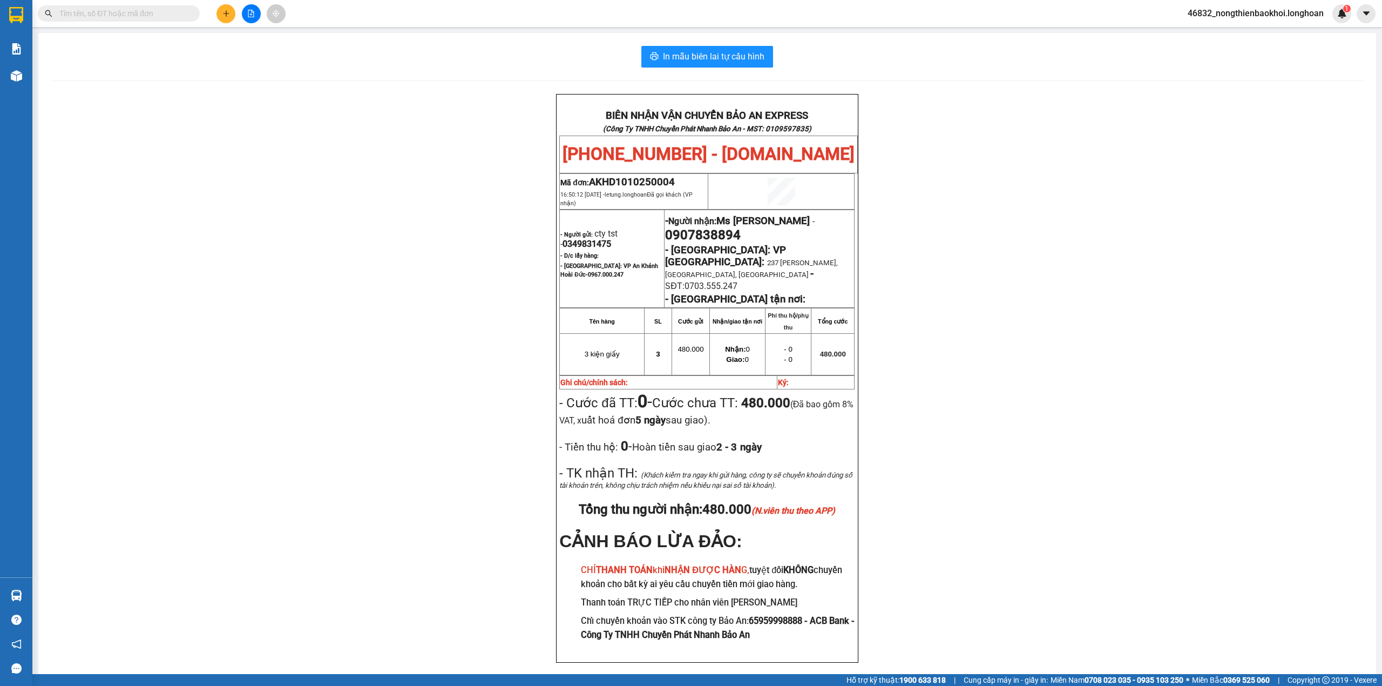
scroll to position [46, 0]
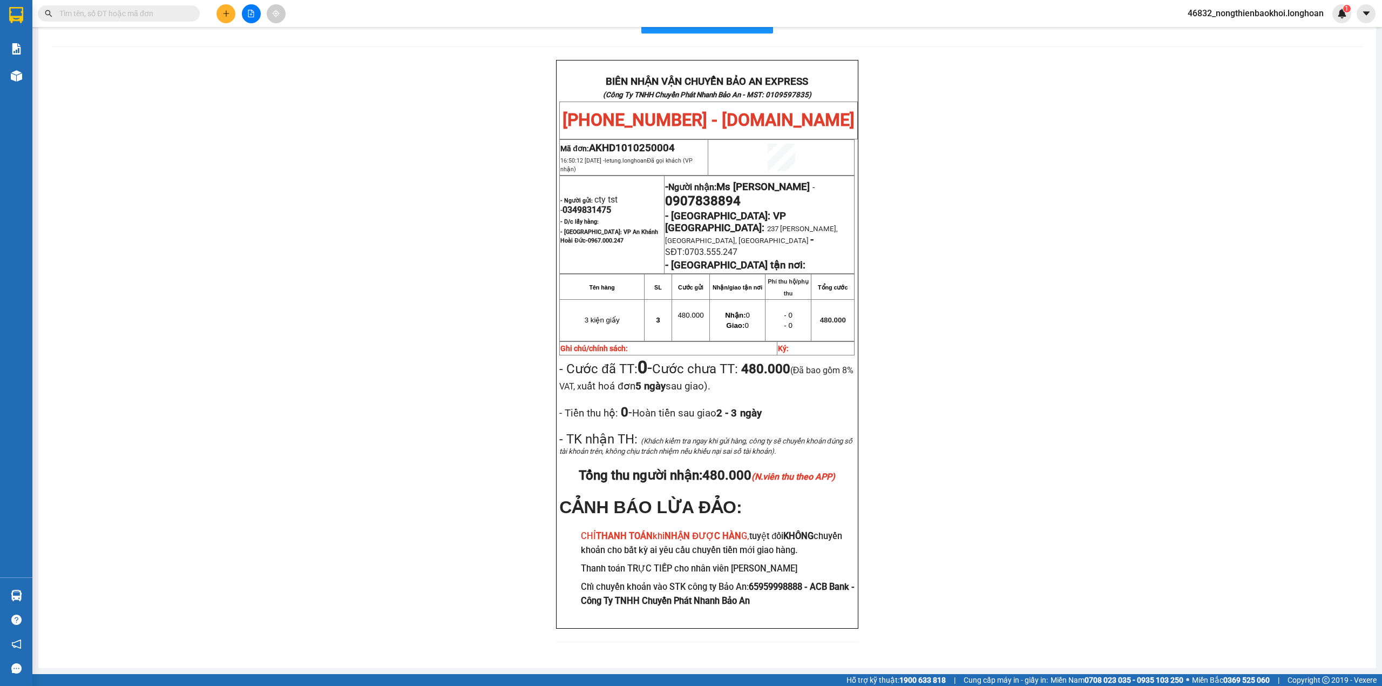
click at [411, 280] on div "BIÊN NHẬN VẬN CHUYỂN BẢO AN EXPRESS (Công Ty TNHH Chuyển Phát Nhanh Bảo An - MS…" at bounding box center [707, 357] width 1312 height 595
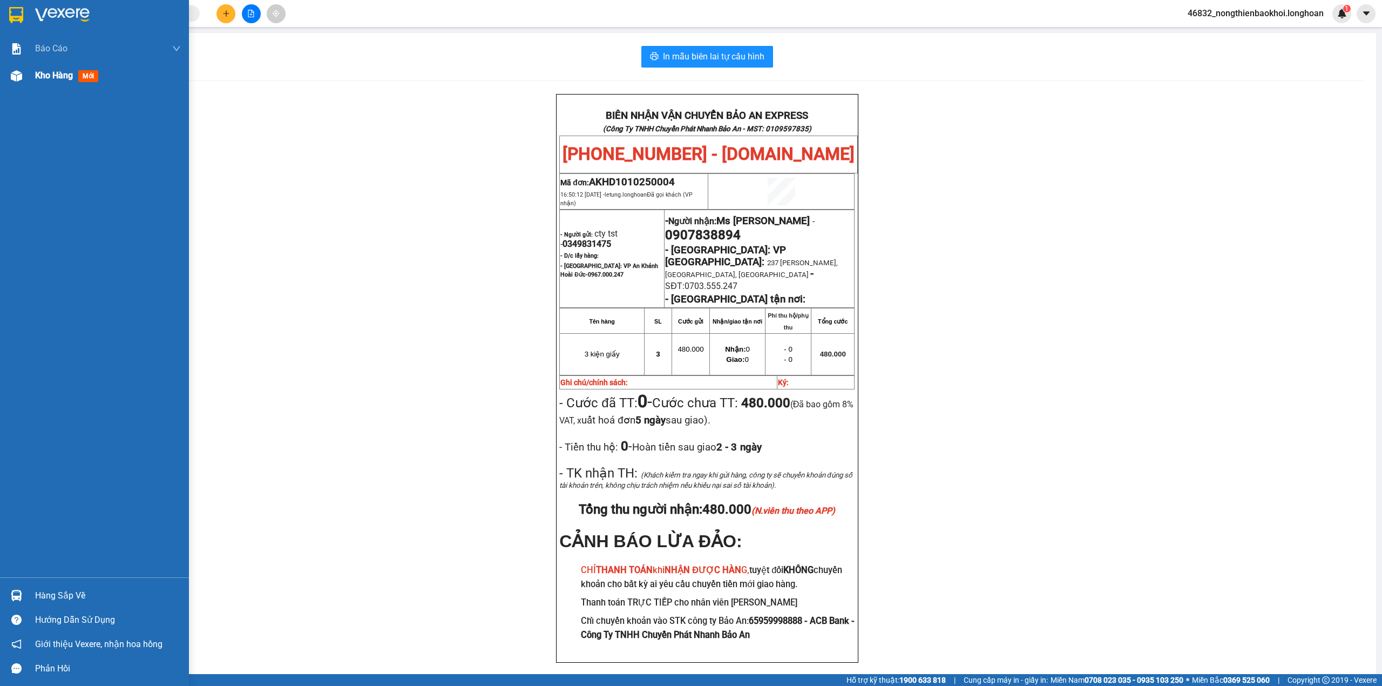
click at [3, 76] on div "Kho hàng mới" at bounding box center [94, 75] width 189 height 27
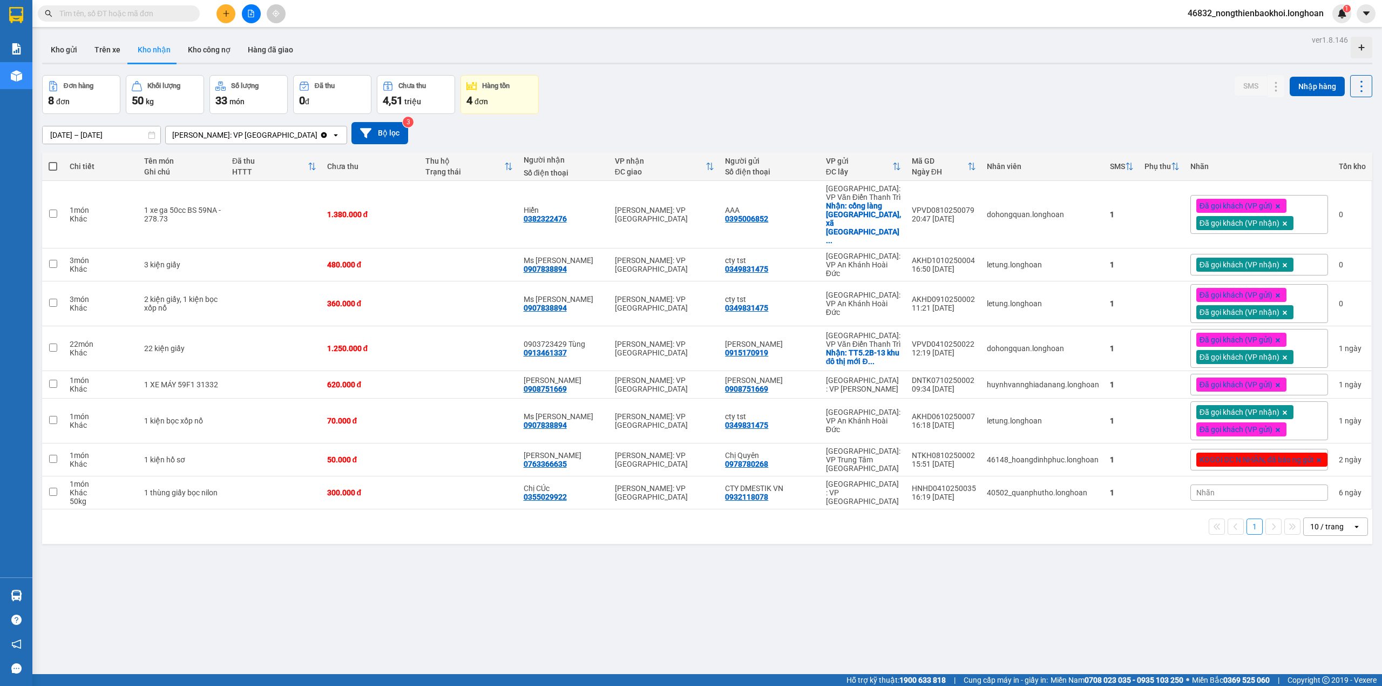
click at [681, 104] on div "Đơn hàng 8 đơn Khối lượng 50 kg Số lượng 33 món Đã thu 0 đ Chưa thu 4,51 triệu …" at bounding box center [707, 94] width 1330 height 39
drag, startPoint x: 683, startPoint y: 104, endPoint x: 687, endPoint y: 108, distance: 6.2
click at [683, 105] on div "Đơn hàng 8 đơn Khối lượng 50 kg Số lượng 33 món Đã thu 0 đ Chưa thu 4,51 triệu …" at bounding box center [707, 94] width 1330 height 39
click at [411, 416] on div "70.000 đ" at bounding box center [370, 420] width 87 height 9
checkbox input "true"
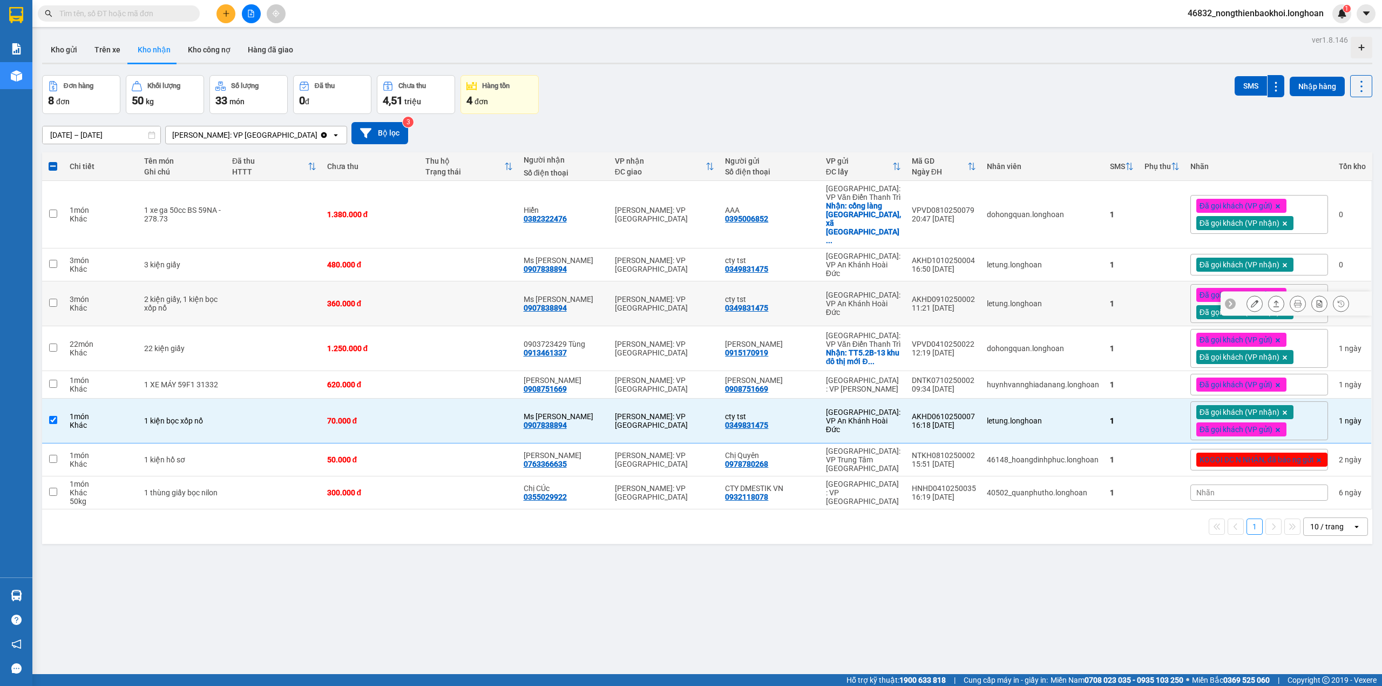
click at [386, 294] on td "360.000 đ" at bounding box center [371, 303] width 98 height 45
checkbox input "true"
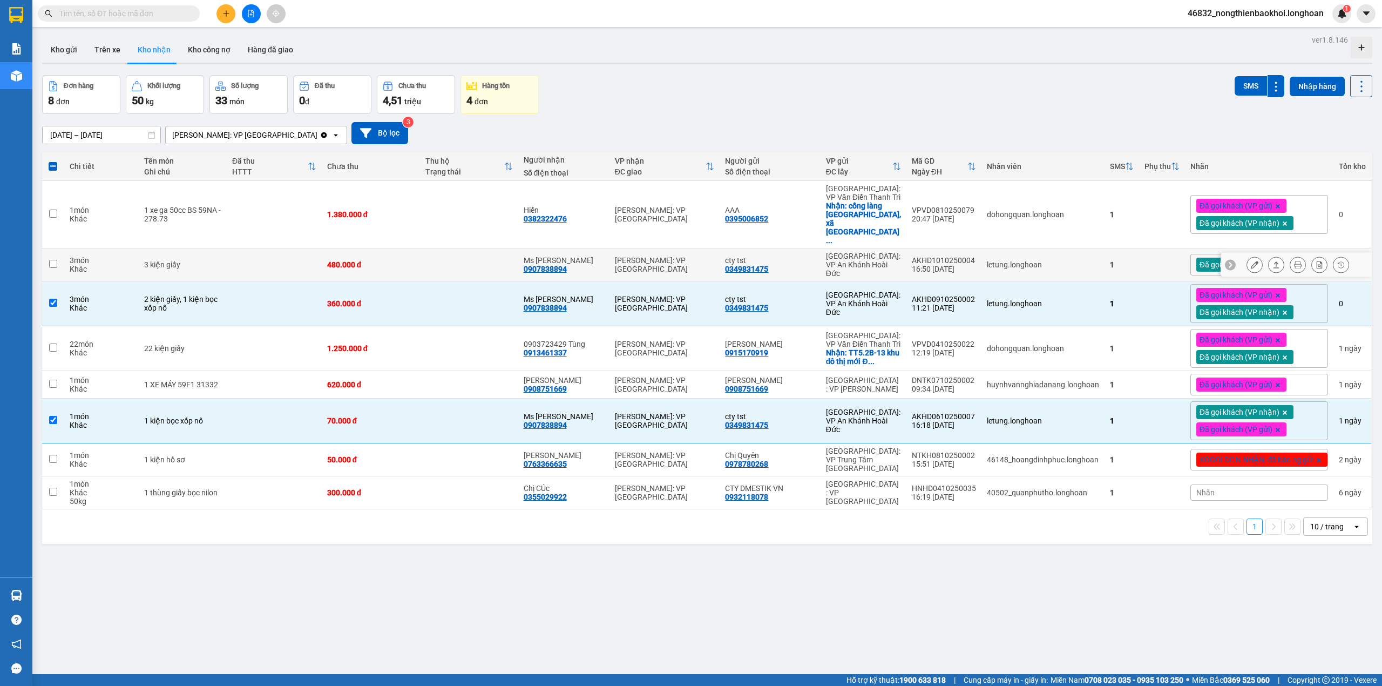
click at [406, 260] on div "480.000 đ" at bounding box center [370, 264] width 87 height 9
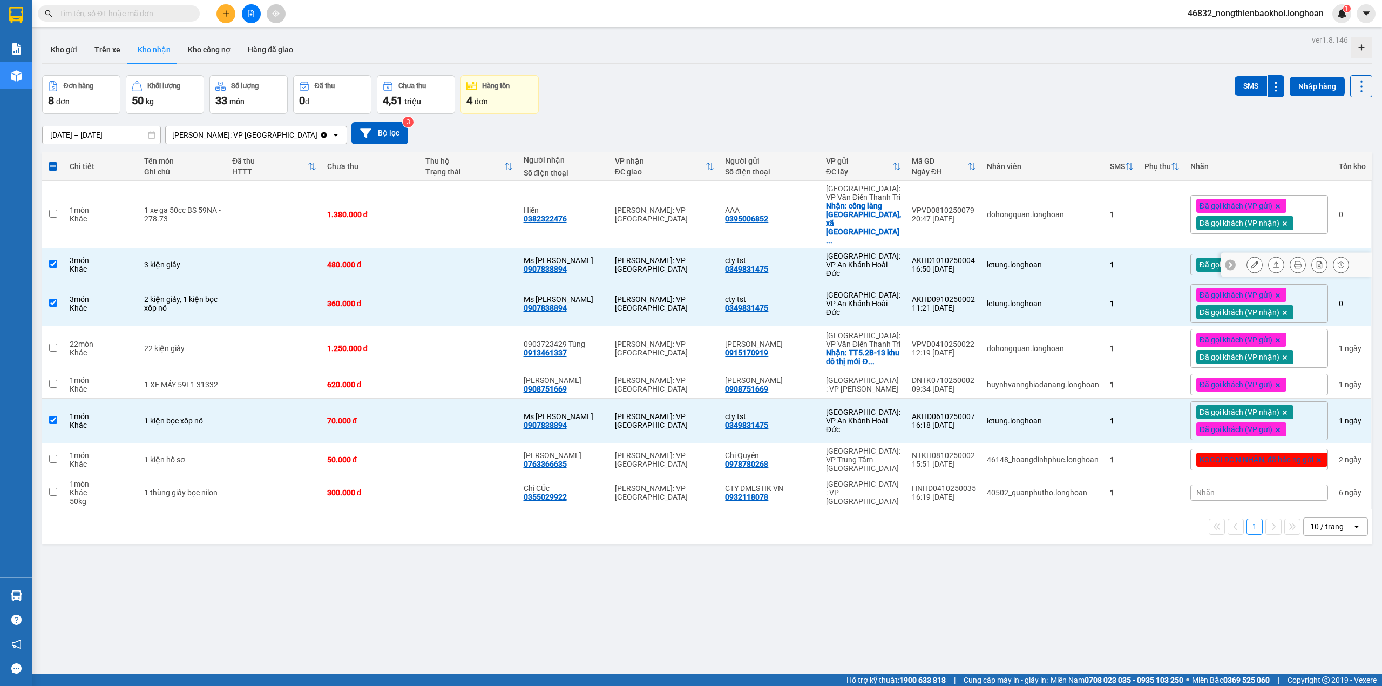
click at [450, 248] on td at bounding box center [469, 264] width 98 height 33
checkbox input "false"
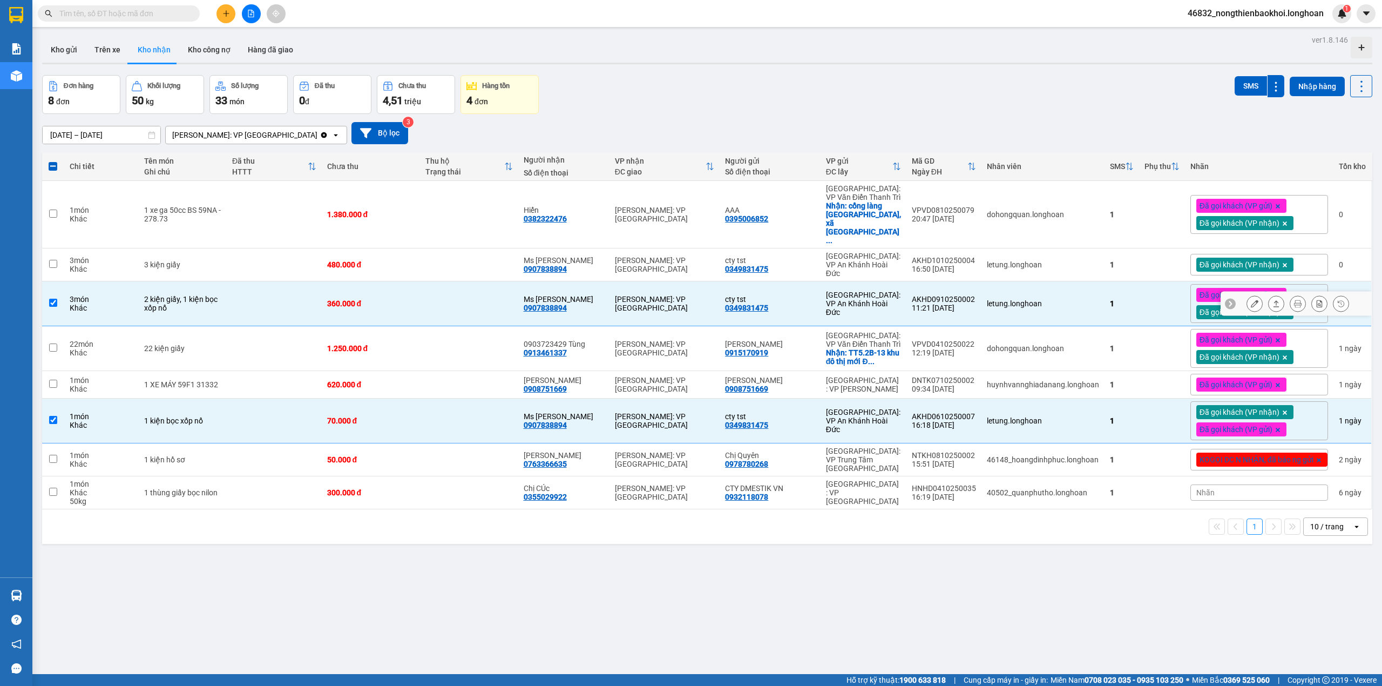
click at [449, 281] on td at bounding box center [469, 303] width 98 height 45
checkbox input "false"
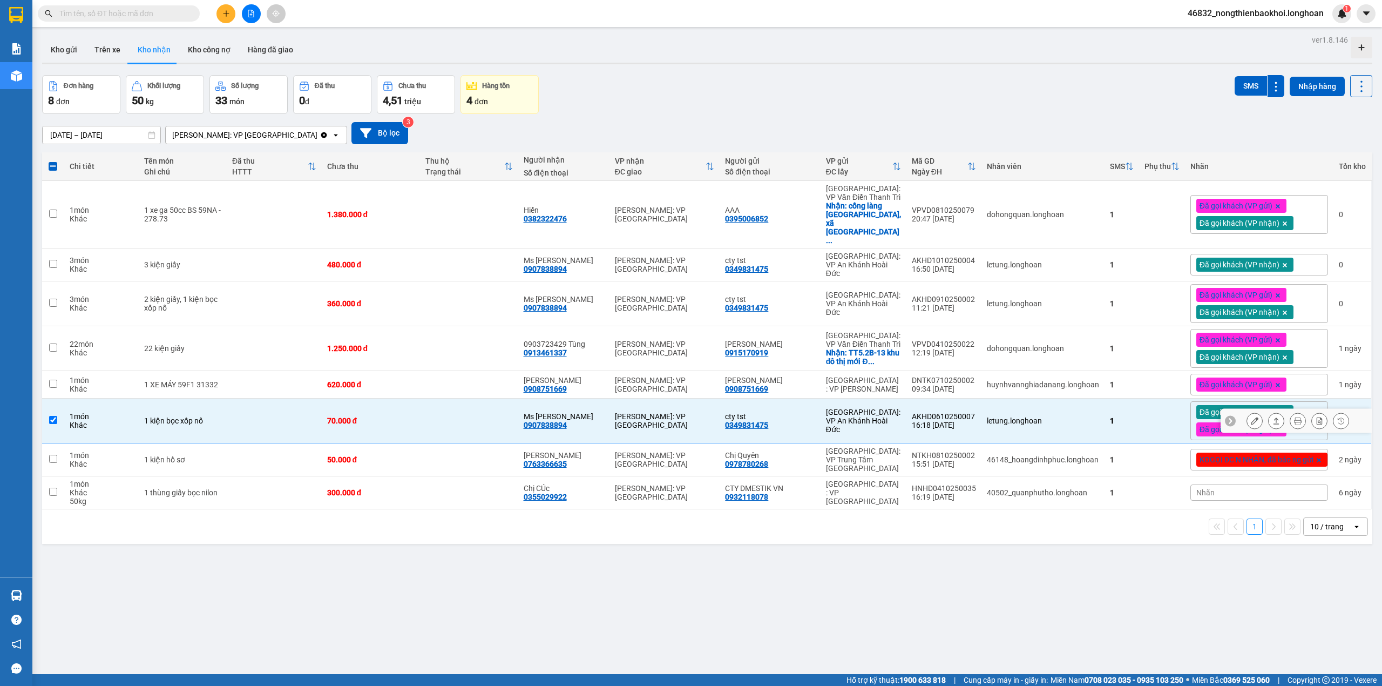
click at [462, 398] on td at bounding box center [469, 420] width 98 height 45
checkbox input "false"
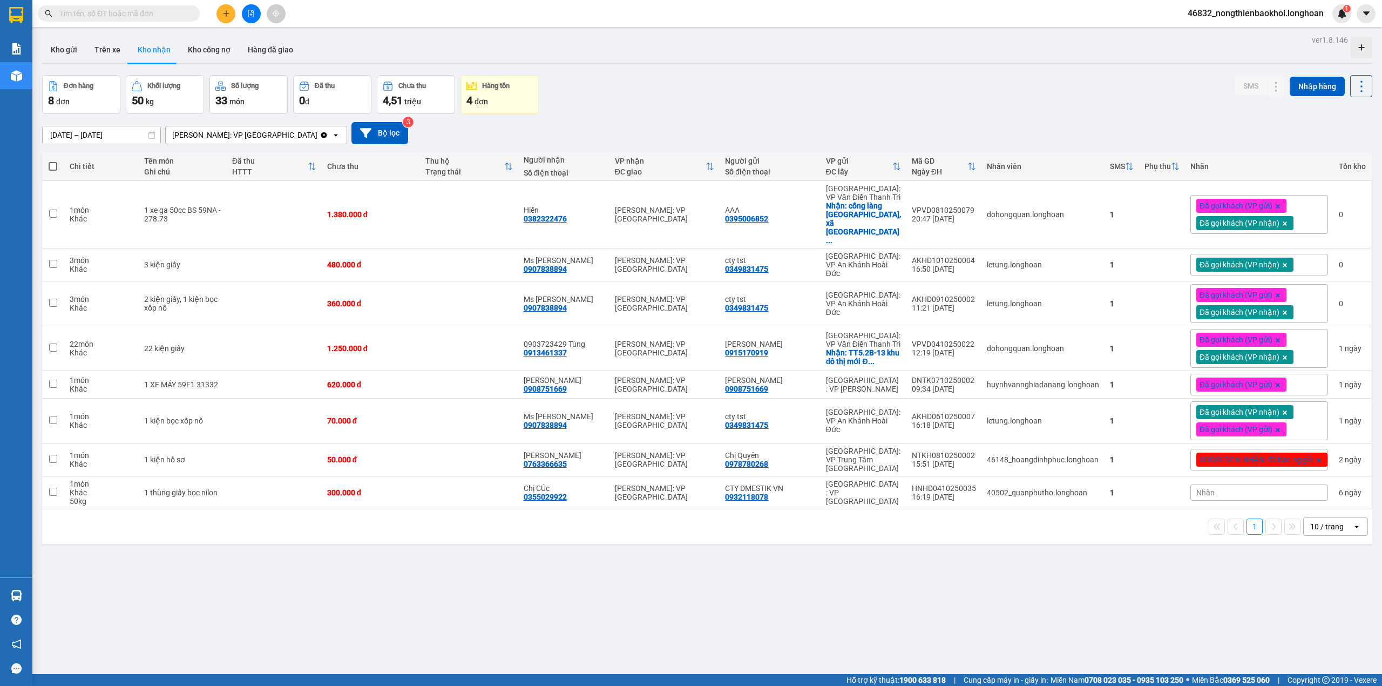
click at [534, 544] on div "ver 1.8.146 Kho gửi Trên xe Kho nhận Kho công nợ Hàng đã giao Đơn hàng 8 đơn Kh…" at bounding box center [707, 375] width 1339 height 686
click at [518, 614] on div "ver 1.8.146 Kho gửi Trên xe Kho nhận Kho công nợ Hàng đã giao Đơn hàng 8 đơn Kh…" at bounding box center [707, 375] width 1339 height 686
click at [555, 384] on div "0908751669" at bounding box center [545, 388] width 43 height 9
copy div "0908751669"
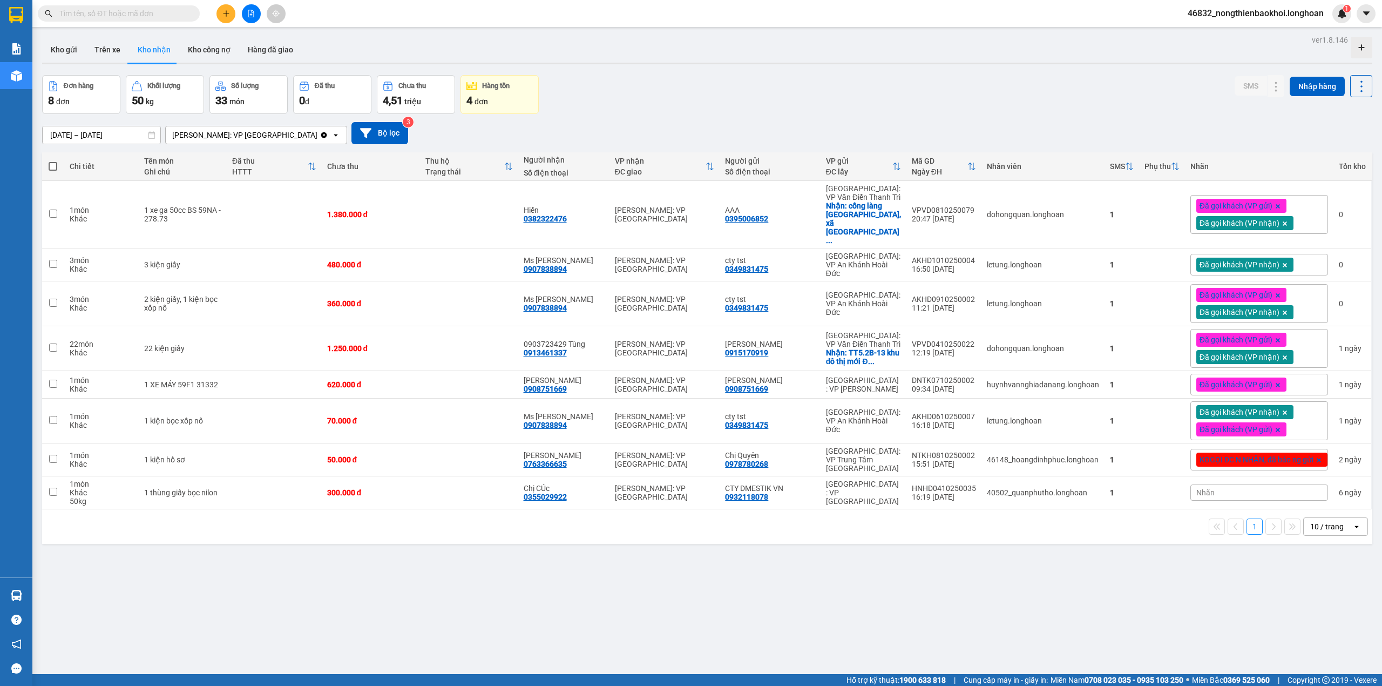
drag, startPoint x: 607, startPoint y: 111, endPoint x: 453, endPoint y: 65, distance: 160.4
click at [607, 110] on div "Đơn hàng 8 đơn Khối lượng 50 kg Số lượng 33 món Đã thu 0 đ Chưa thu 4,51 triệu …" at bounding box center [707, 94] width 1330 height 39
click at [175, 9] on input "text" at bounding box center [122, 14] width 127 height 12
paste input "0908751669"
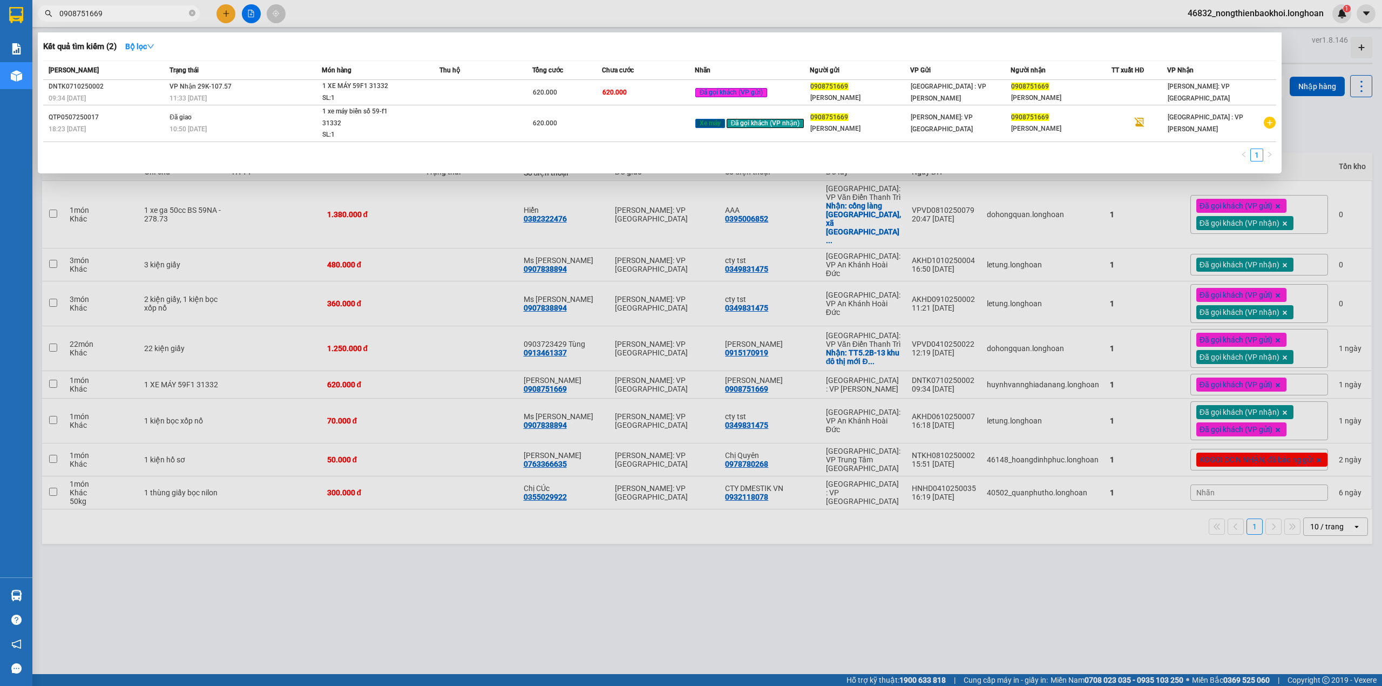
click at [417, 549] on div at bounding box center [691, 343] width 1382 height 686
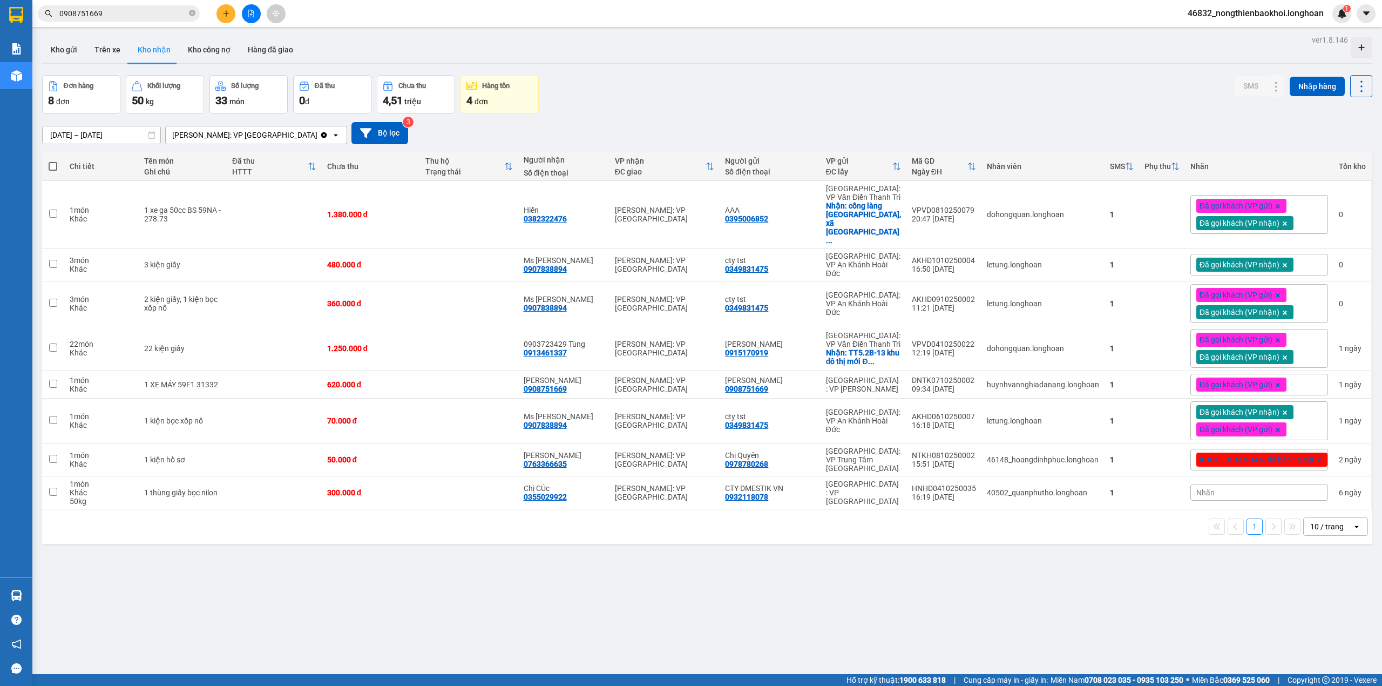
click at [330, 558] on div "ver 1.8.146 Kho gửi Trên xe Kho nhận Kho công nợ Hàng đã giao Đơn hàng 8 đơn Kh…" at bounding box center [707, 375] width 1339 height 686
drag, startPoint x: 764, startPoint y: 111, endPoint x: 773, endPoint y: 111, distance: 9.2
click at [764, 110] on div "Đơn hàng 8 đơn Khối lượng 50 kg Số lượng 33 món Đã thu 0 đ Chưa thu 4,51 triệu …" at bounding box center [707, 94] width 1330 height 39
click at [547, 384] on div "0908751669" at bounding box center [545, 388] width 43 height 9
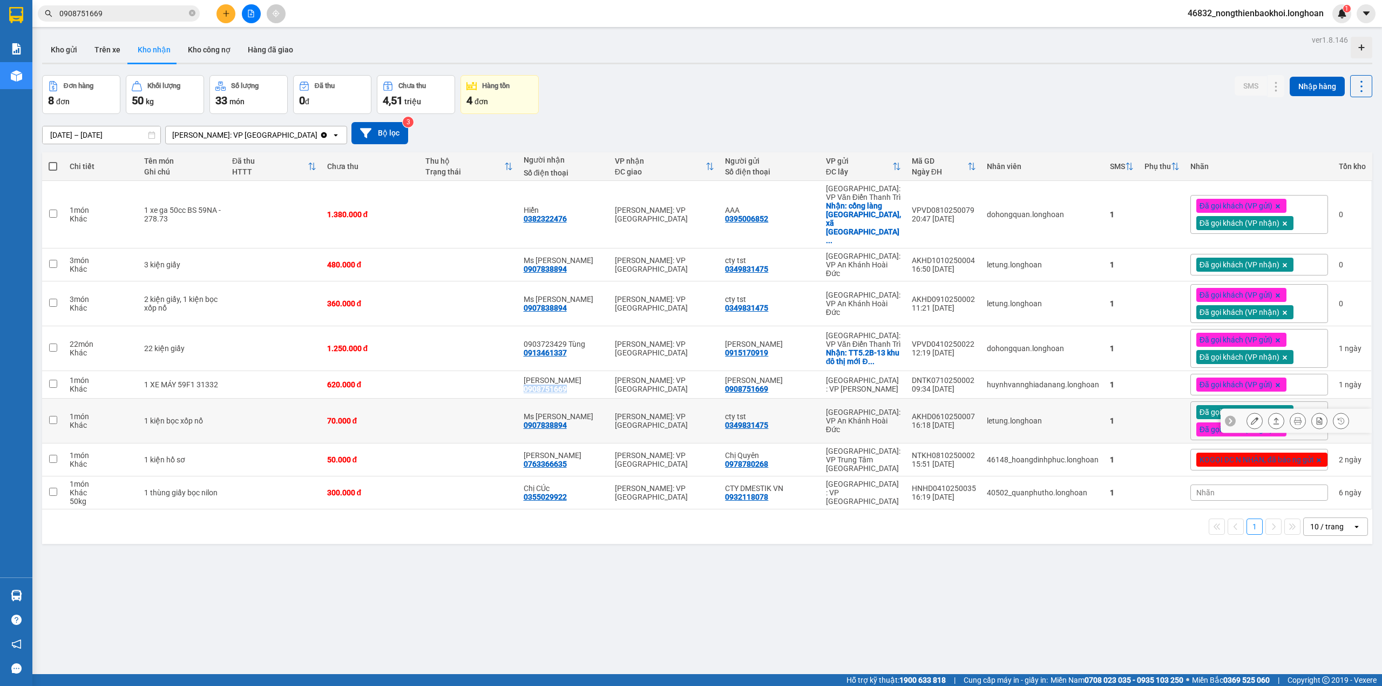
copy div "0908751669"
click at [435, 578] on div "ver 1.8.146 Kho gửi Trên xe Kho nhận Kho công nợ Hàng đã giao Đơn hàng 8 đơn Kh…" at bounding box center [707, 375] width 1339 height 686
click at [634, 80] on div "Đơn hàng 8 đơn Khối lượng 50 kg Số lượng 33 món Đã thu 0 đ Chưa thu 4,51 triệu …" at bounding box center [707, 94] width 1330 height 39
drag, startPoint x: 467, startPoint y: 555, endPoint x: 471, endPoint y: 551, distance: 5.7
click at [467, 556] on div "ver 1.8.146 Kho gửi Trên xe Kho nhận Kho công nợ Hàng đã giao Đơn hàng 8 đơn Kh…" at bounding box center [707, 375] width 1339 height 686
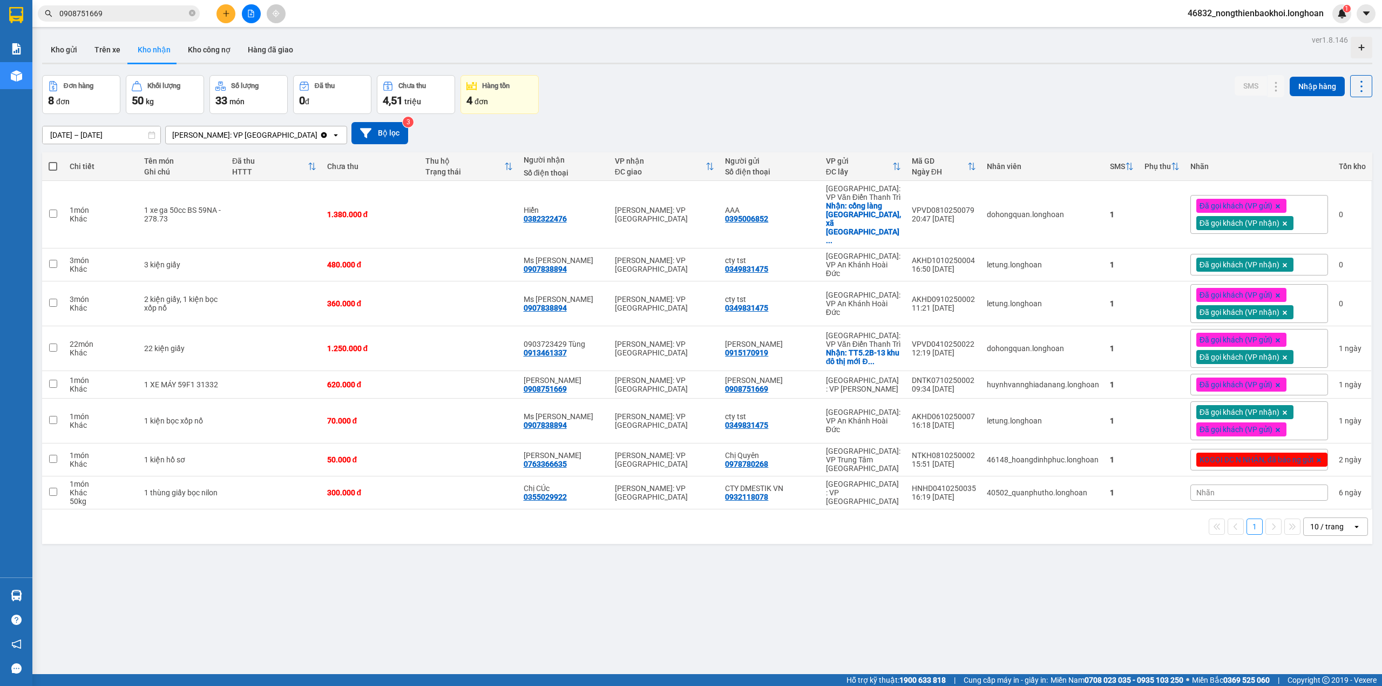
click at [899, 42] on div "Kho gửi Trên xe Kho nhận Kho công nợ Hàng đã giao" at bounding box center [707, 51] width 1330 height 29
click at [69, 57] on button "Kho gửi" at bounding box center [64, 50] width 44 height 26
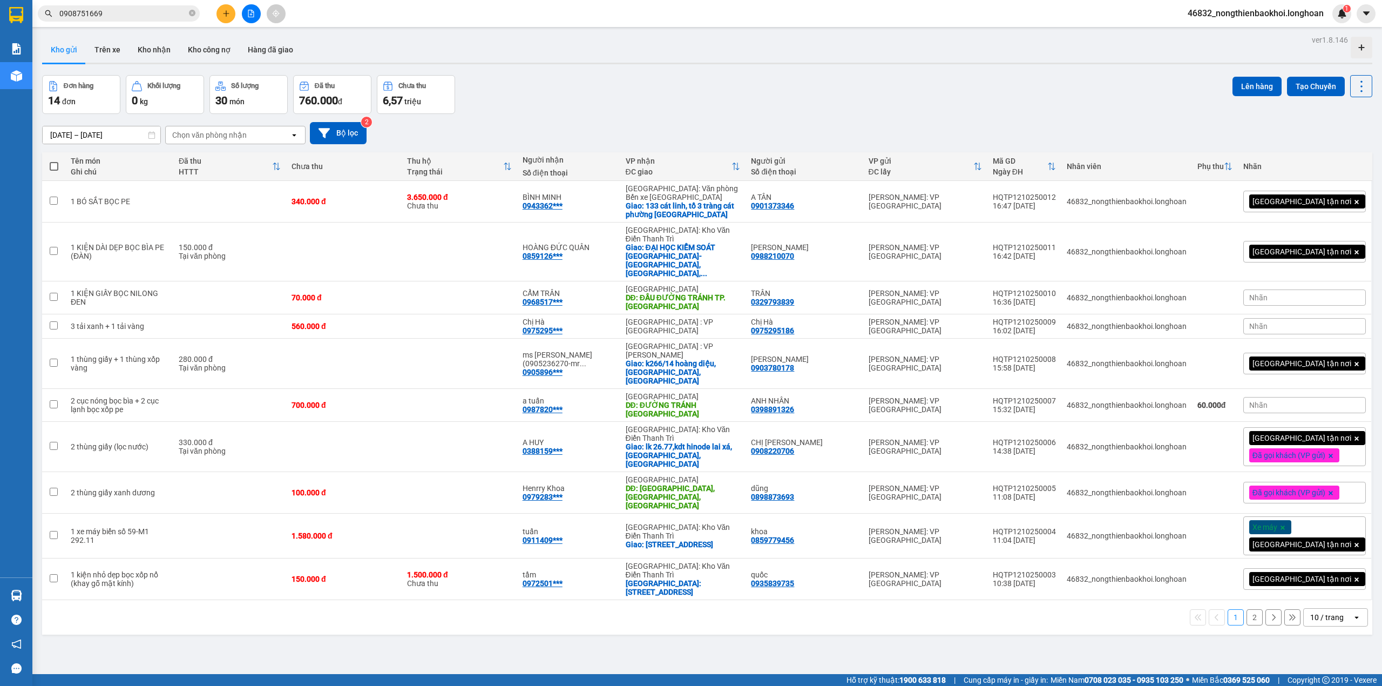
click at [853, 108] on div "Đơn hàng 14 đơn Khối lượng 0 kg Số lượng 30 món Đã thu 760.000 đ Chưa thu 6,57 …" at bounding box center [707, 94] width 1330 height 39
click at [1301, 396] on button at bounding box center [1308, 405] width 15 height 19
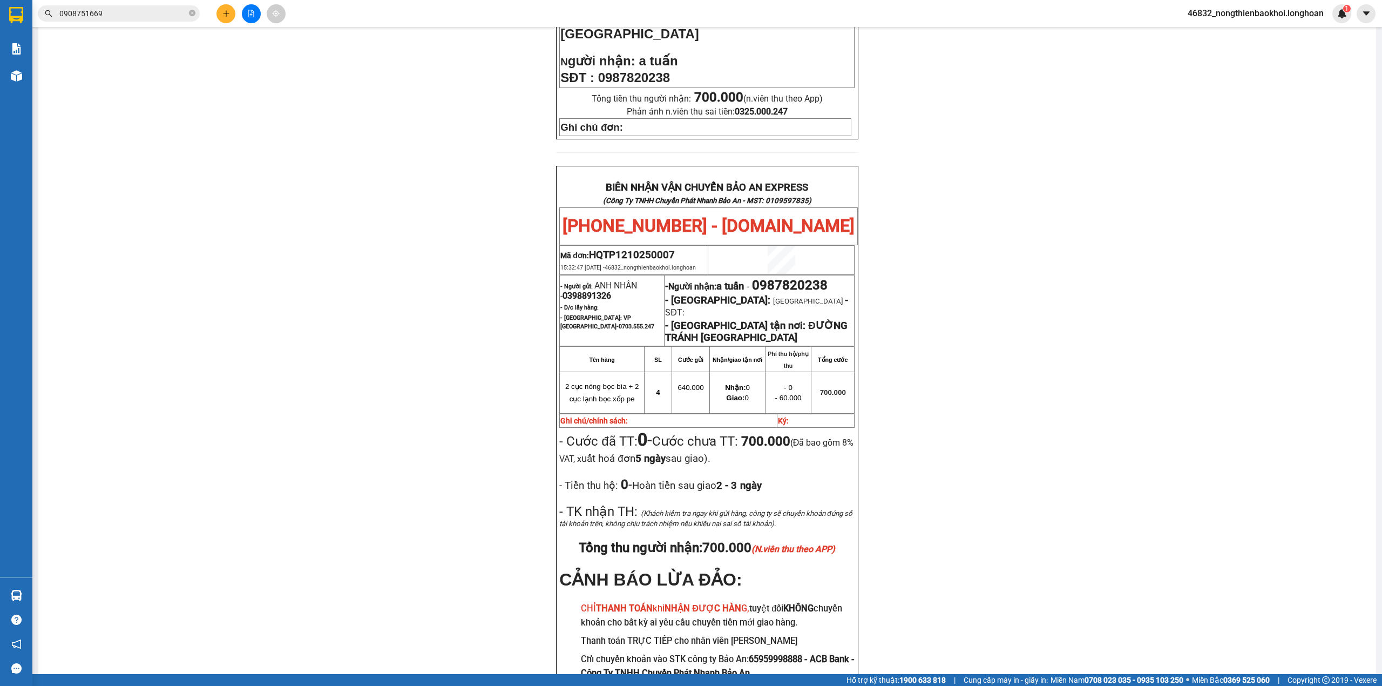
scroll to position [432, 0]
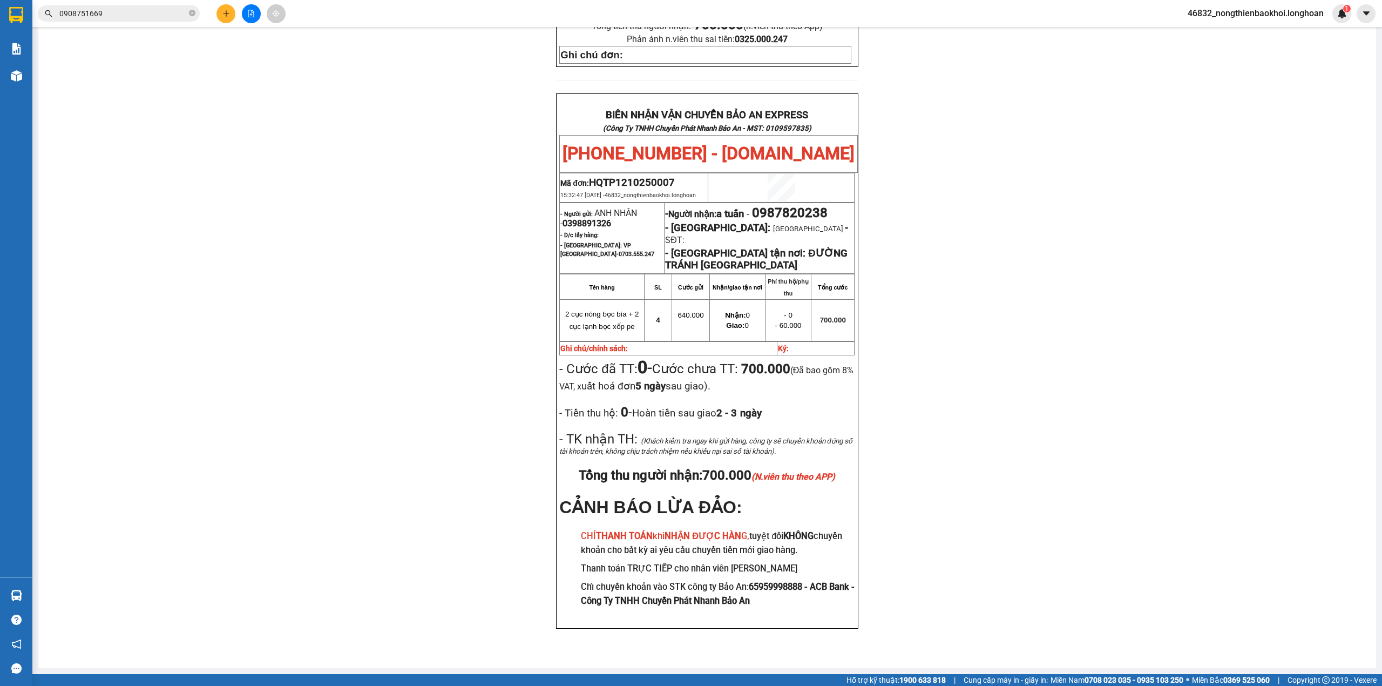
click at [786, 205] on span "0987820238" at bounding box center [790, 212] width 76 height 15
copy span "0987820238"
drag, startPoint x: 462, startPoint y: 364, endPoint x: 439, endPoint y: 516, distance: 153.9
click at [462, 366] on div "PHIẾU DÁN LÊN HÀNG Ngày in phiếu: 16:57 ngày 12-10-2025 CSKH: 1900.06.88.33 CÔN…" at bounding box center [707, 158] width 1312 height 993
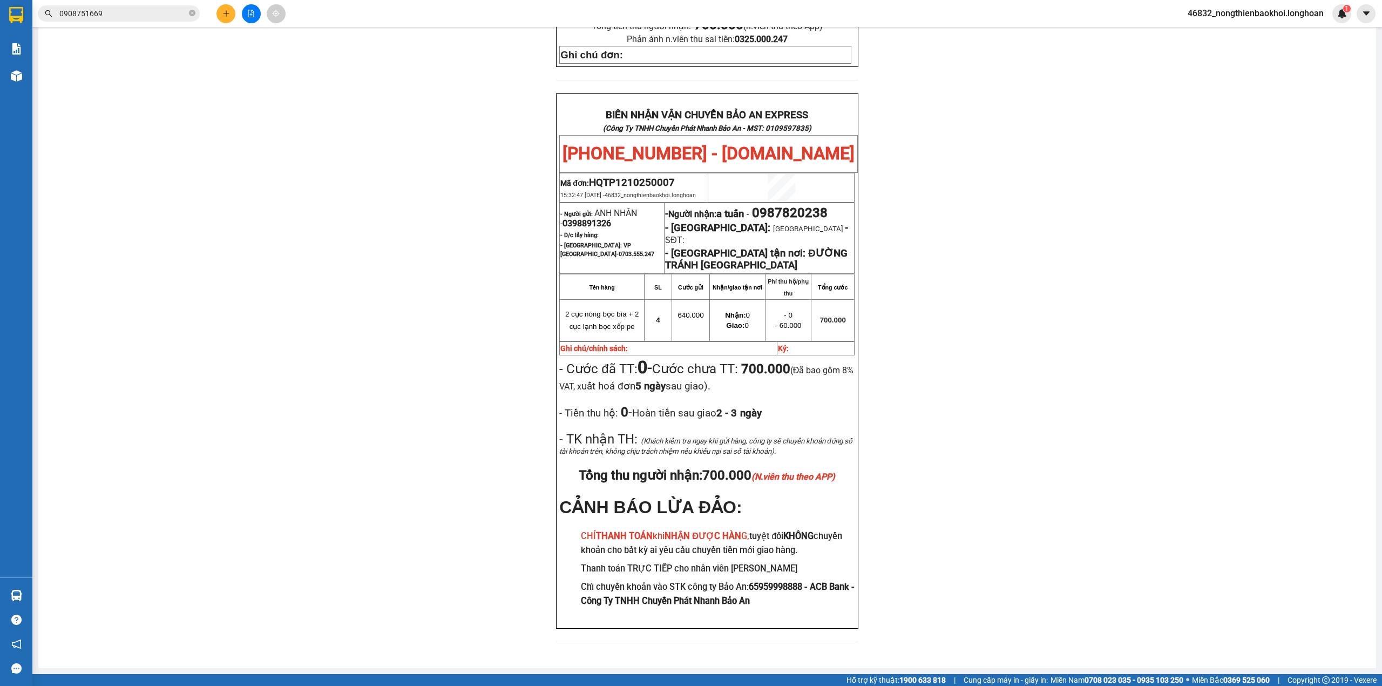
click at [466, 362] on div "PHIẾU DÁN LÊN HÀNG Ngày in phiếu: 16:57 ngày 12-10-2025 CSKH: 1900.06.88.33 CÔN…" at bounding box center [707, 158] width 1312 height 993
click at [456, 306] on div "PHIẾU DÁN LÊN HÀNG Ngày in phiếu: 16:57 ngày 12-10-2025 CSKH: 1900.06.88.33 CÔN…" at bounding box center [707, 158] width 1312 height 993
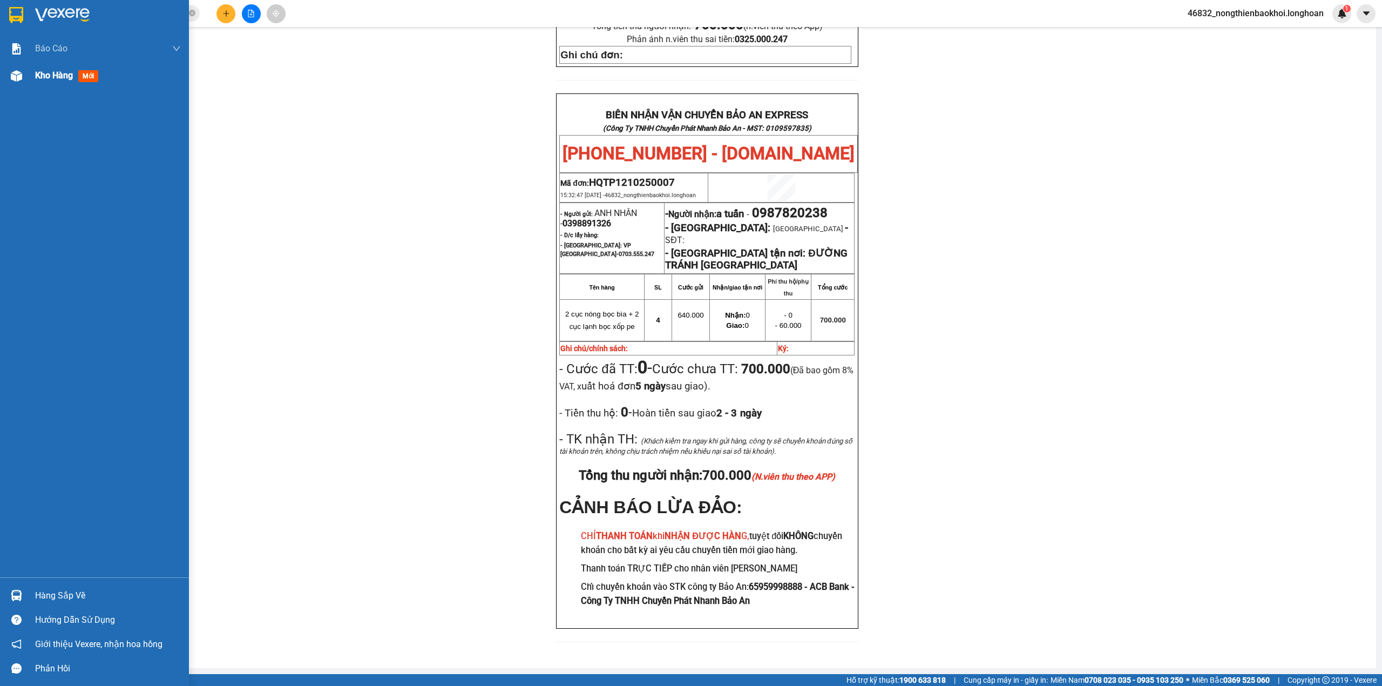
click at [9, 78] on div at bounding box center [16, 75] width 19 height 19
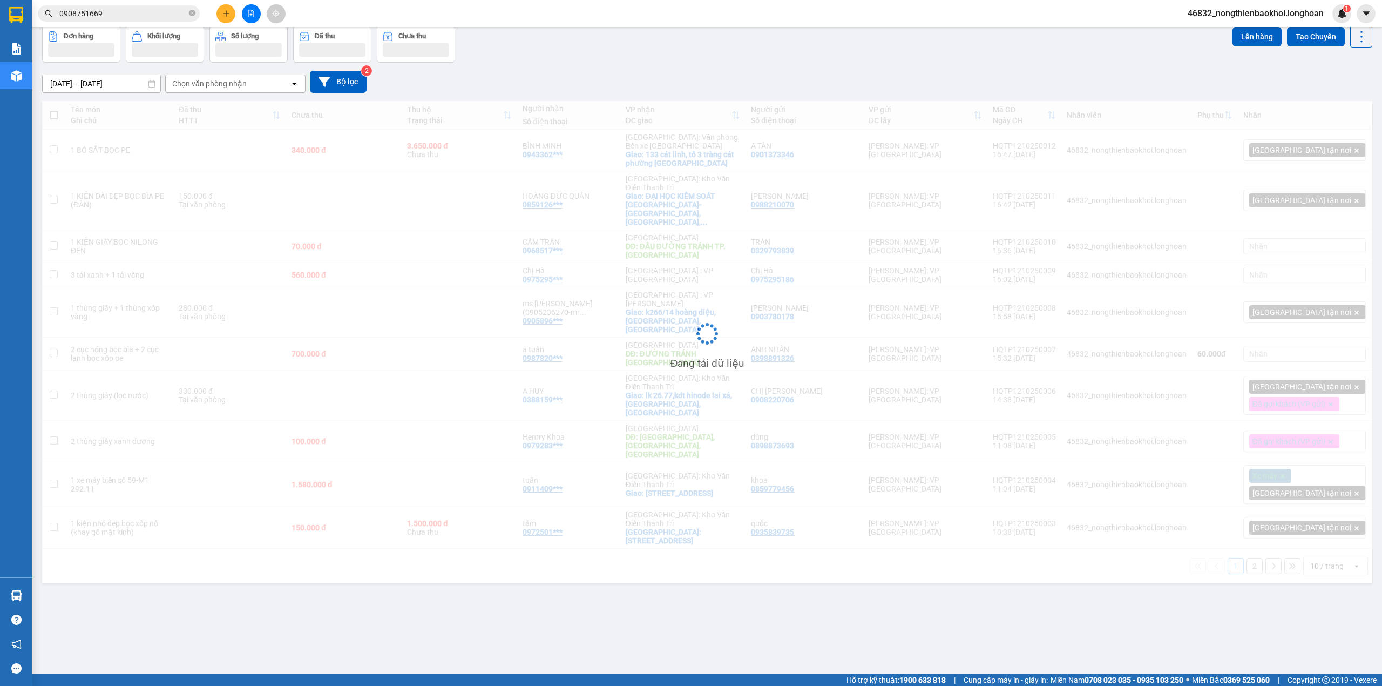
scroll to position [50, 0]
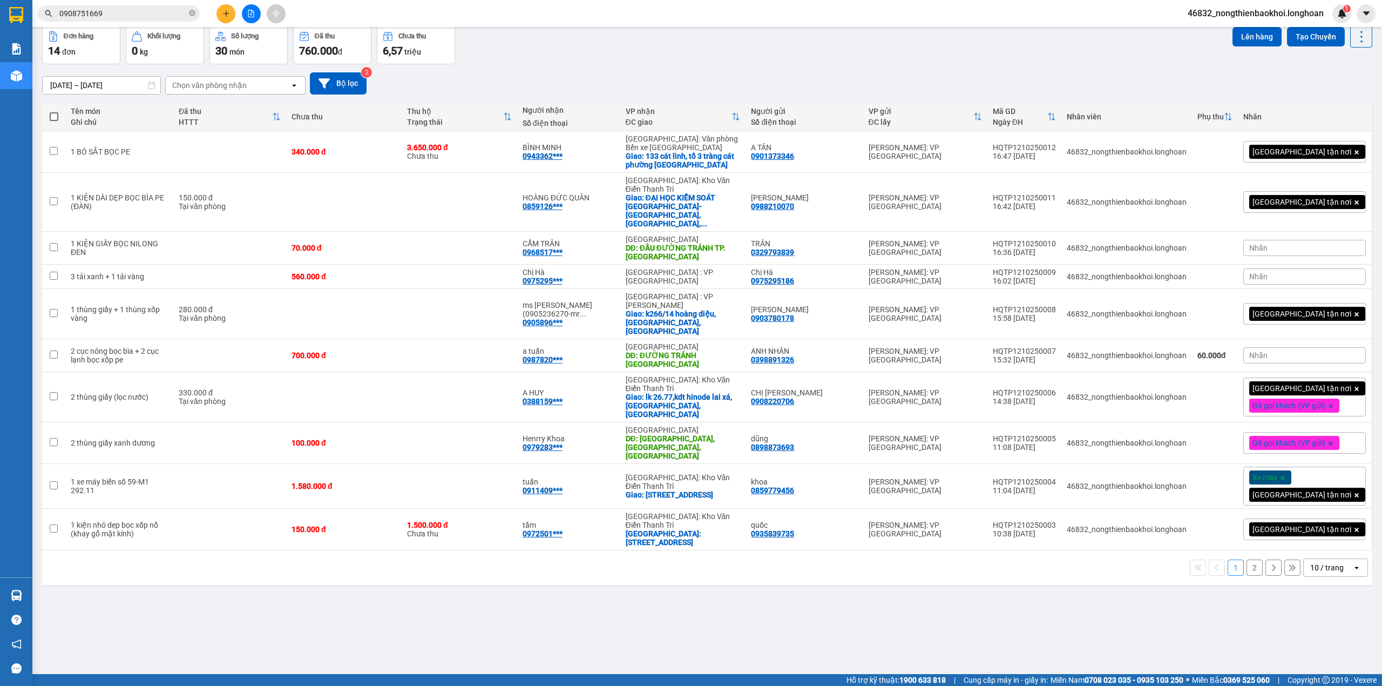
click at [828, 83] on div "[DATE] – [DATE] Press the down arrow key to interact with the calendar and sele…" at bounding box center [707, 83] width 1330 height 22
click at [656, 58] on div "Đơn hàng 14 đơn Khối lượng 0 kg Số lượng 30 món Đã thu 760.000 đ Chưa thu 6,57 …" at bounding box center [707, 44] width 1330 height 39
click at [669, 67] on div "[DATE] – [DATE] Press the down arrow key to interact with the calendar and sele…" at bounding box center [707, 83] width 1330 height 38
click at [664, 70] on div "[DATE] – [DATE] Press the down arrow key to interact with the calendar and sele…" at bounding box center [707, 83] width 1330 height 38
click at [513, 586] on div "ver 1.8.146 Kho gửi Trên xe Kho nhận Kho công nợ Hàng đã giao Đơn hàng 14 đơn K…" at bounding box center [707, 326] width 1339 height 686
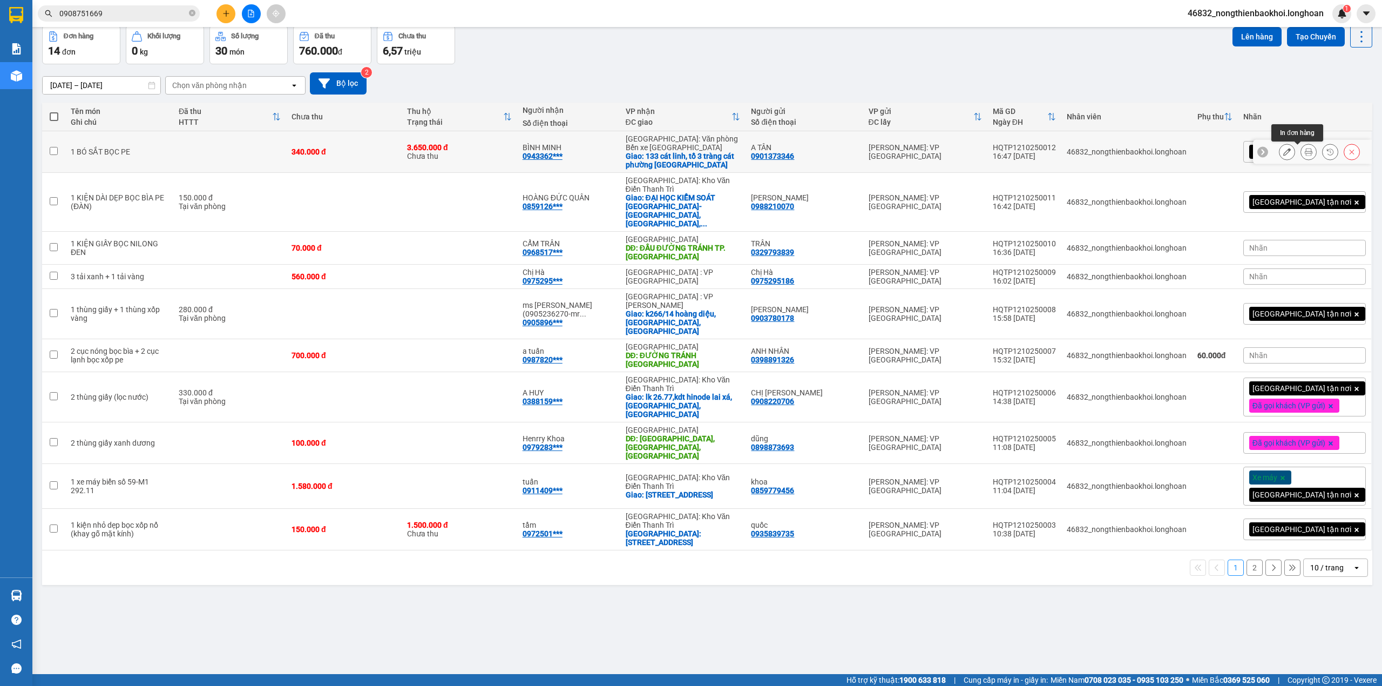
click at [1301, 159] on button at bounding box center [1308, 152] width 15 height 19
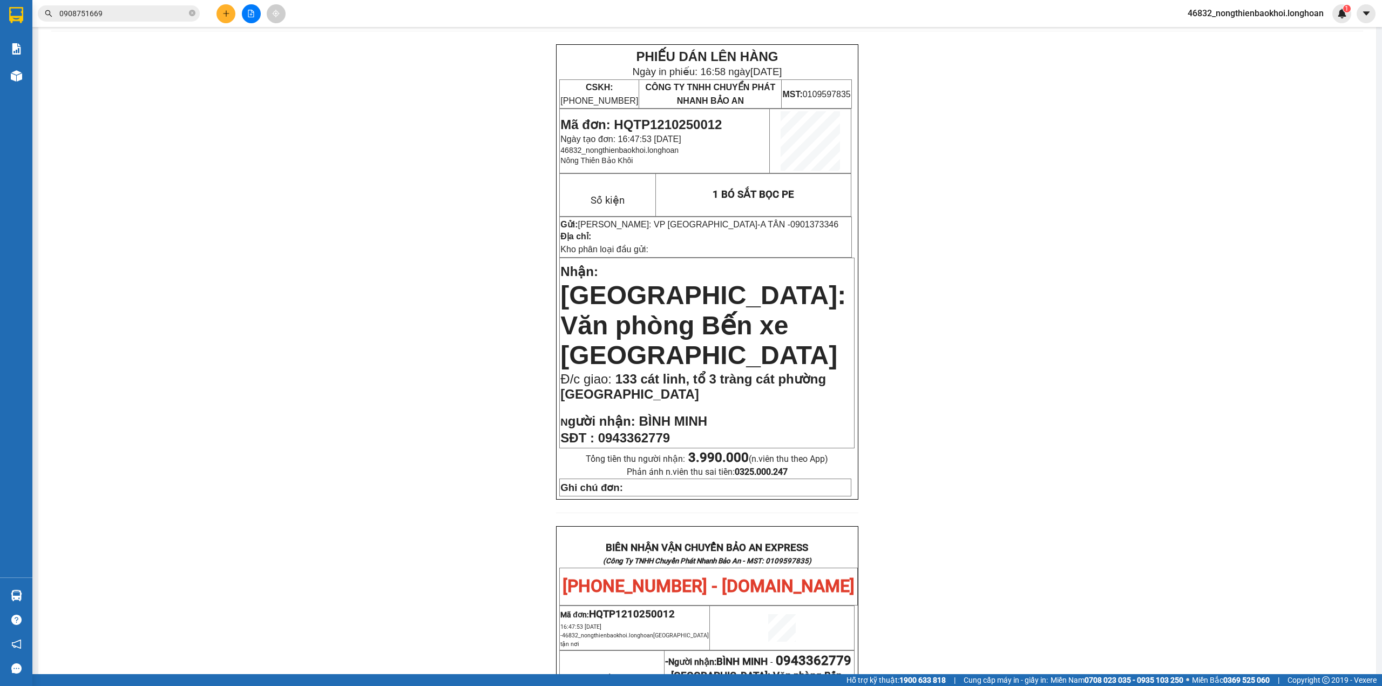
click at [662, 430] on span "0943362779" at bounding box center [634, 437] width 72 height 15
copy span "0943362779"
click at [353, 431] on div "PHIẾU DÁN LÊN HÀNG Ngày in phiếu: 16:58 ngày 12-10-2025 CSKH: 1900.06.88.33 CÔN…" at bounding box center [707, 598] width 1312 height 1109
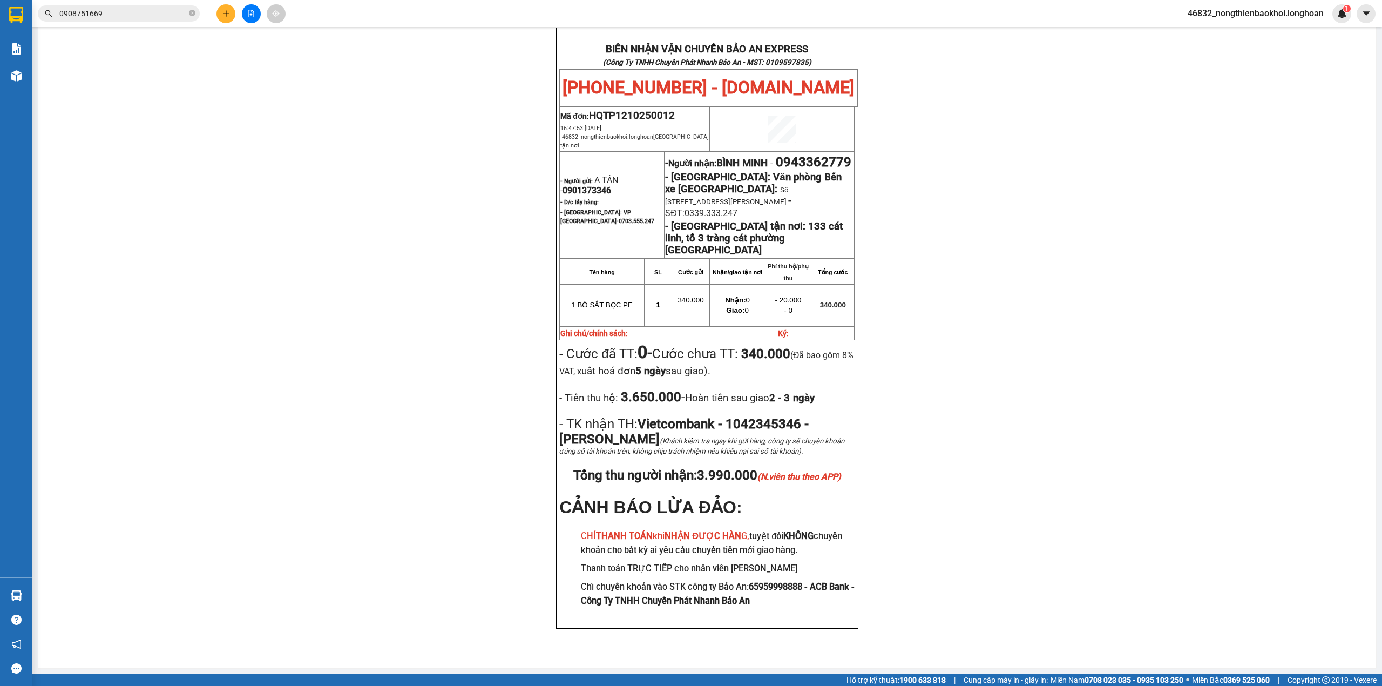
scroll to position [525, 0]
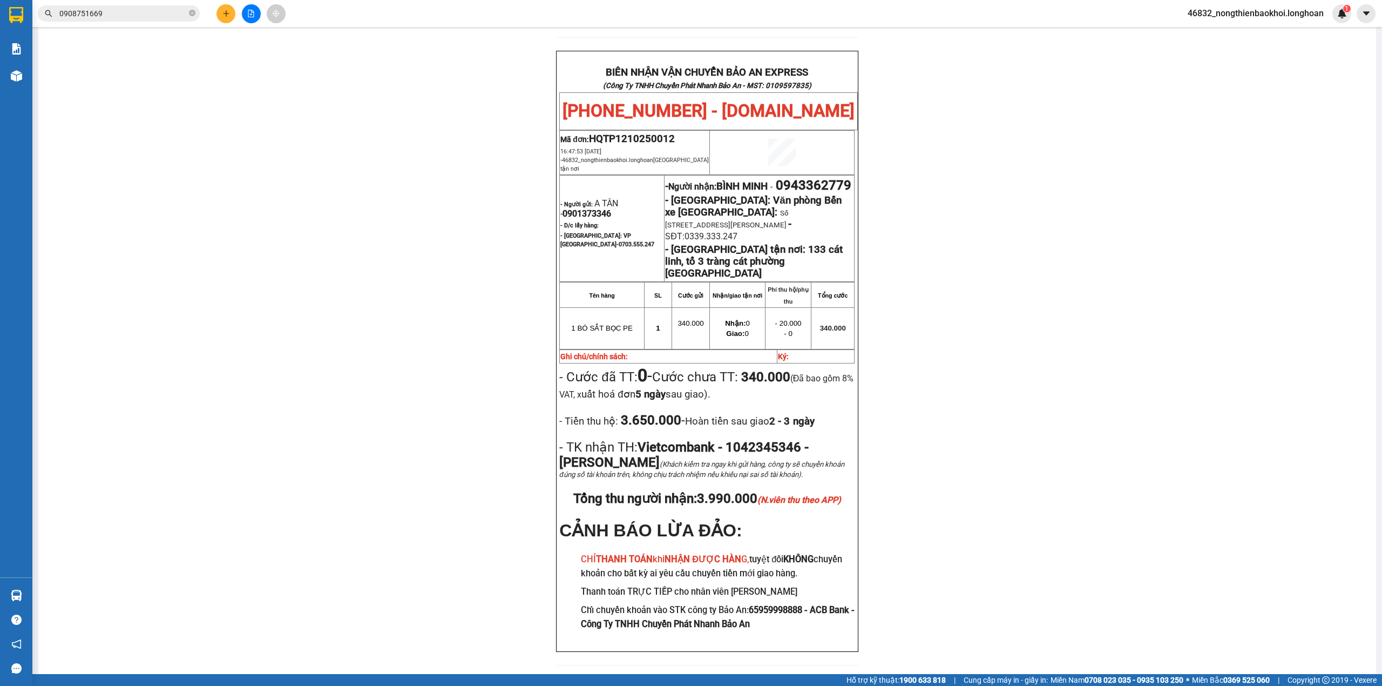
click at [440, 335] on div "PHIẾU DÁN LÊN HÀNG Ngày in phiếu: 16:58 ngày 12-10-2025 CSKH: 1900.06.88.33 CÔN…" at bounding box center [707, 123] width 1312 height 1109
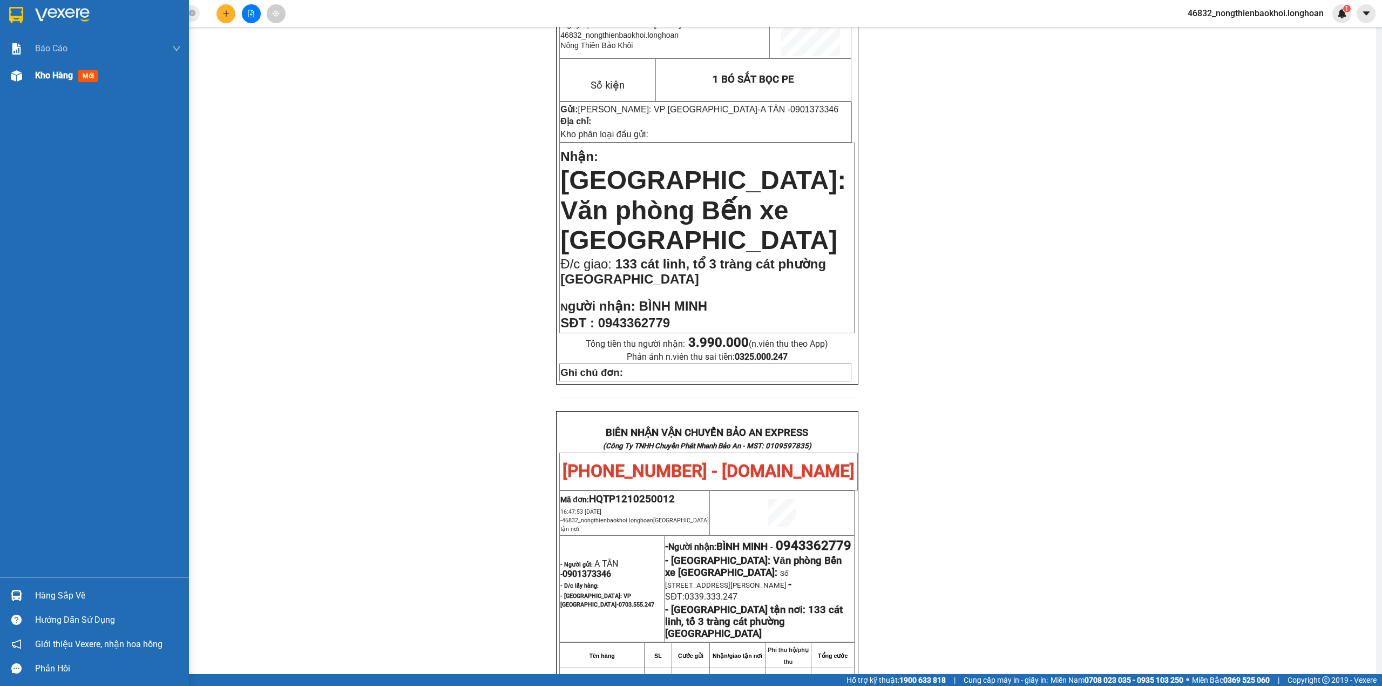
click at [11, 81] on div at bounding box center [16, 75] width 19 height 19
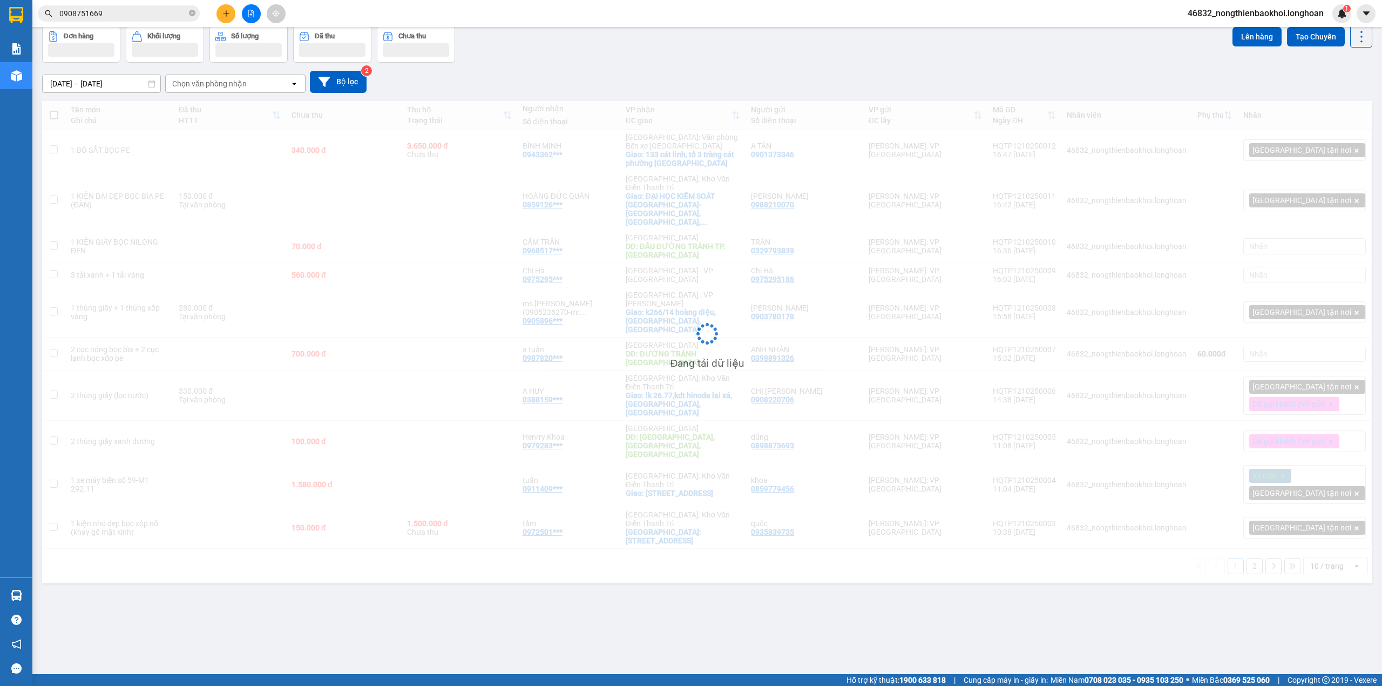
scroll to position [50, 0]
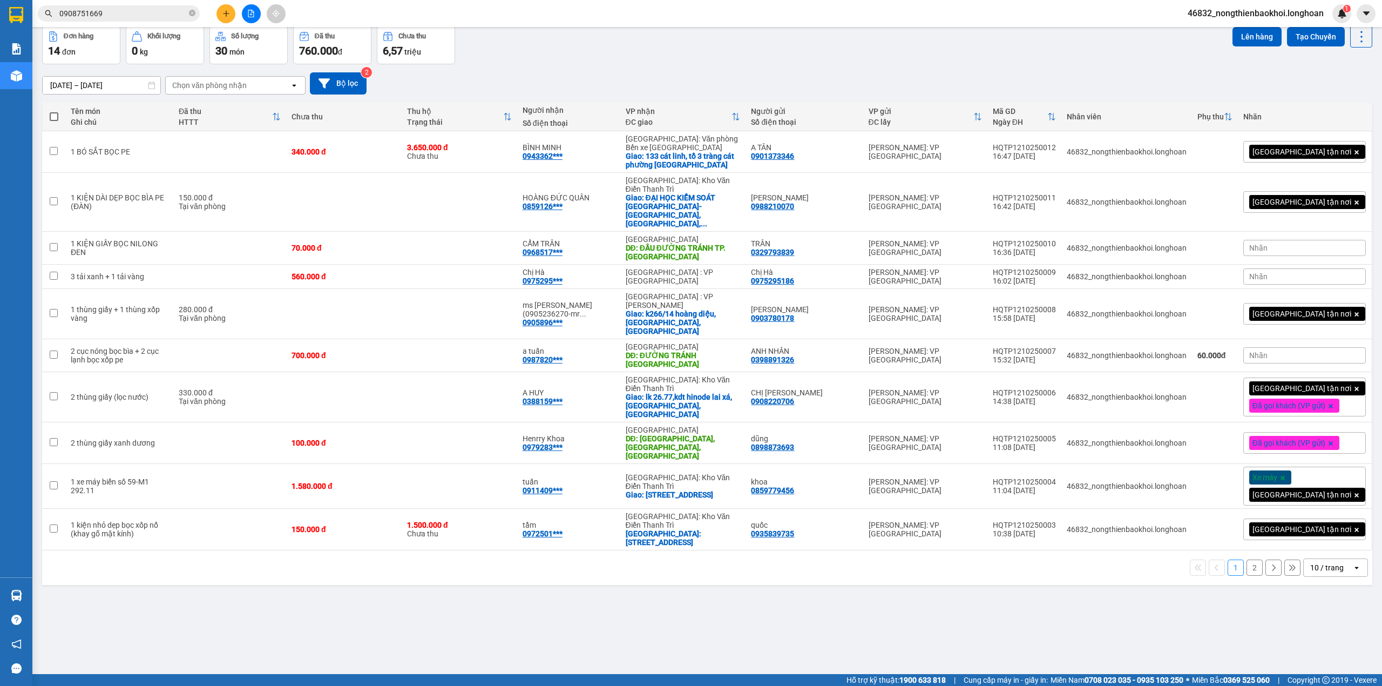
click at [747, 85] on div "[DATE] – [DATE] Press the down arrow key to interact with the calendar and sele…" at bounding box center [707, 83] width 1330 height 22
click at [751, 74] on div "[DATE] – [DATE] Press the down arrow key to interact with the calendar and sele…" at bounding box center [707, 83] width 1330 height 22
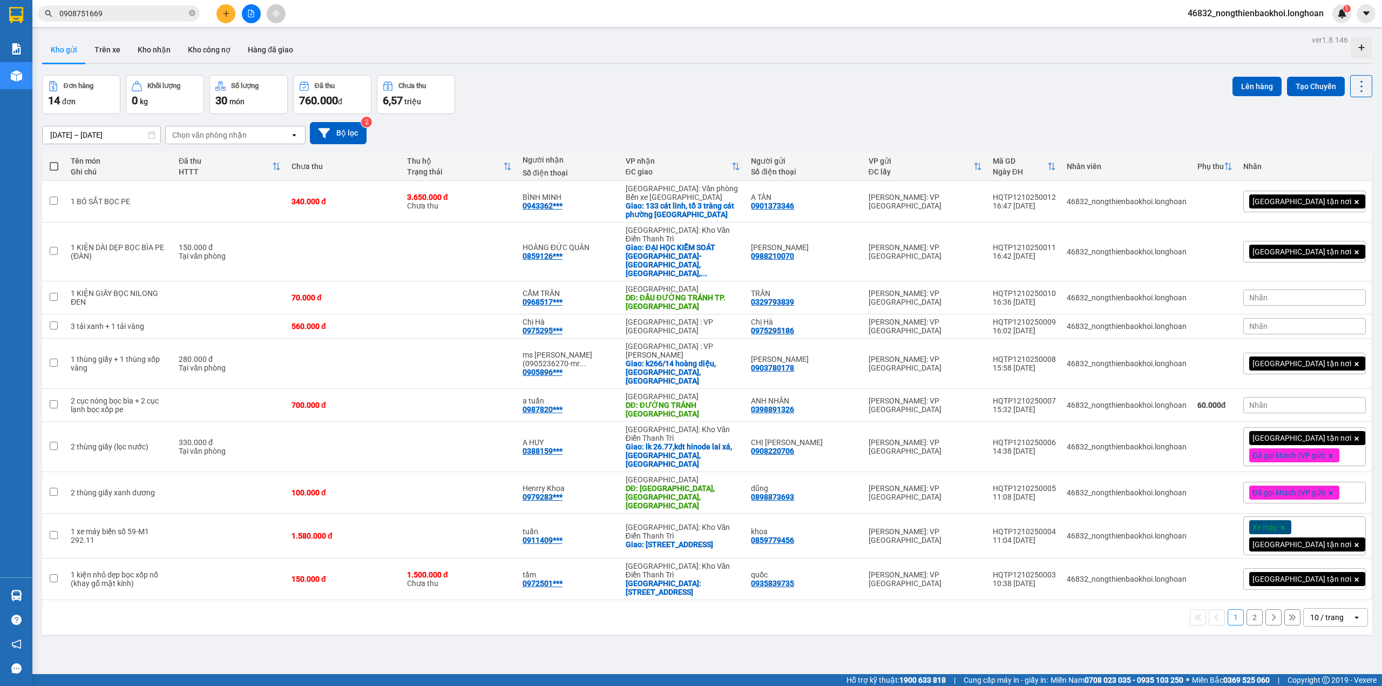
drag, startPoint x: 933, startPoint y: 634, endPoint x: 917, endPoint y: 644, distance: 19.2
click at [933, 634] on div "ver 1.8.146 Kho gửi Trên xe Kho nhận Kho công nợ Hàng đã giao Đơn hàng 14 đơn K…" at bounding box center [707, 375] width 1339 height 686
click at [559, 104] on div "Đơn hàng 14 đơn Khối lượng 0 kg Số lượng 30 món Đã thu 760.000 đ Chưa thu 6,57 …" at bounding box center [707, 94] width 1330 height 39
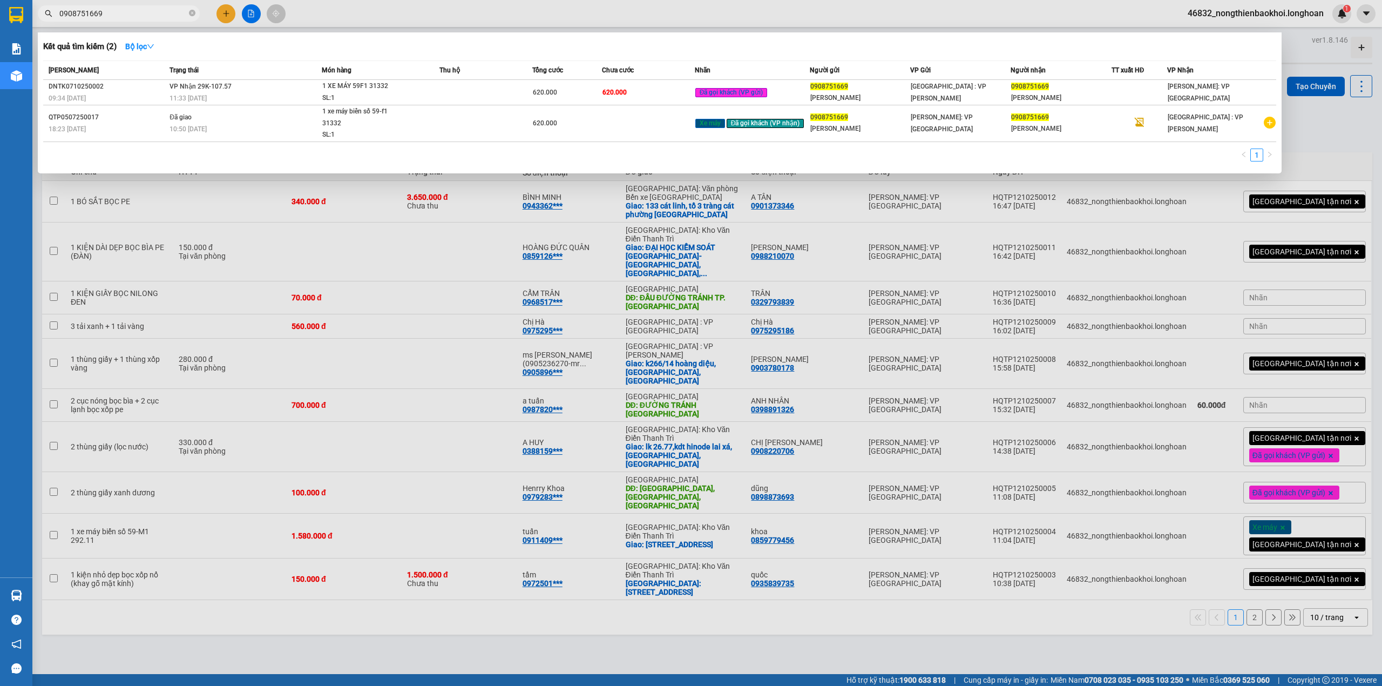
click at [167, 15] on input "0908751669" at bounding box center [122, 14] width 127 height 12
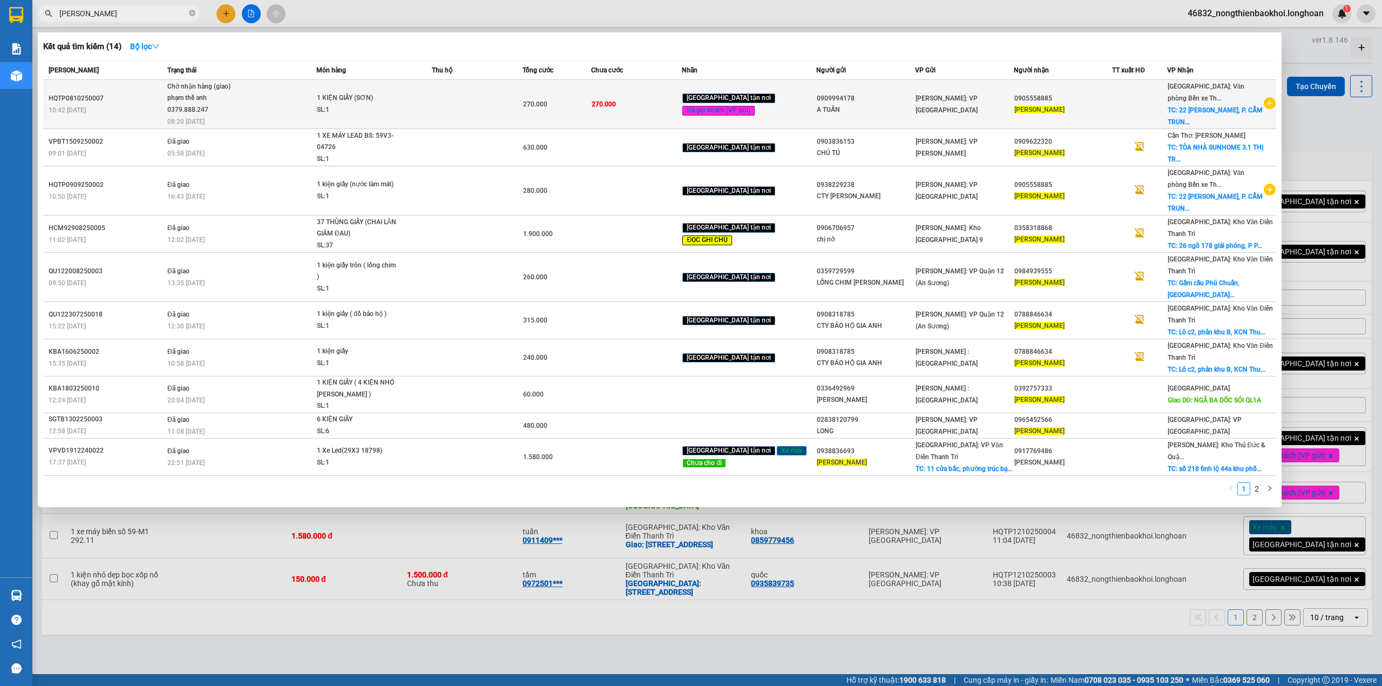
type input "NGUYỄN TRUNG HIẾU"
click at [376, 103] on div "1 KIỆN GIẤY (SƠN)" at bounding box center [357, 98] width 81 height 12
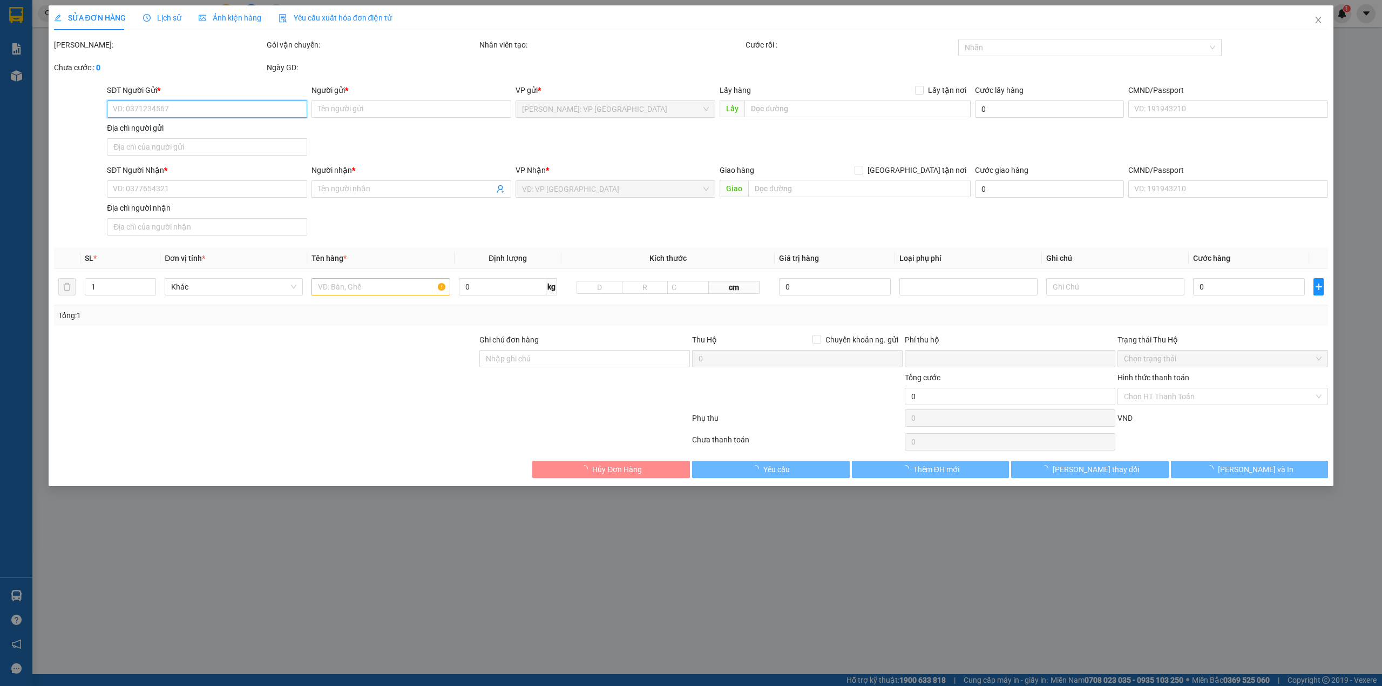
type input "0909994178"
type input "A TUẤN"
type input "0905558885"
type input "NGUYỄN TRUNG HIẾU"
checkbox input "true"
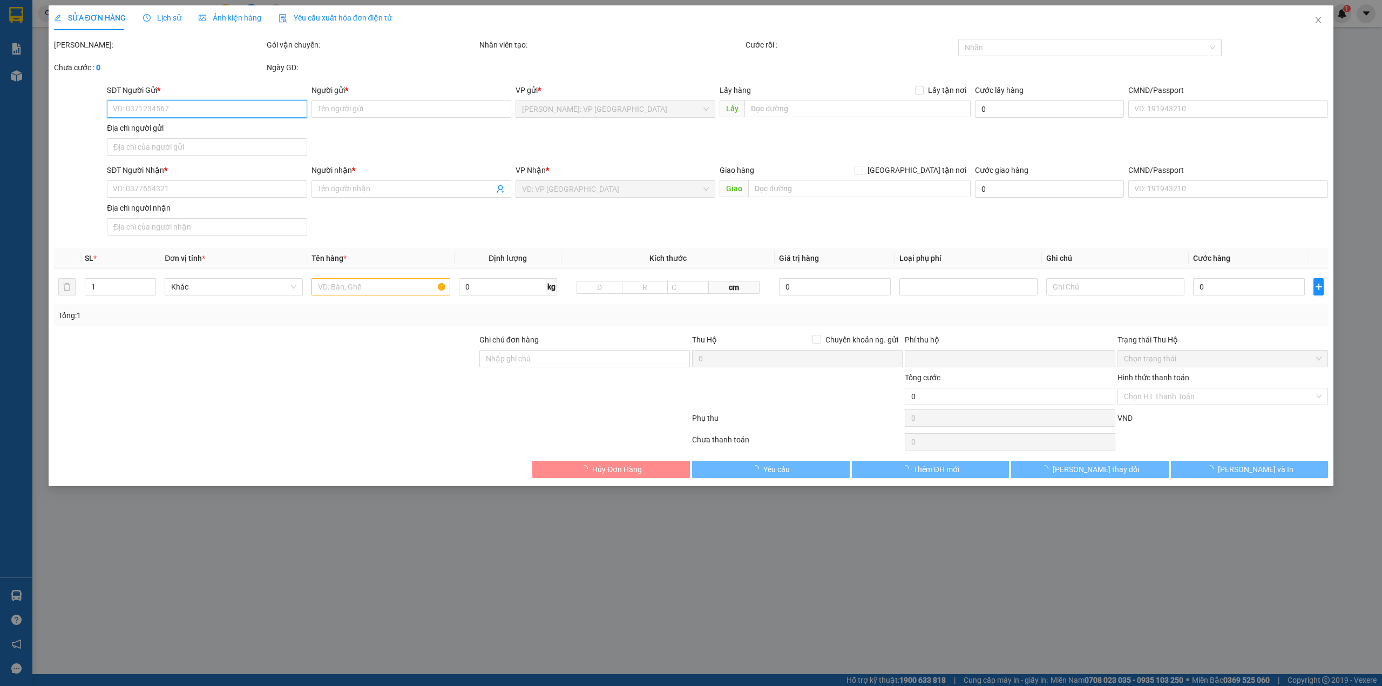
type input "22 VÕ HUY TÂM, P. CẨM TRUNG, CẨM PHẢ QUẢNG NINH"
type input "ĐỂ ĐÚNG CHIỀU MŨI TÊN"
type input "0"
type input "270.000"
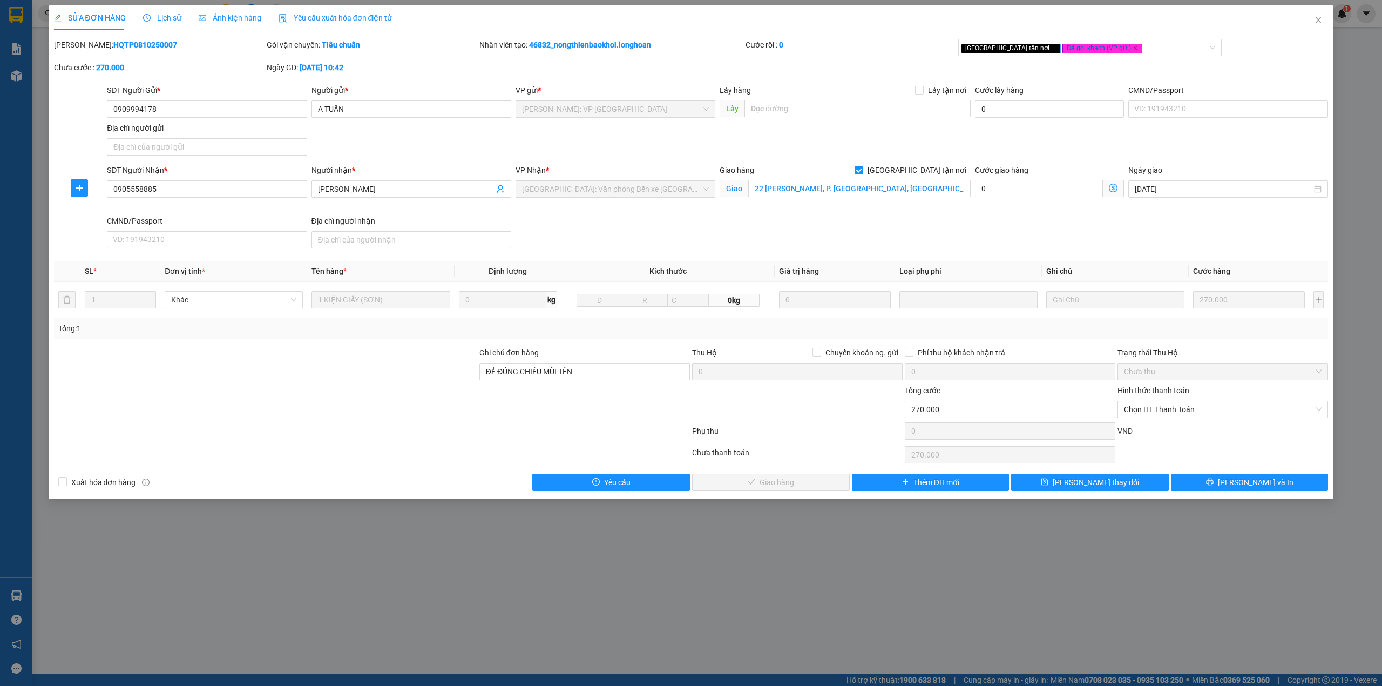
click at [277, 391] on div at bounding box center [265, 403] width 425 height 38
click at [608, 239] on div "SĐT Người Nhận * 0905558885 Người nhận * NGUYỄN TRUNG HIẾU VP Nhận * Hải Phòng:…" at bounding box center [717, 208] width 1225 height 89
click at [605, 228] on div "SĐT Người Nhận * 0905558885 Người nhận * NGUYỄN TRUNG HIẾU VP Nhận * Hải Phòng:…" at bounding box center [717, 208] width 1225 height 89
drag, startPoint x: 163, startPoint y: 17, endPoint x: 175, endPoint y: 26, distance: 15.0
click at [162, 17] on span "Lịch sử" at bounding box center [162, 17] width 38 height 9
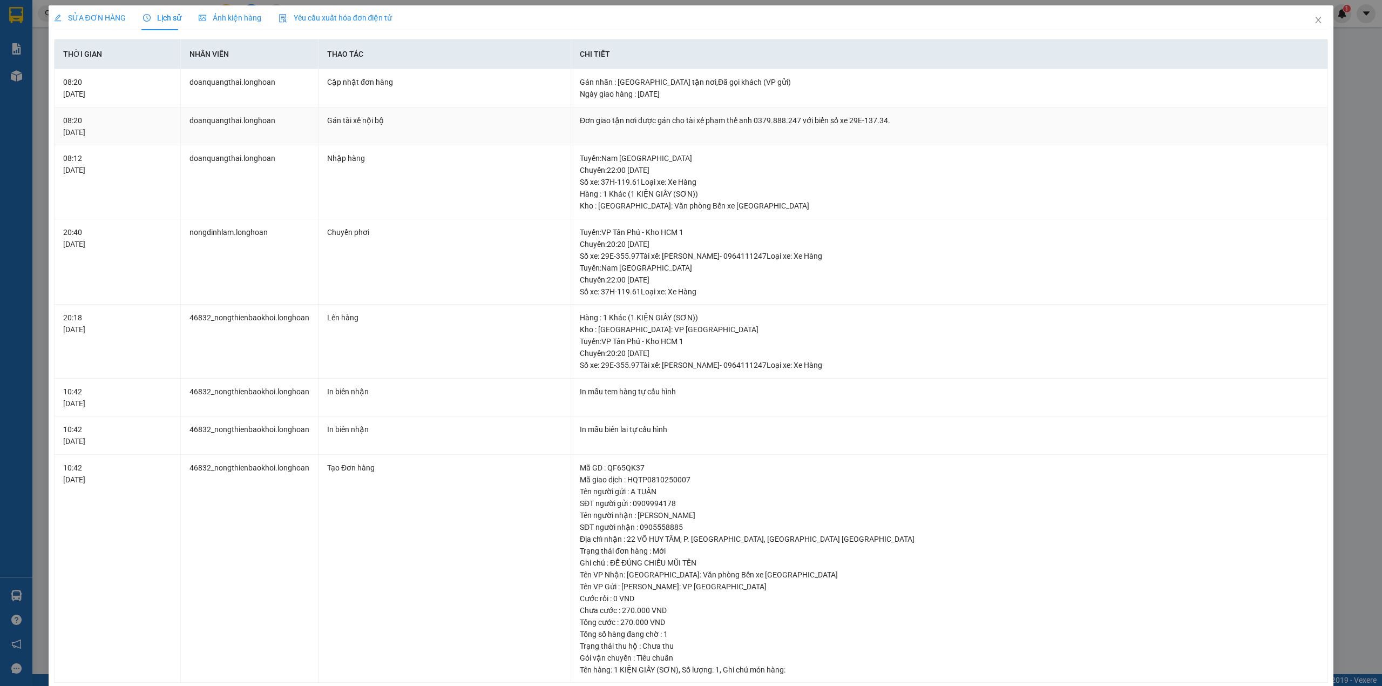
drag, startPoint x: 580, startPoint y: 121, endPoint x: 526, endPoint y: 141, distance: 57.6
click at [526, 141] on td "Gán tài xế nội bộ" at bounding box center [444, 126] width 253 height 38
drag, startPoint x: 661, startPoint y: 255, endPoint x: 834, endPoint y: 245, distance: 173.5
click at [826, 248] on div "Tuyến : VP Tân Phú - Kho HCM 1 Chuyến: 20:20 ngày 08-10-2025 Số xe: 29E-355.97 …" at bounding box center [949, 244] width 739 height 36
click at [760, 247] on div "Tuyến : VP Tân Phú - Kho HCM 1 Chuyến: 20:20 ngày 08-10-2025 Số xe: 29E-355.97 …" at bounding box center [949, 244] width 739 height 36
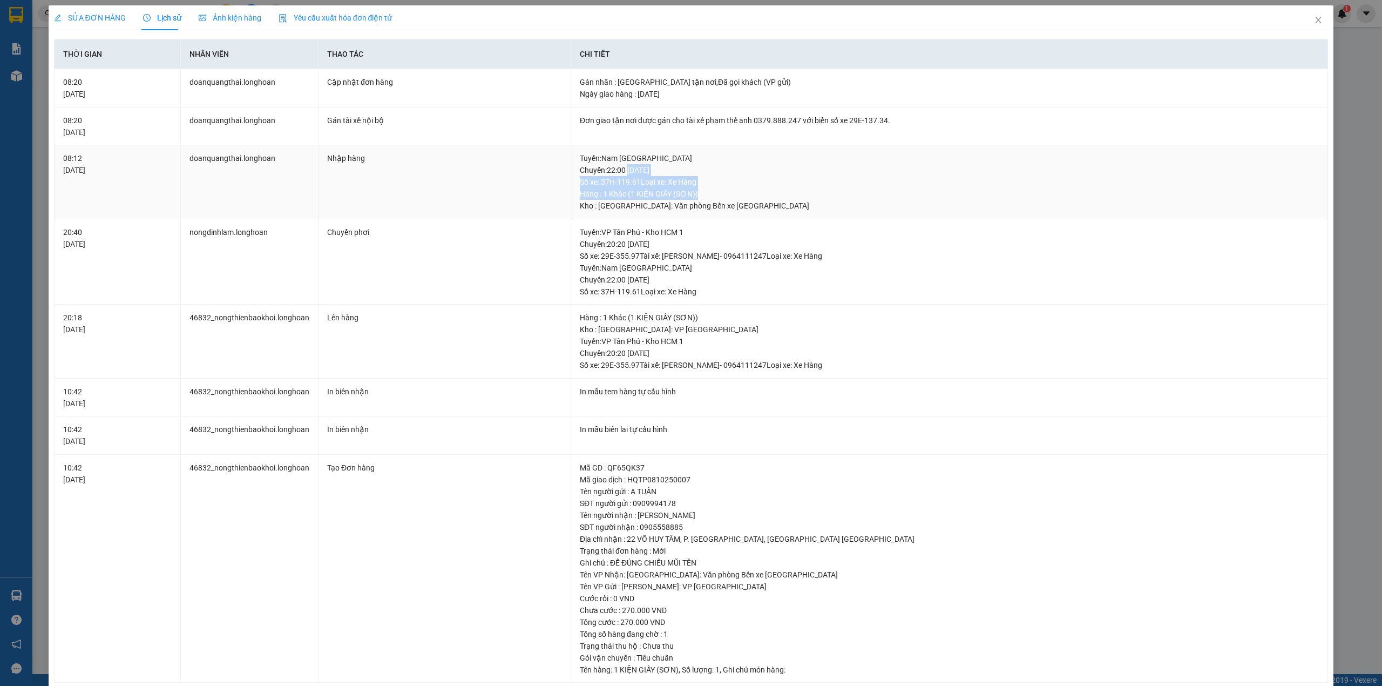
drag, startPoint x: 625, startPoint y: 173, endPoint x: 751, endPoint y: 191, distance: 127.6
click at [751, 191] on div "Tuyến : Nam Trung Bắc QL1A Chuyến: 22:00 ngày 08-10-2025 Số xe: 37H-119.61 Loại…" at bounding box center [949, 181] width 739 height 59
click at [660, 200] on div "Kho : Hải Phòng: Văn phòng Bến xe Thượng Lý" at bounding box center [949, 206] width 739 height 12
drag, startPoint x: 627, startPoint y: 204, endPoint x: 769, endPoint y: 212, distance: 142.2
click at [761, 212] on td "Tuyến : Nam Trung Bắc QL1A Chuyến: 22:00 ngày 08-10-2025 Số xe: 37H-119.61 Loại…" at bounding box center [949, 182] width 757 height 74
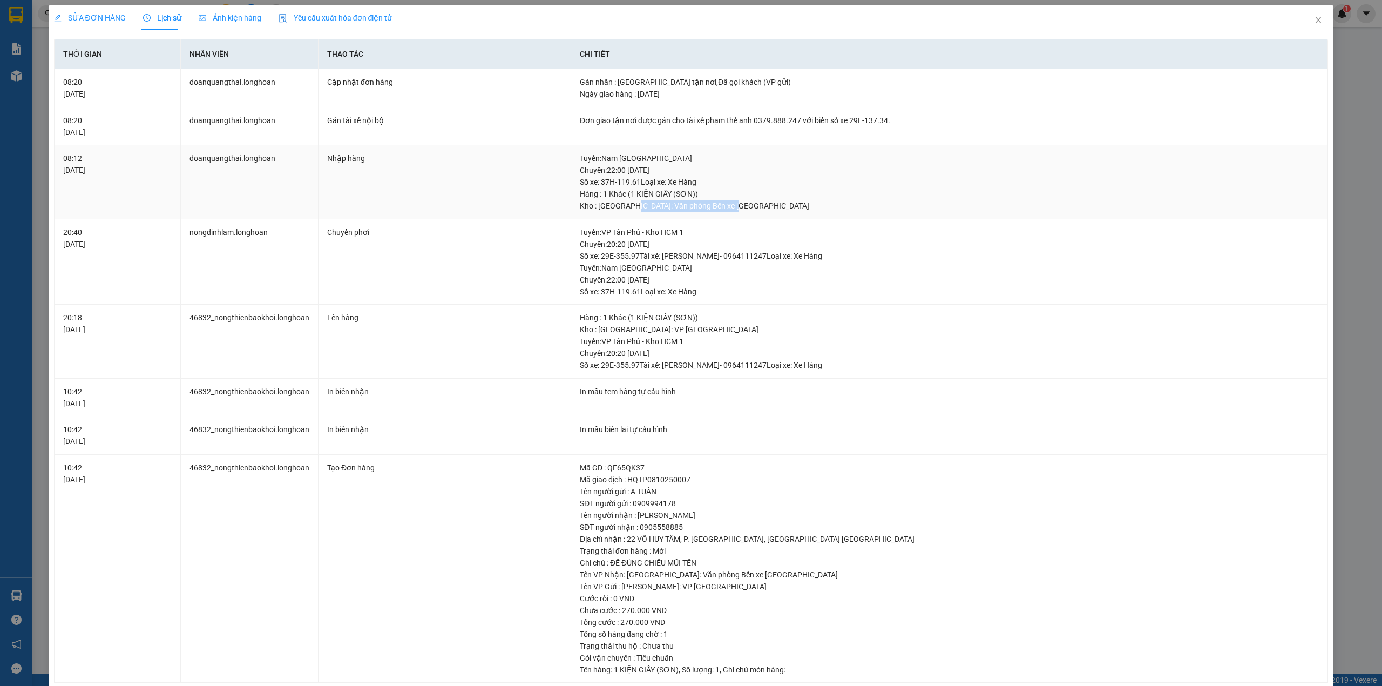
click at [702, 203] on div "Kho : Hải Phòng: Văn phòng Bến xe Thượng Lý" at bounding box center [949, 206] width 739 height 12
click at [646, 169] on div "Tuyến : Nam Trung Bắc QL1A Chuyến: 22:00 ngày 08-10-2025 Số xe: 37H-119.61 Loại…" at bounding box center [949, 170] width 739 height 36
click at [776, 114] on td "Đơn giao tận nơi được gán cho tài xế phạm thế anh 0379.888.247 với biển số xe 2…" at bounding box center [949, 126] width 757 height 38
click at [825, 121] on div "Đơn giao tận nơi được gán cho tài xế phạm thế anh 0379.888.247 với biển số xe 2…" at bounding box center [949, 120] width 739 height 12
click at [840, 124] on div "Đơn giao tận nơi được gán cho tài xế phạm thế anh 0379.888.247 với biển số xe 2…" at bounding box center [949, 120] width 739 height 12
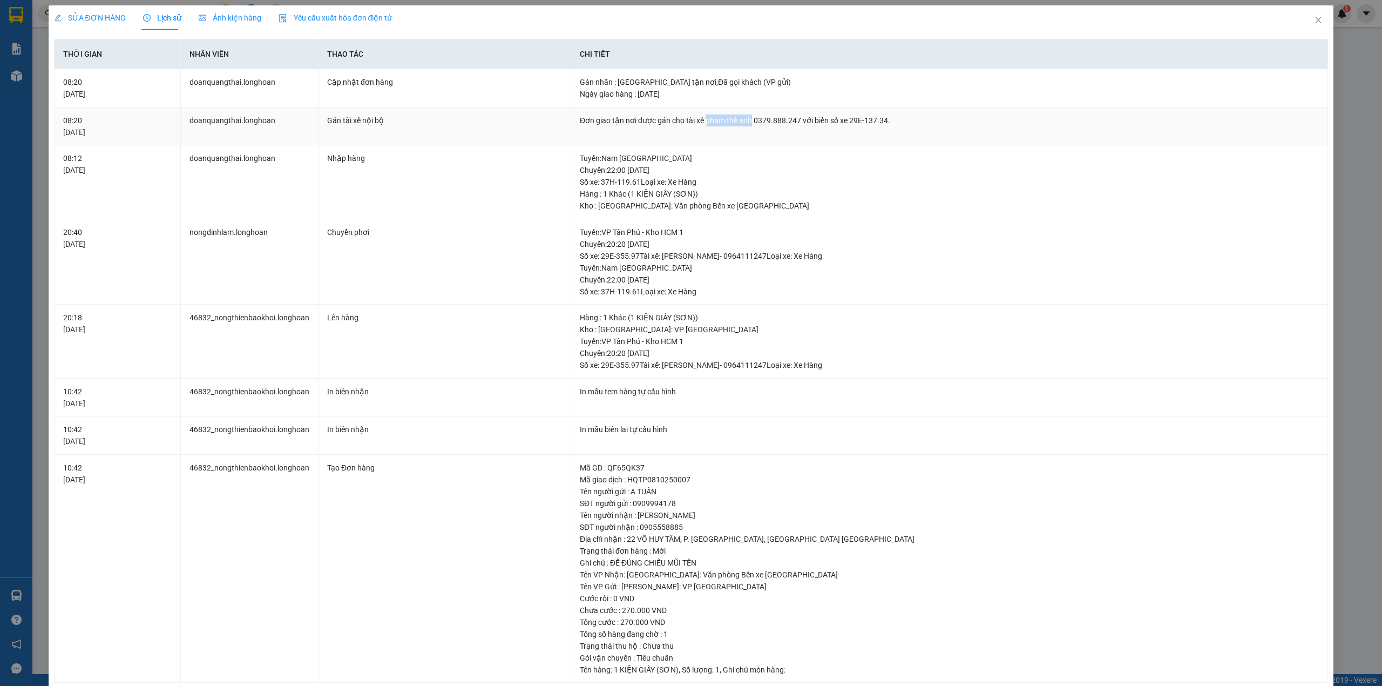
drag, startPoint x: 702, startPoint y: 121, endPoint x: 748, endPoint y: 121, distance: 45.3
click at [748, 121] on div "Đơn giao tận nơi được gán cho tài xế phạm thế anh 0379.888.247 với biển số xe 2…" at bounding box center [949, 120] width 739 height 12
copy div "phạm thế anh"
click at [1314, 24] on icon "close" at bounding box center [1318, 20] width 9 height 9
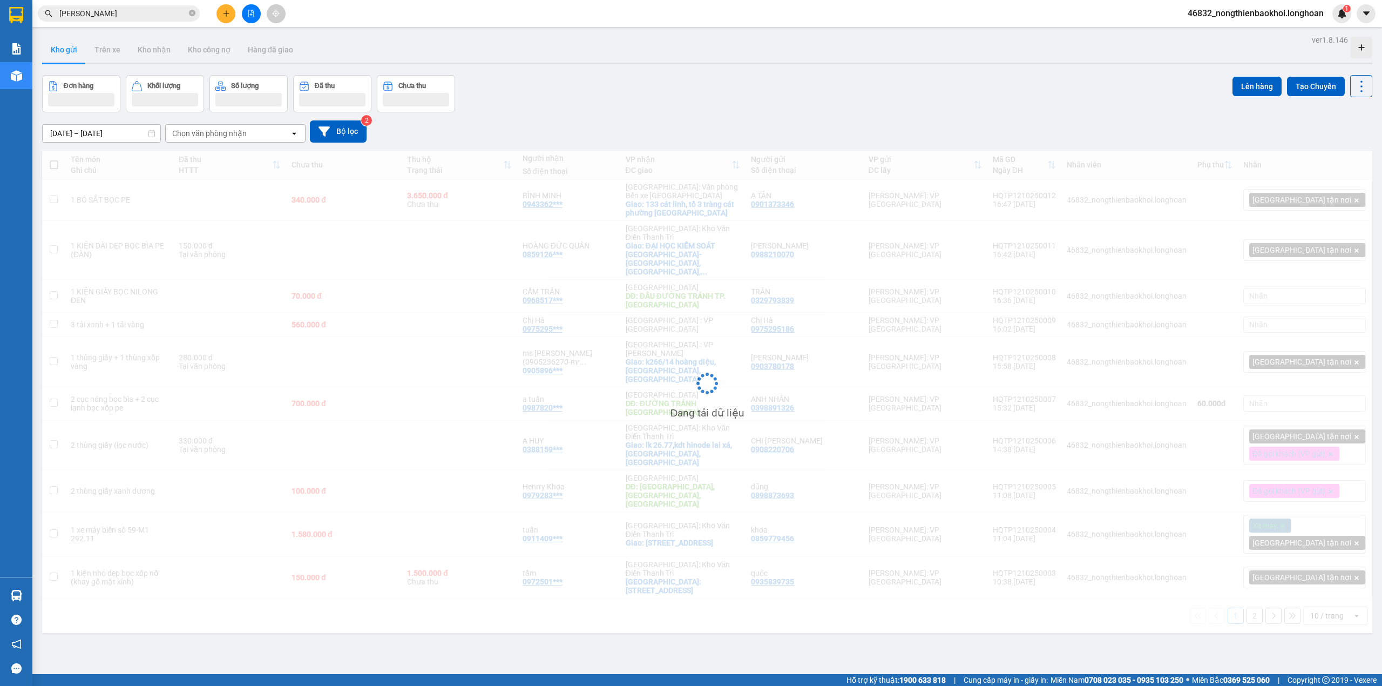
click at [657, 90] on div "Đơn hàng Khối lượng Số lượng Đã thu Chưa thu Lên hàng Tạo Chuyến" at bounding box center [707, 93] width 1330 height 37
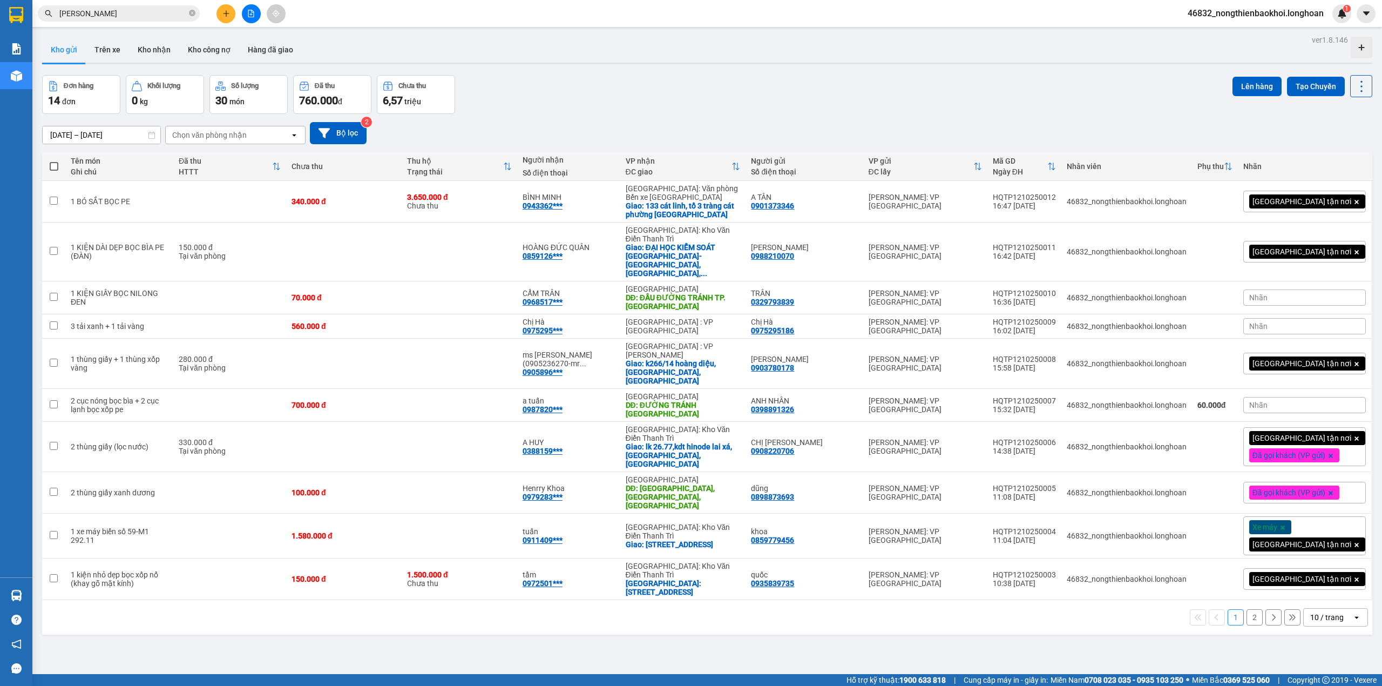
click at [657, 98] on div "Đơn hàng 14 đơn Khối lượng 0 kg Số lượng 30 món Đã thu 760.000 đ Chưa thu 6,57 …" at bounding box center [707, 94] width 1330 height 39
click at [657, 100] on div "Đơn hàng 14 đơn Khối lượng 0 kg Số lượng 30 món Đã thu 760.000 đ Chưa thu 6,57 …" at bounding box center [707, 94] width 1330 height 39
drag, startPoint x: 389, startPoint y: 685, endPoint x: 391, endPoint y: 692, distance: 7.3
click at [391, 685] on html "Kết quả tìm kiếm ( 14 ) Bộ lọc Mã ĐH Trạng thái Món hàng Thu hộ Tổng cước Chưa …" at bounding box center [691, 343] width 1382 height 686
click at [993, 89] on div "Đơn hàng 14 đơn Khối lượng 0 kg Số lượng 30 món Đã thu 760.000 đ Chưa thu 6,57 …" at bounding box center [707, 94] width 1330 height 39
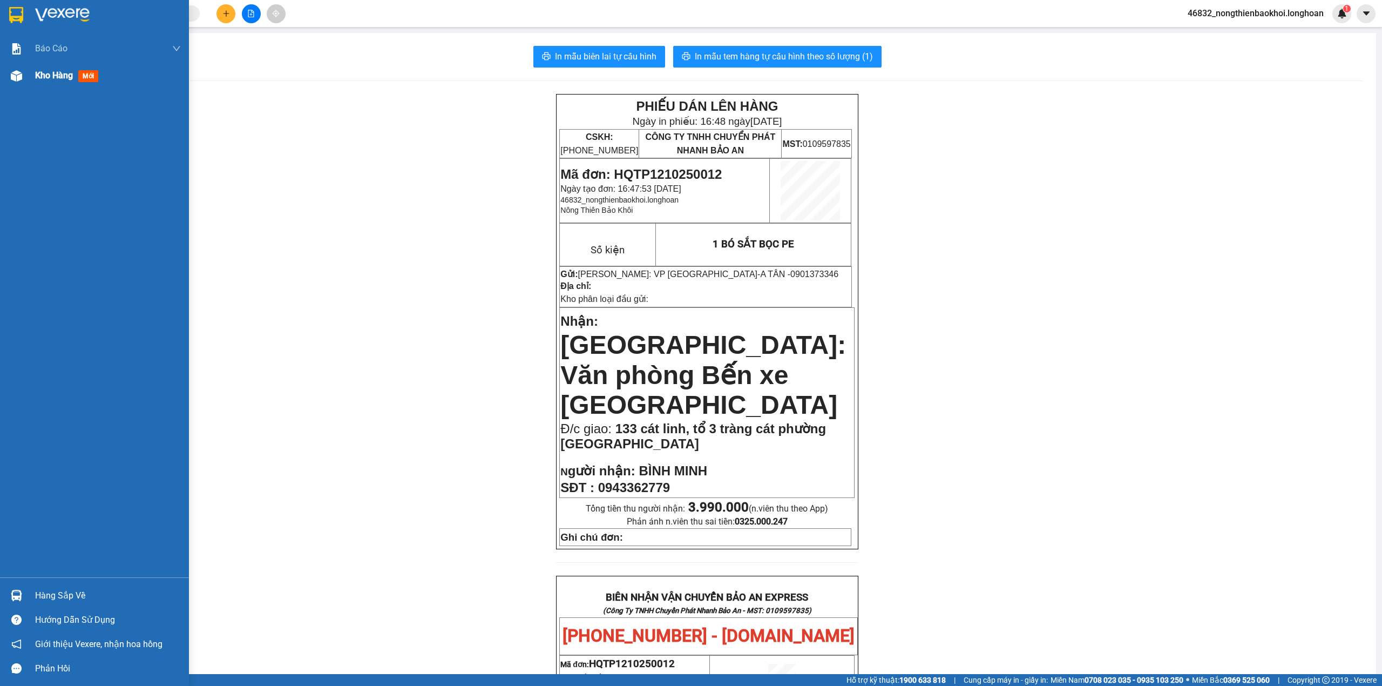
click at [8, 68] on div at bounding box center [16, 75] width 19 height 19
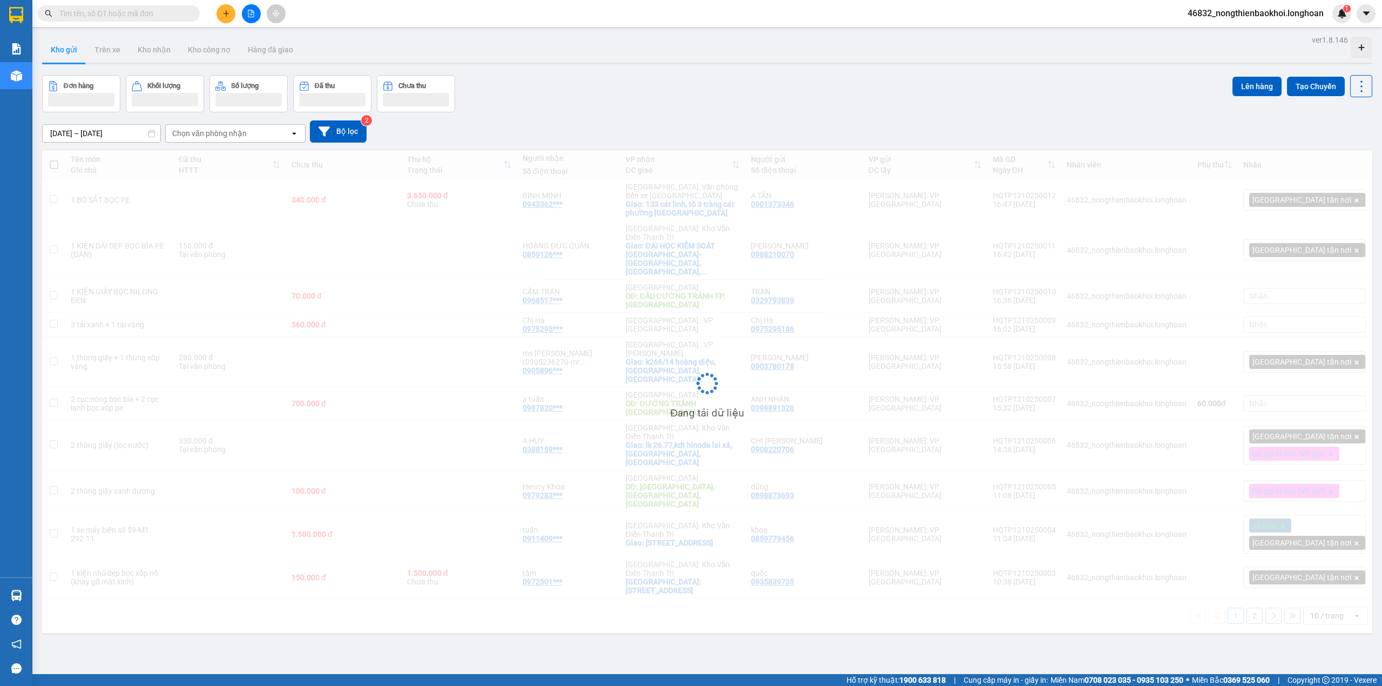
click at [575, 67] on div "ver 1.8.146 Kho gửi Trên xe Kho nhận Kho công nợ Hàng đã giao Đơn hàng Khối lượ…" at bounding box center [707, 375] width 1339 height 686
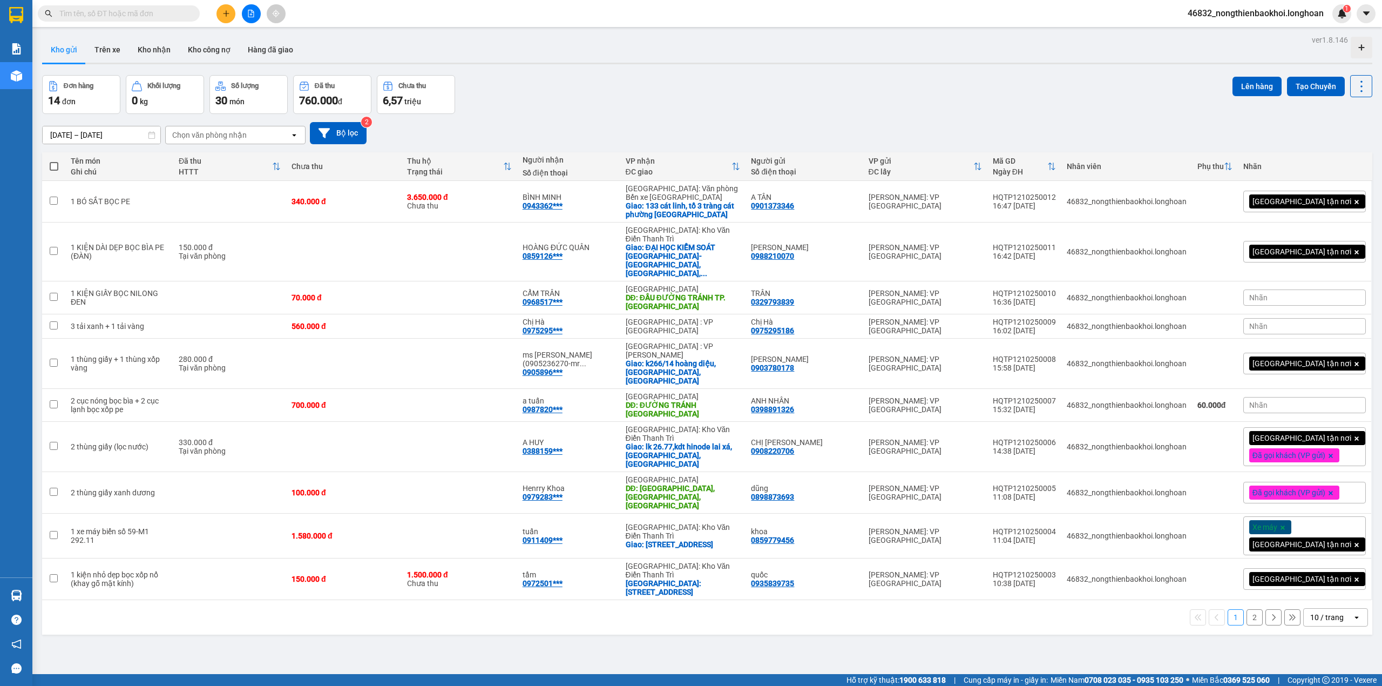
click at [549, 85] on div "Đơn hàng 14 đơn Khối lượng 0 kg Số lượng 30 món Đã thu 760.000 đ Chưa thu 6,57 …" at bounding box center [707, 94] width 1330 height 39
click at [523, 76] on div "Đơn hàng 14 đơn Khối lượng 0 kg Số lượng 30 món Đã thu 760.000 đ Chưa thu 6,57 …" at bounding box center [707, 94] width 1330 height 39
click at [405, 90] on div "Chưa thu" at bounding box center [412, 86] width 28 height 8
click at [565, 95] on div "Đơn hàng 14 đơn Khối lượng 0 kg Số lượng 30 món Đã thu 760.000 đ Chưa thu 6,57 …" at bounding box center [707, 94] width 1330 height 39
drag, startPoint x: 286, startPoint y: 485, endPoint x: 542, endPoint y: 499, distance: 256.3
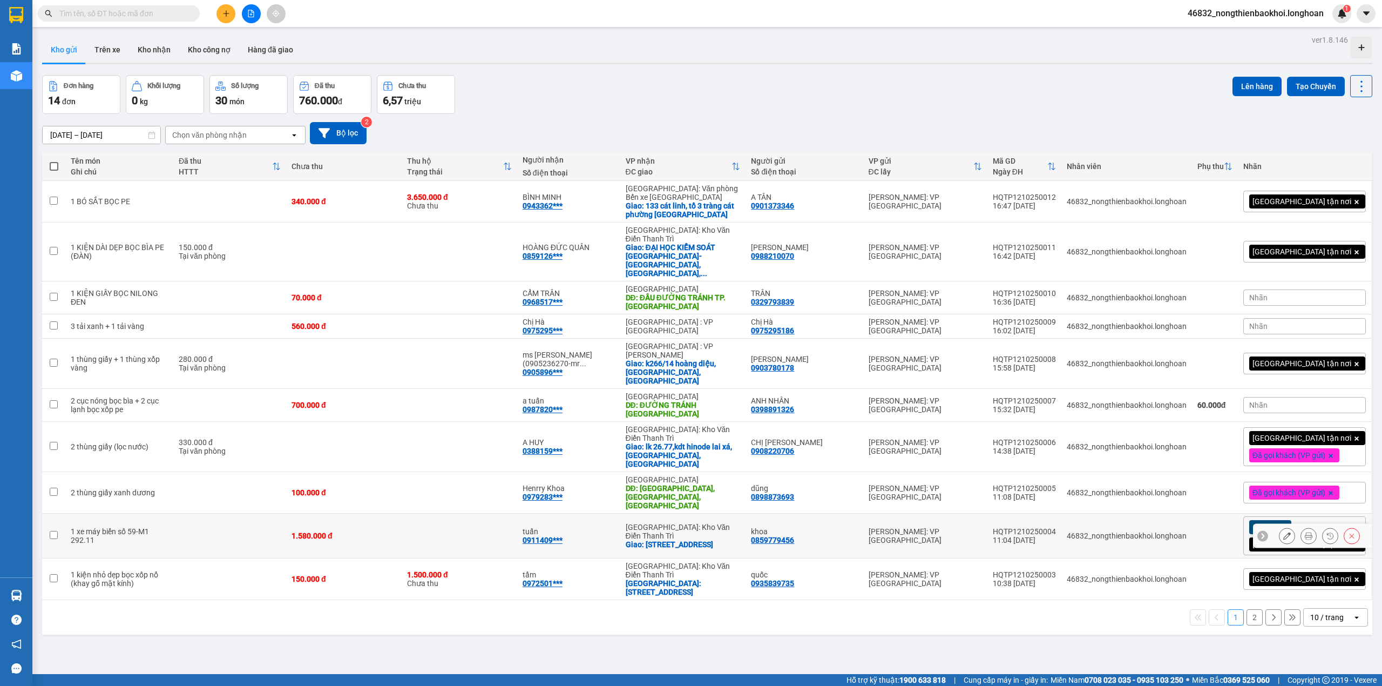
click at [504, 513] on tr "1 xe máy biển số 59-M1 292.11 1.580.000 đ tuấn 0911409*** [GEOGRAPHIC_DATA]: [P…" at bounding box center [707, 535] width 1330 height 45
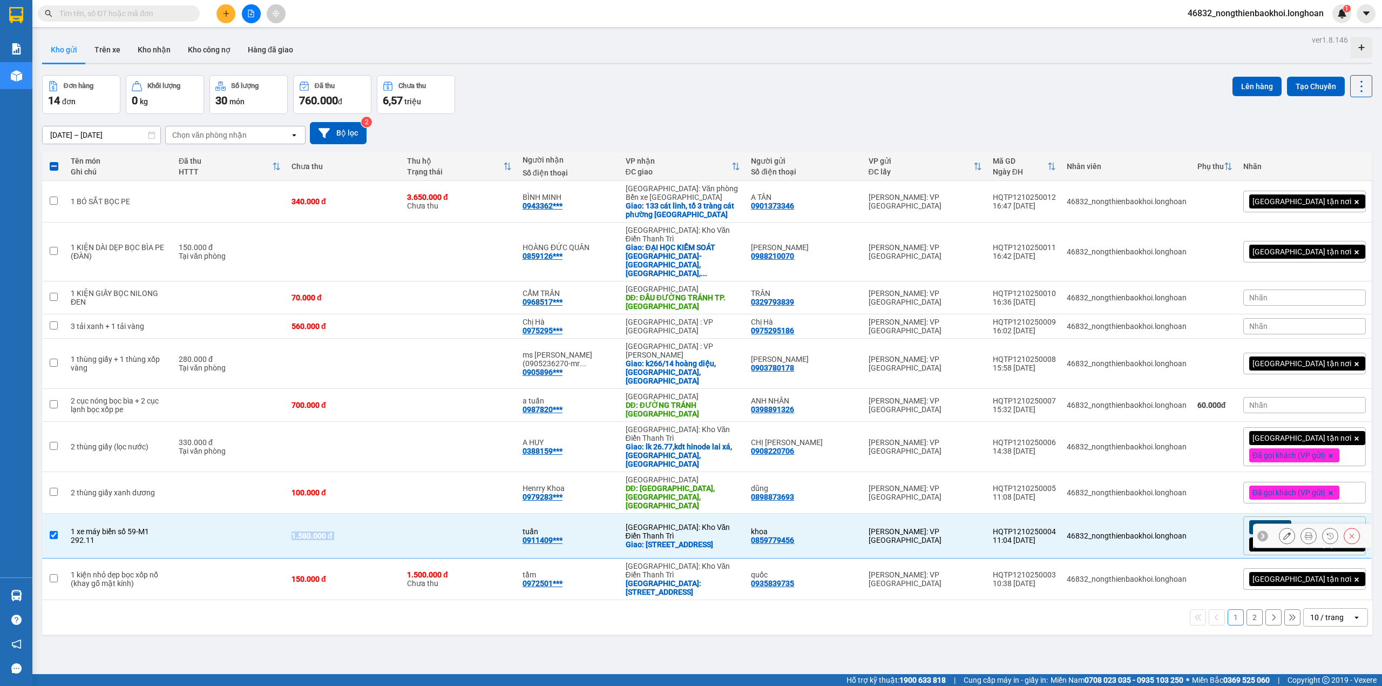
click at [318, 513] on td "1.580.000 đ" at bounding box center [344, 535] width 116 height 45
checkbox input "false"
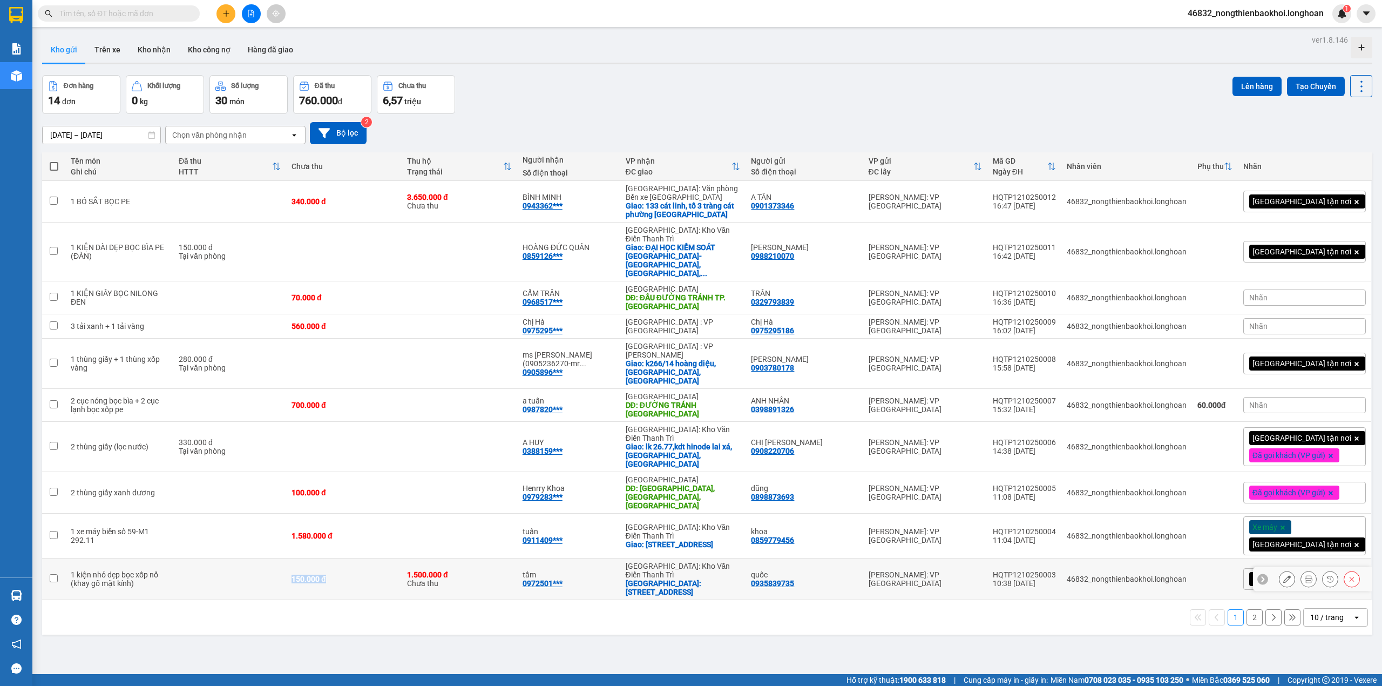
drag, startPoint x: 298, startPoint y: 526, endPoint x: 508, endPoint y: 524, distance: 210.0
click at [493, 558] on tr "1 kiện nhỏ dẹp bọc xốp nổ (khay gỗ mặt kính) 150.000 đ 1.500.000 đ Chưa thu tầm…" at bounding box center [707, 579] width 1330 height 42
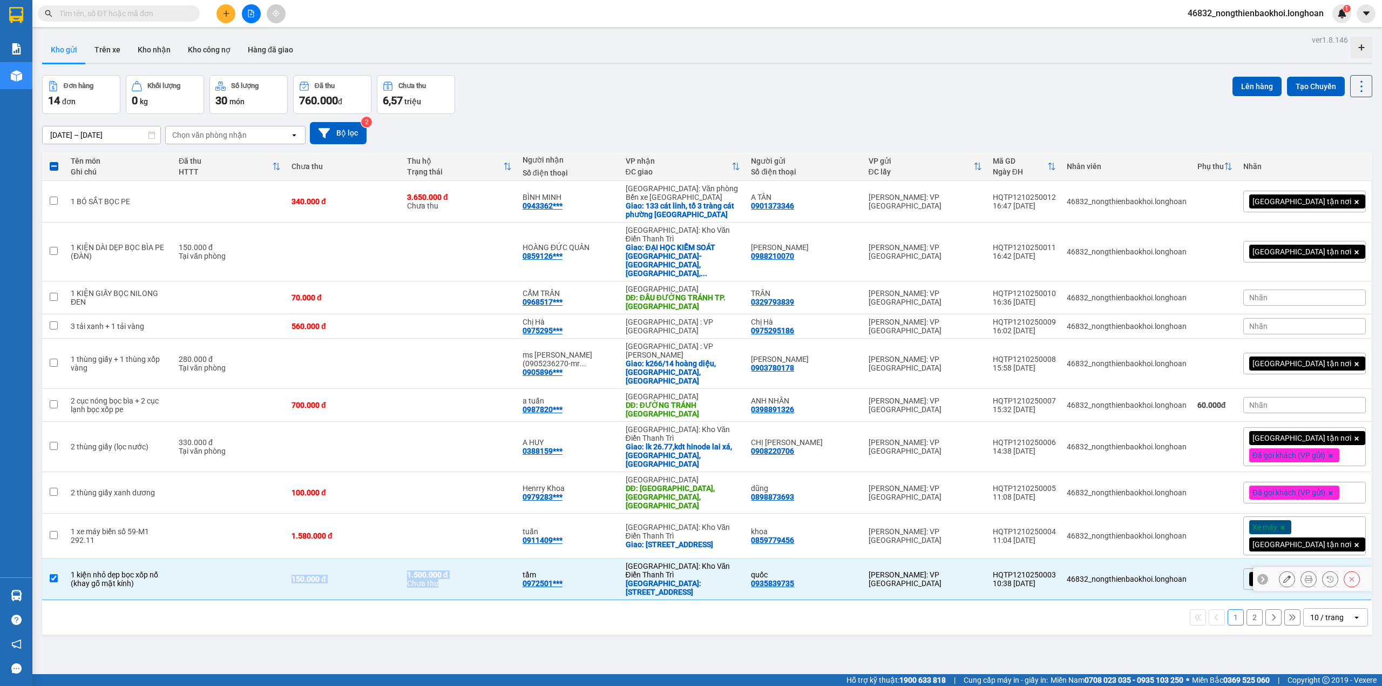
click at [438, 570] on div "1.500.000 đ Chưa thu" at bounding box center [459, 578] width 105 height 17
checkbox input "false"
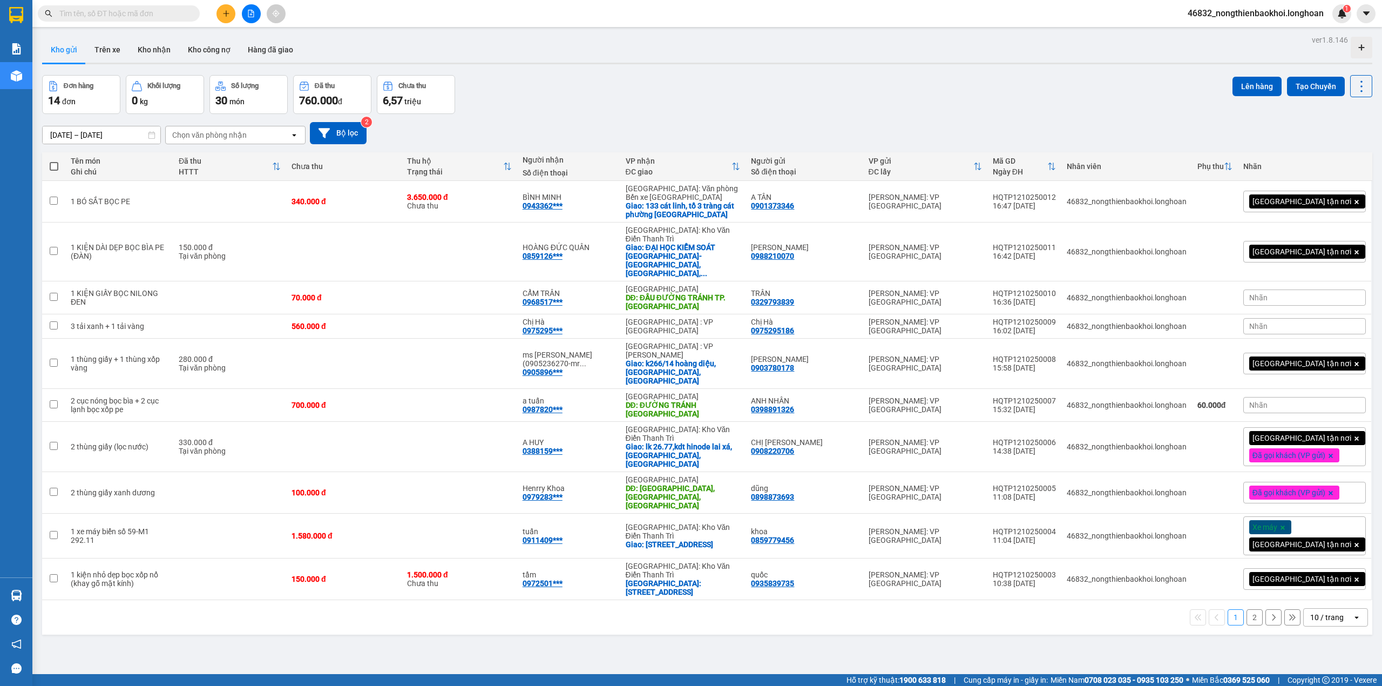
click at [456, 611] on div "ver 1.8.146 Kho gửi Trên xe Kho nhận Kho công nợ Hàng đã giao Đơn hàng 14 đơn K…" at bounding box center [707, 375] width 1339 height 686
click at [1325, 612] on div "10 / trang" at bounding box center [1326, 617] width 33 height 11
click at [1312, 517] on span "80 / trang" at bounding box center [1318, 511] width 35 height 11
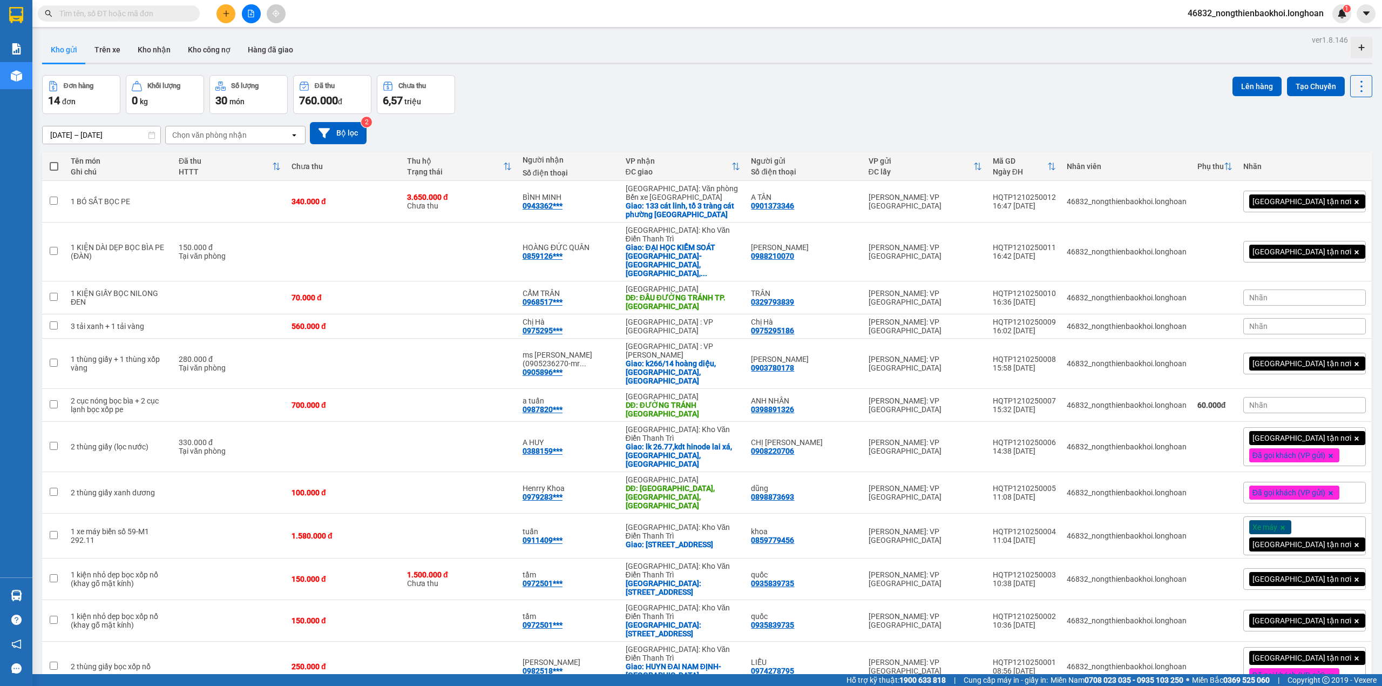
click at [688, 137] on div "[DATE] – [DATE] Press the down arrow key to interact with the calendar and sele…" at bounding box center [707, 133] width 1330 height 22
click at [689, 139] on div "[DATE] – [DATE] Press the down arrow key to interact with the calendar and sele…" at bounding box center [707, 133] width 1330 height 22
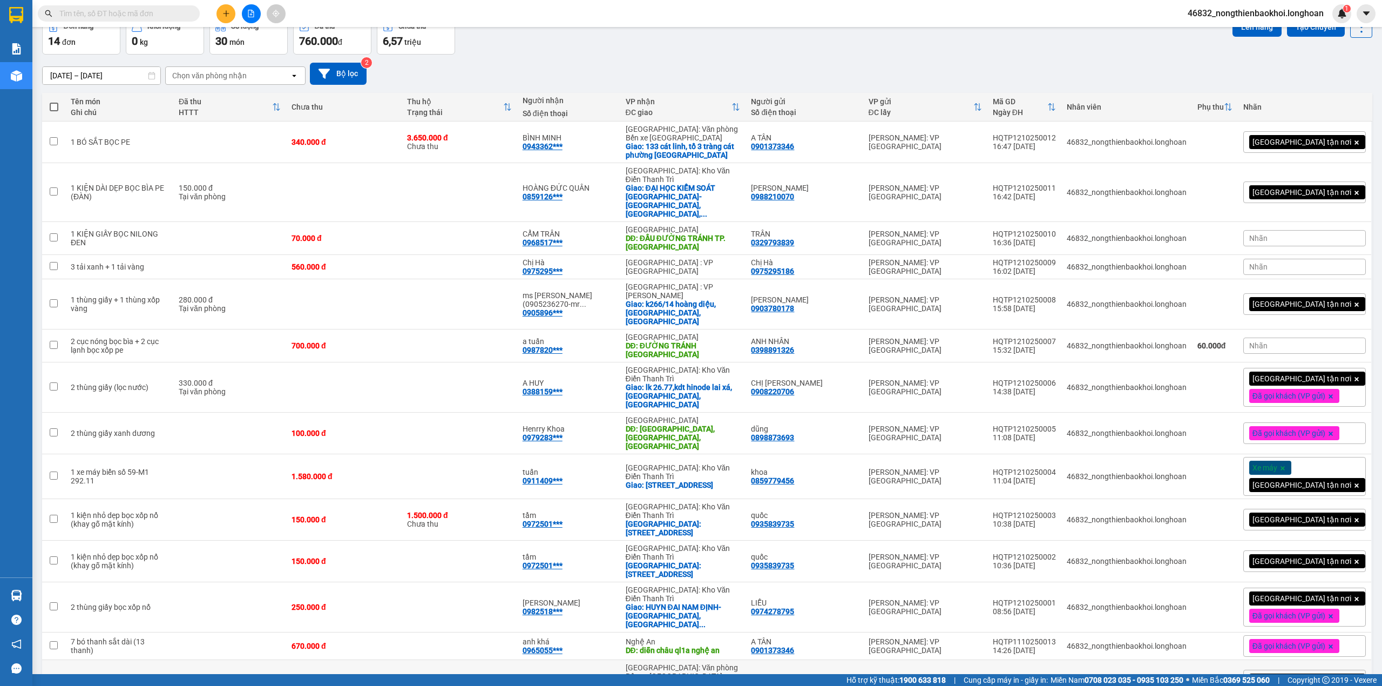
click at [388, 684] on div "2.000.000 đ" at bounding box center [343, 688] width 105 height 9
checkbox input "true"
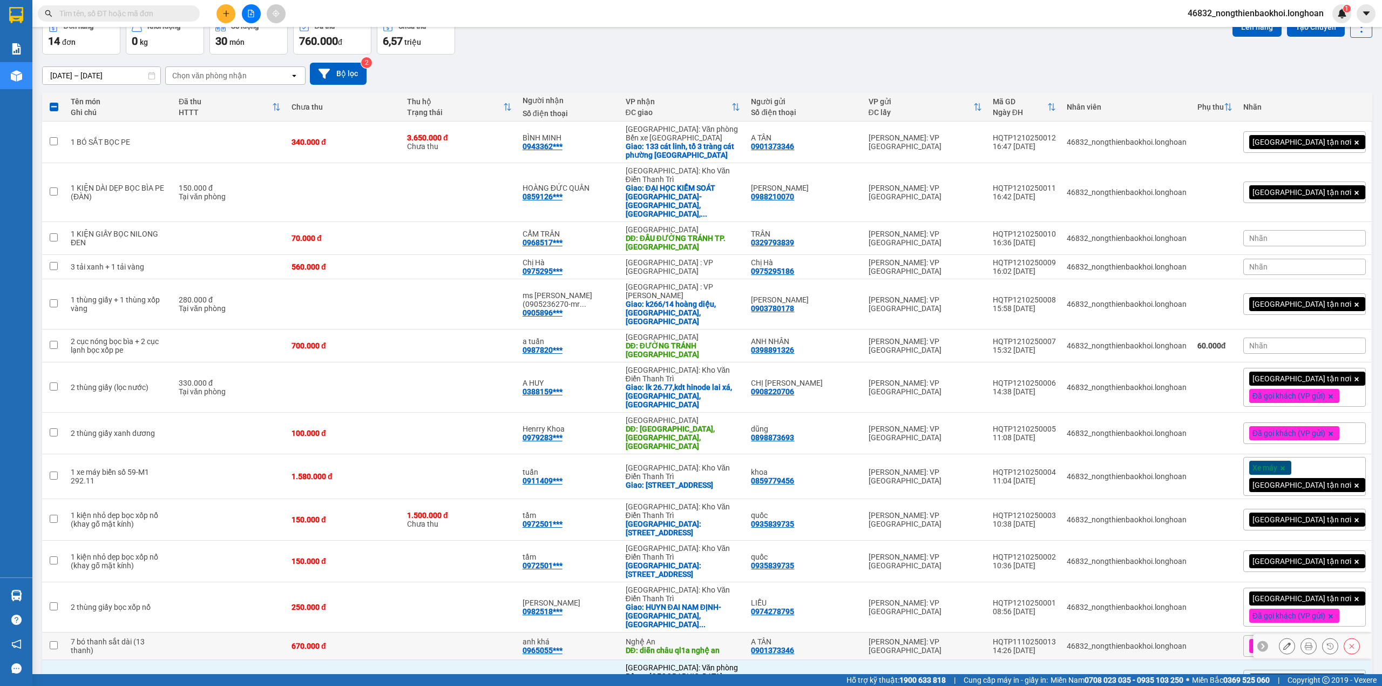
click at [402, 632] on td "670.000 đ" at bounding box center [344, 646] width 116 height 28
checkbox input "true"
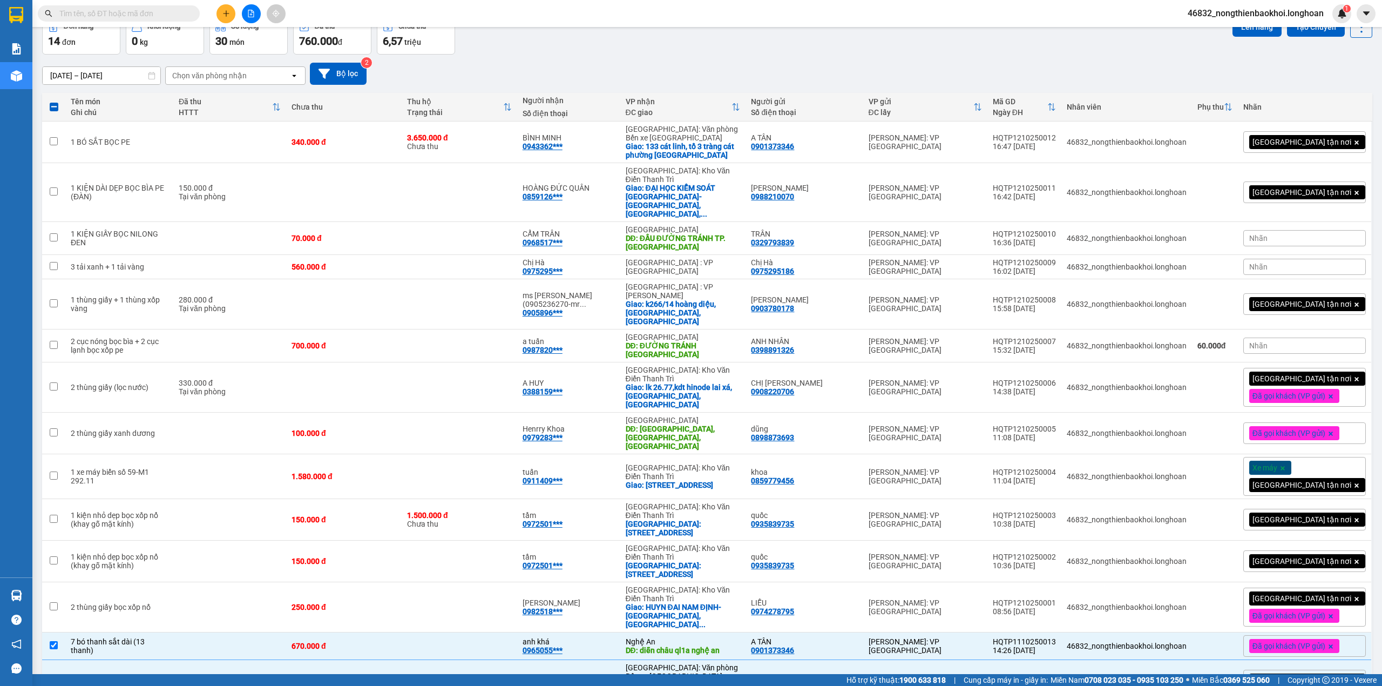
click at [700, 40] on div "Đơn hàng 14 đơn Khối lượng 0 kg Số lượng 30 món Đã thu 760.000 đ Chưa thu 6,57 …" at bounding box center [707, 35] width 1330 height 39
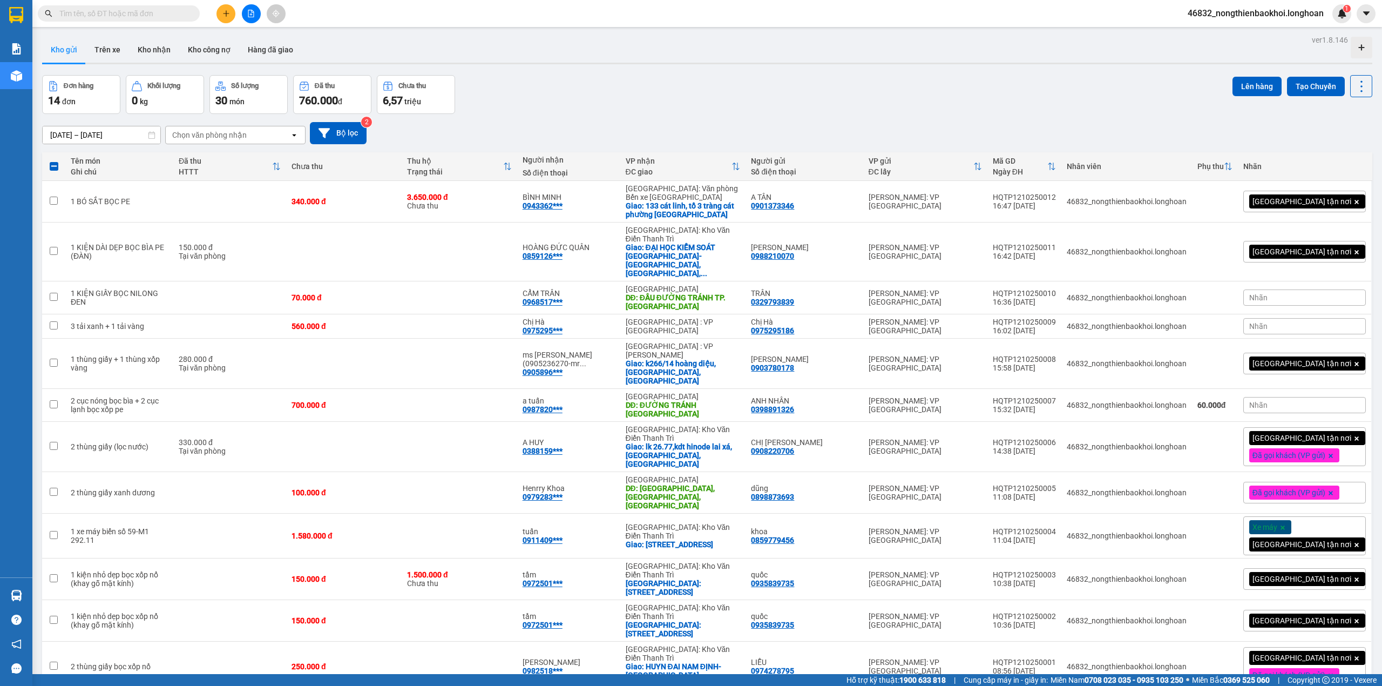
click at [605, 102] on div "Đơn hàng 14 đơn Khối lượng 0 kg Số lượng 30 món Đã thu 760.000 đ Chưa thu 6,57 …" at bounding box center [707, 94] width 1330 height 39
click at [605, 104] on div "Đơn hàng 14 đơn Khối lượng 0 kg Số lượng 30 món Đã thu 760.000 đ Chưa thu 6,57 …" at bounding box center [707, 94] width 1330 height 39
click at [52, 167] on span at bounding box center [54, 166] width 9 height 9
click at [54, 161] on input "checkbox" at bounding box center [54, 161] width 0 height 0
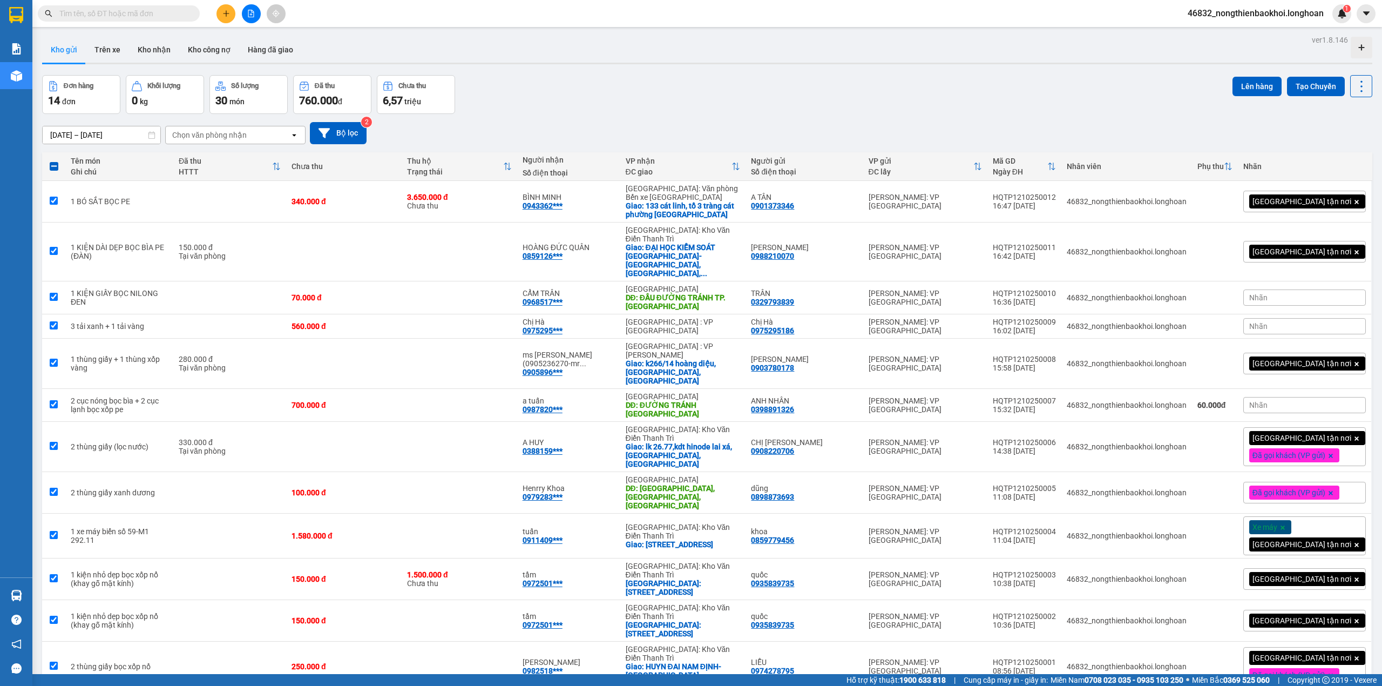
checkbox input "true"
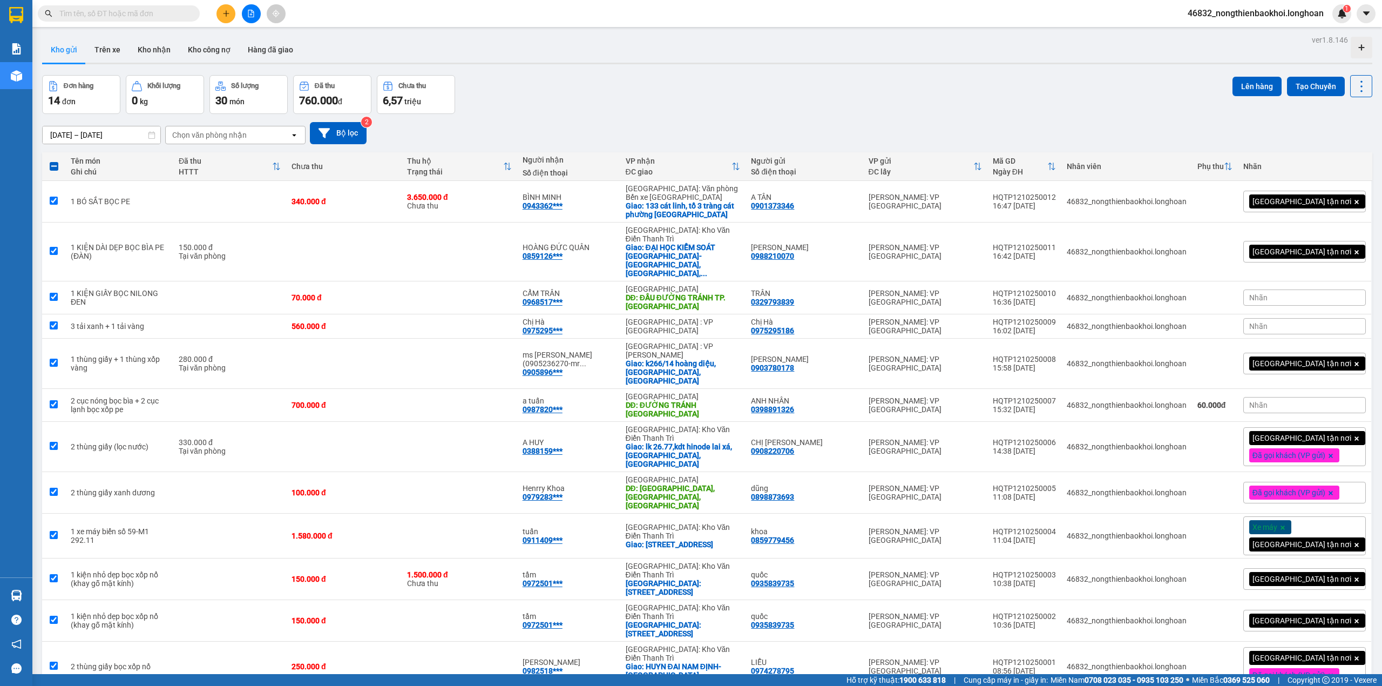
checkbox input "true"
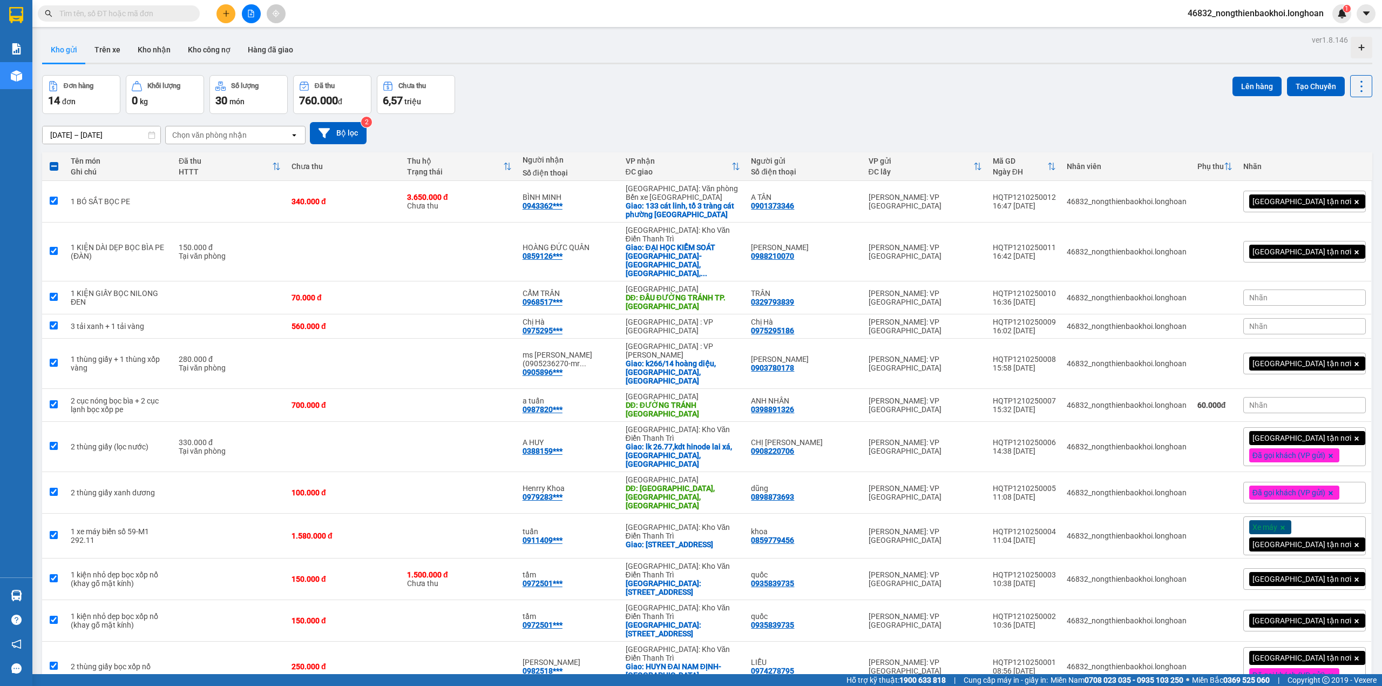
checkbox input "true"
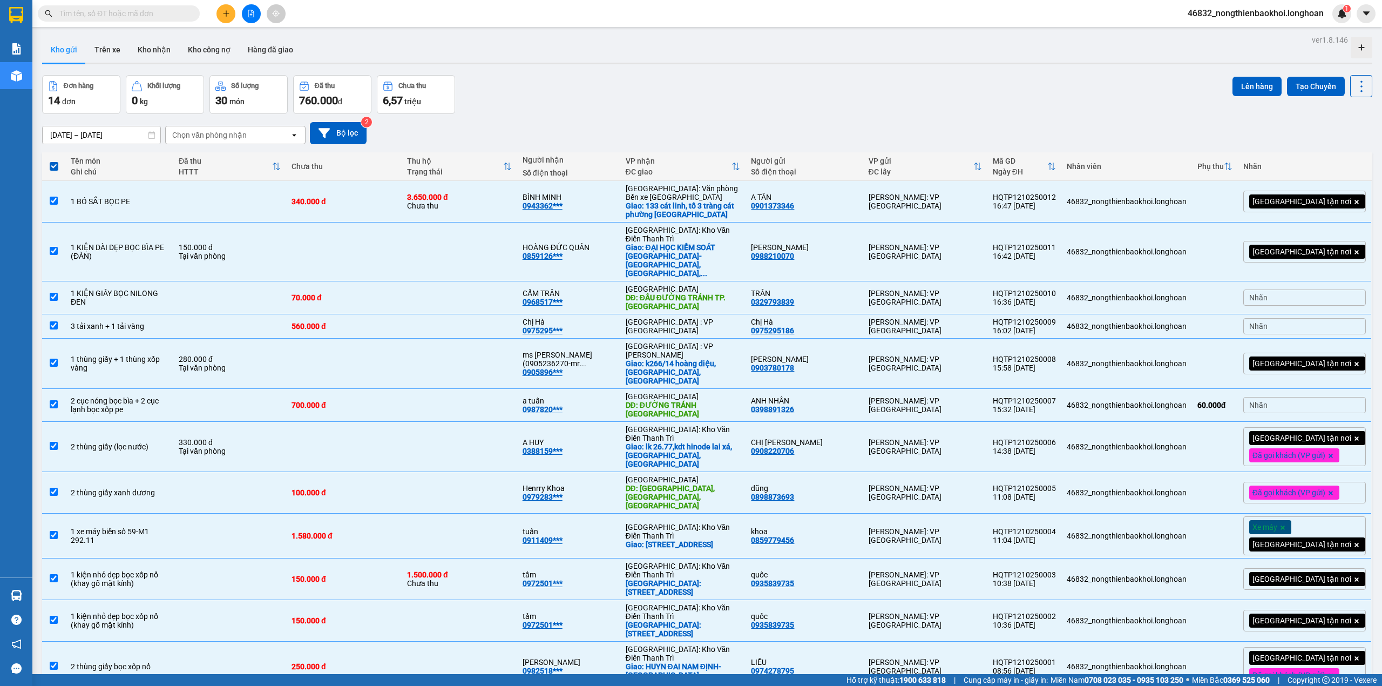
click at [52, 167] on span at bounding box center [54, 166] width 9 height 9
click at [54, 161] on input "checkbox" at bounding box center [54, 161] width 0 height 0
checkbox input "false"
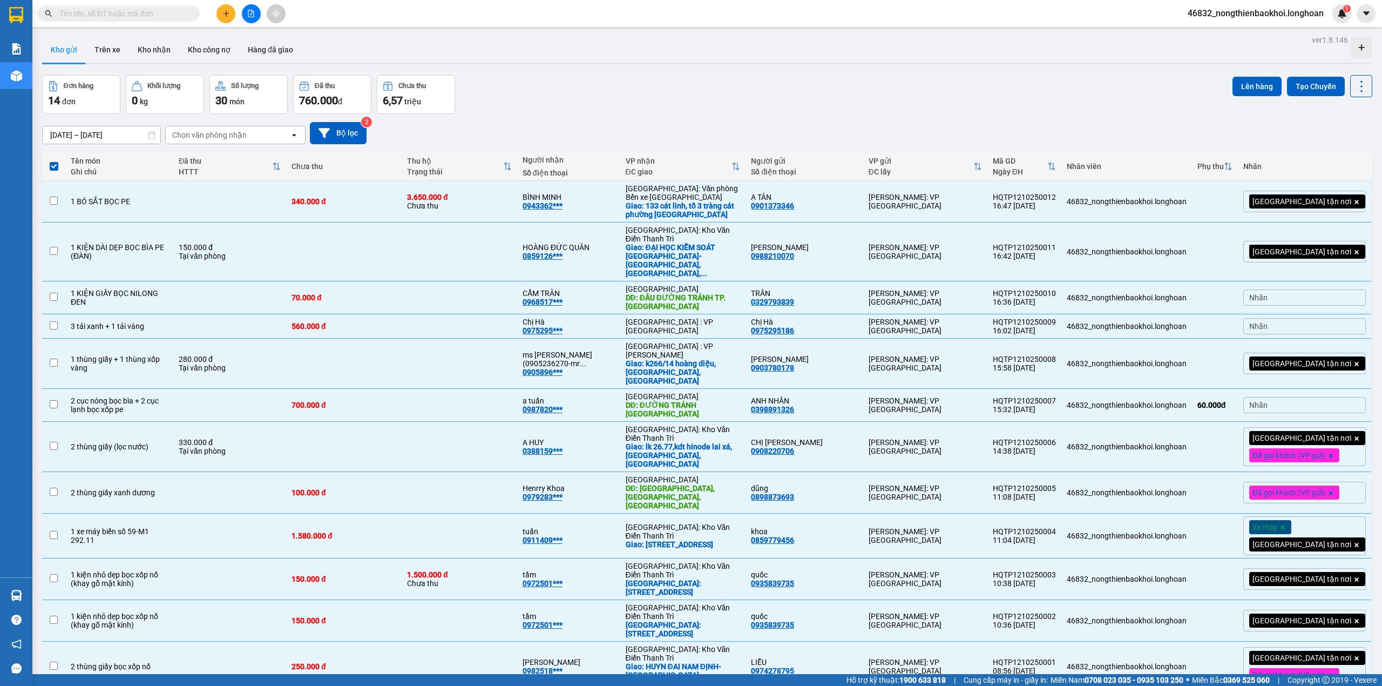
checkbox input "false"
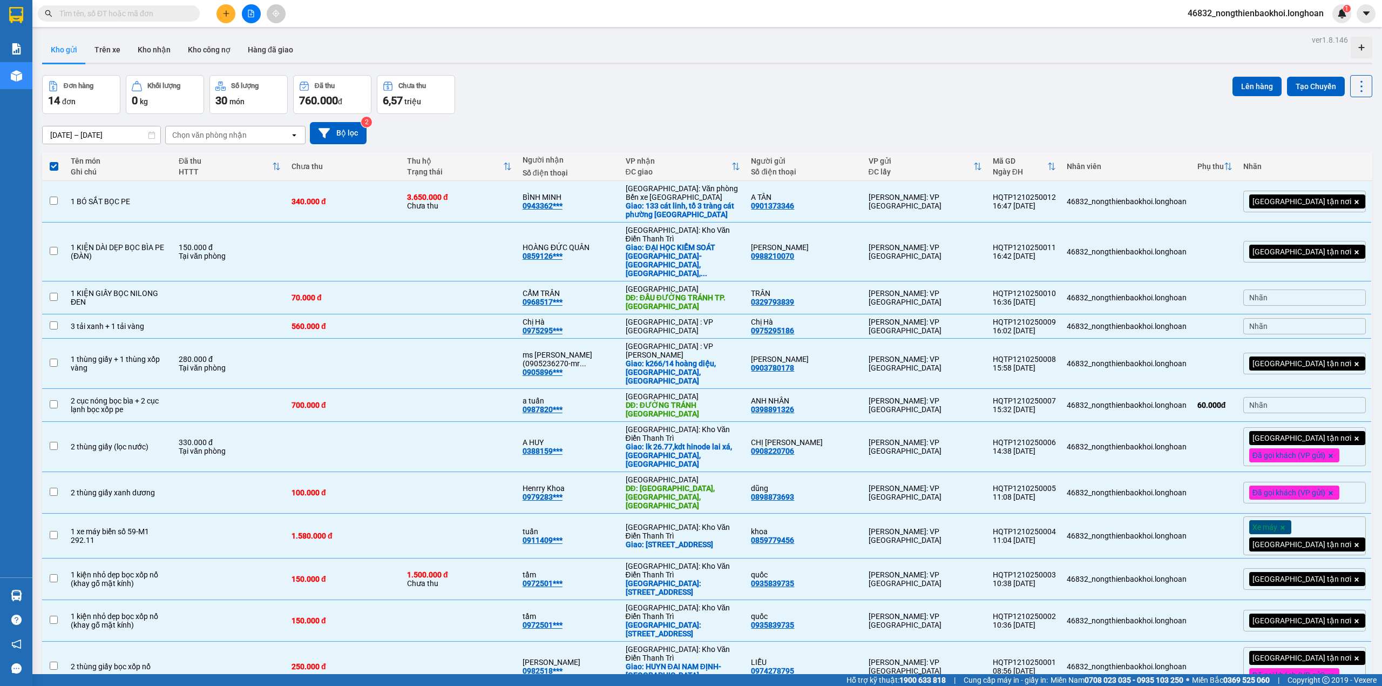
checkbox input "false"
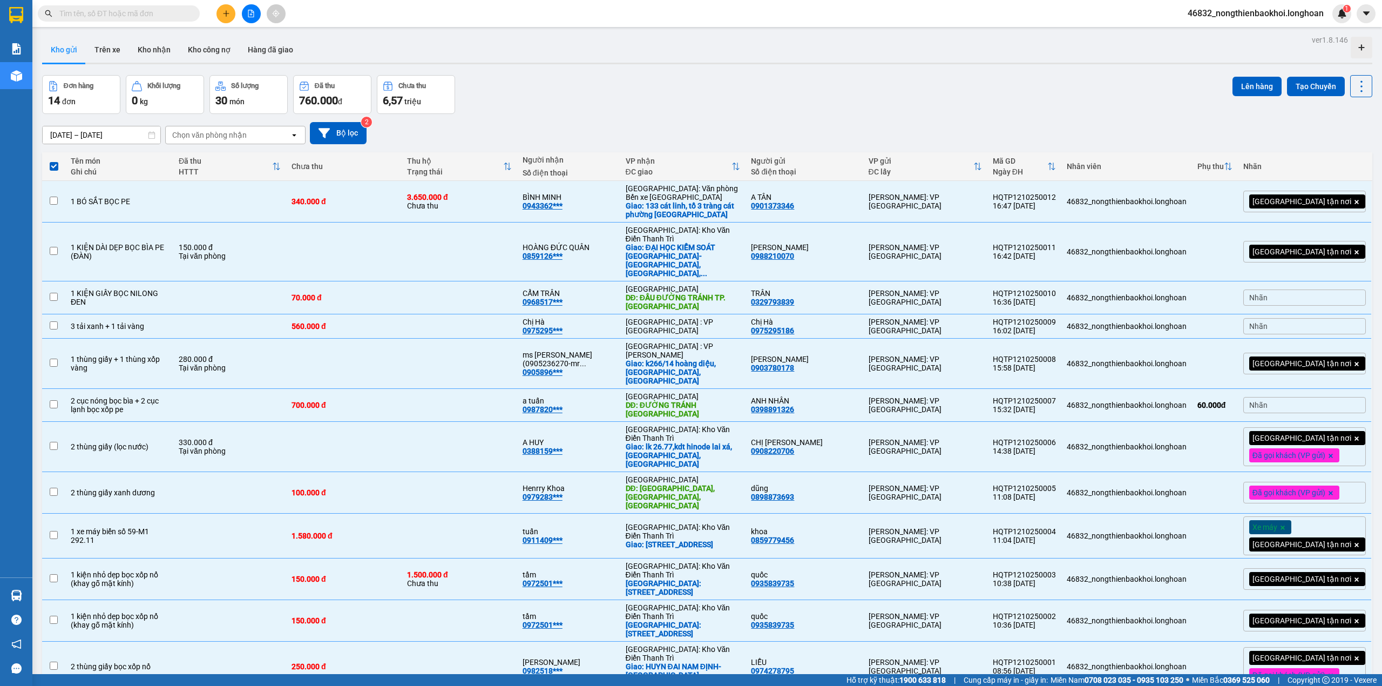
checkbox input "false"
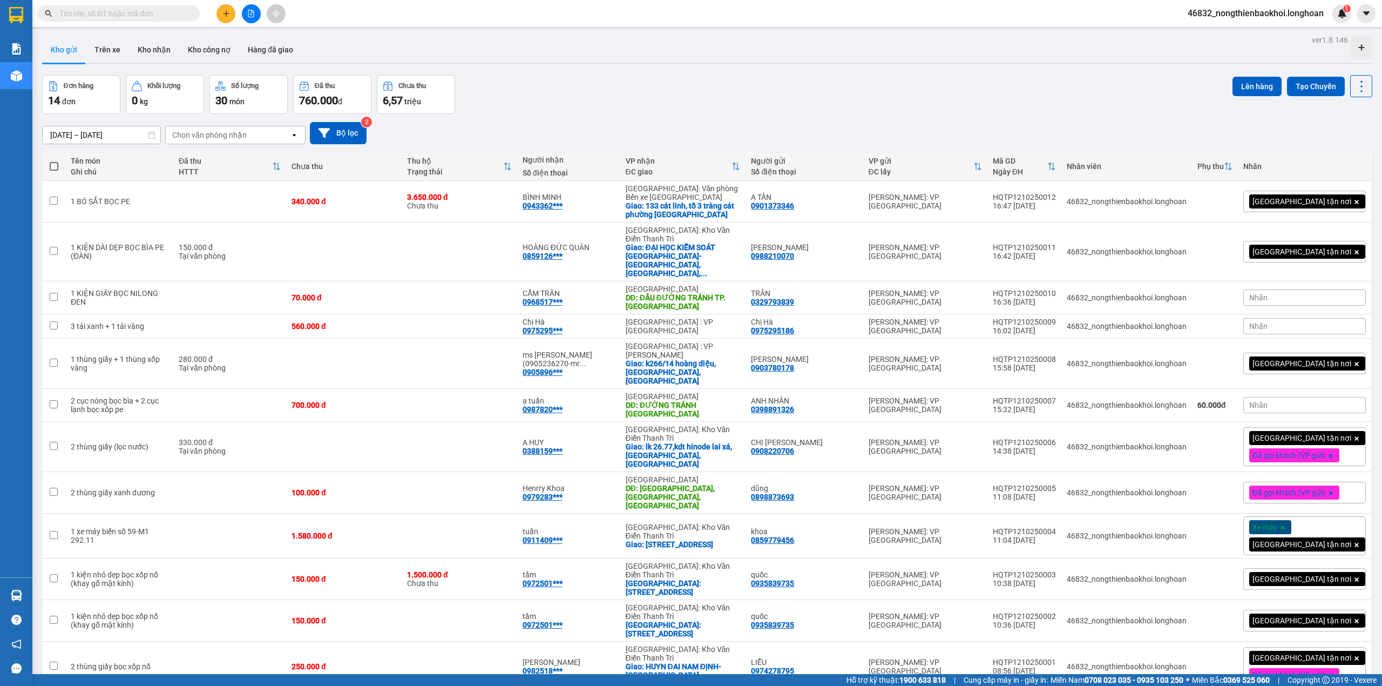
click at [588, 121] on div "[DATE] – [DATE] Press the down arrow key to interact with the calendar and sele…" at bounding box center [707, 133] width 1330 height 38
click at [575, 125] on div "[DATE] – [DATE] Press the down arrow key to interact with the calendar and sele…" at bounding box center [707, 133] width 1330 height 22
click at [574, 119] on div "[DATE] – [DATE] Press the down arrow key to interact with the calendar and sele…" at bounding box center [707, 133] width 1330 height 38
click at [580, 123] on div "[DATE] – [DATE] Press the down arrow key to interact with the calendar and sele…" at bounding box center [707, 133] width 1330 height 22
click at [516, 75] on div "Đơn hàng 14 đơn Khối lượng 0 kg Số lượng 30 món Đã thu 760.000 đ Chưa thu 6,57 …" at bounding box center [707, 94] width 1330 height 39
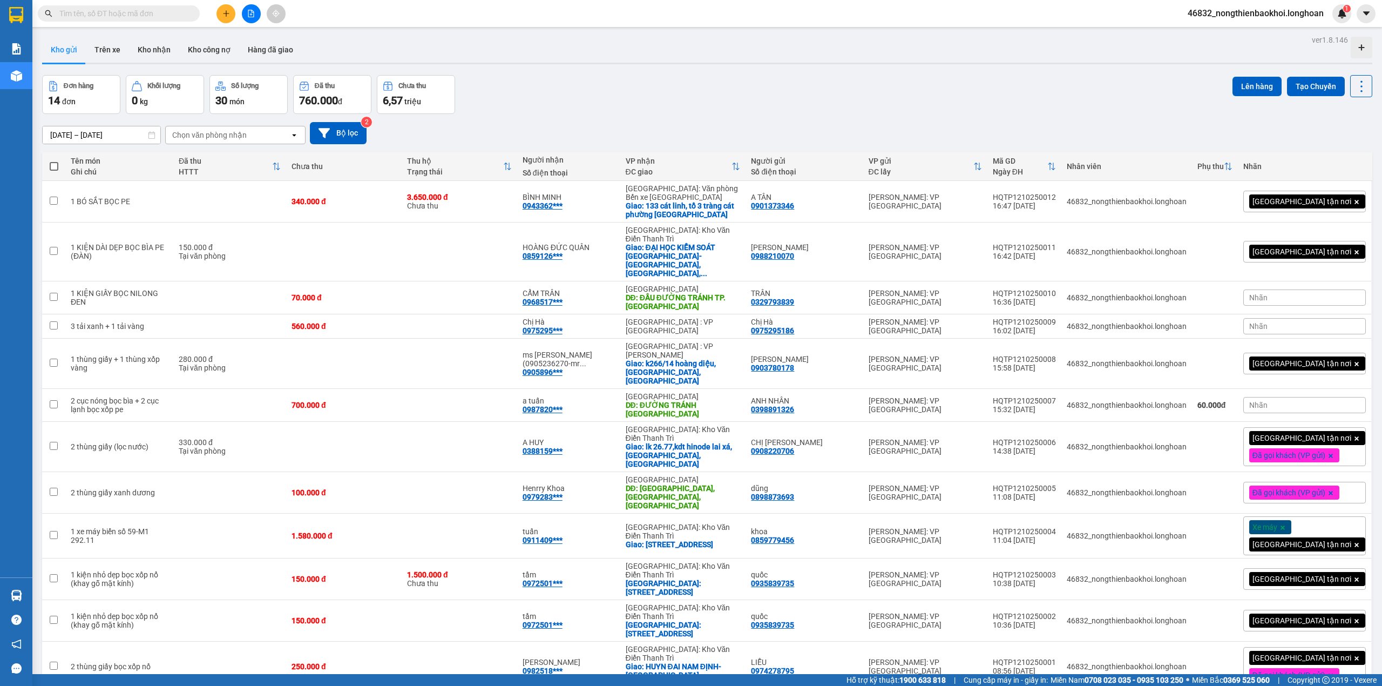
click at [226, 18] on button at bounding box center [225, 13] width 19 height 19
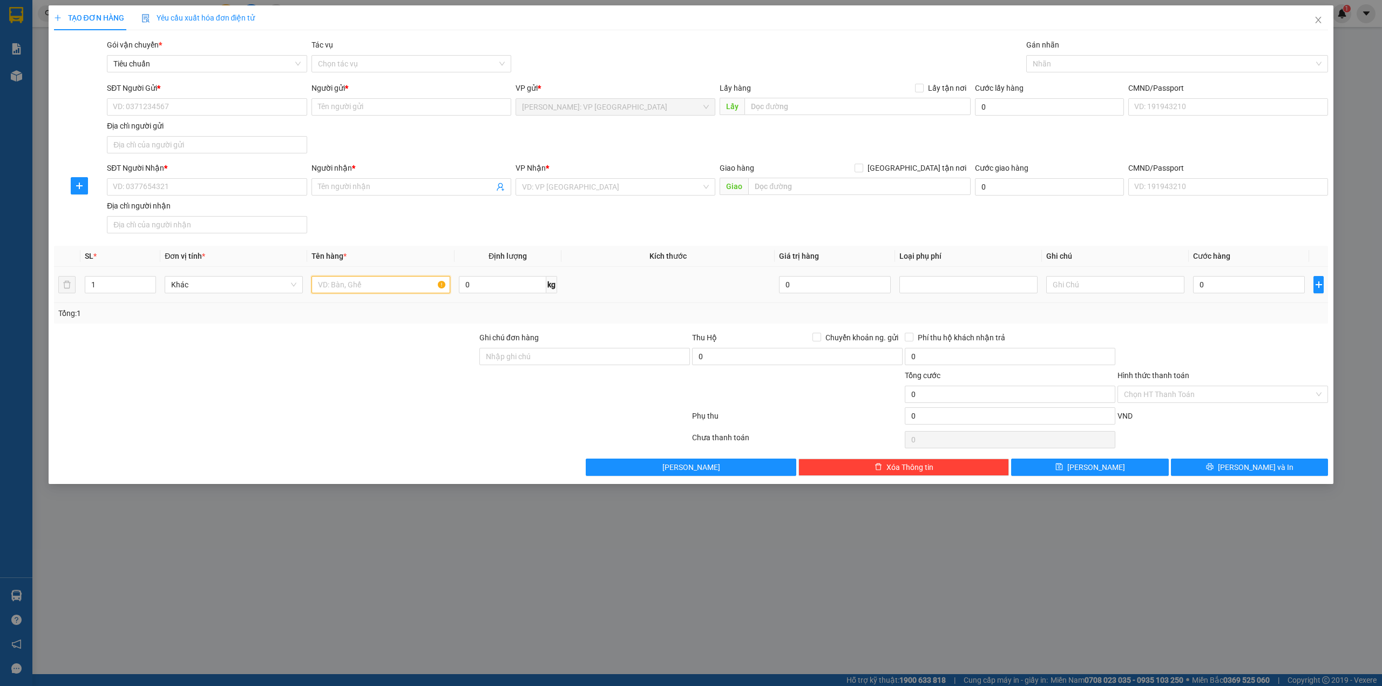
click at [370, 285] on input "text" at bounding box center [380, 284] width 138 height 17
type input "1 TẢI TRẮNG (SẮT)"
drag, startPoint x: 385, startPoint y: 337, endPoint x: 395, endPoint y: 309, distance: 29.9
click at [385, 337] on div at bounding box center [265, 350] width 425 height 38
click at [222, 112] on input "SĐT Người Gửi *" at bounding box center [207, 106] width 200 height 17
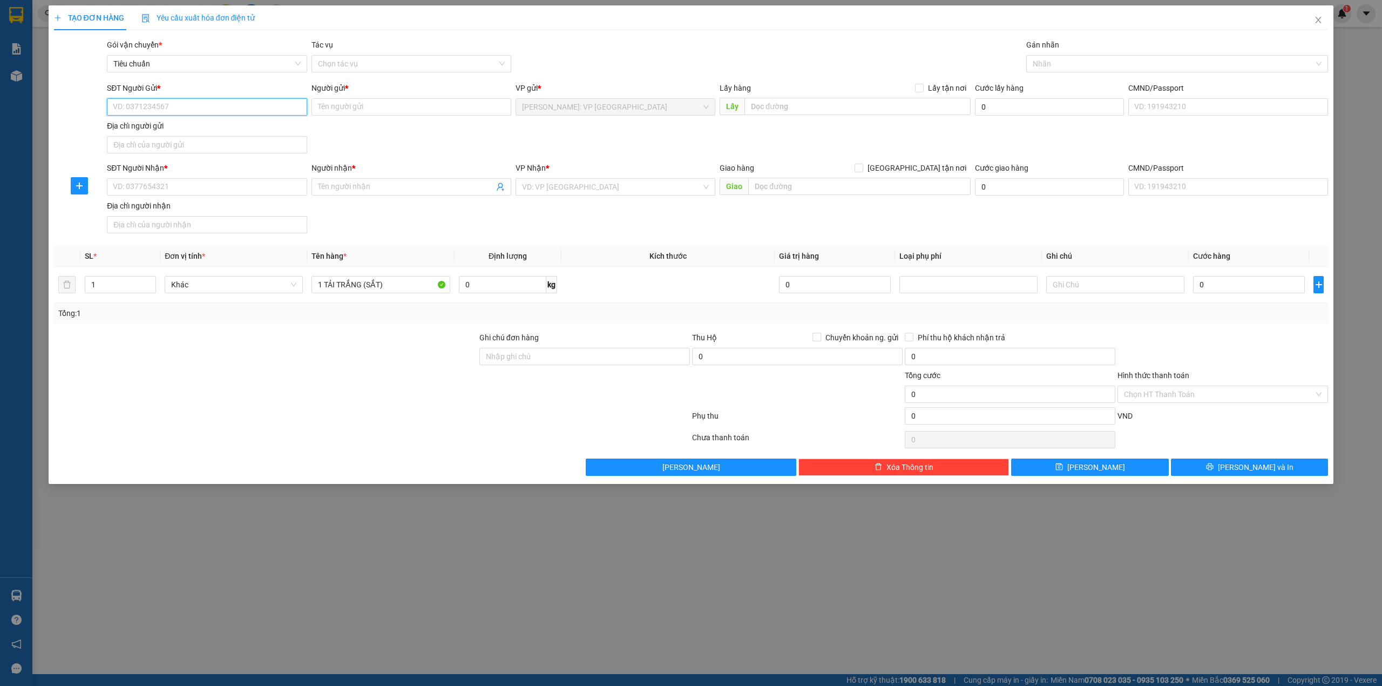
paste input "0972713695"
type input "0972713695"
click at [341, 113] on input "Người gửi *" at bounding box center [411, 106] width 200 height 17
type input "CƠ KHÍ THANH TÙNG"
click at [590, 55] on div "Gói vận chuyển * Tiêu chuẩn Tác vụ Chọn tác vụ Gán nhãn Nhãn" at bounding box center [717, 58] width 1225 height 38
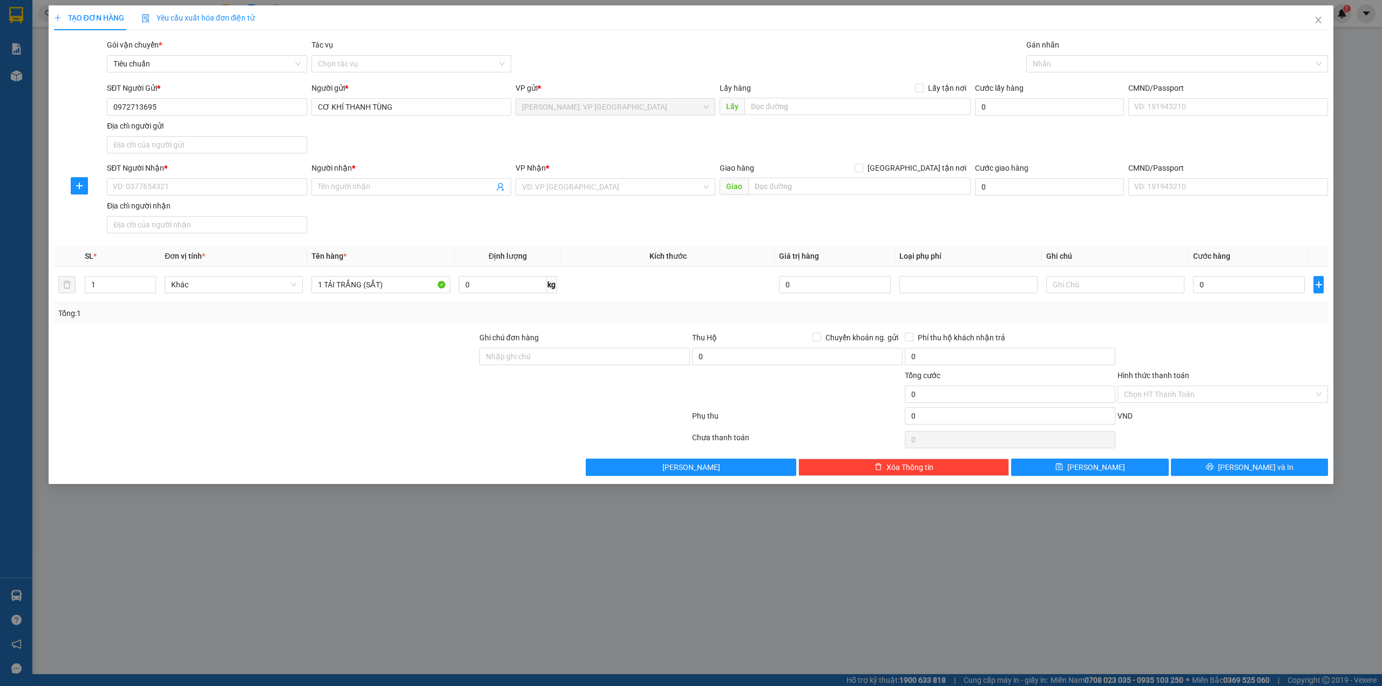
click at [394, 381] on div at bounding box center [265, 388] width 425 height 38
click at [363, 290] on input "1 TẢI TRẮNG (SẮT)" at bounding box center [380, 284] width 138 height 17
type input "1 TẢI TRẮNG NẶNG (SẮT)"
click at [337, 333] on div "Transit Pickup Surcharge Ids Transit Deliver Surcharge Ids Transit Deliver Surc…" at bounding box center [691, 257] width 1274 height 437
click at [652, 229] on div "SĐT Người Nhận * VD: 0377654321 Người nhận * Tên người nhận VP Nhận * VD: VP [G…" at bounding box center [717, 200] width 1225 height 76
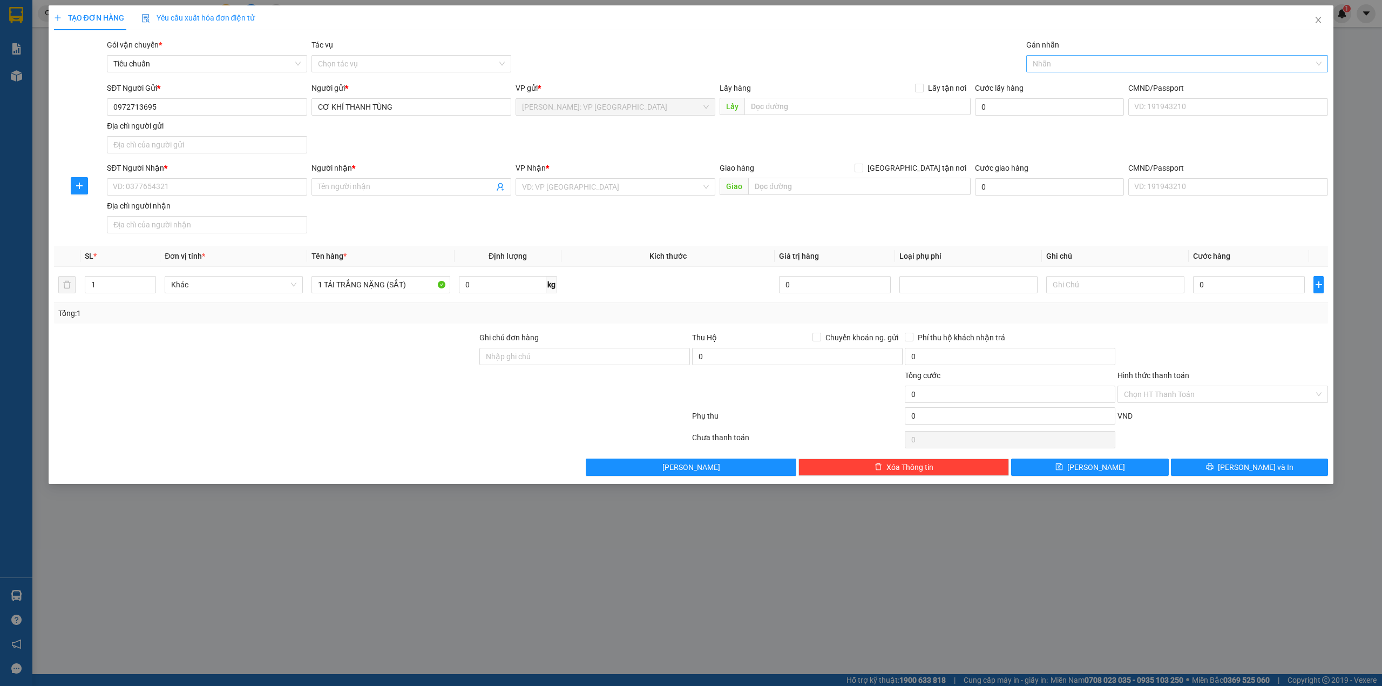
click at [1076, 63] on div at bounding box center [1172, 63] width 286 height 13
type input "GI"
click at [1062, 87] on div "[GEOGRAPHIC_DATA] tận nơi" at bounding box center [1177, 86] width 289 height 12
click at [847, 85] on div "Lấy hàng Lấy tận nơi" at bounding box center [845, 88] width 251 height 12
drag, startPoint x: 336, startPoint y: 486, endPoint x: 350, endPoint y: 476, distance: 17.8
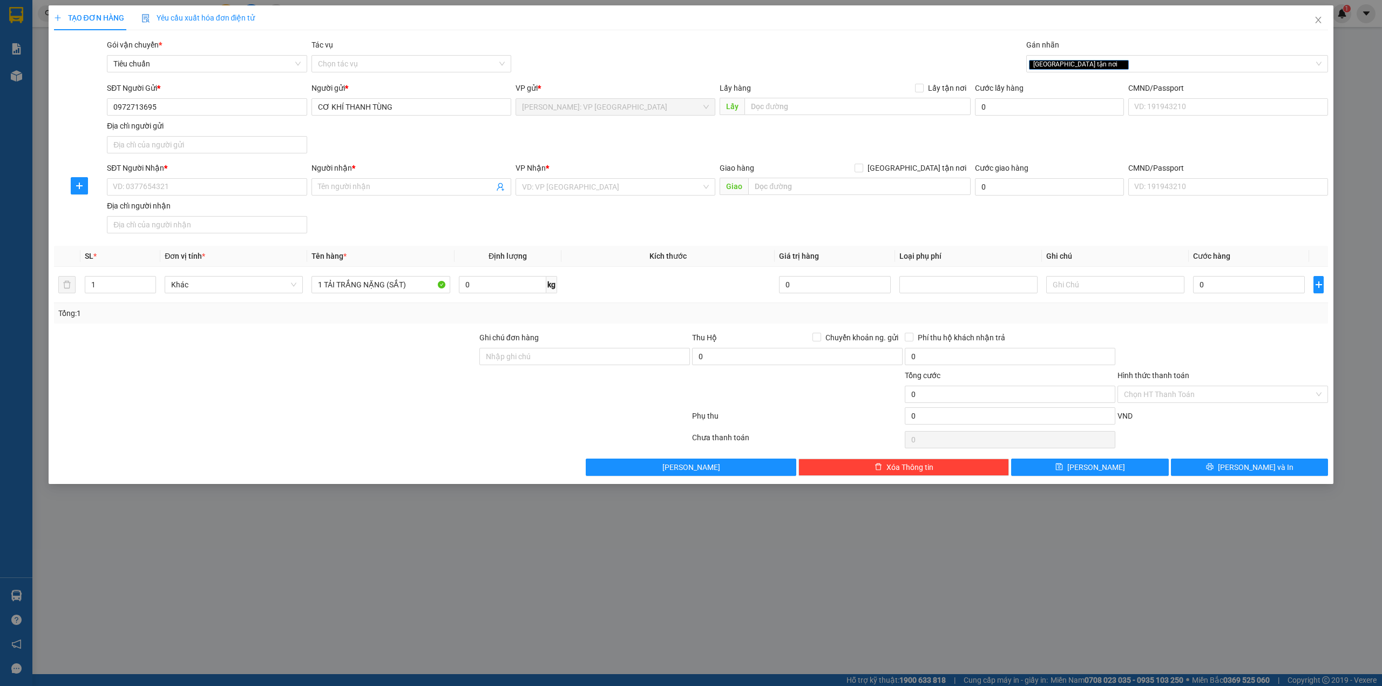
click at [336, 484] on div "TẠO ĐƠN HÀNG Yêu cầu xuất hóa đơn điện tử Transit Pickup Surcharge Ids Transit …" at bounding box center [691, 244] width 1285 height 478
click at [596, 186] on input "search" at bounding box center [611, 187] width 179 height 16
type input "KIỀU"
click at [591, 208] on div "Cần Thơ: [PERSON_NAME]" at bounding box center [615, 209] width 187 height 12
click at [622, 139] on div "SĐT Người Gửi * 0972713695 Người gửi * CƠ KHÍ THANH TÙNG VP gửi * [GEOGRAPHIC_D…" at bounding box center [717, 120] width 1225 height 76
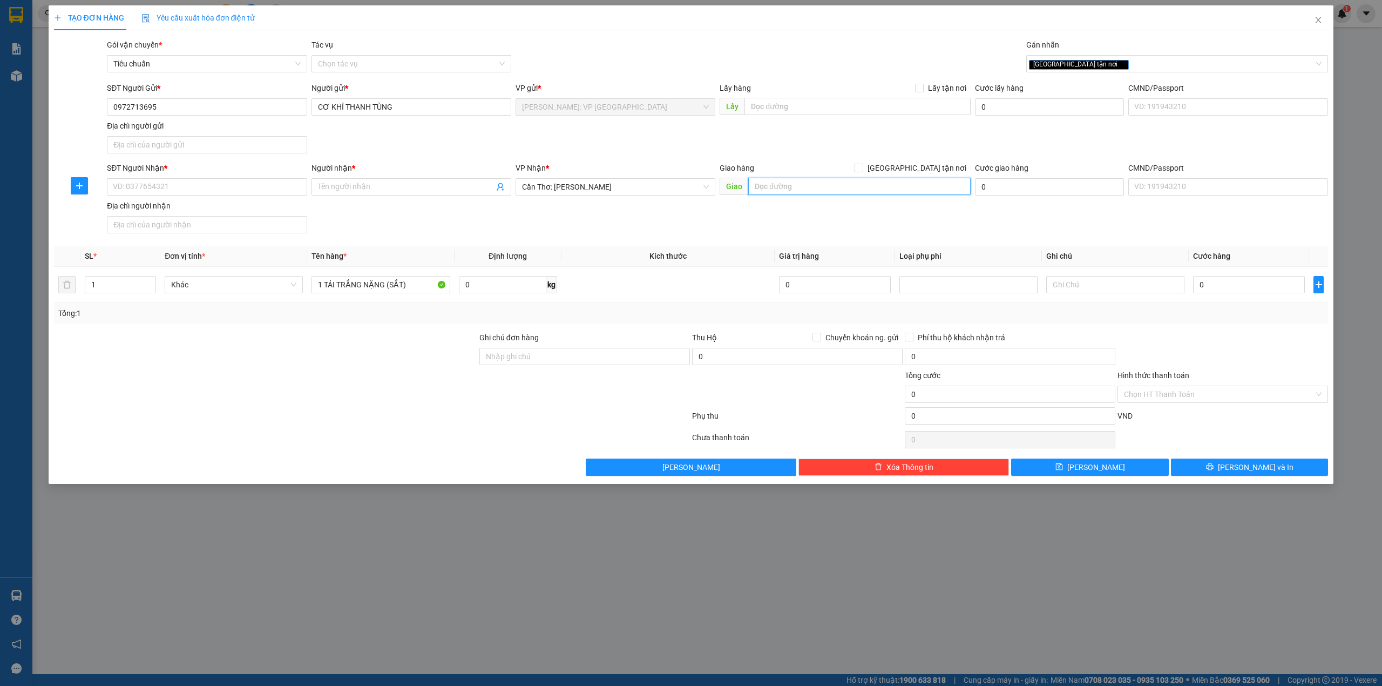
click at [799, 191] on input "text" at bounding box center [859, 186] width 222 height 17
type input "SÓC TRĂNG"
click at [260, 420] on div at bounding box center [372, 418] width 638 height 22
click at [186, 184] on input "SĐT Người Nhận *" at bounding box center [207, 186] width 200 height 17
paste input "0877801111"
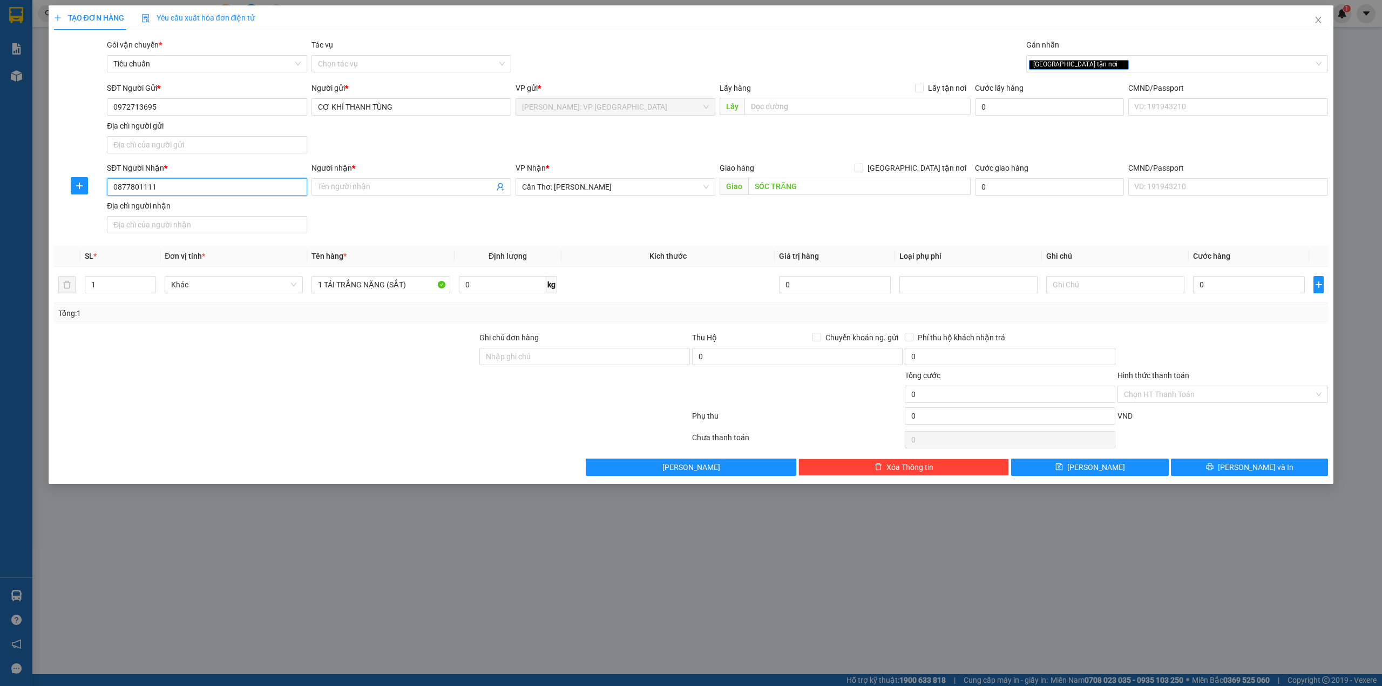
type input "0877801111"
click at [352, 401] on div at bounding box center [265, 388] width 425 height 38
click at [408, 155] on div "SĐT Người Gửi * 0972713695 Người gửi * CƠ KHÍ THANH TÙNG VP gửi * [GEOGRAPHIC_D…" at bounding box center [717, 120] width 1225 height 76
click at [430, 147] on div "SĐT Người Gửi * 0972713695 Người gửi * CƠ KHÍ THANH TÙNG VP gửi * [GEOGRAPHIC_D…" at bounding box center [717, 120] width 1225 height 76
click at [462, 207] on div "SĐT Người Nhận * 0877801111 Người nhận * Tên người nhận VP Nhận * Cần Thơ: Kho …" at bounding box center [717, 200] width 1225 height 76
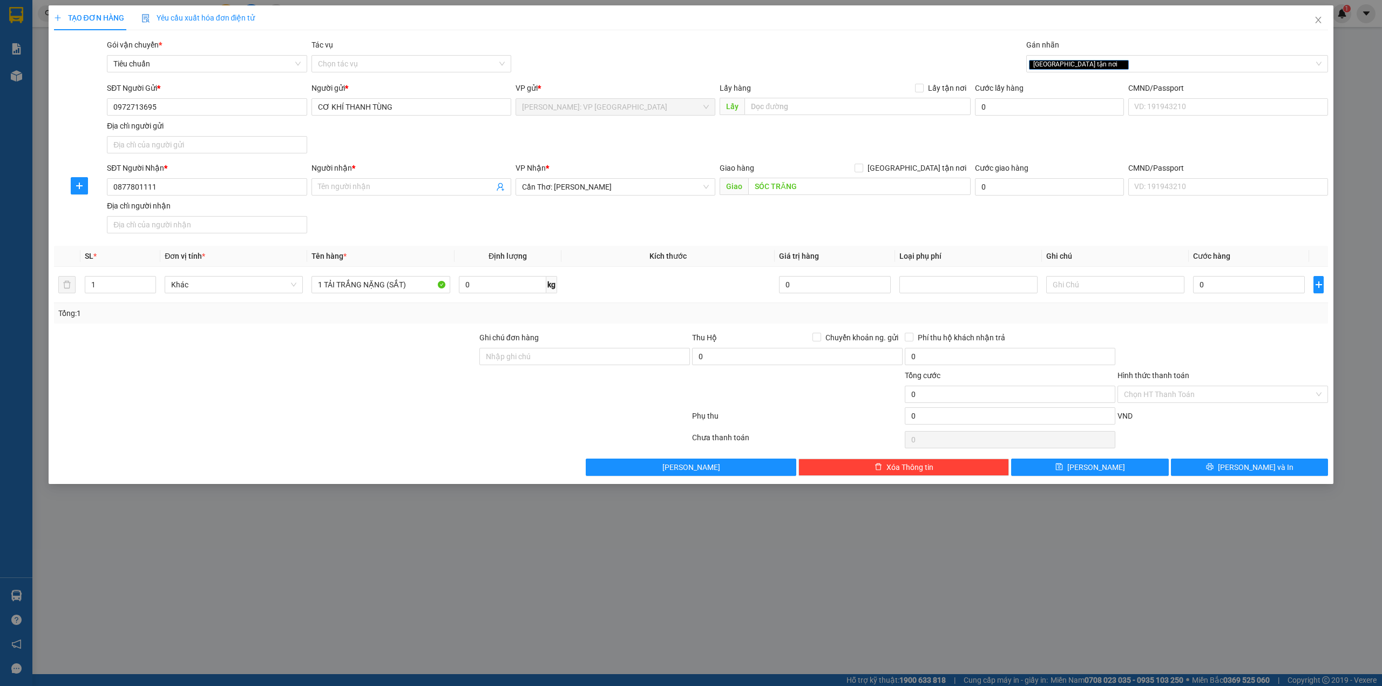
click at [439, 141] on div "SĐT Người Gửi * 0972713695 Người gửi * CƠ KHÍ THANH TÙNG VP gửi * [GEOGRAPHIC_D…" at bounding box center [717, 120] width 1225 height 76
click at [398, 218] on div "SĐT Người Nhận * 0877801111 Người nhận * Tên người nhận VP Nhận * Cần Thơ: Kho …" at bounding box center [717, 200] width 1225 height 76
click at [417, 158] on div "SĐT Người Gửi * 0972713695 Người gửi * CƠ KHÍ THANH TÙNG VP gửi * [GEOGRAPHIC_D…" at bounding box center [717, 120] width 1225 height 76
click at [621, 223] on div "SĐT Người Nhận * 0877801111 Người nhận * Tên người nhận VP Nhận * Cần Thơ: Kho …" at bounding box center [717, 200] width 1225 height 76
click at [581, 219] on div "SĐT Người Nhận * 0877801111 Người nhận * Tên người nhận VP Nhận * Cần Thơ: Kho …" at bounding box center [717, 200] width 1225 height 76
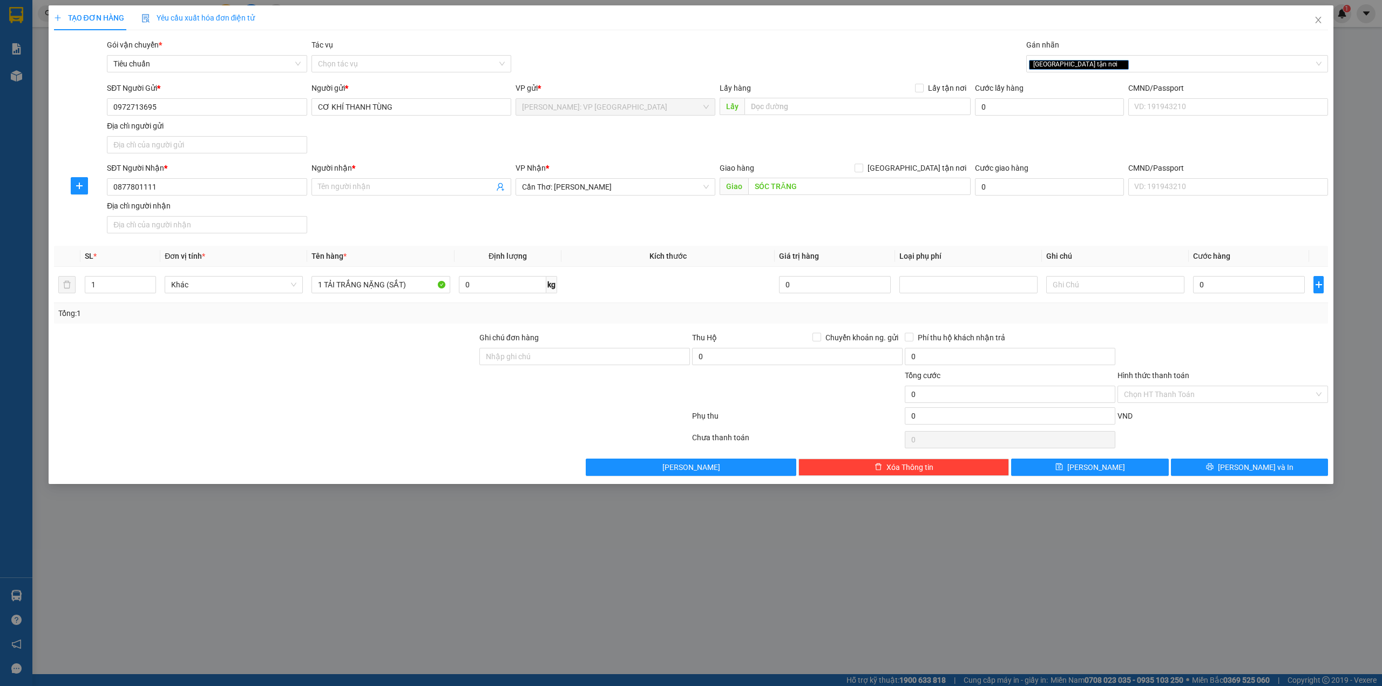
click at [463, 146] on div "SĐT Người Gửi * 0972713695 Người gửi * CƠ KHÍ THANH TÙNG VP gửi * [GEOGRAPHIC_D…" at bounding box center [717, 120] width 1225 height 76
click at [366, 192] on input "Người nhận *" at bounding box center [406, 187] width 176 height 12
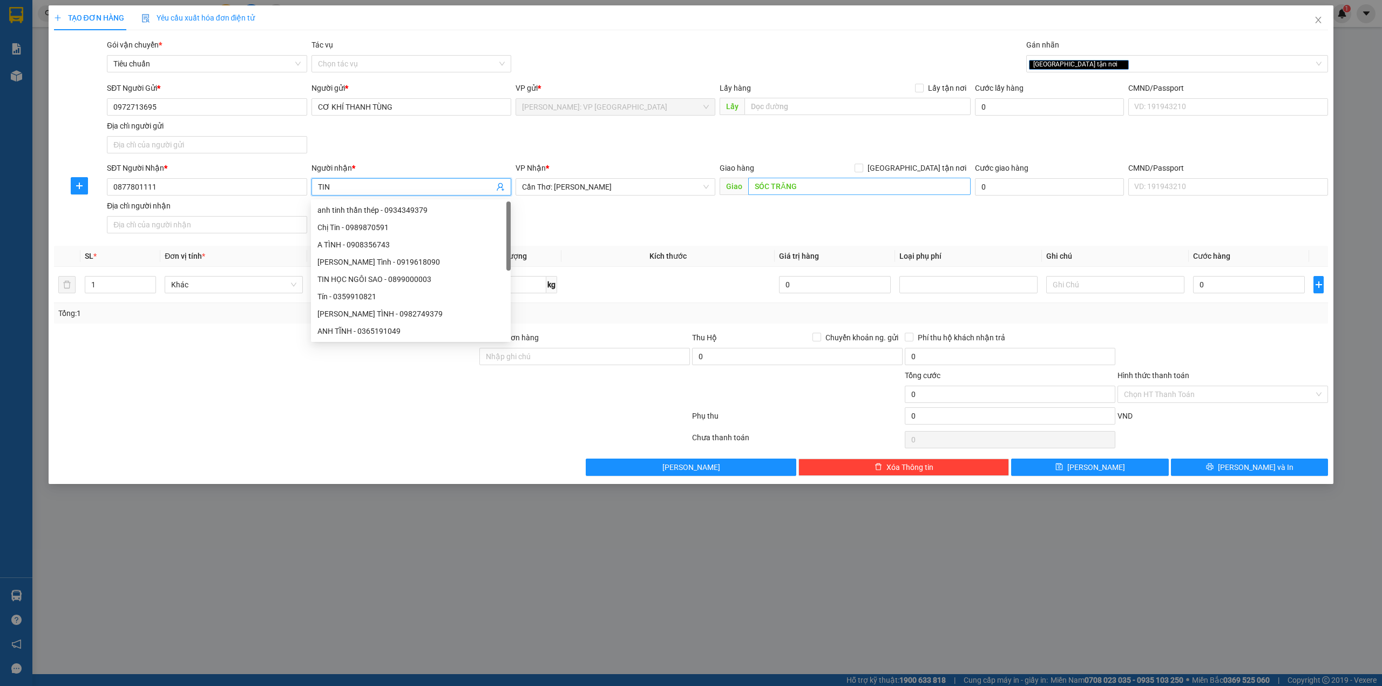
type input "TIN"
click at [819, 189] on input "SÓC TRĂNG" at bounding box center [859, 186] width 222 height 17
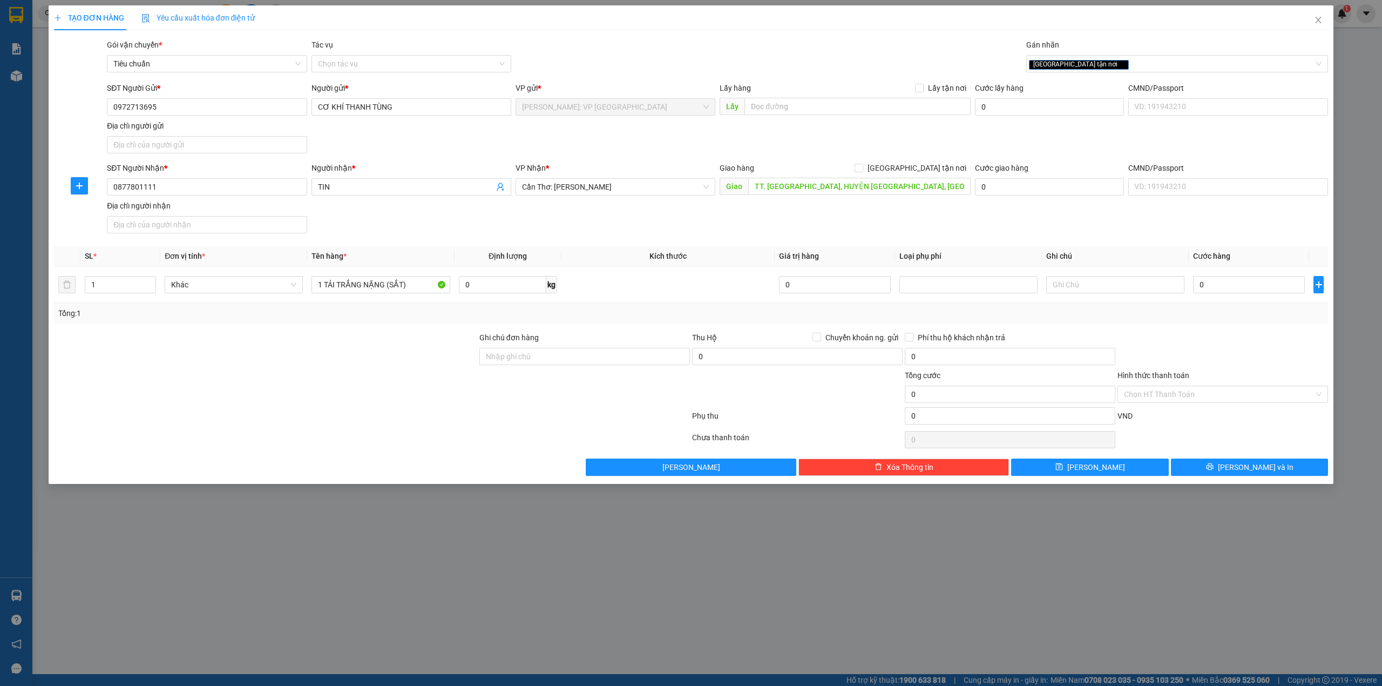
click at [675, 231] on div "SĐT Người Nhận * 0877801111 Người nhận * TIN VP Nhận * Cần Thơ: Kho Ninh Kiều G…" at bounding box center [717, 200] width 1225 height 76
click at [756, 184] on input "TT. [GEOGRAPHIC_DATA], HUYỆN [GEOGRAPHIC_DATA], [GEOGRAPHIC_DATA]" at bounding box center [859, 186] width 222 height 17
click at [756, 182] on input "TT. [GEOGRAPHIC_DATA], HUYỆN [GEOGRAPHIC_DATA], [GEOGRAPHIC_DATA]" at bounding box center [859, 186] width 222 height 17
type input "QL1A TT. [GEOGRAPHIC_DATA], HUYỆN [GEOGRAPHIC_DATA], [GEOGRAPHIC_DATA]"
click at [862, 169] on input "[GEOGRAPHIC_DATA] tận nơi" at bounding box center [858, 168] width 8 height 8
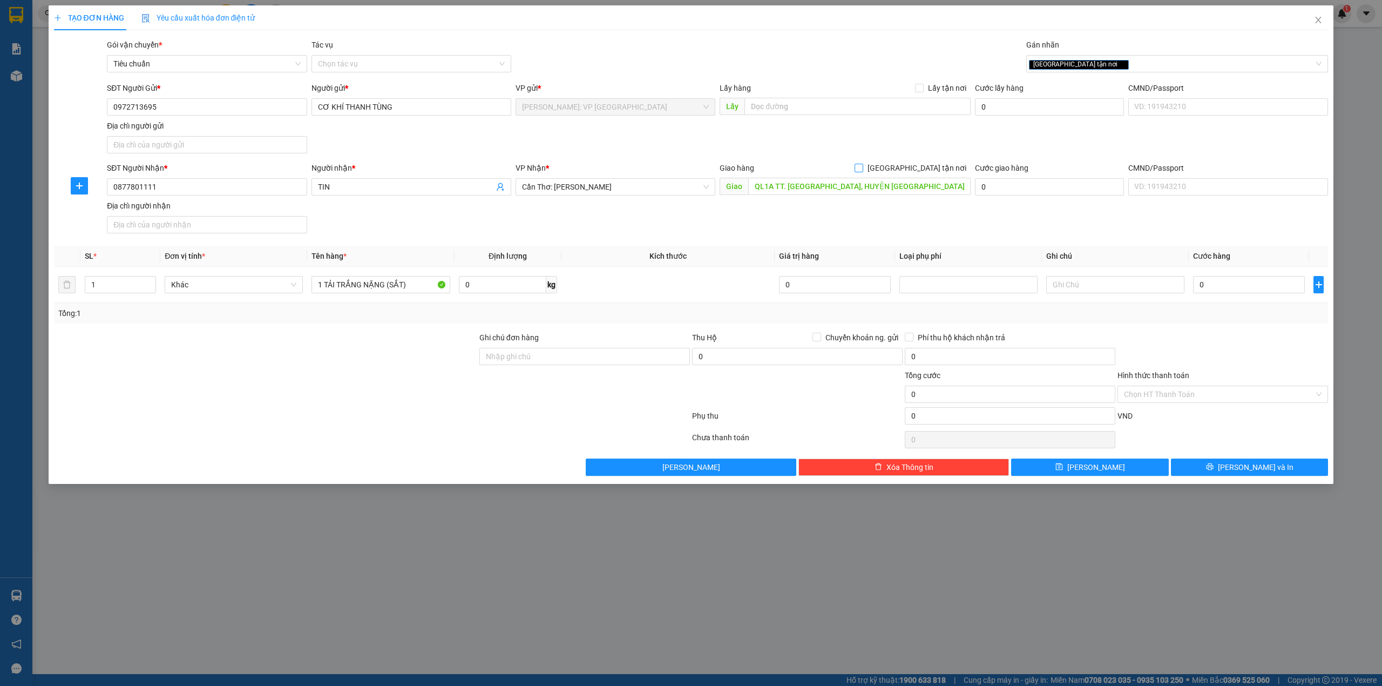
checkbox input "true"
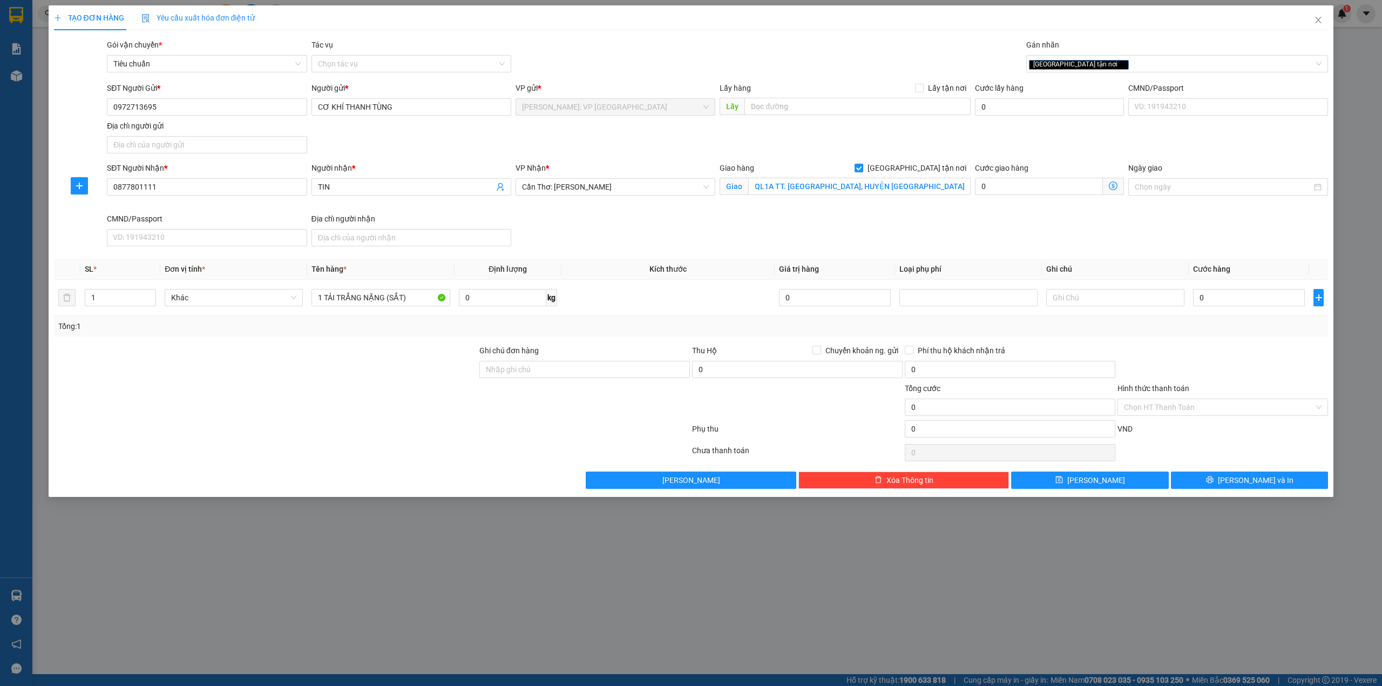
click at [620, 223] on div "SĐT Người Nhận * 0877801111 Người nhận * TIN VP Nhận * Cần Thơ: Kho Ninh Kiều G…" at bounding box center [717, 206] width 1225 height 89
click at [1251, 298] on input "0" at bounding box center [1249, 297] width 112 height 17
type input "2"
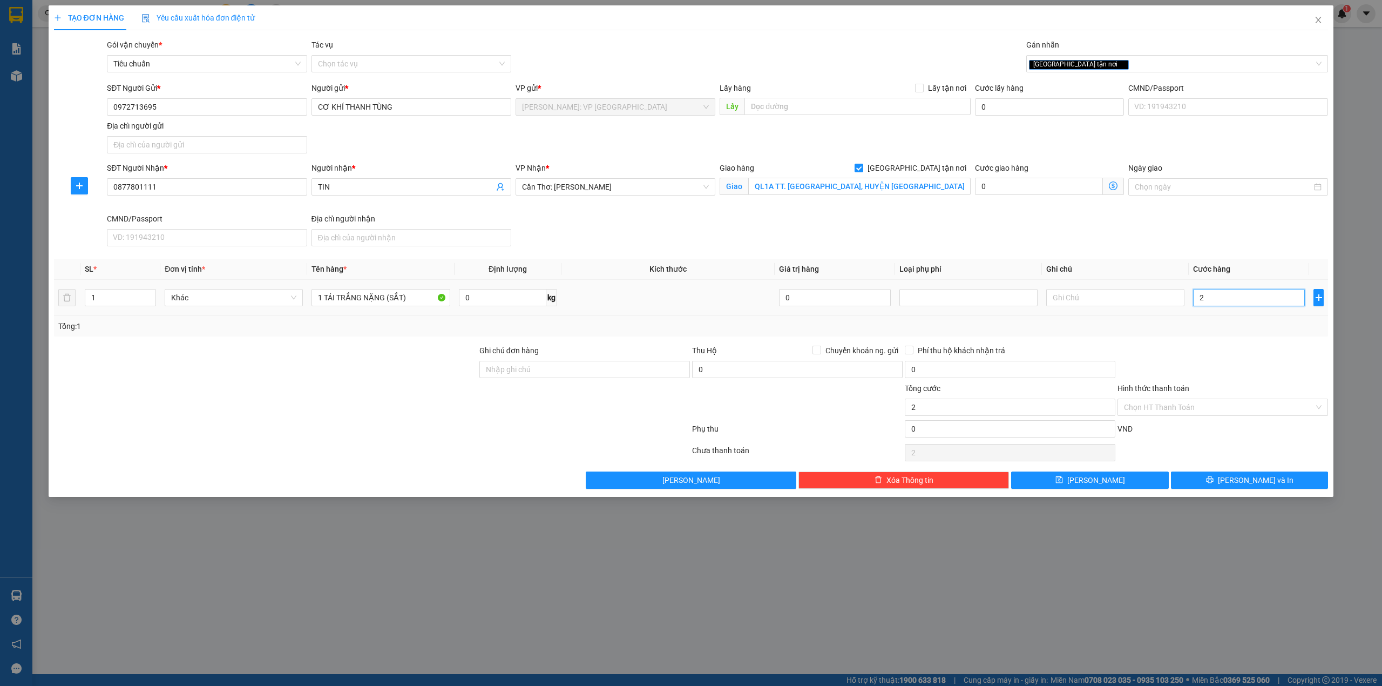
type input "22"
type input "220"
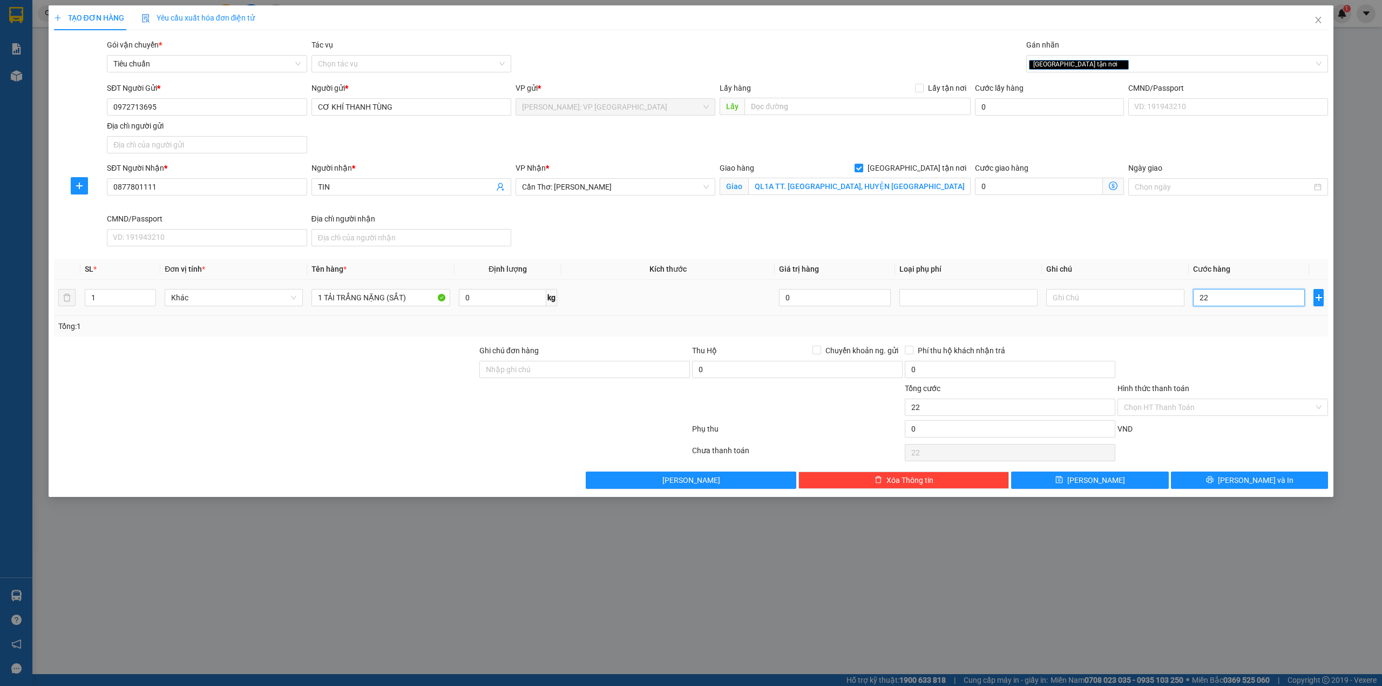
type input "220"
type input "2.200"
type input "22.000"
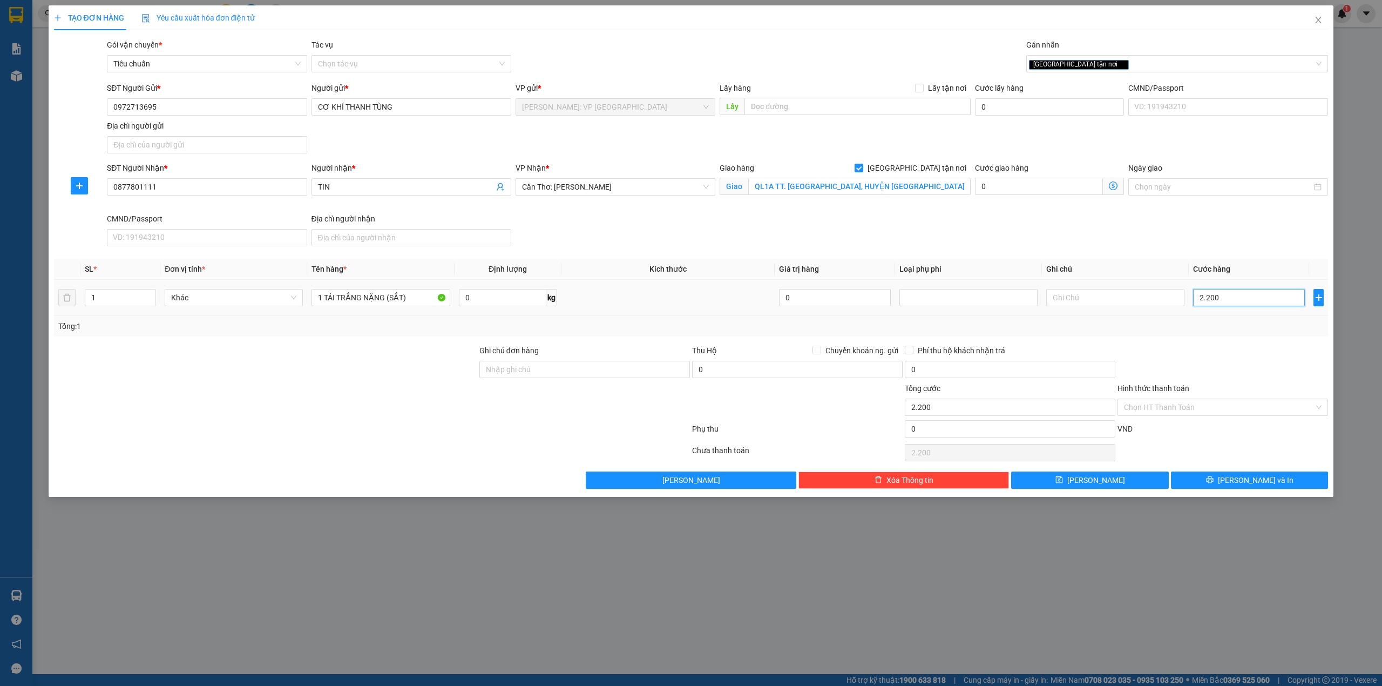
type input "22.000"
type input "220.000"
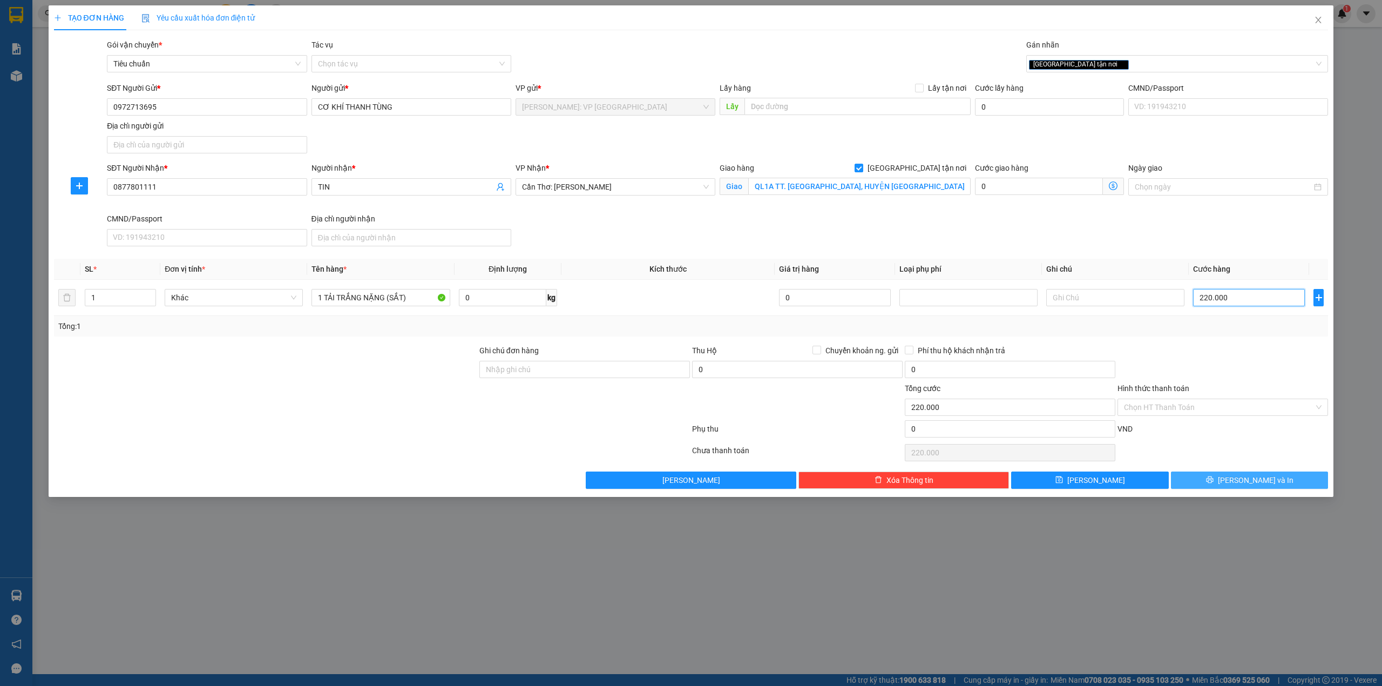
type input "220.000"
click at [1222, 488] on button "[PERSON_NAME] và In" at bounding box center [1250, 479] width 158 height 17
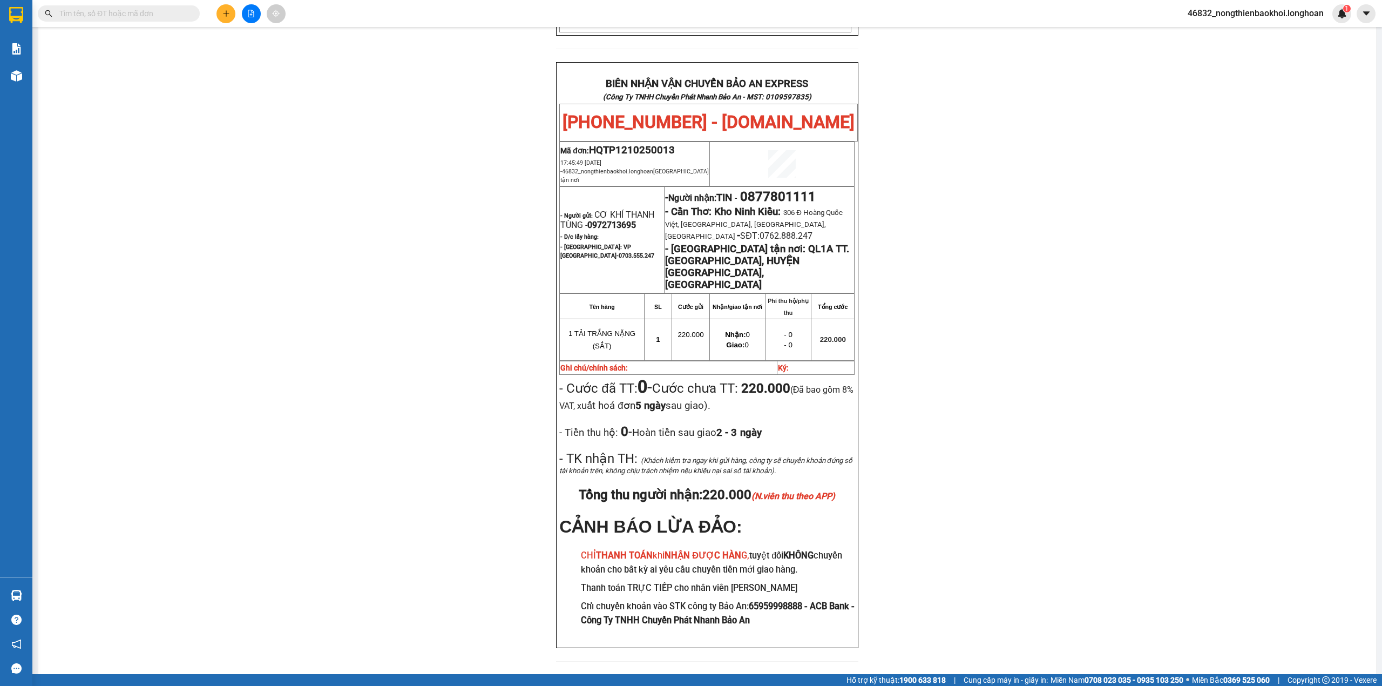
scroll to position [490, 0]
click at [140, 8] on input "text" at bounding box center [122, 14] width 127 height 12
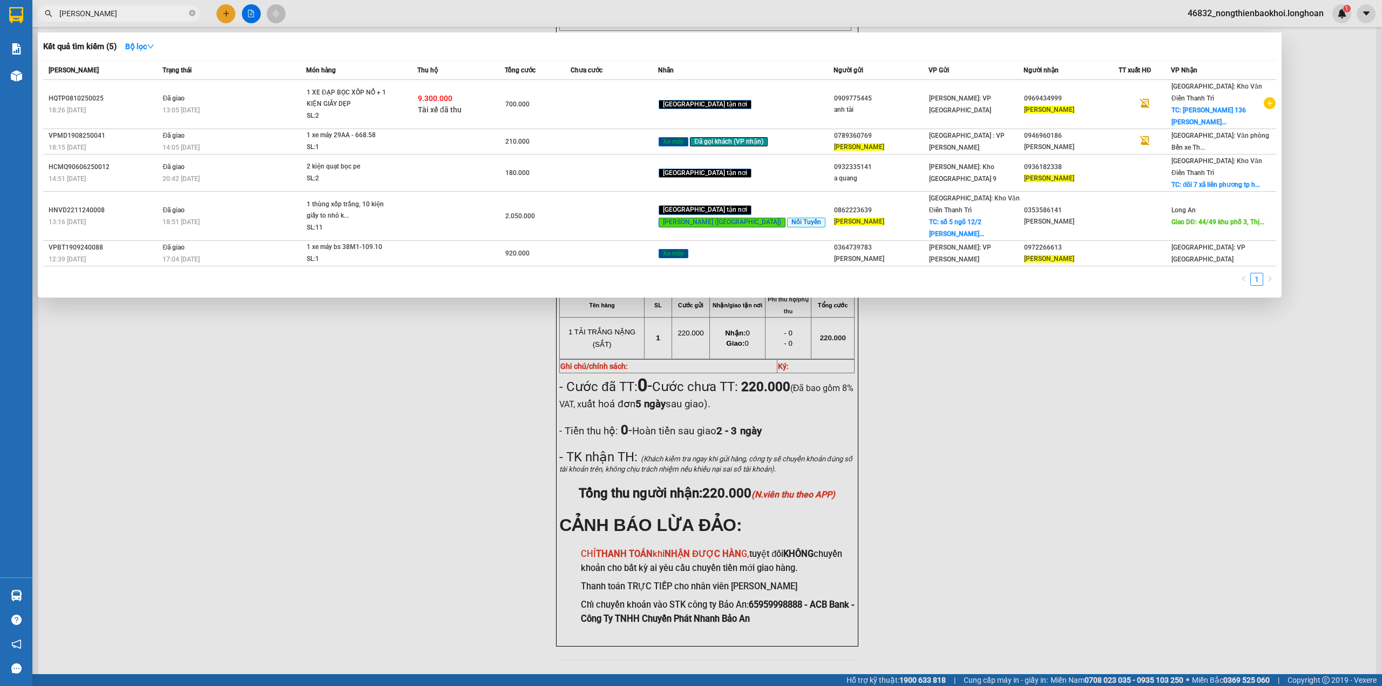
type input "TRẦN MẠNH HÙNG"
click at [313, 405] on div at bounding box center [691, 343] width 1382 height 686
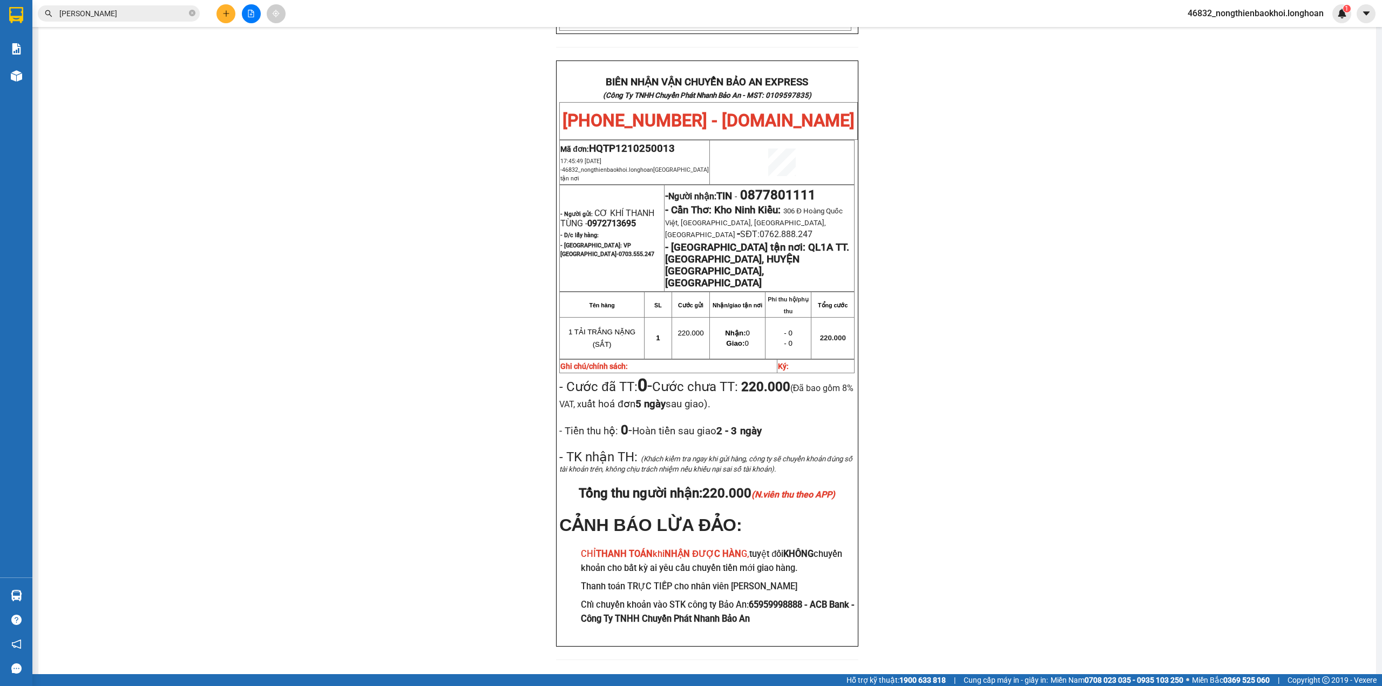
click at [347, 89] on div "PHIẾU DÁN LÊN HÀNG Ngày in phiếu: 17:45 ngày 12-10-2025 CSKH: 1900.06.88.33 CÔN…" at bounding box center [707, 138] width 1312 height 1069
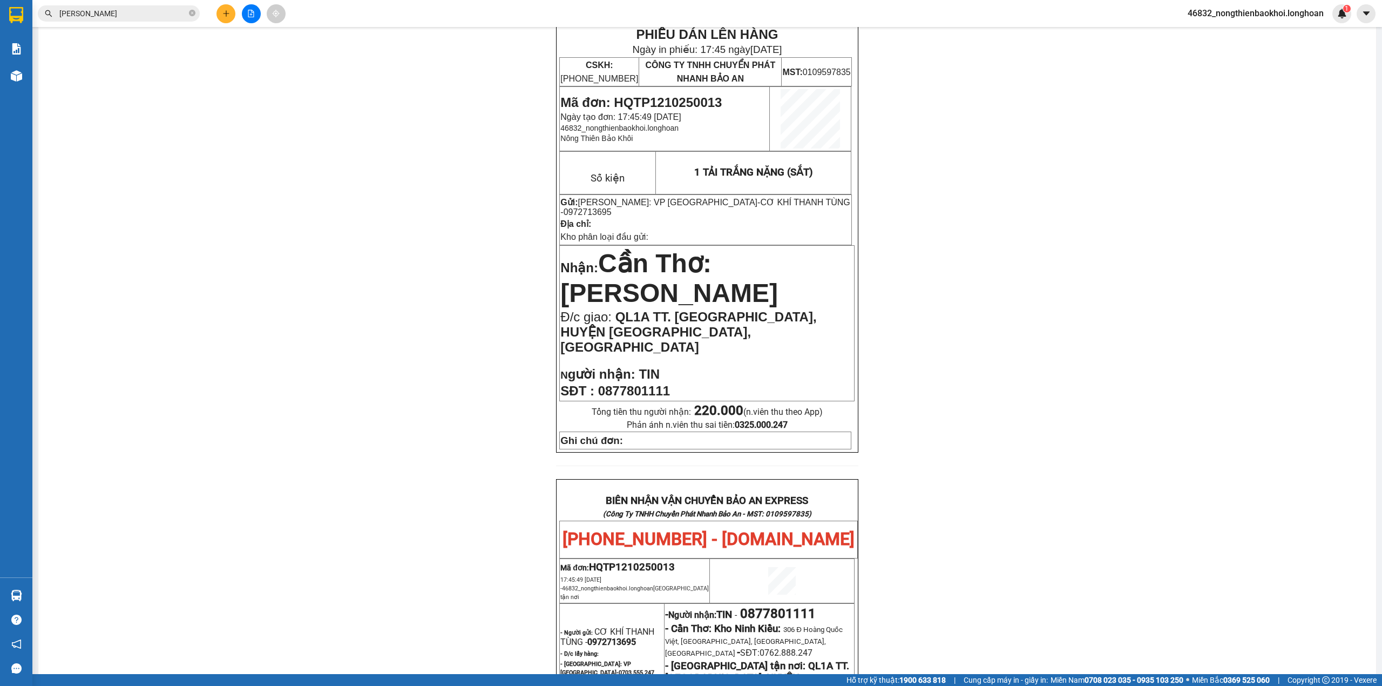
scroll to position [0, 0]
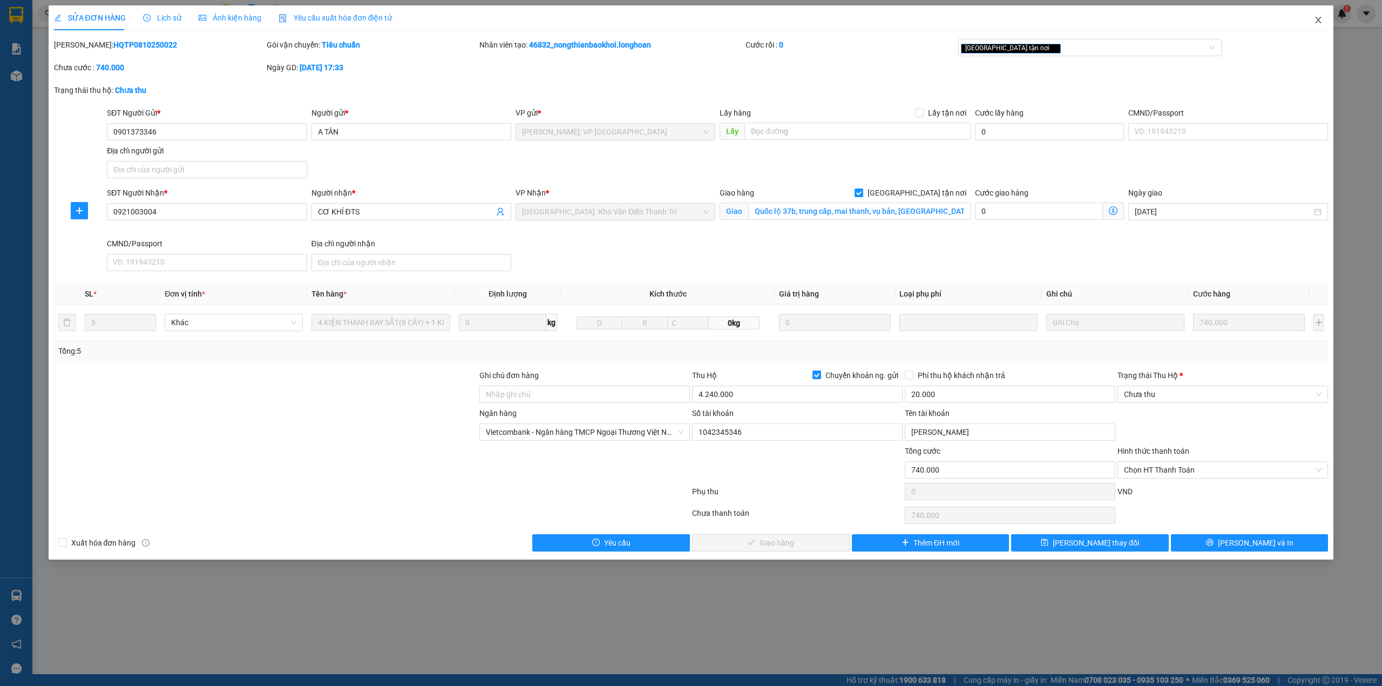
click at [1321, 16] on icon "close" at bounding box center [1318, 20] width 9 height 9
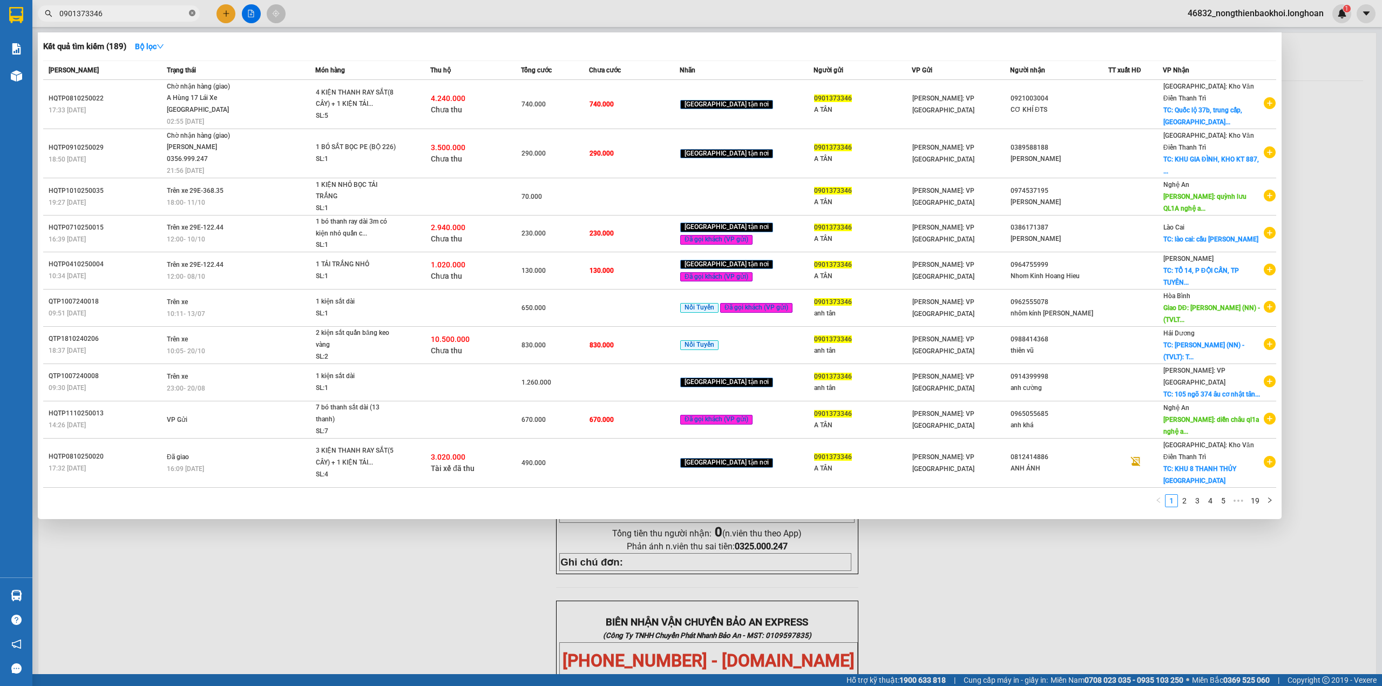
click at [191, 16] on icon "close-circle" at bounding box center [192, 13] width 6 height 6
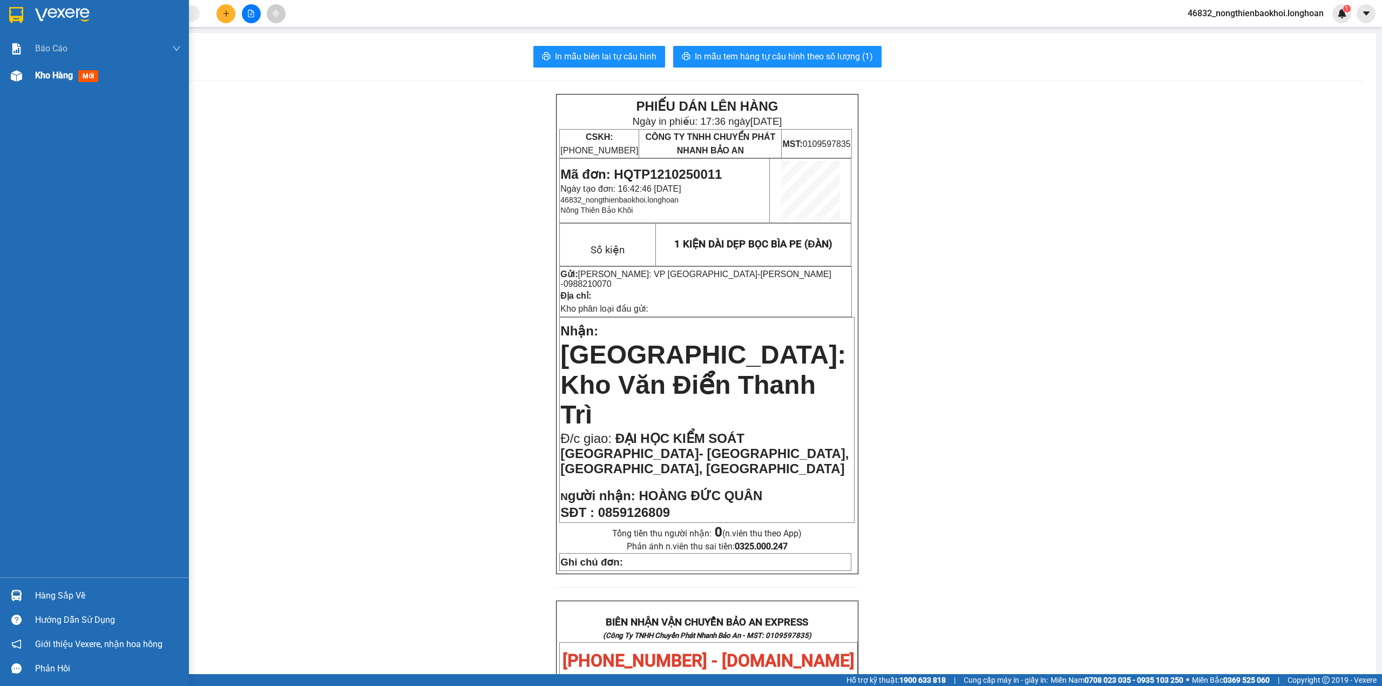
click at [13, 80] on img at bounding box center [16, 75] width 11 height 11
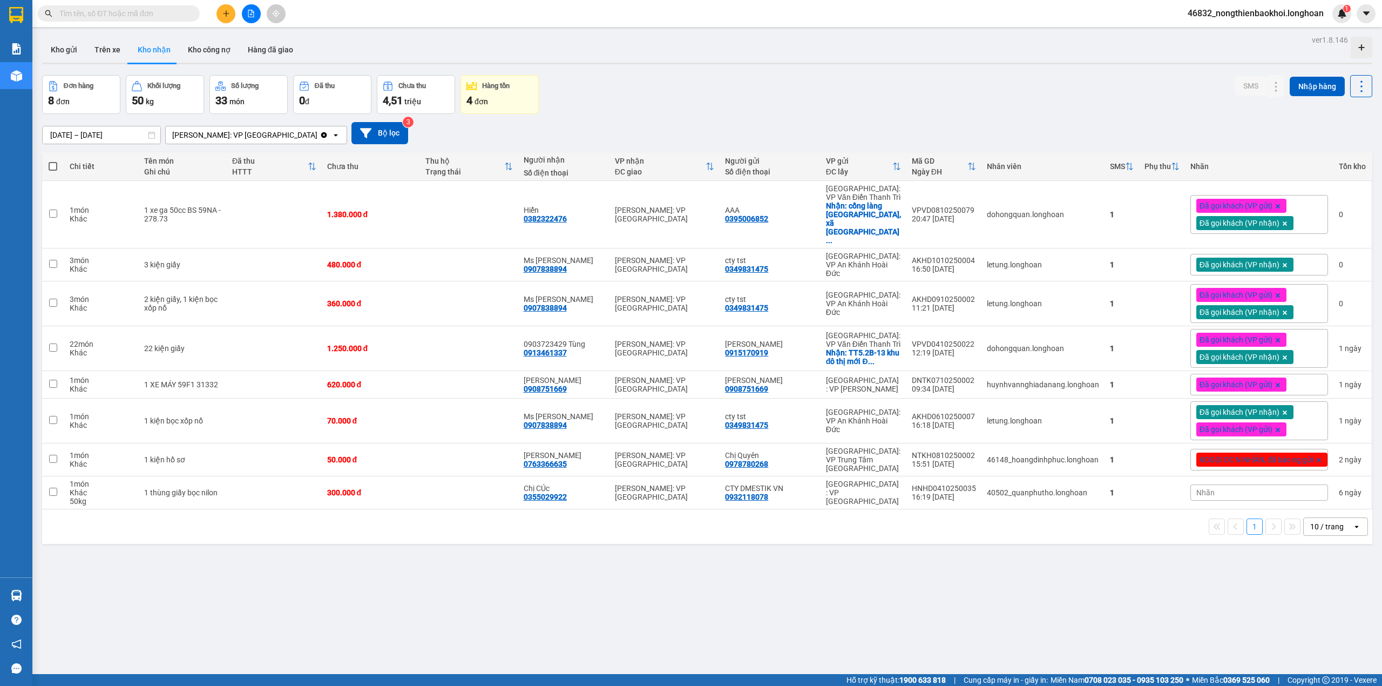
click at [595, 114] on div "[DATE] – [DATE] Press the down arrow key to interact with the calendar and sele…" at bounding box center [707, 133] width 1330 height 38
click at [596, 114] on div "13/09/2025 – 12/10/2025 Press the down arrow key to interact with the calendar …" at bounding box center [707, 133] width 1330 height 38
drag, startPoint x: 607, startPoint y: 117, endPoint x: 614, endPoint y: 119, distance: 7.9
click at [610, 117] on div "13/09/2025 – 12/10/2025 Press the down arrow key to interact with the calendar …" at bounding box center [707, 133] width 1330 height 38
click at [614, 120] on div "13/09/2025 – 12/10/2025 Press the down arrow key to interact with the calendar …" at bounding box center [707, 133] width 1330 height 38
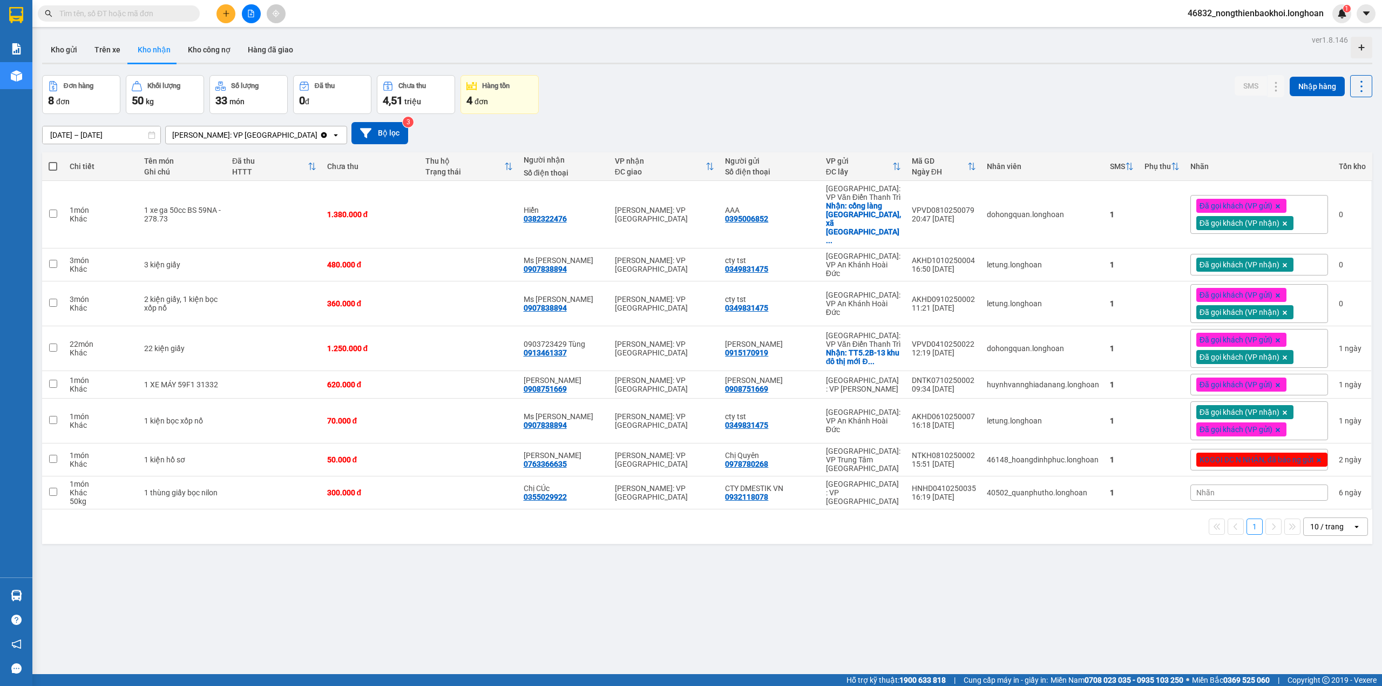
click at [619, 120] on div "13/09/2025 – 12/10/2025 Press the down arrow key to interact with the calendar …" at bounding box center [707, 133] width 1330 height 38
click at [624, 110] on div "Đơn hàng 8 đơn Khối lượng 50 kg Số lượng 33 món Đã thu 0 đ Chưa thu 4,51 triệu …" at bounding box center [707, 94] width 1330 height 39
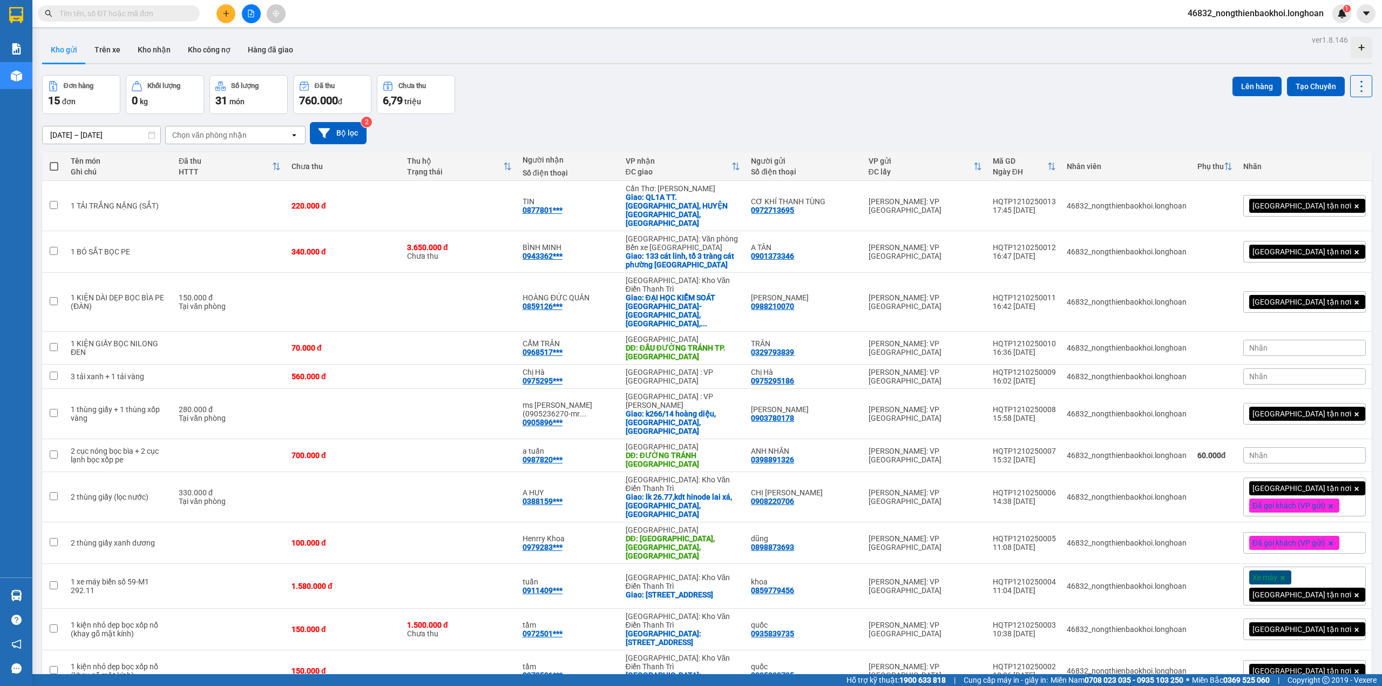
click at [651, 99] on div "Đơn hàng 15 đơn Khối lượng 0 kg Số lượng 31 món Đã thu 760.000 đ Chưa thu 6,79 …" at bounding box center [707, 94] width 1330 height 39
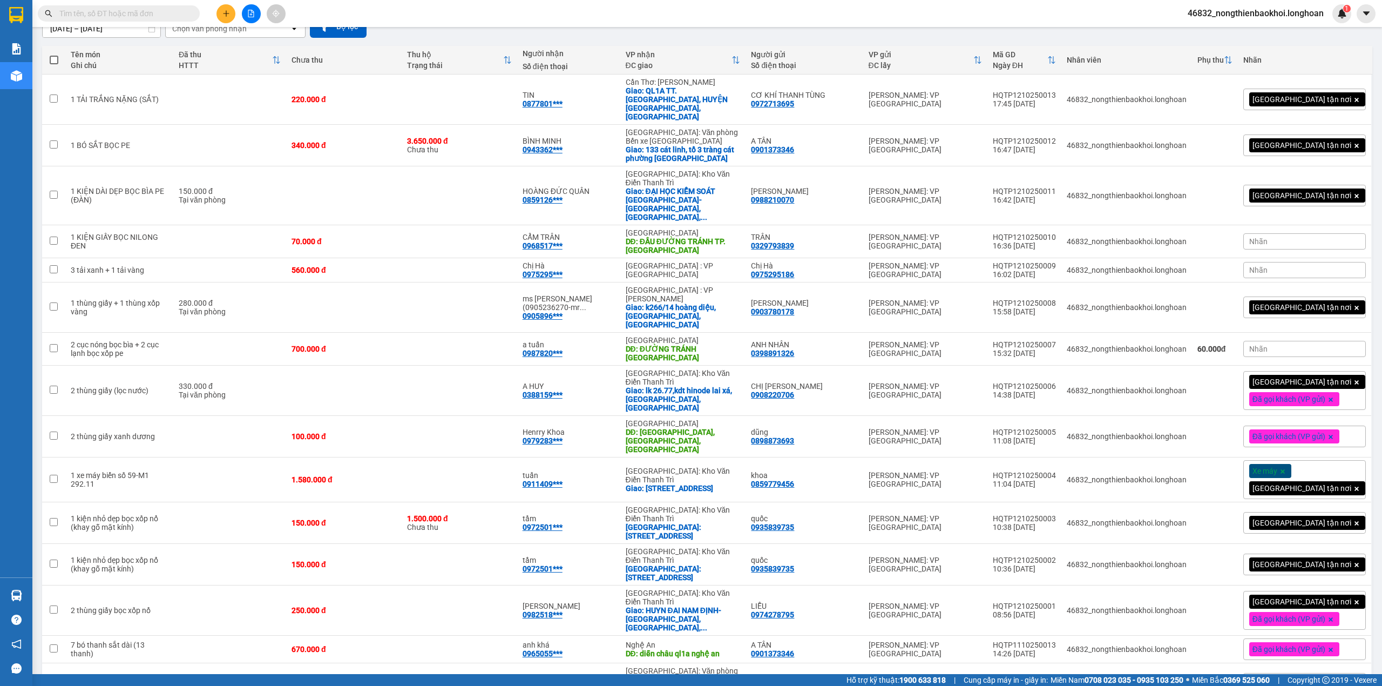
click at [56, 59] on span at bounding box center [54, 60] width 9 height 9
click at [54, 55] on input "checkbox" at bounding box center [54, 55] width 0 height 0
checkbox input "true"
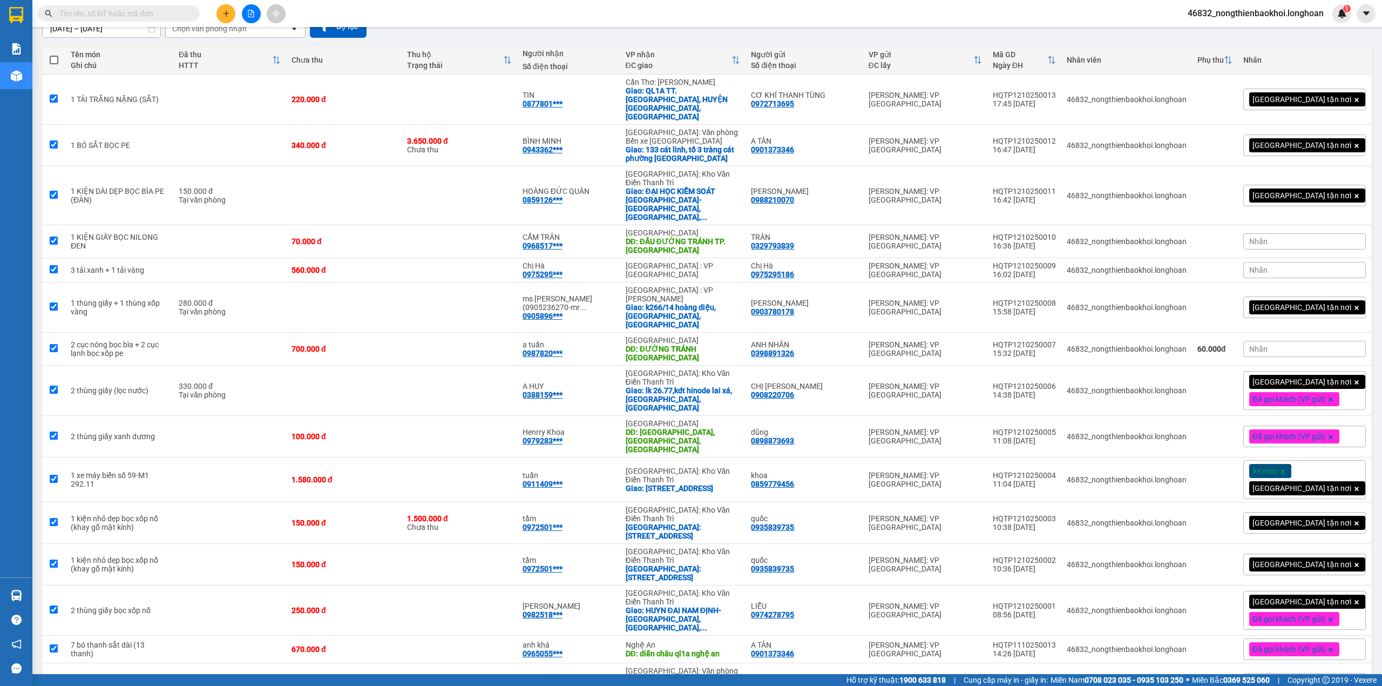
checkbox input "true"
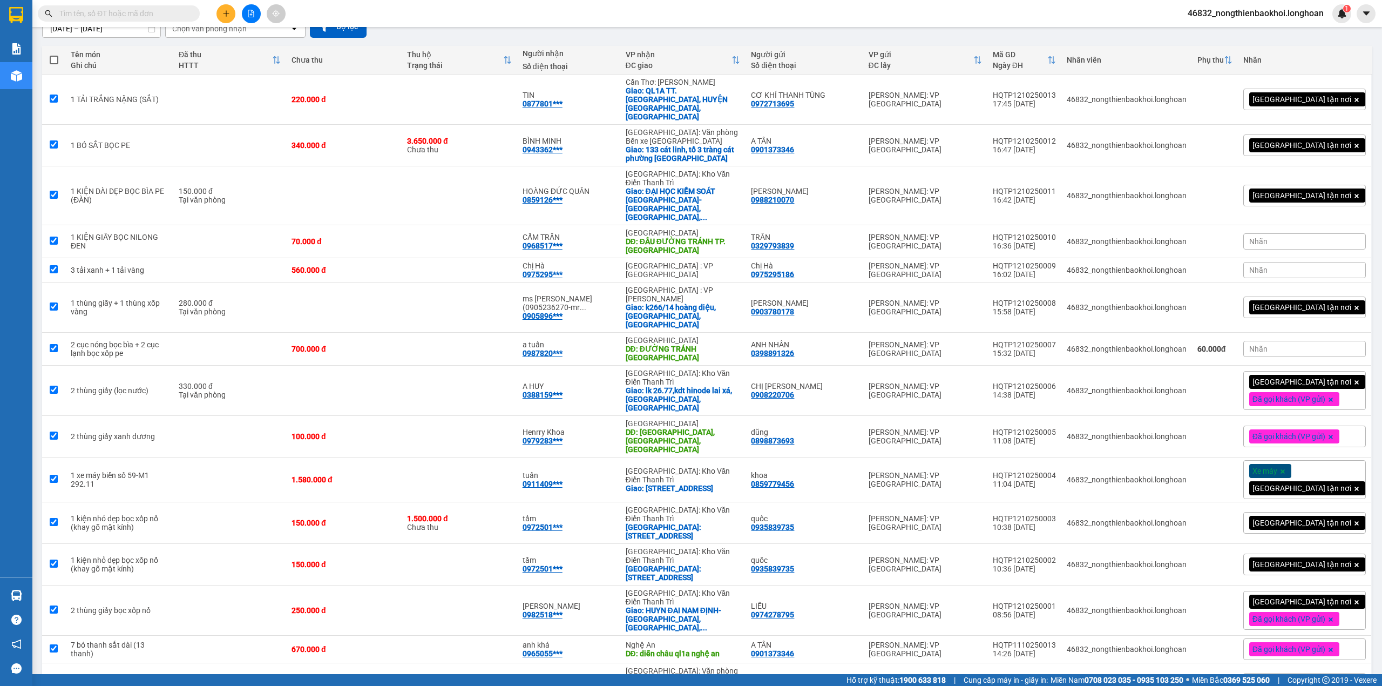
checkbox input "true"
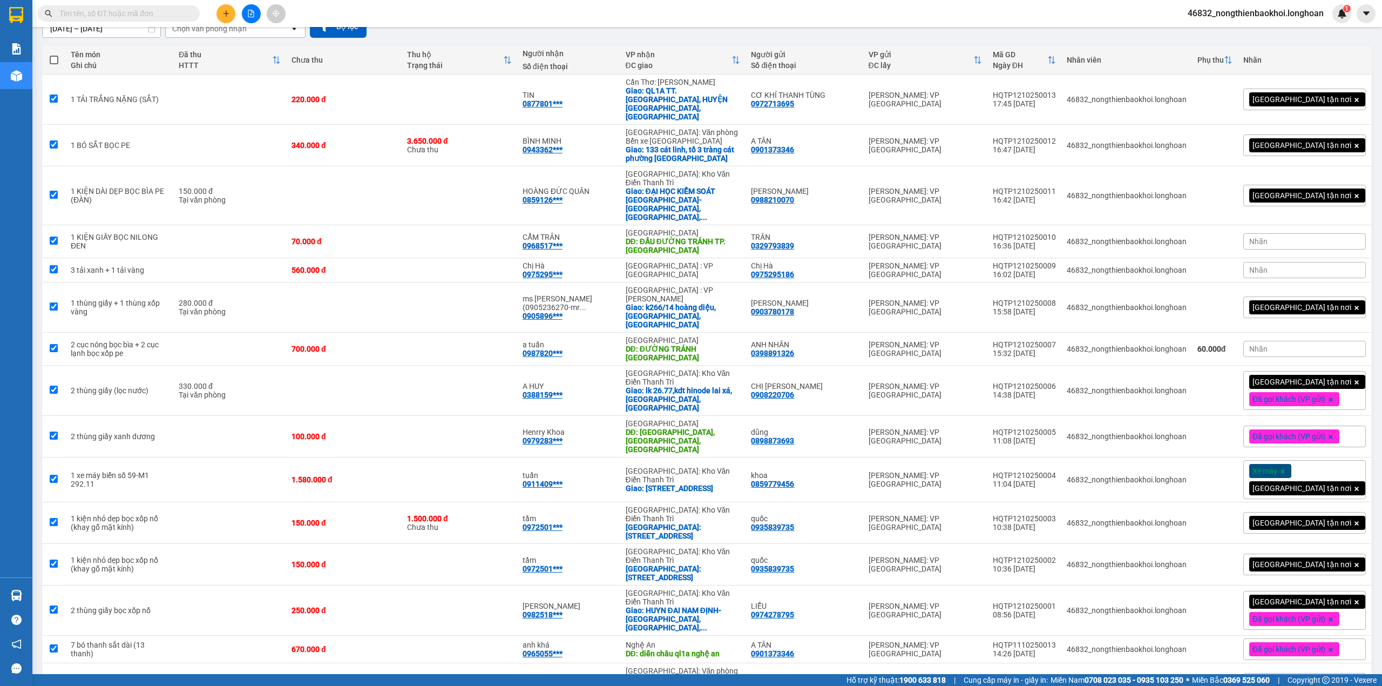
checkbox input "true"
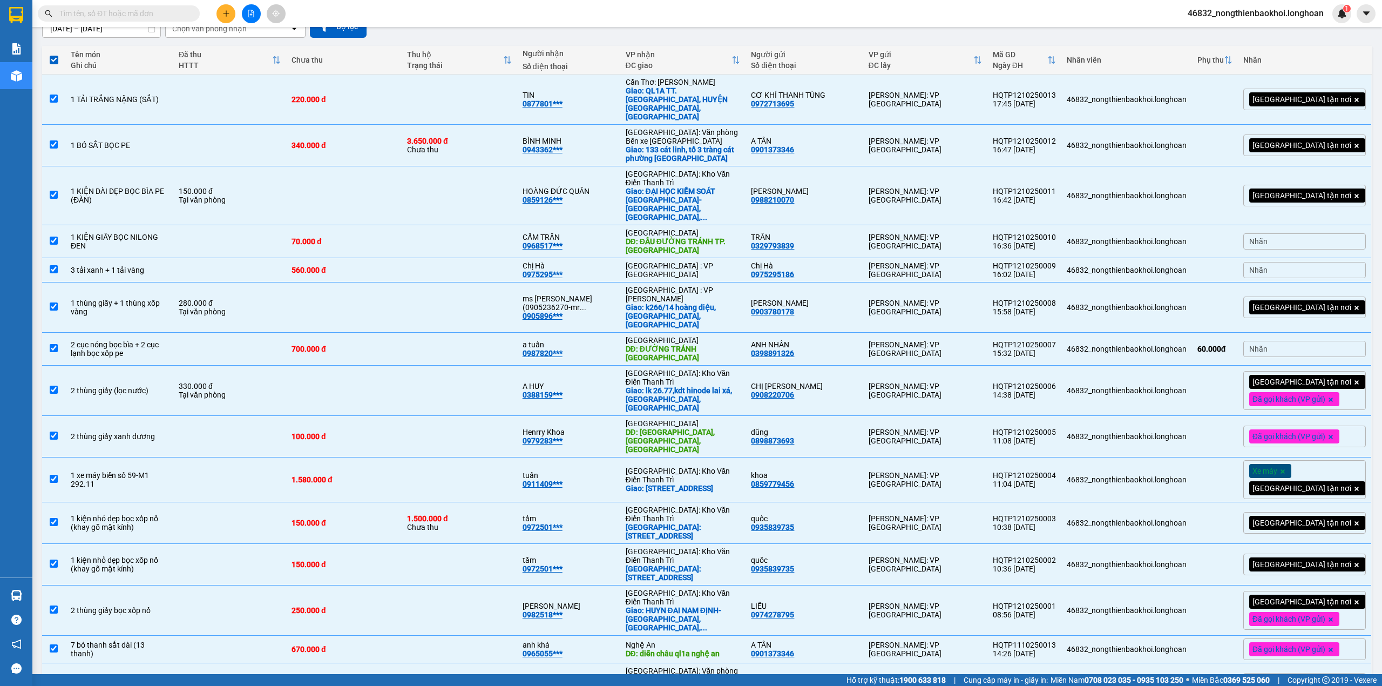
click at [1023, 663] on td "HQTP1110250003 09:41 11/10" at bounding box center [1024, 692] width 74 height 59
checkbox input "false"
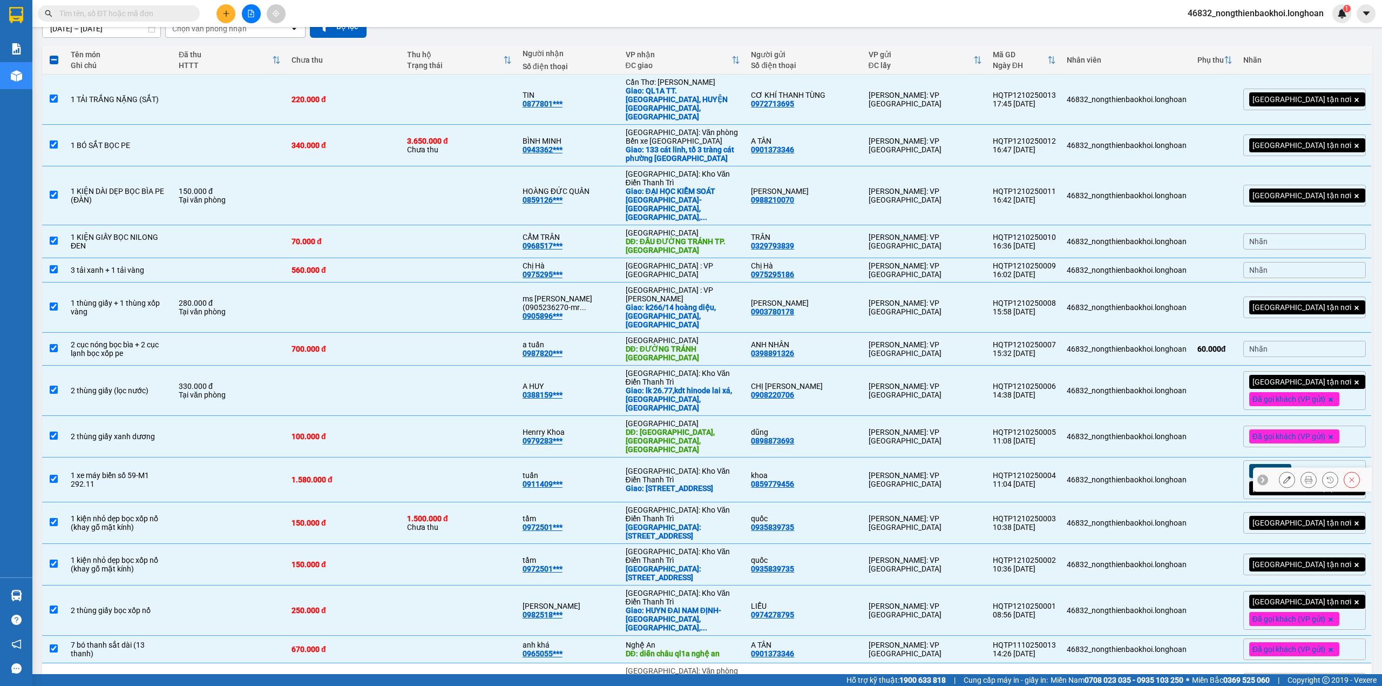
click at [1136, 457] on td "46832_nongthienbaokhoi.longhoan" at bounding box center [1126, 479] width 131 height 45
checkbox input "false"
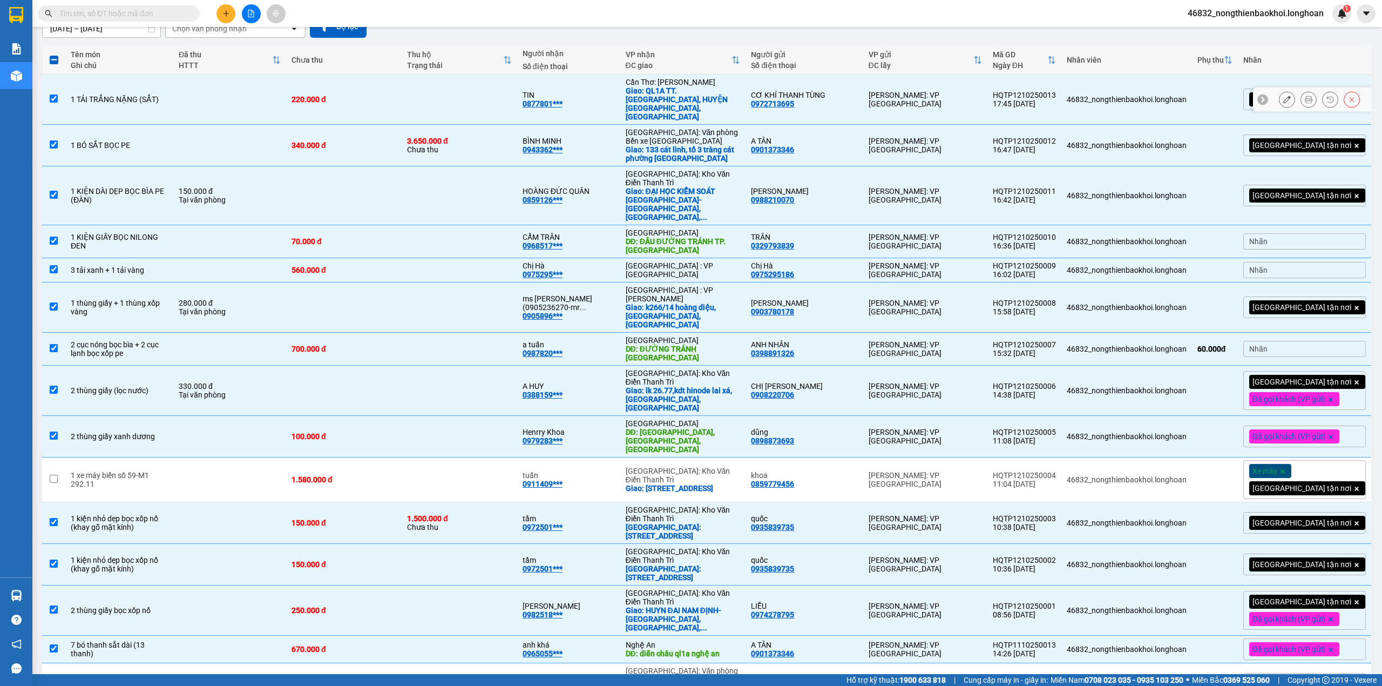
scroll to position [0, 0]
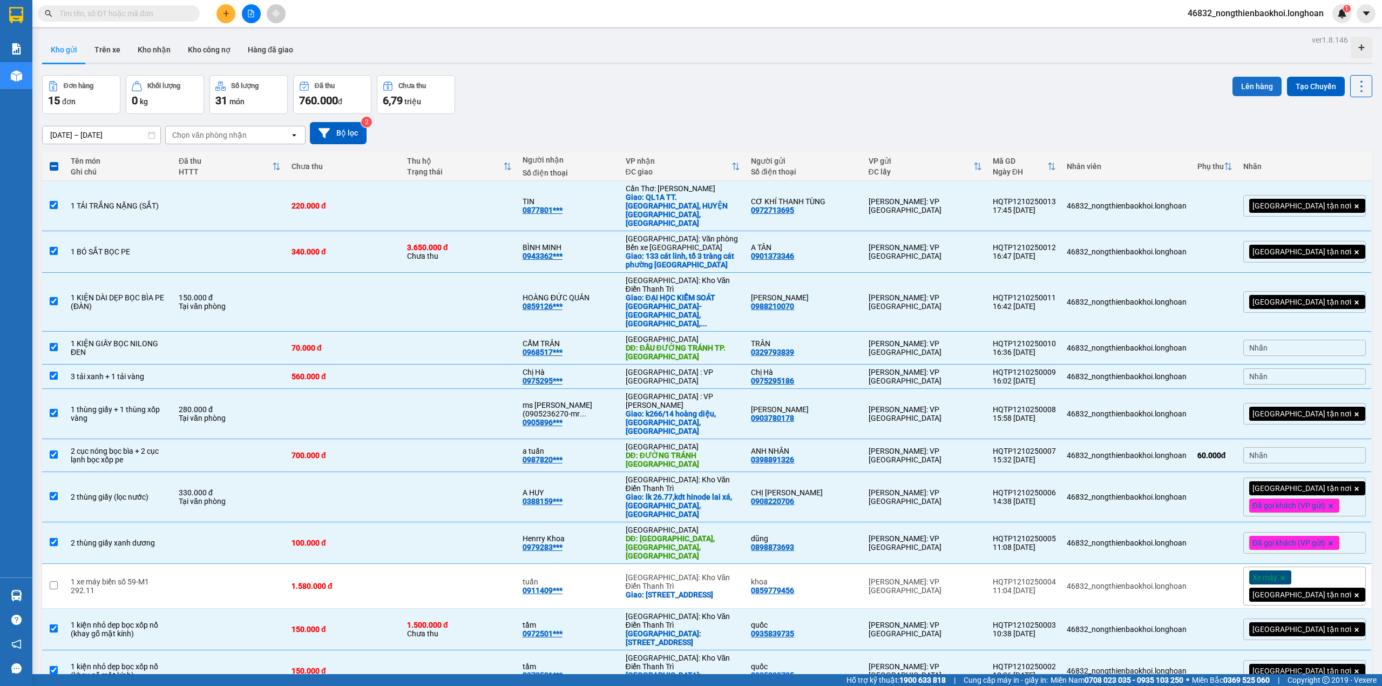
click at [1246, 80] on button "Lên hàng" at bounding box center [1256, 86] width 49 height 19
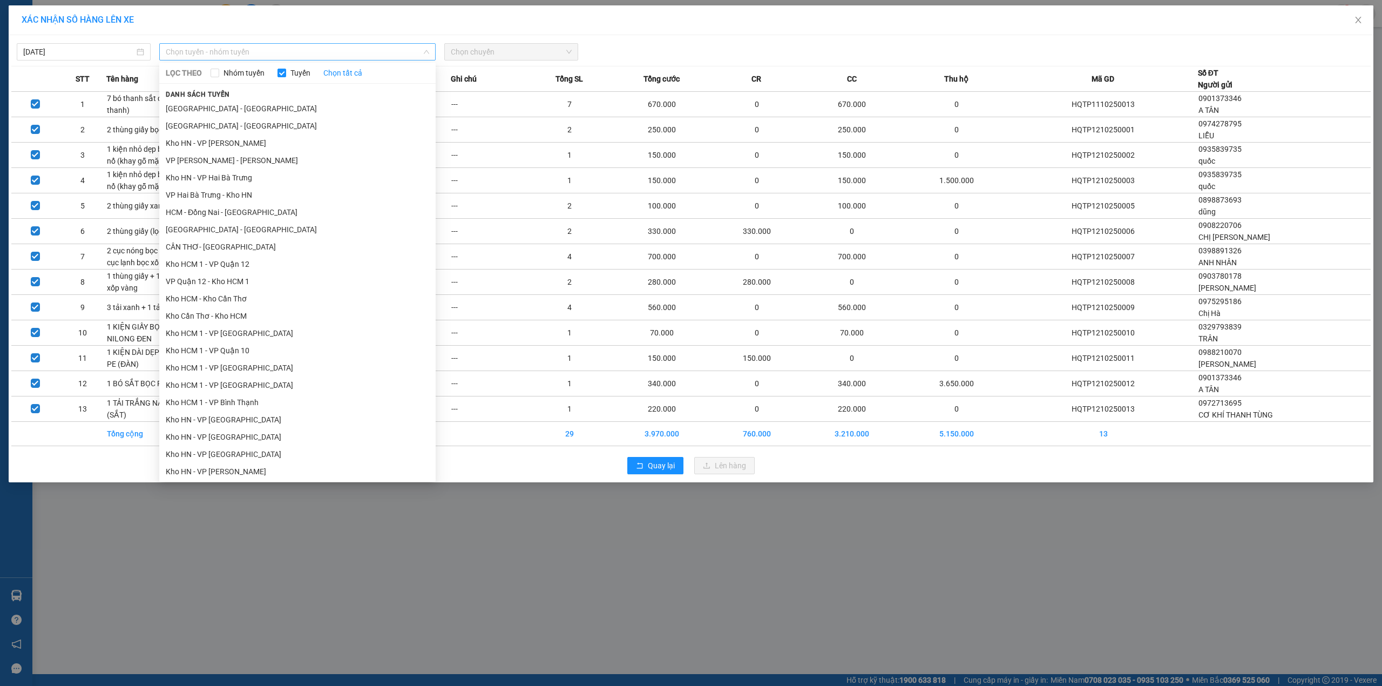
click at [287, 54] on span "Chọn tuyến - nhóm tuyến" at bounding box center [297, 52] width 263 height 16
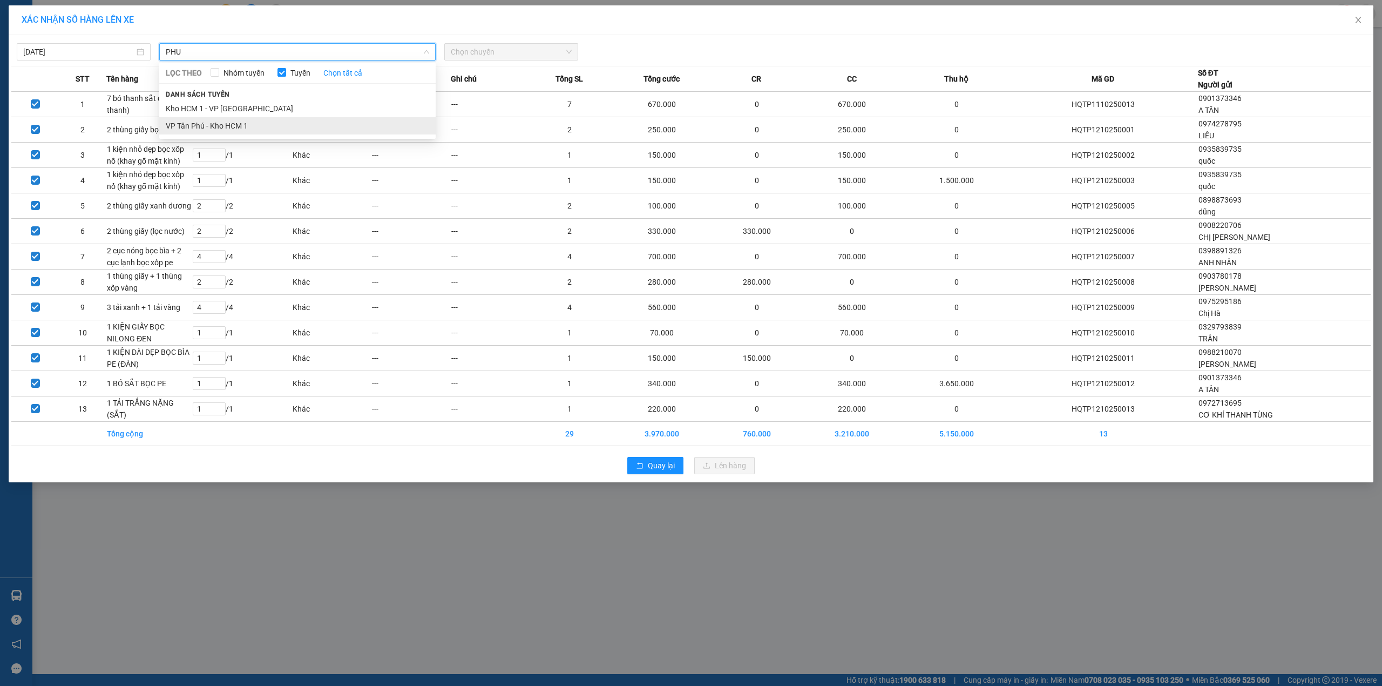
type input "PHU"
click at [218, 126] on li "VP Tân Phú - Kho HCM 1" at bounding box center [297, 125] width 276 height 17
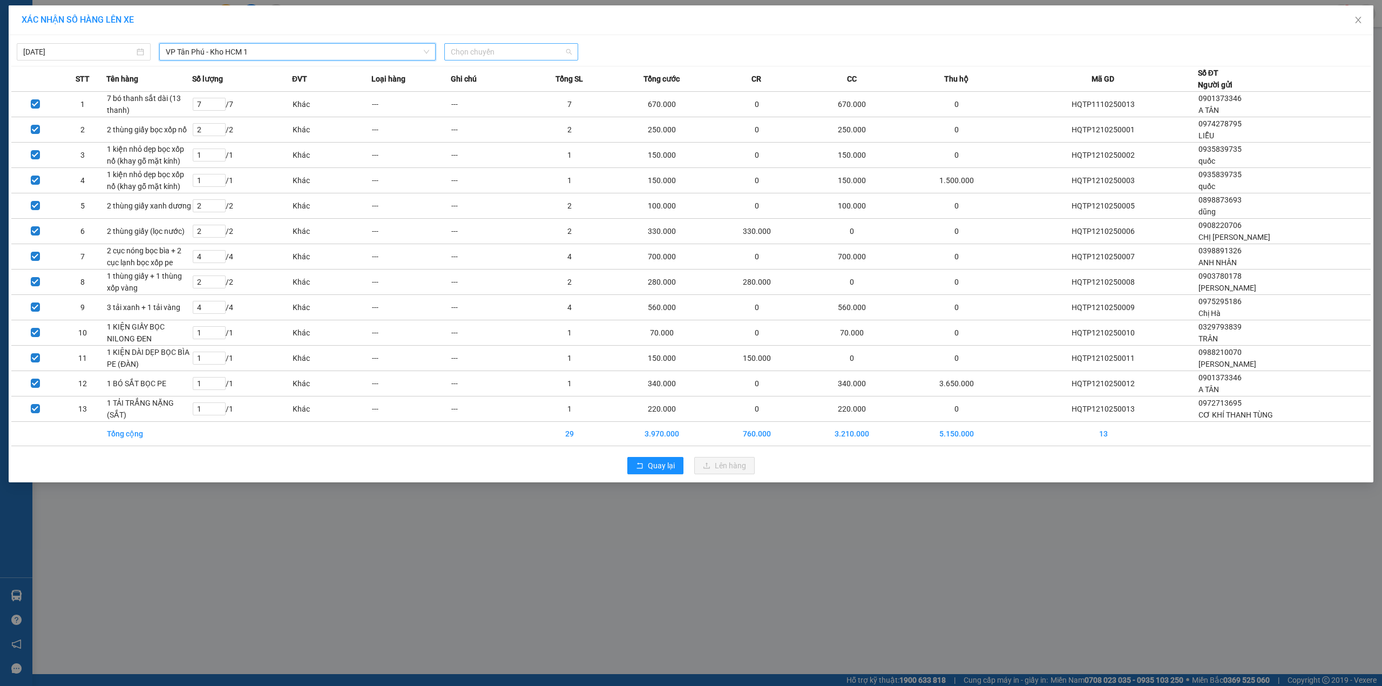
click at [517, 54] on span "Chọn chuyến" at bounding box center [511, 52] width 121 height 16
click at [493, 92] on div "18:20 (TC) - 29E-080.67" at bounding box center [493, 91] width 84 height 12
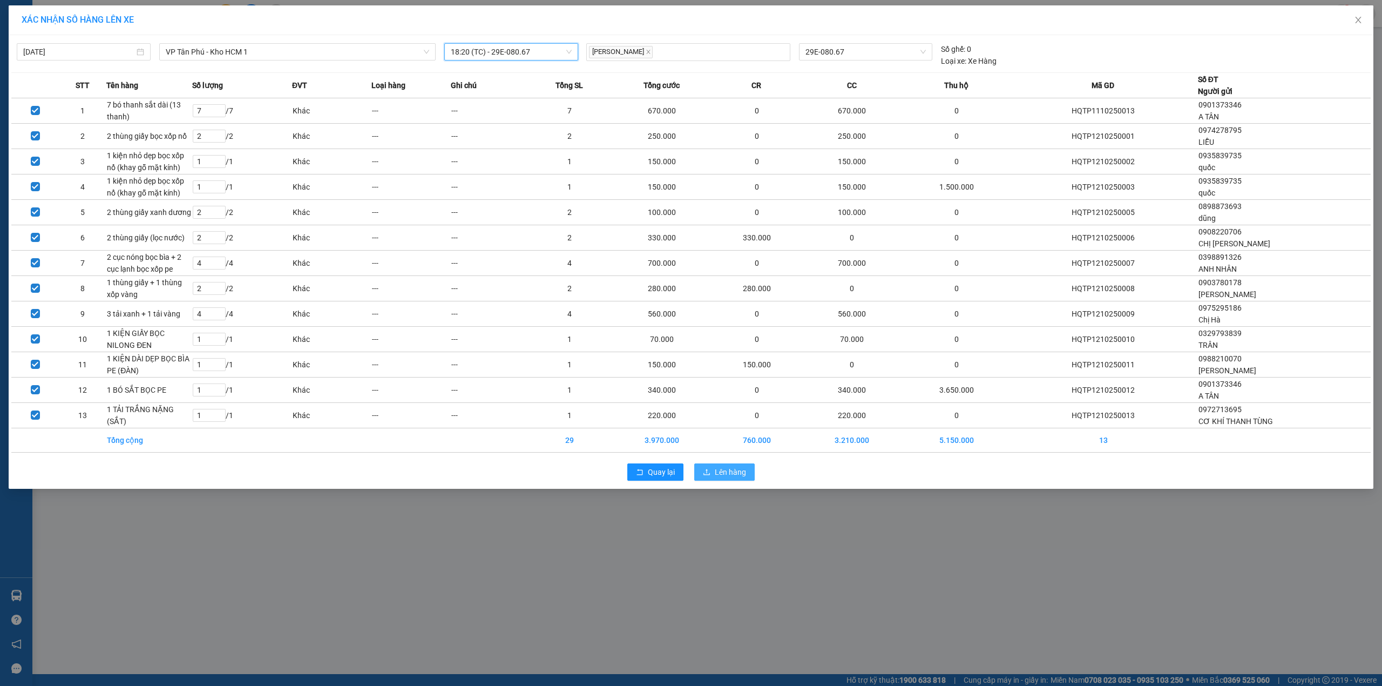
drag, startPoint x: 724, startPoint y: 464, endPoint x: 724, endPoint y: 452, distance: 11.9
click at [733, 459] on div "12/10/2025 VP Tân Phú - Kho HCM 1 LỌC THEO Nhóm tuyến Tuyến Chọn tất cả Danh sá…" at bounding box center [691, 261] width 1365 height 453
click at [722, 475] on span "Lên hàng" at bounding box center [730, 472] width 31 height 12
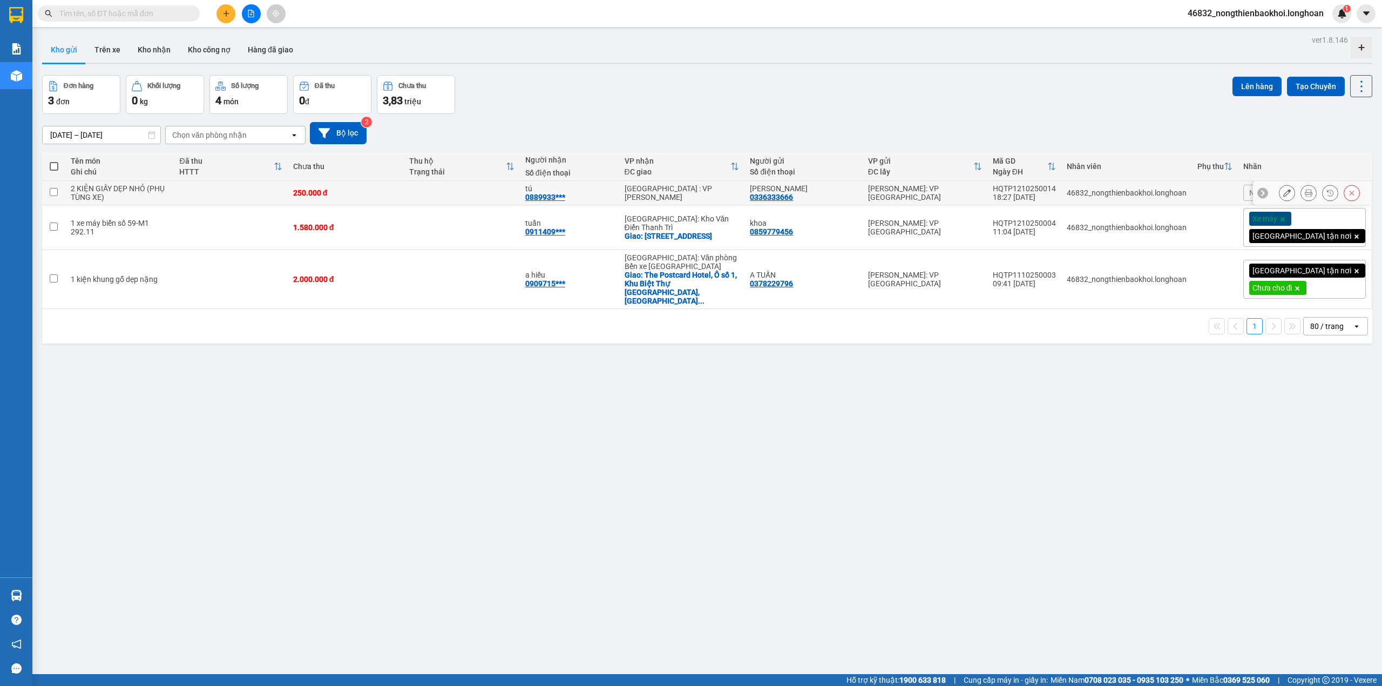
click at [56, 186] on td at bounding box center [53, 193] width 23 height 24
checkbox input "true"
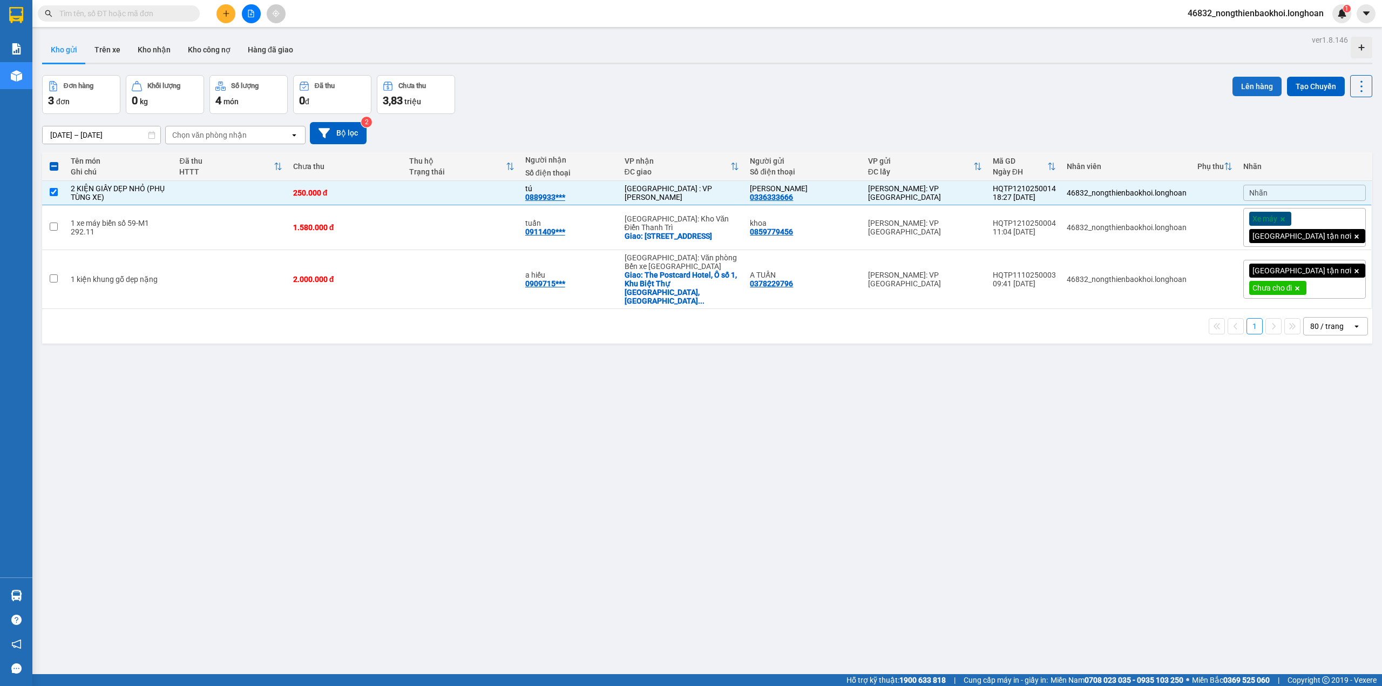
click at [1239, 79] on button "Lên hàng" at bounding box center [1256, 86] width 49 height 19
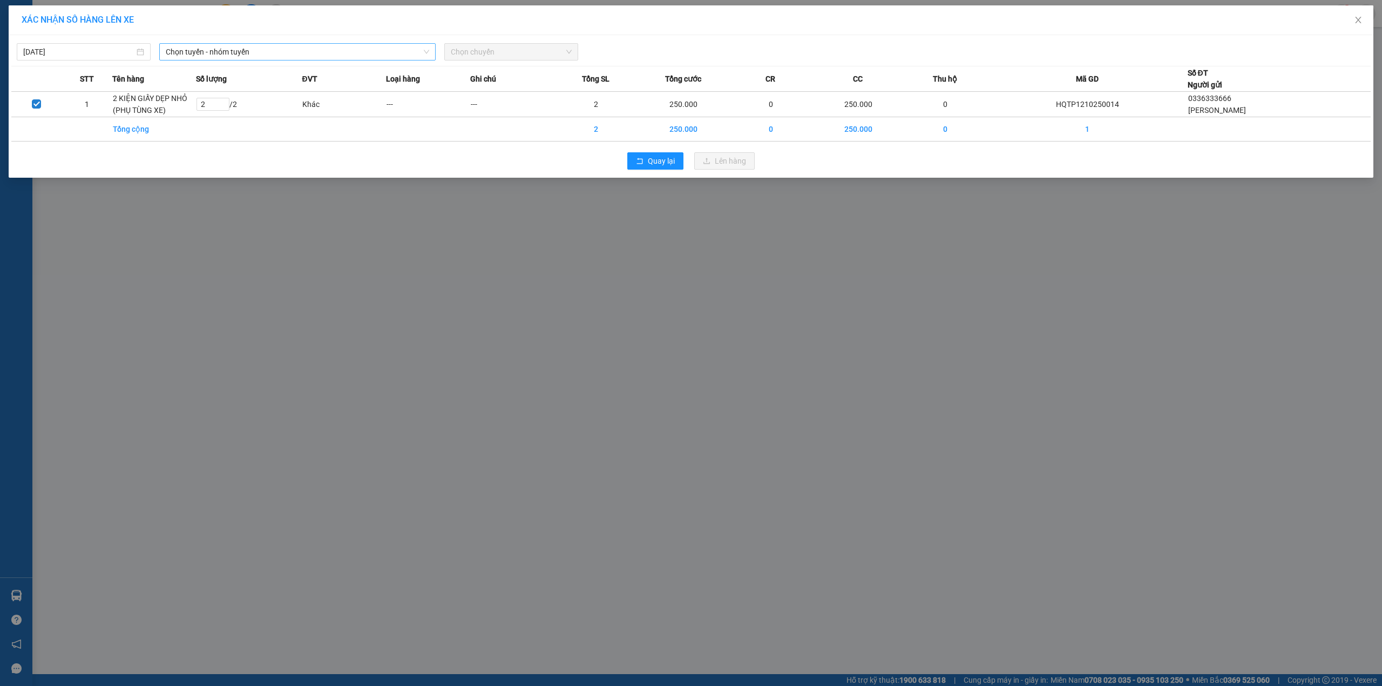
click at [280, 50] on span "Chọn tuyến - nhóm tuyến" at bounding box center [297, 52] width 263 height 16
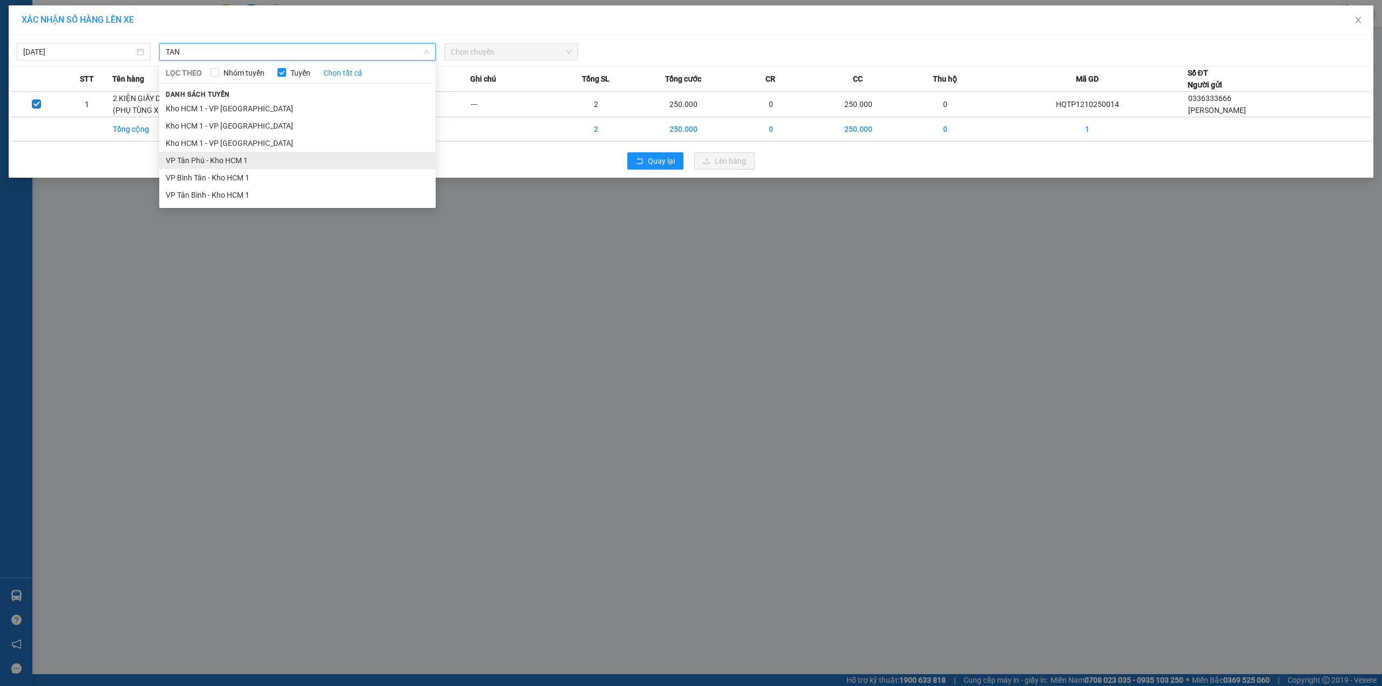
type input "TAN"
click at [195, 160] on li "VP Tân Phú - Kho HCM 1" at bounding box center [297, 160] width 276 height 17
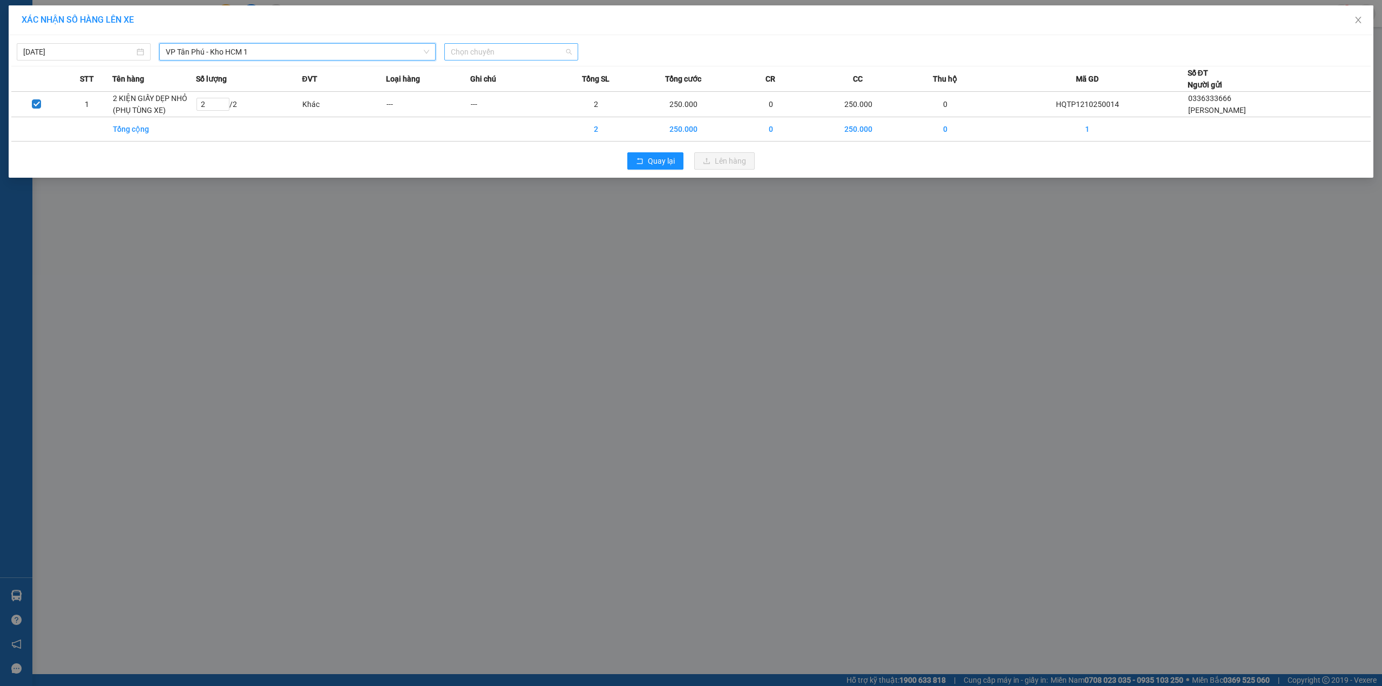
click at [482, 52] on span "Chọn chuyến" at bounding box center [511, 52] width 121 height 16
click at [494, 89] on div "18:20 (TC) - 29E-080.67" at bounding box center [493, 91] width 84 height 12
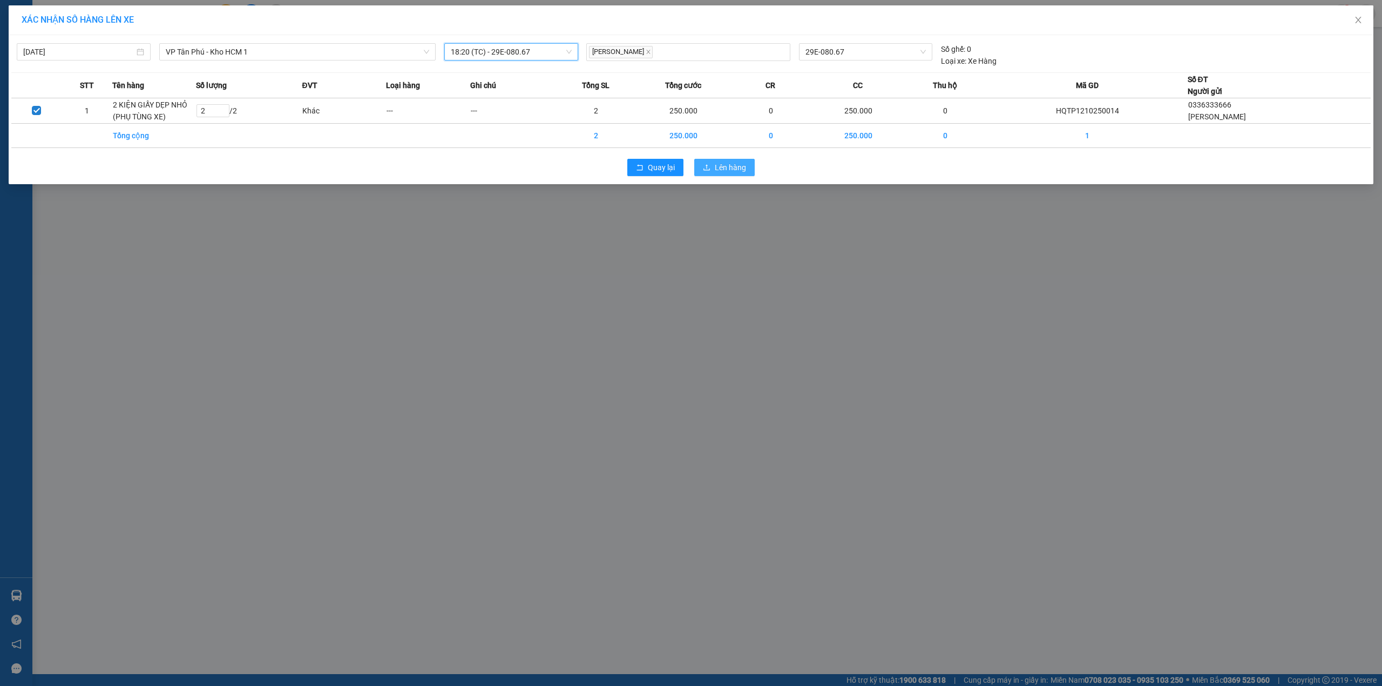
click at [724, 165] on span "Lên hàng" at bounding box center [730, 167] width 31 height 12
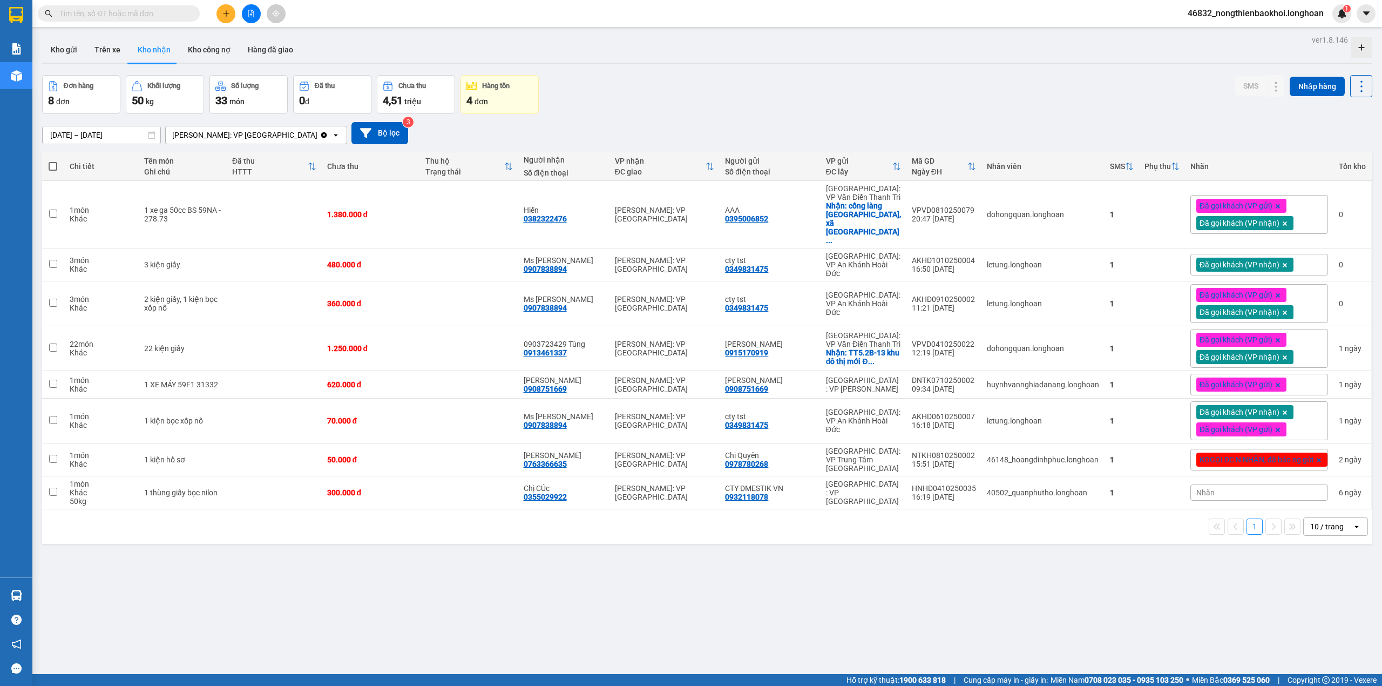
click at [1310, 521] on div "10 / trang" at bounding box center [1326, 526] width 33 height 11
drag, startPoint x: 1327, startPoint y: 605, endPoint x: 1319, endPoint y: 601, distance: 8.7
click at [1325, 605] on span "80 / trang" at bounding box center [1318, 604] width 35 height 11
drag, startPoint x: 773, startPoint y: 127, endPoint x: 624, endPoint y: 119, distance: 149.2
click at [759, 119] on div "[DATE] – [DATE] Press the down arrow key to interact with the calendar and sele…" at bounding box center [707, 133] width 1330 height 38
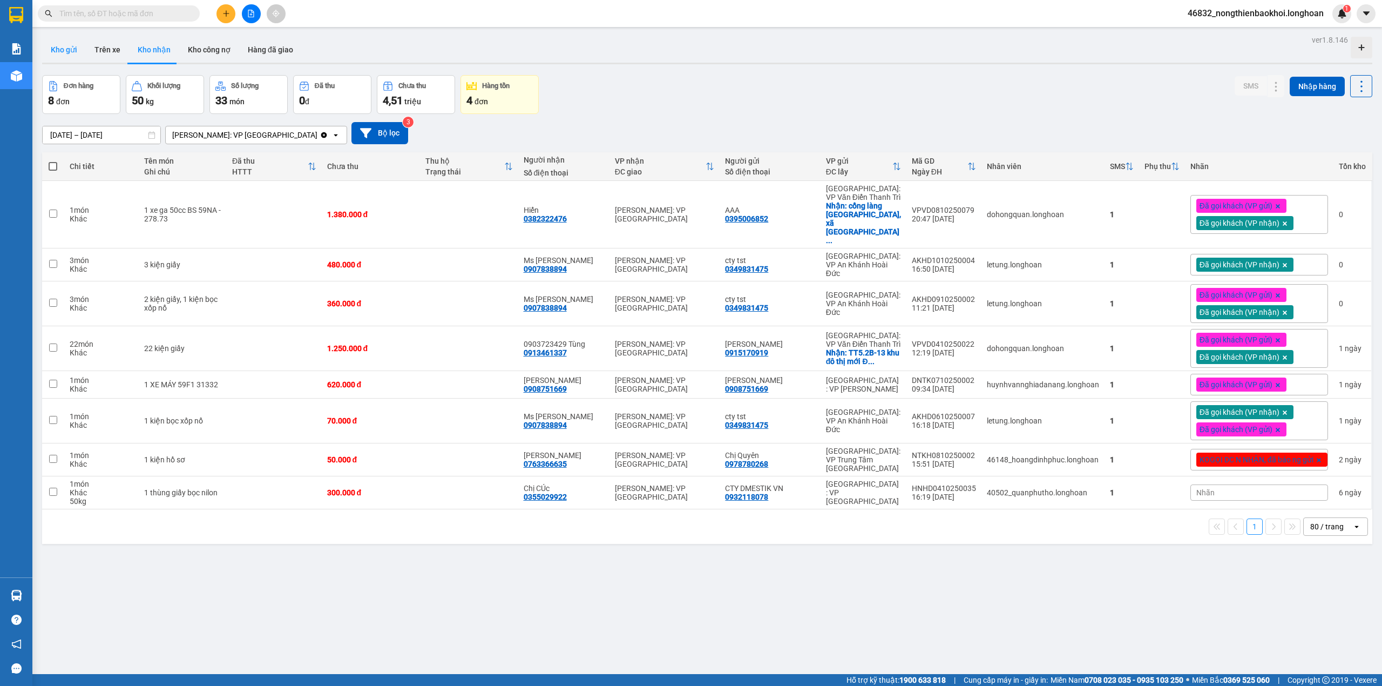
click at [50, 57] on button "Kho gửi" at bounding box center [64, 50] width 44 height 26
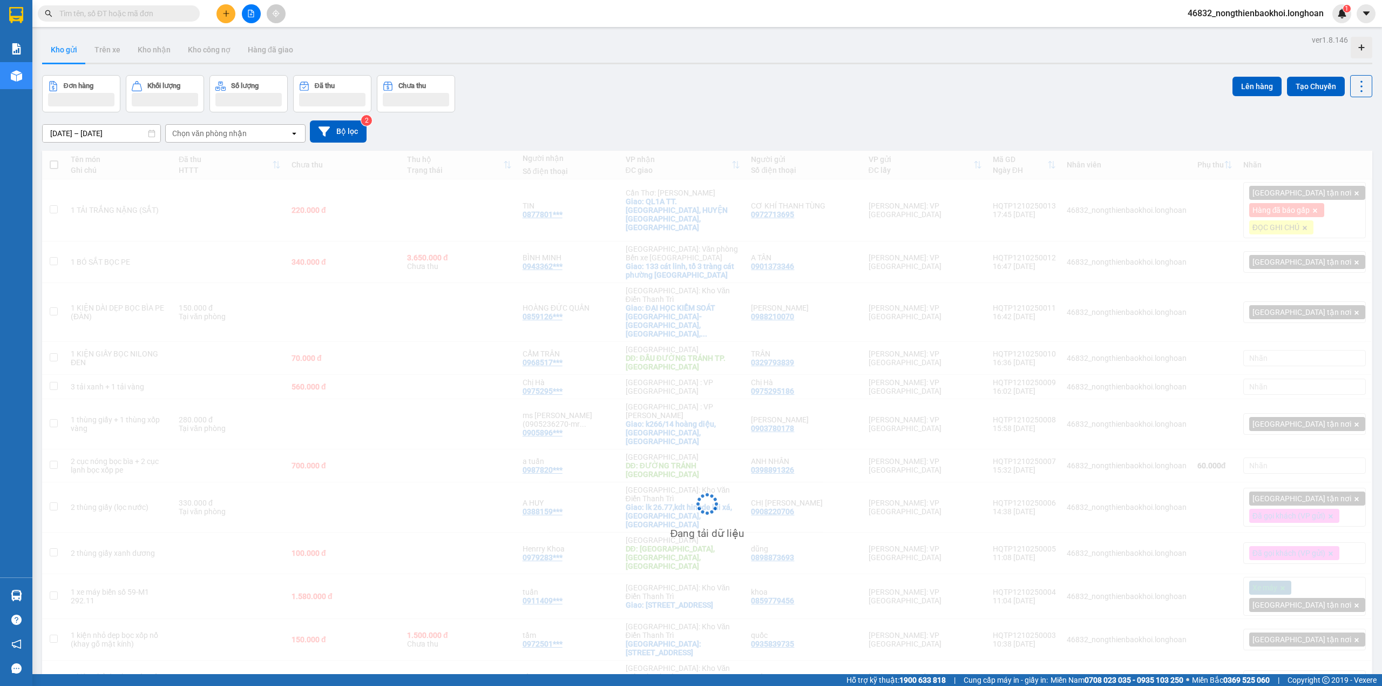
click at [951, 92] on div "Đơn hàng Khối lượng Số lượng Đã thu Chưa thu Lên hàng Tạo Chuyến" at bounding box center [707, 93] width 1330 height 37
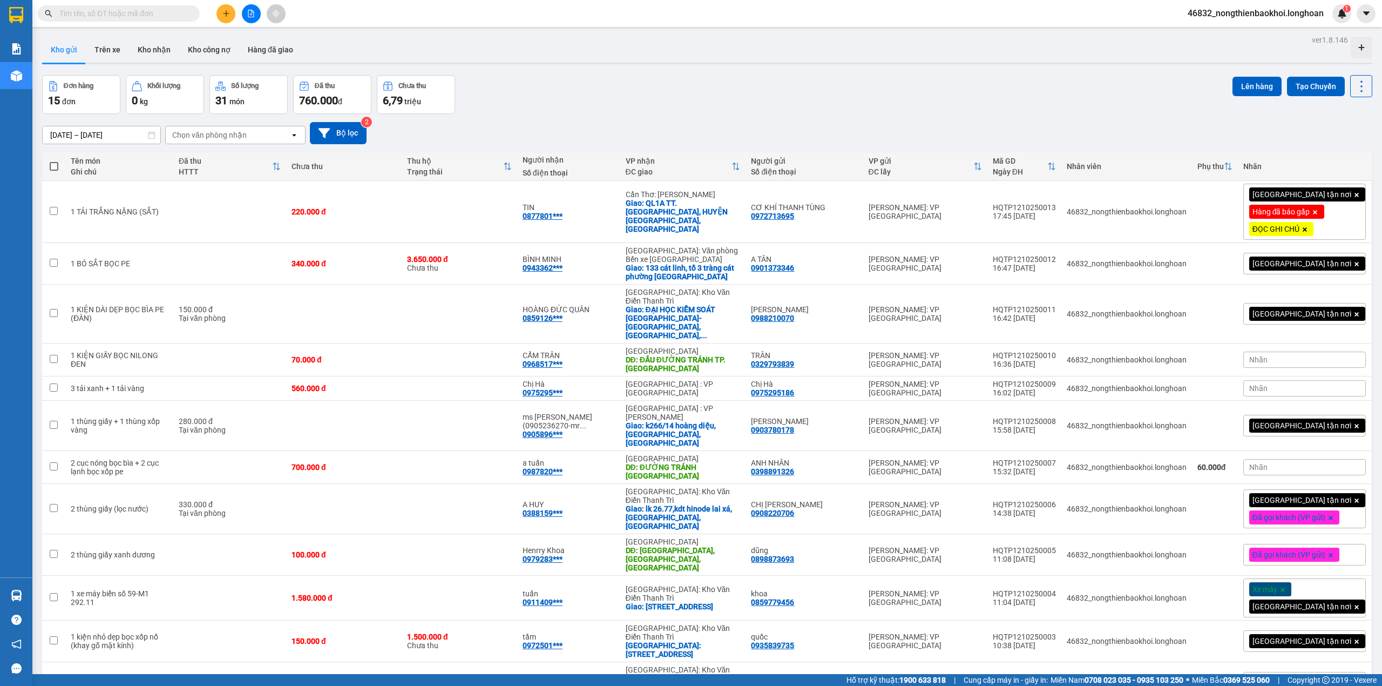
click at [756, 90] on div "Đơn hàng 15 đơn Khối lượng 0 kg Số lượng 31 món Đã thu 760.000 đ Chưa thu 6,79 …" at bounding box center [707, 94] width 1330 height 39
click at [630, 118] on div "[DATE] – [DATE] Press the down arrow key to interact with the calendar and sele…" at bounding box center [707, 133] width 1330 height 38
click at [635, 108] on div "Đơn hàng 15 đơn Khối lượng 0 kg Số lượng 31 món Đã thu 760.000 đ Chưa thu 6,79 …" at bounding box center [707, 94] width 1330 height 39
click at [638, 115] on div "[DATE] – [DATE] Press the down arrow key to interact with the calendar and sele…" at bounding box center [707, 133] width 1330 height 38
click at [648, 116] on div "[DATE] – [DATE] Press the down arrow key to interact with the calendar and sele…" at bounding box center [707, 133] width 1330 height 38
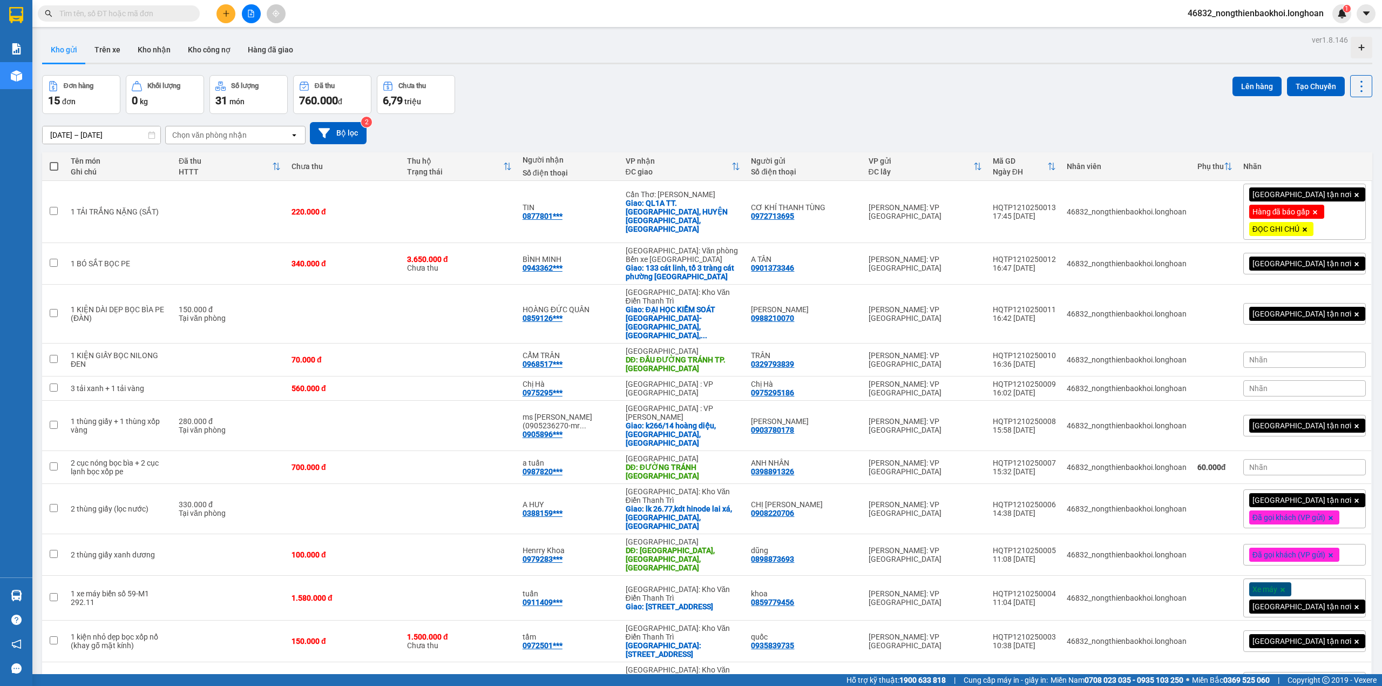
click at [157, 13] on input "text" at bounding box center [122, 14] width 127 height 12
drag, startPoint x: 685, startPoint y: 98, endPoint x: 678, endPoint y: 94, distance: 7.5
click at [680, 96] on div "Đơn hàng 15 đơn Khối lượng 0 kg Số lượng 31 món Đã thu 760.000 đ Chưa thu 6,79 …" at bounding box center [707, 94] width 1330 height 39
click at [599, 80] on div "Đơn hàng 15 đơn Khối lượng 0 kg Số lượng 31 món Đã thu 760.000 đ Chưa thu 6,79 …" at bounding box center [707, 94] width 1330 height 39
click at [111, 46] on button "Trên xe" at bounding box center [107, 50] width 43 height 26
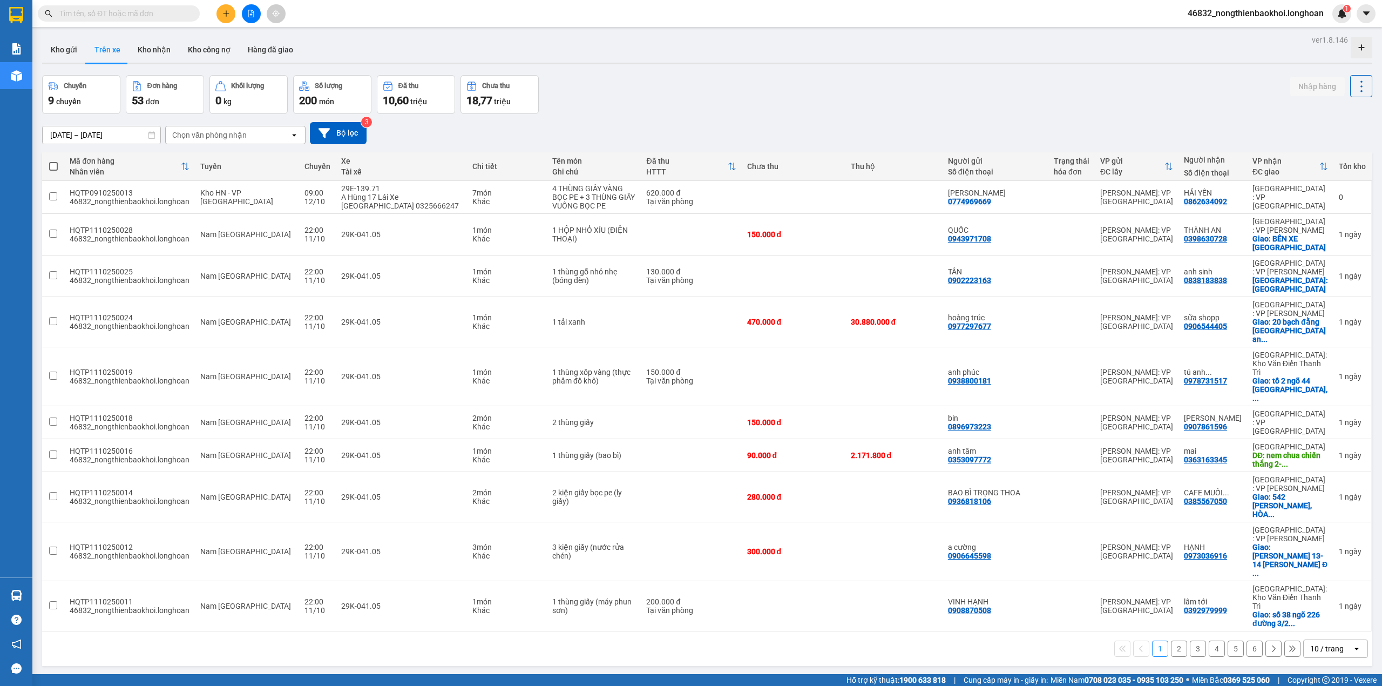
click at [638, 86] on div "Chuyến 9 chuyến Đơn hàng 53 đơn Khối lượng 0 kg Số lượng 200 món Đã thu 10,60 t…" at bounding box center [707, 94] width 1330 height 39
click at [661, 106] on div "Chuyến 9 chuyến Đơn hàng 53 đơn Khối lượng 0 kg Số lượng 200 món Đã thu 10,60 t…" at bounding box center [707, 94] width 1330 height 39
click at [678, 101] on div "Chuyến 9 chuyến Đơn hàng 53 đơn Khối lượng 0 kg Số lượng 200 món Đã thu 10,60 t…" at bounding box center [707, 94] width 1330 height 39
click at [110, 368] on div "HQTP1110250019" at bounding box center [130, 372] width 120 height 9
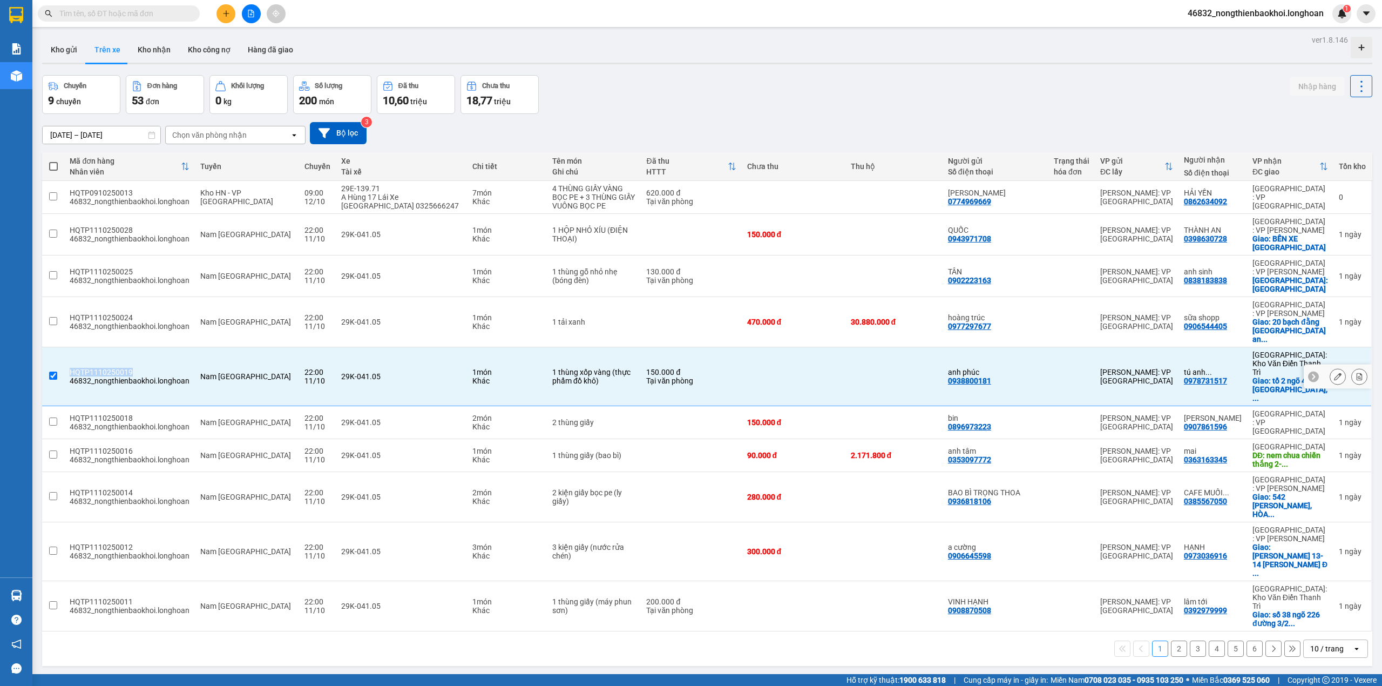
click at [110, 368] on div "HQTP1110250019" at bounding box center [130, 372] width 120 height 9
checkbox input "false"
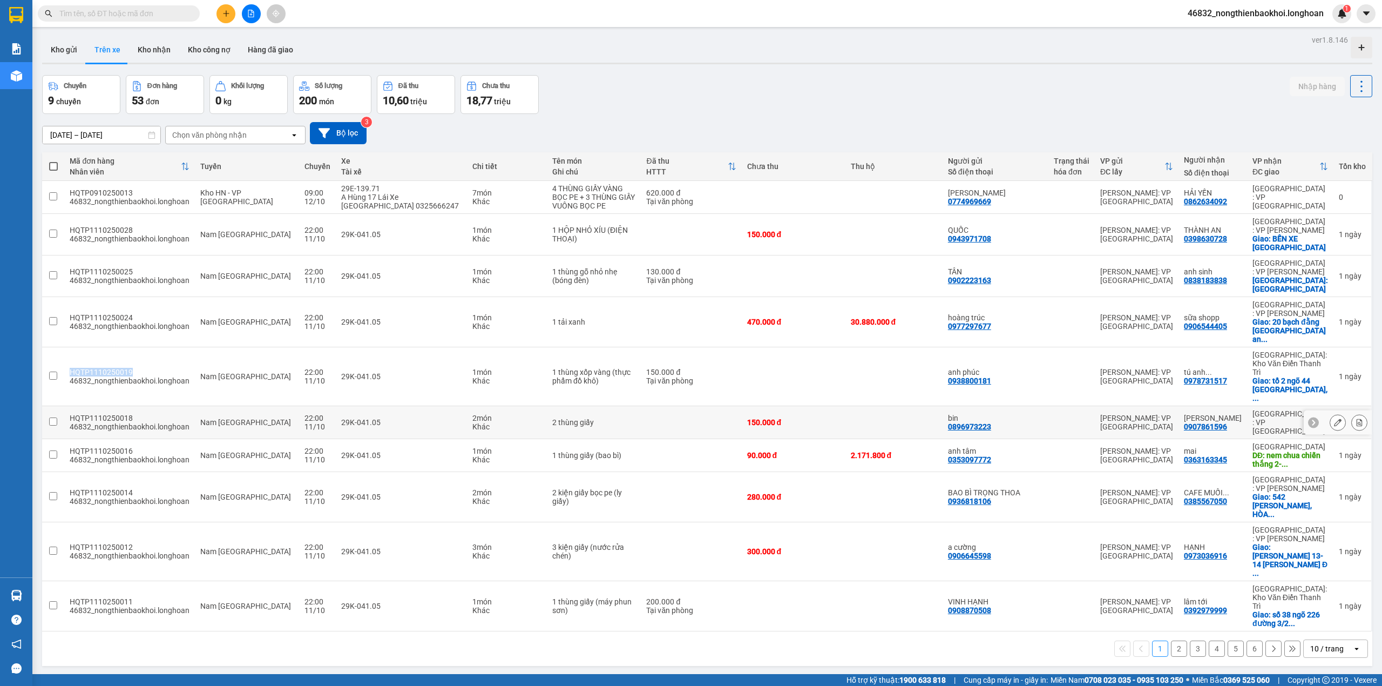
copy div "HQTP1110250019"
click at [303, 609] on div "ver 1.8.146 Kho gửi Trên xe Kho nhận Kho công nợ Hàng đã giao Chuyến 9 chuyến Đ…" at bounding box center [707, 375] width 1339 height 686
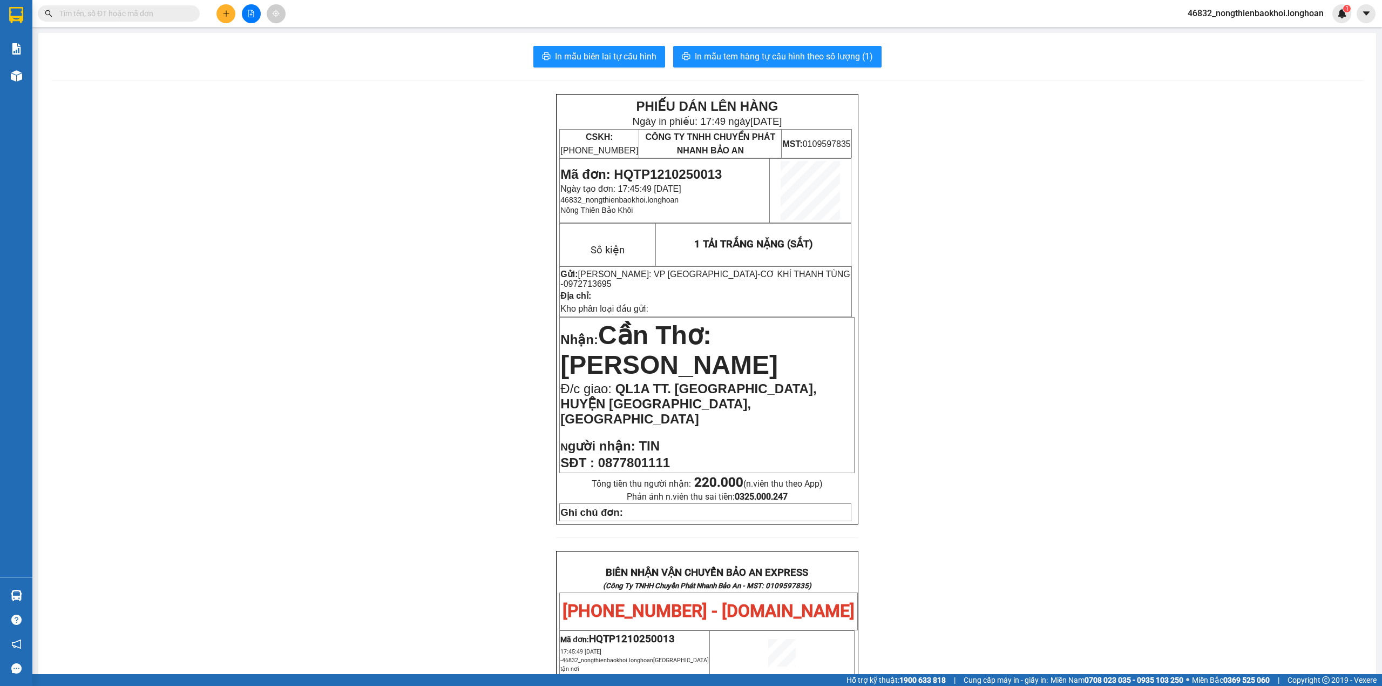
click at [377, 175] on div "PHIẾU DÁN LÊN HÀNG Ngày in phiếu: 17:49 [DATE] CSKH: [PHONE_NUMBER] CÔNG TY TNH…" at bounding box center [707, 628] width 1312 height 1069
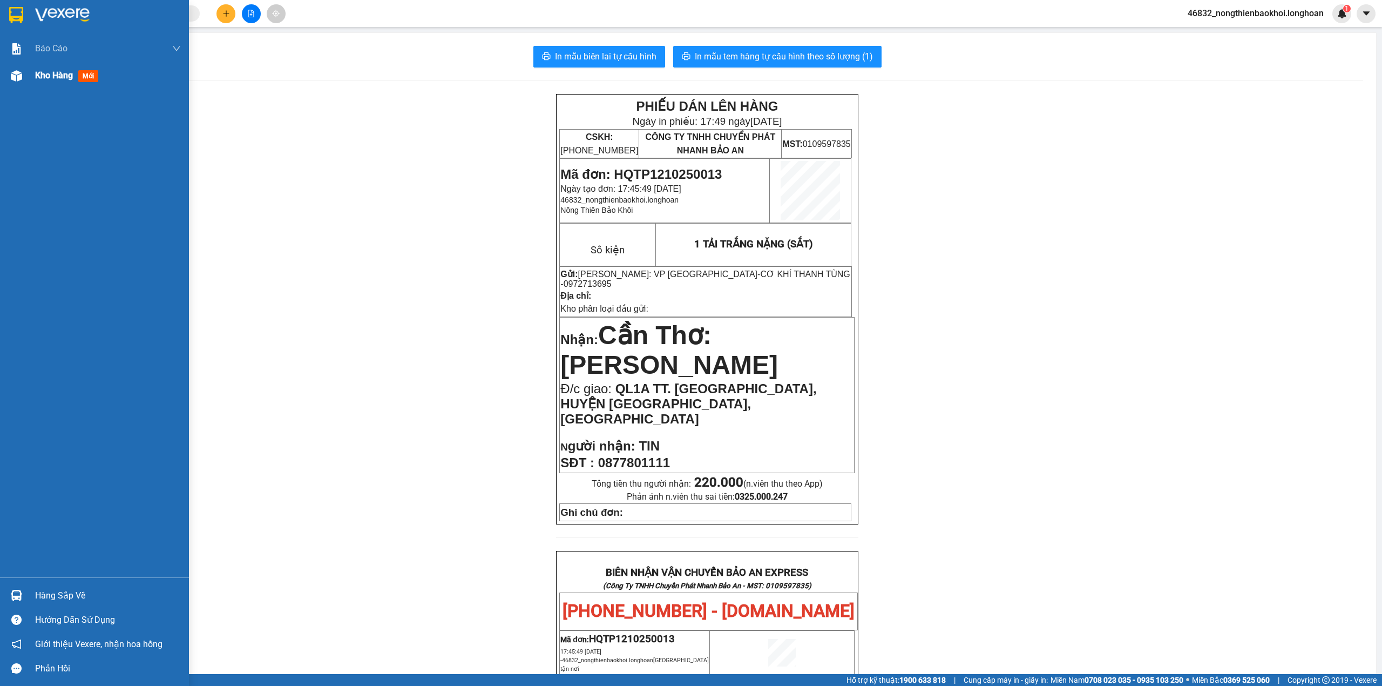
click at [8, 76] on div at bounding box center [16, 75] width 19 height 19
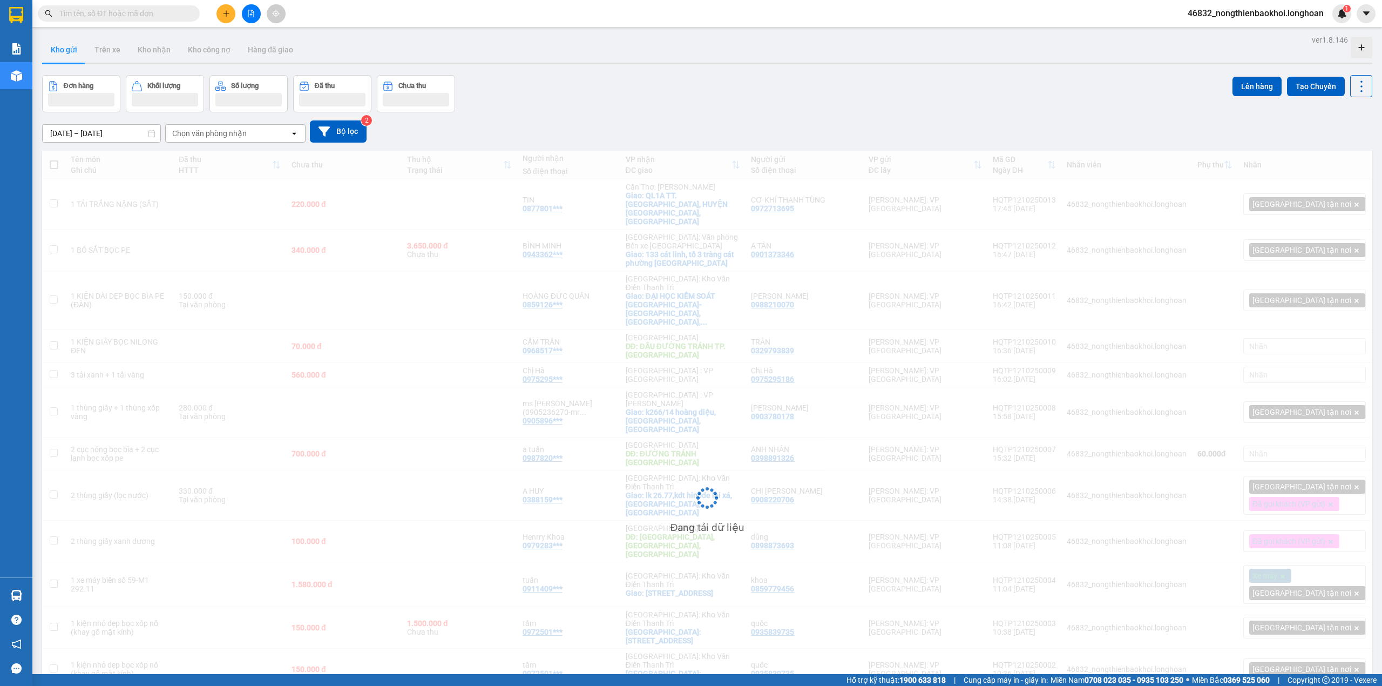
click at [714, 117] on div "[DATE] – [DATE] Press the down arrow key to interact with the calendar and sele…" at bounding box center [707, 131] width 1330 height 38
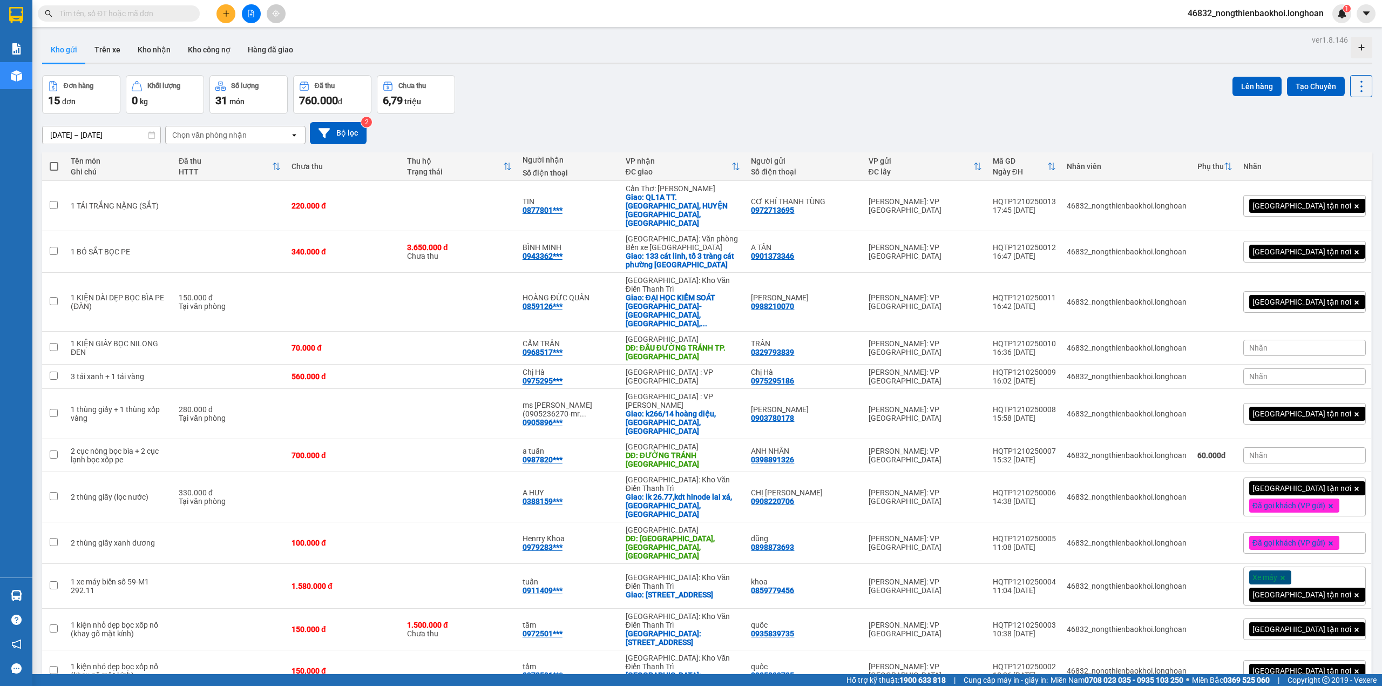
click at [1328, 201] on div "[GEOGRAPHIC_DATA] tận nơi" at bounding box center [1304, 206] width 123 height 22
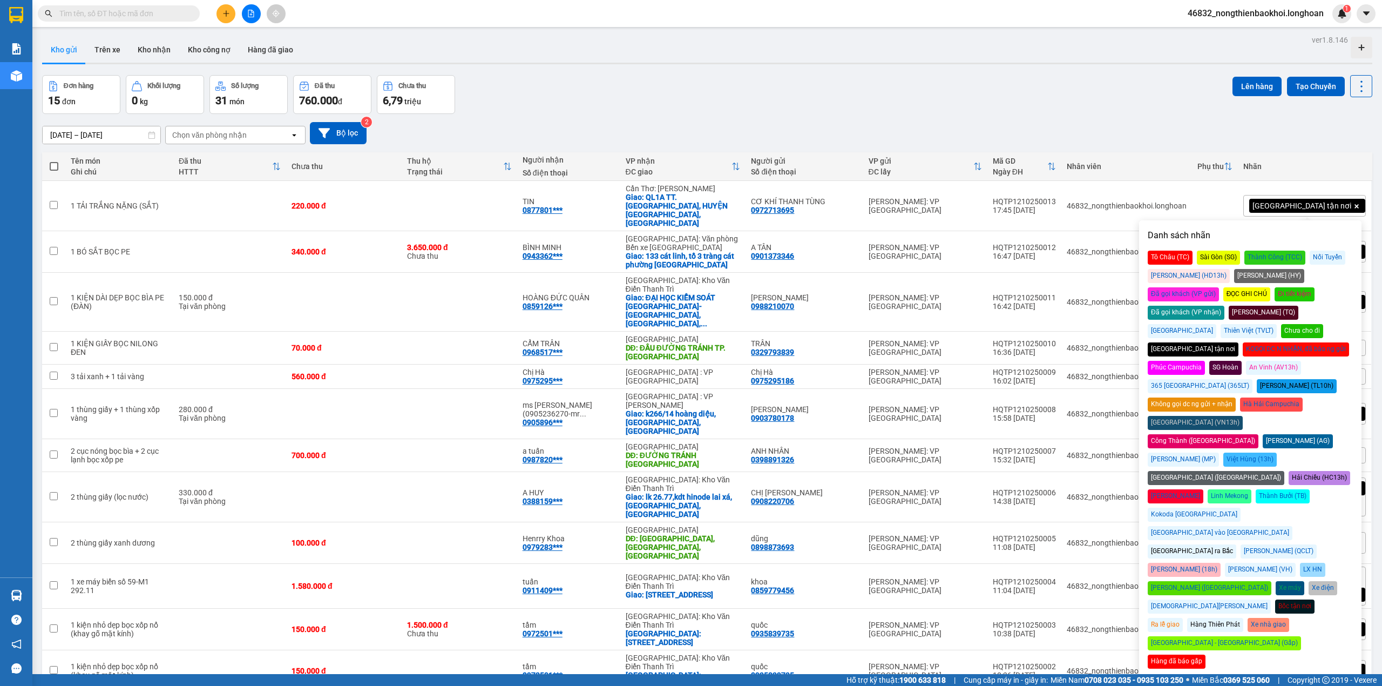
click at [1166, 654] on div "Hàng đã báo gấp" at bounding box center [1177, 661] width 58 height 14
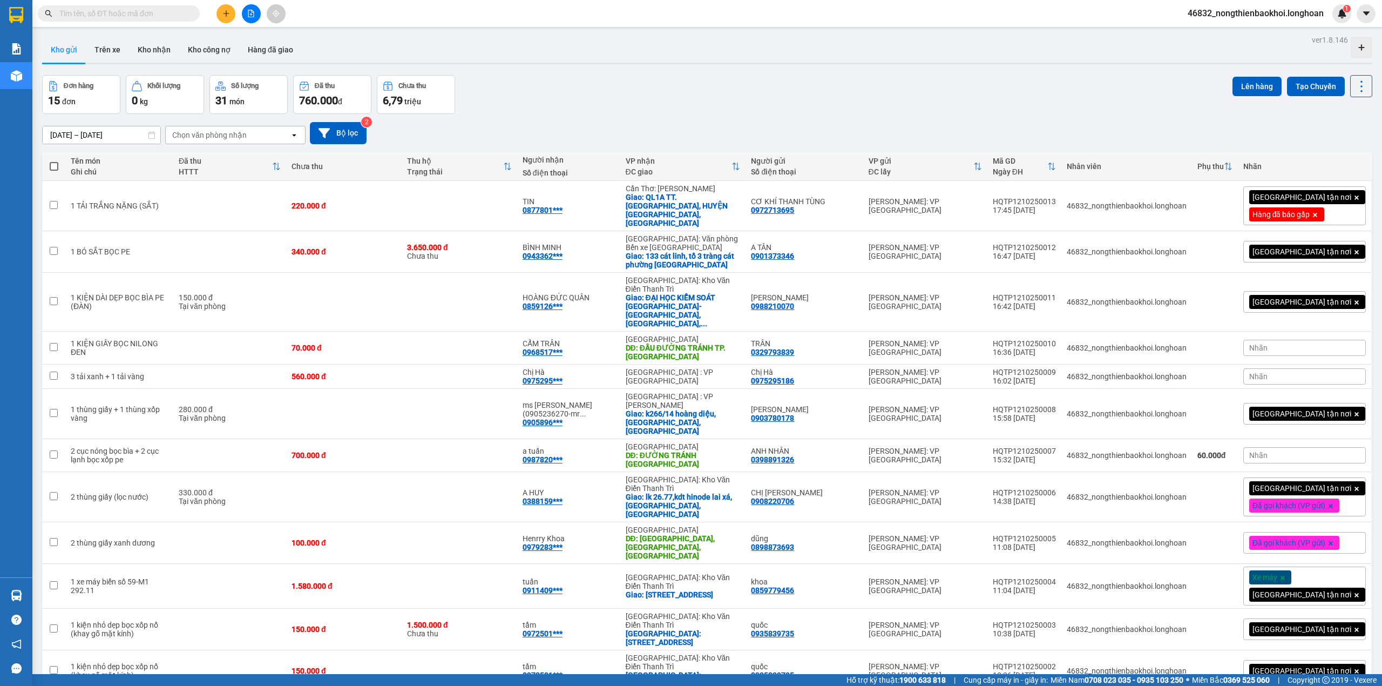
click at [1056, 85] on div "Đơn hàng 15 đơn Khối lượng 0 kg Số lượng 31 món Đã thu 760.000 đ Chưa thu 6,79 …" at bounding box center [707, 94] width 1330 height 39
click at [1283, 206] on icon at bounding box center [1287, 206] width 8 height 8
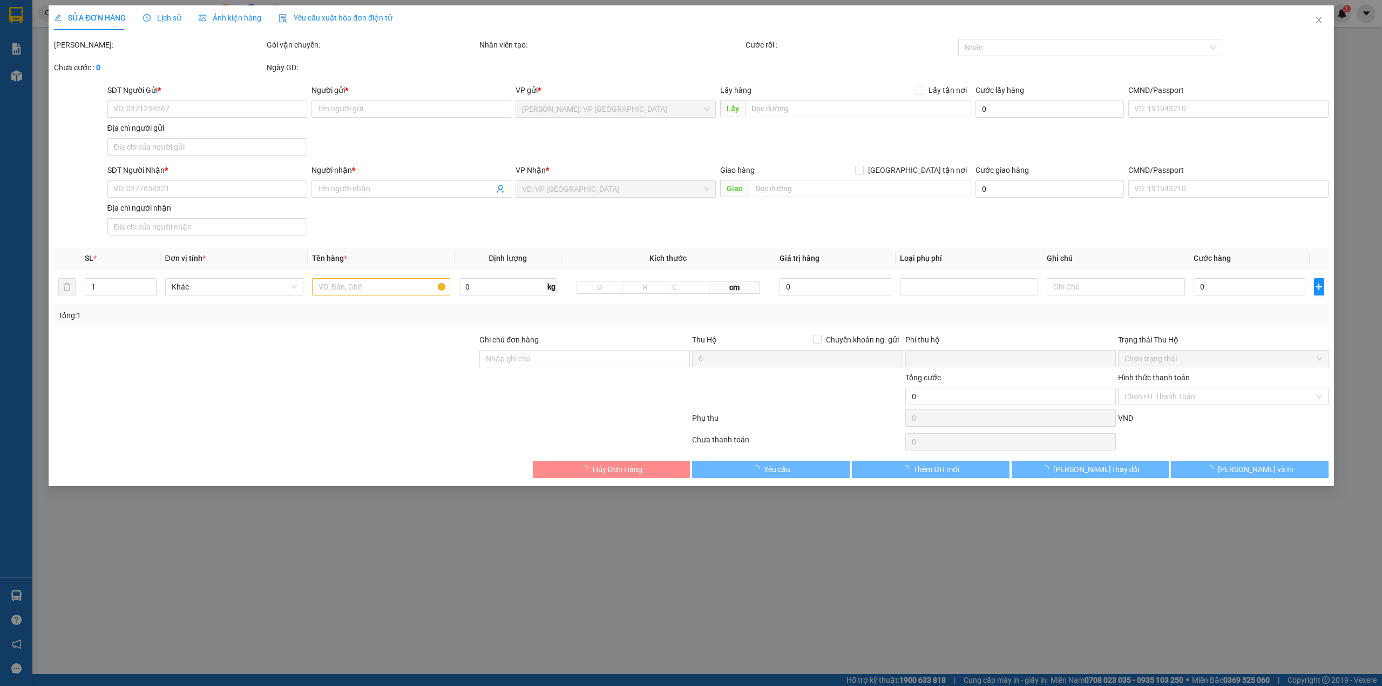
type input "0972713695"
type input "CƠ KHÍ THANH TÙNG"
type input "0877801111"
type input "TIN"
checkbox input "true"
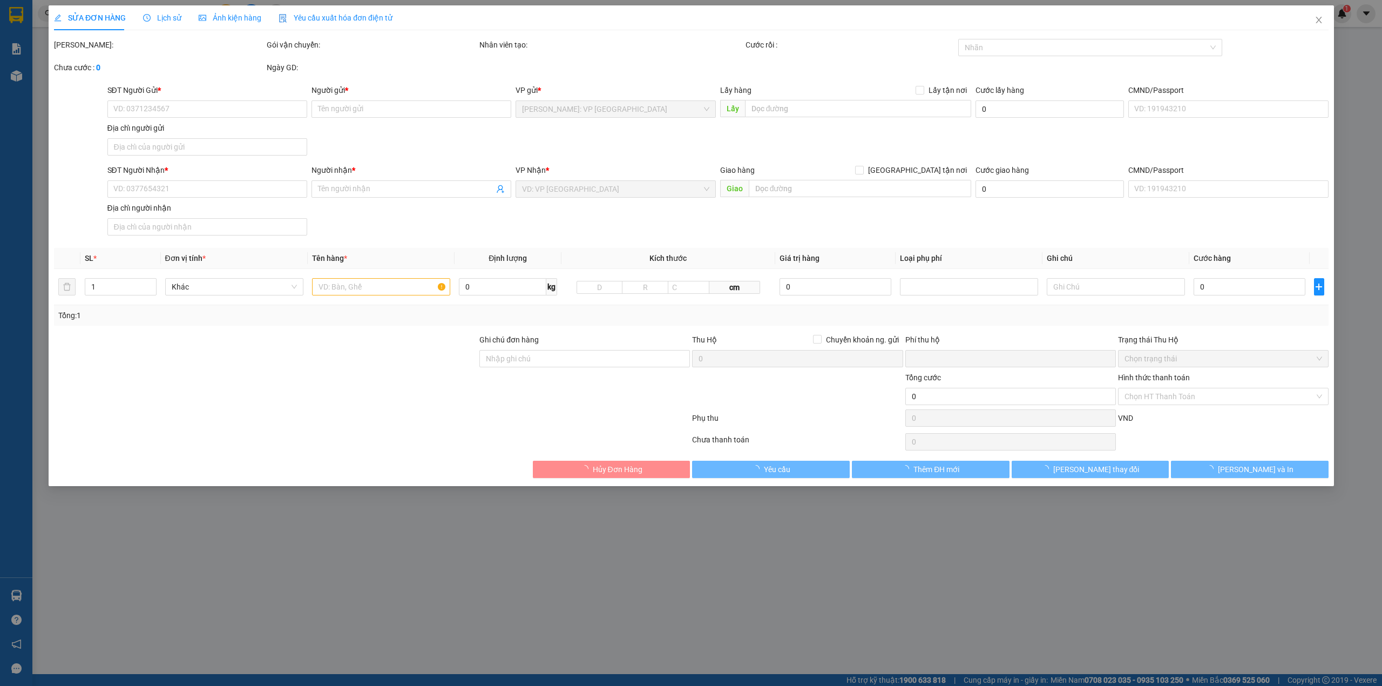
type input "QL1A TT. [GEOGRAPHIC_DATA], HUYỆN [GEOGRAPHIC_DATA], [GEOGRAPHIC_DATA]"
type input "0"
type input "220.000"
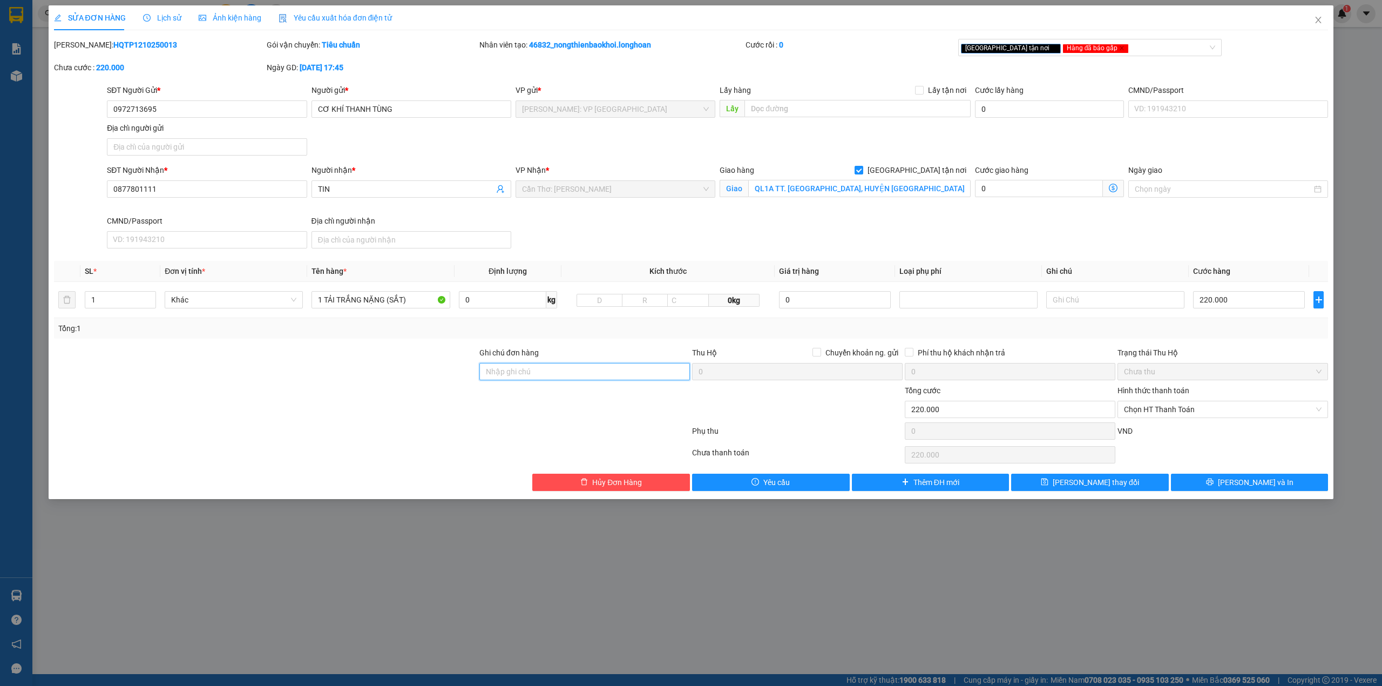
drag, startPoint x: 580, startPoint y: 368, endPoint x: 423, endPoint y: 381, distance: 157.1
click at [577, 372] on input "Ghi chú đơn hàng" at bounding box center [584, 371] width 211 height 17
type input "HÀNG ĐẾN GIAO LUÔN A NHÉ"
click at [1115, 52] on div "[GEOGRAPHIC_DATA] tận nơi Hàng đã báo gấp" at bounding box center [1085, 47] width 248 height 13
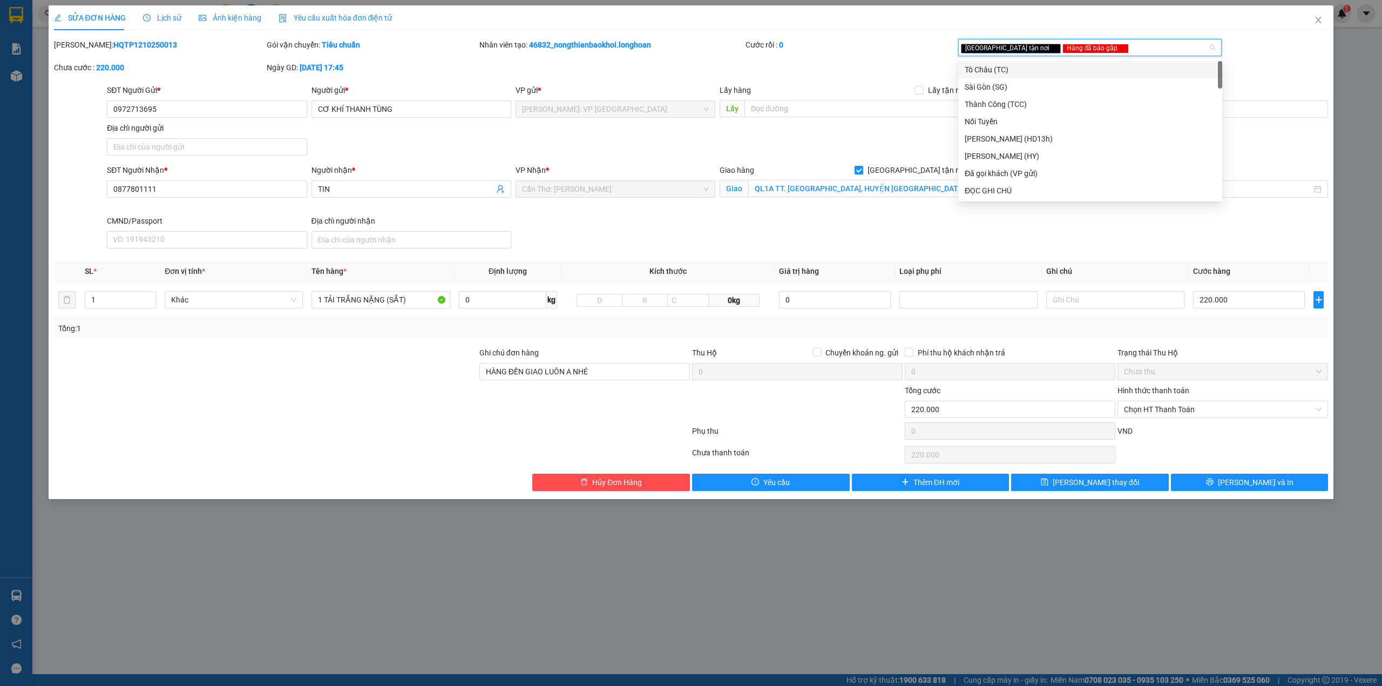
type input "D"
type input "ĐỌC"
click at [1009, 67] on div "ĐỌC GHI CHÚ" at bounding box center [1090, 70] width 251 height 12
click at [1154, 486] on button "[PERSON_NAME] thay đổi" at bounding box center [1090, 481] width 158 height 17
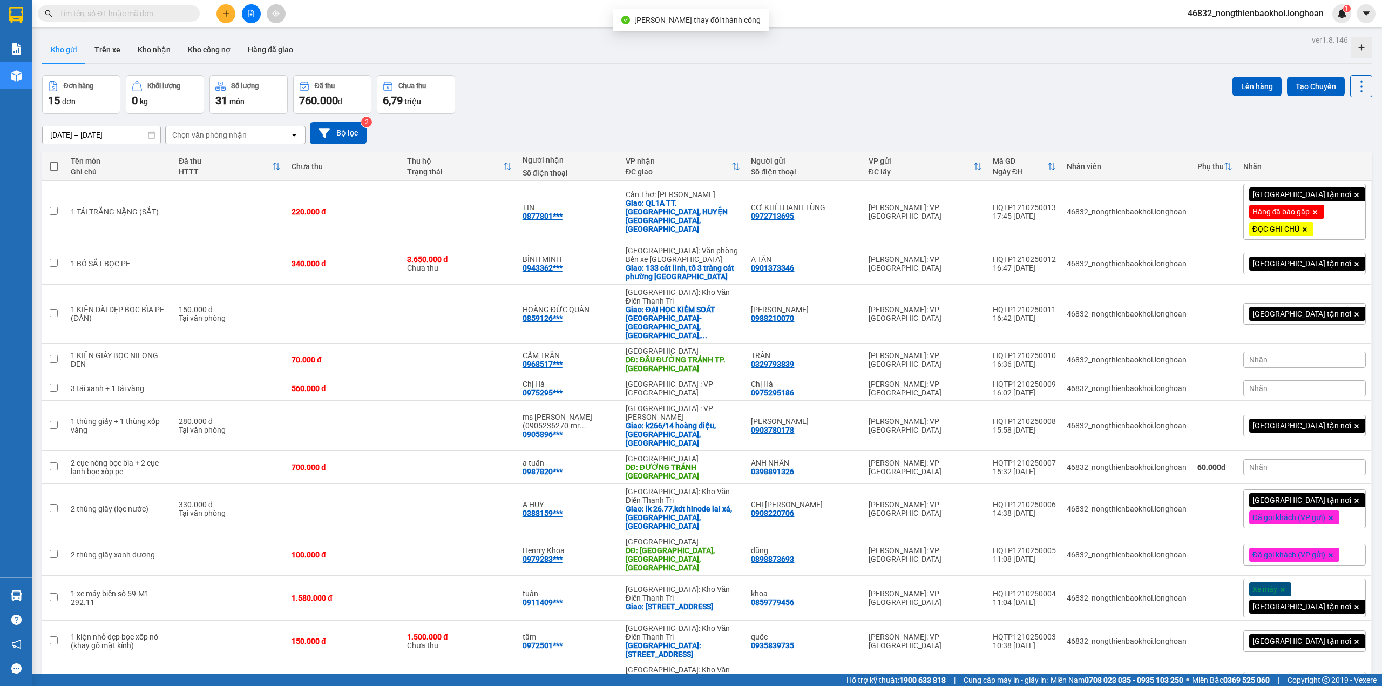
click at [716, 100] on div "Đơn hàng 15 đơn Khối lượng 0 kg Số lượng 31 món Đã thu 760.000 đ Chưa thu 6,79 …" at bounding box center [707, 94] width 1330 height 39
click at [558, 114] on div "[DATE] – [DATE] Press the down arrow key to interact with the calendar and sele…" at bounding box center [707, 133] width 1330 height 38
click at [565, 100] on div "Đơn hàng 15 đơn Khối lượng 0 kg Số lượng 31 món Đã thu 760.000 đ Chưa thu 6,79 …" at bounding box center [707, 94] width 1330 height 39
click at [565, 98] on div "Đơn hàng 15 đơn Khối lượng 0 kg Số lượng 31 món Đã thu 760.000 đ Chưa thu 6,79 …" at bounding box center [707, 94] width 1330 height 39
click at [564, 100] on div "Đơn hàng 15 đơn Khối lượng 0 kg Số lượng 31 món Đã thu 760.000 đ Chưa thu 6,79 …" at bounding box center [707, 94] width 1330 height 39
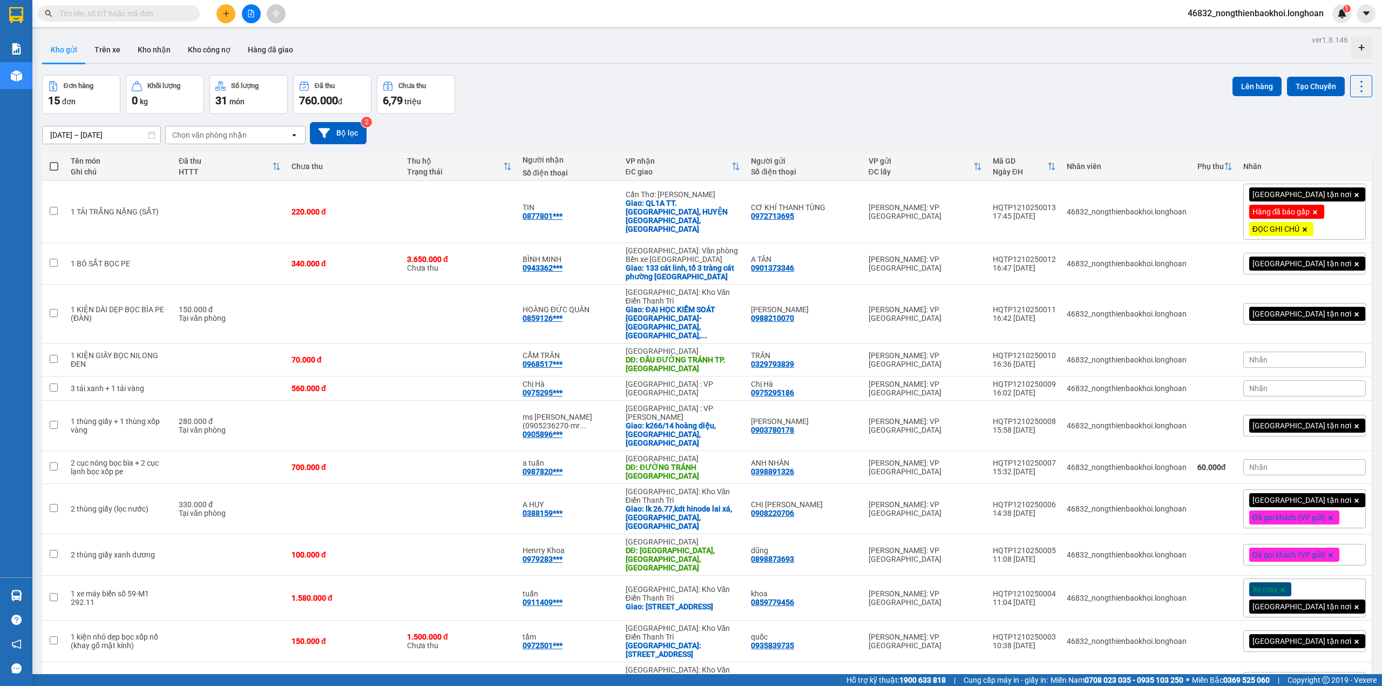
click at [561, 104] on div "Đơn hàng 15 đơn Khối lượng 0 kg Số lượng 31 món Đã thu 760.000 đ Chưa thu 6,79 …" at bounding box center [707, 94] width 1330 height 39
click at [603, 100] on div "Đơn hàng 15 đơn Khối lượng 0 kg Số lượng 31 món Đã thu 760.000 đ Chưa thu 6,79 …" at bounding box center [707, 94] width 1330 height 39
click at [607, 99] on div "Đơn hàng 15 đơn Khối lượng 0 kg Số lượng 31 món Đã thu 760.000 đ Chưa thu 6,79 …" at bounding box center [707, 94] width 1330 height 39
click at [607, 100] on div "Đơn hàng 15 đơn Khối lượng 0 kg Số lượng 31 món Đã thu 760.000 đ Chưa thu 6,79 …" at bounding box center [707, 94] width 1330 height 39
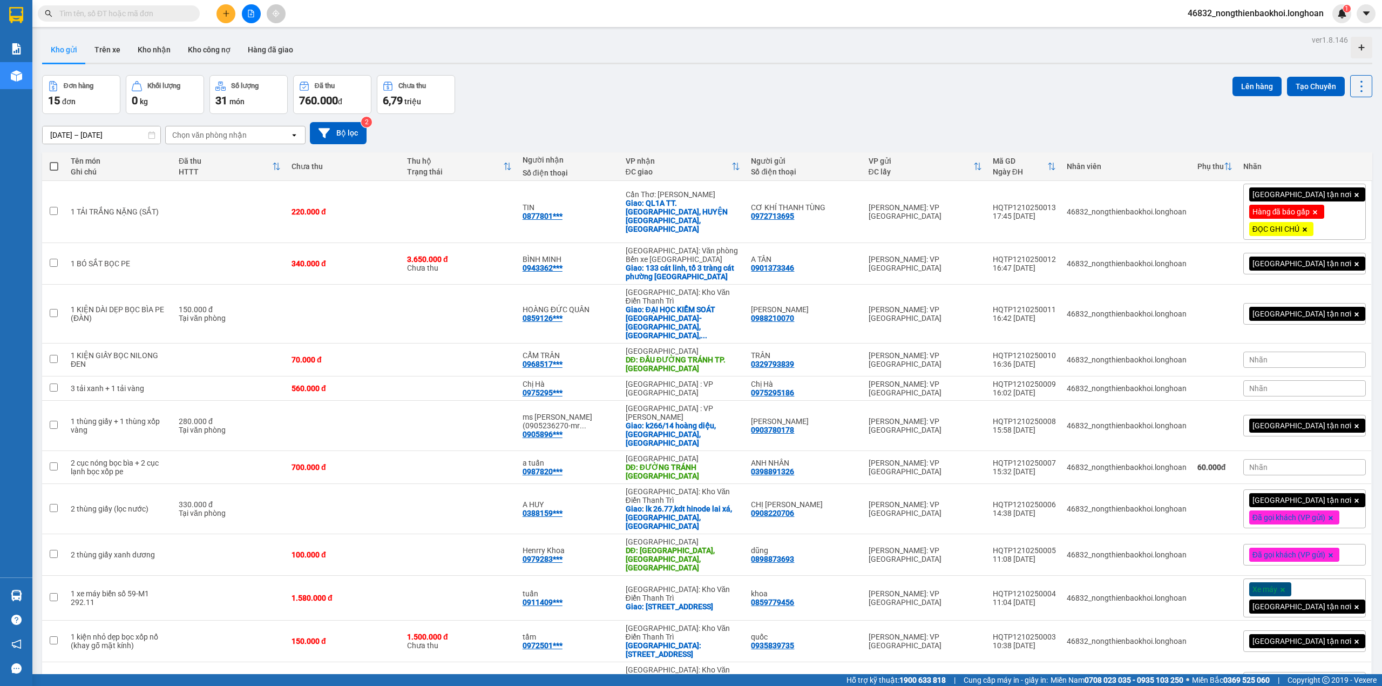
click at [137, 19] on span at bounding box center [119, 13] width 162 height 16
click at [139, 13] on input "text" at bounding box center [122, 14] width 127 height 12
paste input "HQTP1110250019"
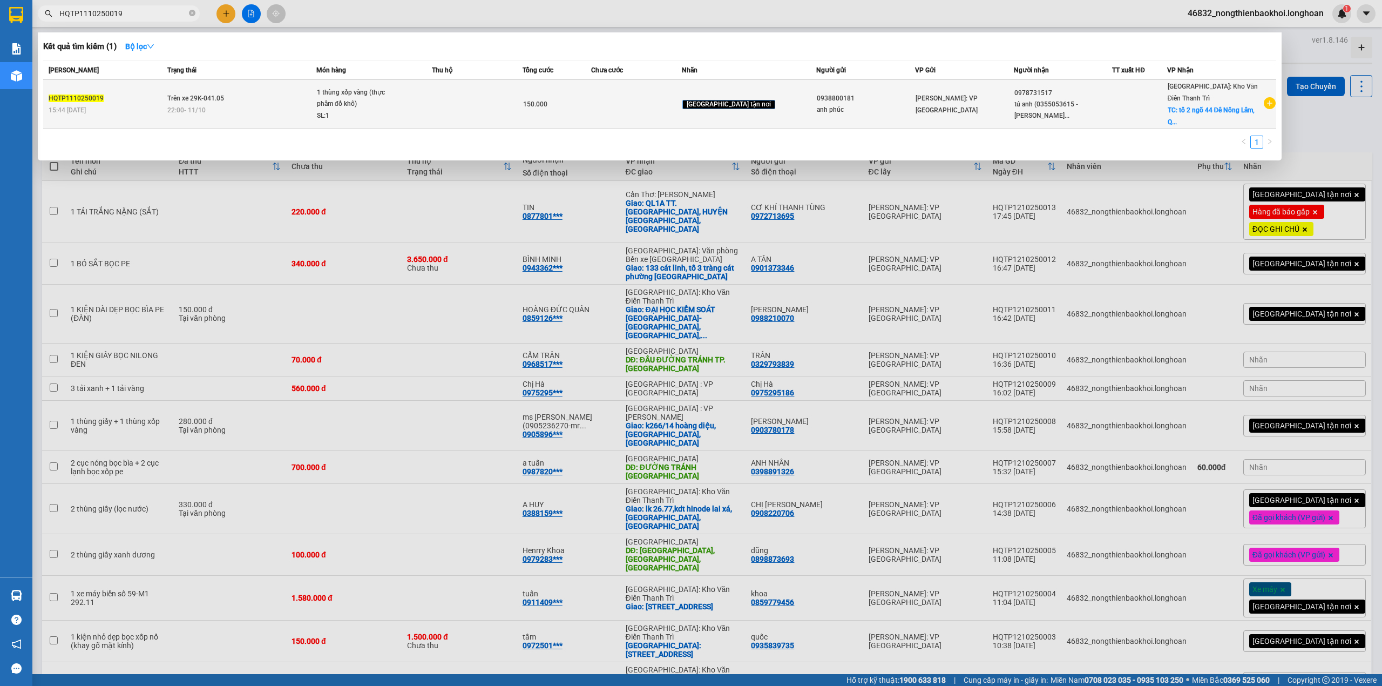
type input "HQTP1110250019"
click at [497, 113] on td at bounding box center [477, 104] width 91 height 49
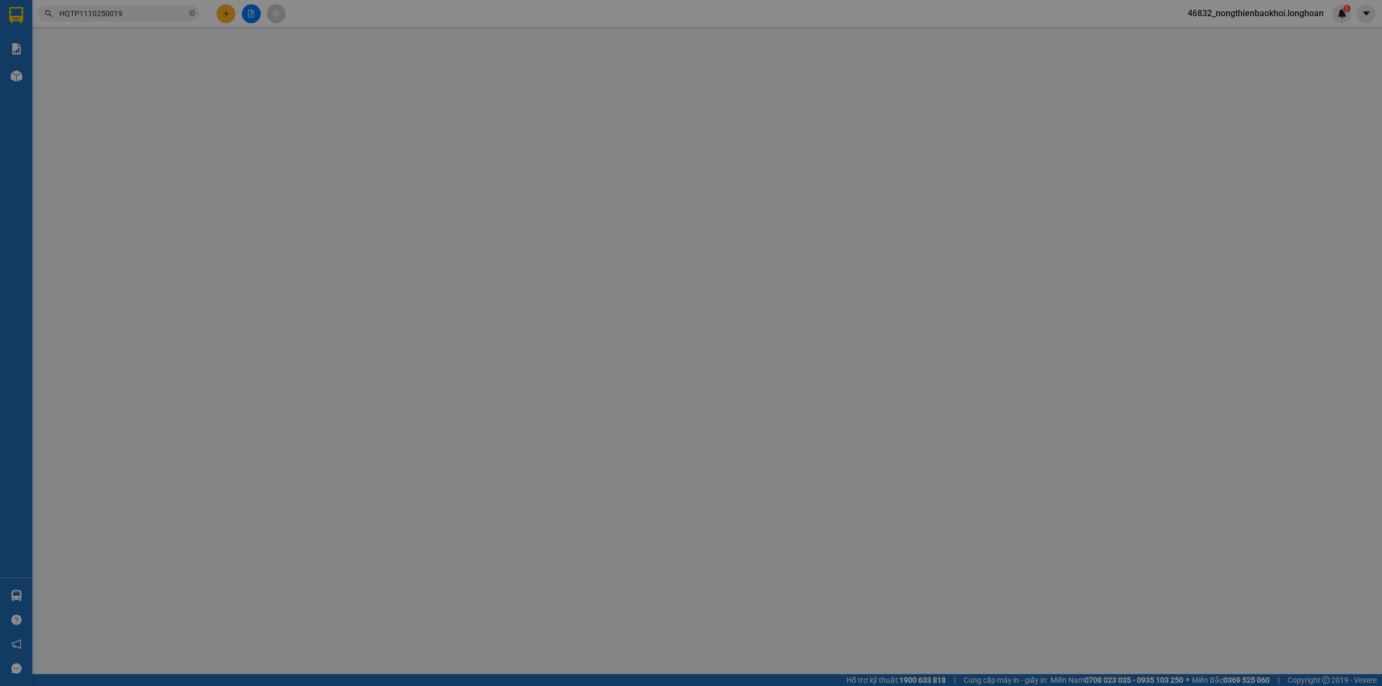
type input "0938800181"
type input "anh phúc"
type input "0978731517"
type input "tú anh (0355053615 - [PERSON_NAME])"
checkbox input "true"
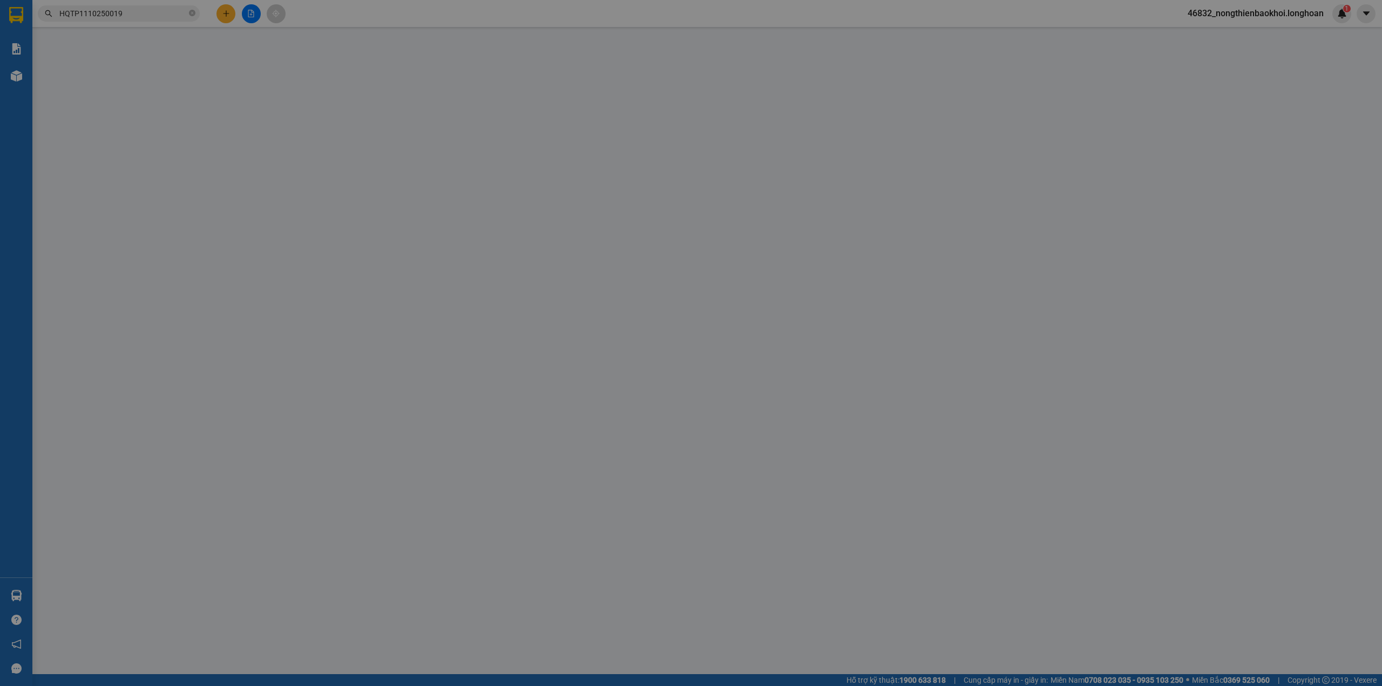
type input "tổ 2 ngõ 44 [GEOGRAPHIC_DATA], [GEOGRAPHIC_DATA], Thành phố [GEOGRAPHIC_DATA], …"
type input "nhận theo kiện giao theo kiện - hư hỏng không chịu trách nhiệm"
type input "0"
type input "150.000"
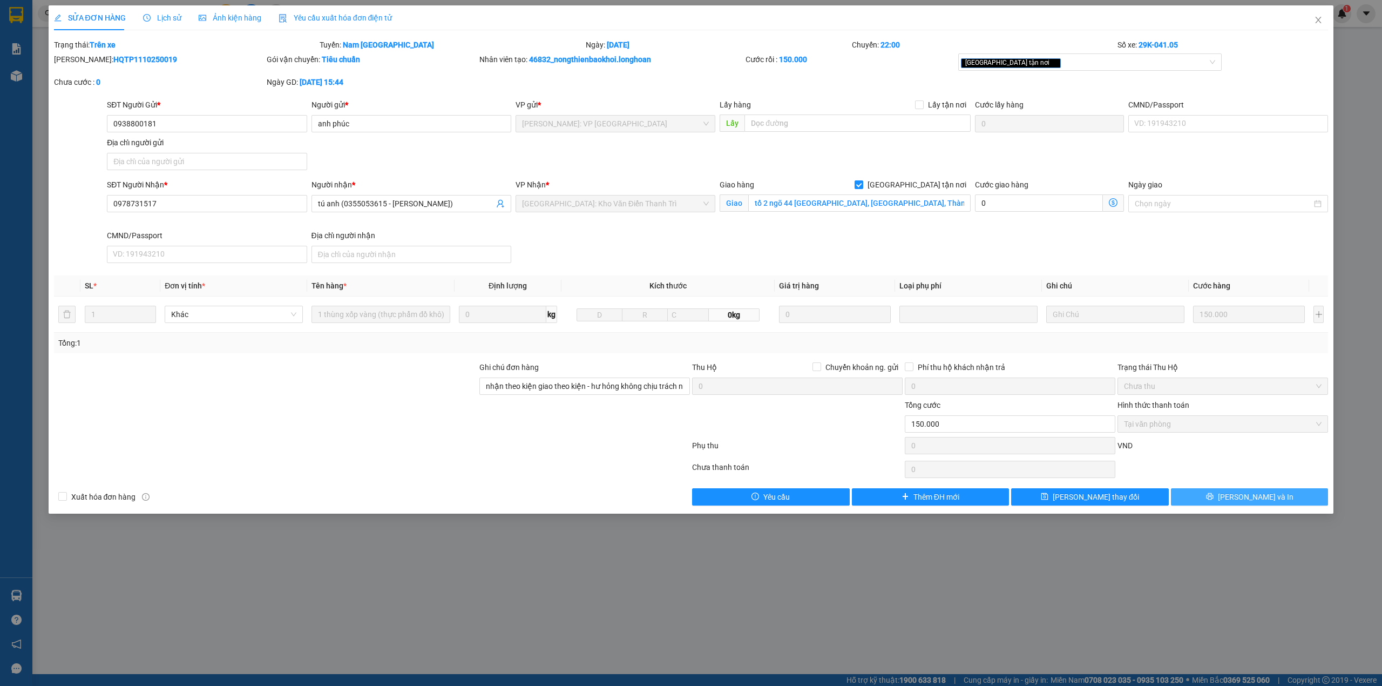
drag, startPoint x: 1246, startPoint y: 491, endPoint x: 1240, endPoint y: 491, distance: 6.0
click at [1246, 491] on button "[PERSON_NAME] và In" at bounding box center [1250, 496] width 158 height 17
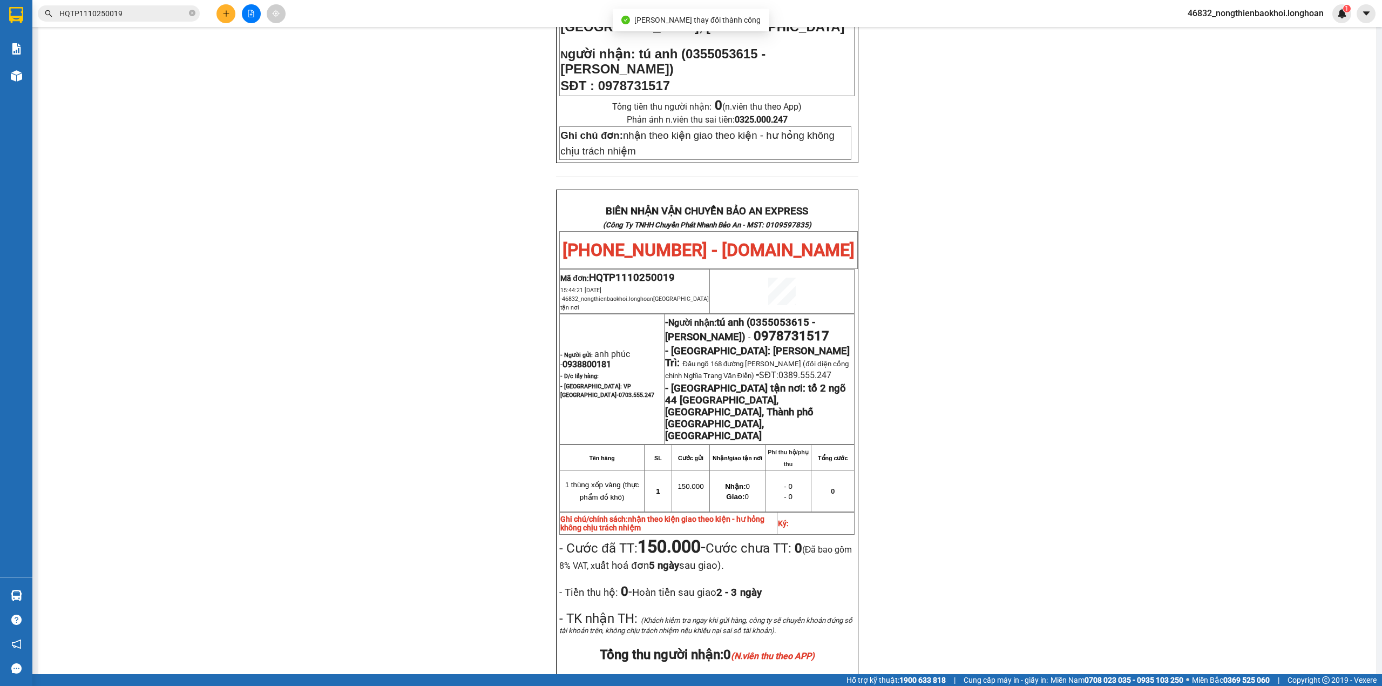
scroll to position [504, 0]
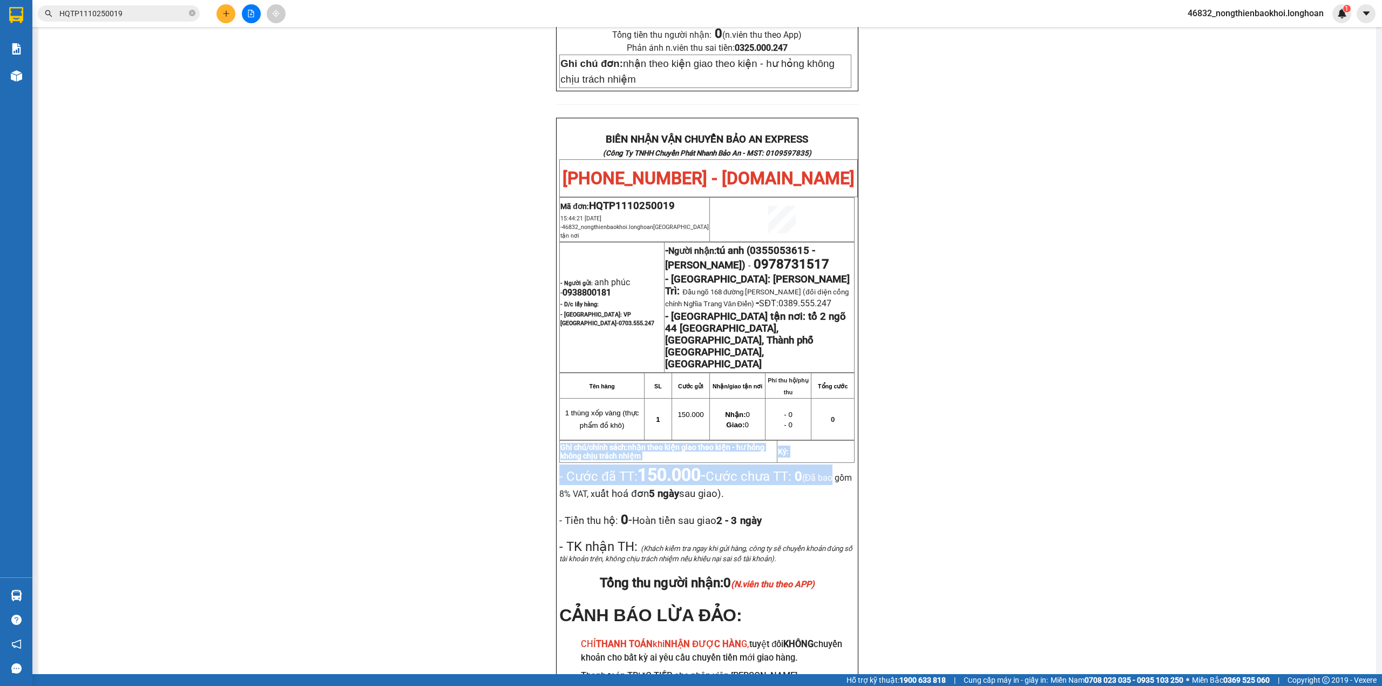
drag, startPoint x: 944, startPoint y: 401, endPoint x: 940, endPoint y: 385, distance: 15.5
click at [940, 386] on div "PHIẾU DÁN LÊN HÀNG Ngày in phiếu: 18:00 [DATE] CSKH: [PHONE_NUMBER] CÔNG TY TNH…" at bounding box center [707, 176] width 1312 height 1172
click at [1229, 477] on div "PHIẾU DÁN LÊN HÀNG Ngày in phiếu: 18:00 [DATE] CSKH: [PHONE_NUMBER] CÔNG TY TNH…" at bounding box center [707, 176] width 1312 height 1172
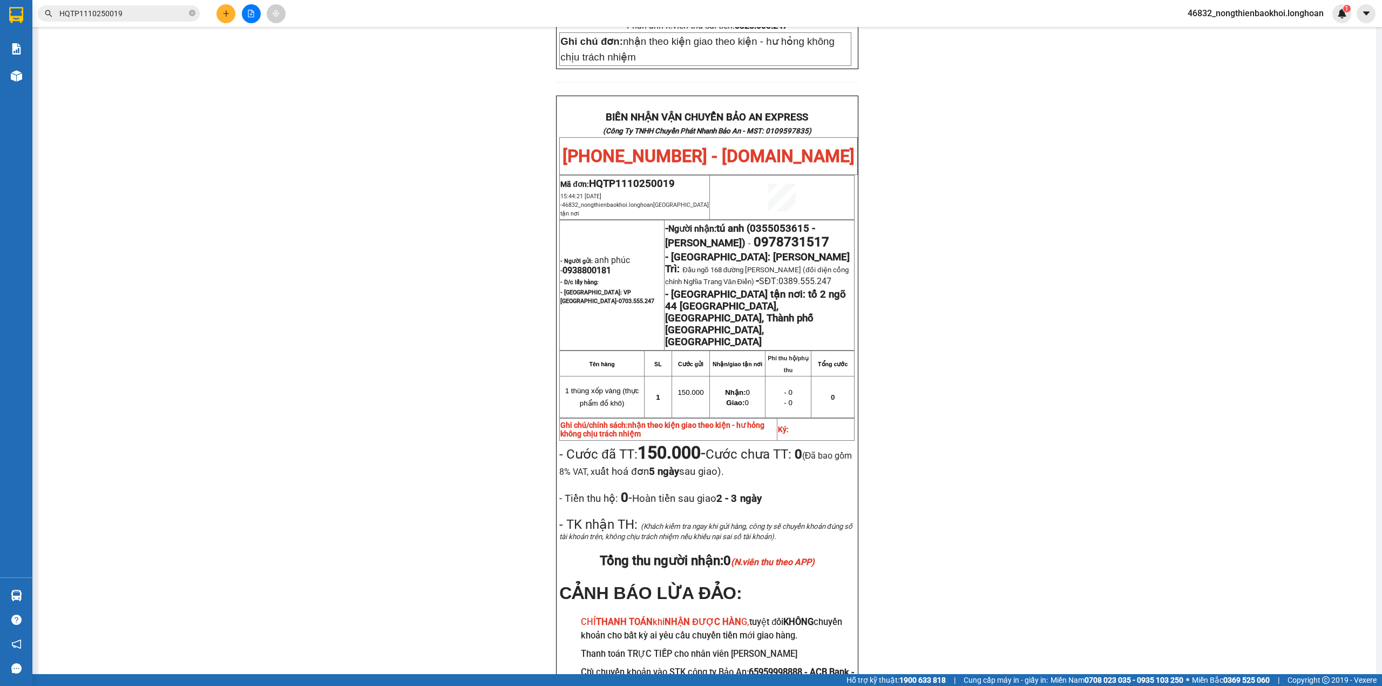
scroll to position [530, 0]
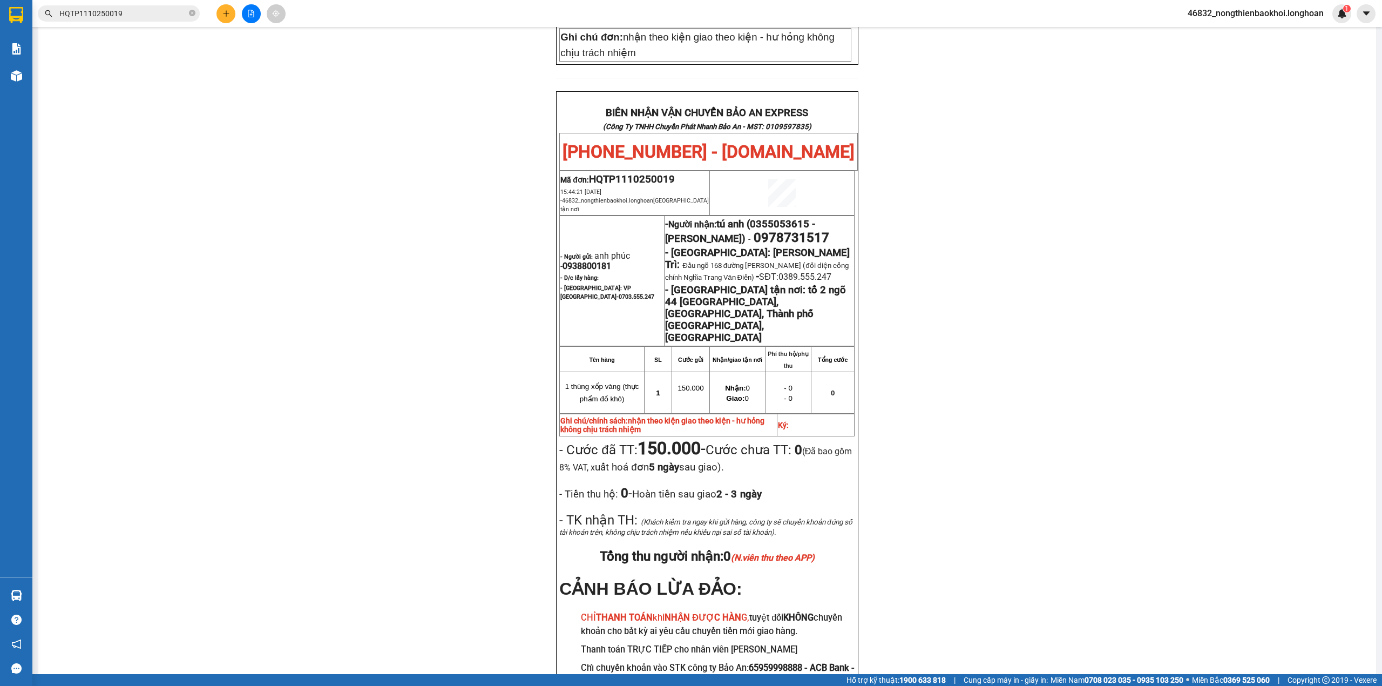
drag, startPoint x: 287, startPoint y: 206, endPoint x: 230, endPoint y: 143, distance: 85.2
click at [286, 204] on div "PHIẾU DÁN LÊN HÀNG Ngày in phiếu: 18:00 [DATE] CSKH: [PHONE_NUMBER] CÔNG TY TNH…" at bounding box center [707, 150] width 1312 height 1172
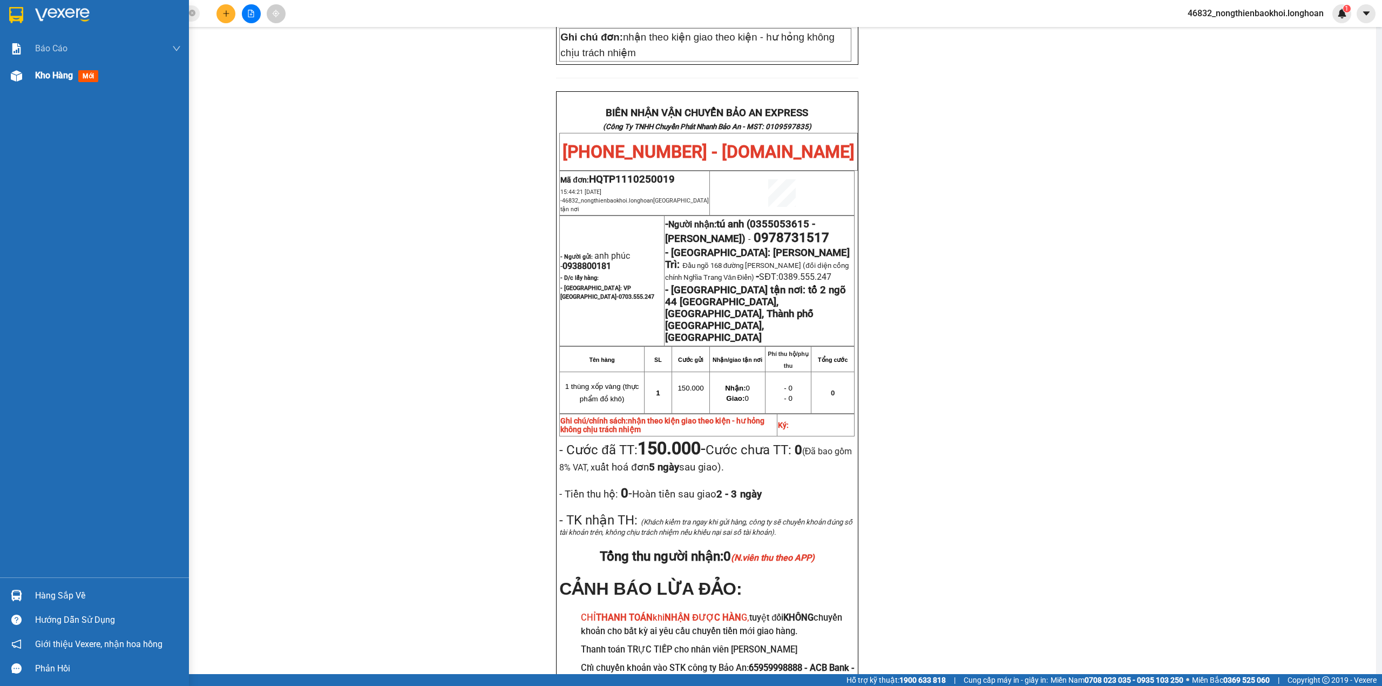
click at [22, 78] on img at bounding box center [16, 75] width 11 height 11
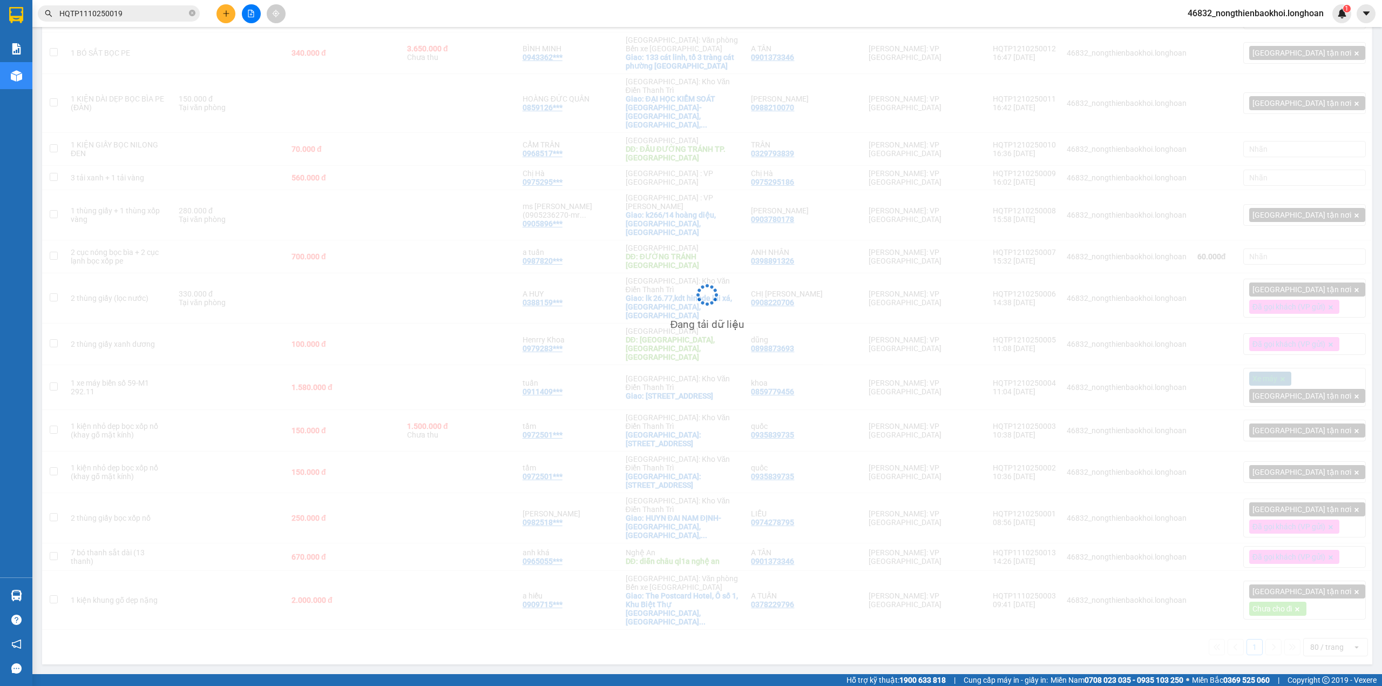
scroll to position [74, 0]
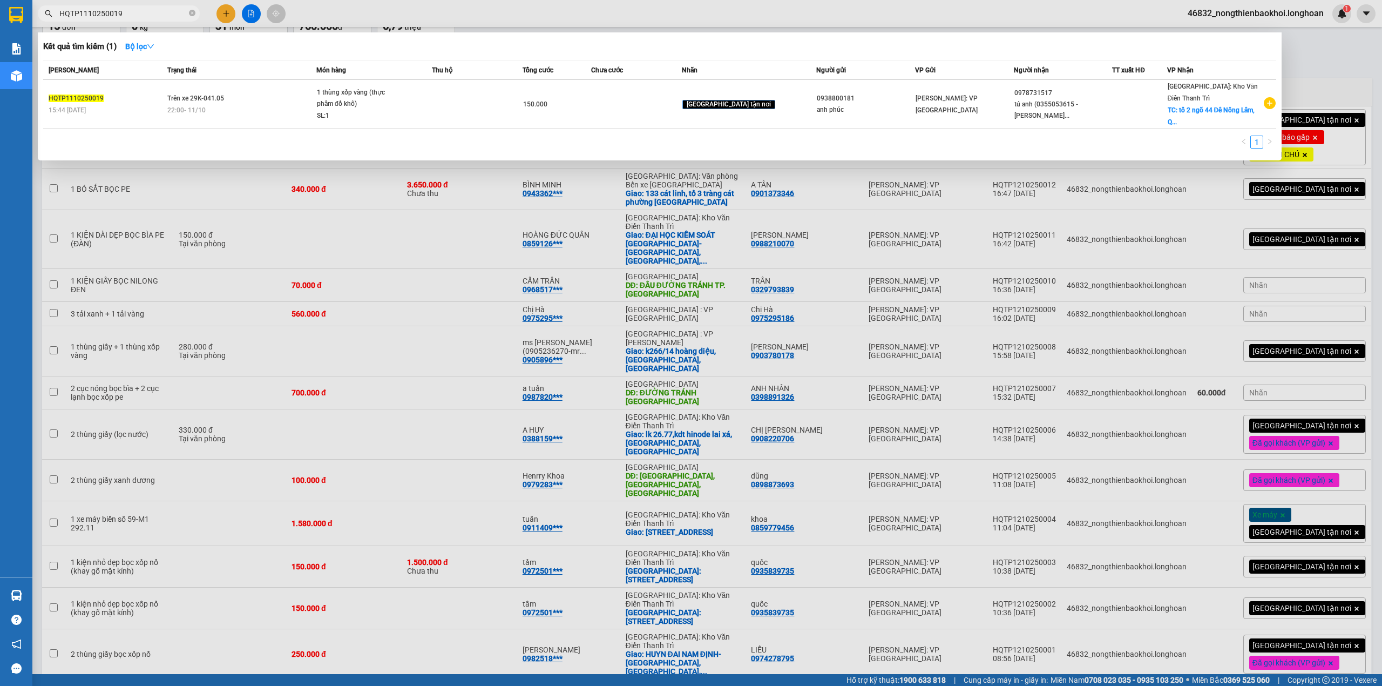
click at [140, 11] on input "HQTP1110250019" at bounding box center [122, 14] width 127 height 12
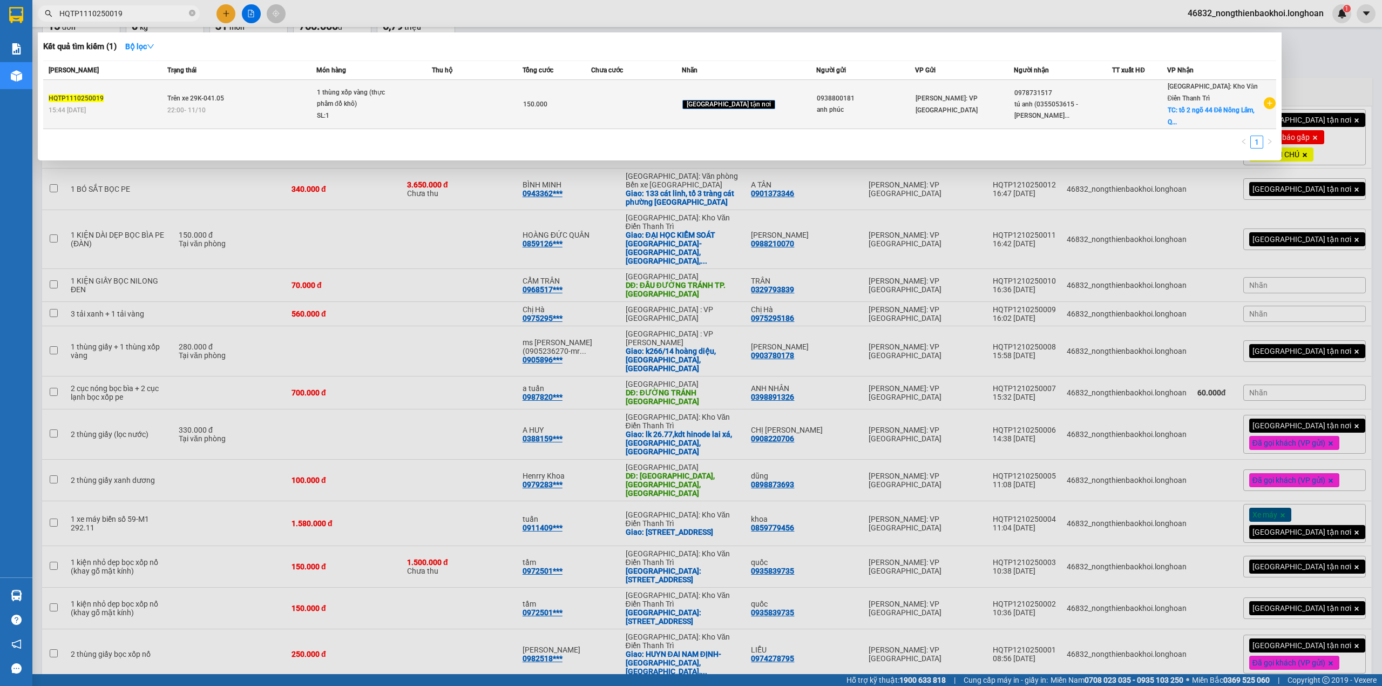
click at [964, 89] on td "[PERSON_NAME]: VP [GEOGRAPHIC_DATA]" at bounding box center [964, 104] width 99 height 49
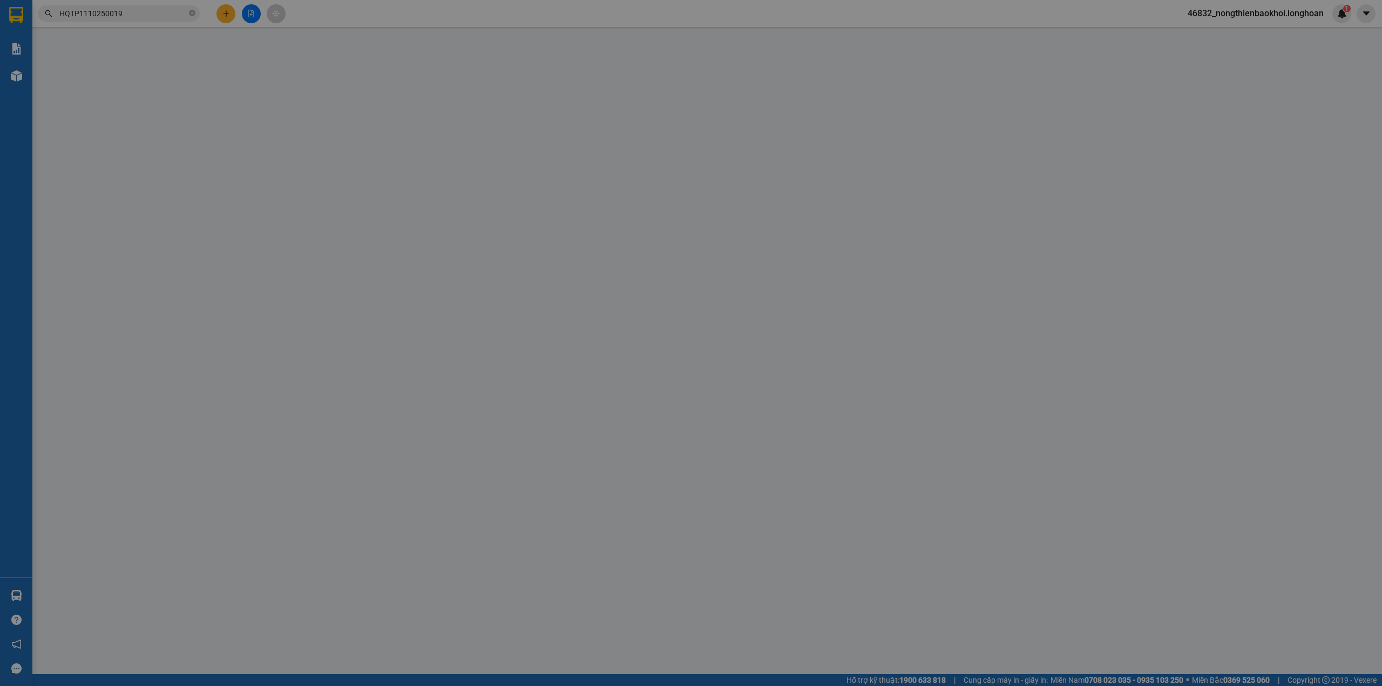
type input "0938800181"
type input "anh phúc"
type input "0978731517"
type input "tú anh (0355053615 - [PERSON_NAME])"
checkbox input "true"
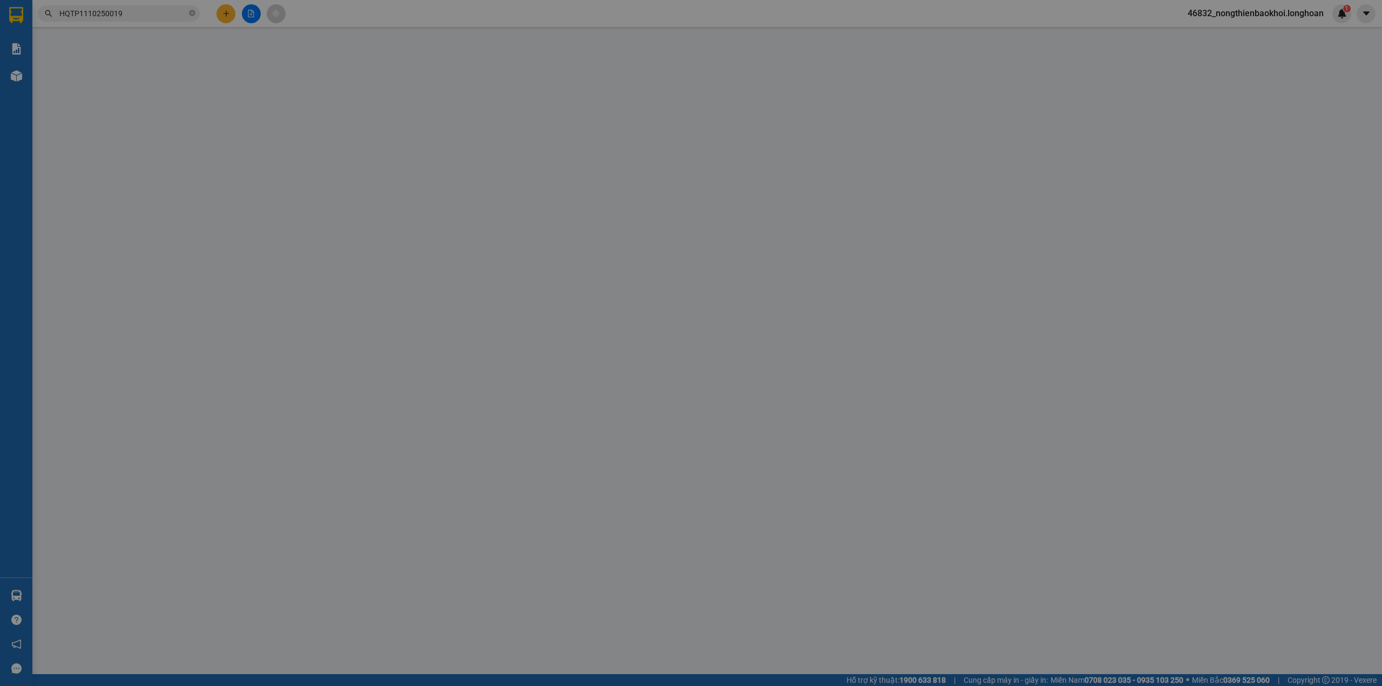
type input "tổ 2 ngõ 44 [GEOGRAPHIC_DATA], [GEOGRAPHIC_DATA], Thành phố [GEOGRAPHIC_DATA], …"
type input "nhận theo kiện giao theo kiện - hư hỏng không chịu trách nhiệm"
type input "0"
type input "150.000"
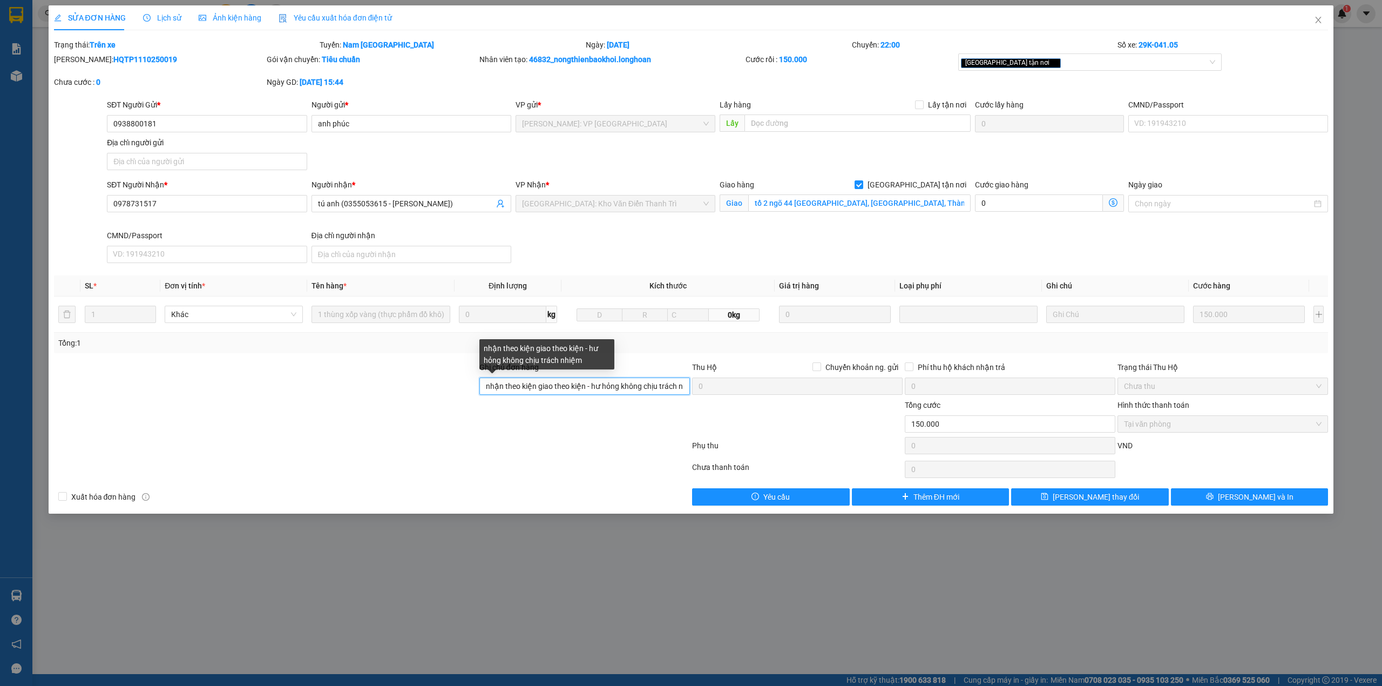
click at [670, 380] on input "nhận theo kiện giao theo kiện - hư hỏng không chịu trách nhiệm" at bounding box center [584, 385] width 211 height 17
click at [1035, 57] on div "[GEOGRAPHIC_DATA] tận nơi" at bounding box center [1085, 62] width 248 height 13
type input "nhận theo kiện giao theo kiện - hư hỏng không chịu trách nhiệm - BỐC 1 XE MÁY G…"
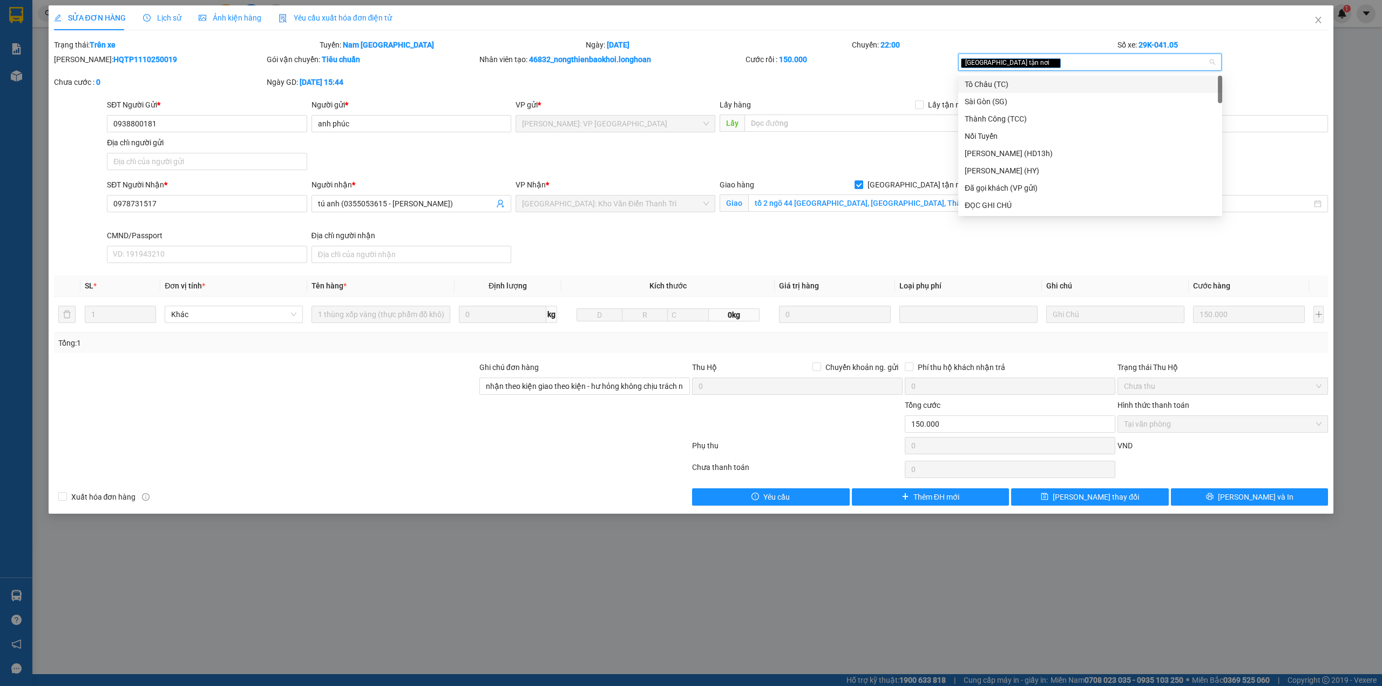
type input "D"
type input "ĐOC"
click at [1033, 85] on div "ĐỌC GHI CHÚ" at bounding box center [1090, 84] width 251 height 12
drag, startPoint x: 681, startPoint y: 247, endPoint x: 687, endPoint y: 247, distance: 5.9
click at [681, 247] on div "SĐT Người Nhận * 0978731517 Người nhận * tú anh (0355053615 - phạm huyền) VP Nh…" at bounding box center [717, 223] width 1225 height 89
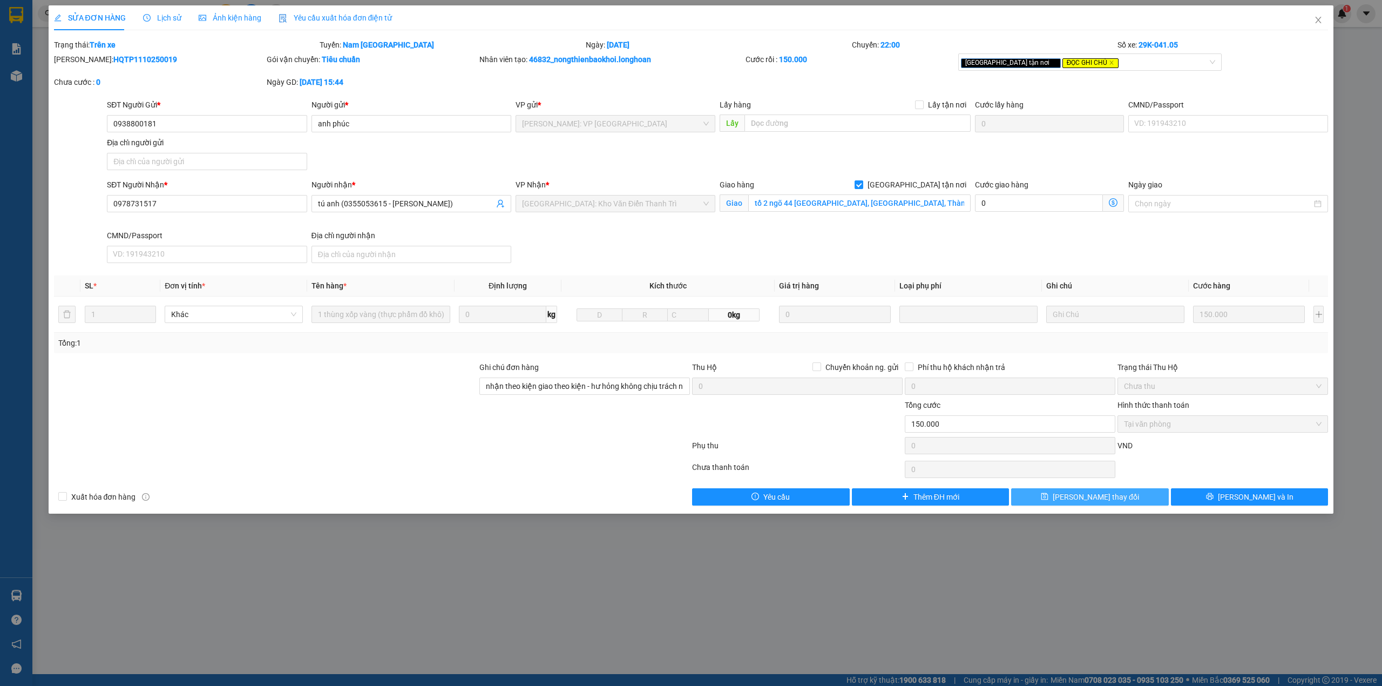
click at [1138, 505] on button "[PERSON_NAME] thay đổi" at bounding box center [1090, 496] width 158 height 17
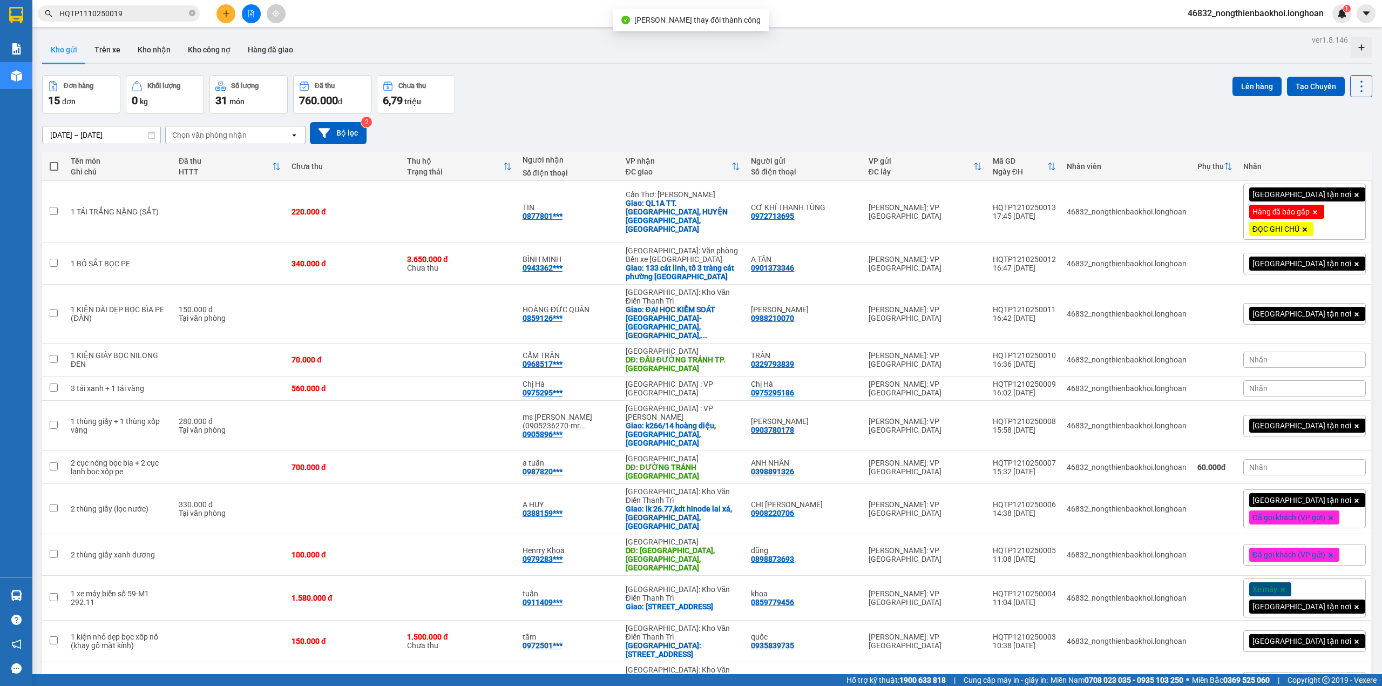
click at [708, 113] on div "Đơn hàng 15 đơn Khối lượng 0 kg Số lượng 31 món Đã thu 760.000 đ Chưa thu 6,79 …" at bounding box center [707, 94] width 1330 height 39
click at [622, 128] on div "[DATE] – [DATE] Press the down arrow key to interact with the calendar and sele…" at bounding box center [707, 133] width 1330 height 22
click at [160, 12] on input "HQTP1110250019" at bounding box center [122, 14] width 127 height 12
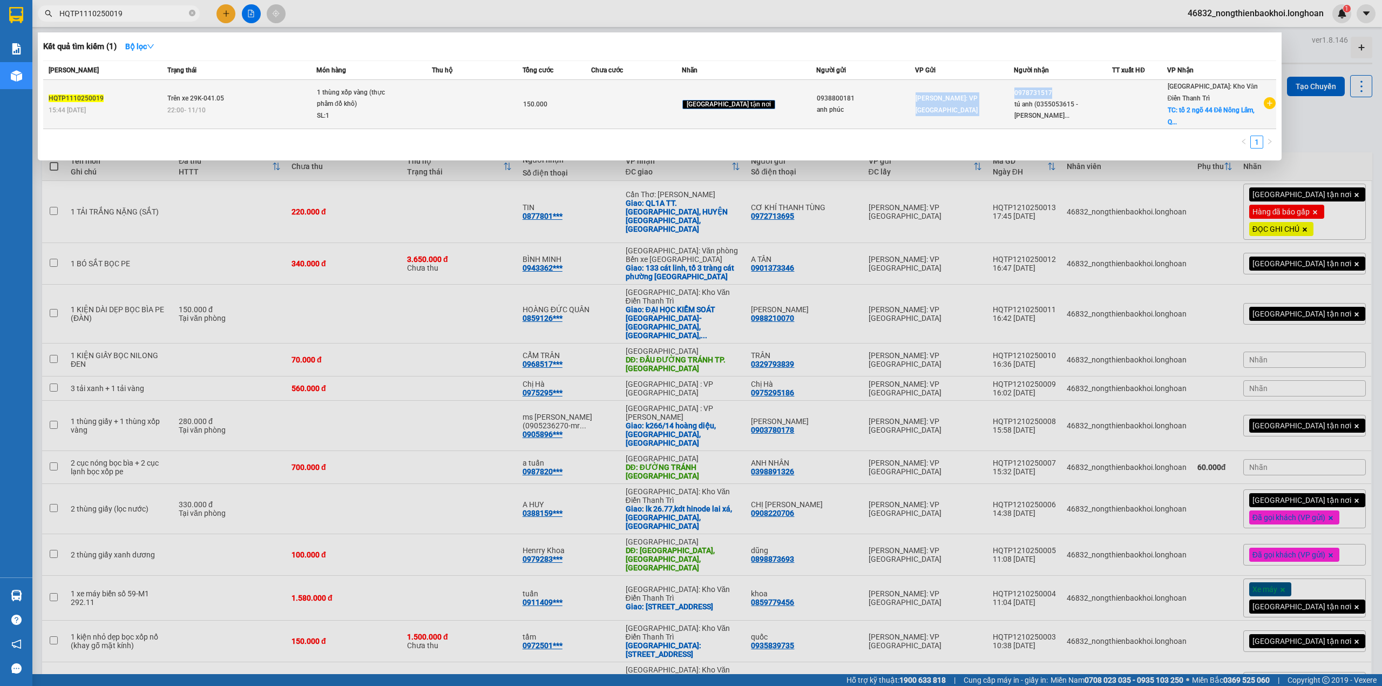
copy tr "[GEOGRAPHIC_DATA]: VP [GEOGRAPHIC_DATA] 0978731517"
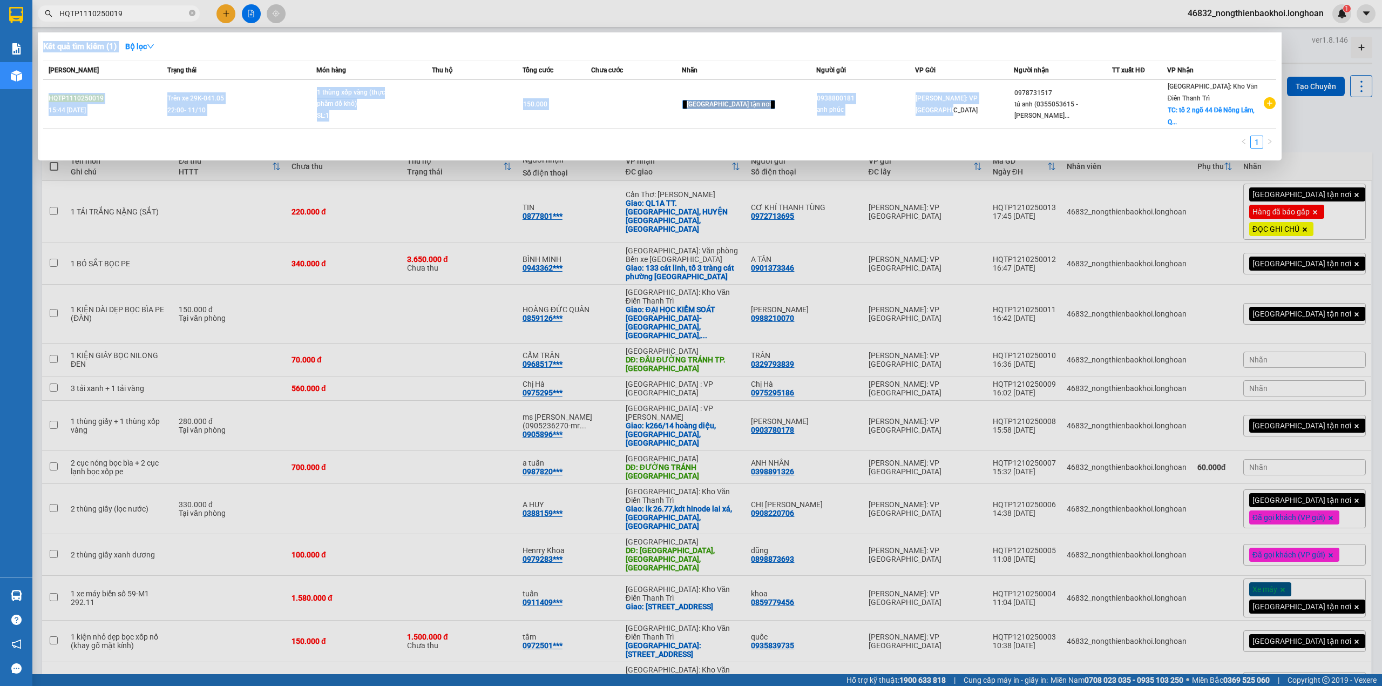
drag, startPoint x: 1008, startPoint y: 96, endPoint x: 761, endPoint y: 418, distance: 405.7
click at [0, 13] on div "Kết quả tìm kiếm ( 1 ) Bộ lọc Mã ĐH Trạng thái Món hàng Thu hộ Tổng cước Chưa c…" at bounding box center [0, 13] width 0 height 0
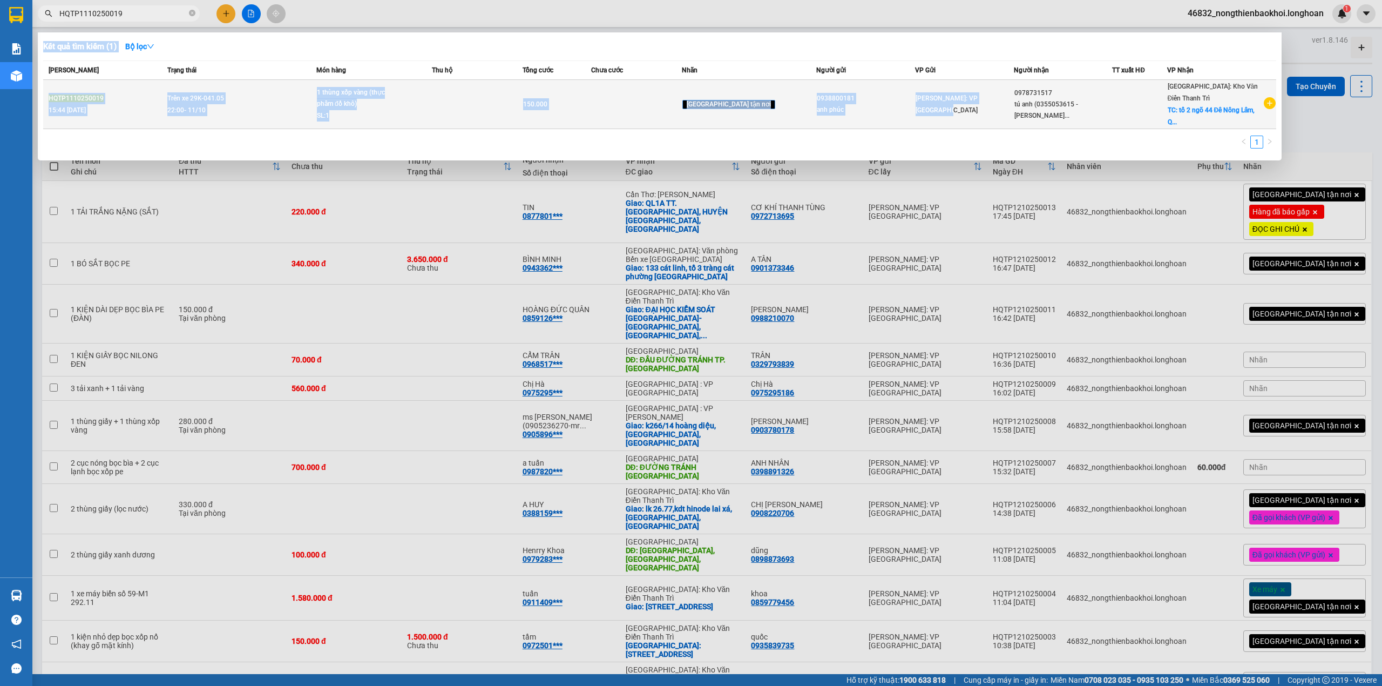
click at [675, 93] on td at bounding box center [636, 104] width 91 height 49
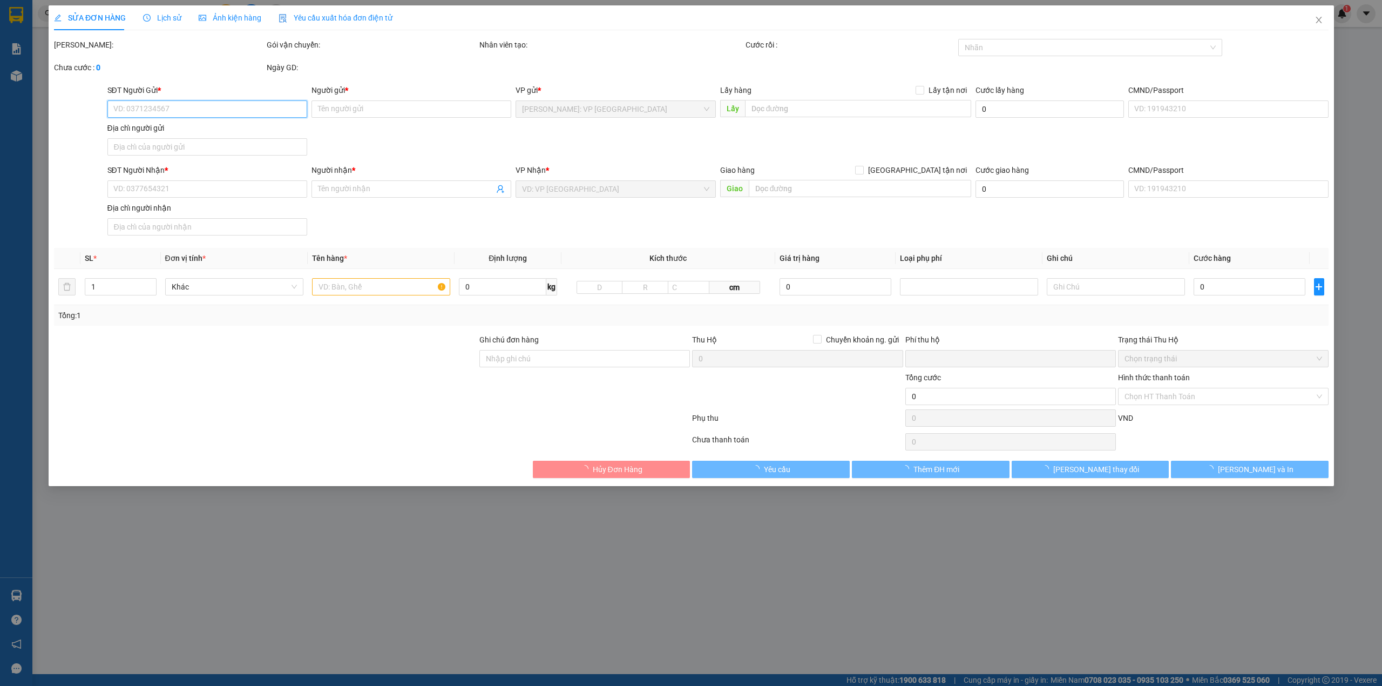
type input "0938800181"
type input "anh phúc"
type input "0978731517"
type input "tú anh (0355053615 - [PERSON_NAME])"
checkbox input "true"
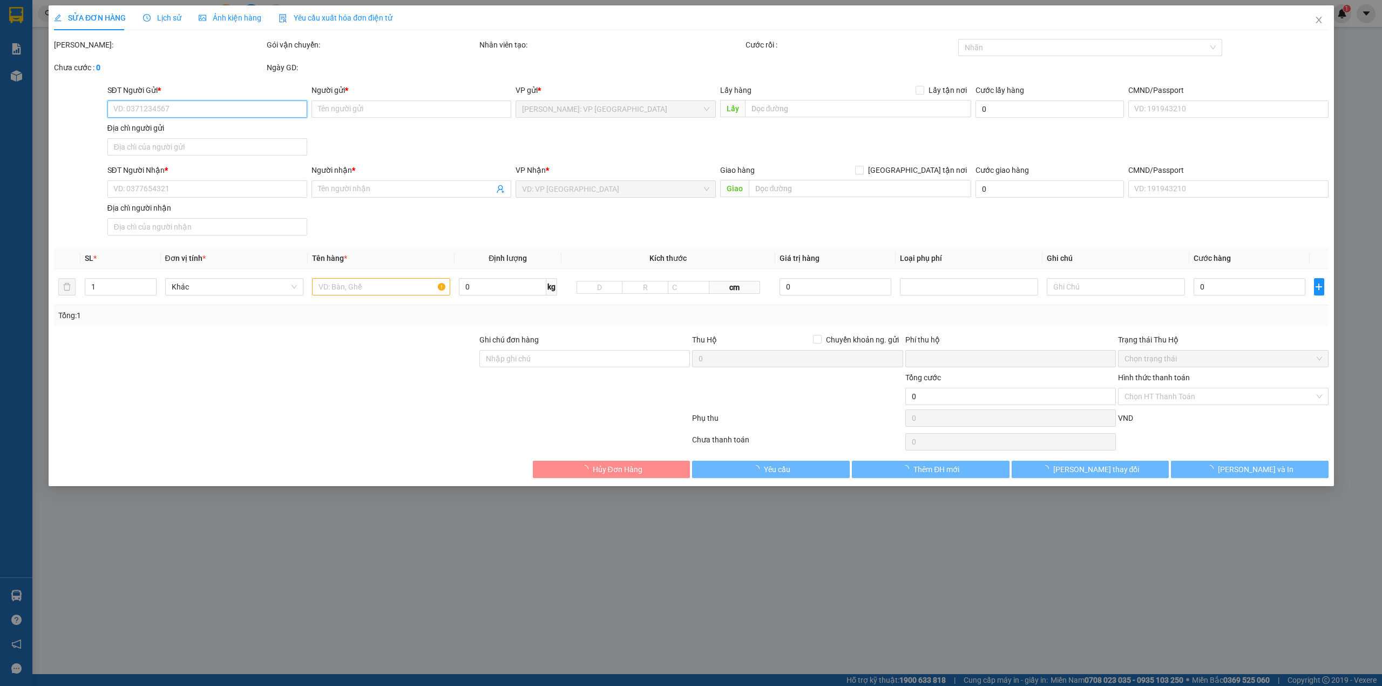
type input "tổ 2 ngõ 44 [GEOGRAPHIC_DATA], [GEOGRAPHIC_DATA], Thành phố [GEOGRAPHIC_DATA], …"
type input "nhận theo kiện giao theo kiện - hư hỏng không chịu trách nhiệm - BỐC 1 XE MÁY G…"
type input "0"
type input "150.000"
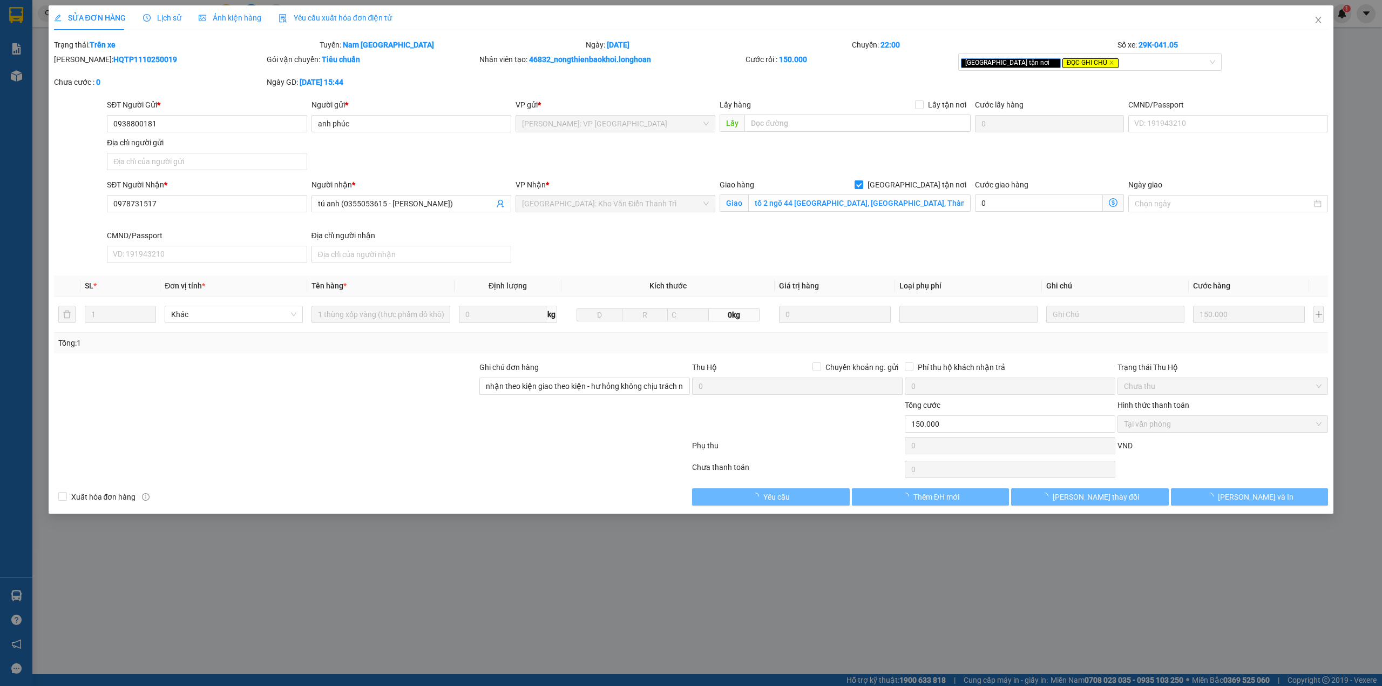
click at [655, 58] on div "Nhân viên tạo: 46832_nongthienbaokhoi.longhoan" at bounding box center [611, 59] width 264 height 12
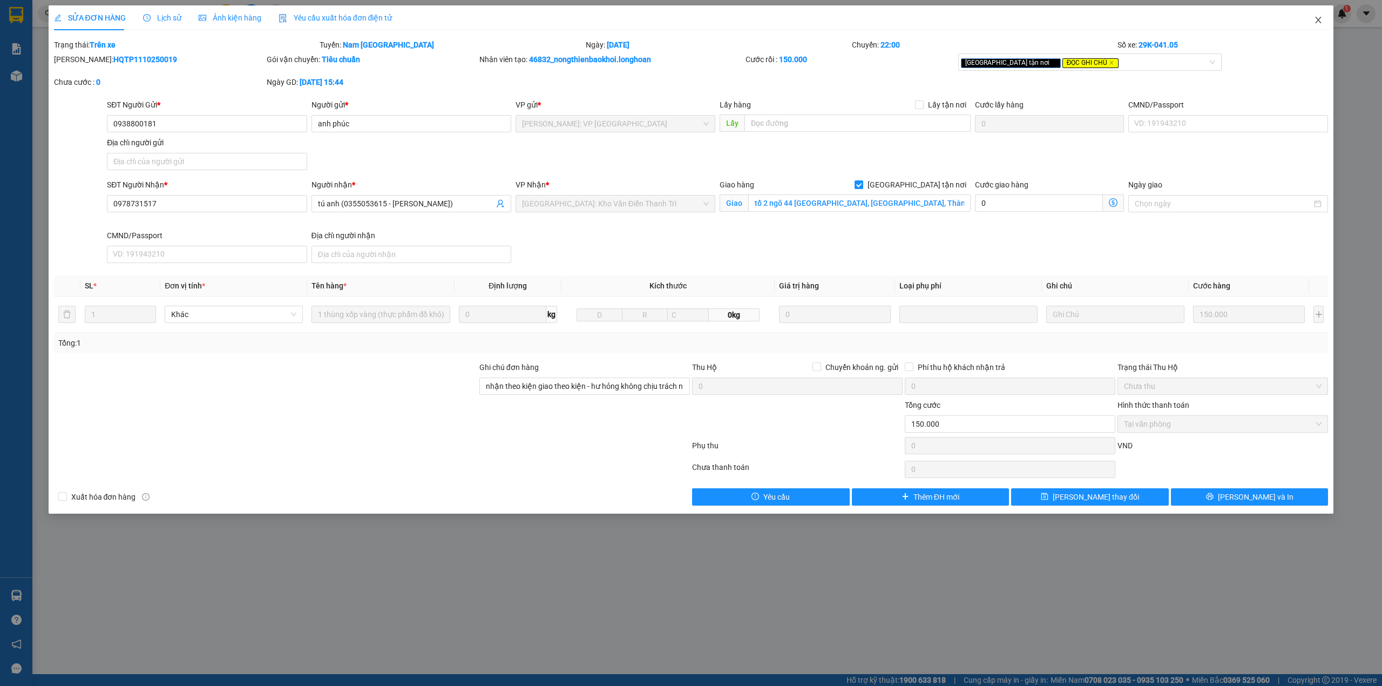
click at [1317, 23] on icon "close" at bounding box center [1318, 20] width 9 height 9
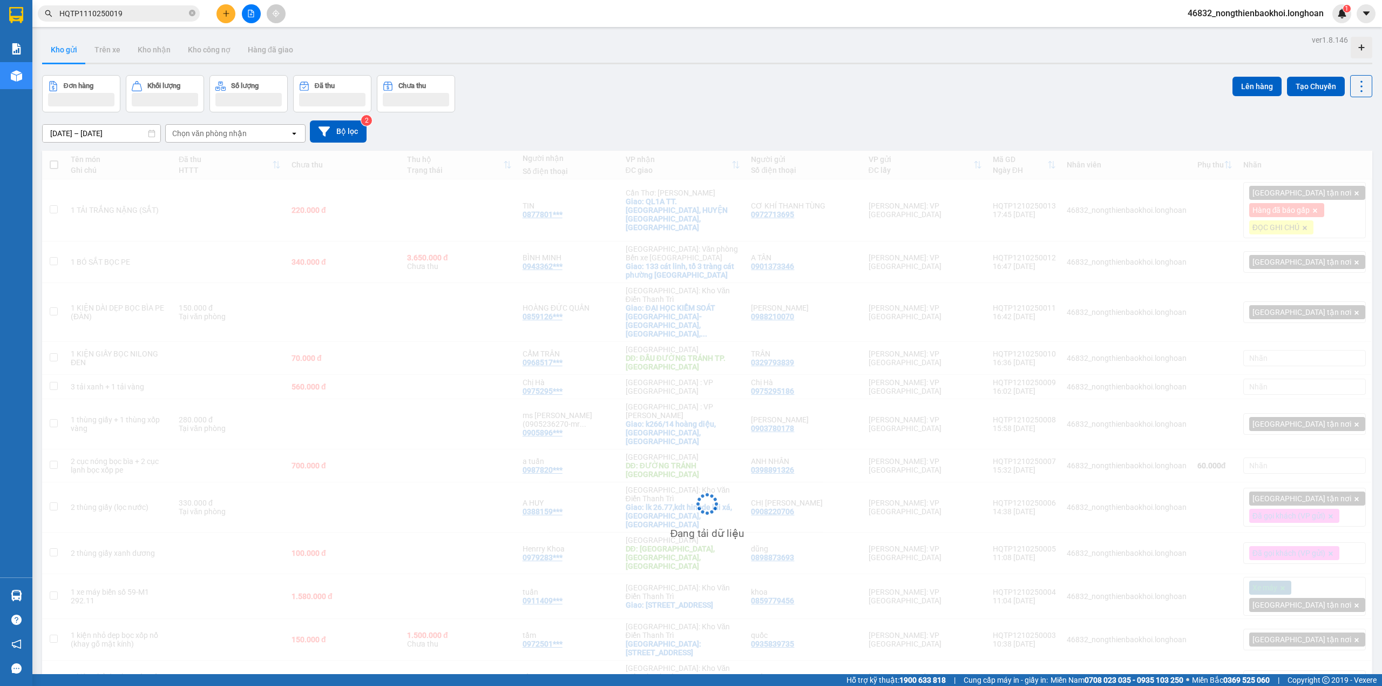
drag, startPoint x: 417, startPoint y: 624, endPoint x: 435, endPoint y: 630, distance: 19.0
click at [422, 625] on div "Đang tải dữ liệu" at bounding box center [707, 512] width 1330 height 722
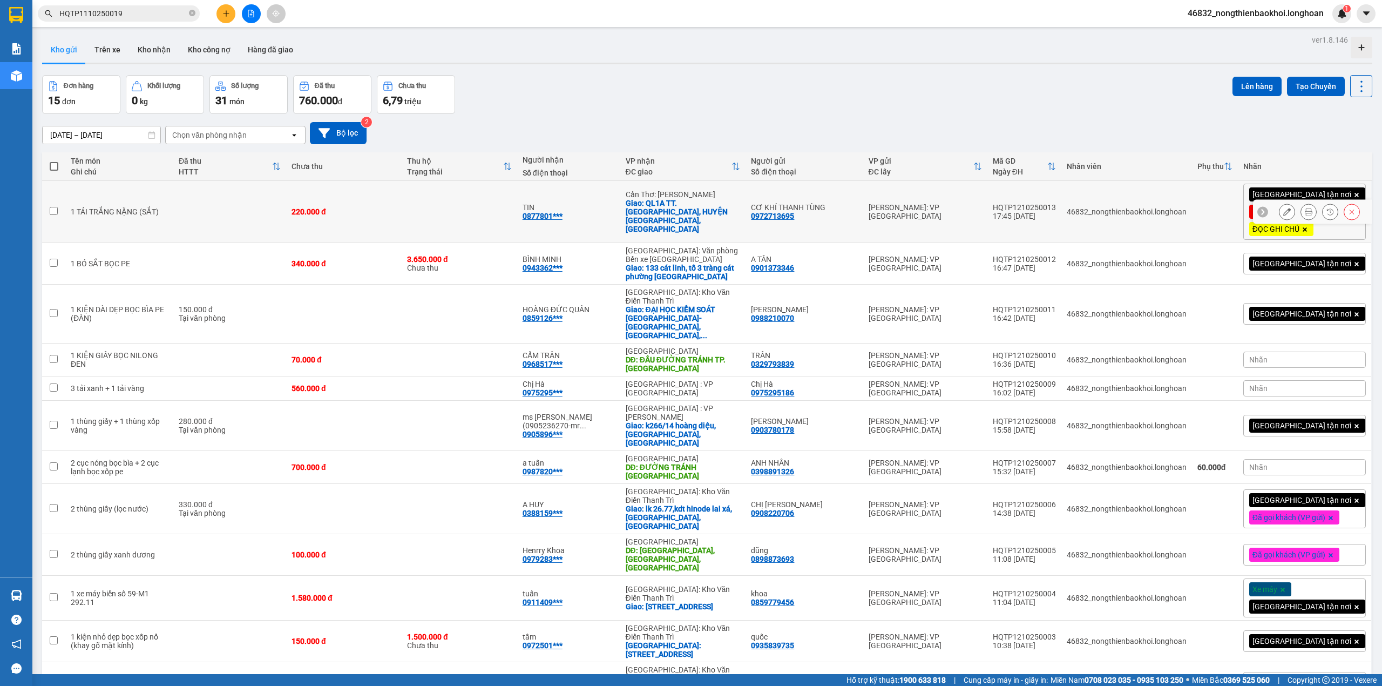
click at [1305, 212] on icon at bounding box center [1309, 212] width 8 height 8
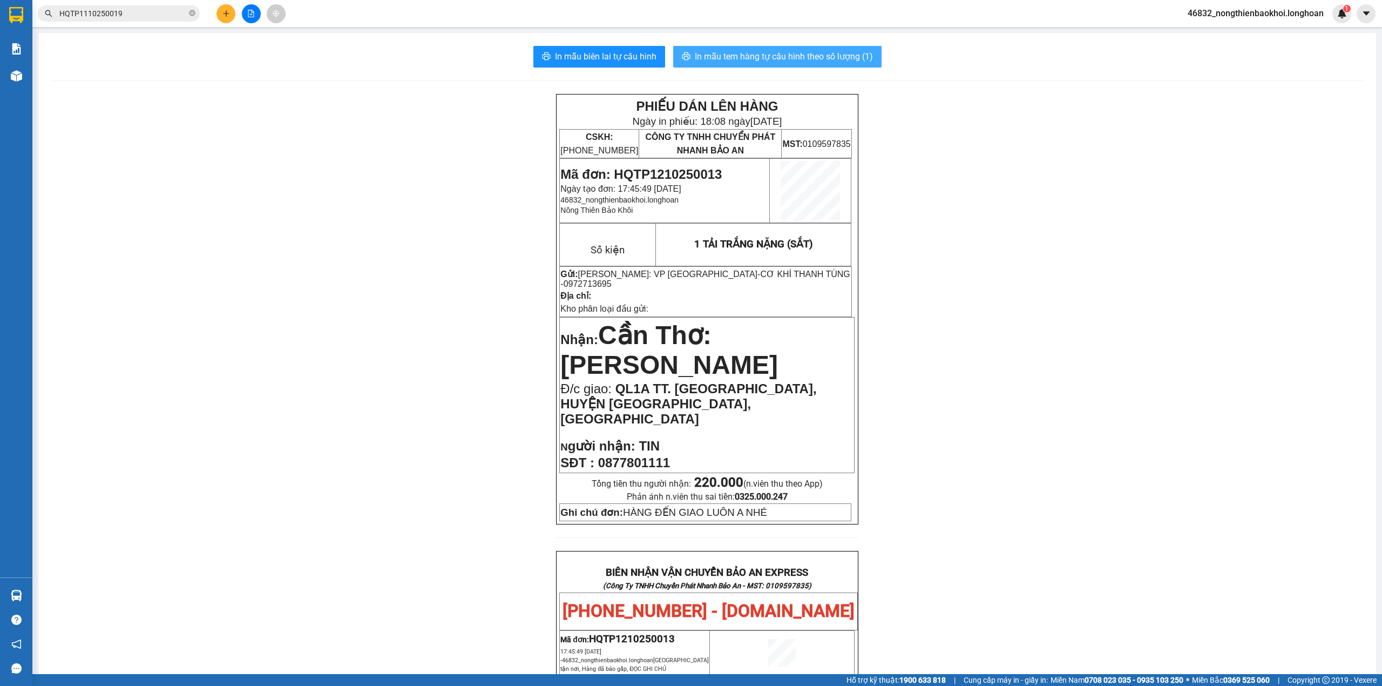
click at [772, 60] on span "In mẫu tem hàng tự cấu hình theo số lượng (1)" at bounding box center [784, 56] width 178 height 13
drag, startPoint x: 214, startPoint y: 128, endPoint x: 9, endPoint y: 91, distance: 208.4
click at [202, 125] on div "PHIẾU DÁN LÊN HÀNG Ngày in phiếu: 18:09 [DATE] CSKH: [PHONE_NUMBER] CÔNG TY TNH…" at bounding box center [707, 628] width 1312 height 1069
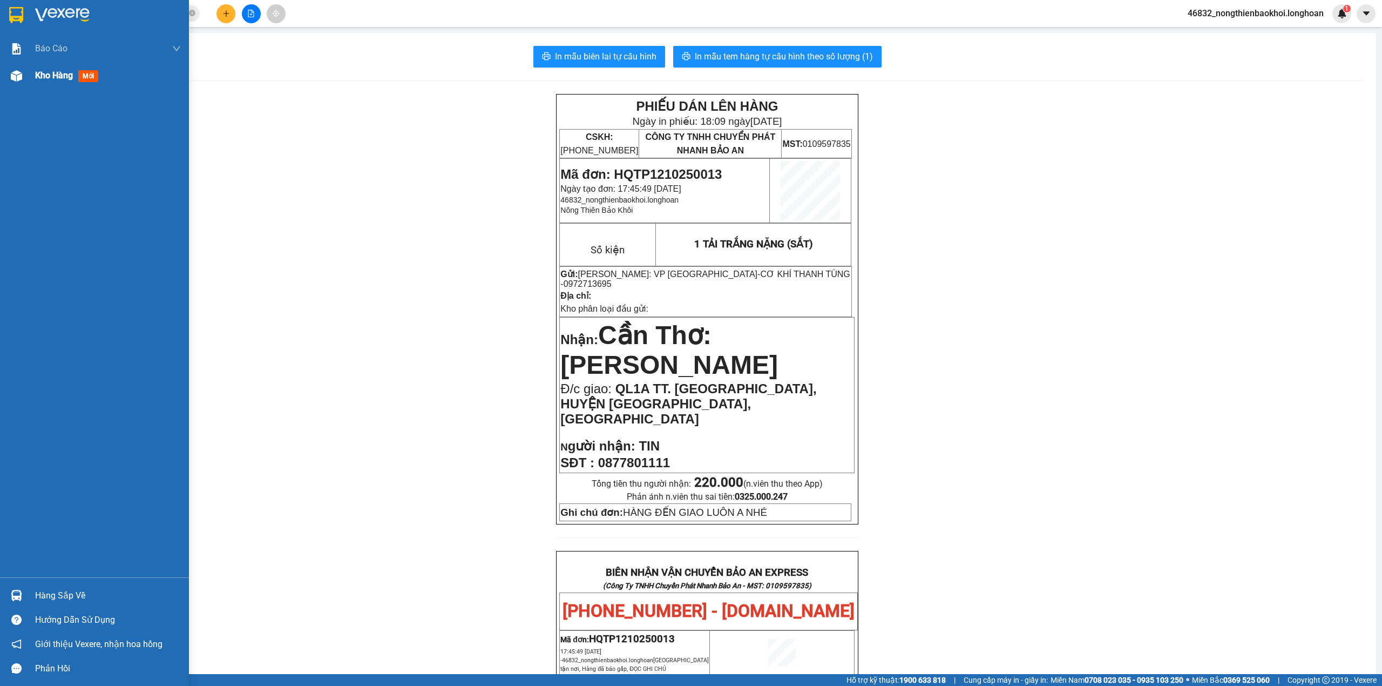
click at [4, 78] on div "Kho hàng mới" at bounding box center [94, 75] width 189 height 27
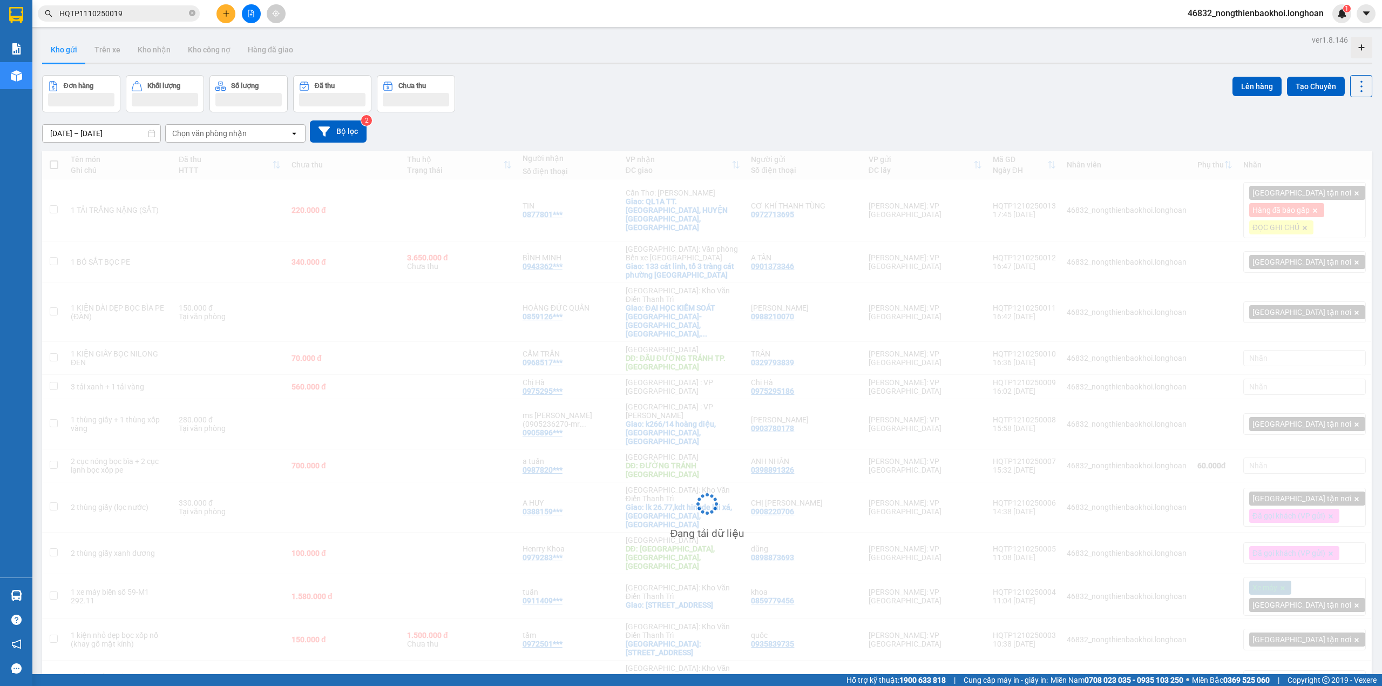
click at [922, 98] on div "Đơn hàng Khối lượng Số lượng Đã thu Chưa thu Lên hàng Tạo Chuyến" at bounding box center [707, 93] width 1330 height 37
click at [920, 98] on div "Đơn hàng Khối lượng Số lượng Đã thu Chưa thu Lên hàng Tạo Chuyến" at bounding box center [707, 93] width 1330 height 37
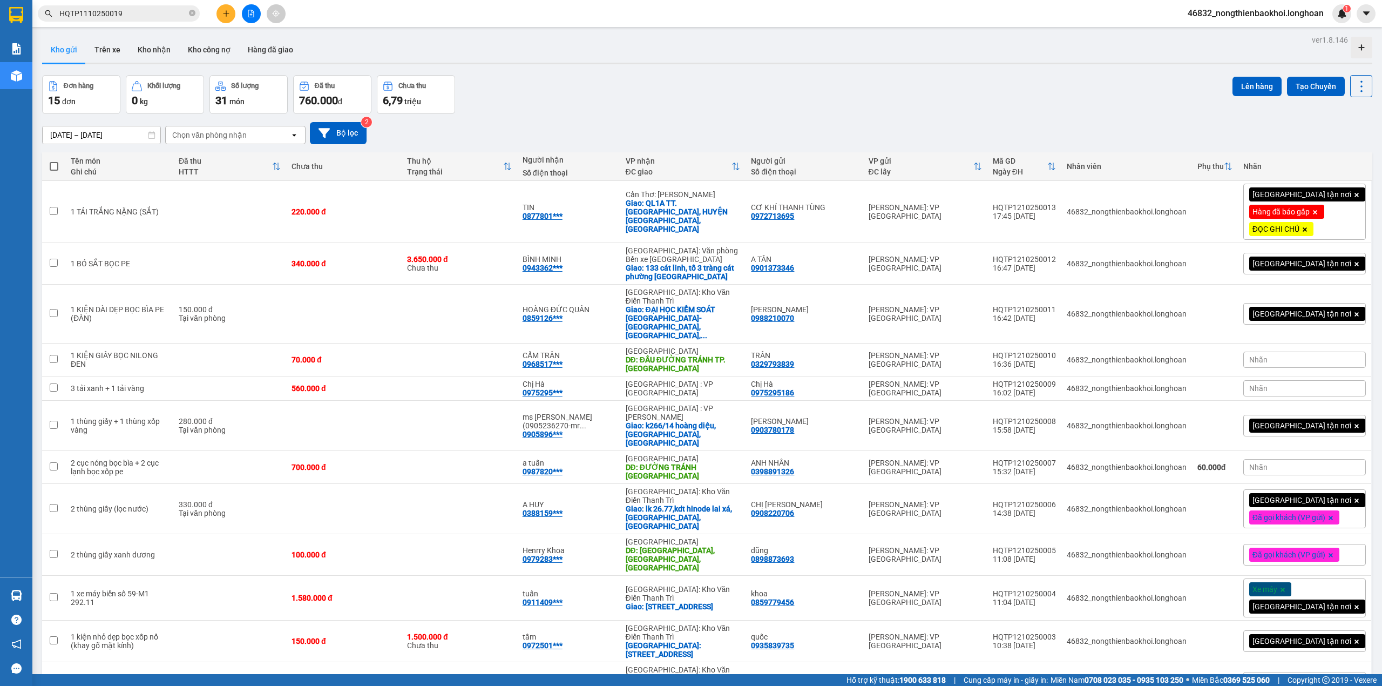
click at [764, 135] on div "[DATE] – [DATE] Press the down arrow key to interact with the calendar and sele…" at bounding box center [707, 133] width 1330 height 22
click at [1300, 94] on button "Tạo Chuyến" at bounding box center [1316, 86] width 58 height 19
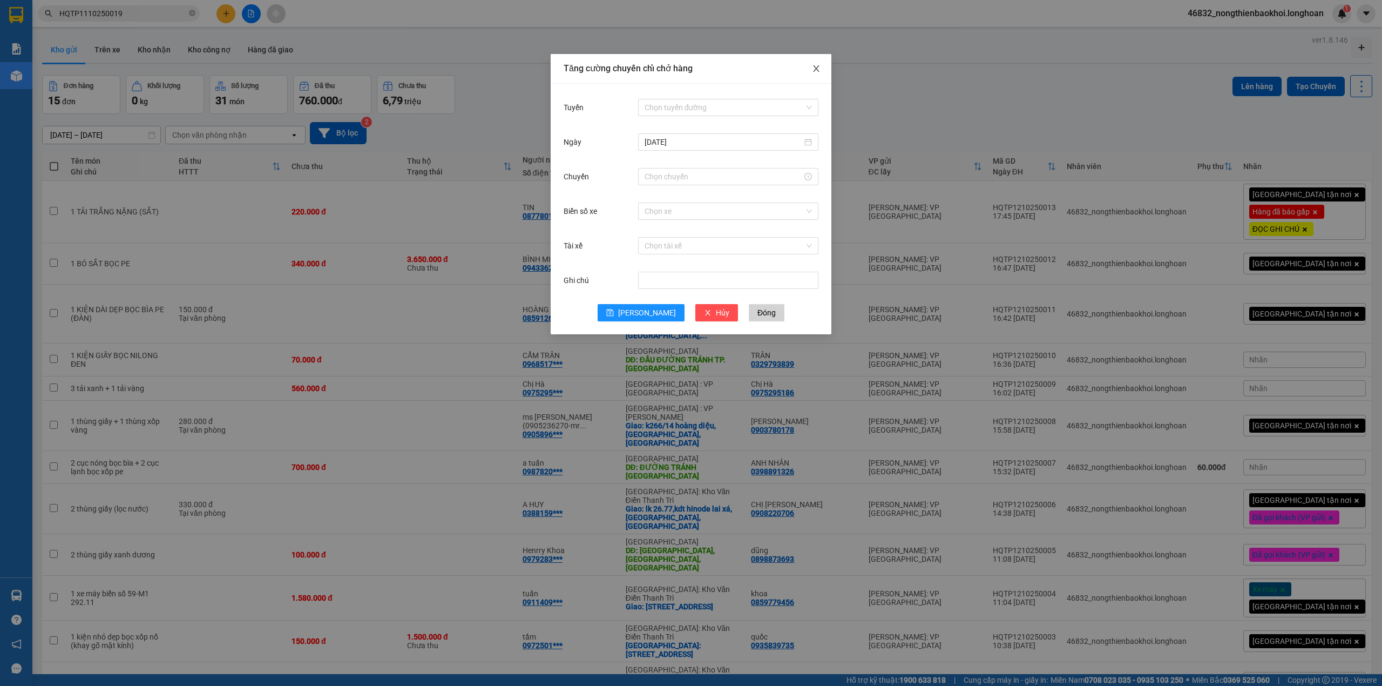
click at [818, 67] on icon "close" at bounding box center [816, 68] width 9 height 9
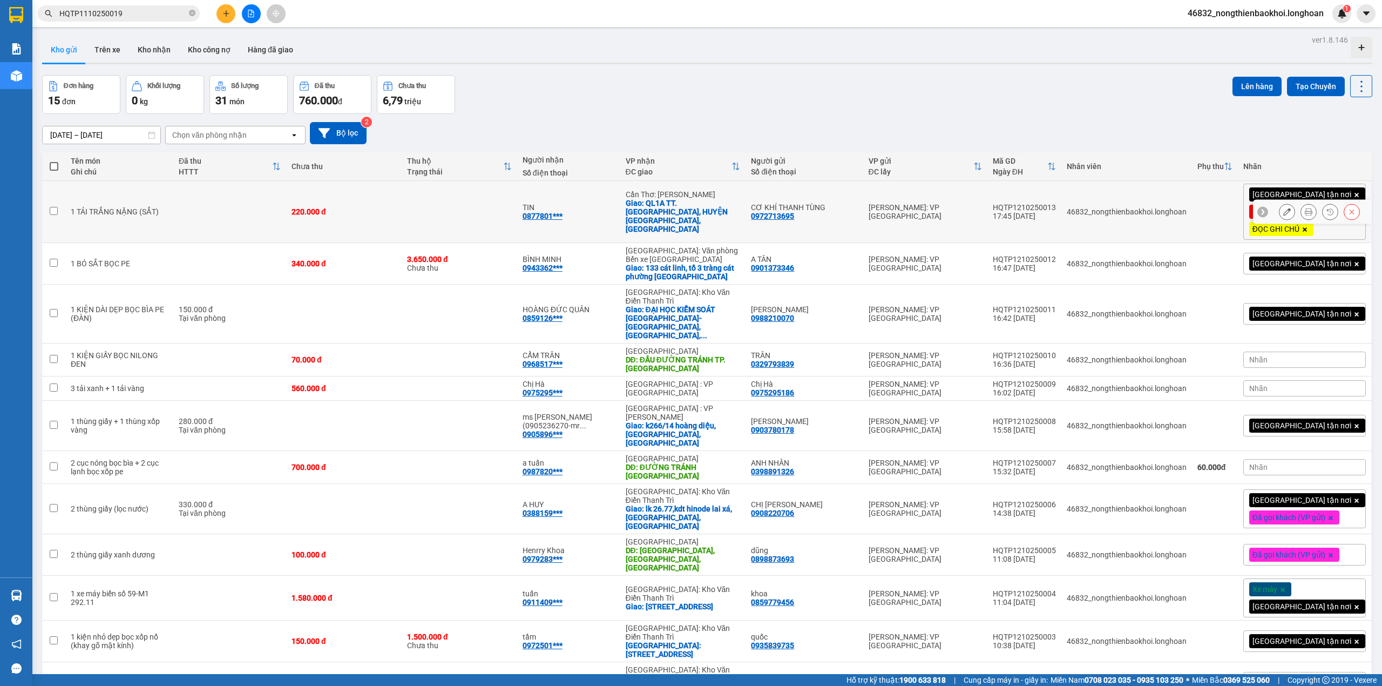
click at [1061, 225] on td "HQTP1210250013 17:45 [DATE]" at bounding box center [1024, 212] width 74 height 62
checkbox input "true"
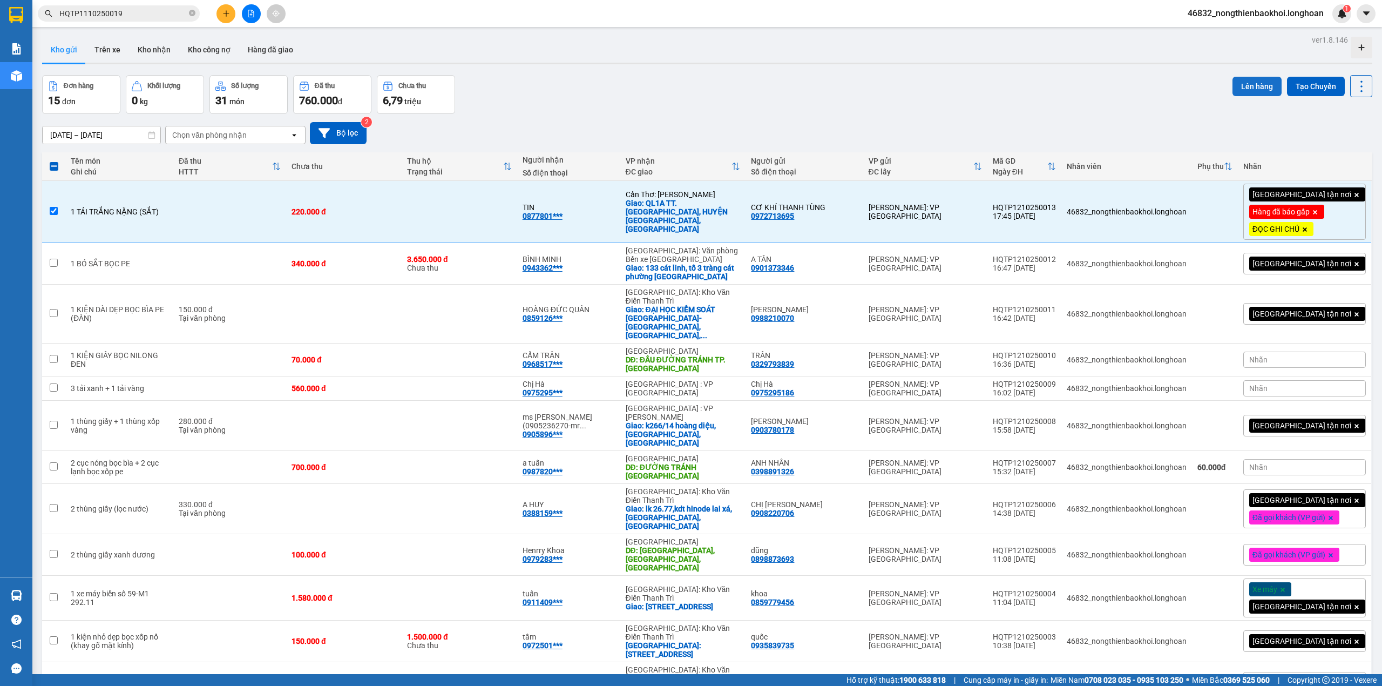
click at [1236, 94] on button "Lên hàng" at bounding box center [1256, 86] width 49 height 19
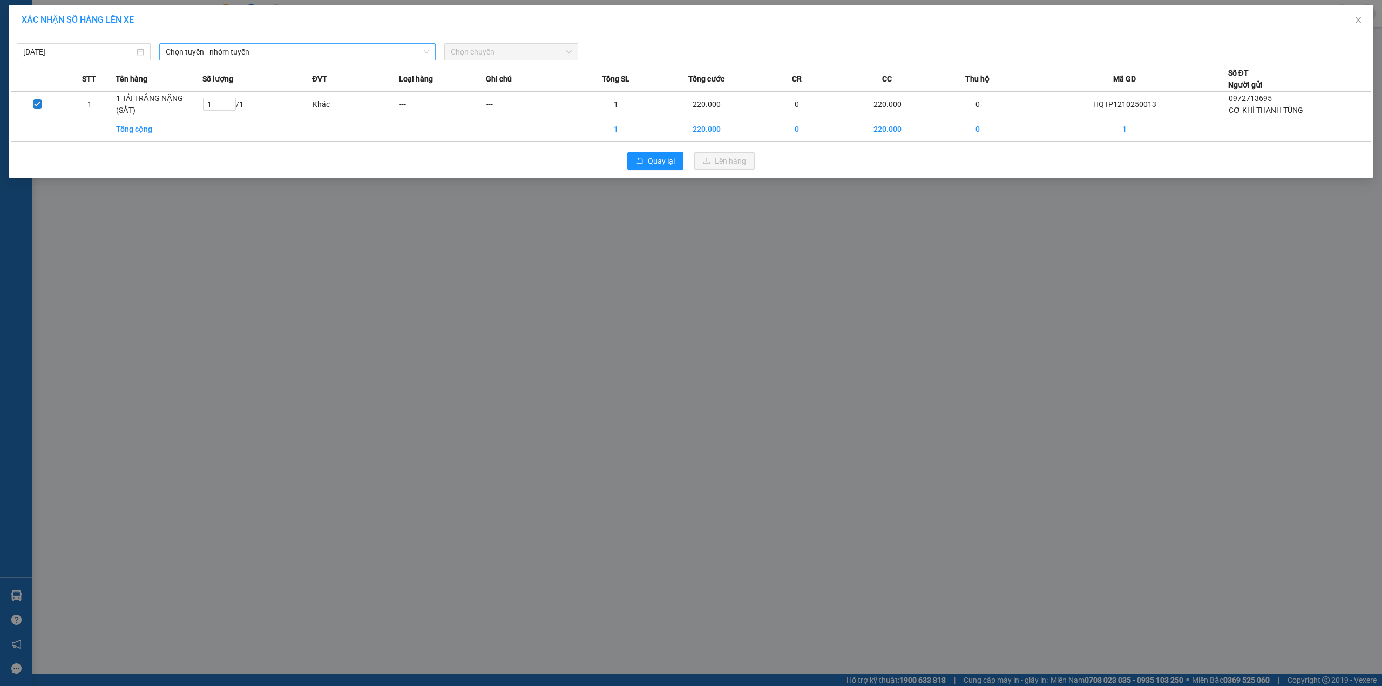
click at [273, 48] on span "Chọn tuyến - nhóm tuyến" at bounding box center [297, 52] width 263 height 16
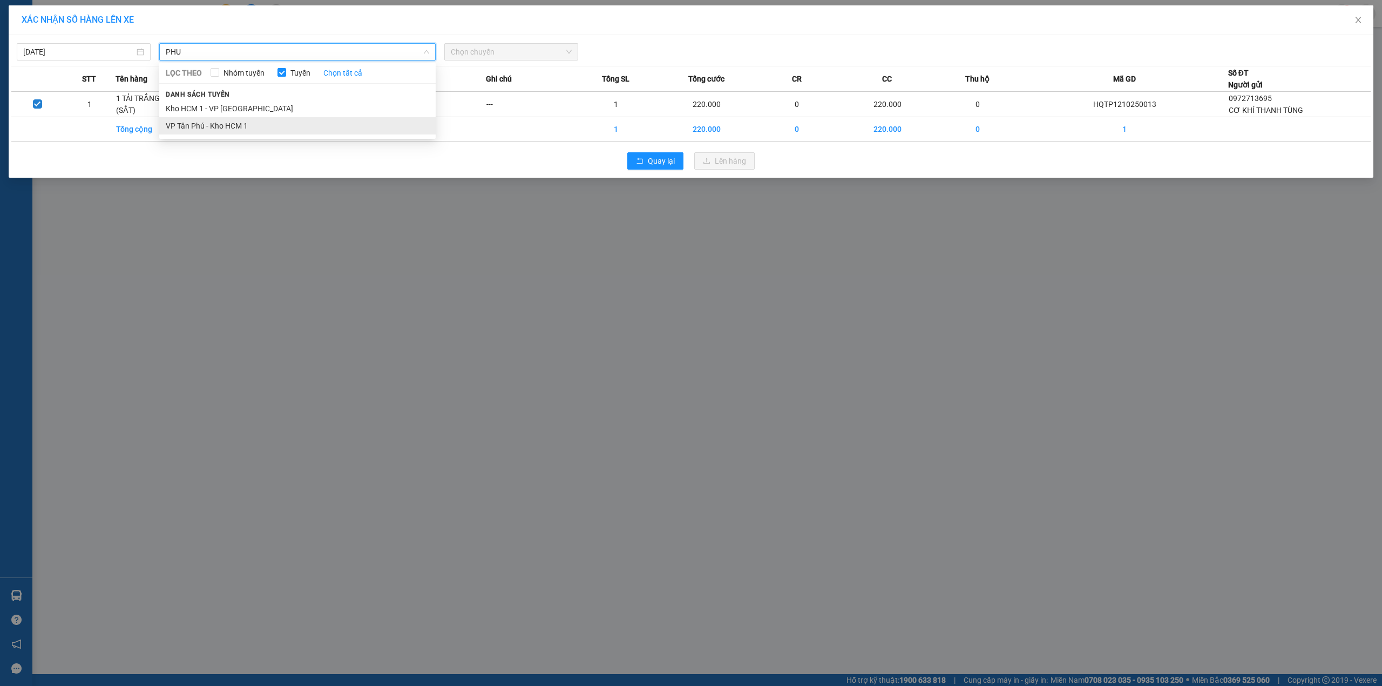
type input "PHU"
click at [247, 126] on li "VP Tân Phú - Kho HCM 1" at bounding box center [297, 125] width 276 height 17
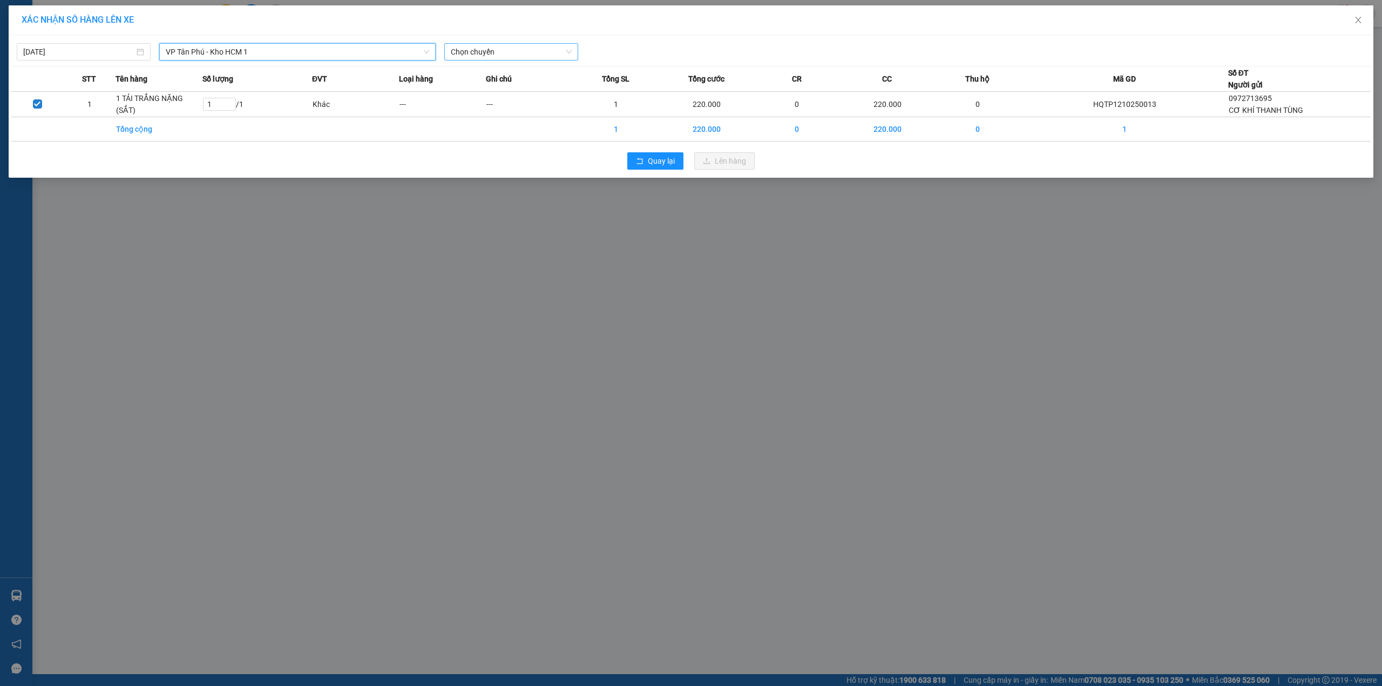
click at [508, 50] on span "Chọn chuyến" at bounding box center [511, 52] width 121 height 16
click at [545, 273] on div "XÁC NHẬN SỐ HÀNG LÊN XE [DATE] VP [GEOGRAPHIC_DATA] - Kho HCM 1 LỌC THEO Nhóm t…" at bounding box center [691, 343] width 1382 height 686
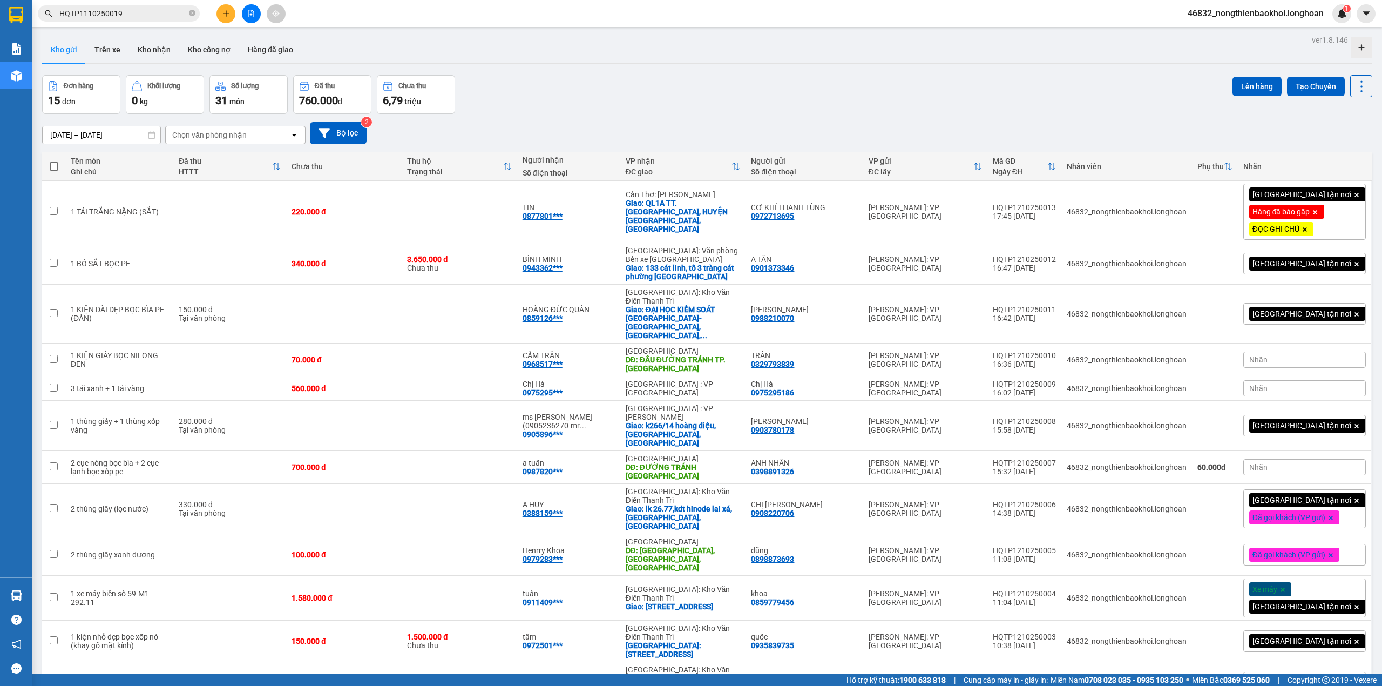
click at [694, 137] on div "[DATE] – [DATE] Press the down arrow key to interact with the calendar and sele…" at bounding box center [707, 133] width 1330 height 22
click at [1328, 89] on button "Tạo Chuyến" at bounding box center [1316, 86] width 58 height 19
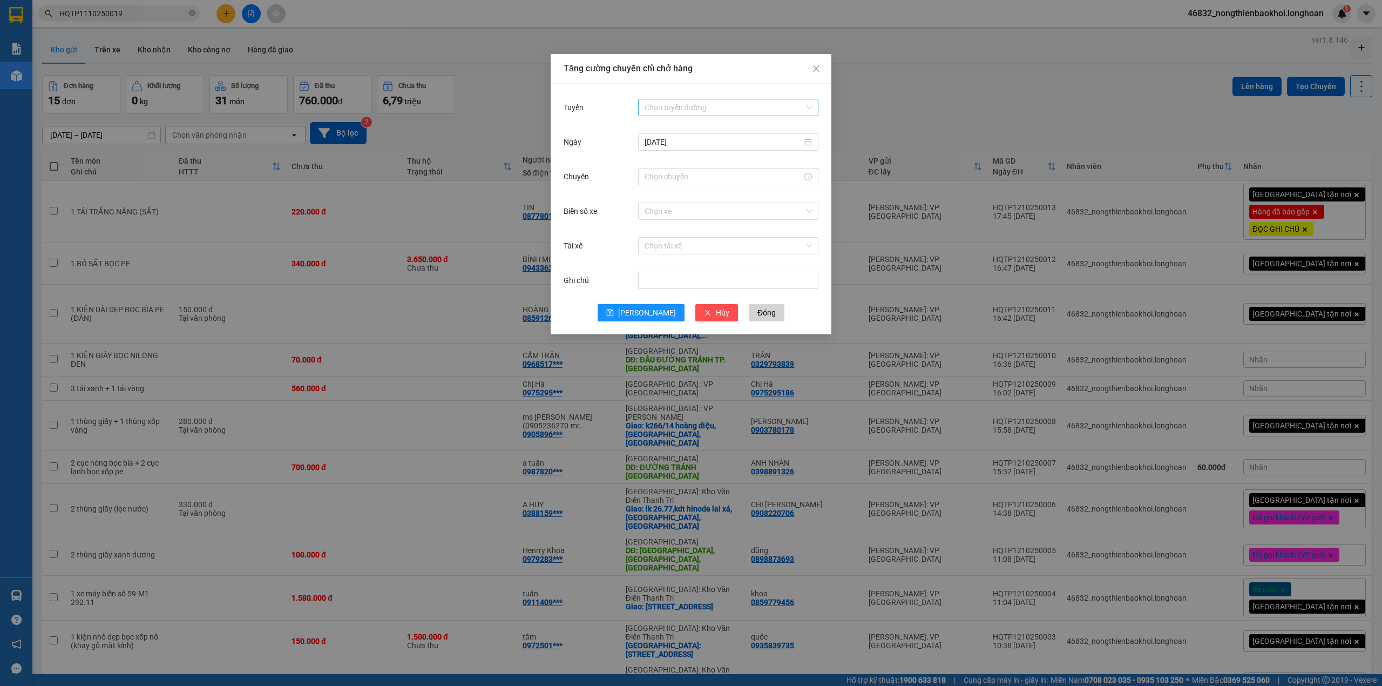
click at [694, 107] on input "Tuyến" at bounding box center [724, 107] width 160 height 16
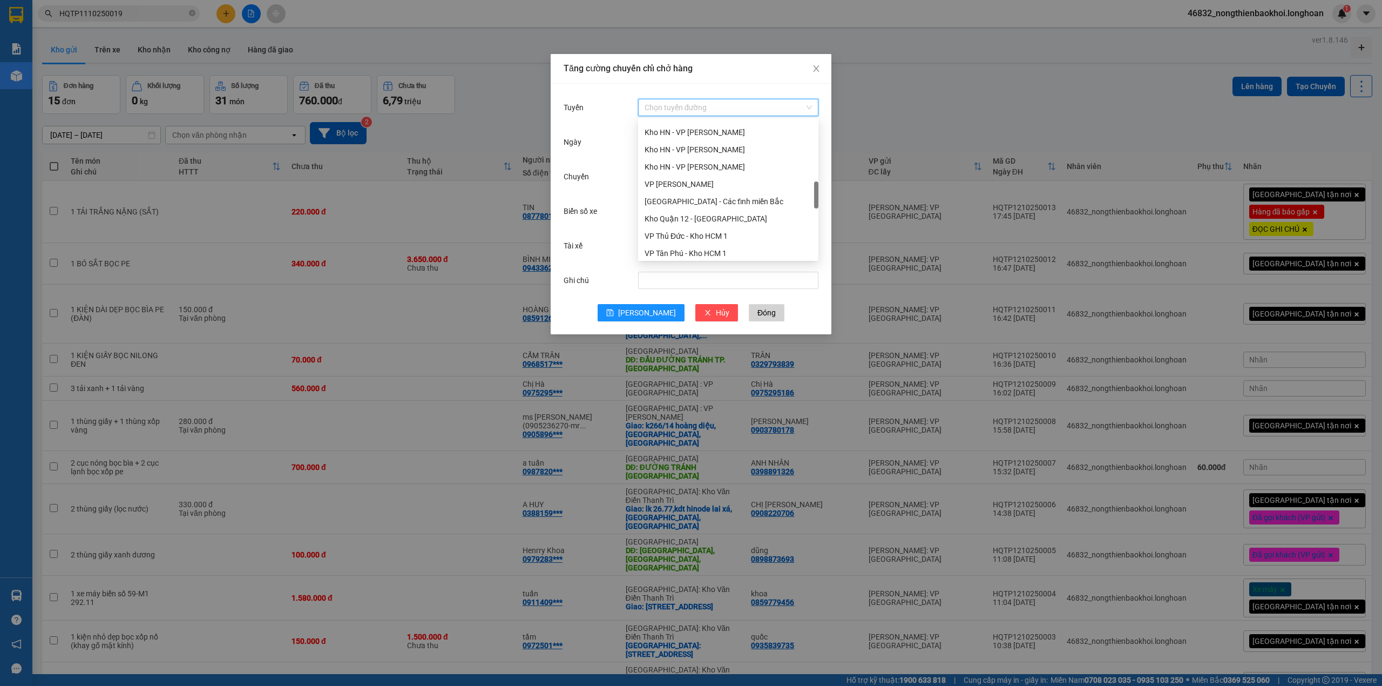
scroll to position [432, 0]
click at [713, 182] on div "VP Tân Phú - Kho HCM 1" at bounding box center [727, 181] width 167 height 12
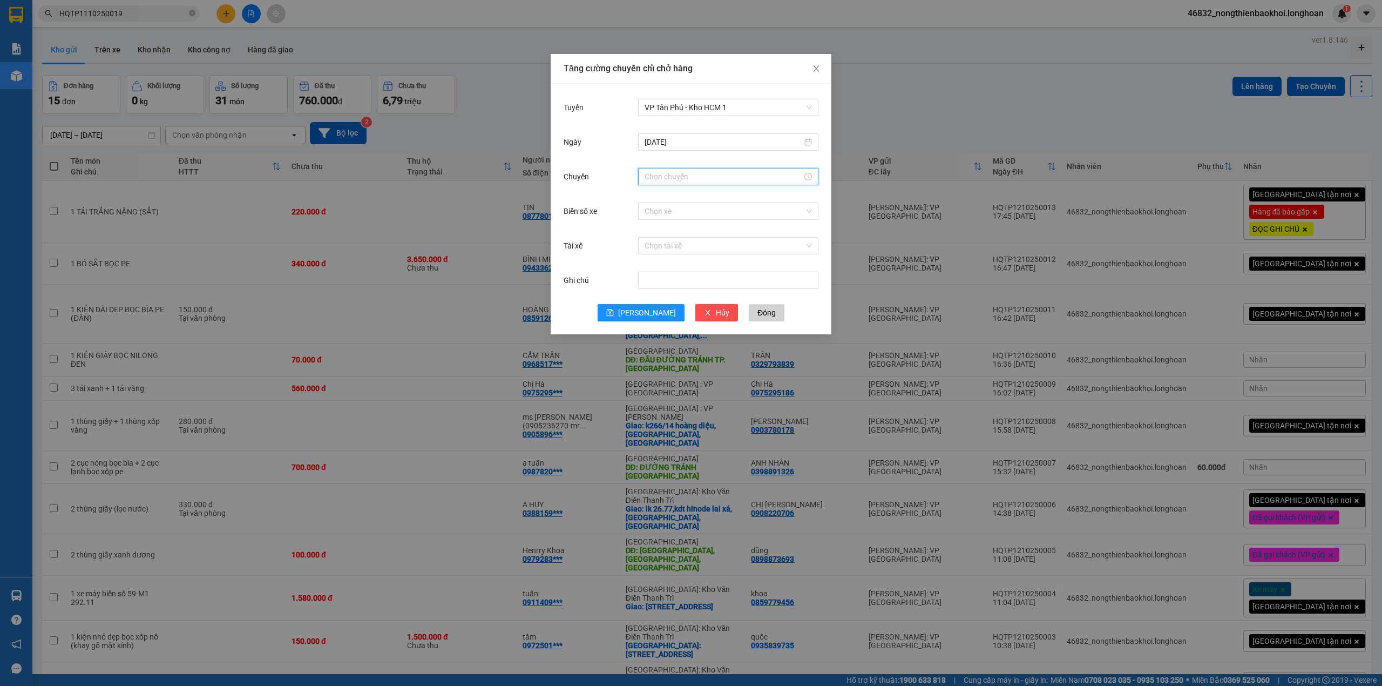
click at [697, 180] on input "Chuyến" at bounding box center [723, 177] width 158 height 12
click at [647, 320] on link "Bây giờ" at bounding box center [656, 322] width 25 height 9
type input "18:21"
click at [913, 113] on div "Tăng cường chuyến chỉ chở hàng Tuyến VP Tân Phú - Kho HCM 1 [DATE] [GEOGRAPHIC_…" at bounding box center [691, 343] width 1382 height 686
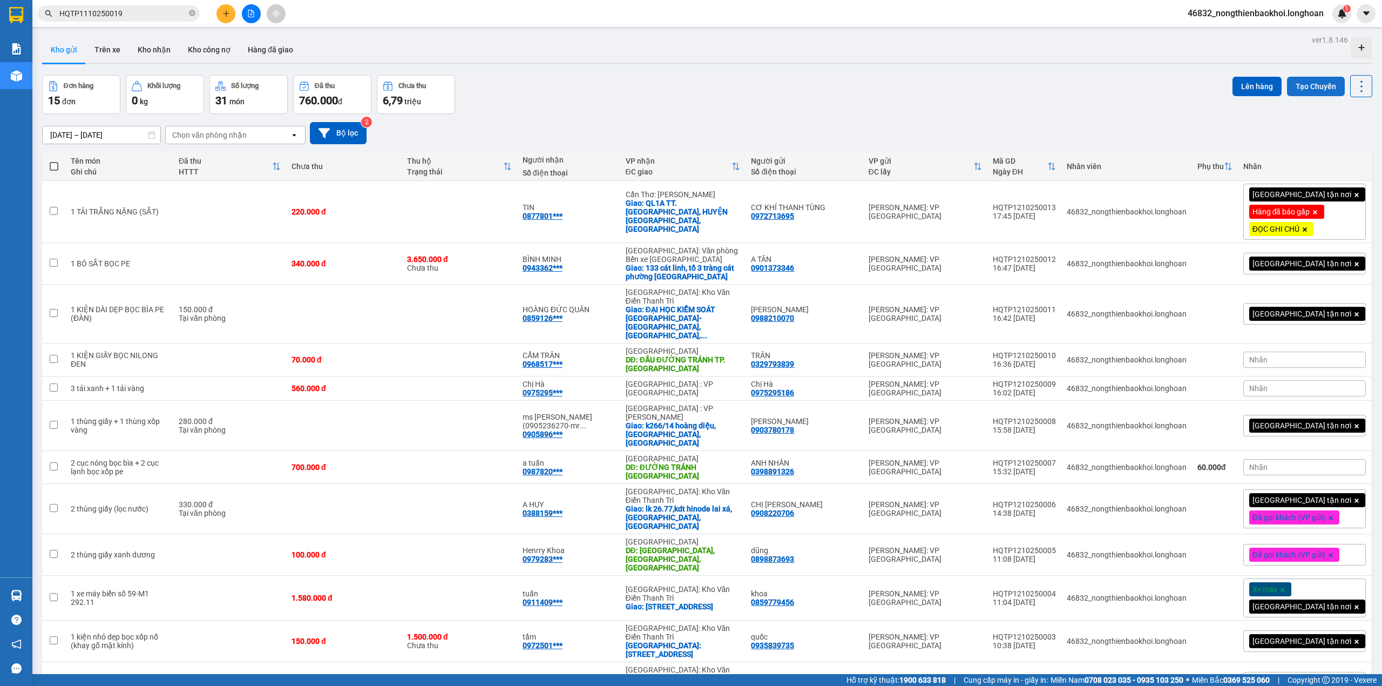
click at [1313, 83] on button "Tạo Chuyến" at bounding box center [1316, 86] width 58 height 19
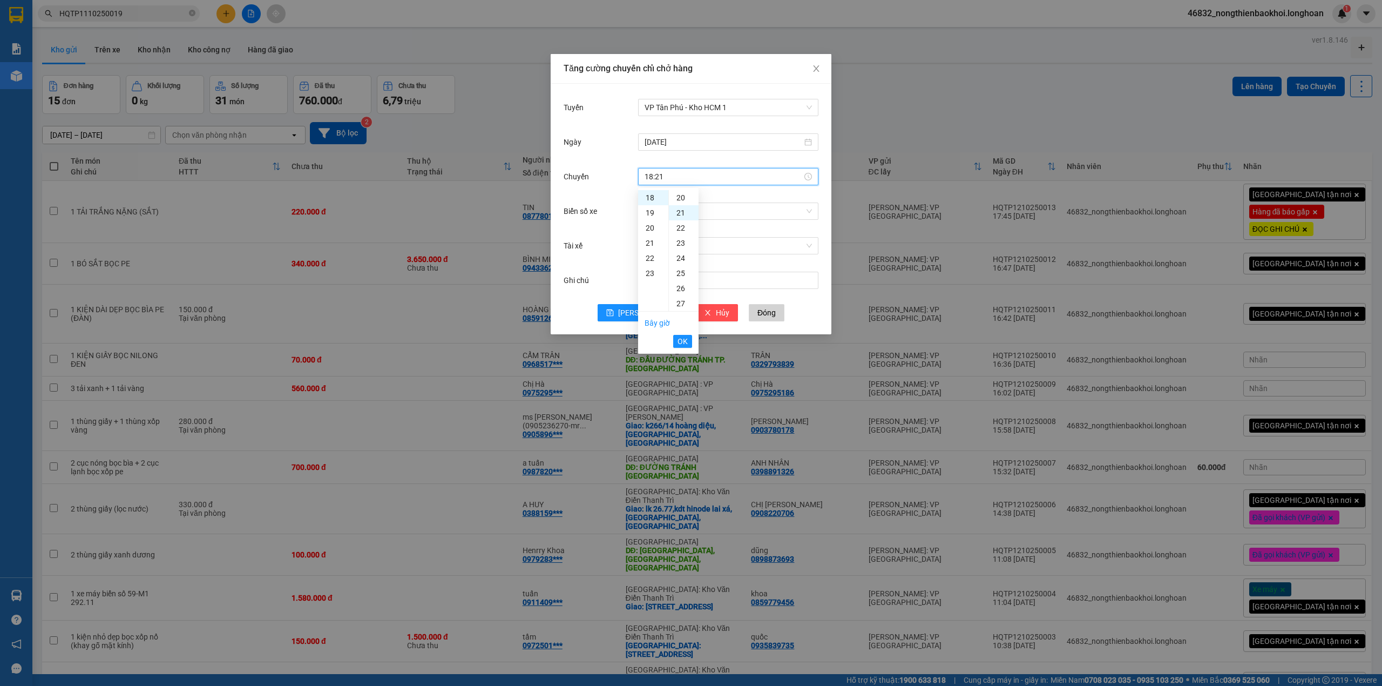
click at [687, 182] on input "18:21" at bounding box center [723, 177] width 158 height 12
click at [679, 343] on span "OK" at bounding box center [682, 341] width 10 height 12
type input "18:20"
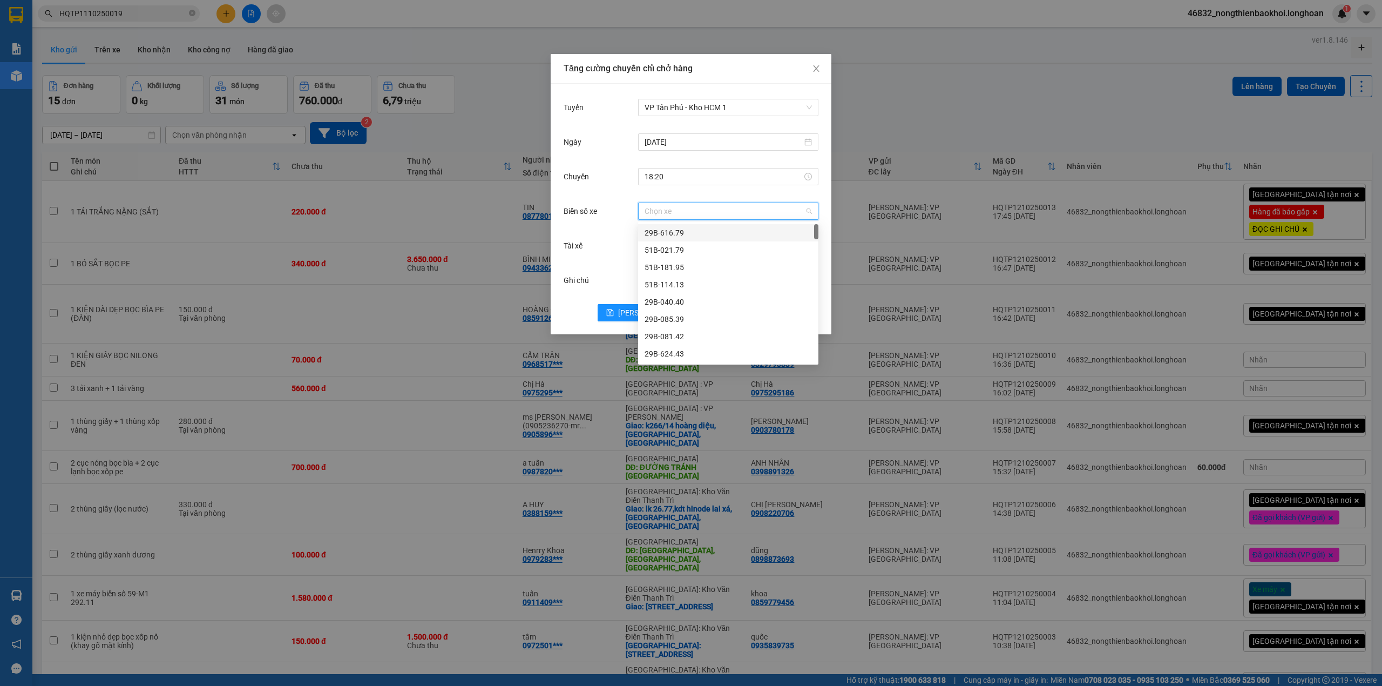
click at [707, 216] on input "Biển số xe" at bounding box center [724, 211] width 160 height 16
type input "67"
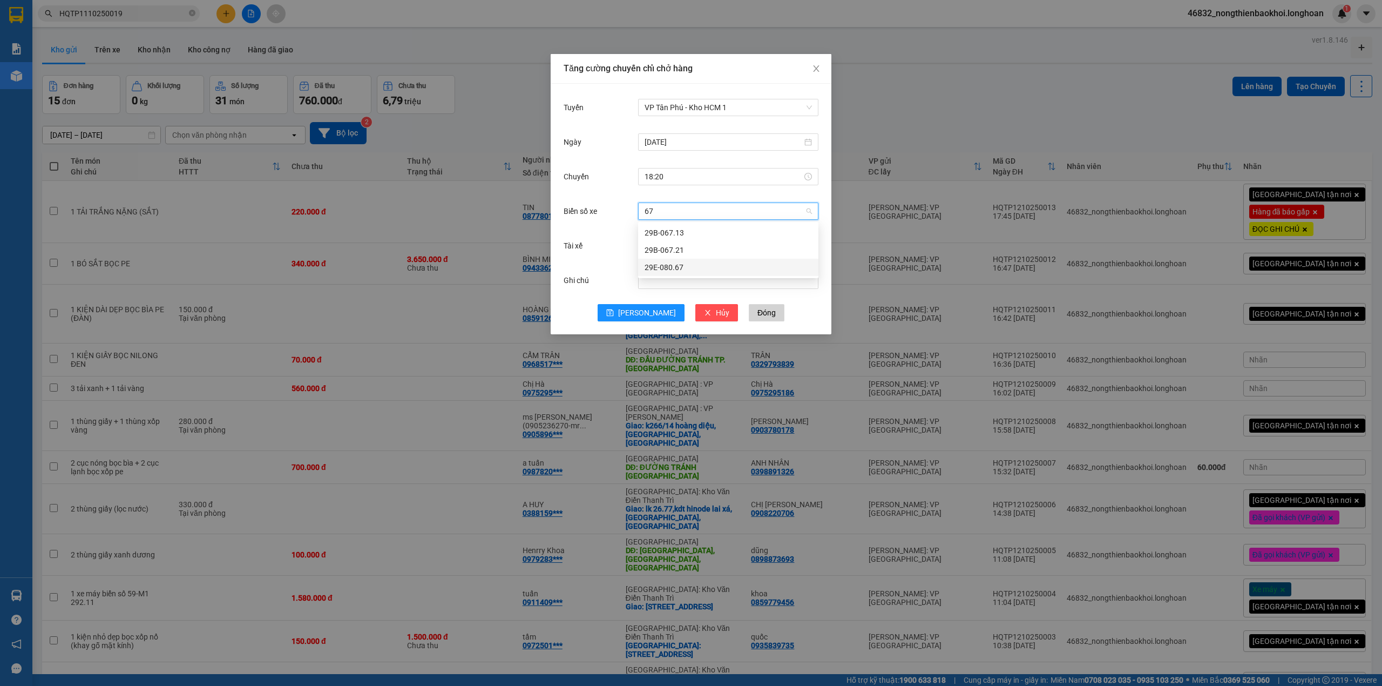
click at [700, 269] on div "29E-080.67" at bounding box center [727, 267] width 167 height 12
click at [696, 241] on input "Tài xế" at bounding box center [724, 246] width 160 height 16
type input "NGHIA"
click at [702, 270] on div "[PERSON_NAME]" at bounding box center [727, 267] width 167 height 12
drag, startPoint x: 653, startPoint y: 308, endPoint x: 650, endPoint y: 316, distance: 8.7
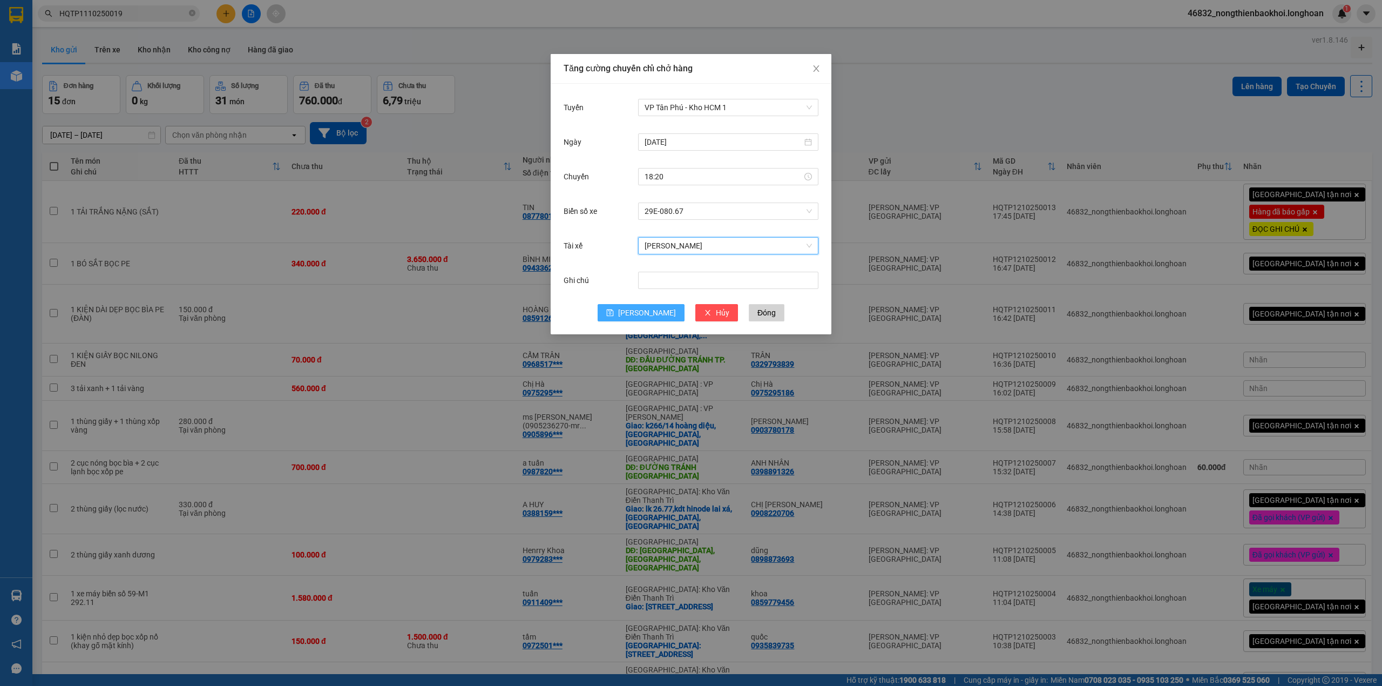
click at [653, 308] on button "[PERSON_NAME]" at bounding box center [641, 312] width 87 height 17
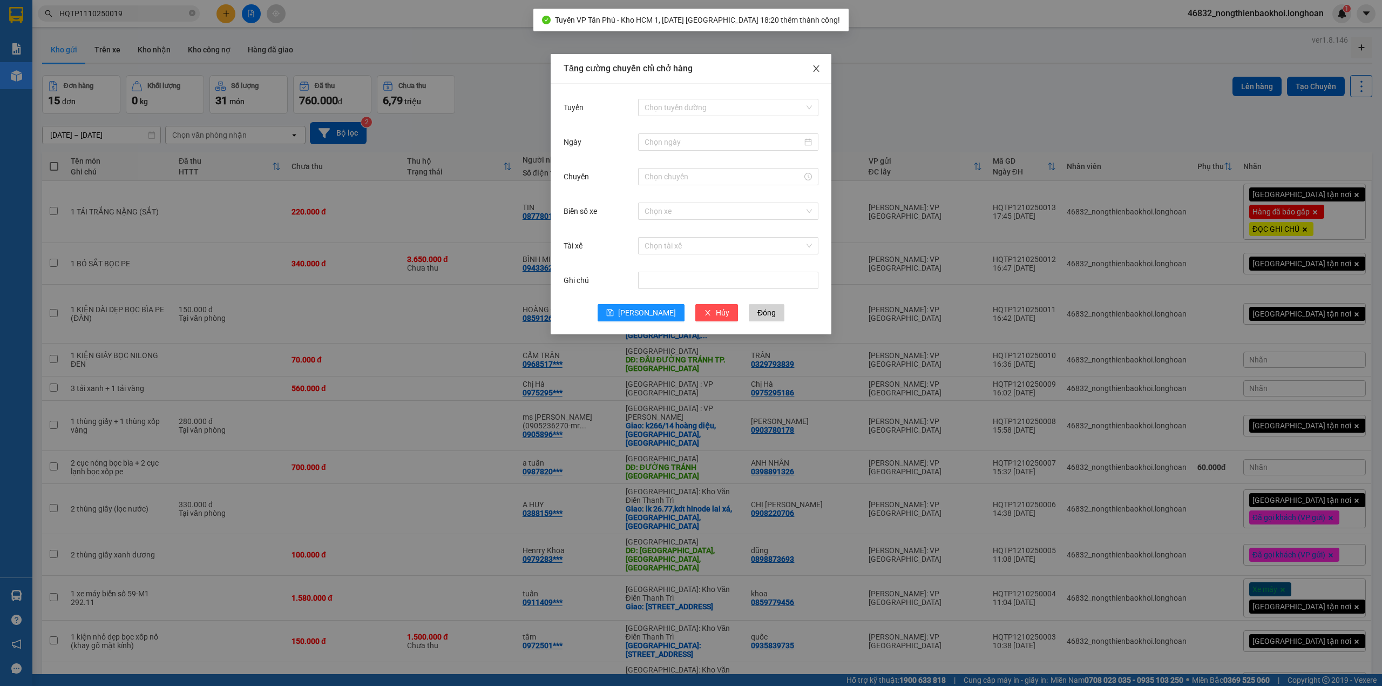
click at [817, 76] on span "Close" at bounding box center [816, 69] width 30 height 30
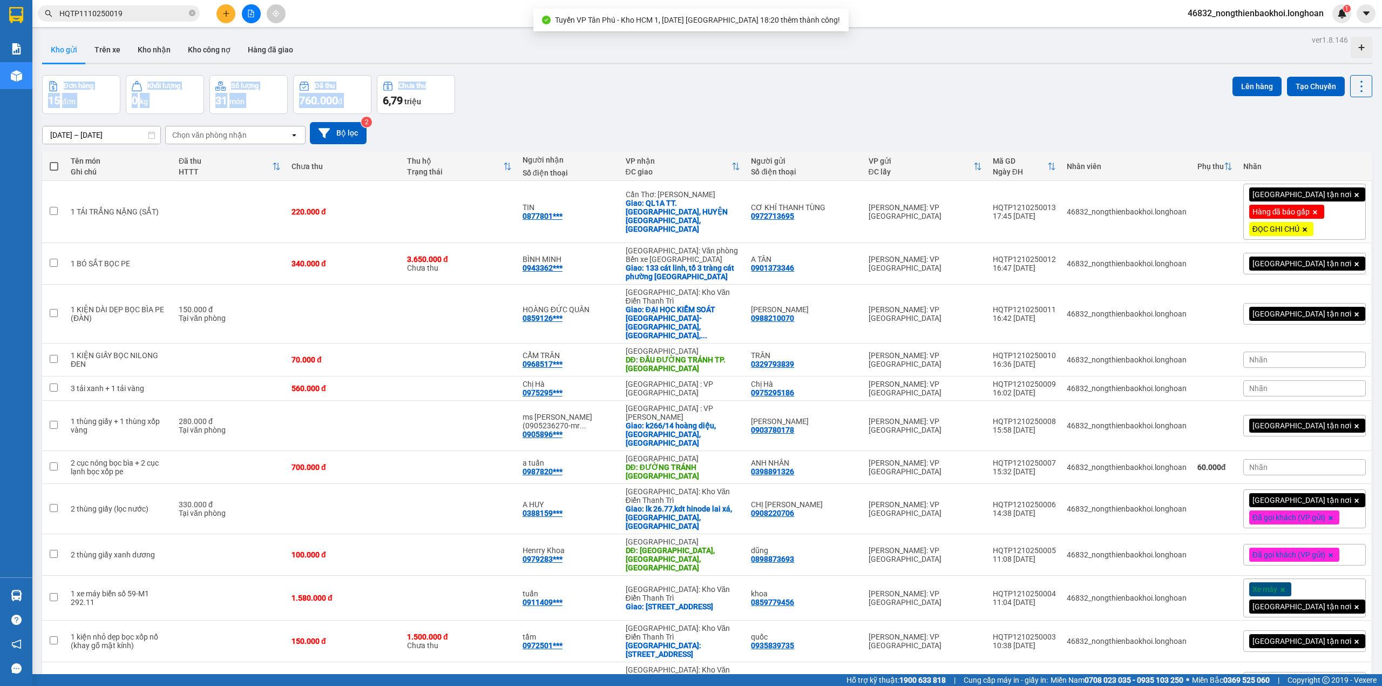
drag, startPoint x: 715, startPoint y: 66, endPoint x: 708, endPoint y: 89, distance: 24.2
click at [708, 84] on div "ver 1.8.146 Kho gửi Trên xe Kho nhận Kho công nợ Hàng đã giao Đơn hàng 15 đơn K…" at bounding box center [707, 455] width 1339 height 846
click at [706, 89] on div "Đơn hàng 15 đơn Khối lượng 0 kg Số lượng 31 món Đã thu 760.000 đ Chưa thu 6,79 …" at bounding box center [707, 94] width 1330 height 39
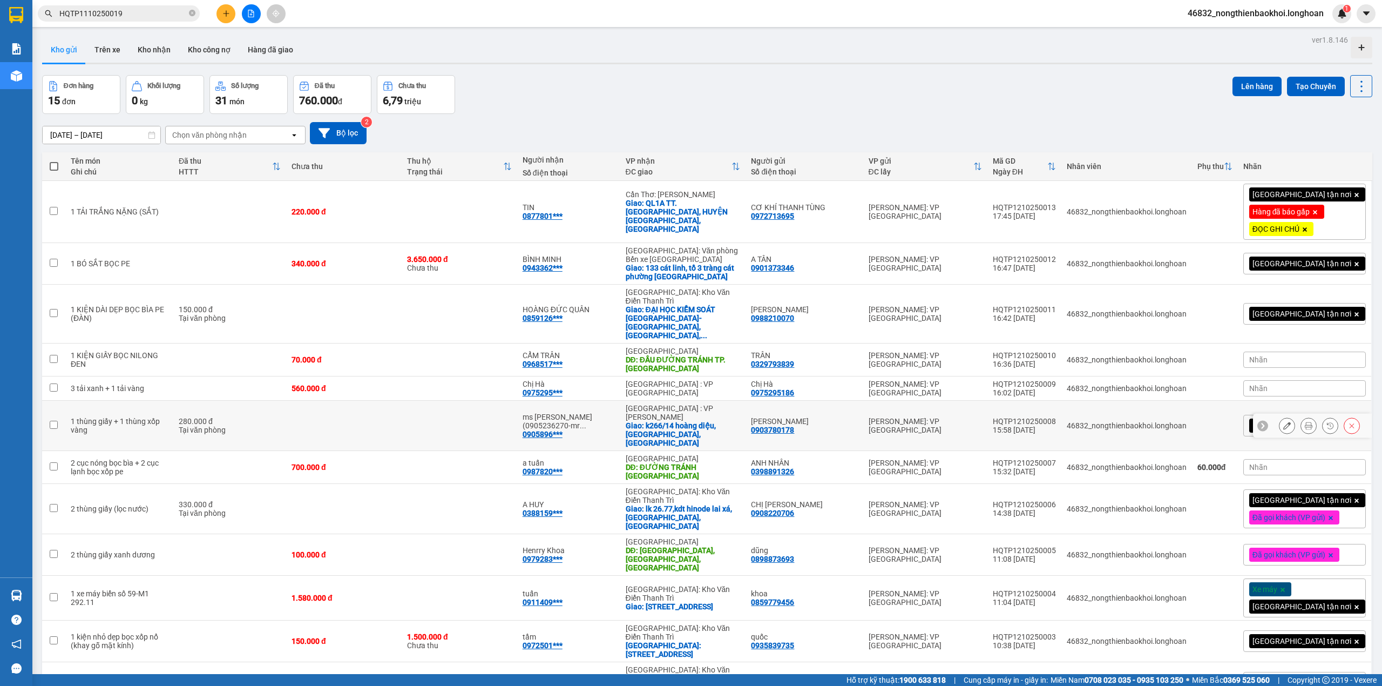
scroll to position [127, 0]
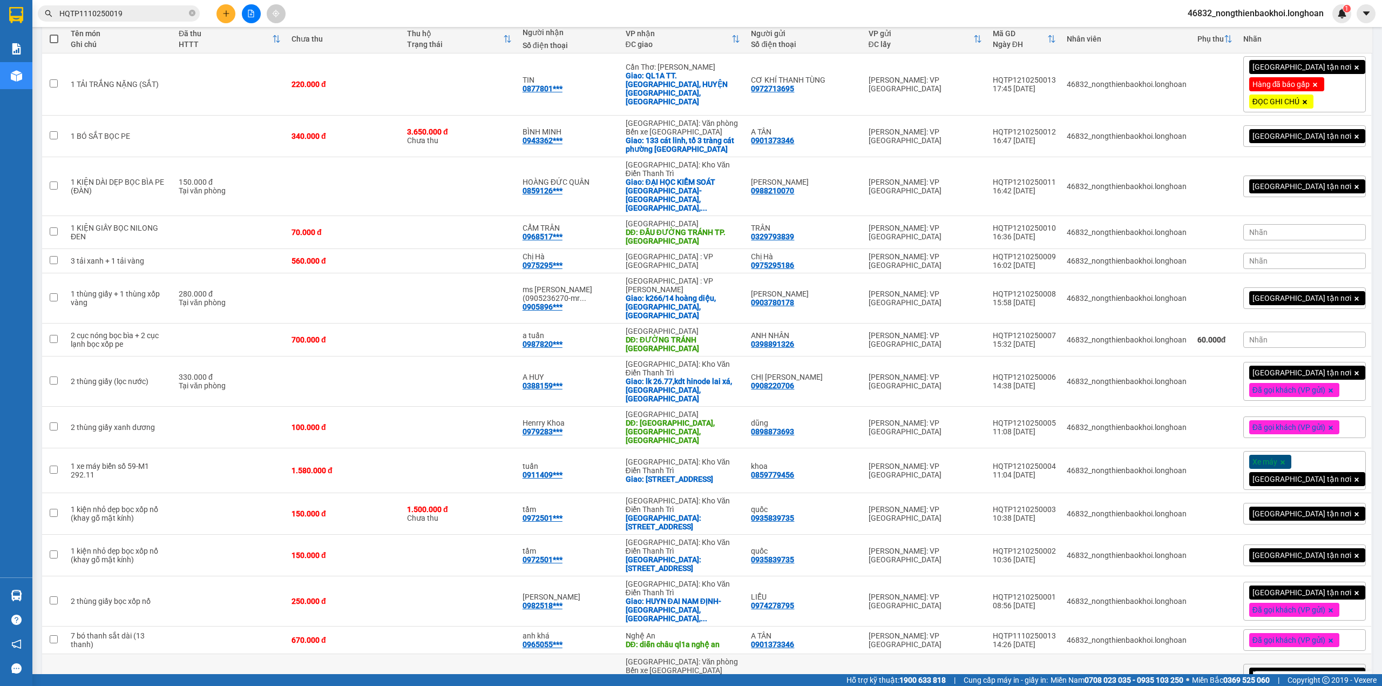
click at [402, 654] on td "2.000.000 đ" at bounding box center [344, 683] width 116 height 59
checkbox input "true"
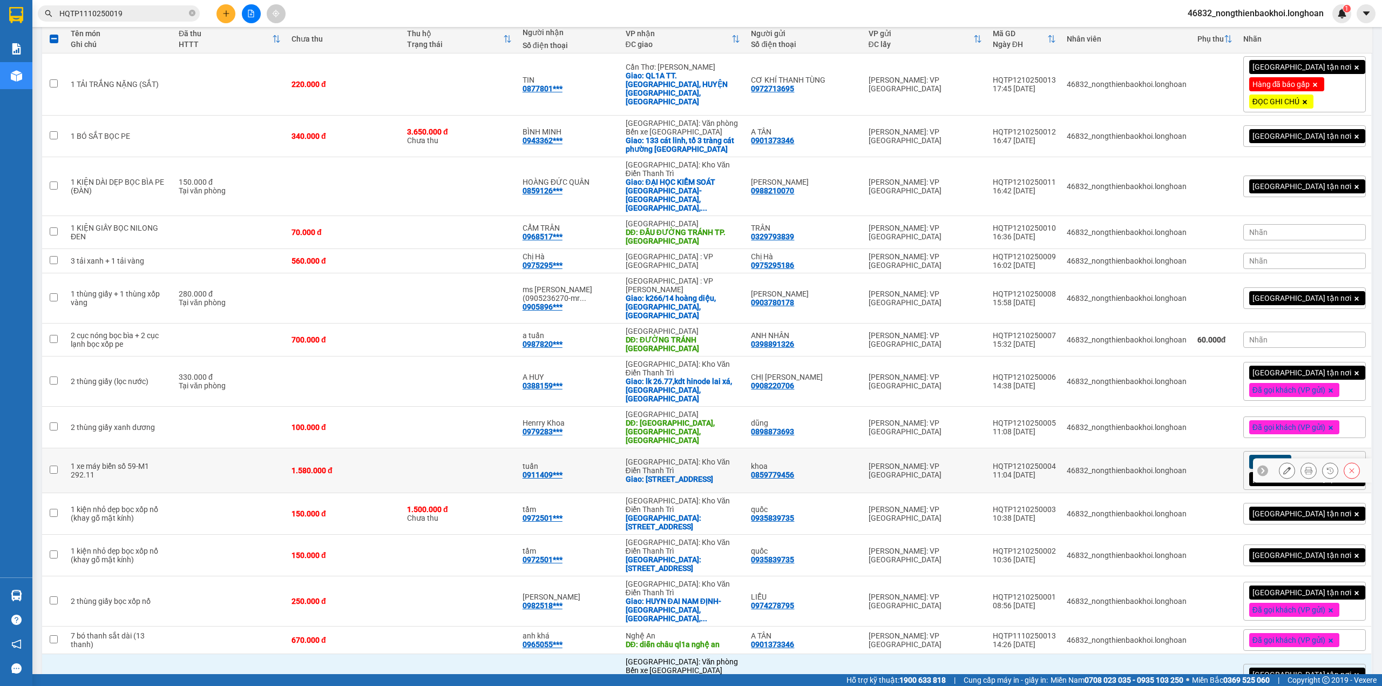
click at [396, 466] on div "1.580.000 đ" at bounding box center [343, 470] width 105 height 9
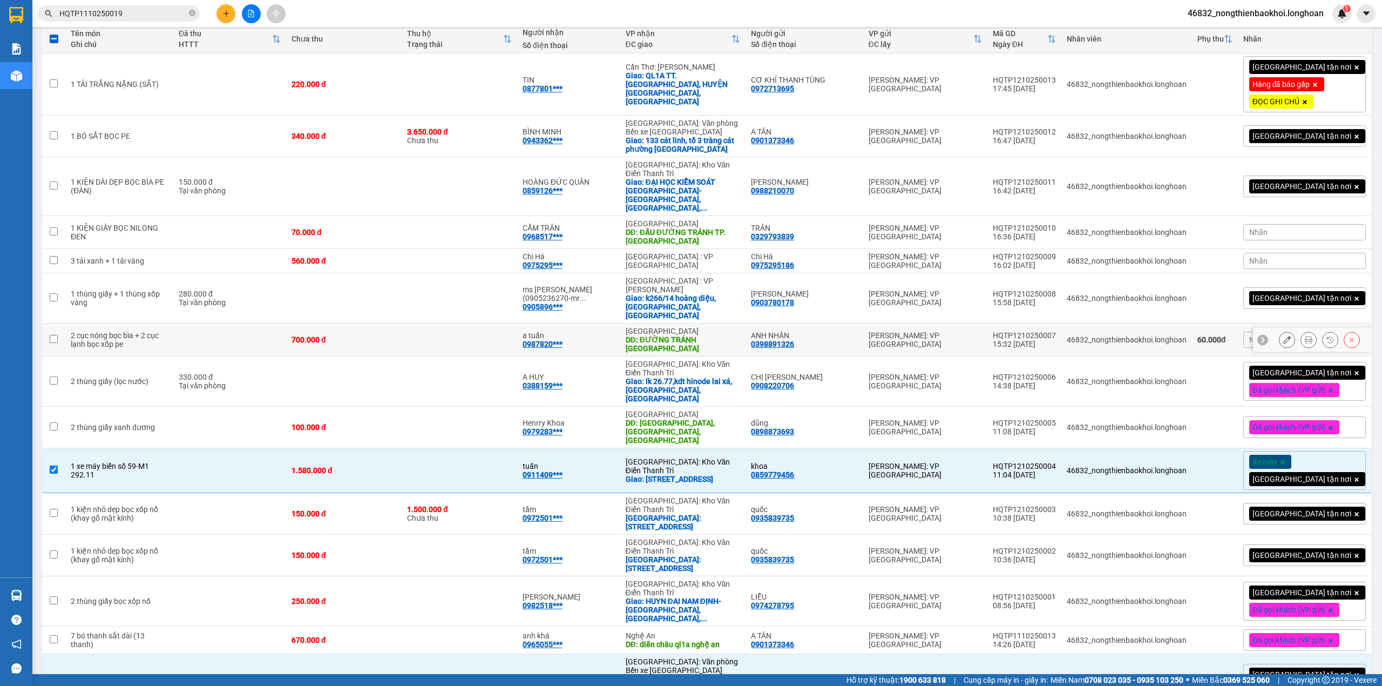
scroll to position [0, 0]
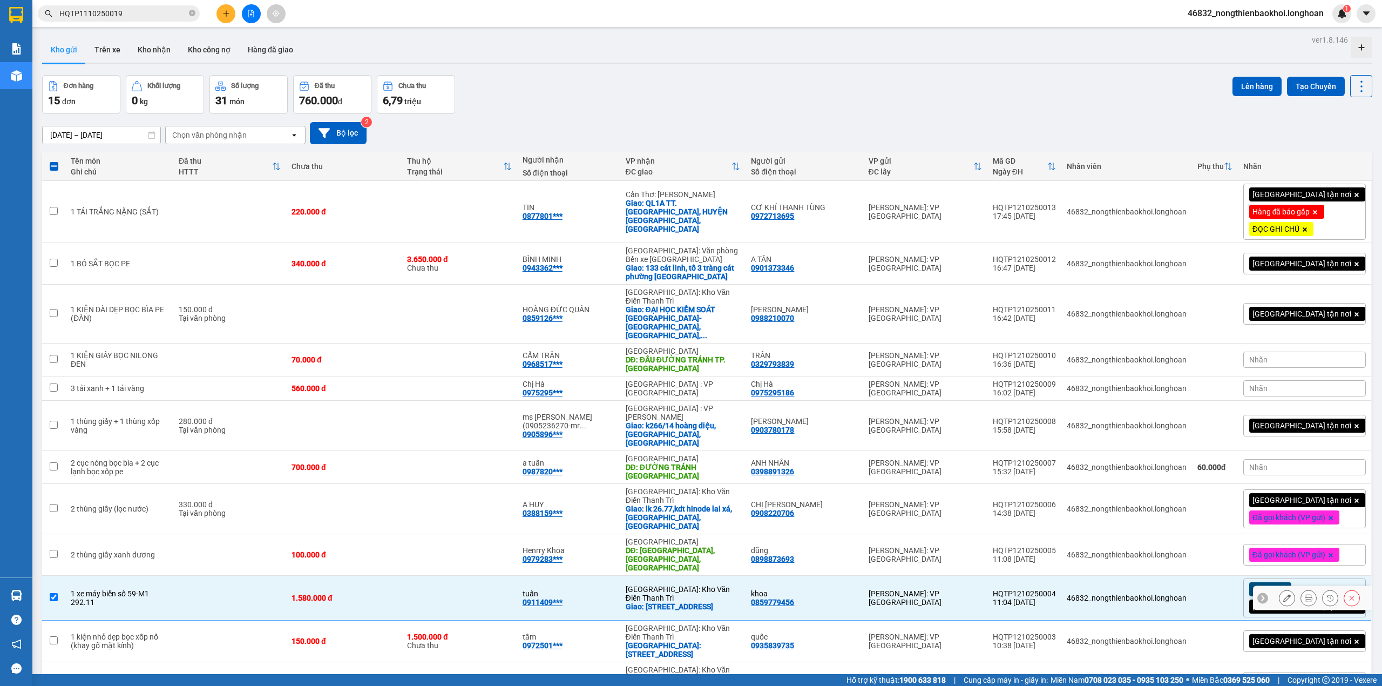
click at [724, 602] on div "Giao: [STREET_ADDRESS]" at bounding box center [683, 606] width 115 height 9
checkbox input "false"
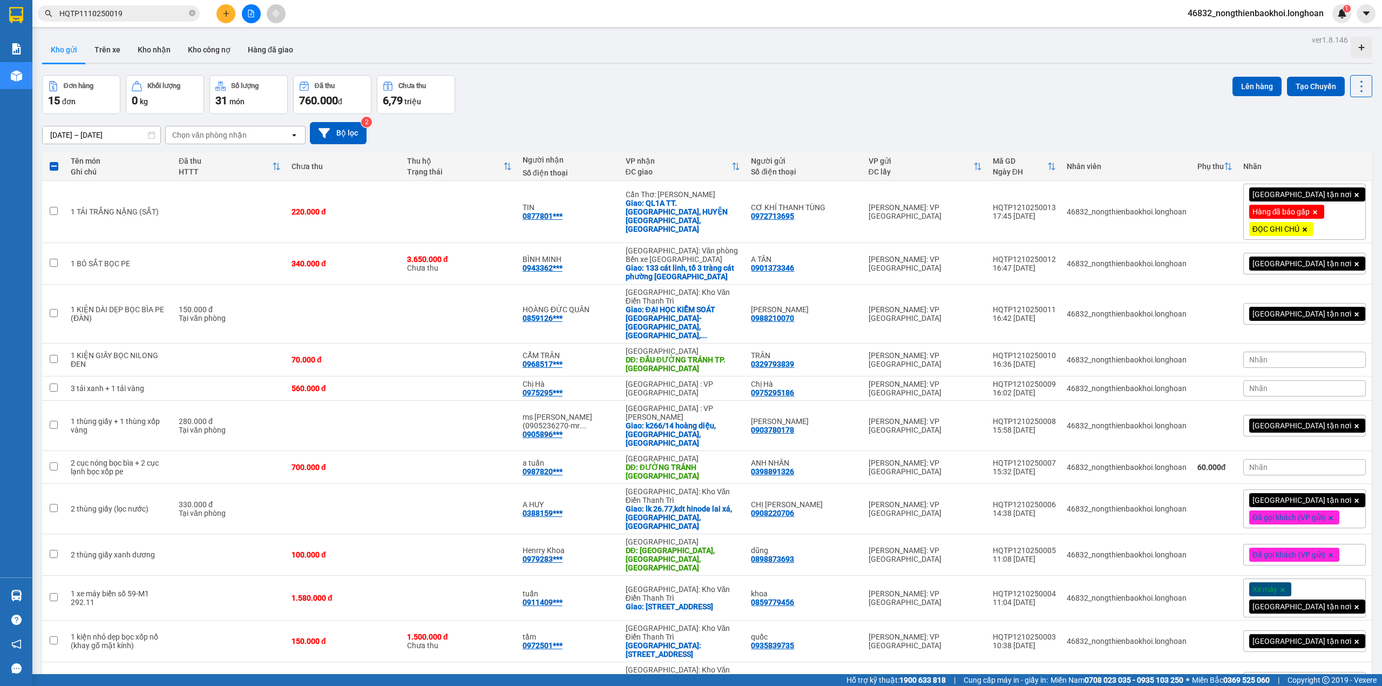
click at [767, 121] on div "[DATE] – [DATE] Press the down arrow key to interact with the calendar and sele…" at bounding box center [707, 133] width 1330 height 38
click at [227, 11] on button at bounding box center [225, 13] width 19 height 19
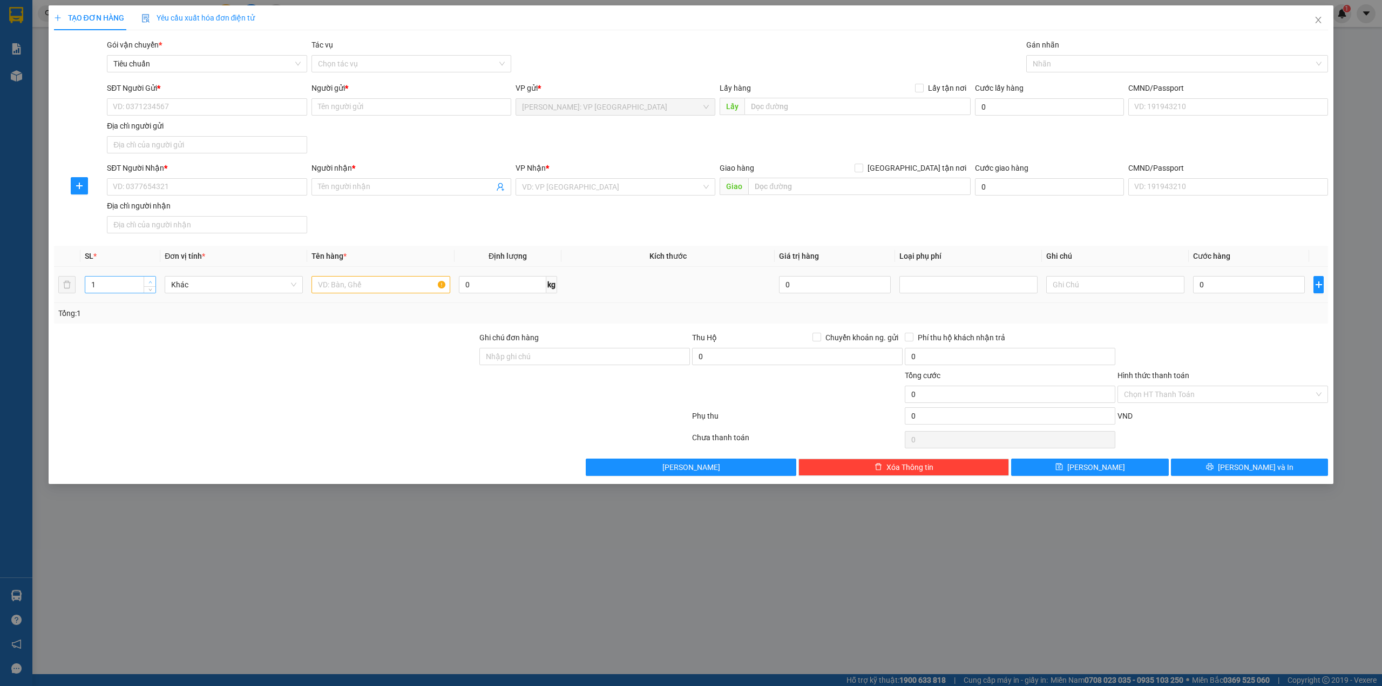
type input "2"
click at [148, 279] on span "Increase Value" at bounding box center [150, 281] width 12 height 10
drag, startPoint x: 352, startPoint y: 282, endPoint x: 342, endPoint y: 318, distance: 37.4
click at [352, 283] on input "text" at bounding box center [380, 284] width 138 height 17
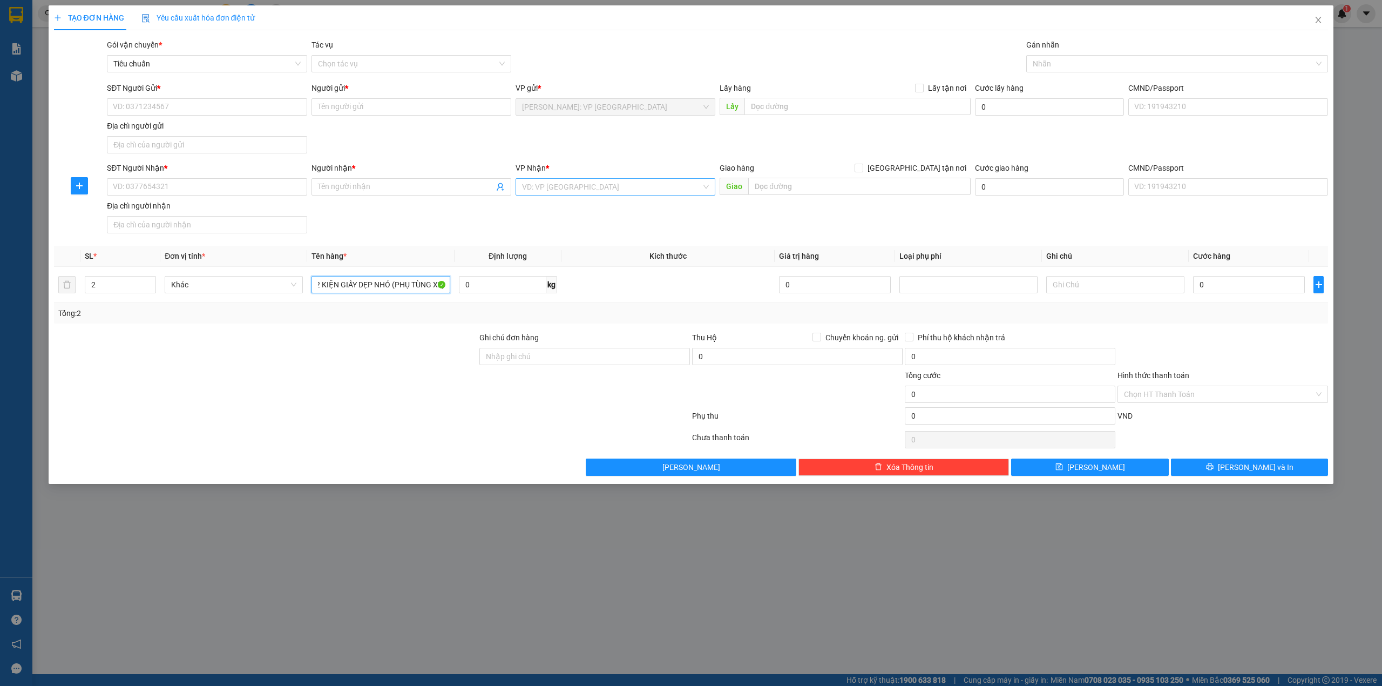
type input "2 KIỆN GIẤY DẸP NHỎ (PHỤ TÙNG XE)"
click at [608, 188] on input "search" at bounding box center [611, 187] width 179 height 16
click at [146, 184] on input "SĐT Người Nhận *" at bounding box center [207, 186] width 200 height 17
type input "0889933999"
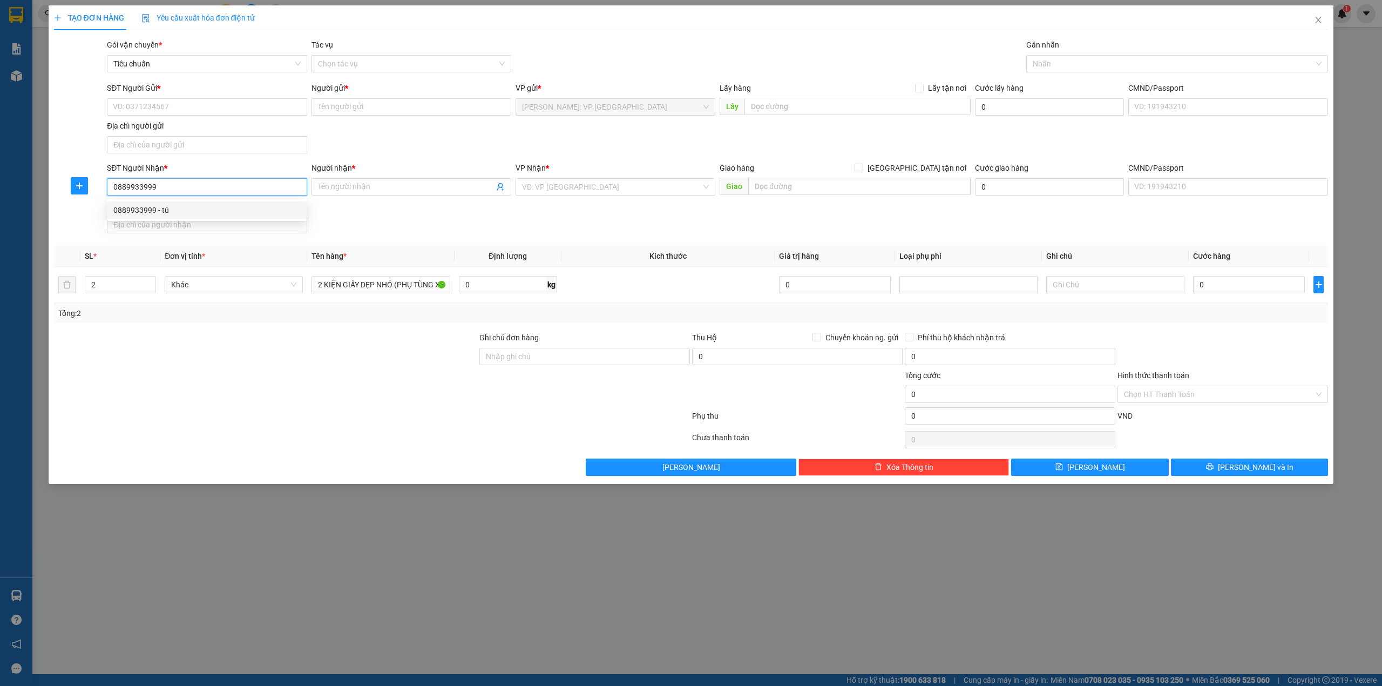
click at [204, 211] on div "0889933999 - tú" at bounding box center [206, 210] width 187 height 12
type input "tú"
type input "0889933999"
click at [432, 148] on div "SĐT Người Gửi * VD: 0371234567 Người gửi * Tên người gửi VP gửi * [GEOGRAPHIC_D…" at bounding box center [717, 120] width 1225 height 76
click at [161, 101] on input "SĐT Người Gửi *" at bounding box center [207, 106] width 200 height 17
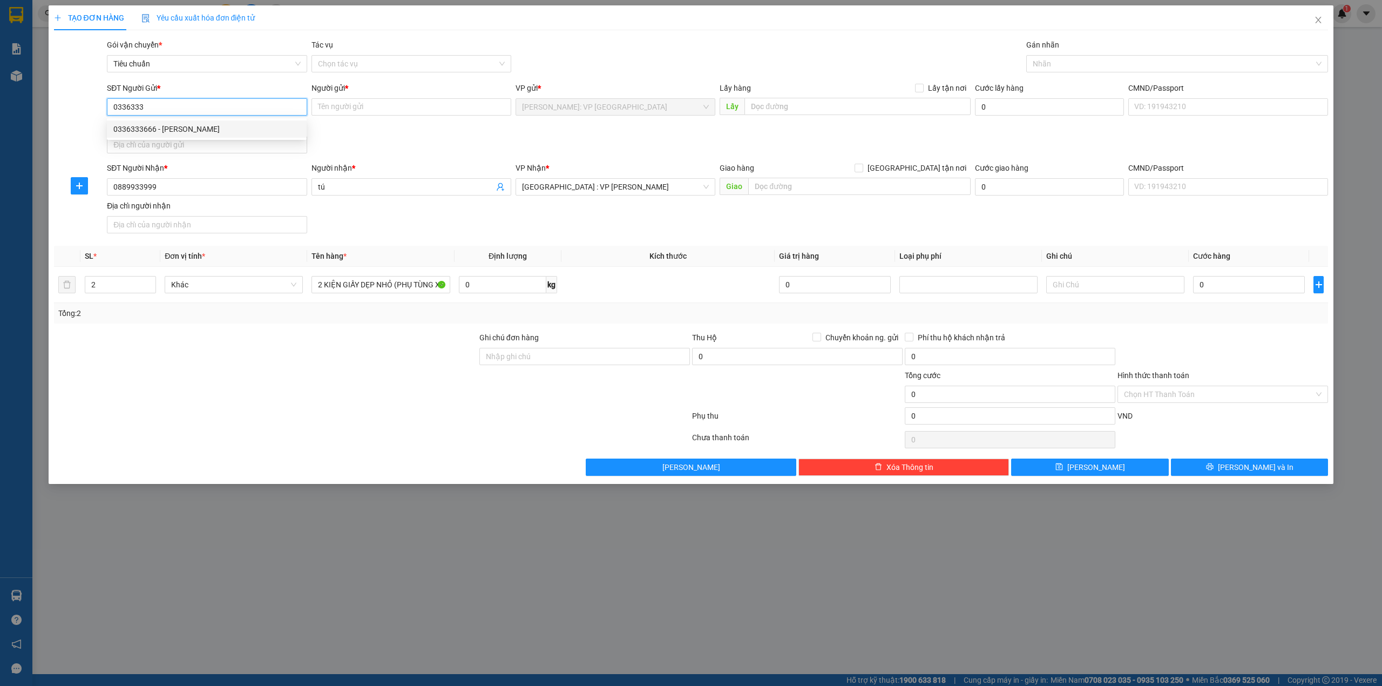
click at [160, 134] on div "0336333666 - [PERSON_NAME]" at bounding box center [206, 129] width 187 height 12
type input "0336333666"
type input "[PERSON_NAME]"
type input "0336333666"
click at [713, 31] on div "TẠO ĐƠN HÀNG Yêu cầu xuất hóa đơn điện tử Transit Pickup Surcharge Ids Transit …" at bounding box center [691, 240] width 1274 height 470
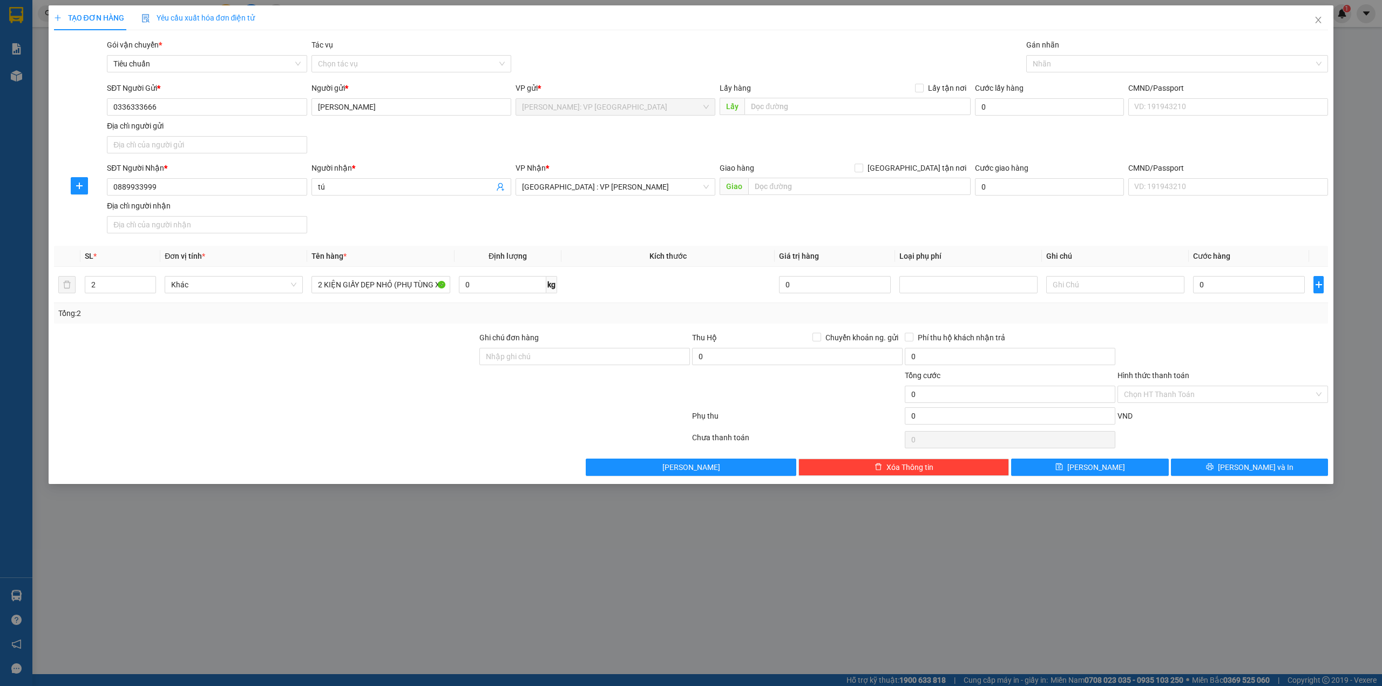
click at [534, 247] on th "Định lượng" at bounding box center [507, 256] width 107 height 21
click at [1256, 283] on input "0" at bounding box center [1249, 284] width 112 height 17
type input "2"
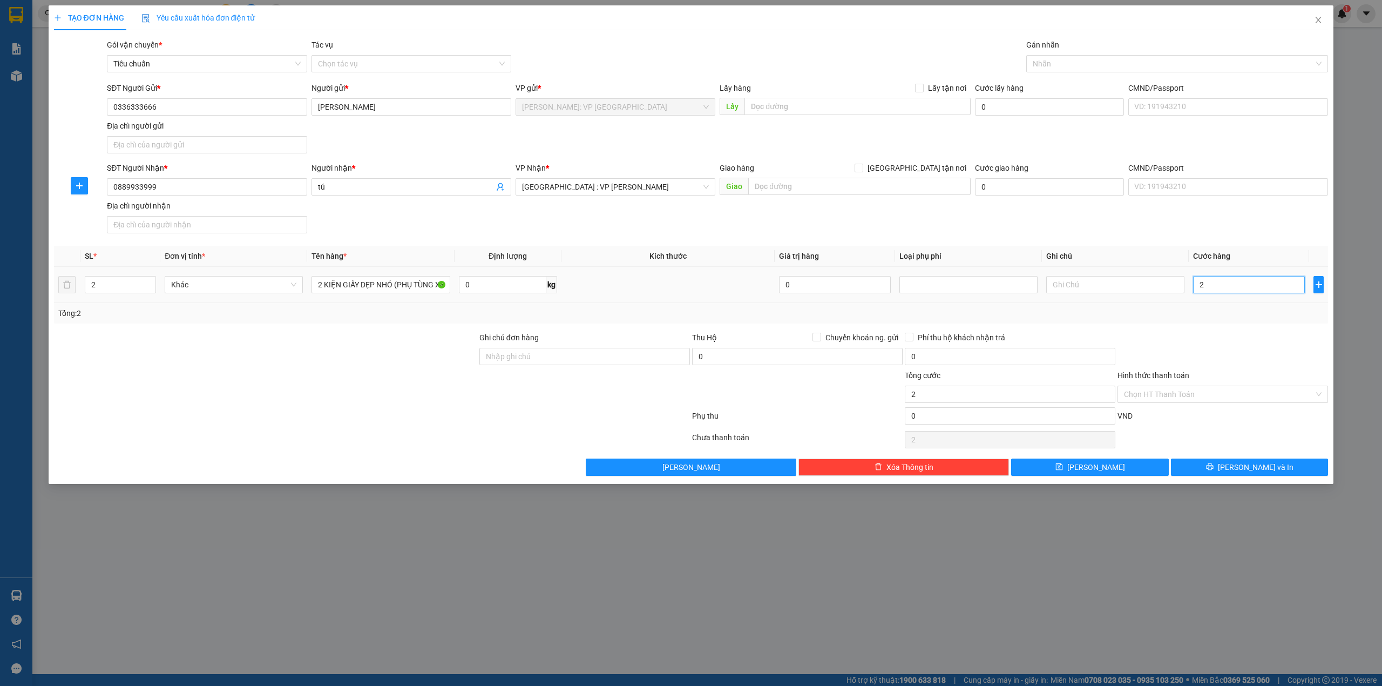
type input "25"
type input "250"
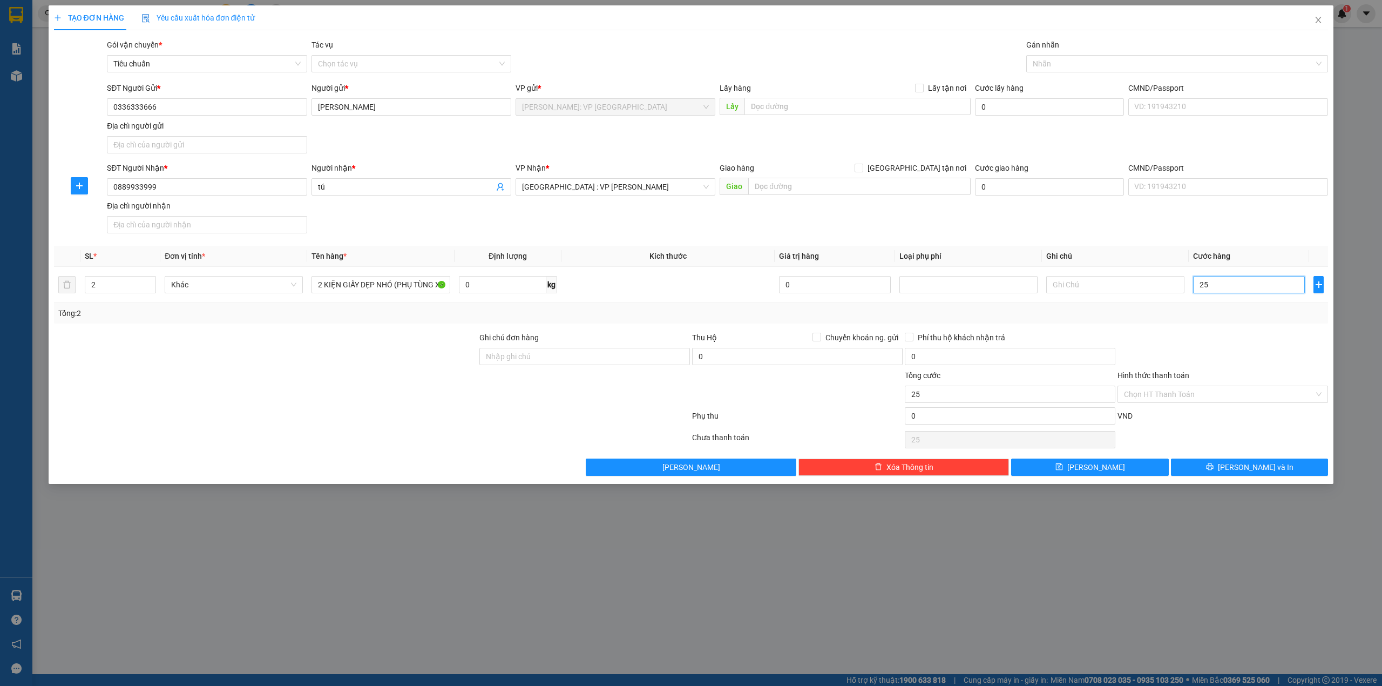
type input "250"
type input "2.500"
type input "25.000"
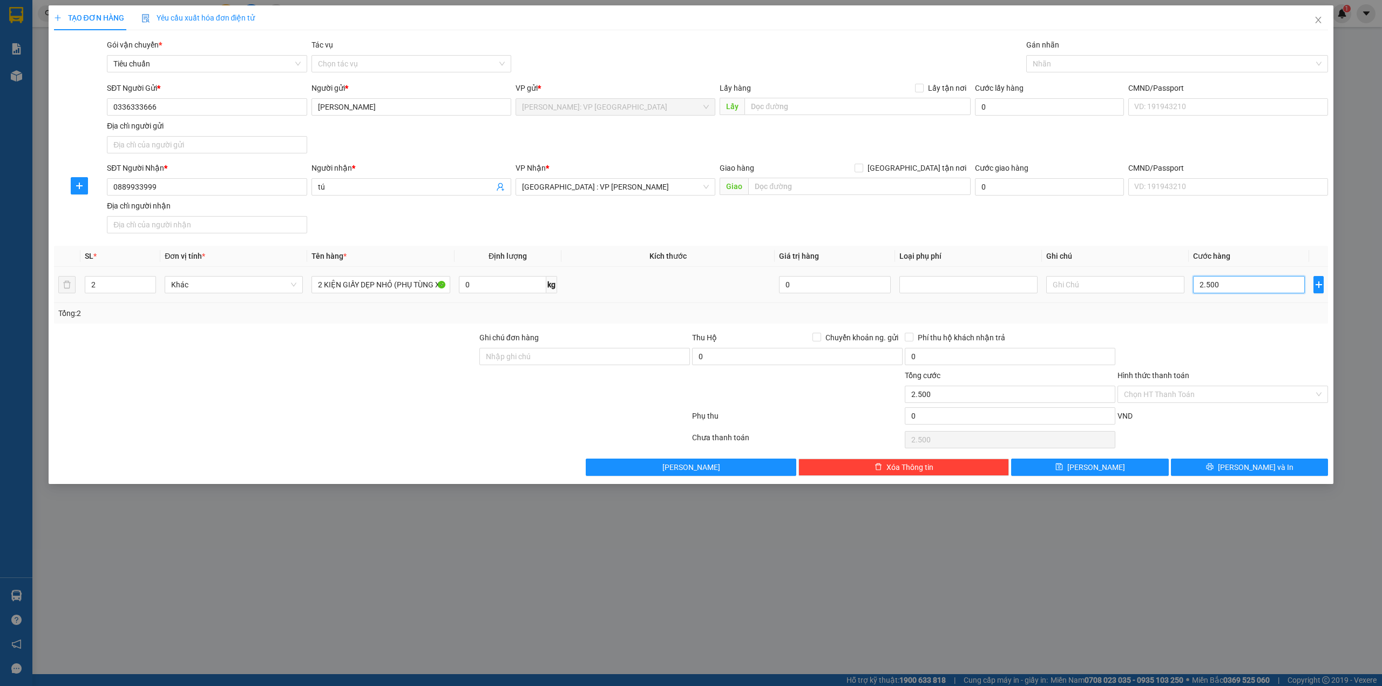
type input "25.000"
type input "250.000"
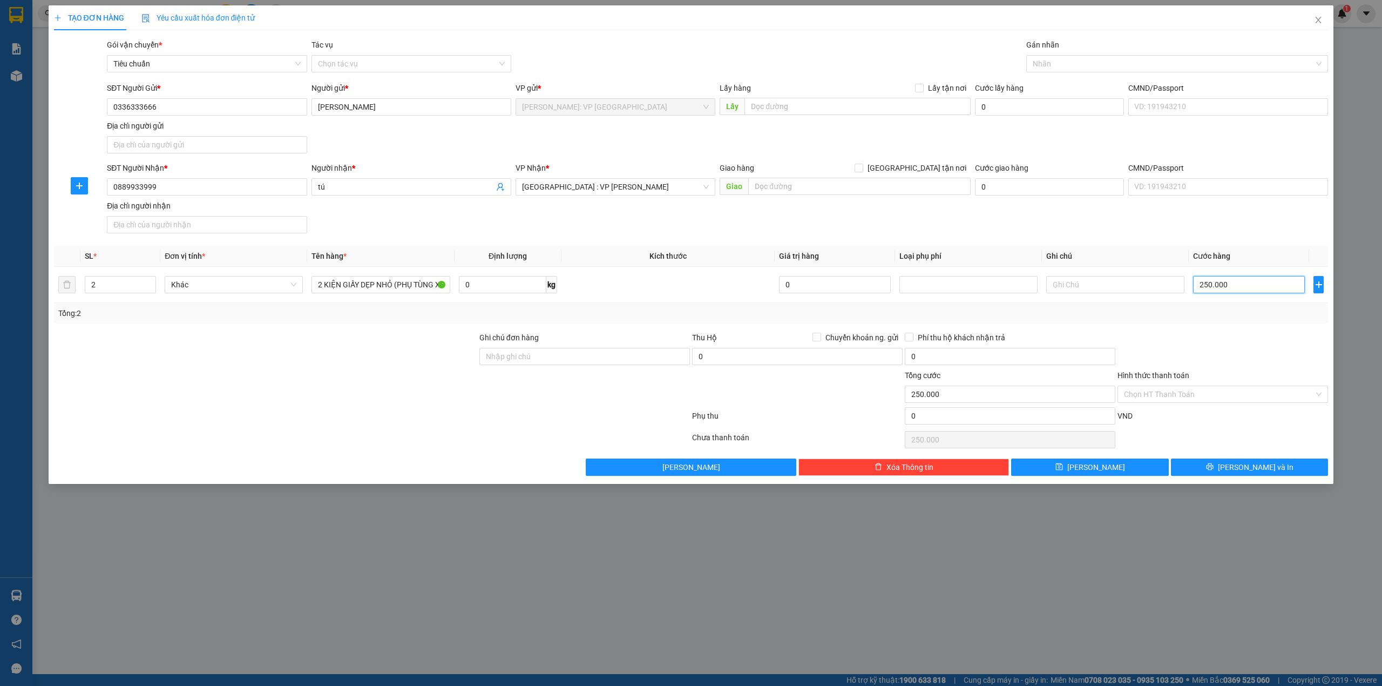
type input "250.000"
click at [391, 417] on div at bounding box center [372, 418] width 638 height 22
click at [404, 342] on div at bounding box center [265, 350] width 425 height 38
click at [827, 65] on div "Gói vận chuyển * Tiêu chuẩn Tác vụ Chọn tác vụ Gán nhãn Nhãn" at bounding box center [717, 58] width 1225 height 38
click at [354, 365] on div at bounding box center [265, 350] width 425 height 38
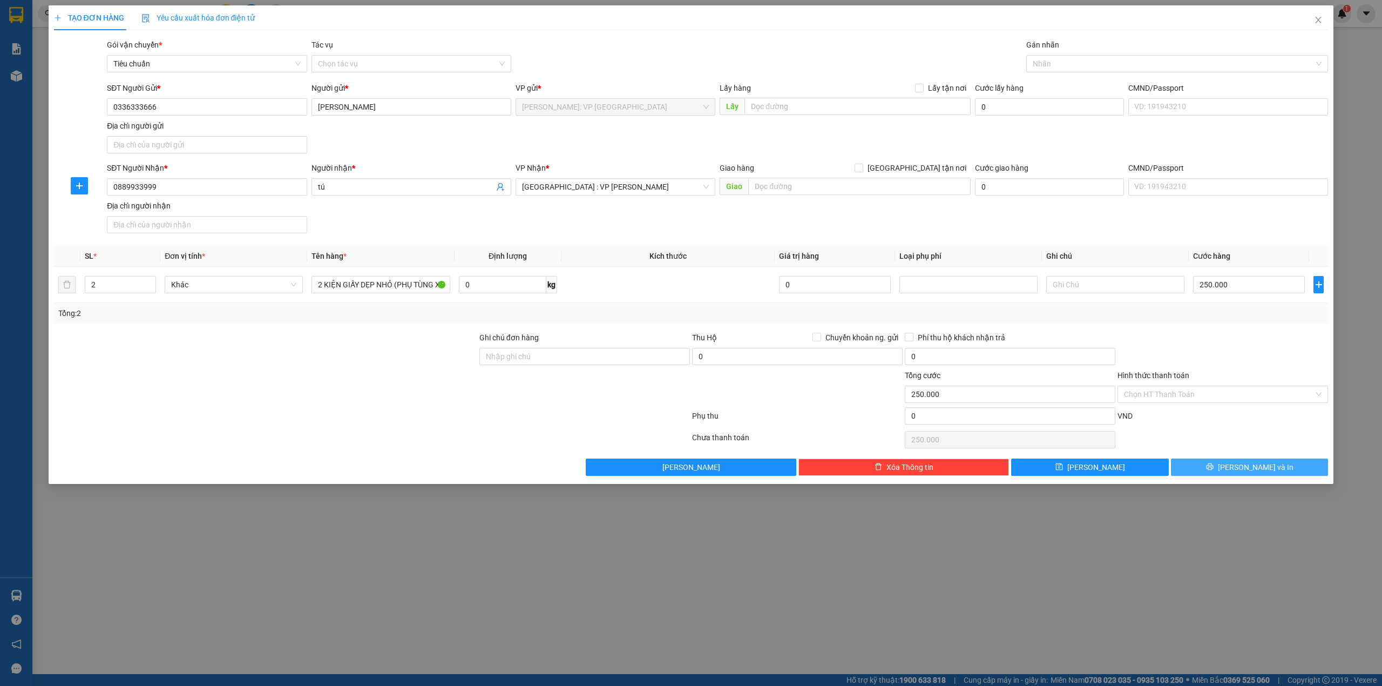
click at [1270, 465] on span "[PERSON_NAME] và In" at bounding box center [1256, 467] width 76 height 12
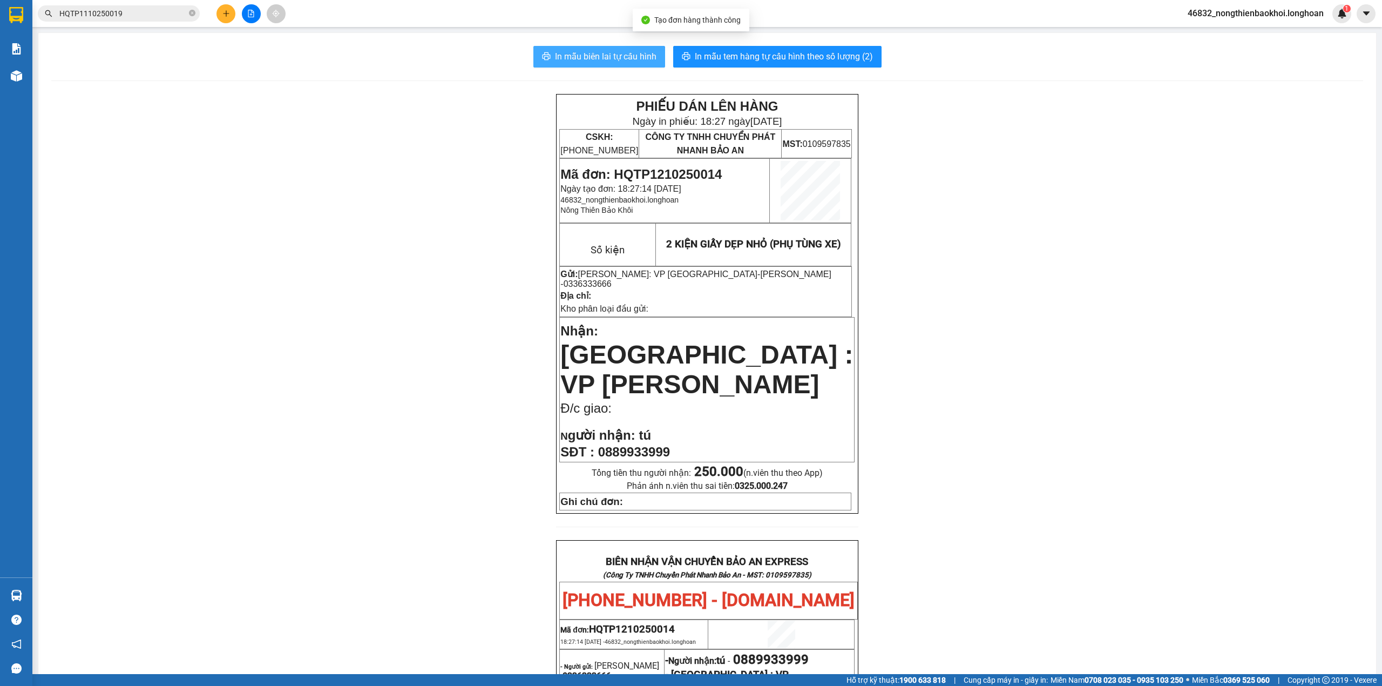
click at [619, 60] on span "In mẫu biên lai tự cấu hình" at bounding box center [605, 56] width 101 height 13
click at [473, 219] on div "PHIẾU DÁN LÊN HÀNG Ngày in phiếu: 18:27 [DATE] CSKH: [PHONE_NUMBER] CÔNG TY TNH…" at bounding box center [707, 603] width 1312 height 1019
click at [728, 57] on span "In mẫu tem hàng tự cấu hình theo số lượng (2)" at bounding box center [784, 56] width 178 height 13
click at [406, 342] on div "PHIẾU DÁN LÊN HÀNG Ngày in phiếu: 18:27 [DATE] CSKH: [PHONE_NUMBER] CÔNG TY TNH…" at bounding box center [707, 603] width 1312 height 1019
